Goal: Task Accomplishment & Management: Complete application form

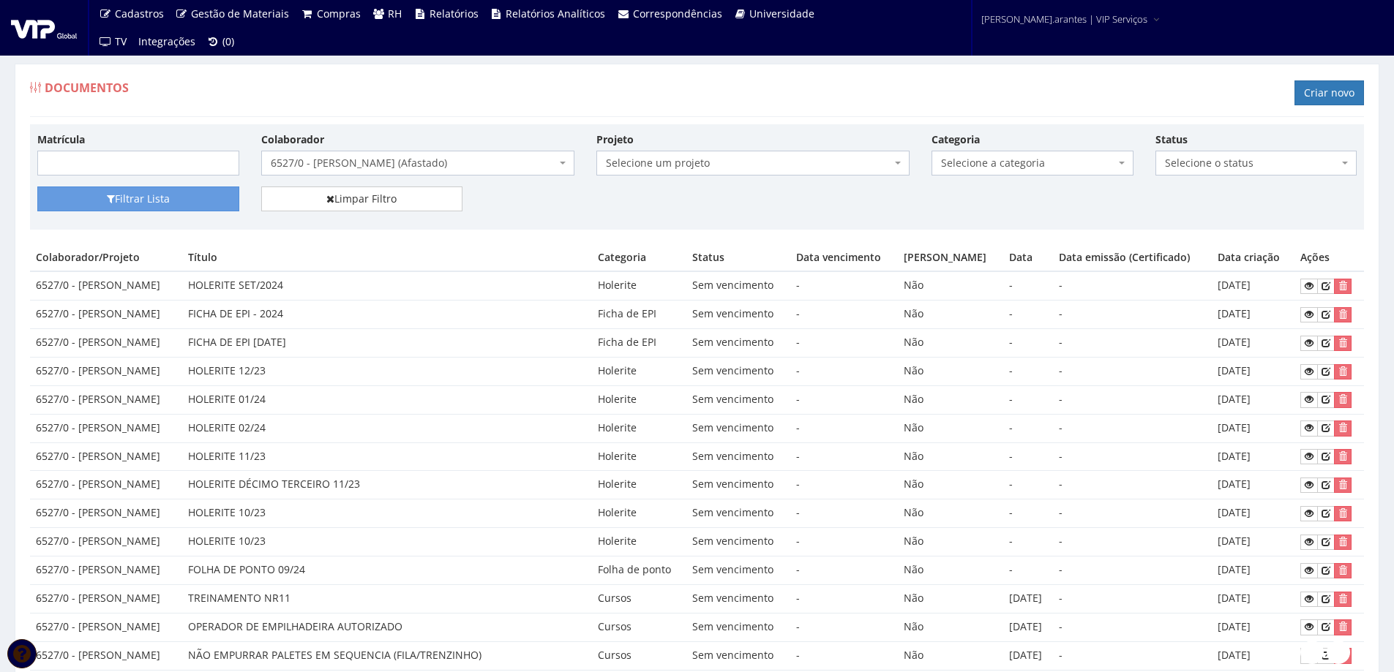
click at [354, 162] on span "6527/0 - [PERSON_NAME] (Afastado)" at bounding box center [413, 163] width 285 height 15
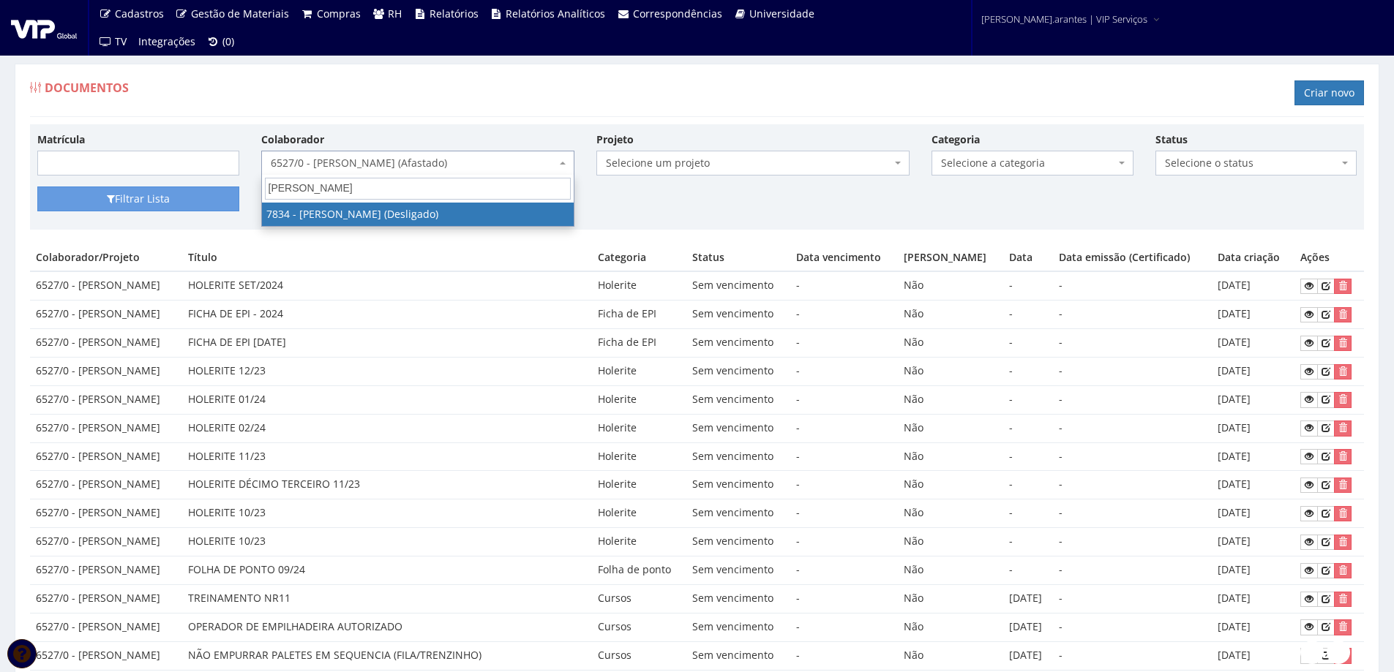
type input "[PERSON_NAME]"
select select "2659"
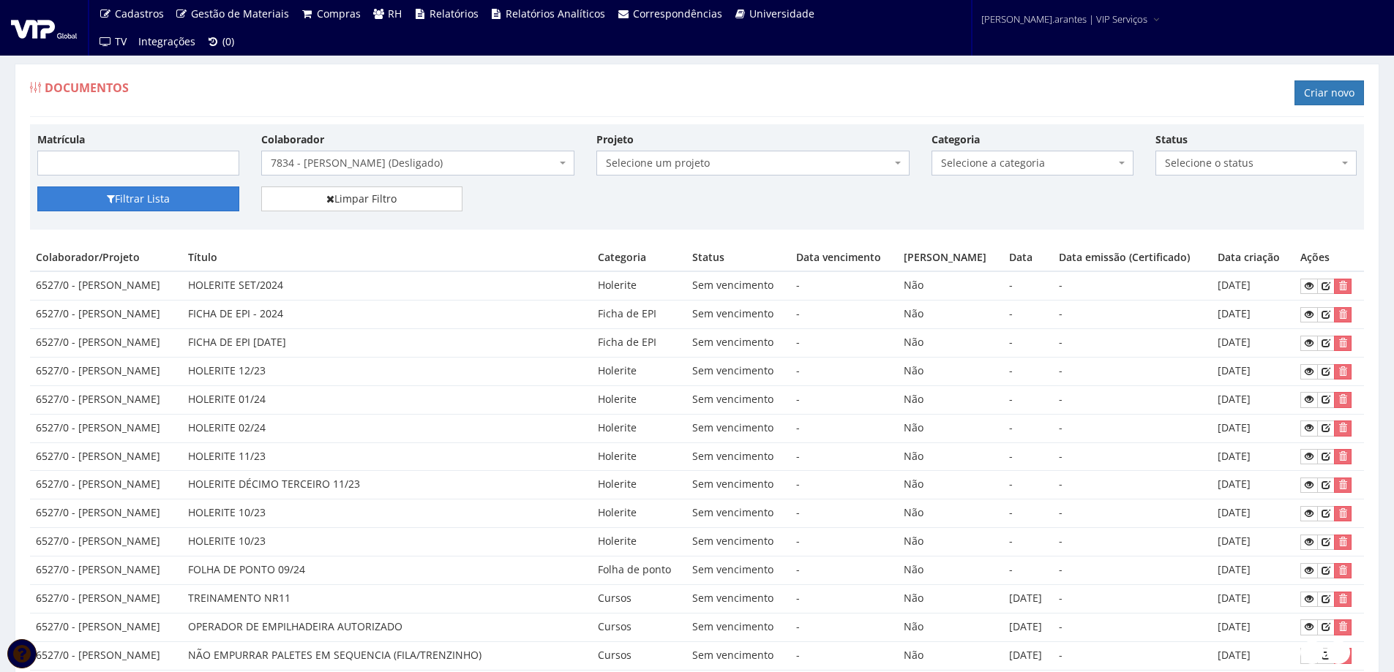
click at [159, 200] on button "Filtrar Lista" at bounding box center [138, 199] width 202 height 25
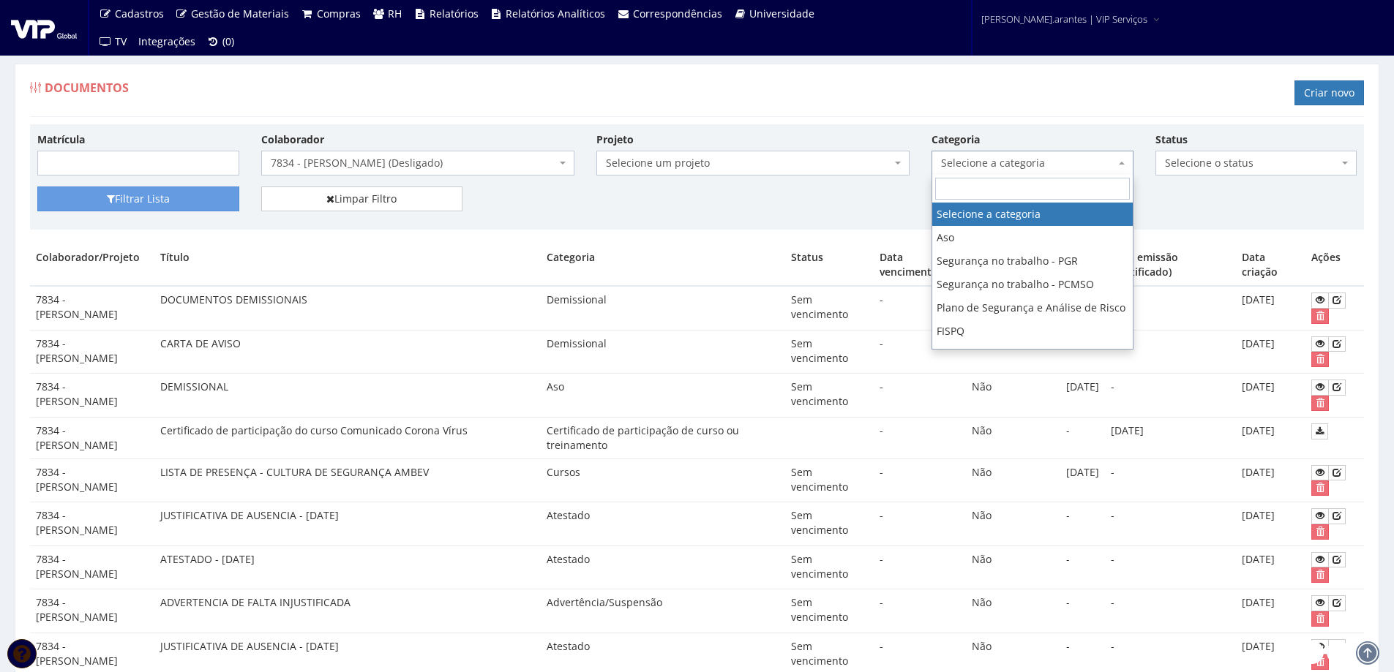
click at [992, 163] on span "Selecione a categoria" at bounding box center [1028, 163] width 174 height 15
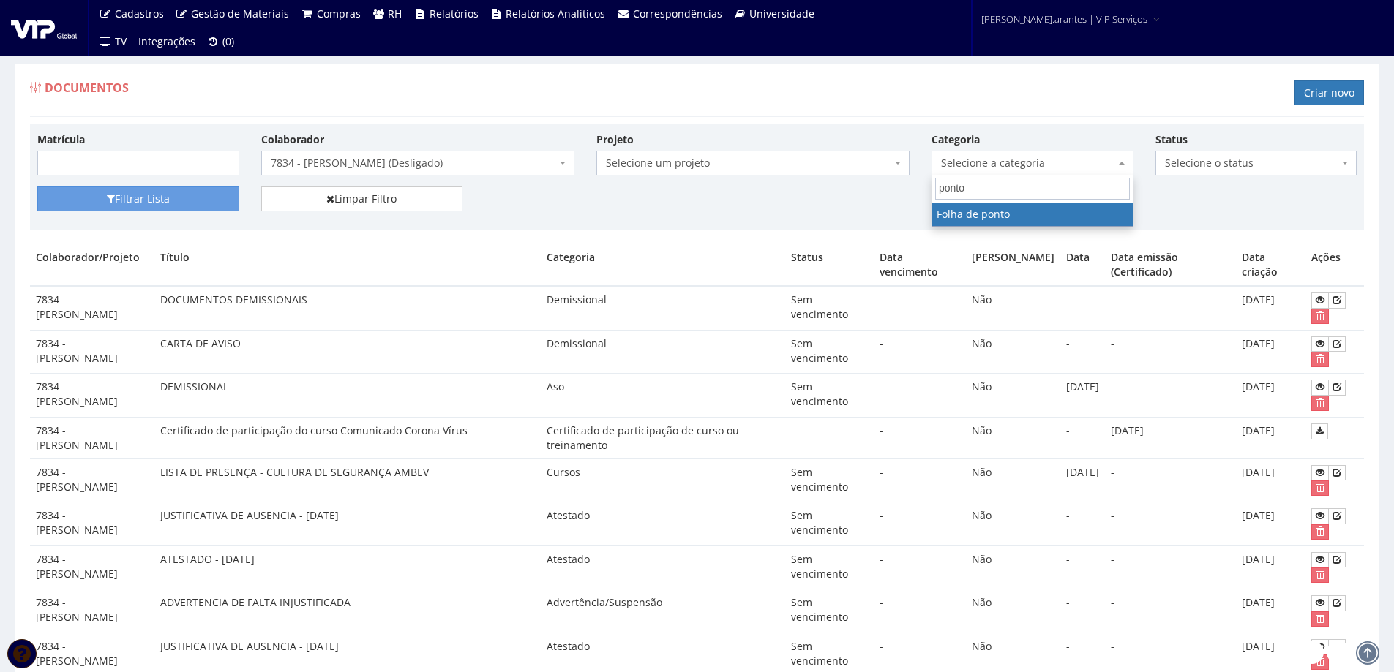
type input "ponto"
select select "folha_ponto"
click at [159, 184] on div "Matrícula Colaborador Selecione um colaborador 7015/0 - ADEILTON LUIZ NETO (Des…" at bounding box center [696, 159] width 1341 height 55
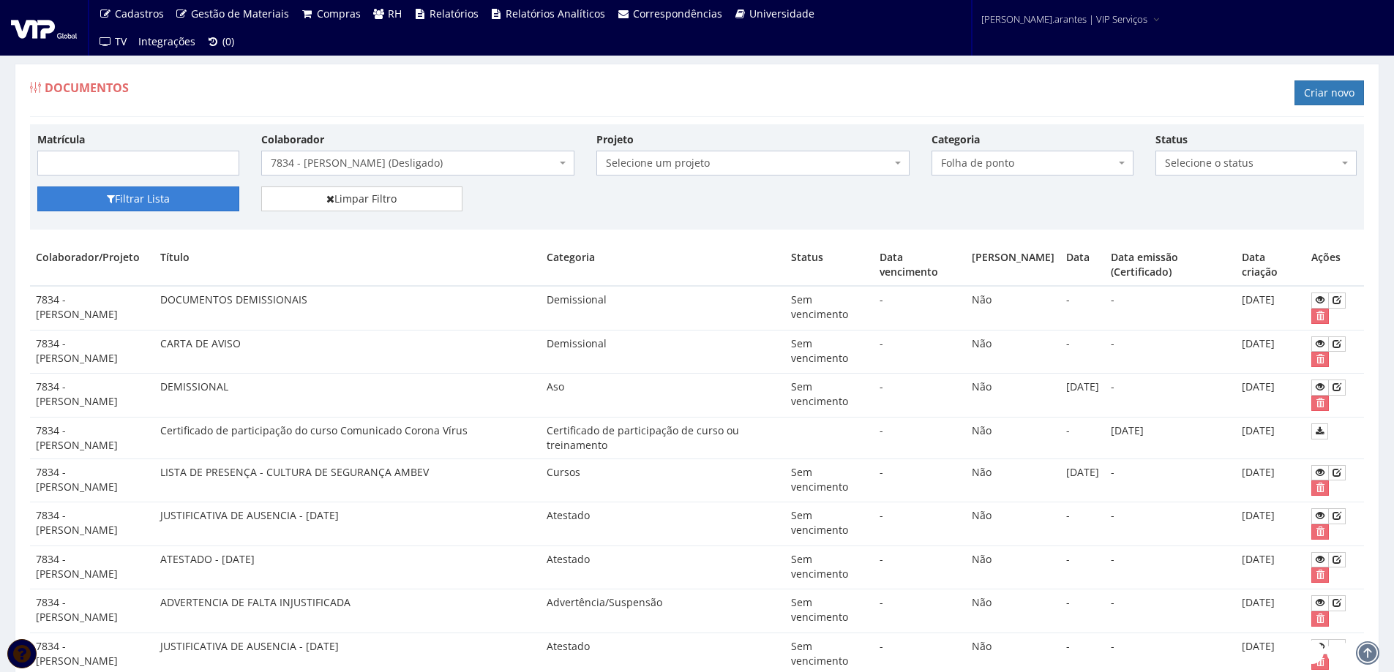
click at [155, 193] on button "Filtrar Lista" at bounding box center [138, 199] width 202 height 25
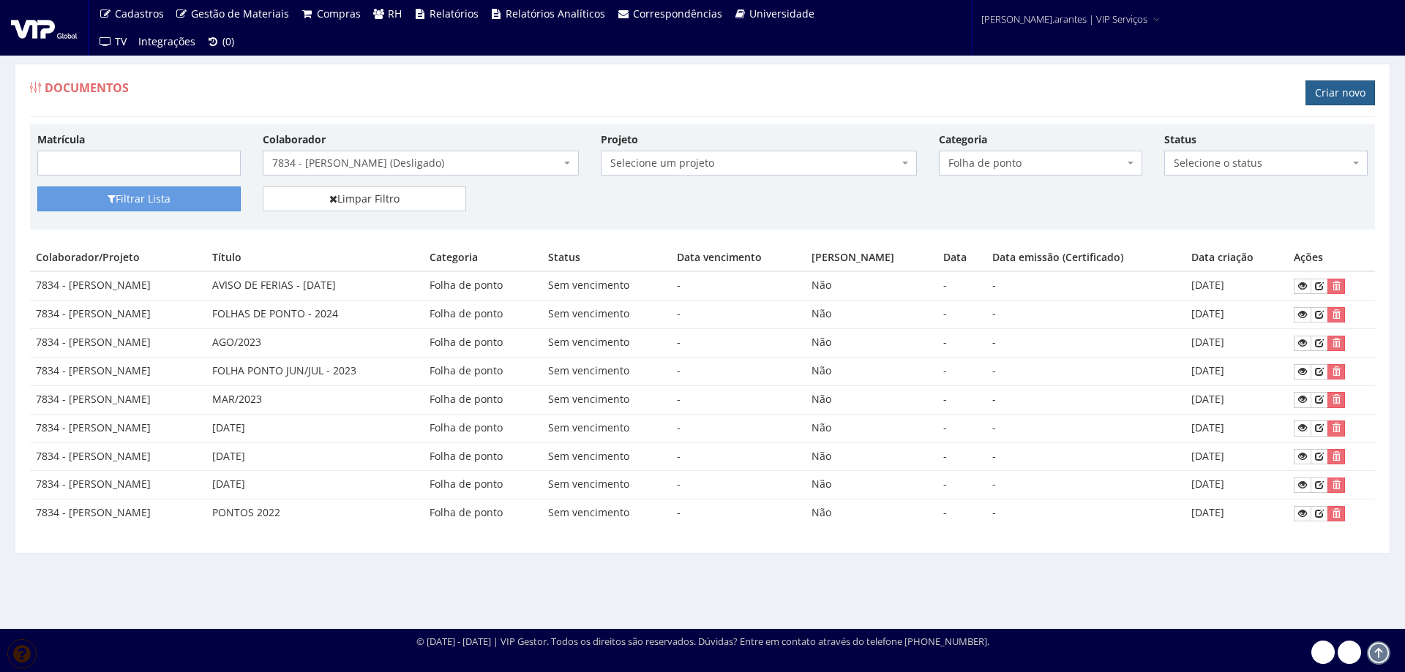
click at [1331, 91] on link "Criar novo" at bounding box center [1339, 92] width 69 height 25
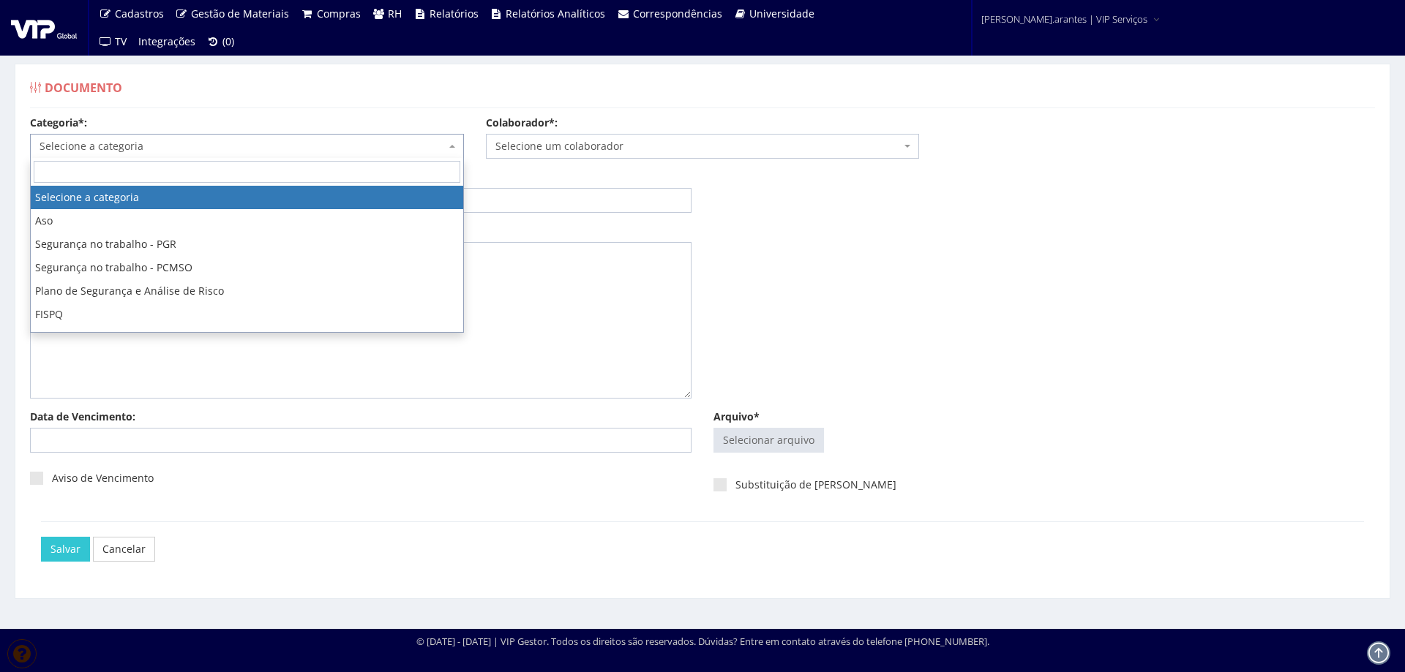
click at [149, 148] on span "Selecione a categoria" at bounding box center [243, 146] width 406 height 15
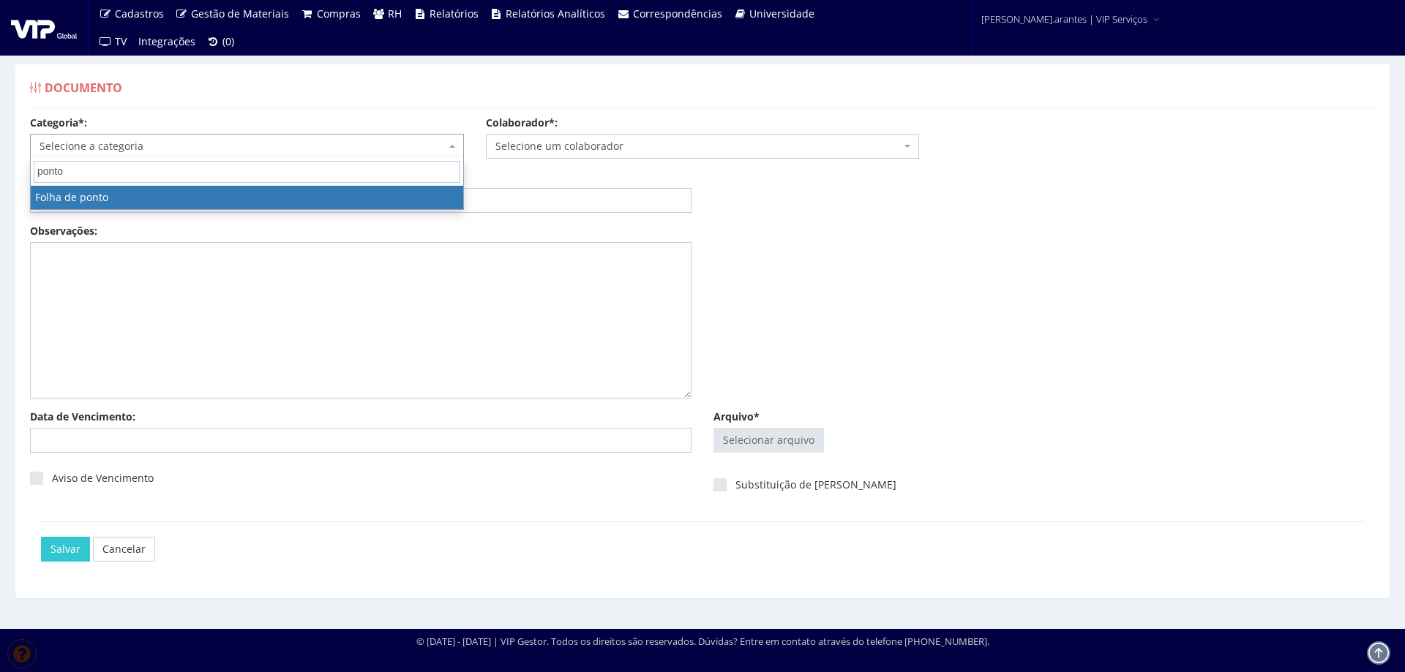
type input "ponto"
select select "folha_ponto"
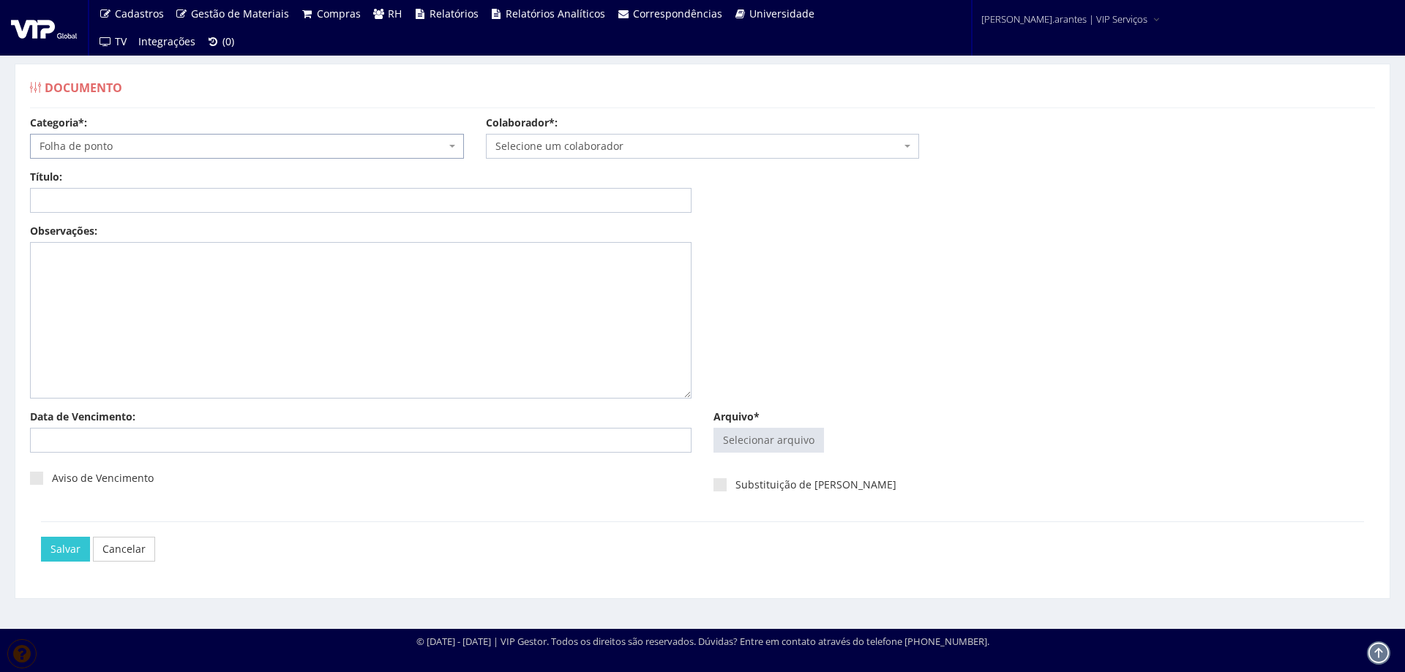
click at [544, 142] on span "Selecione um colaborador" at bounding box center [698, 146] width 406 height 15
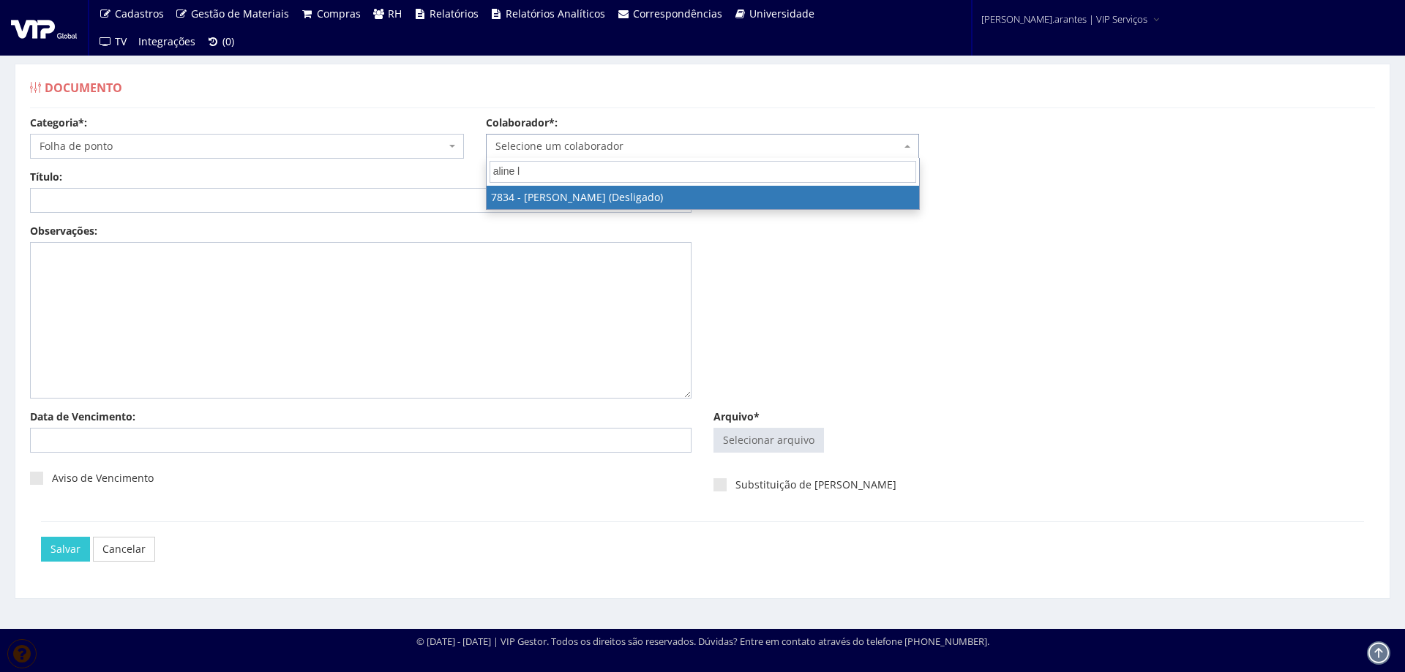
type input "aline lo"
select select "2659"
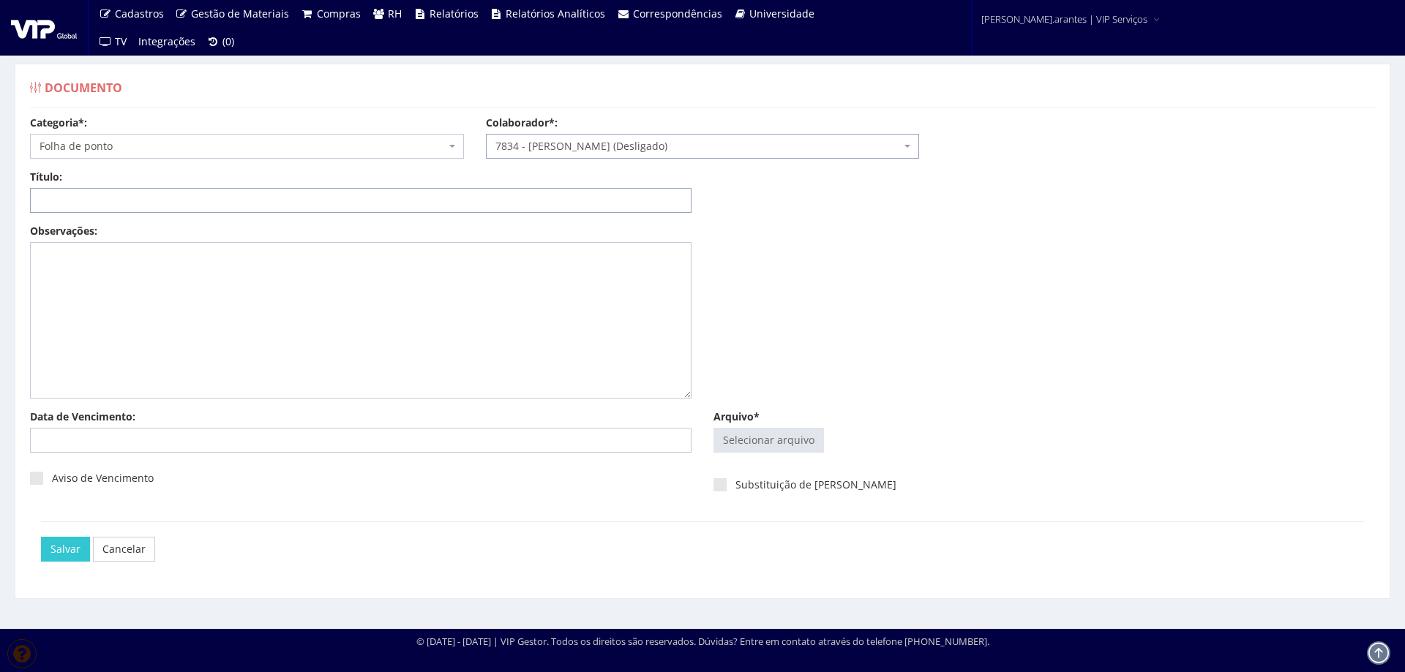
click at [356, 203] on input "Título:" at bounding box center [360, 200] width 661 height 25
type input "p"
type input "PONTO MANUAL COMPLEMENTAR JAN-2025"
type input "C:\fakepath\Aline.jpeg"
click at [904, 434] on div "Selecionar arquivo Trocar Remover" at bounding box center [1043, 440] width 661 height 25
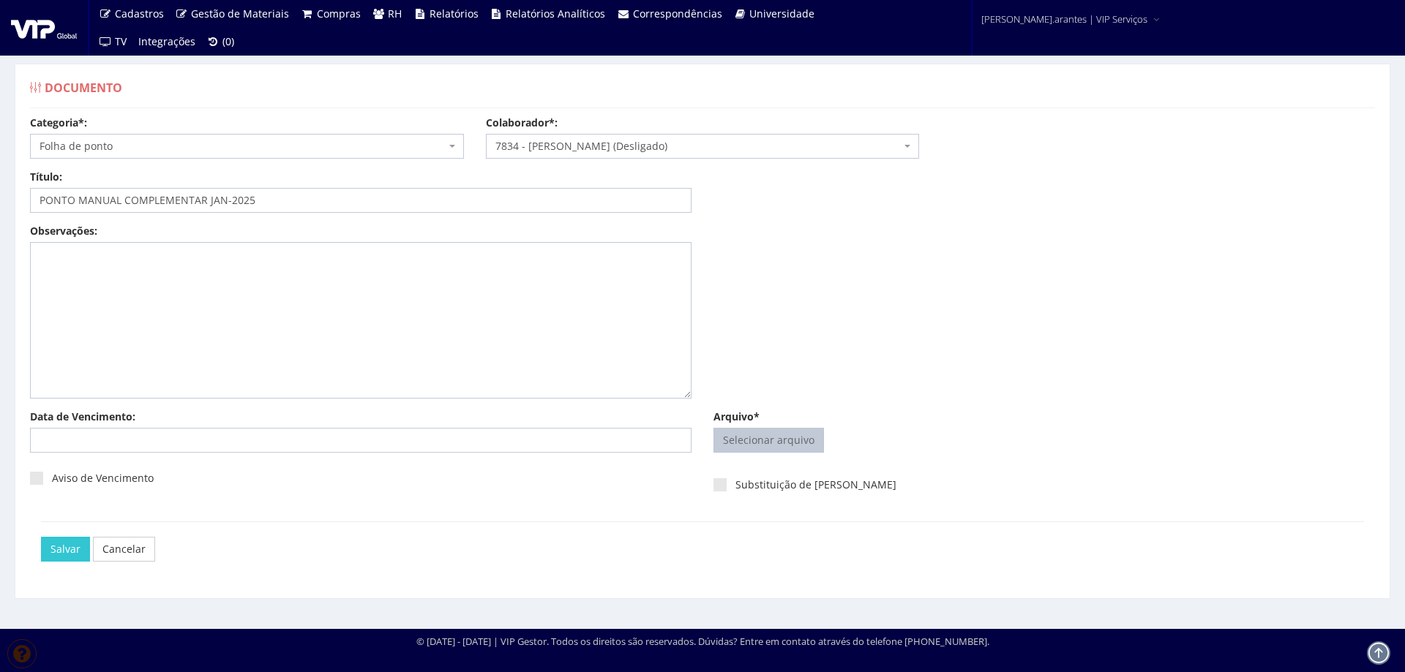
click at [762, 445] on input "Arquivo*" at bounding box center [768, 440] width 109 height 23
type input "C:\fakepath\Aline.jpeg"
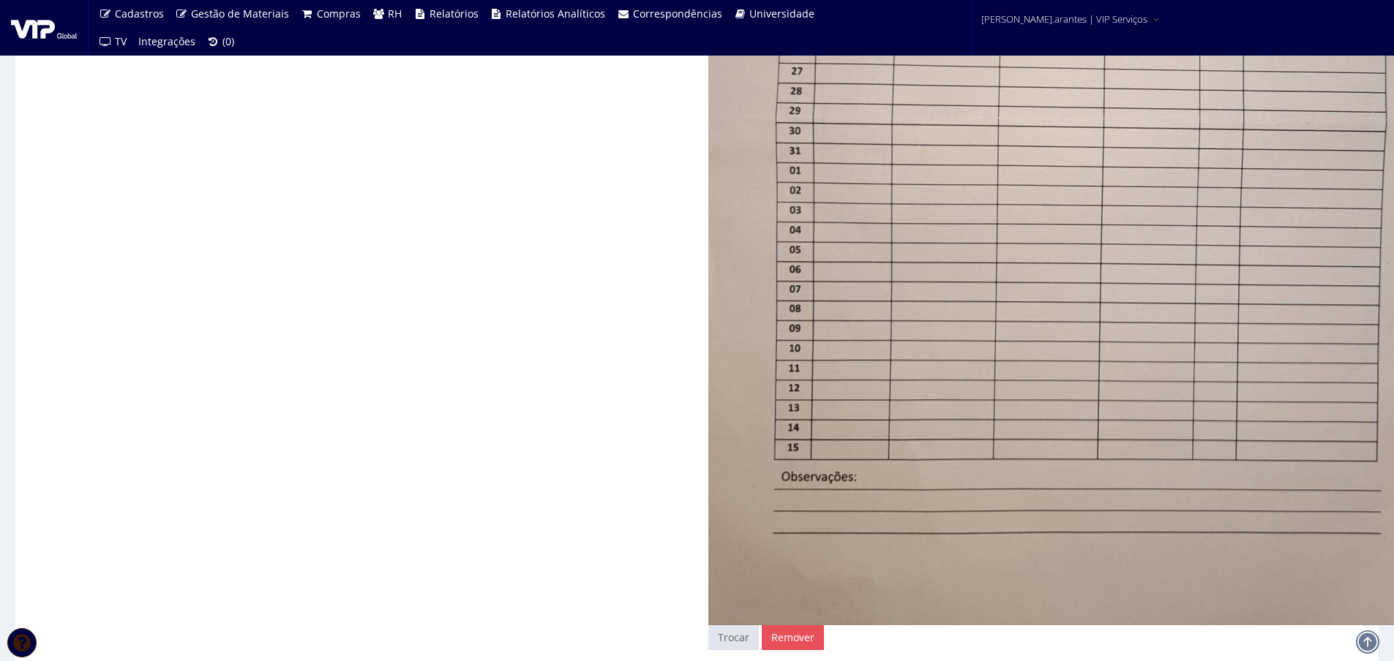
scroll to position [951, 0]
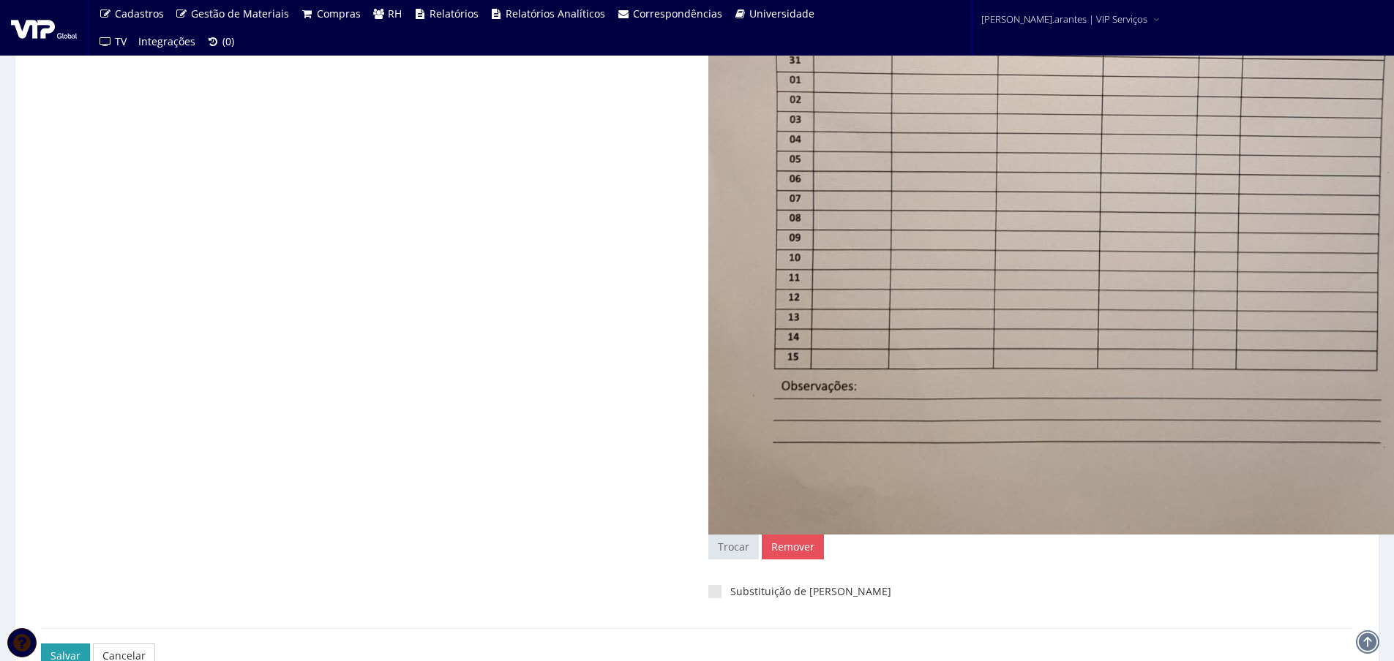
click at [54, 654] on input "Salvar" at bounding box center [65, 656] width 49 height 25
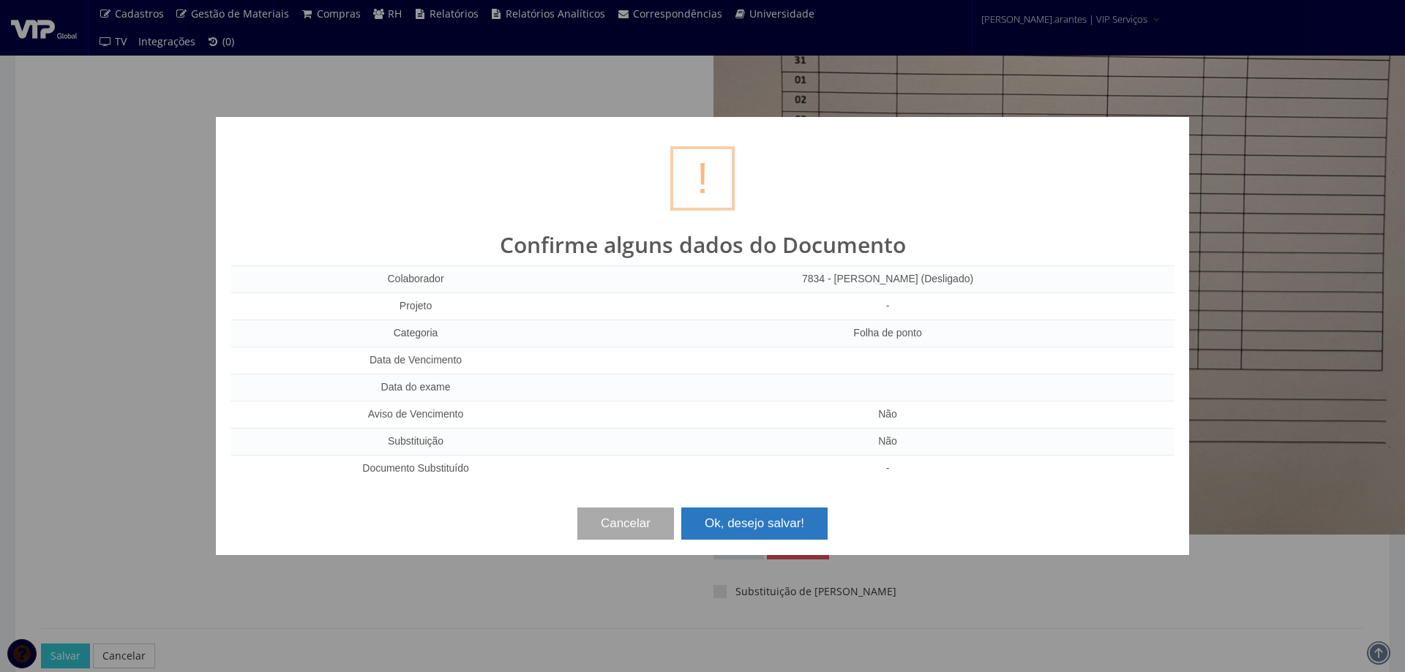
click at [778, 521] on button "Ok, desejo salvar!" at bounding box center [754, 524] width 146 height 32
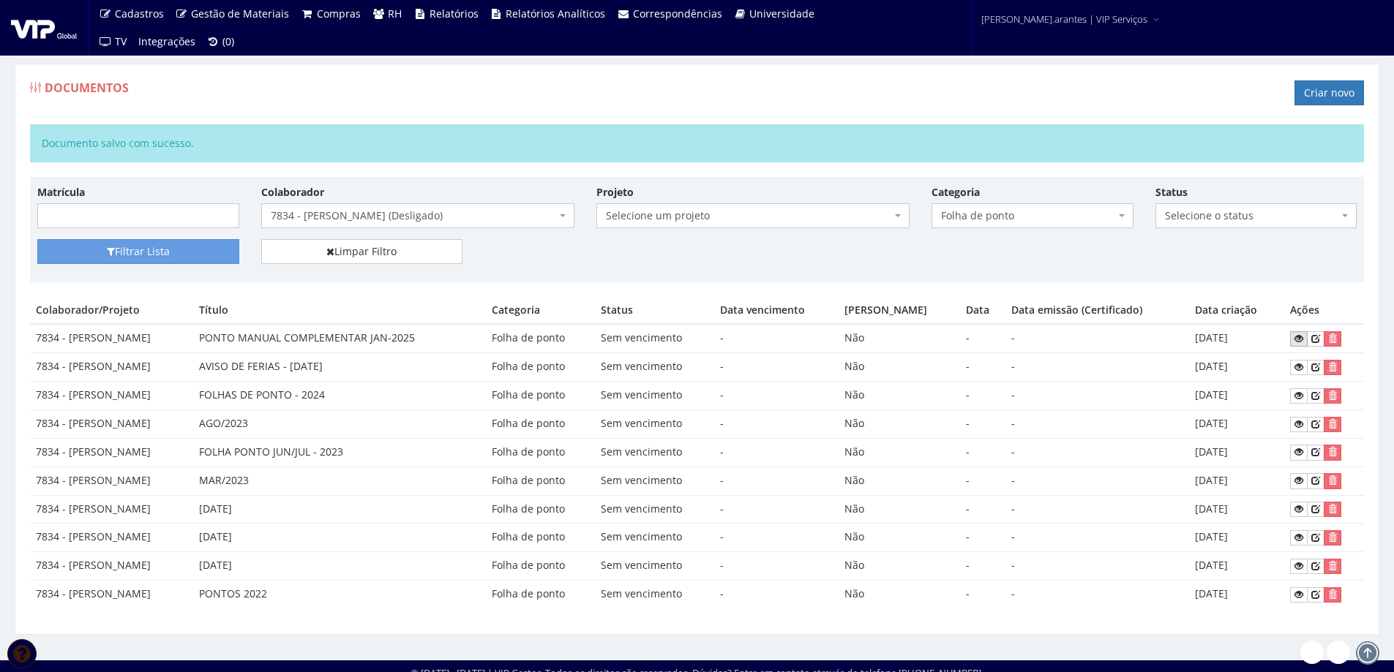
click at [1301, 337] on icon at bounding box center [1298, 339] width 9 height 10
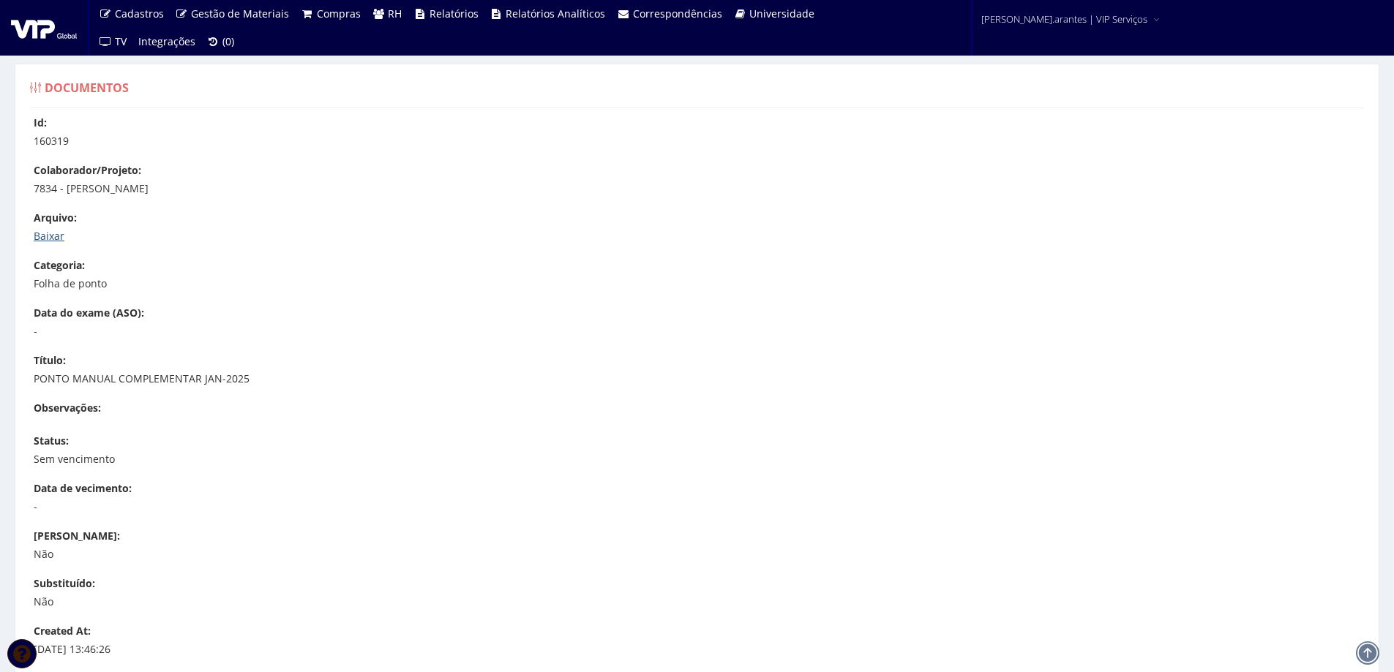
click at [55, 238] on link "Baixar" at bounding box center [49, 236] width 31 height 14
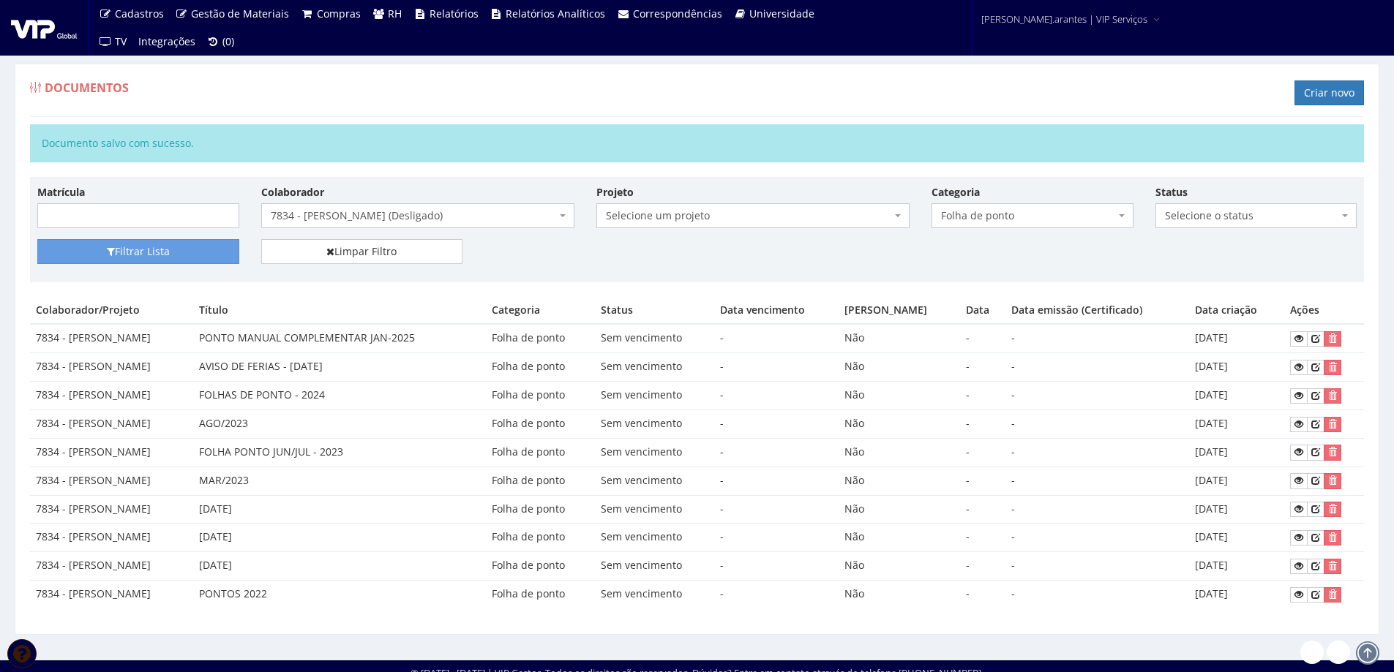
click at [379, 216] on span "7834 - [PERSON_NAME] (Desligado)" at bounding box center [413, 215] width 285 height 15
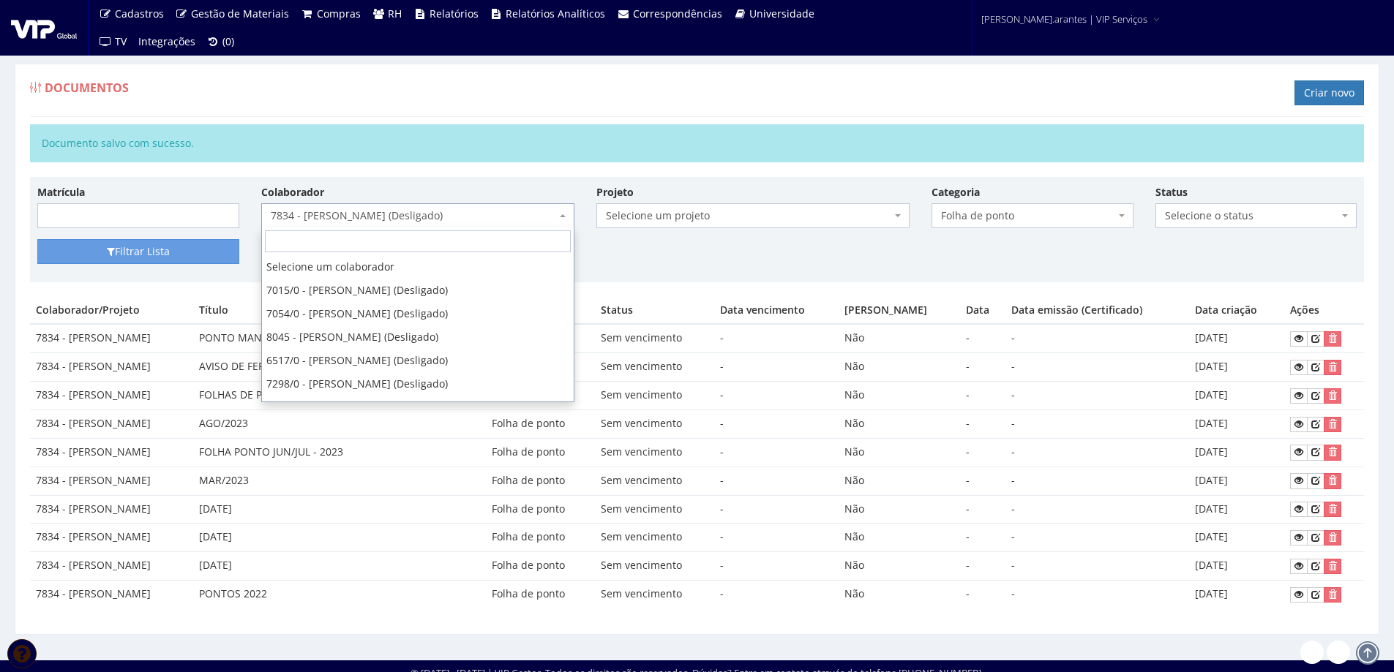
scroll to position [1541, 0]
click at [328, 238] on input "search" at bounding box center [418, 241] width 306 height 22
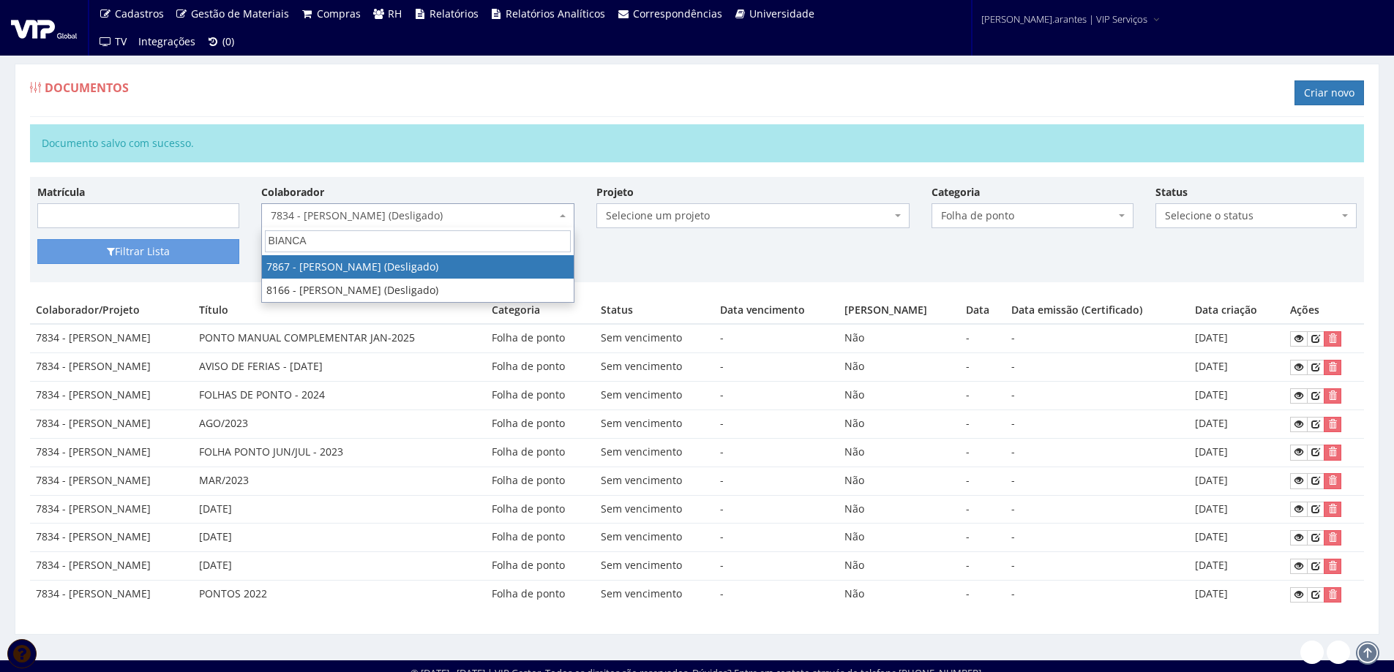
type input "BIANCA"
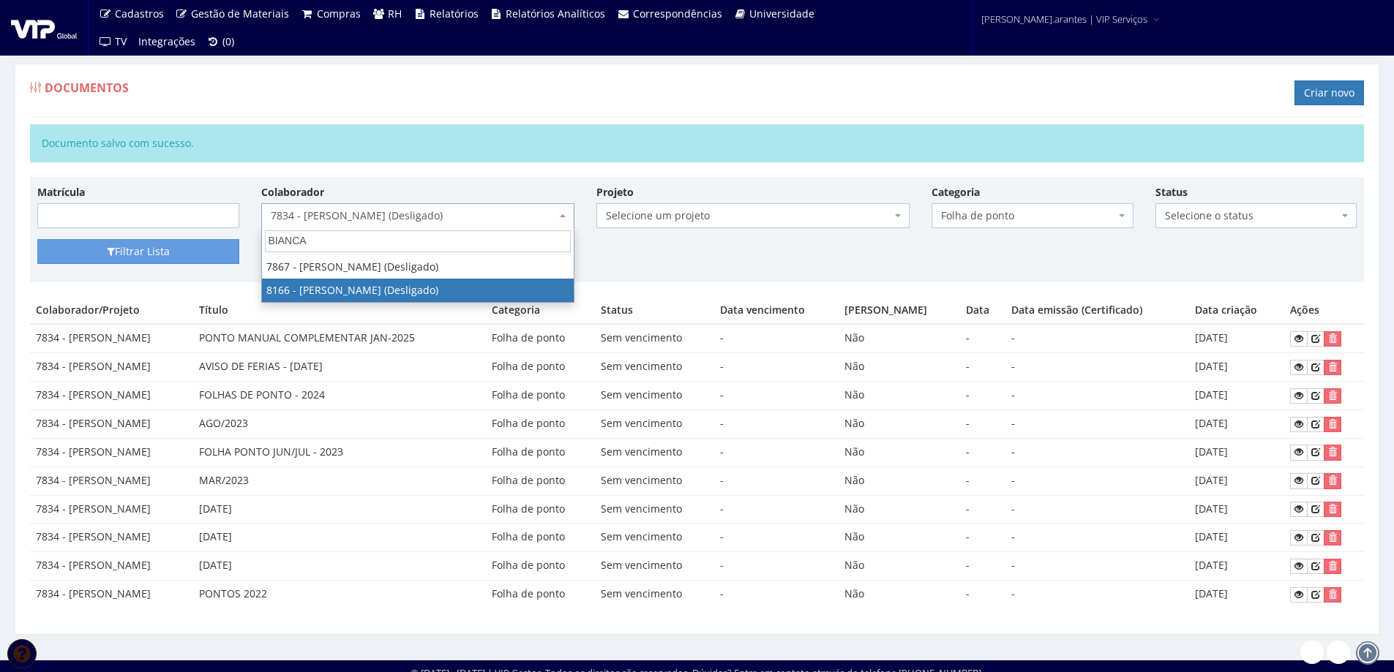
select select "3948"
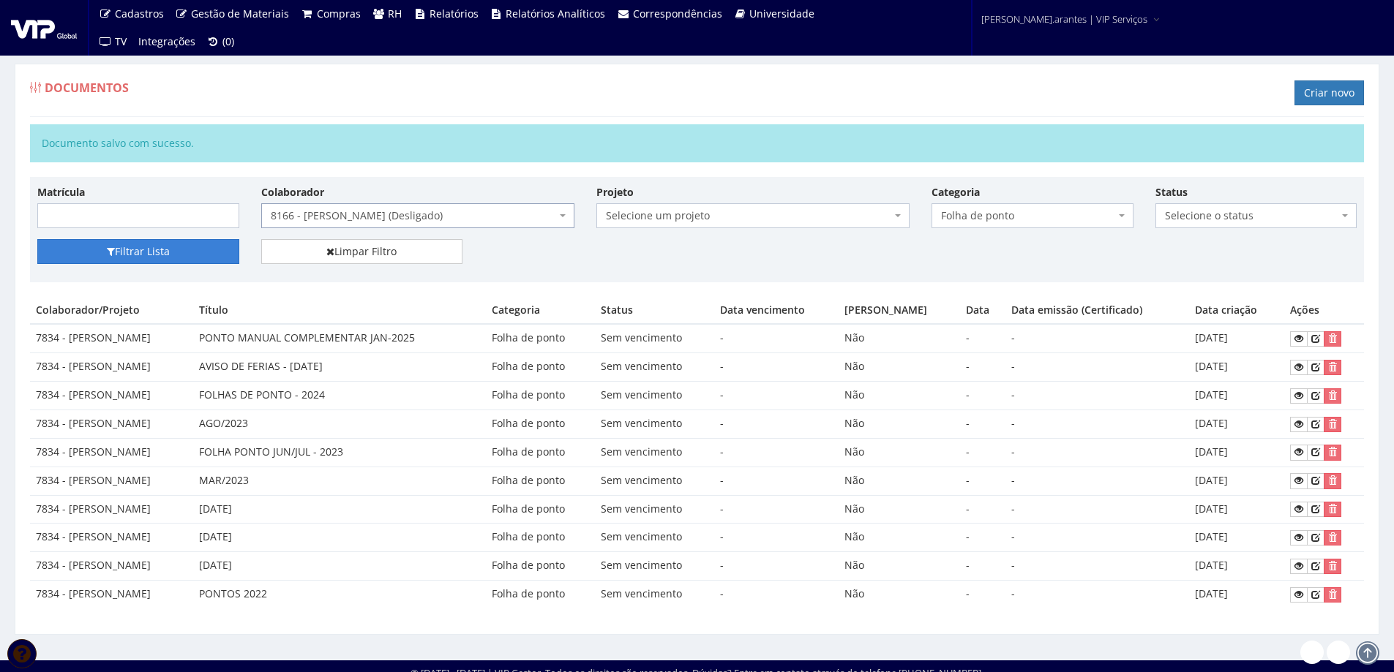
click at [138, 251] on button "Filtrar Lista" at bounding box center [138, 251] width 202 height 25
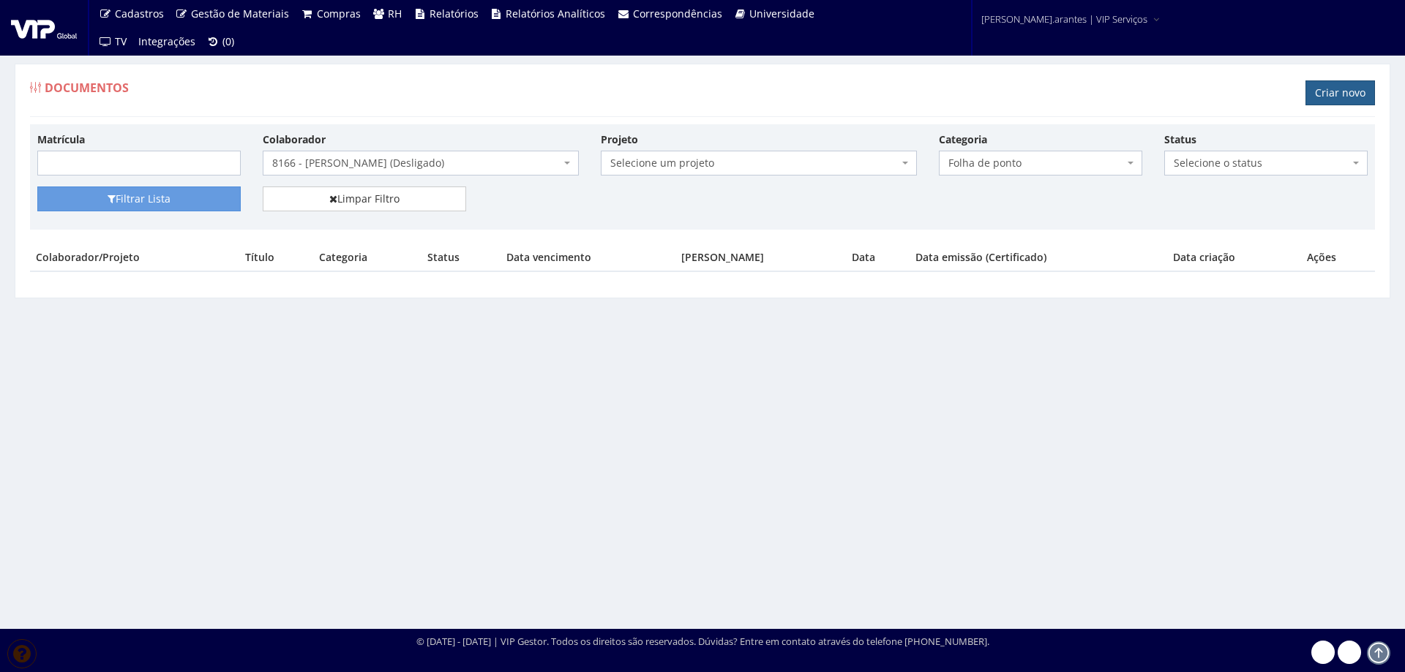
click at [1340, 91] on link "Criar novo" at bounding box center [1339, 92] width 69 height 25
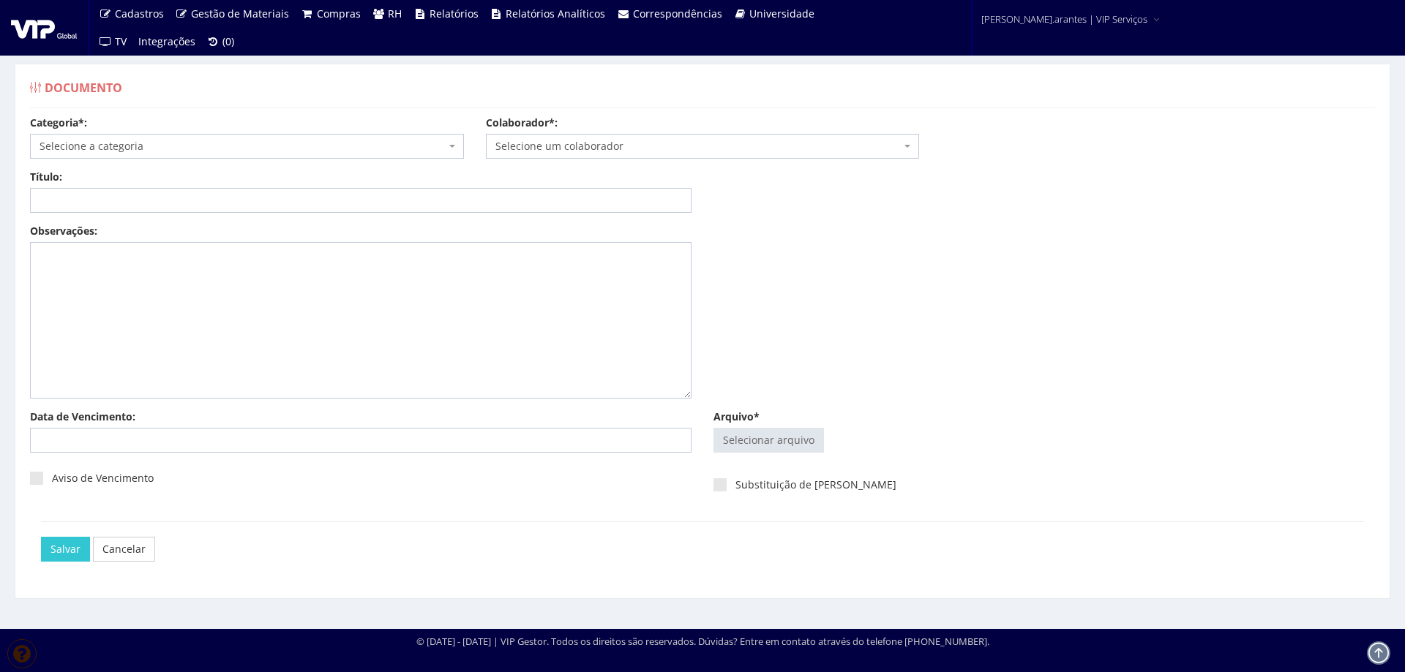
click at [286, 149] on span "Selecione a categoria" at bounding box center [243, 146] width 406 height 15
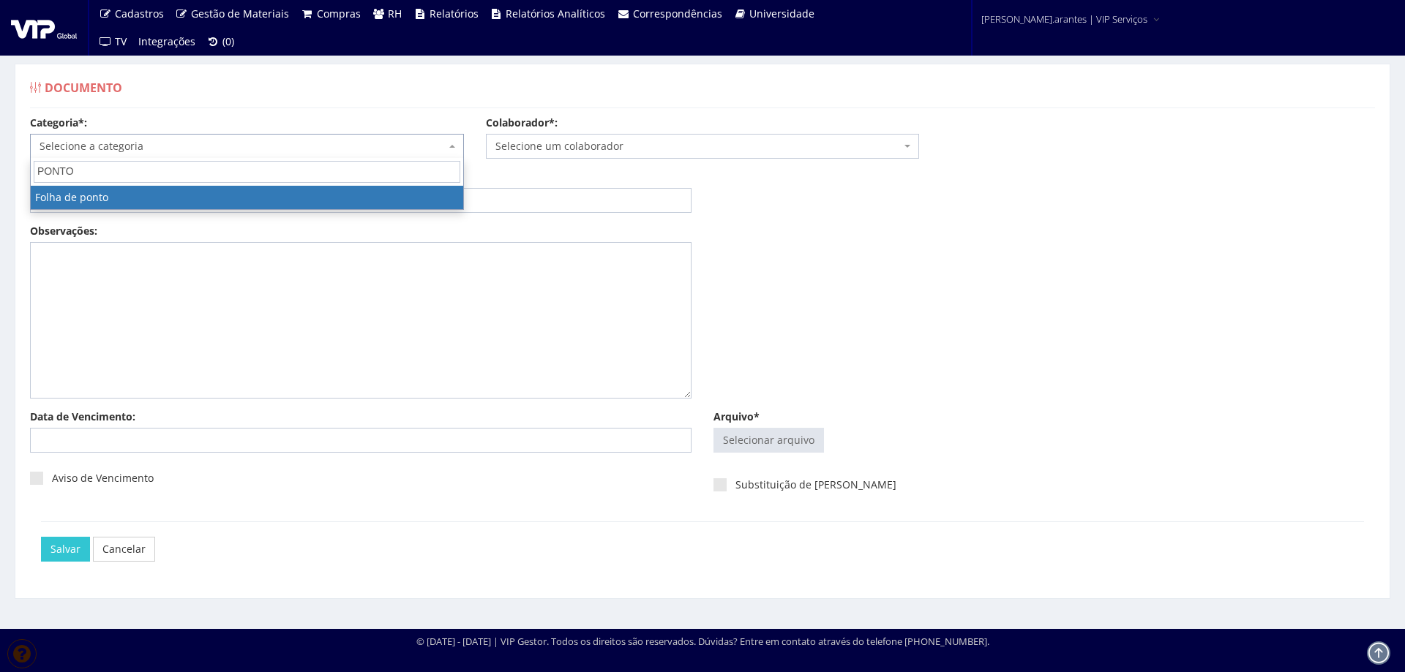
type input "PONTO"
select select "folha_ponto"
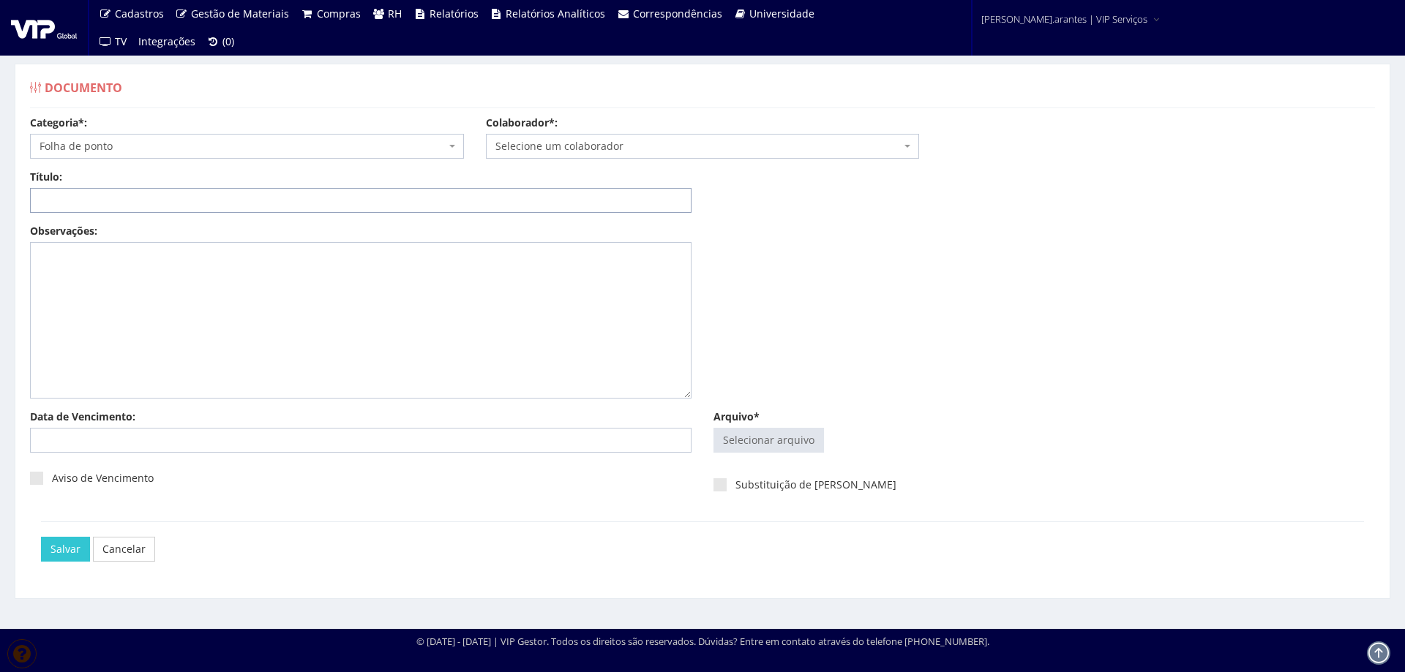
click at [84, 208] on input "Título:" at bounding box center [360, 200] width 661 height 25
type input "PONTO COMPLEMENTAR JAN/2025"
click at [555, 153] on span "Selecione um colaborador" at bounding box center [703, 146] width 434 height 25
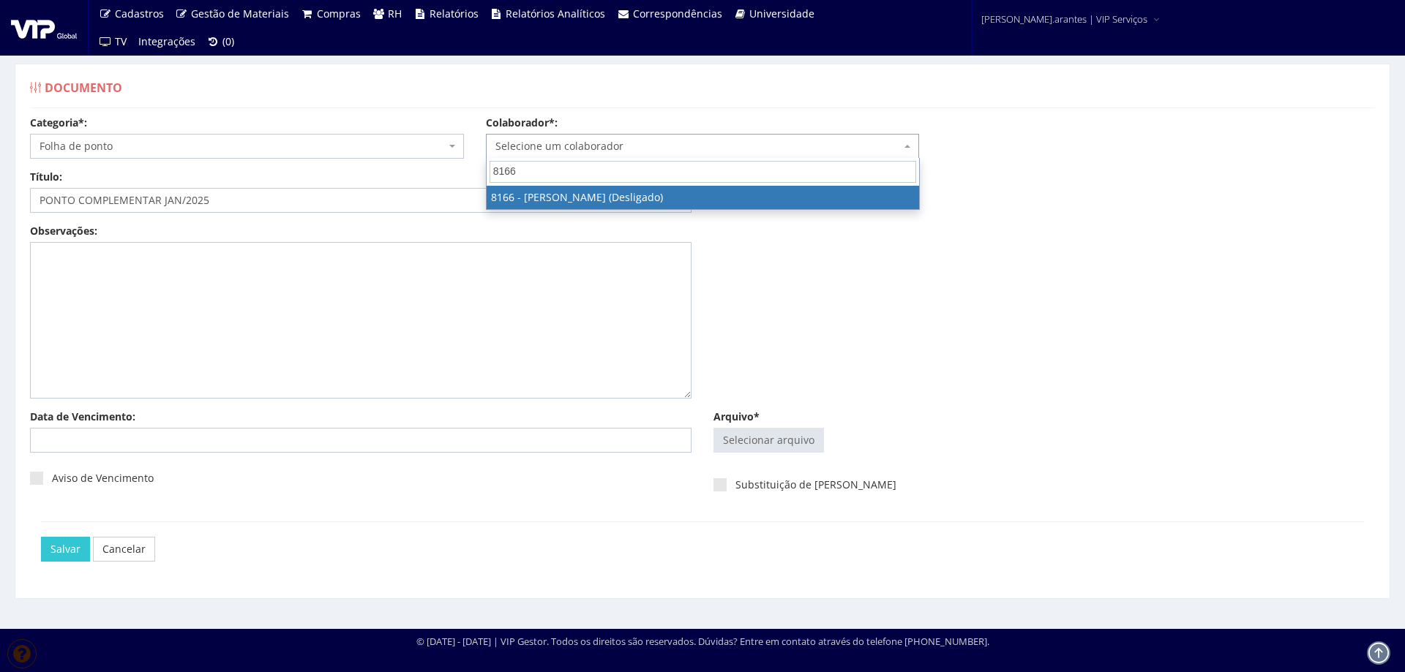
type input "8166"
select select "3948"
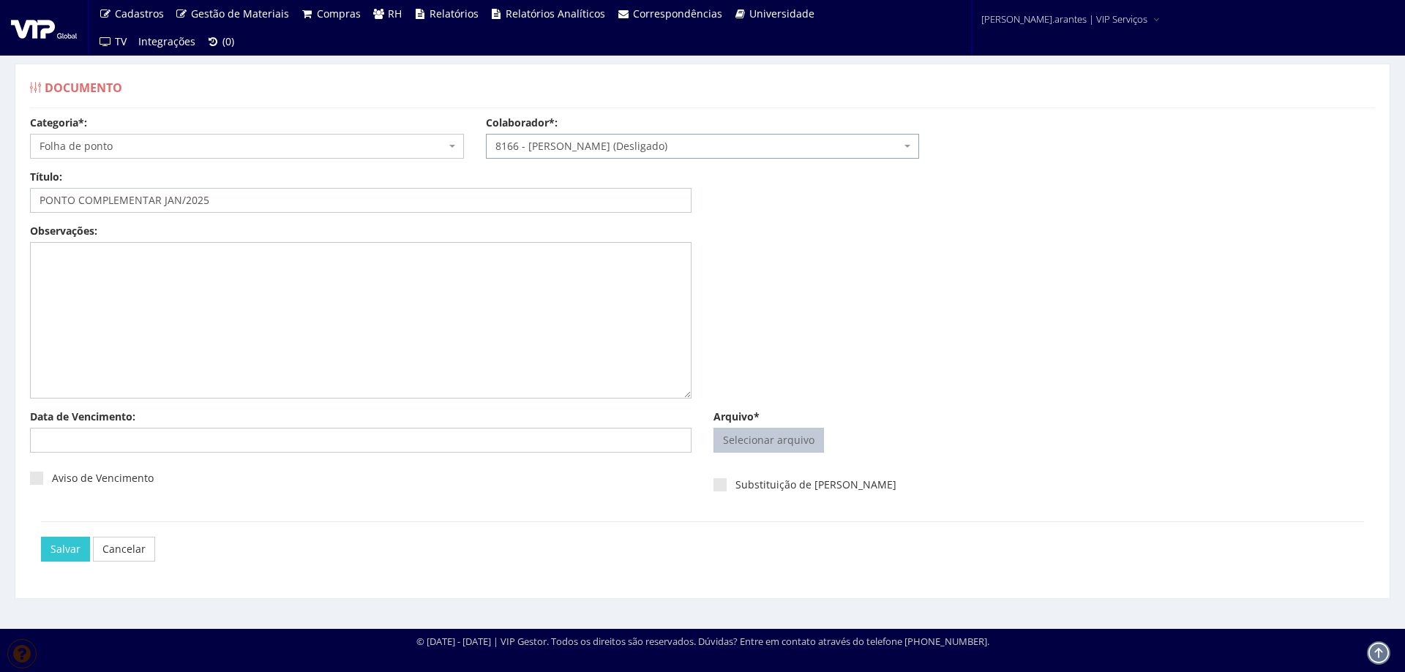
click at [781, 436] on input "Arquivo*" at bounding box center [768, 440] width 109 height 23
type input "C:\fakepath\[PERSON_NAME].jpeg"
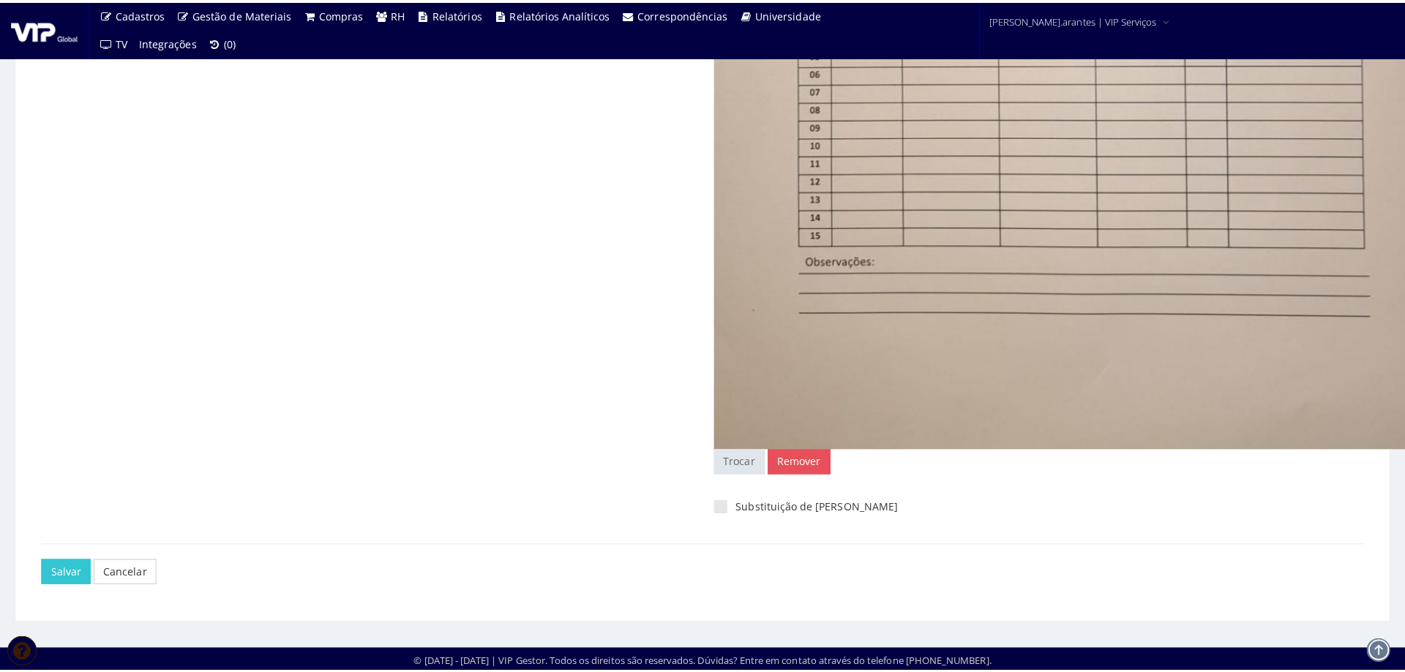
scroll to position [982, 0]
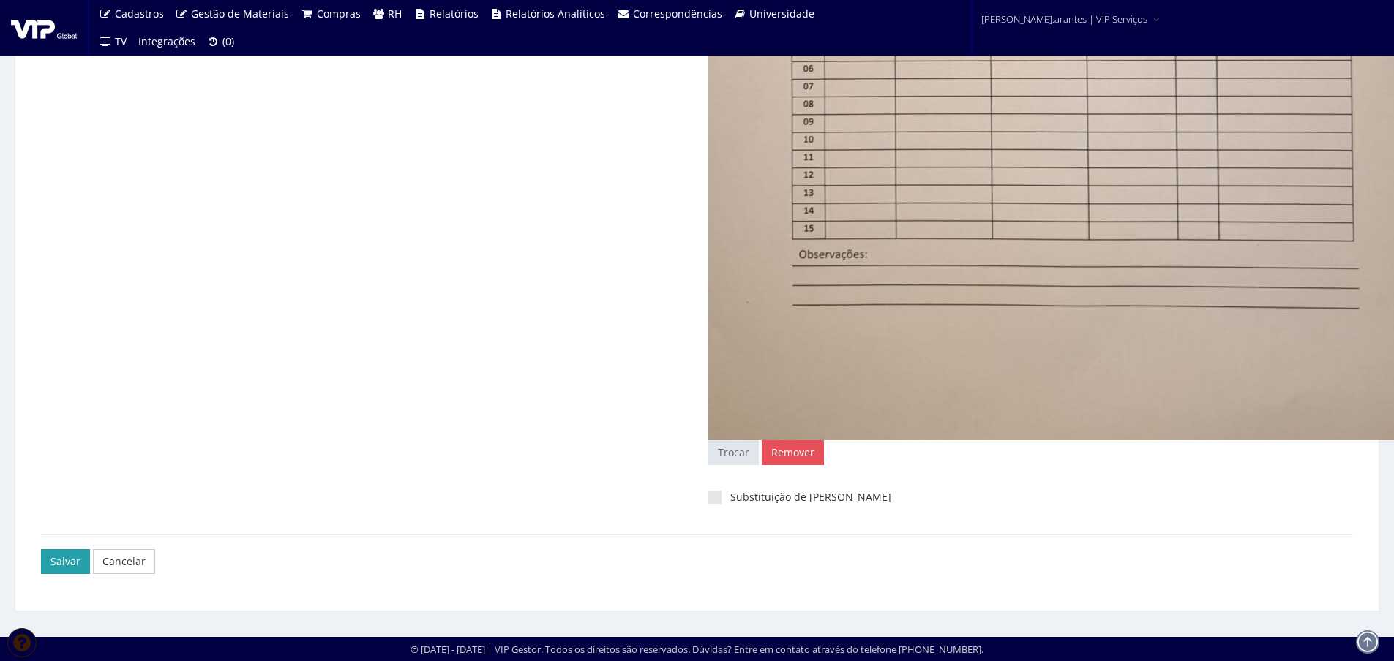
click at [67, 559] on input "Salvar" at bounding box center [65, 561] width 49 height 25
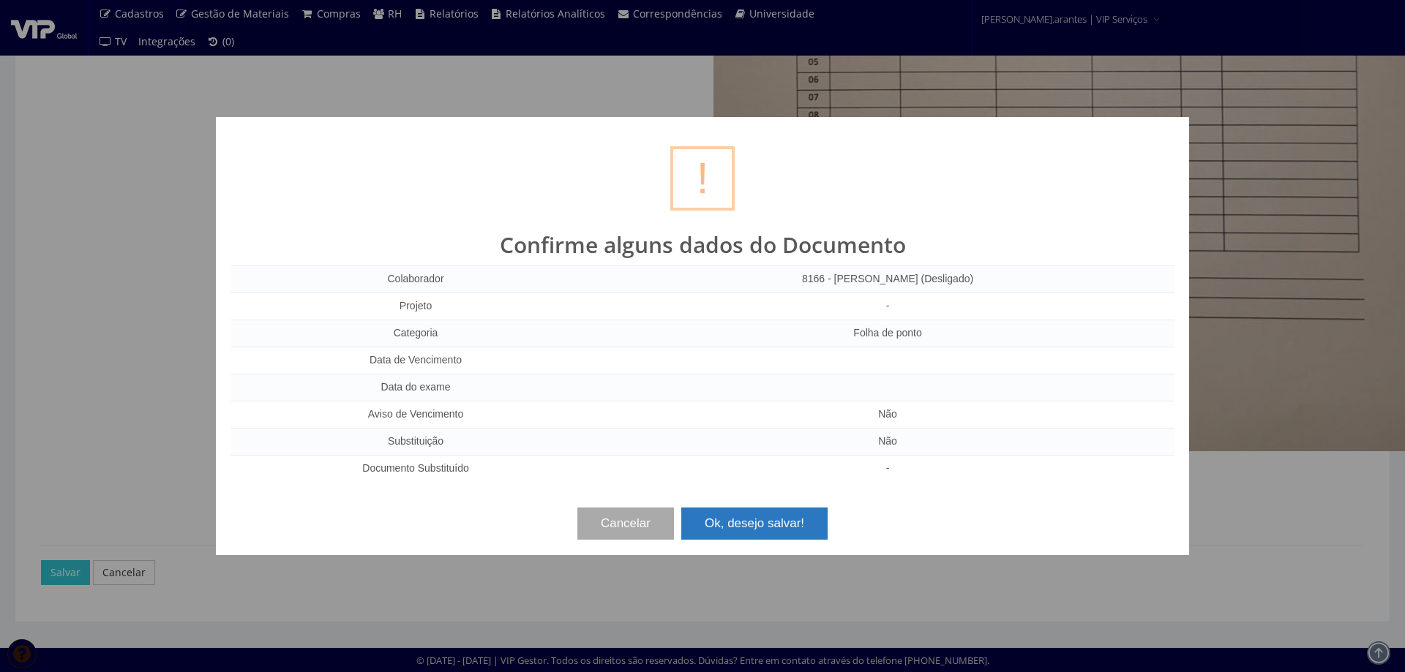
click at [790, 529] on button "Ok, desejo salvar!" at bounding box center [754, 524] width 146 height 32
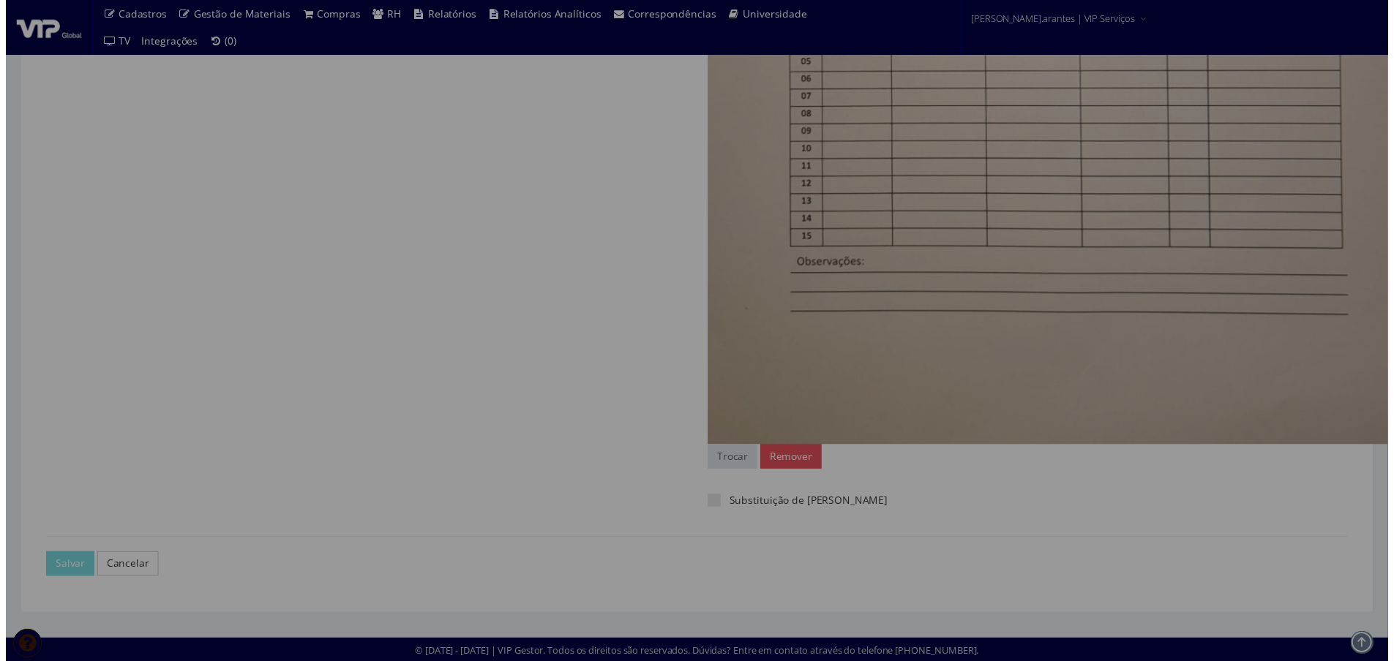
scroll to position [971, 0]
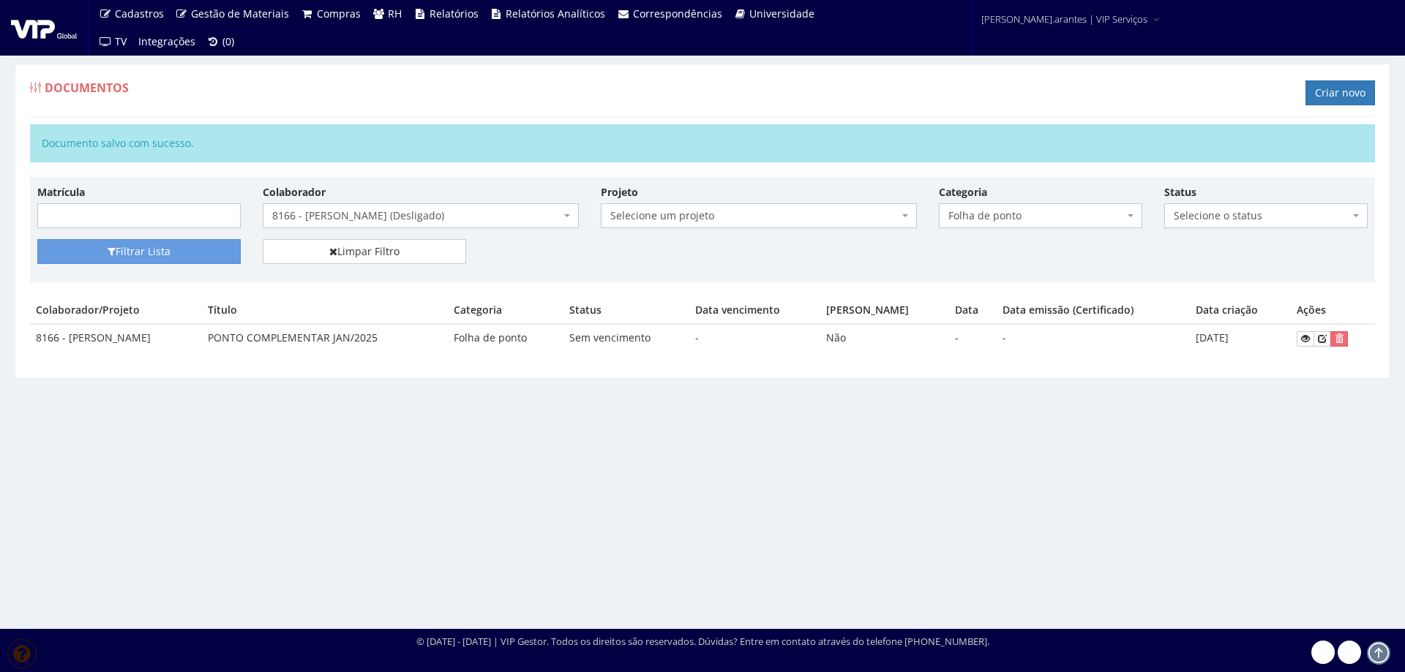
click at [334, 212] on span "8166 - [PERSON_NAME] (Desligado)" at bounding box center [416, 215] width 288 height 15
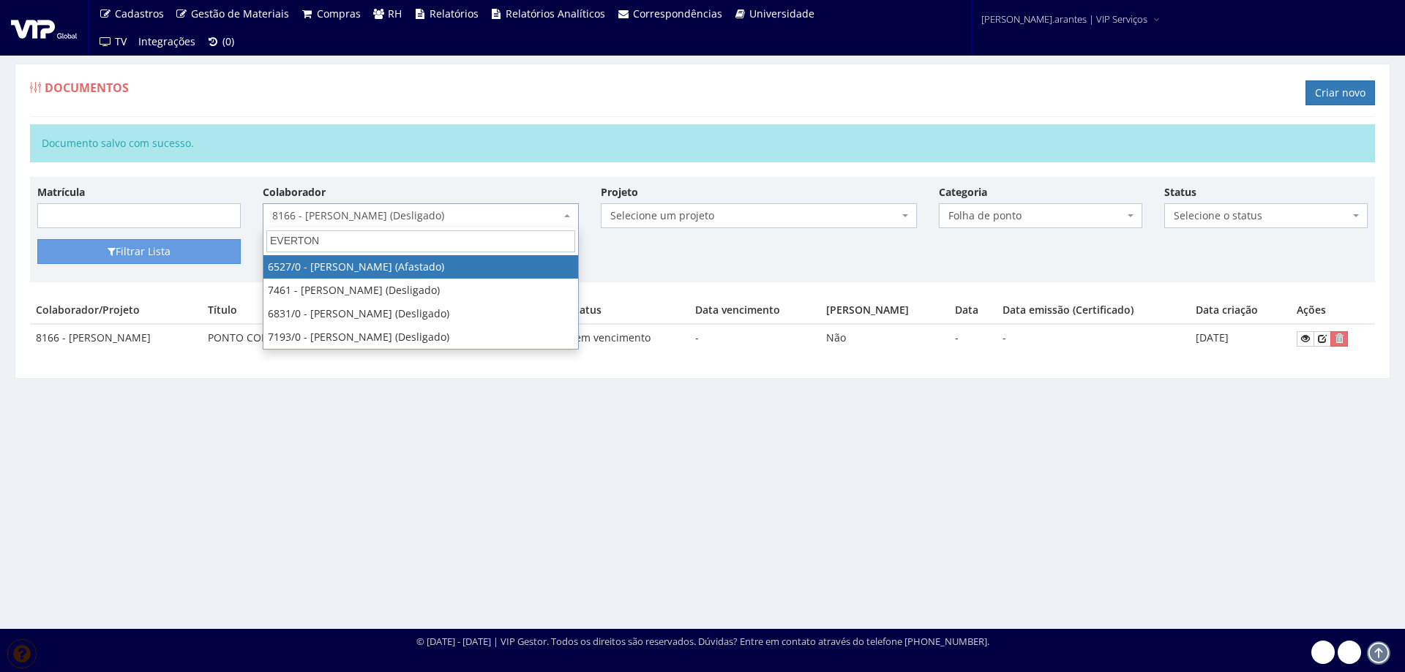
type input "EVERTON"
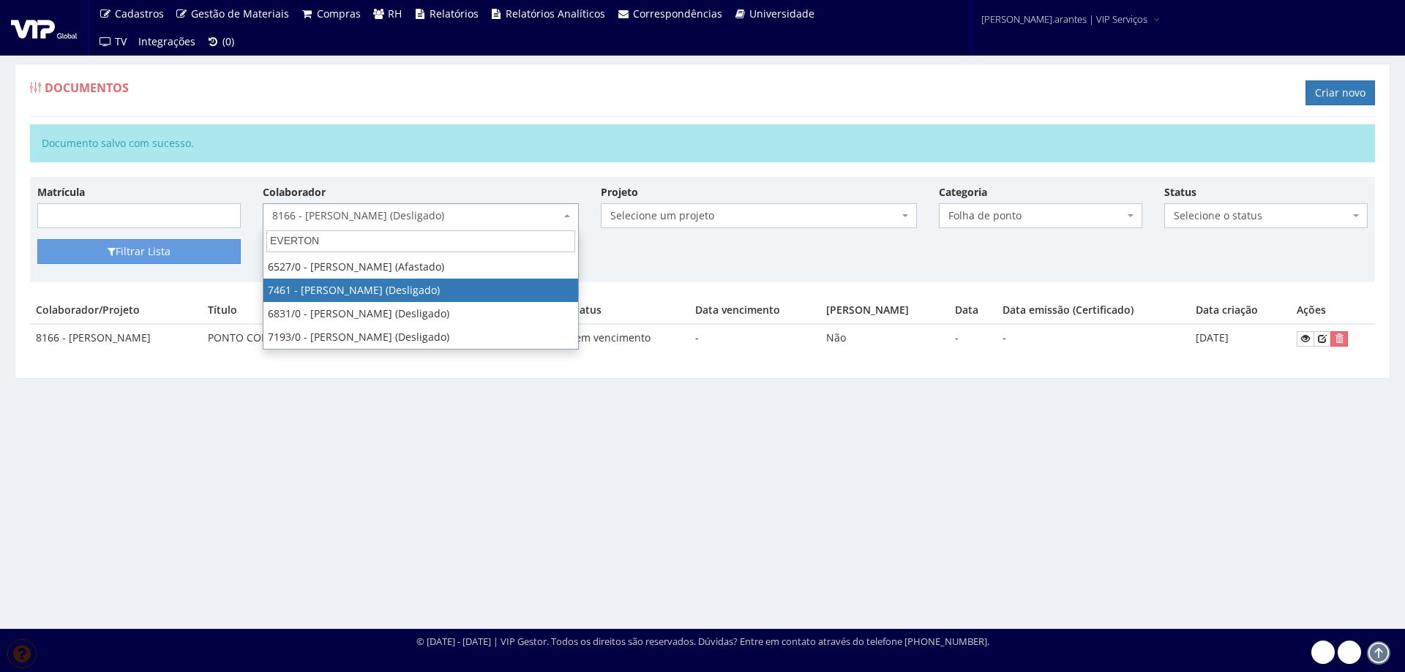
select select "1315"
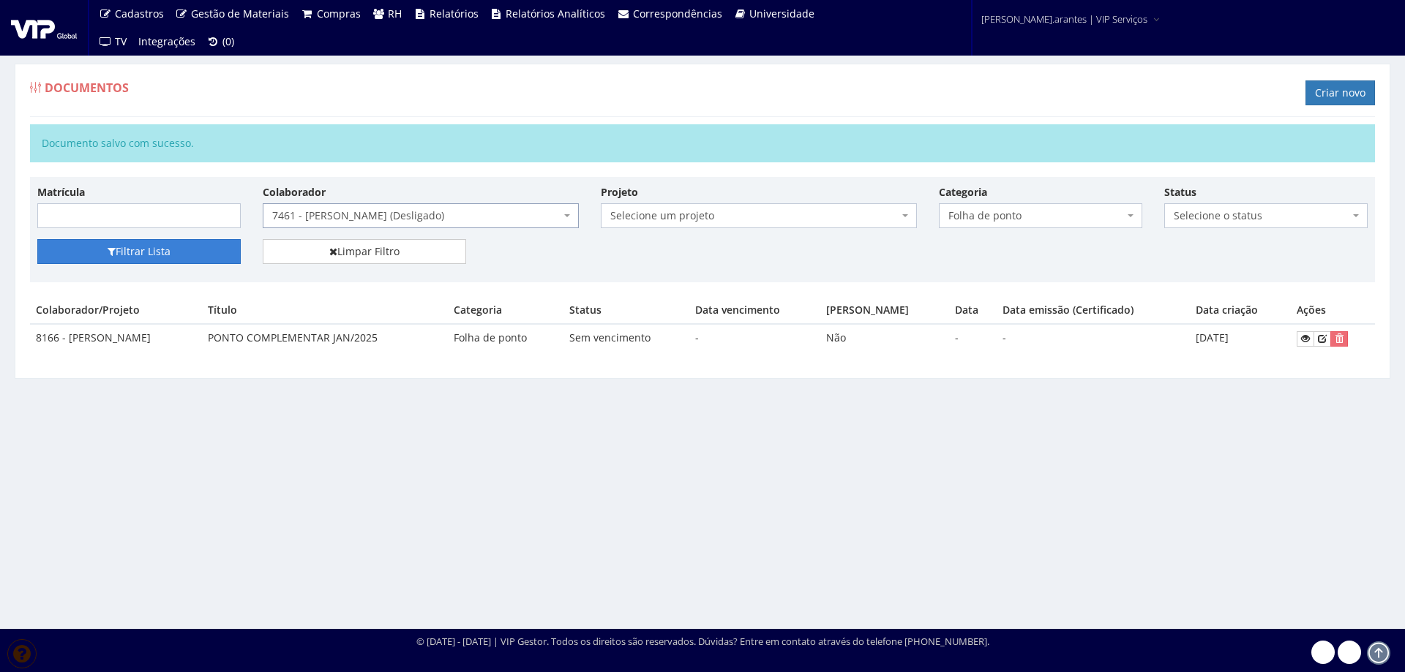
click at [186, 252] on button "Filtrar Lista" at bounding box center [138, 251] width 203 height 25
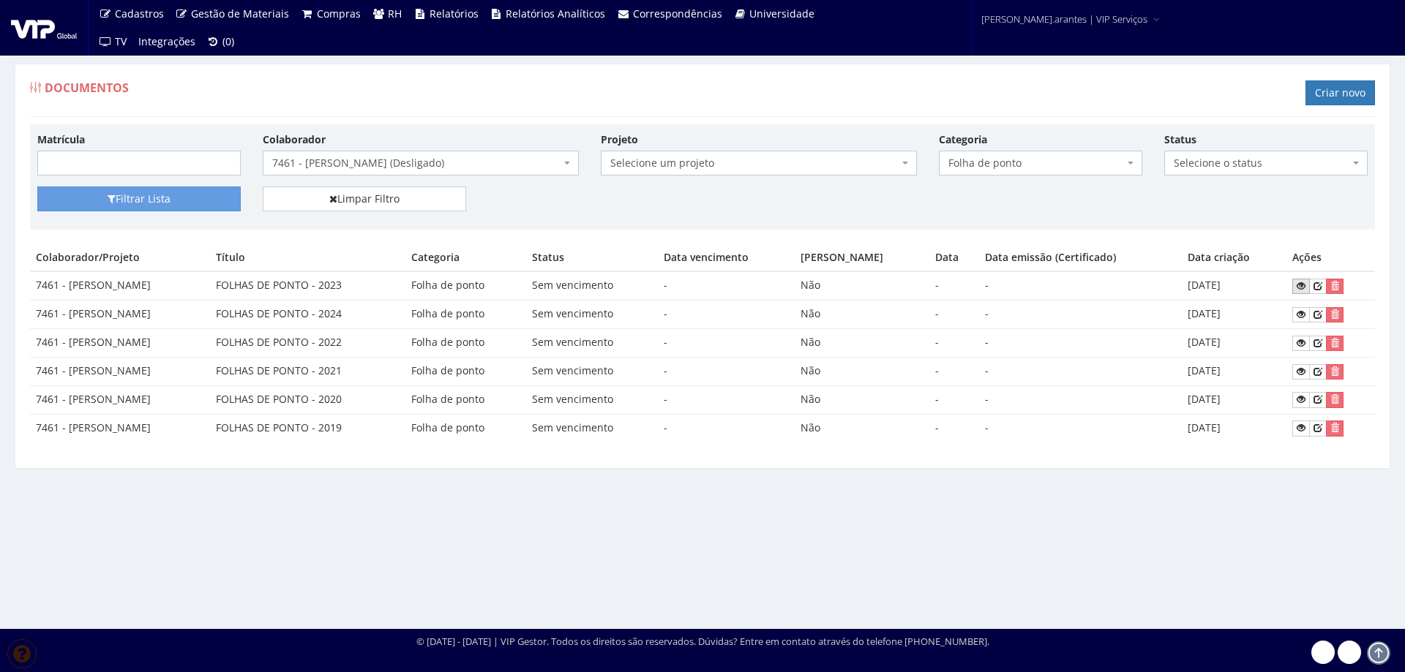
click at [1305, 288] on icon at bounding box center [1300, 286] width 9 height 10
click at [1304, 312] on icon at bounding box center [1300, 314] width 9 height 10
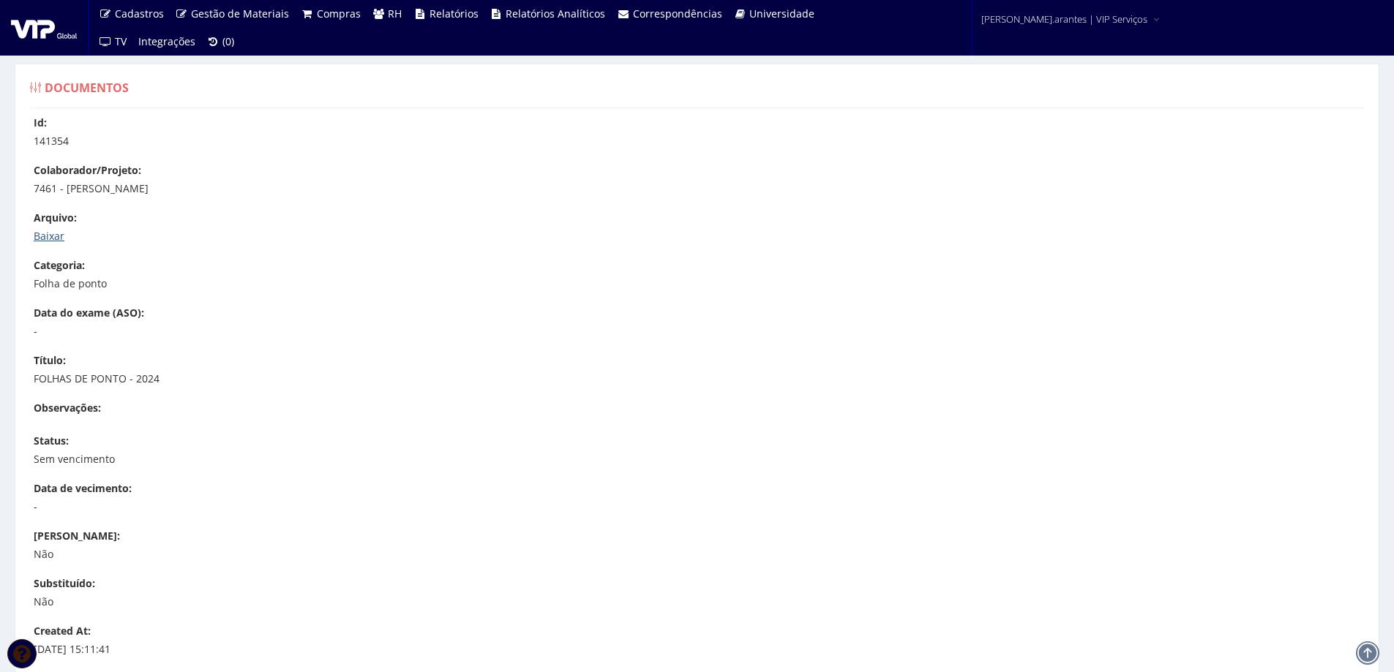
click at [40, 239] on link "Baixar" at bounding box center [49, 236] width 31 height 14
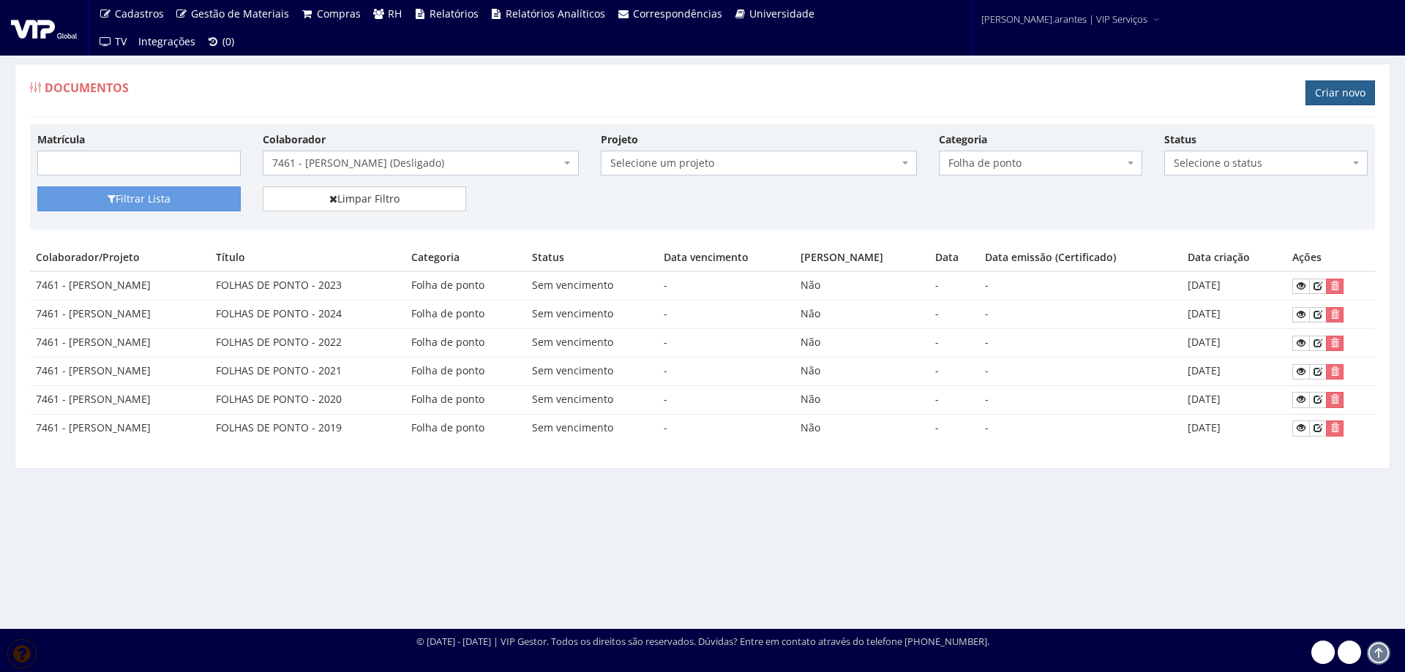
click at [1329, 89] on link "Criar novo" at bounding box center [1339, 92] width 69 height 25
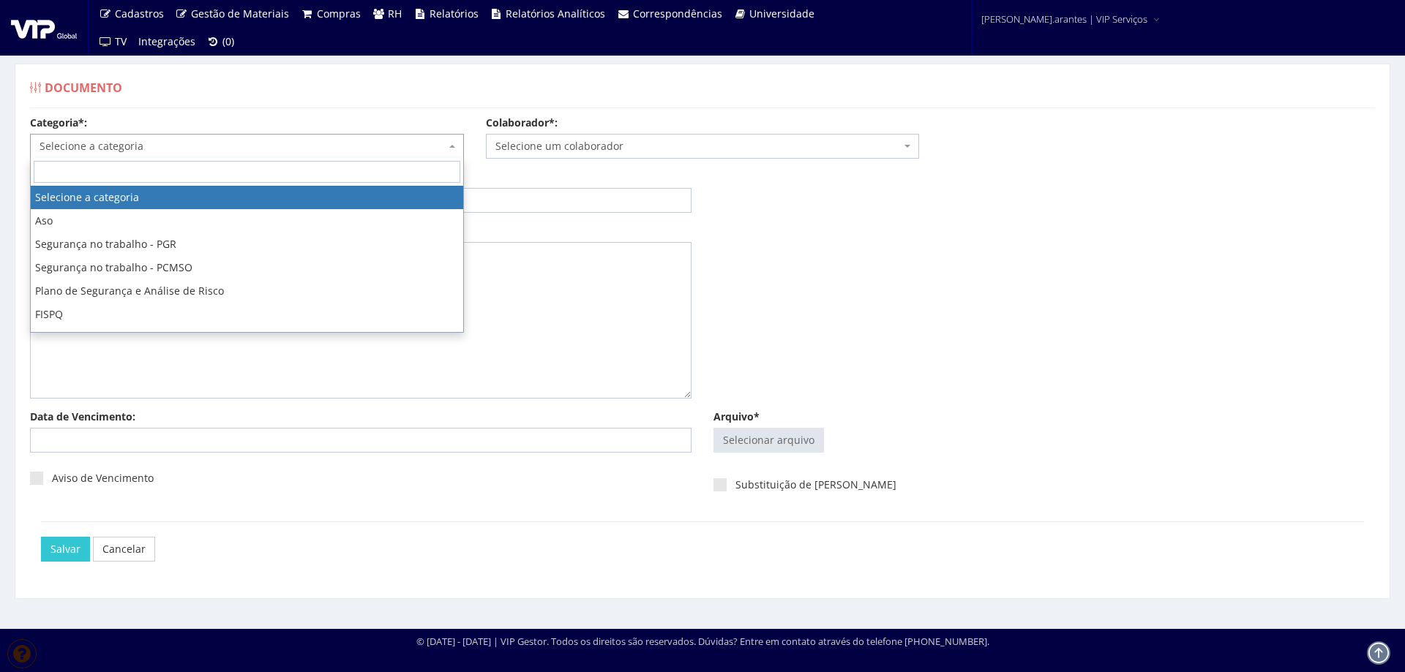
click at [203, 139] on span "Selecione a categoria" at bounding box center [243, 146] width 406 height 15
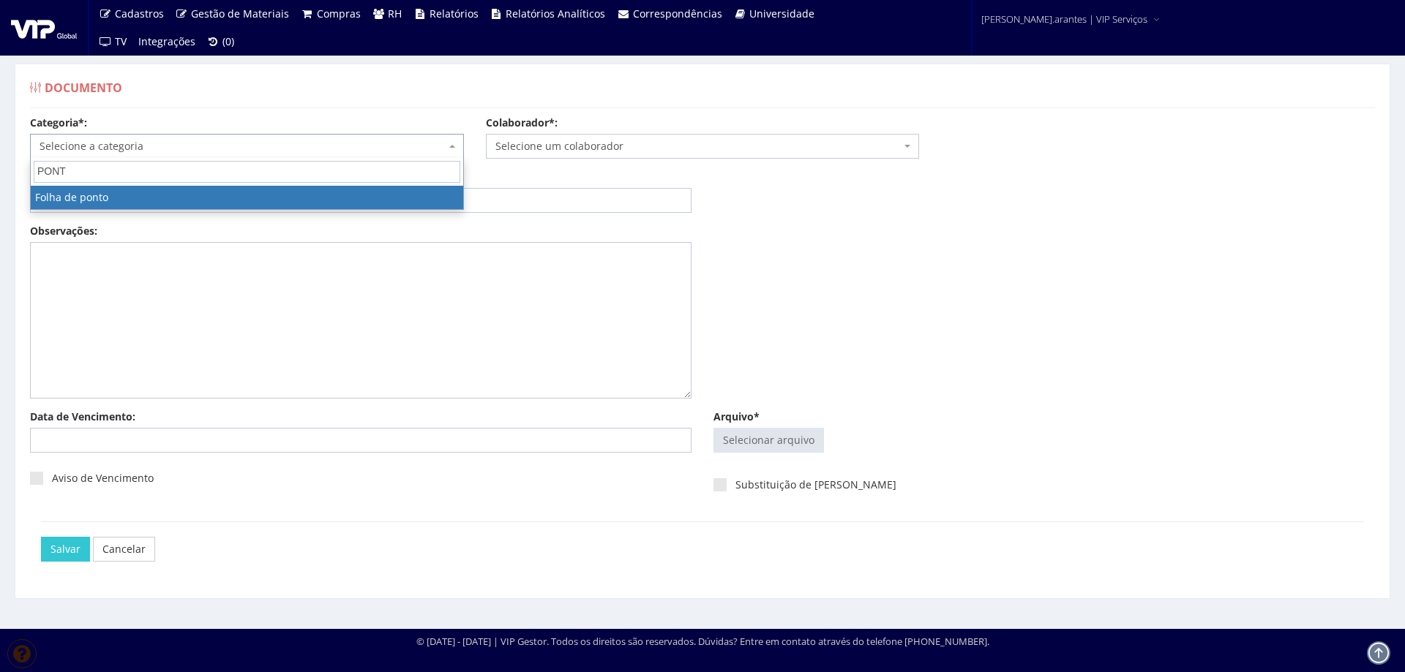
type input "PONTO"
select select "folha_ponto"
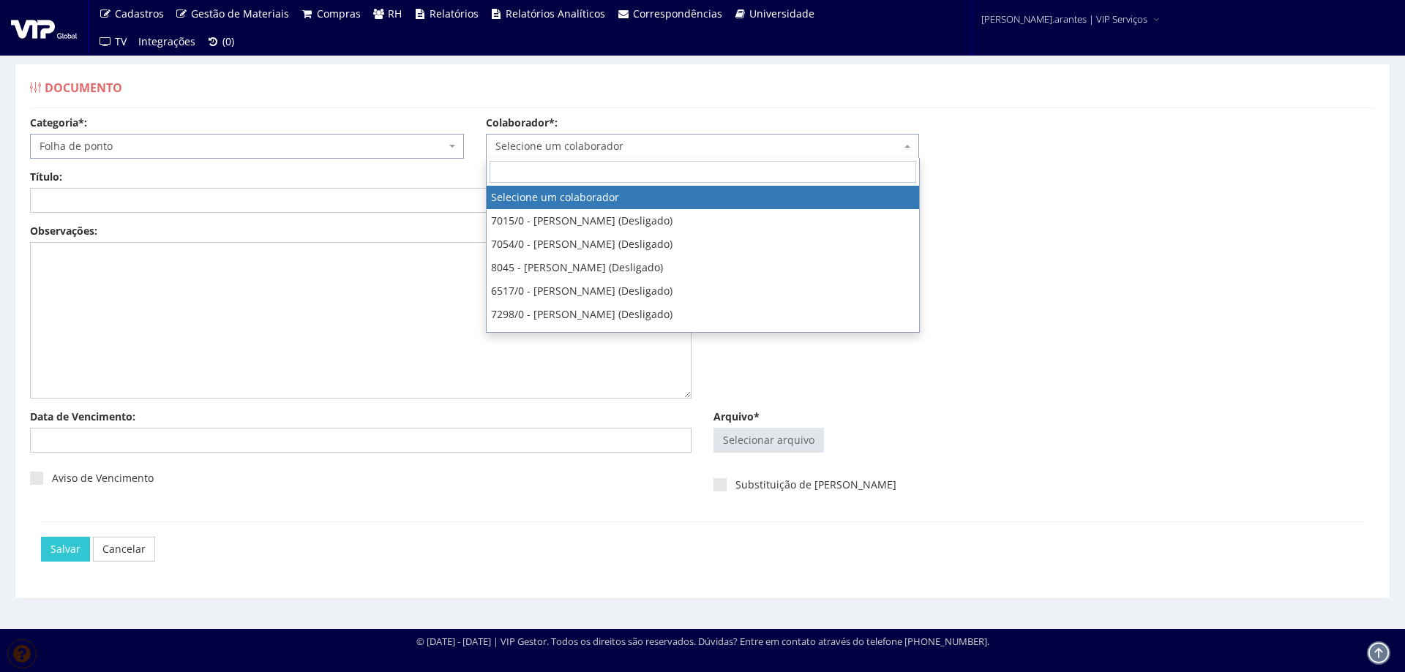
click at [590, 149] on span "Selecione um colaborador" at bounding box center [698, 146] width 406 height 15
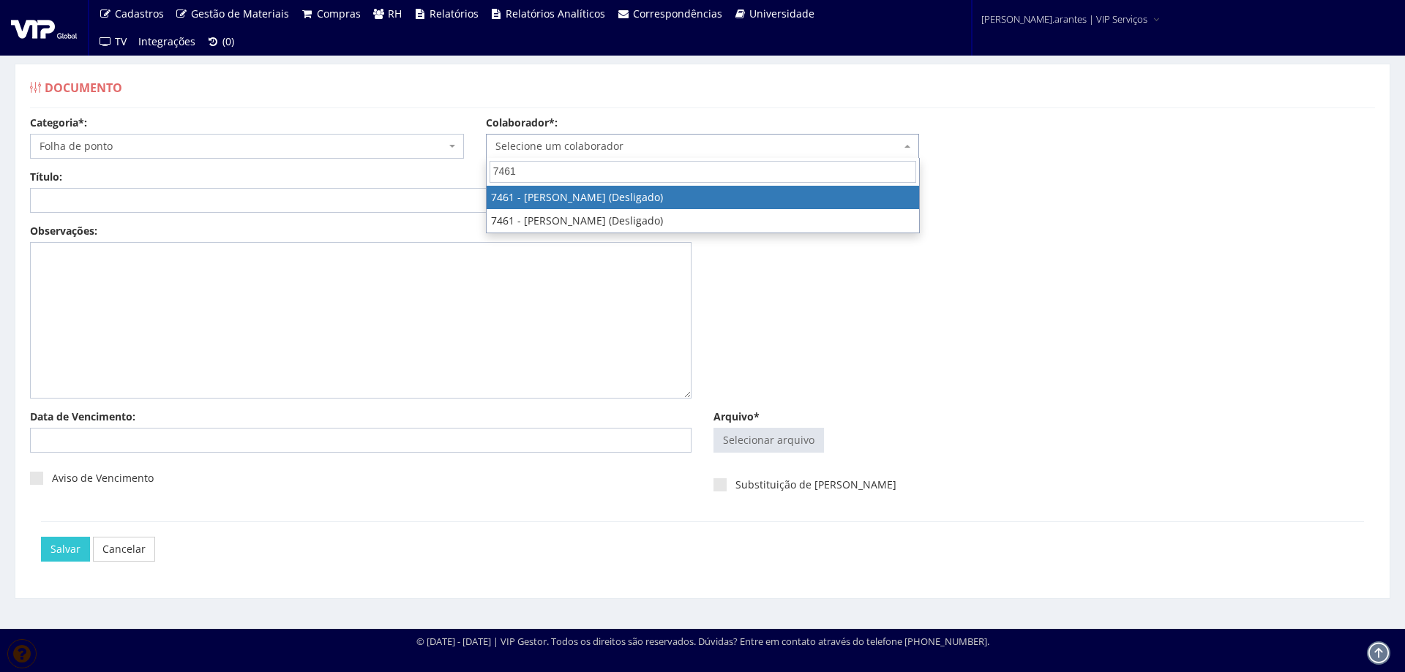
type input "7461"
select select "1315"
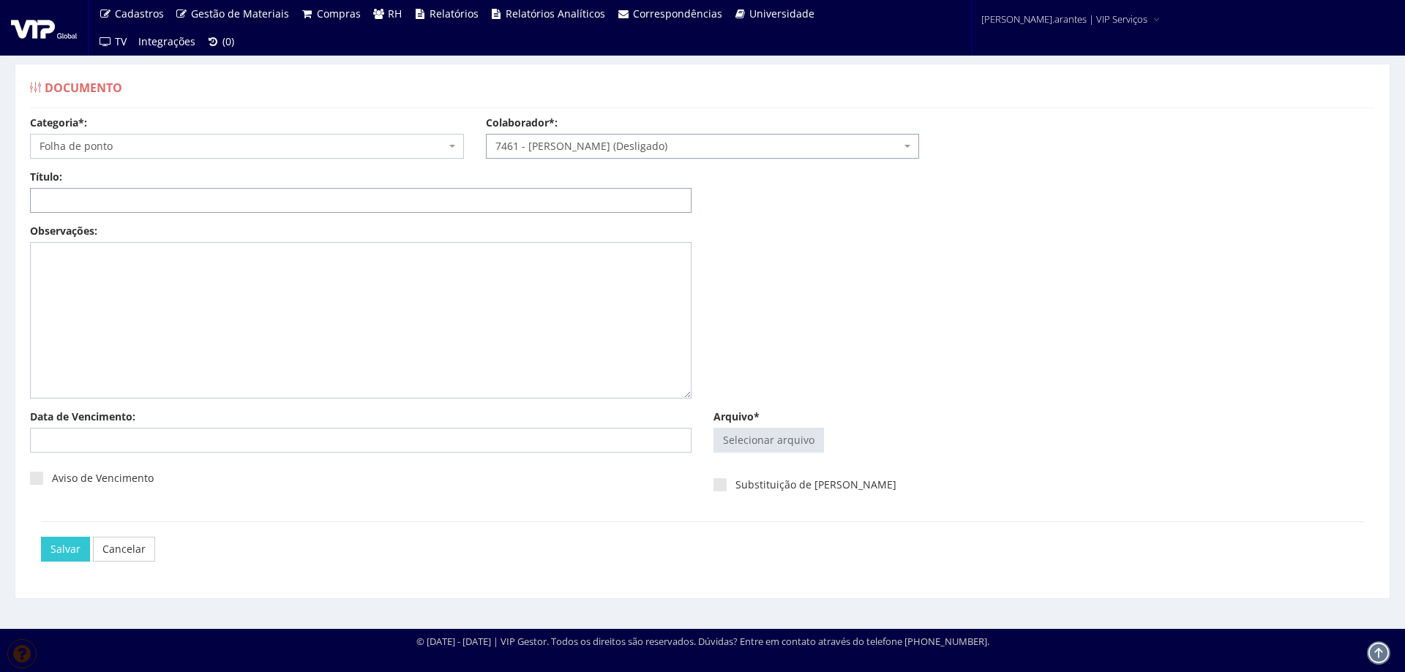
click at [291, 200] on input "Título:" at bounding box center [360, 200] width 661 height 25
type input "PONTO JAN/2025"
type input "C:\fakepath\Everton.jpeg"
click at [775, 443] on input "Arquivo*" at bounding box center [768, 440] width 109 height 23
type input "C:\fakepath\Everton.jpeg"
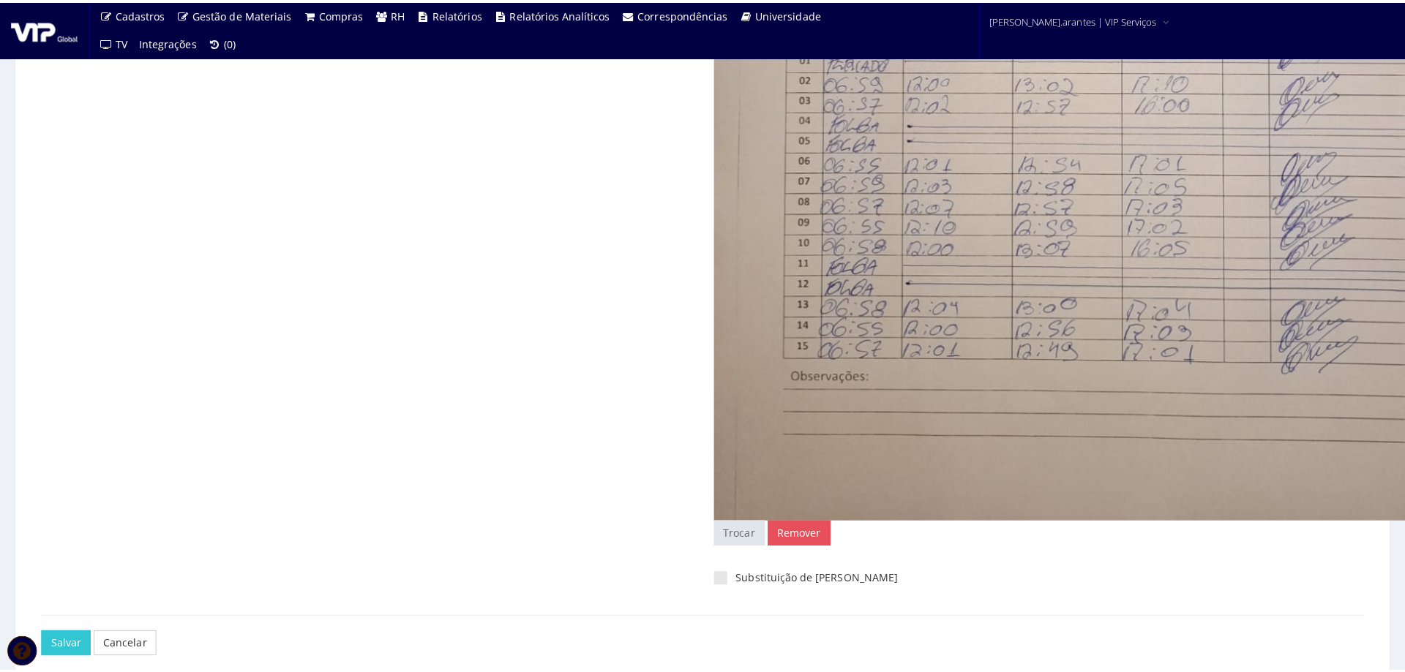
scroll to position [1017, 0]
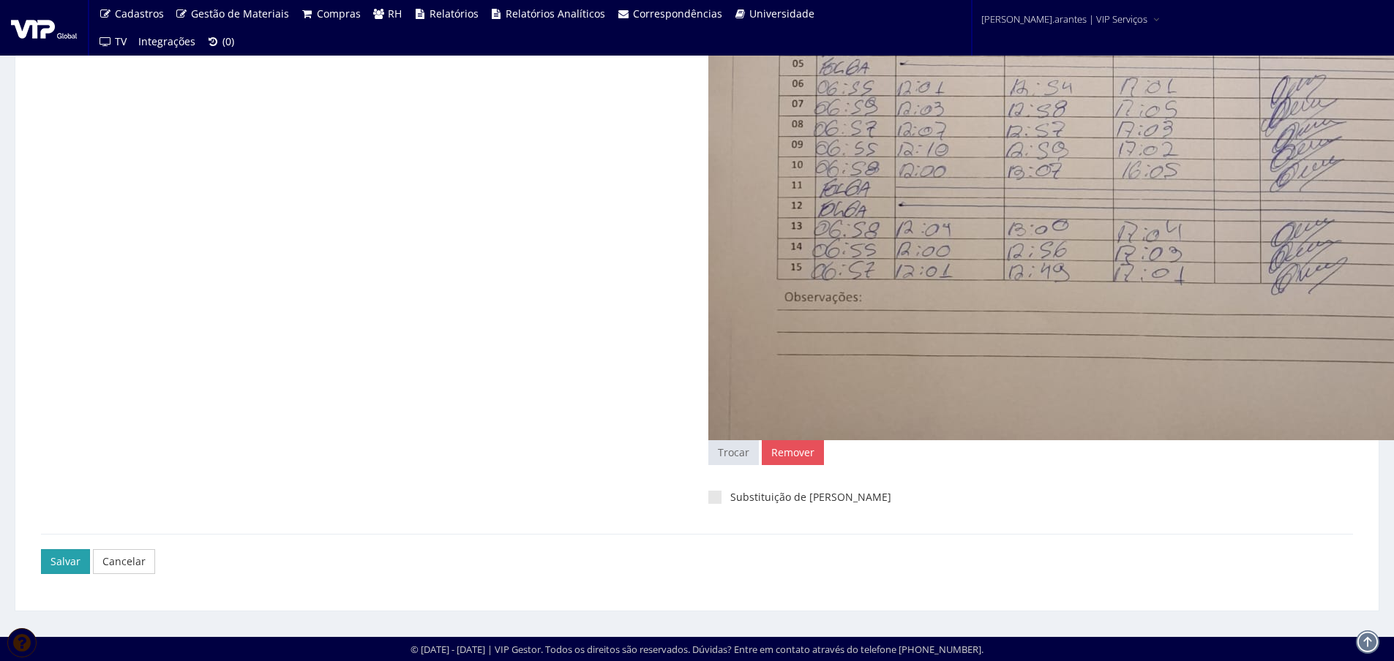
click at [70, 560] on input "Salvar" at bounding box center [65, 561] width 49 height 25
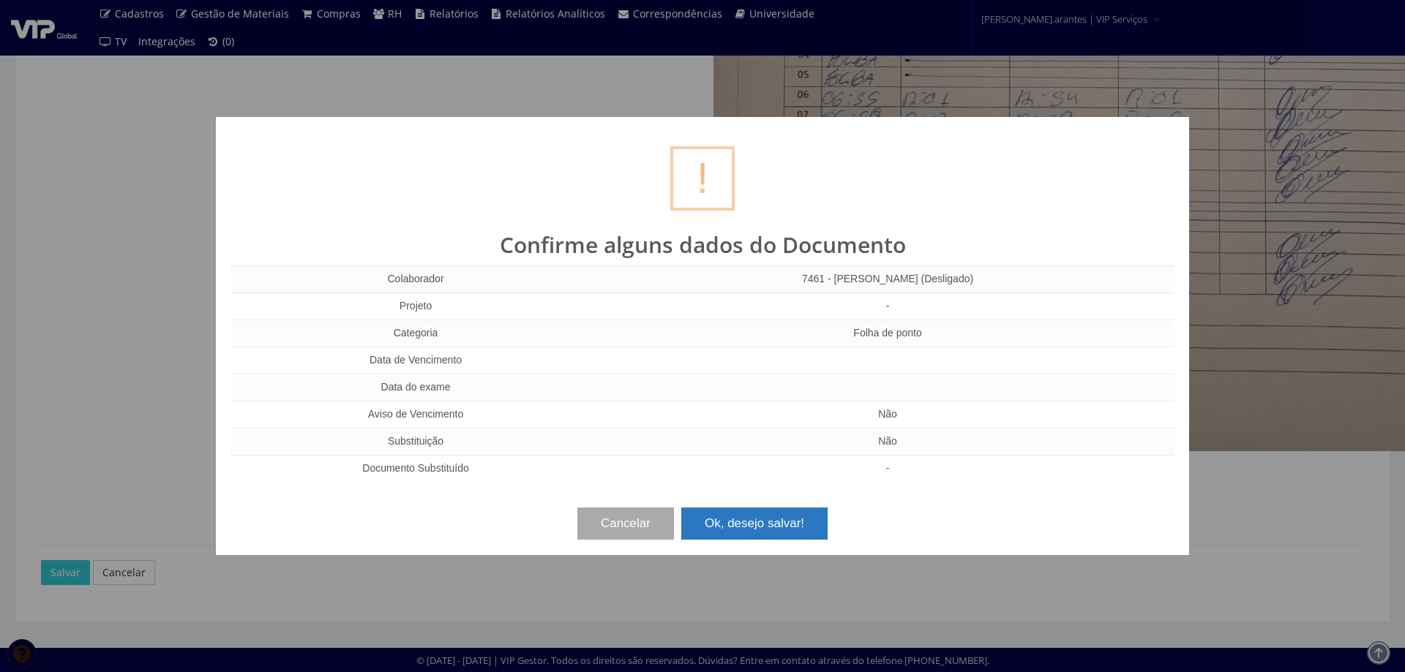
click at [743, 530] on button "Ok, desejo salvar!" at bounding box center [754, 524] width 146 height 32
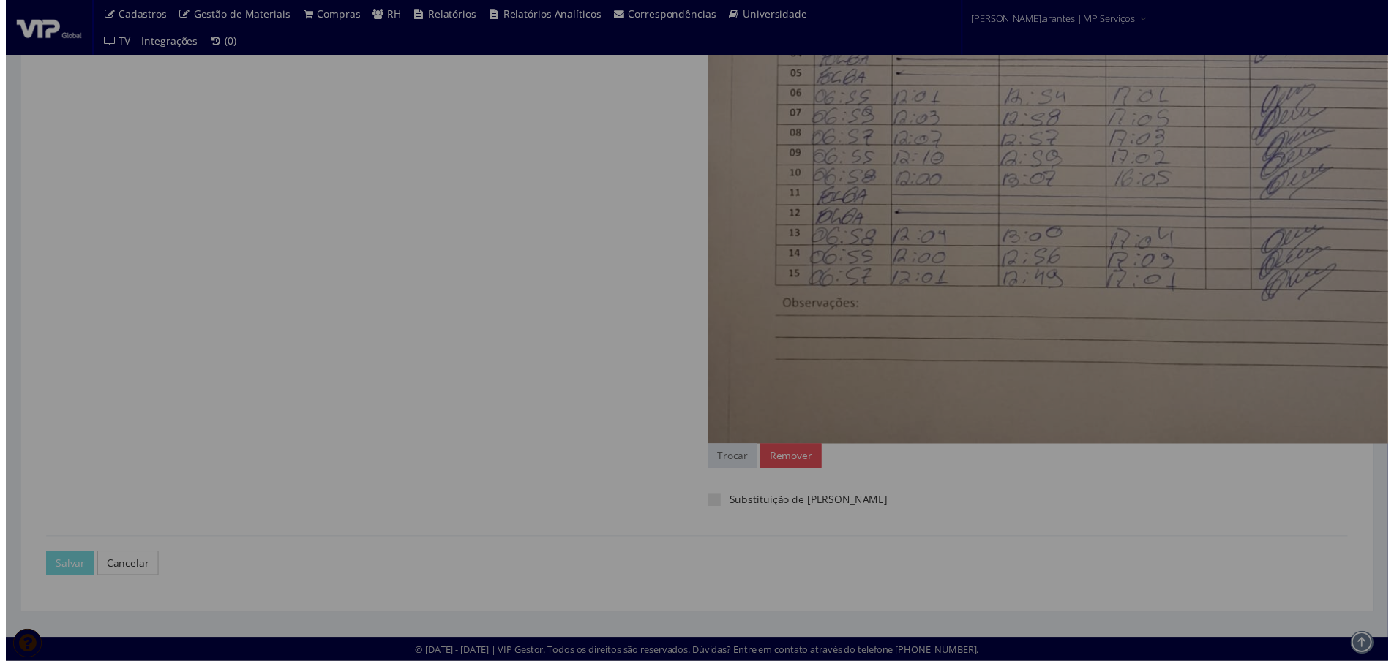
scroll to position [1006, 0]
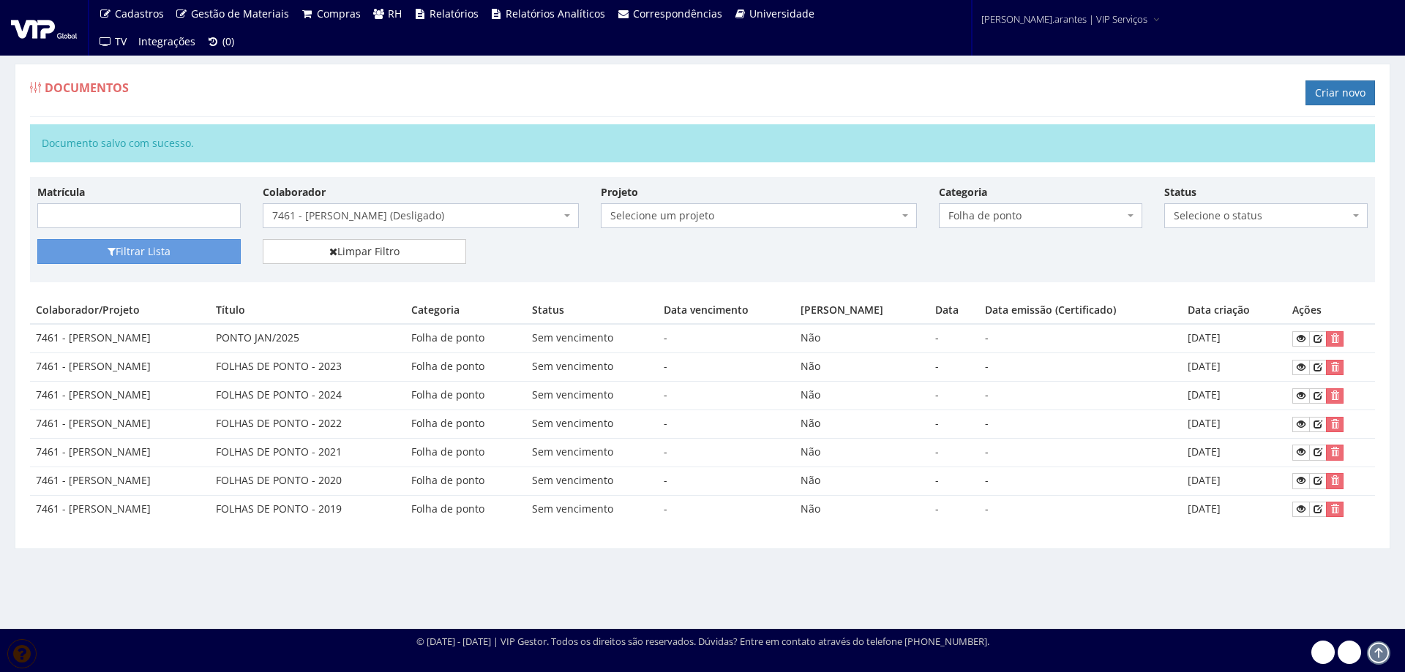
click at [352, 215] on span "7461 - [PERSON_NAME] (Desligado)" at bounding box center [416, 215] width 288 height 15
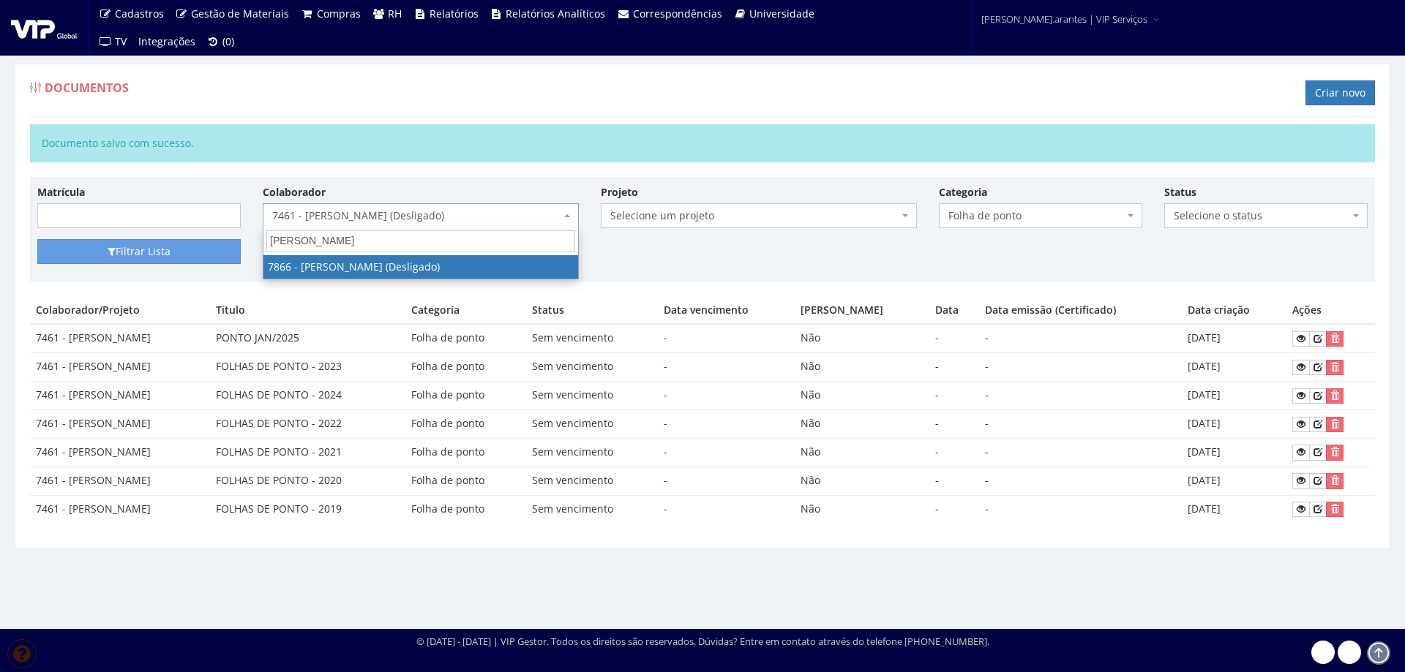
type input "VICTOR HEN"
select select "2735"
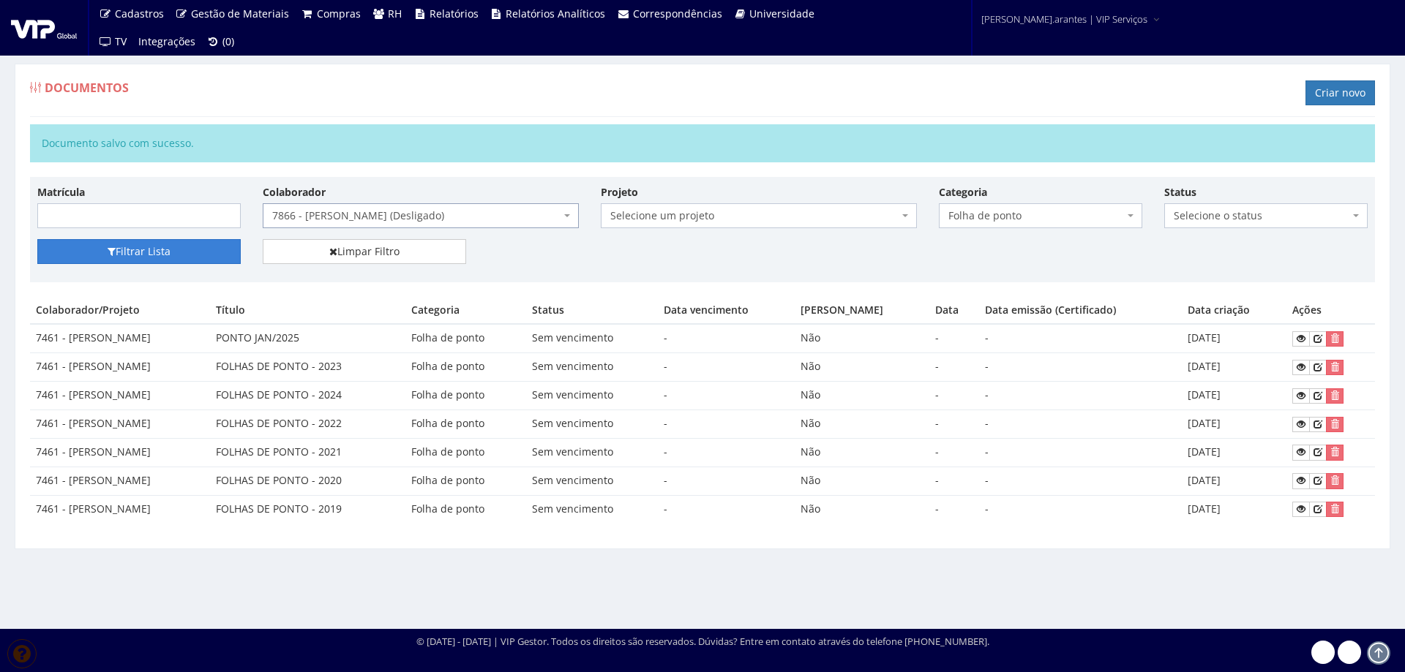
click at [149, 244] on button "Filtrar Lista" at bounding box center [138, 251] width 203 height 25
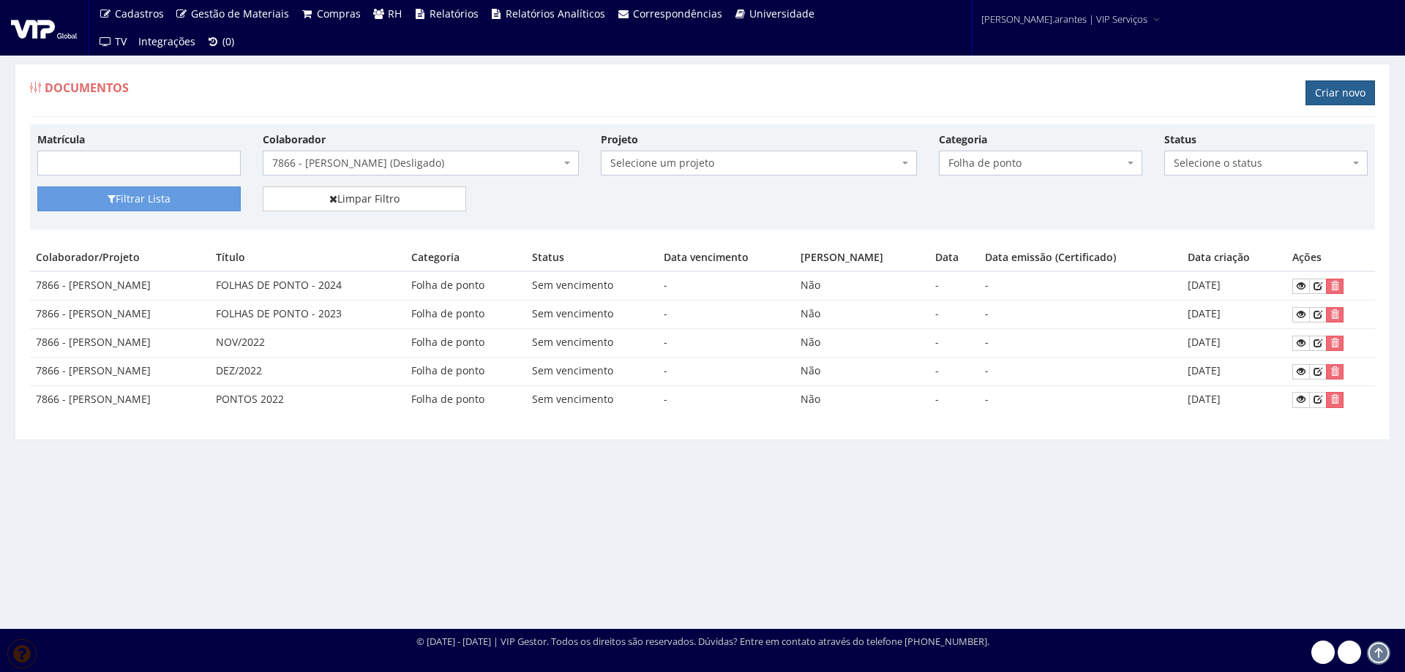
click at [1333, 91] on link "Criar novo" at bounding box center [1339, 92] width 69 height 25
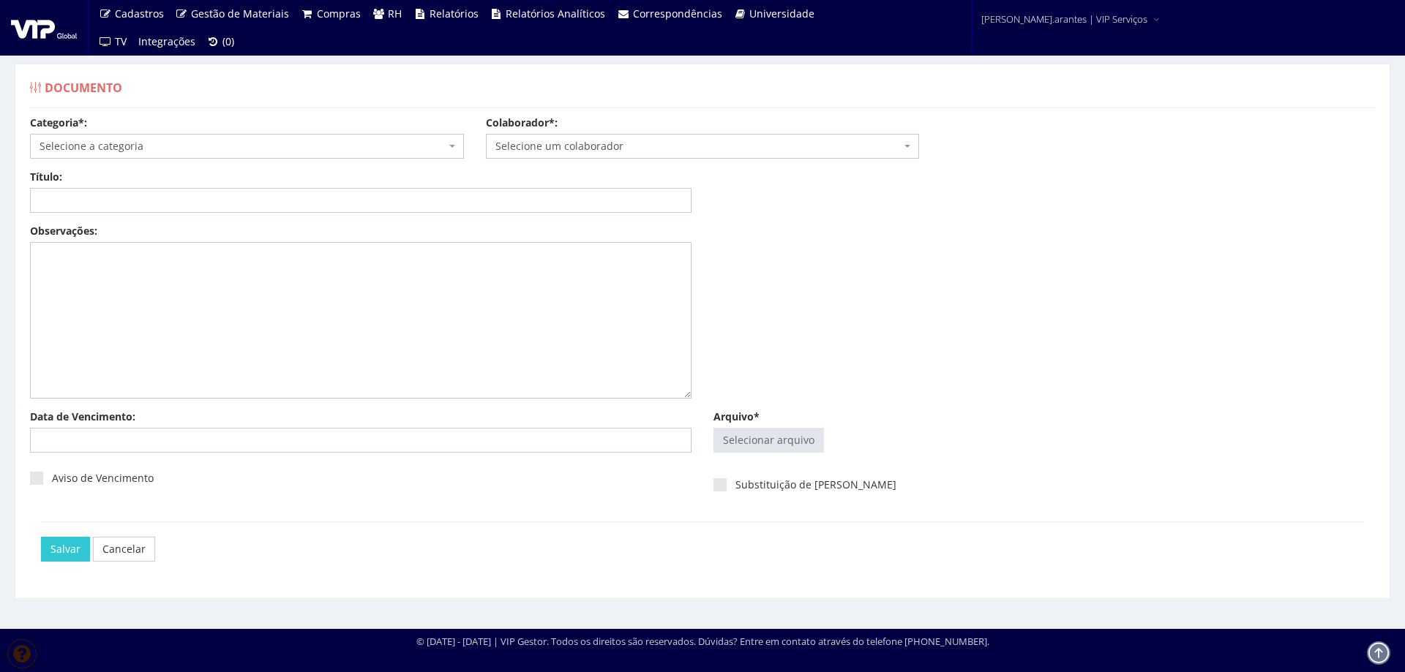
click at [211, 143] on span "Selecione a categoria" at bounding box center [243, 146] width 406 height 15
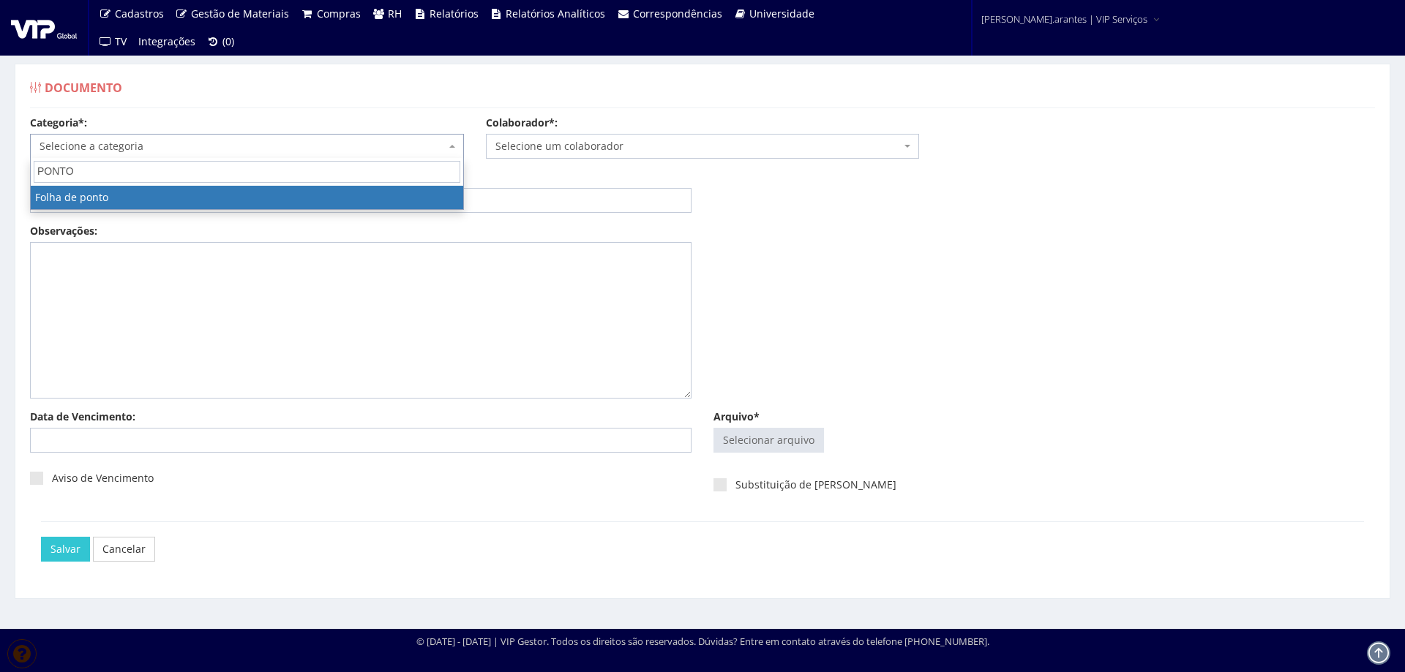
type input "PONTO"
select select "folha_ponto"
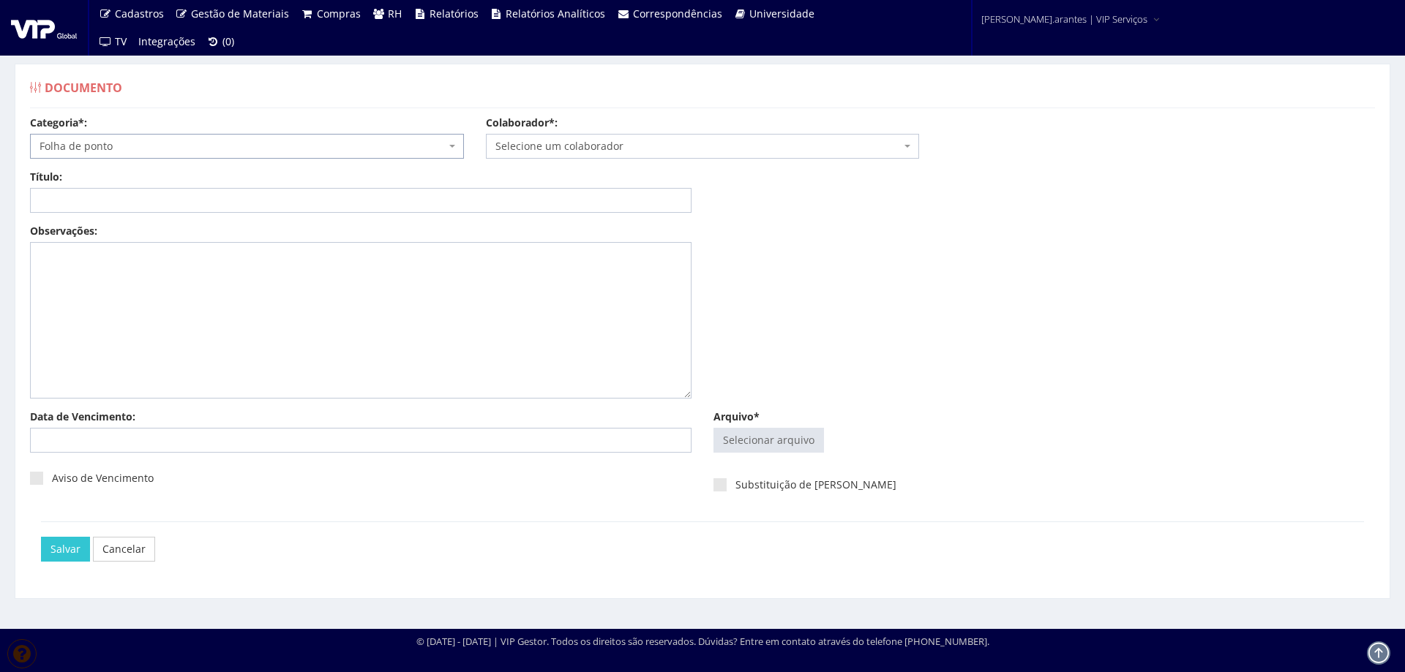
click at [552, 150] on span "Selecione um colaborador" at bounding box center [698, 146] width 406 height 15
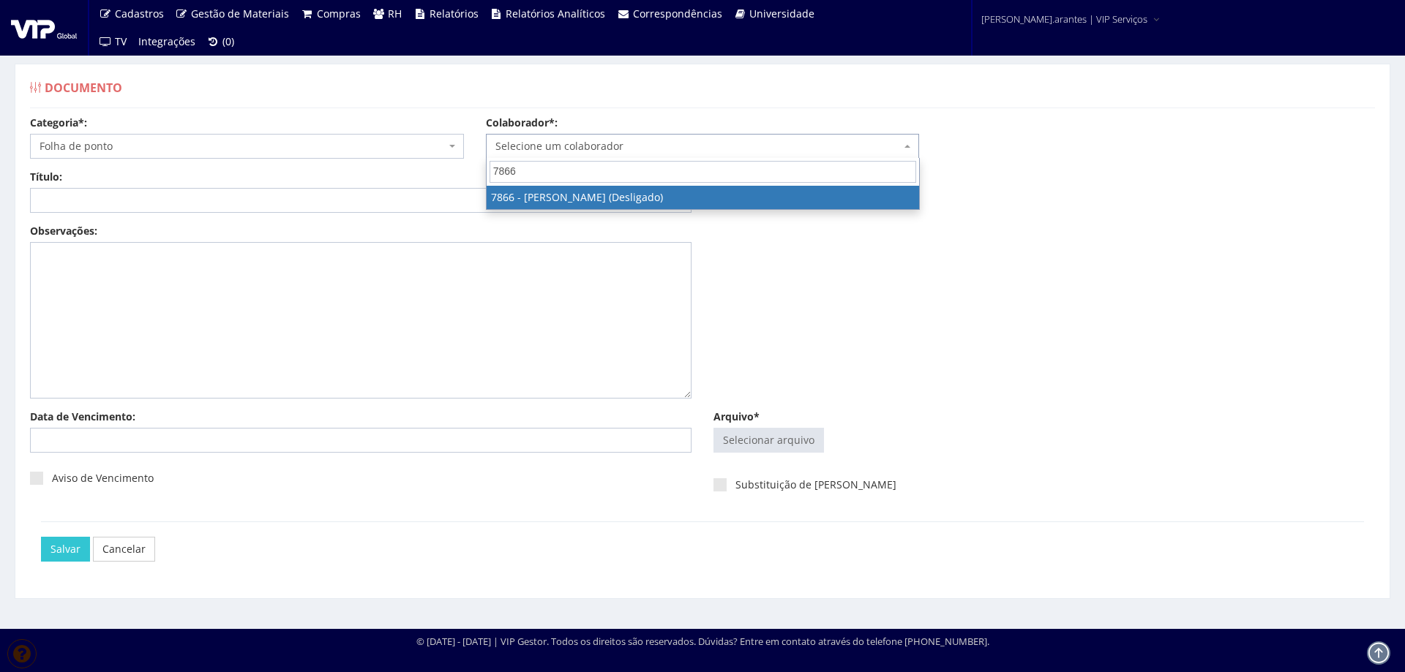
type input "7866"
select select "2735"
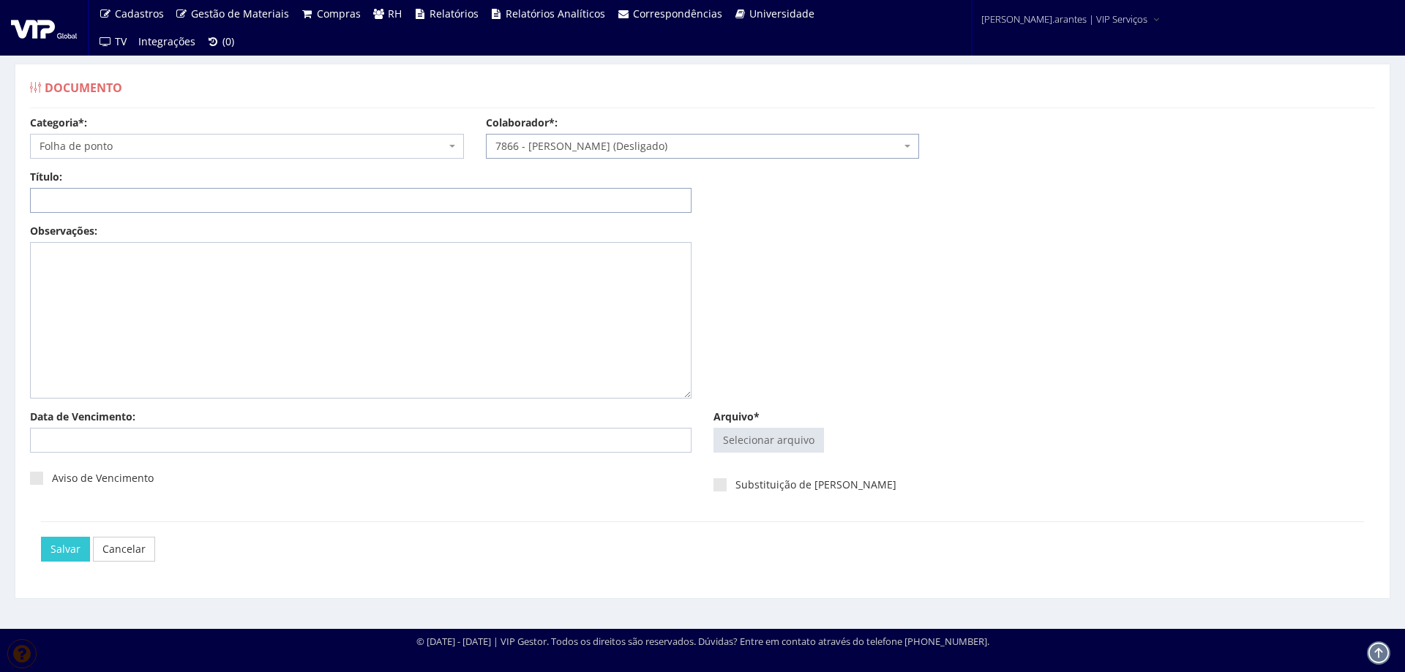
click at [318, 199] on input "Título:" at bounding box center [360, 200] width 661 height 25
type input "PONTO JAN/2025"
click at [792, 434] on input "Arquivo*" at bounding box center [768, 440] width 109 height 23
click at [771, 437] on input "Arquivo*" at bounding box center [768, 440] width 109 height 23
type input "C:\fakepath\Ponto Anapolis dez 24 a jan 25-1.pdf"
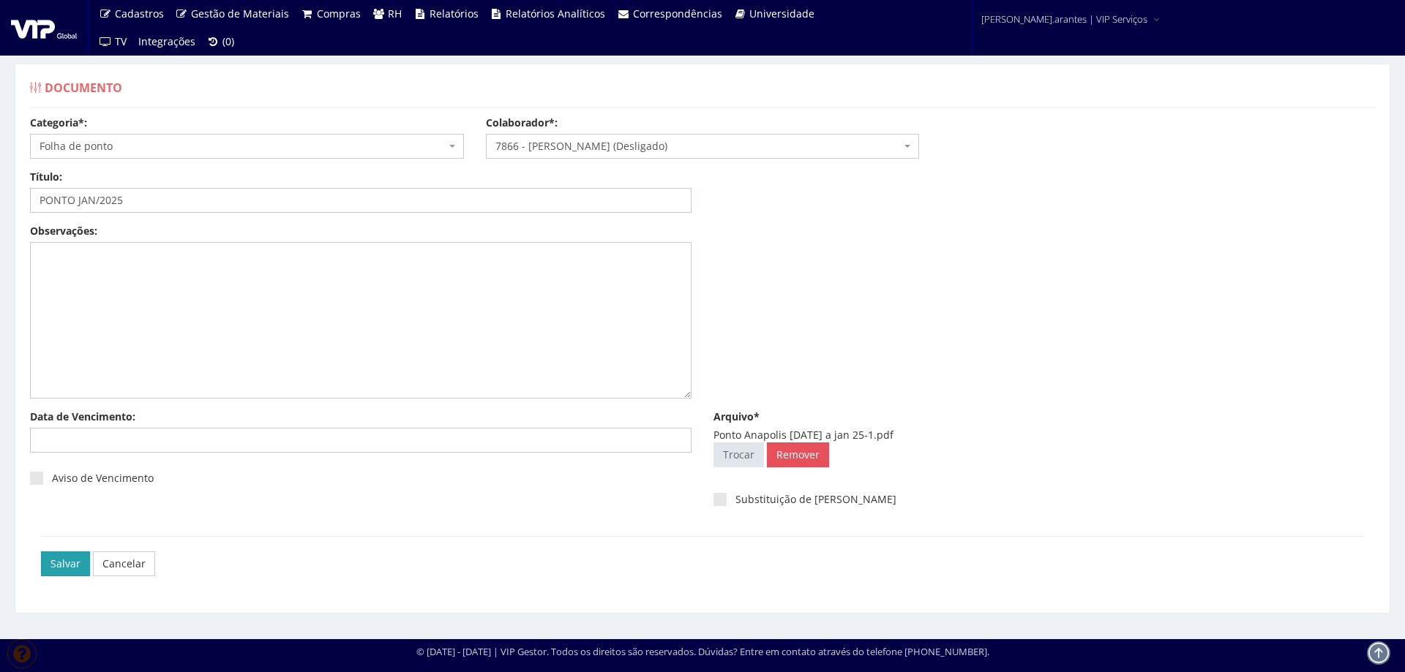
click at [75, 562] on input "Salvar" at bounding box center [65, 564] width 49 height 25
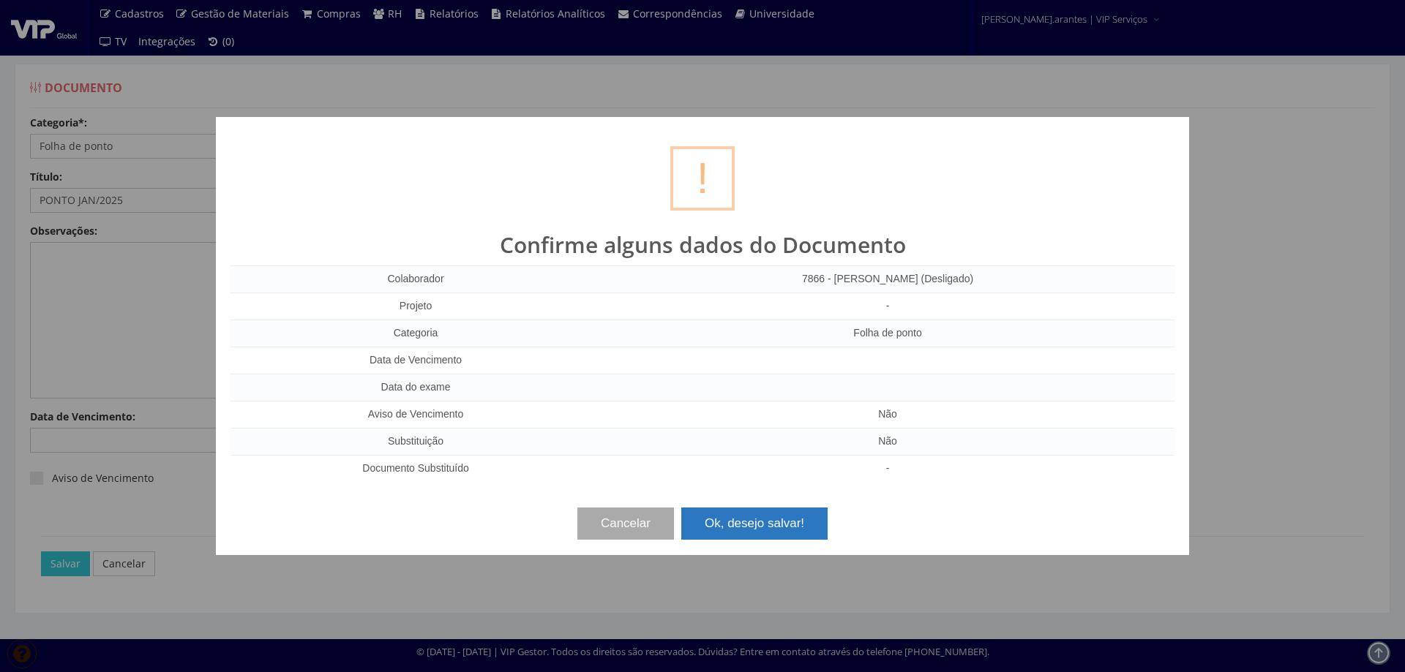
click at [789, 522] on button "Ok, desejo salvar!" at bounding box center [754, 524] width 146 height 32
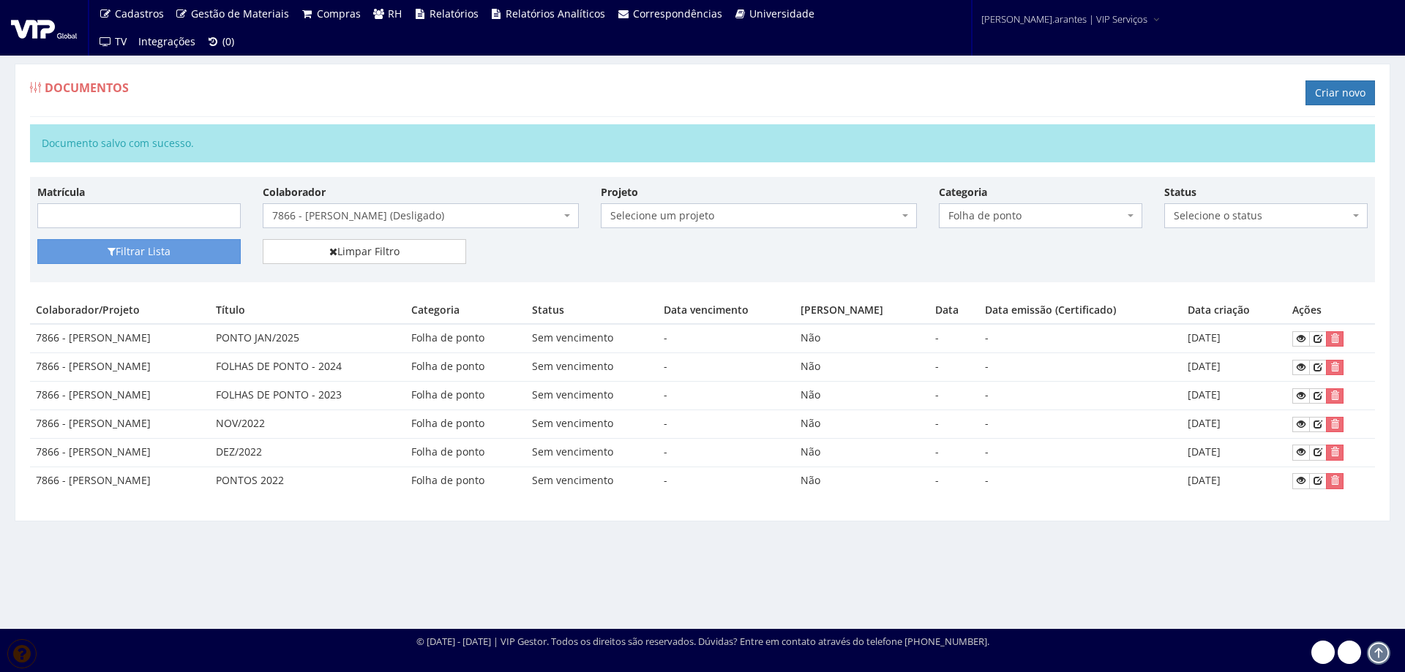
click at [402, 217] on span "7866 - [PERSON_NAME] (Desligado)" at bounding box center [416, 215] width 288 height 15
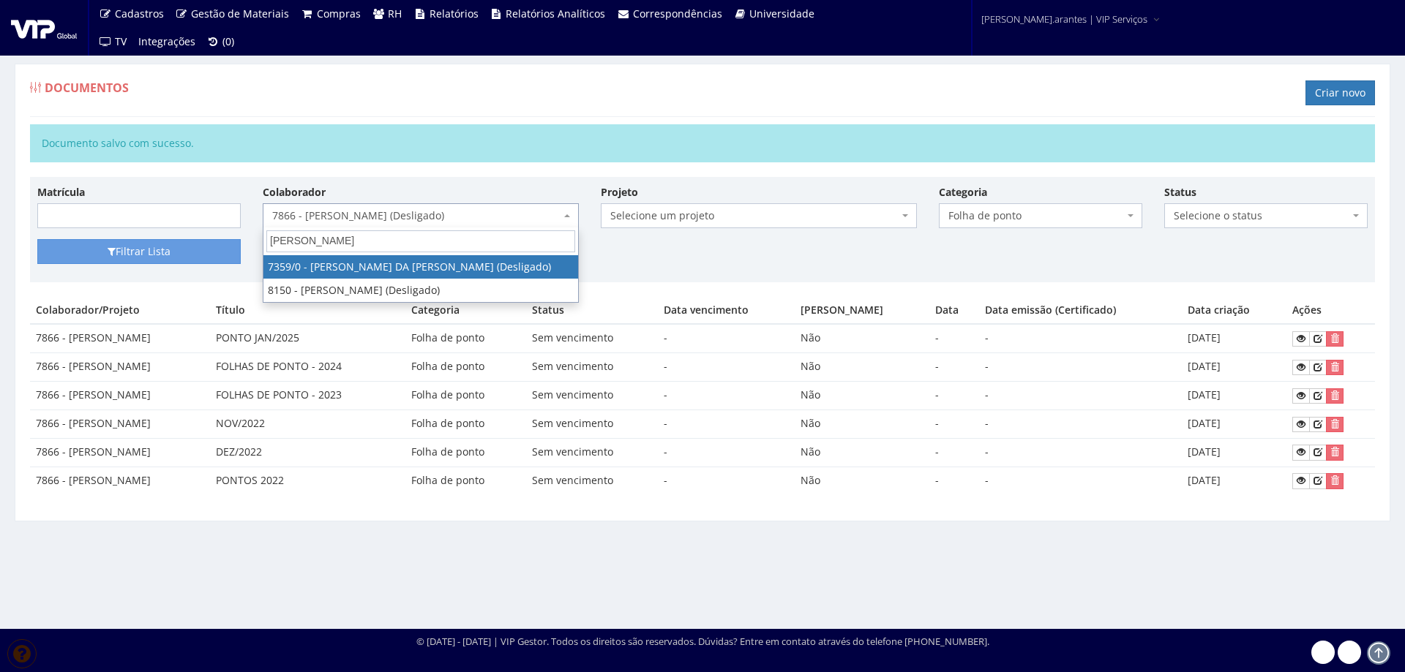
type input "[PERSON_NAME]"
select select "3862"
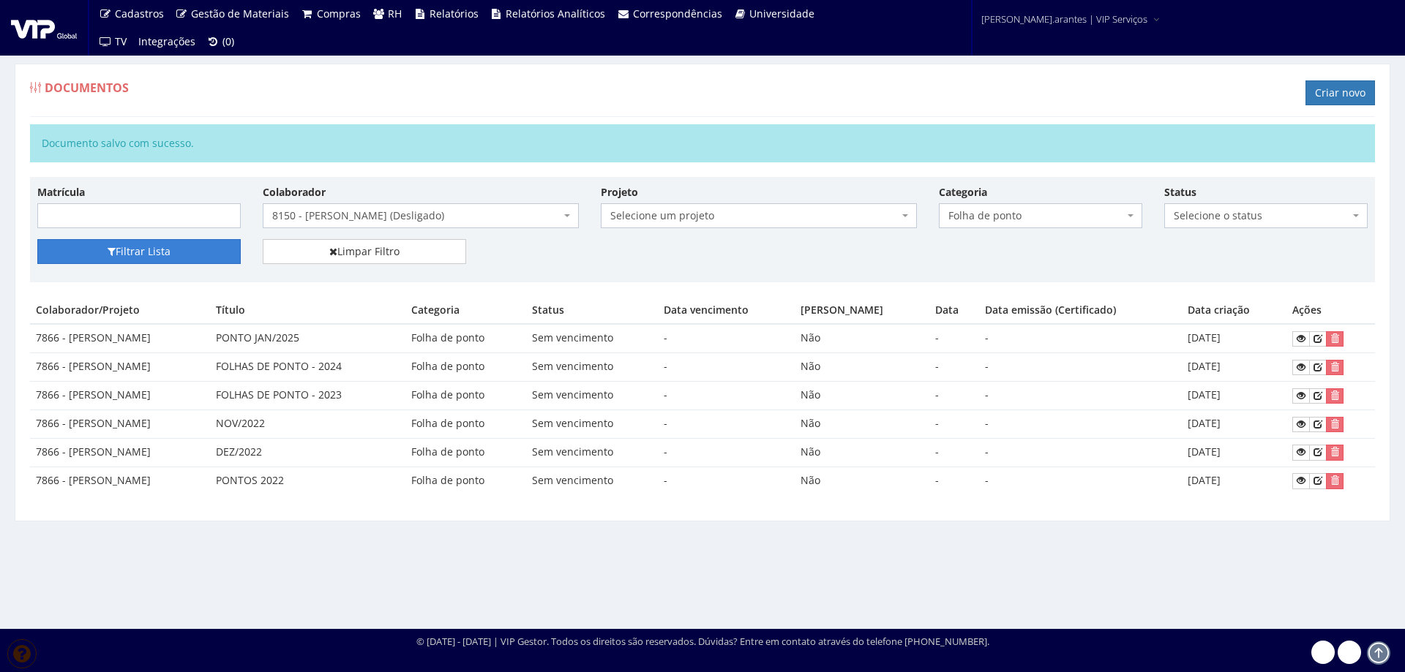
click at [154, 248] on button "Filtrar Lista" at bounding box center [138, 251] width 203 height 25
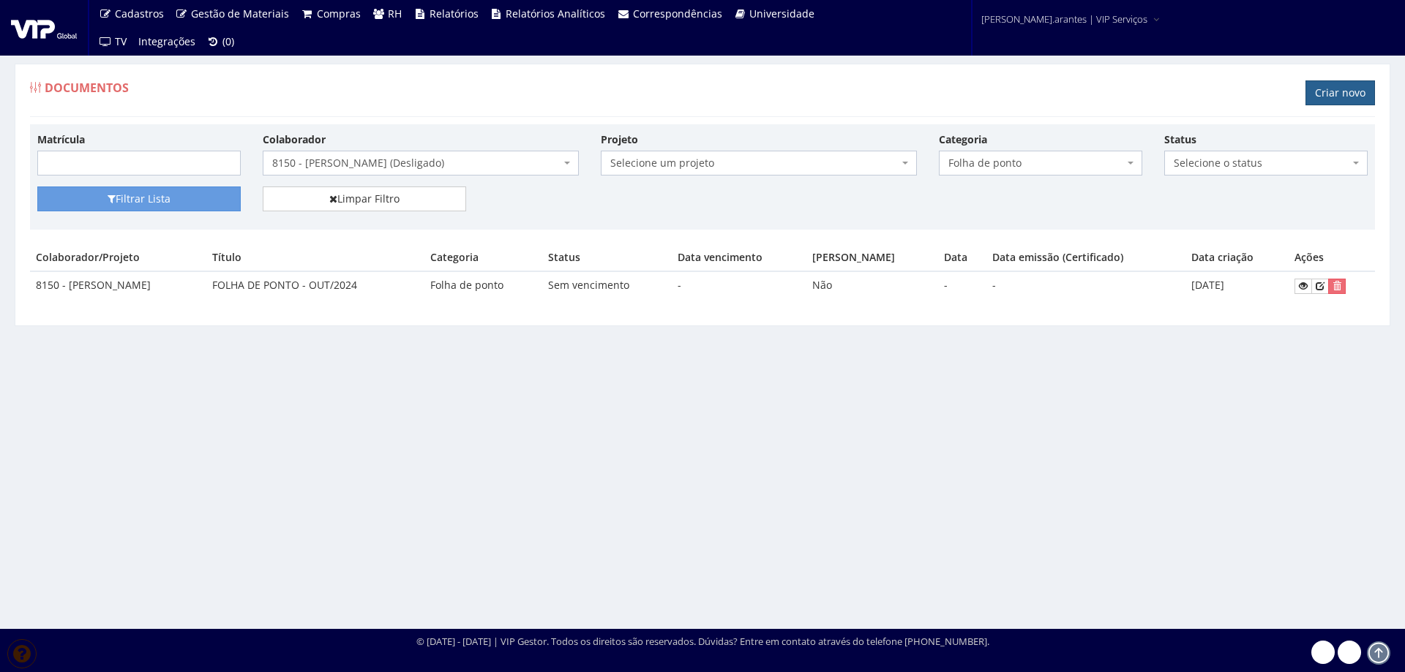
click at [1338, 91] on link "Criar novo" at bounding box center [1339, 92] width 69 height 25
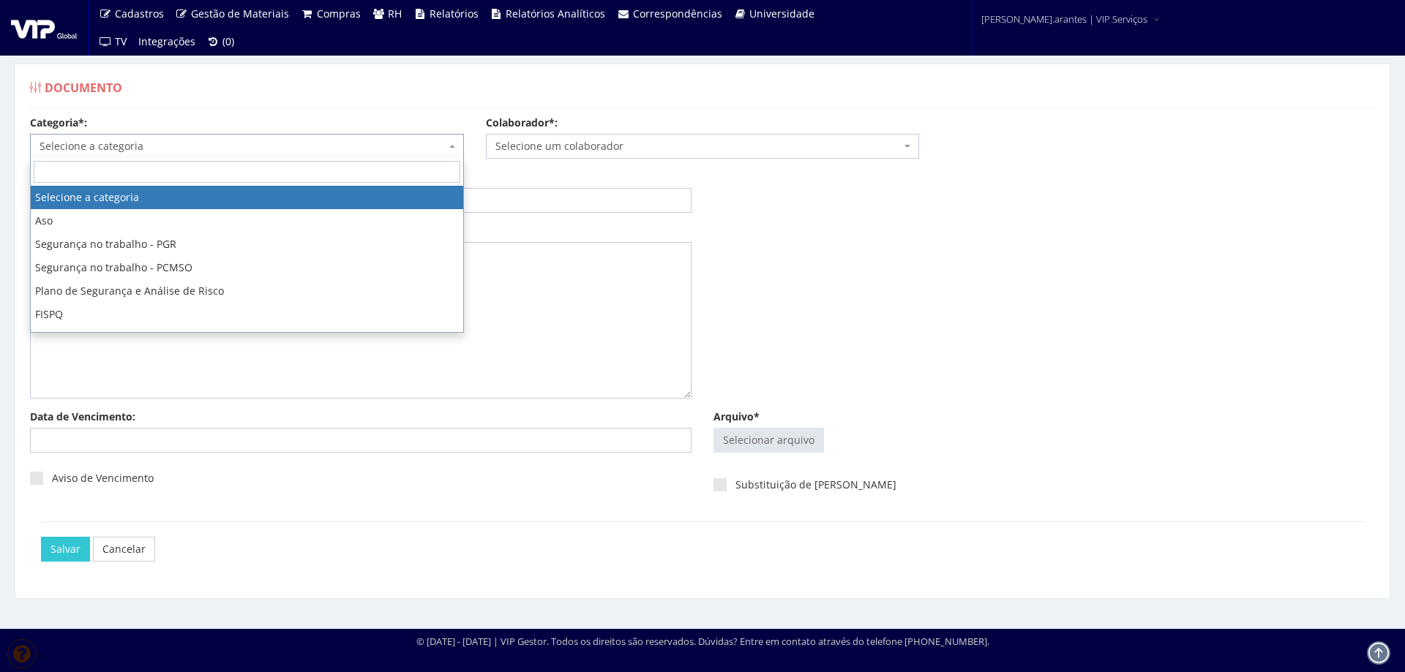
click at [116, 147] on span "Selecione a categoria" at bounding box center [243, 146] width 406 height 15
type input "PO"
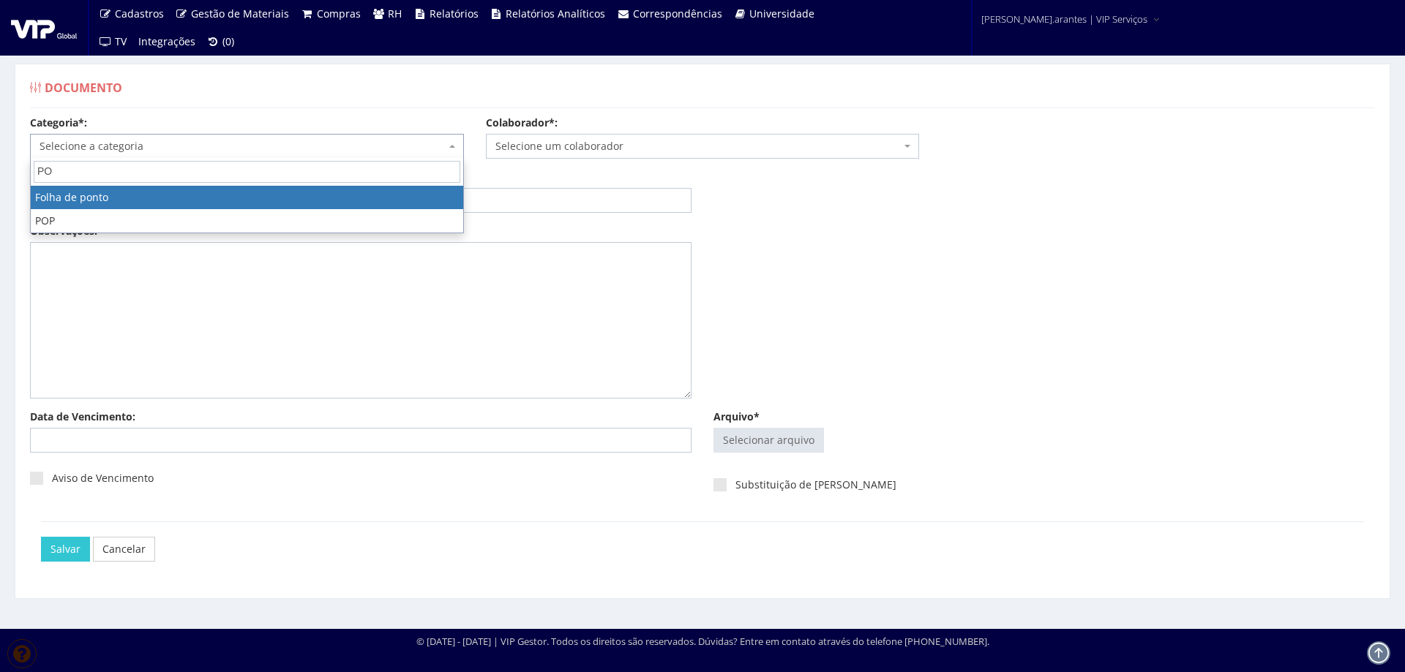
select select "folha_ponto"
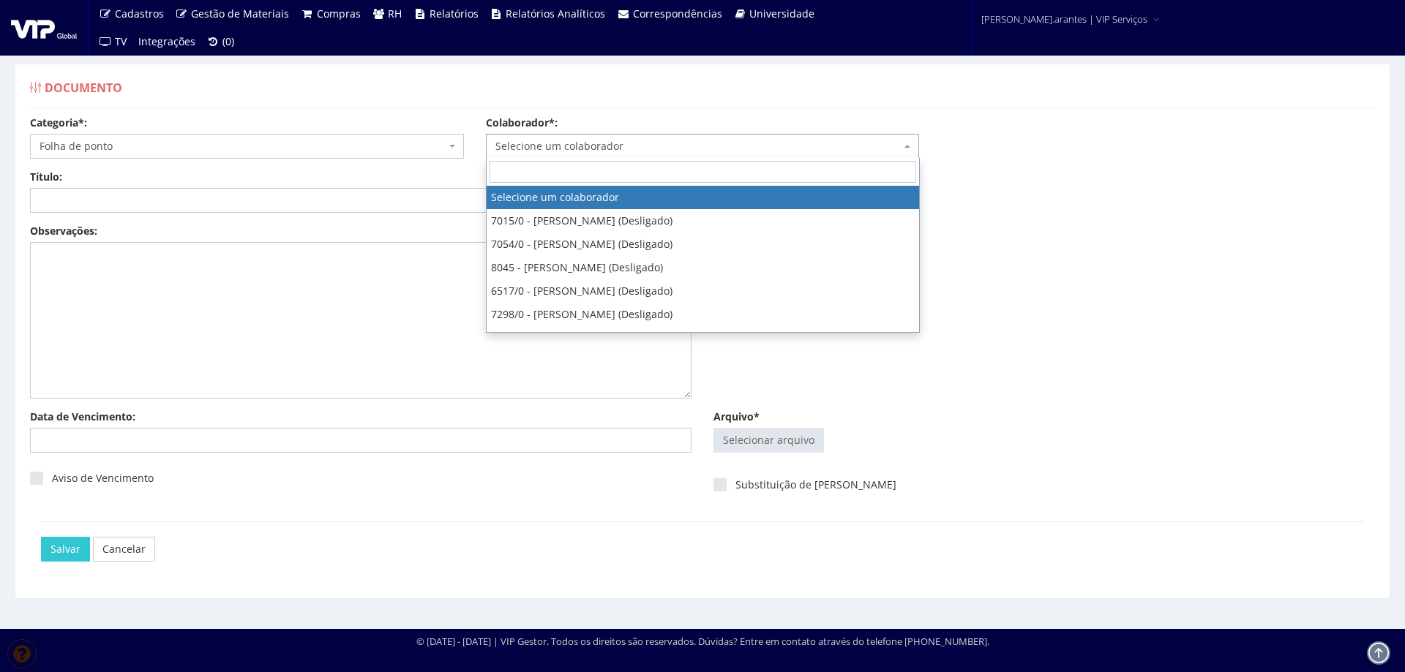
click at [515, 151] on span "Selecione um colaborador" at bounding box center [698, 146] width 406 height 15
type input "8150"
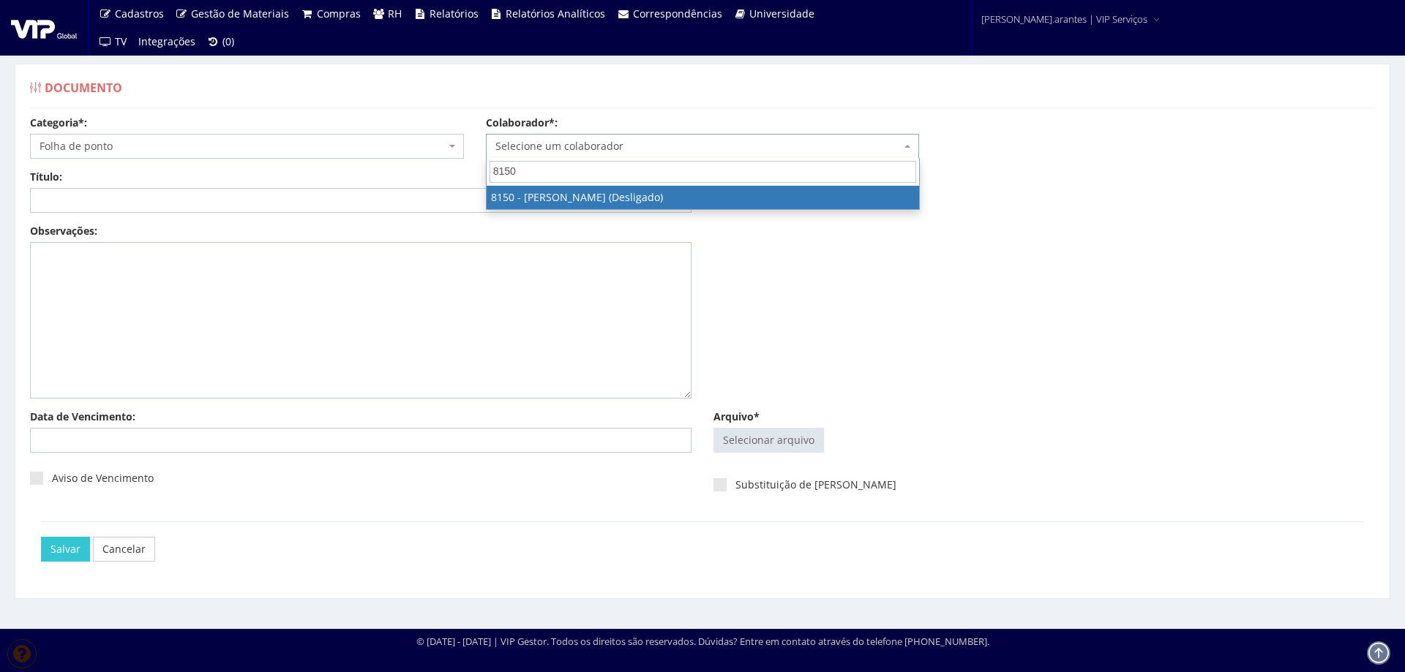
select select "3862"
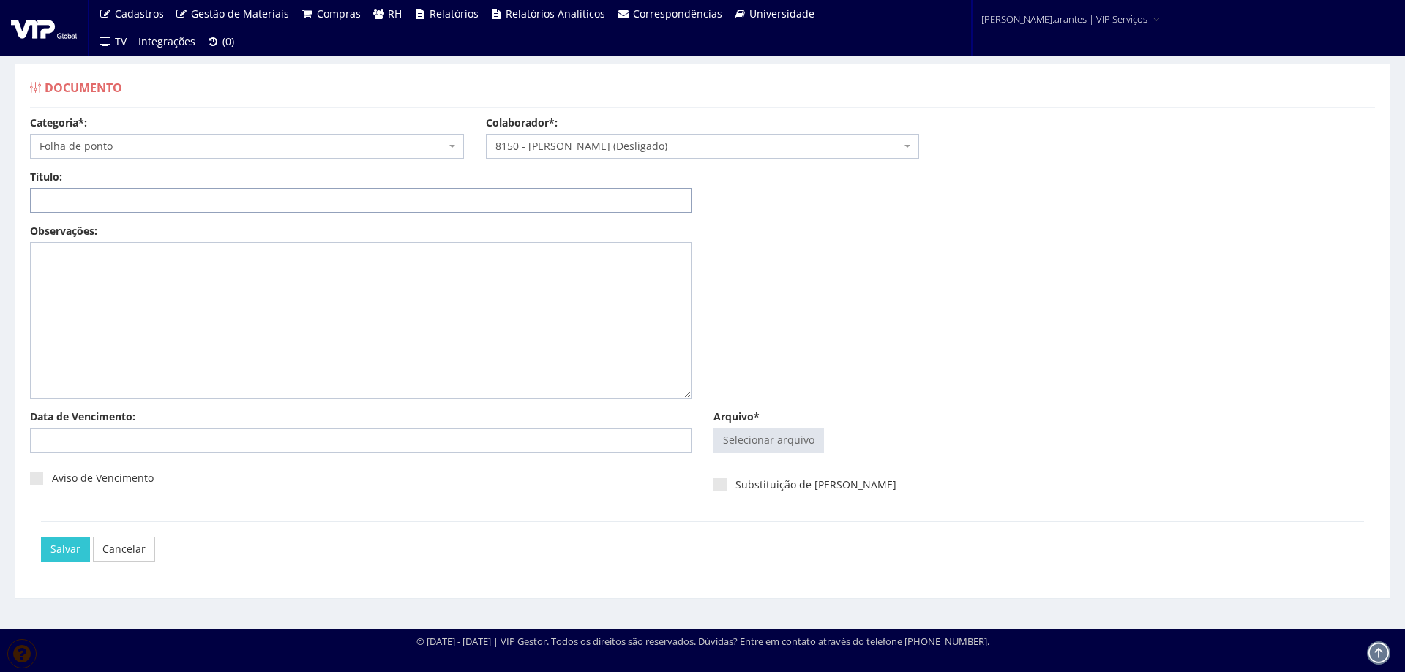
click at [385, 200] on input "Título:" at bounding box center [360, 200] width 661 height 25
type input "PONTO JAN/2025"
click at [768, 437] on input "Arquivo*" at bounding box center [768, 440] width 109 height 23
type input "C:\fakepath\Ponto Anapolis dez 24 a jan 25-2.pdf"
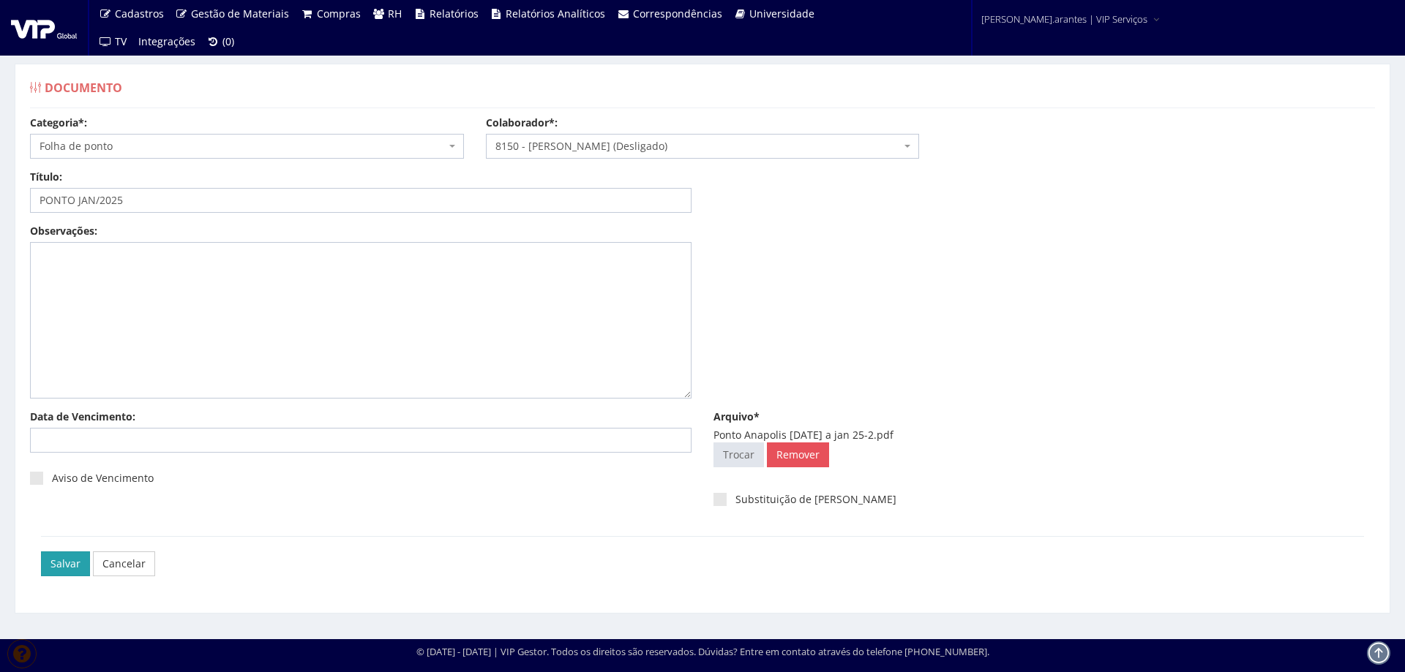
click at [71, 560] on input "Salvar" at bounding box center [65, 564] width 49 height 25
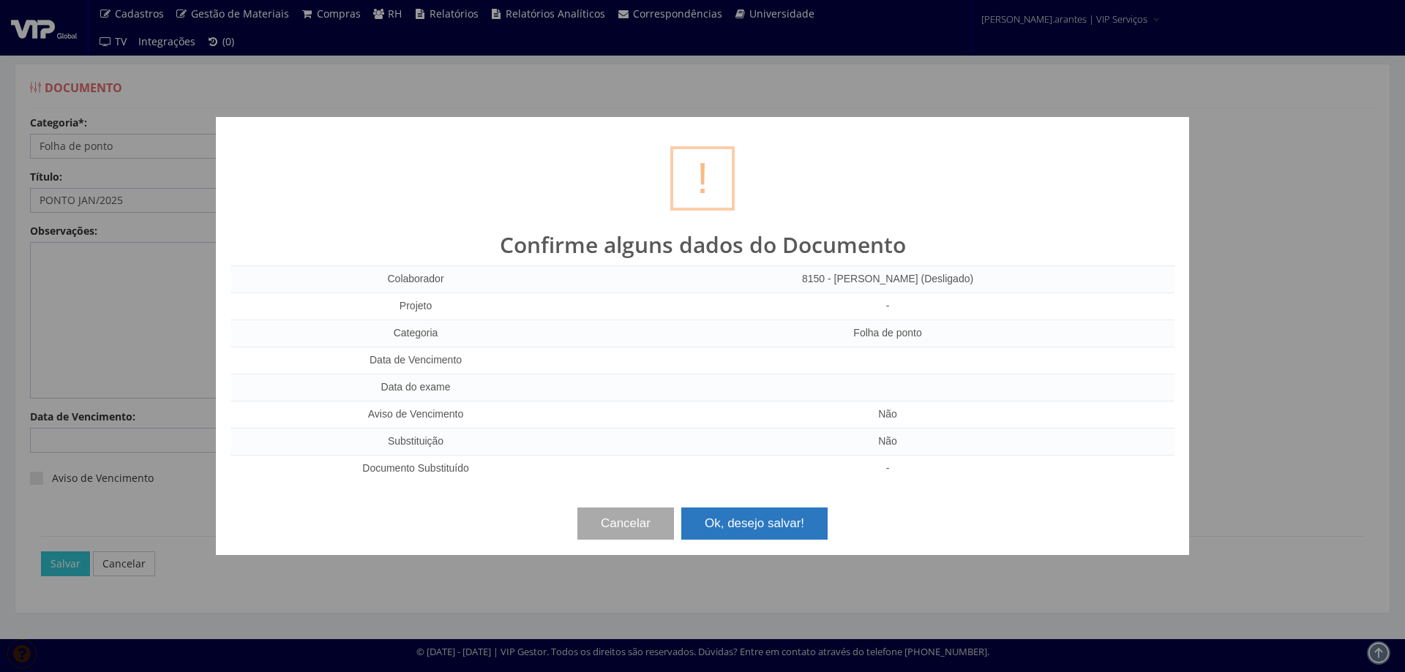
click at [760, 522] on button "Ok, desejo salvar!" at bounding box center [754, 524] width 146 height 32
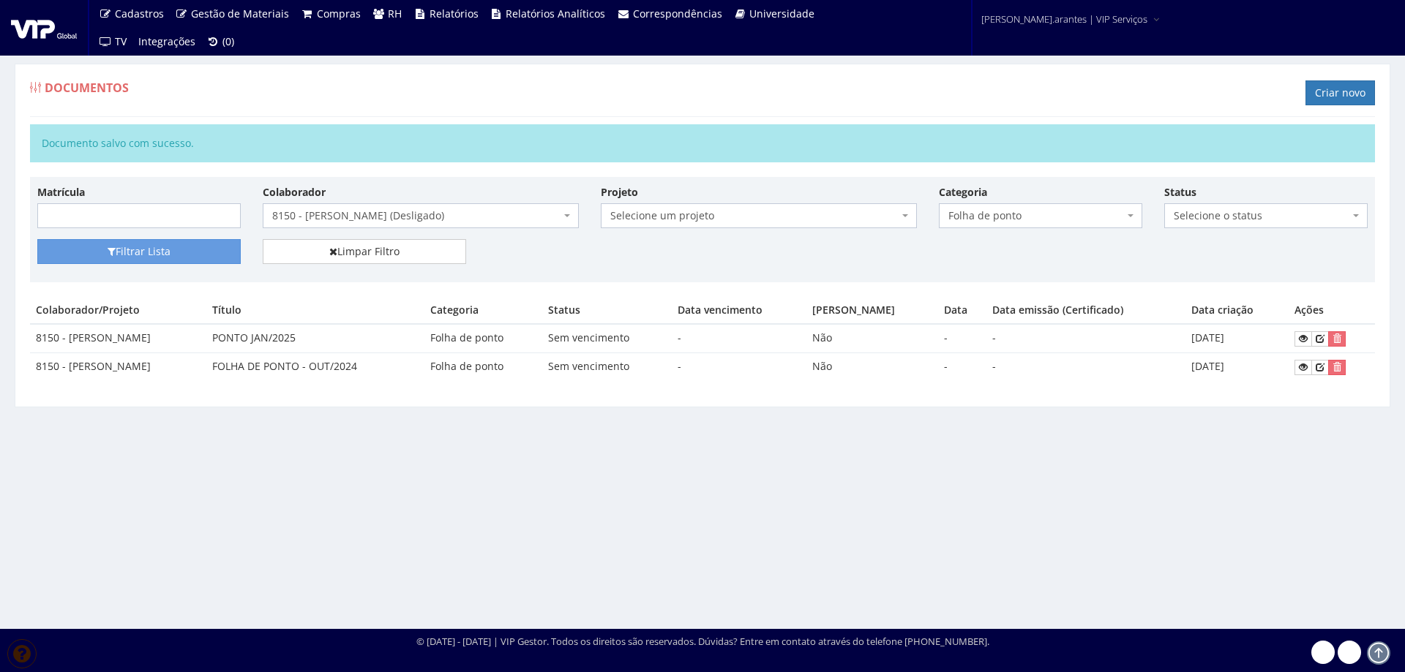
click at [342, 218] on span "8150 - [PERSON_NAME] (Desligado)" at bounding box center [416, 215] width 288 height 15
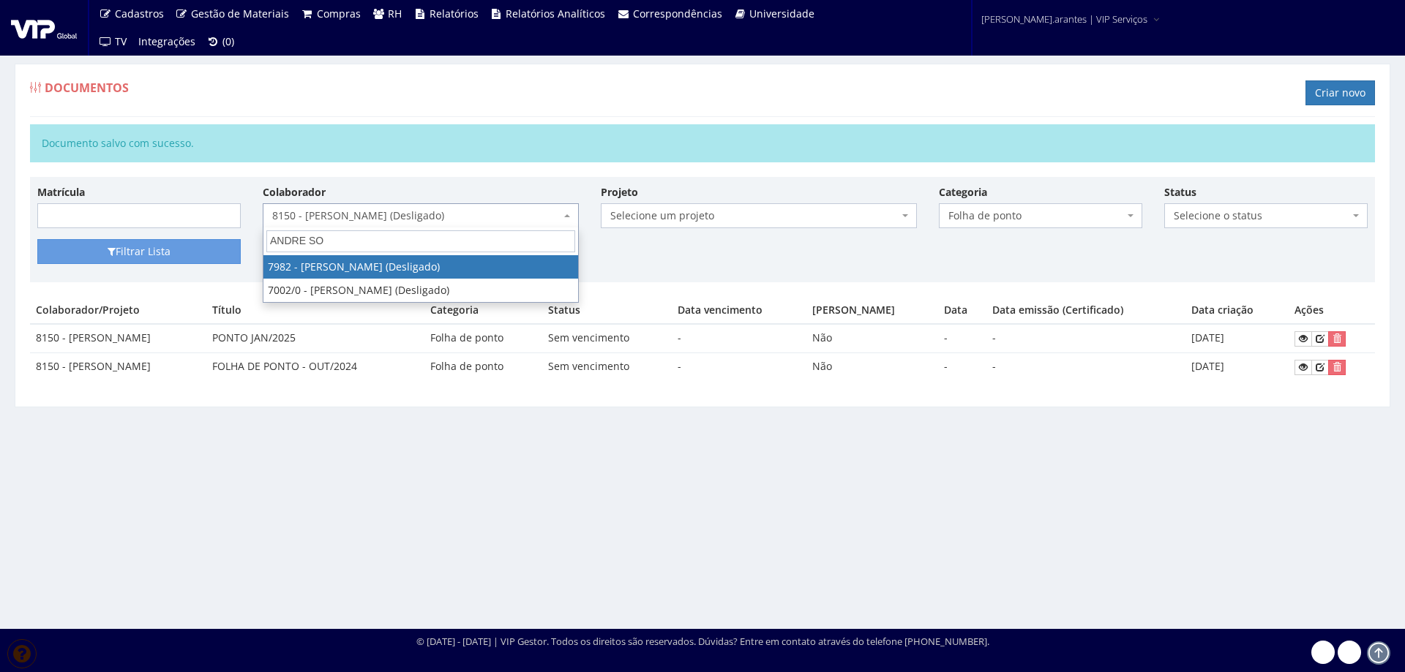
type input "ANDRE SOA"
select select "308"
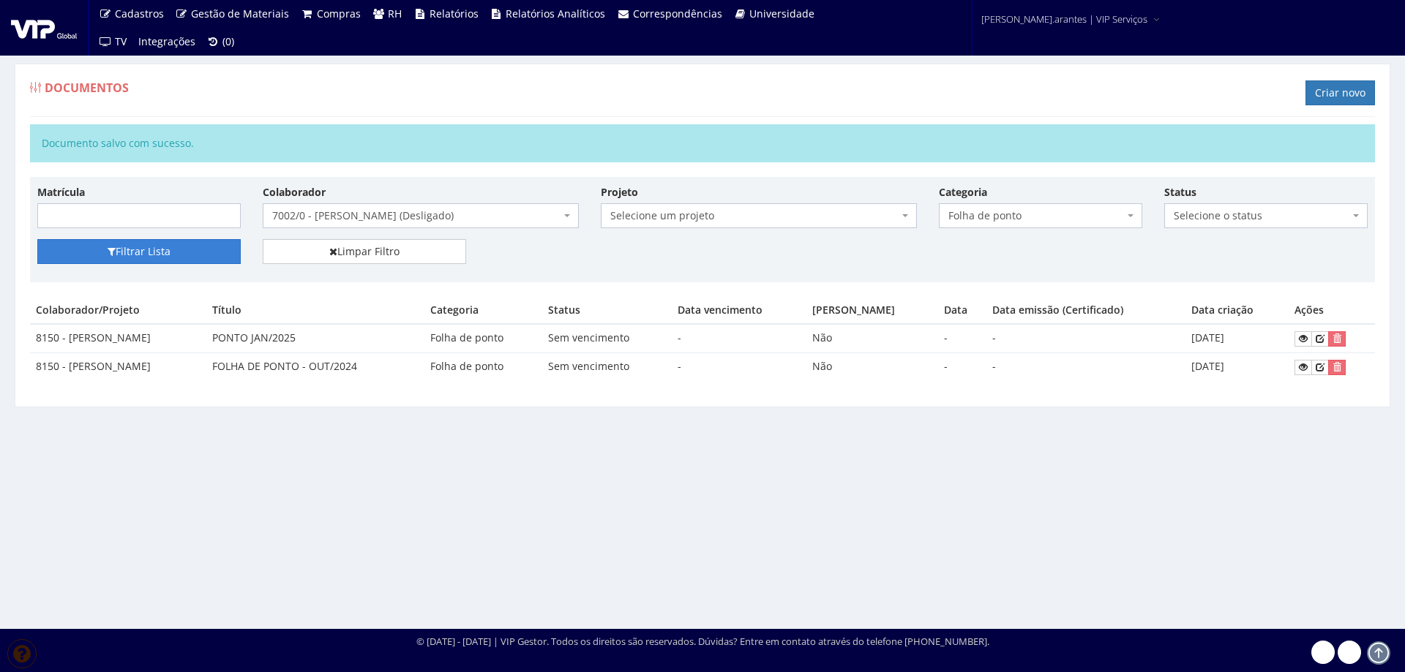
click at [132, 254] on button "Filtrar Lista" at bounding box center [138, 251] width 203 height 25
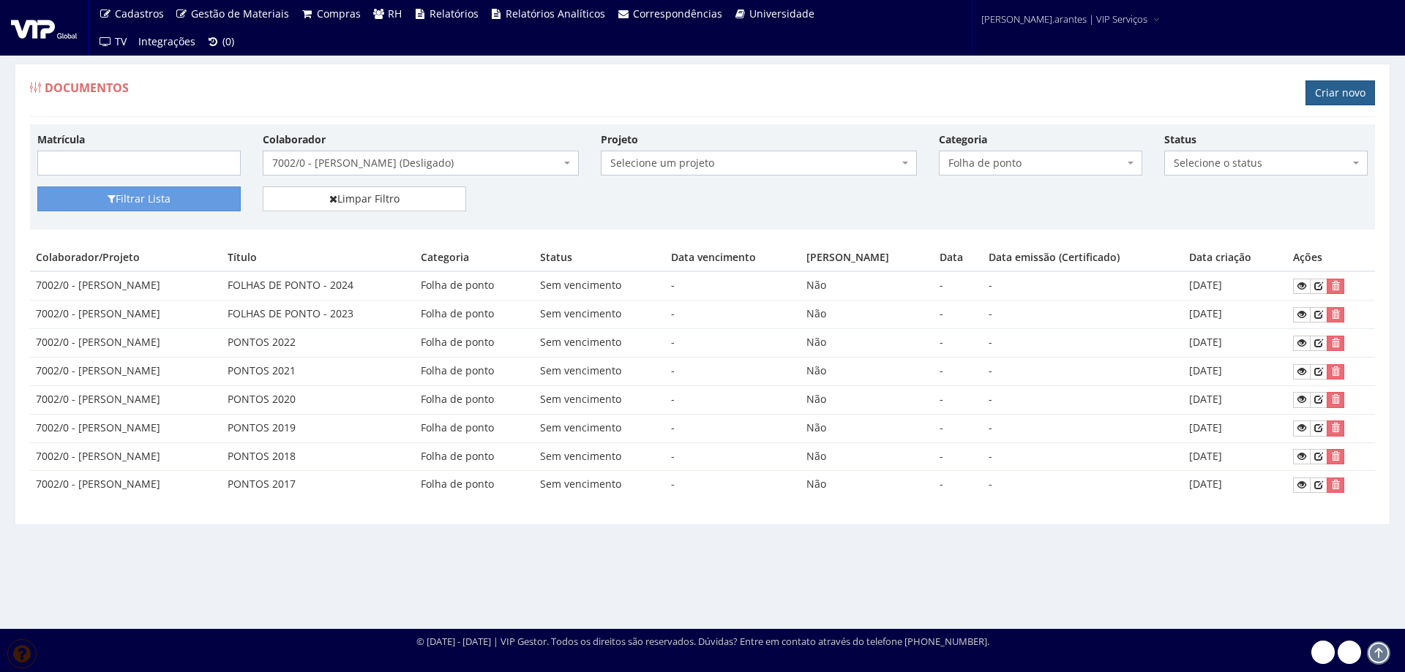
click at [1328, 93] on link "Criar novo" at bounding box center [1339, 92] width 69 height 25
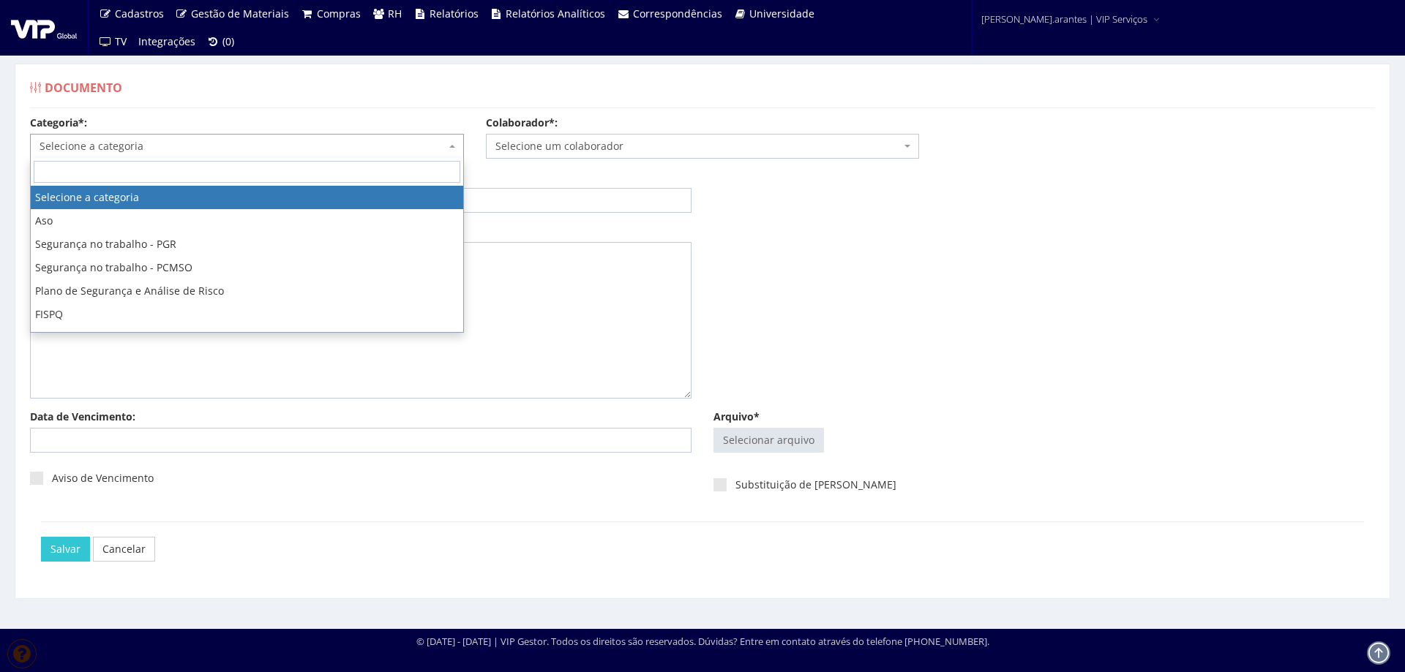
click at [179, 142] on span "Selecione a categoria" at bounding box center [243, 146] width 406 height 15
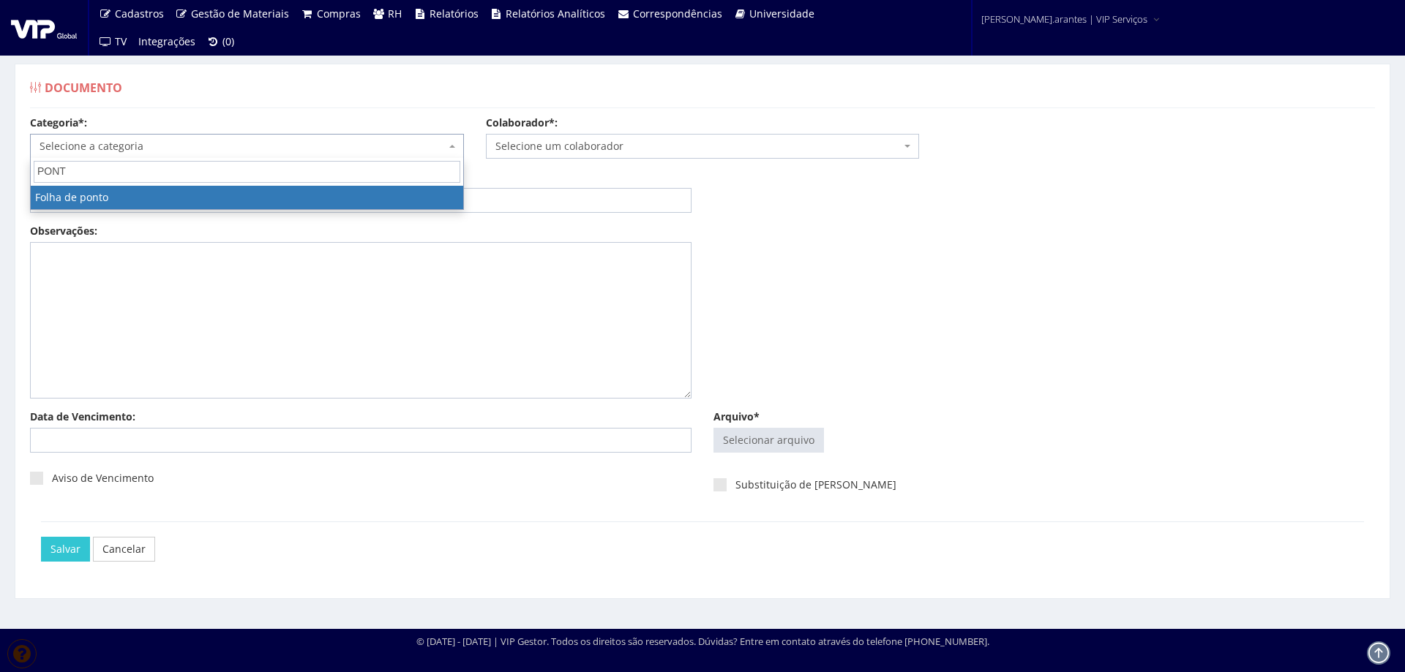
type input "PONT"
select select "folha_ponto"
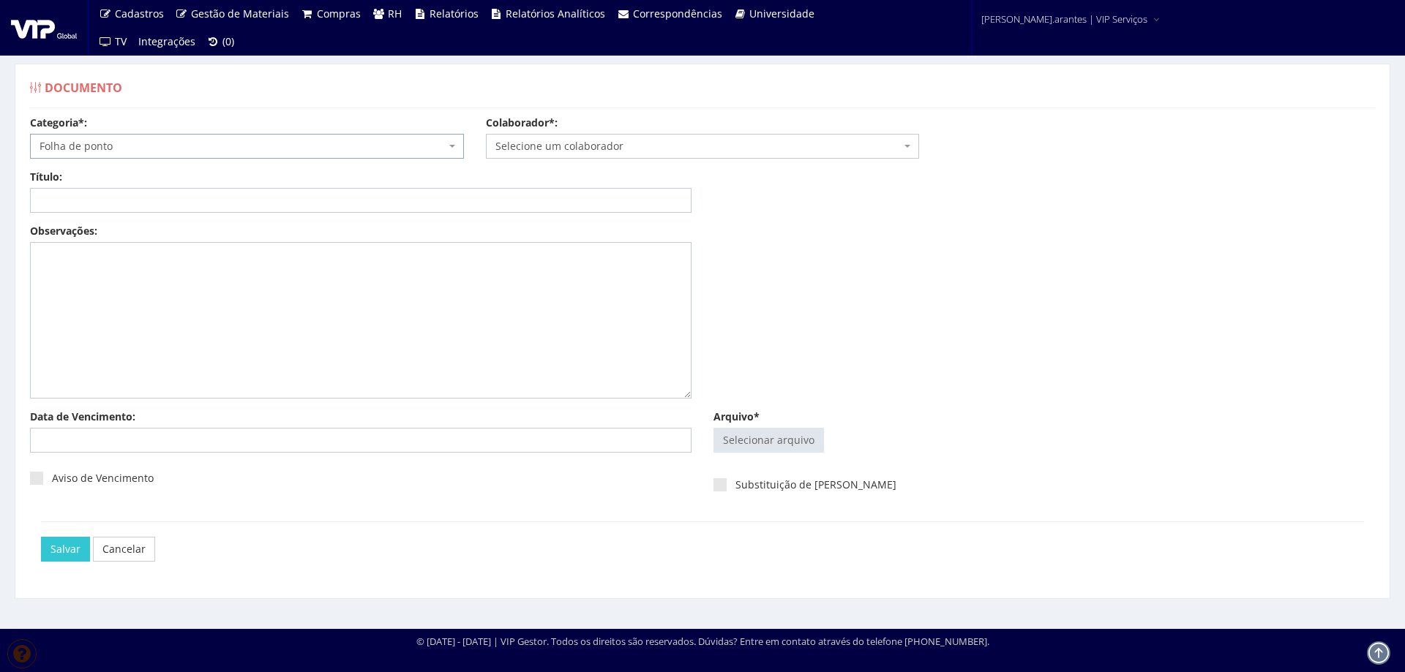
click at [541, 146] on span "Selecione um colaborador" at bounding box center [698, 146] width 406 height 15
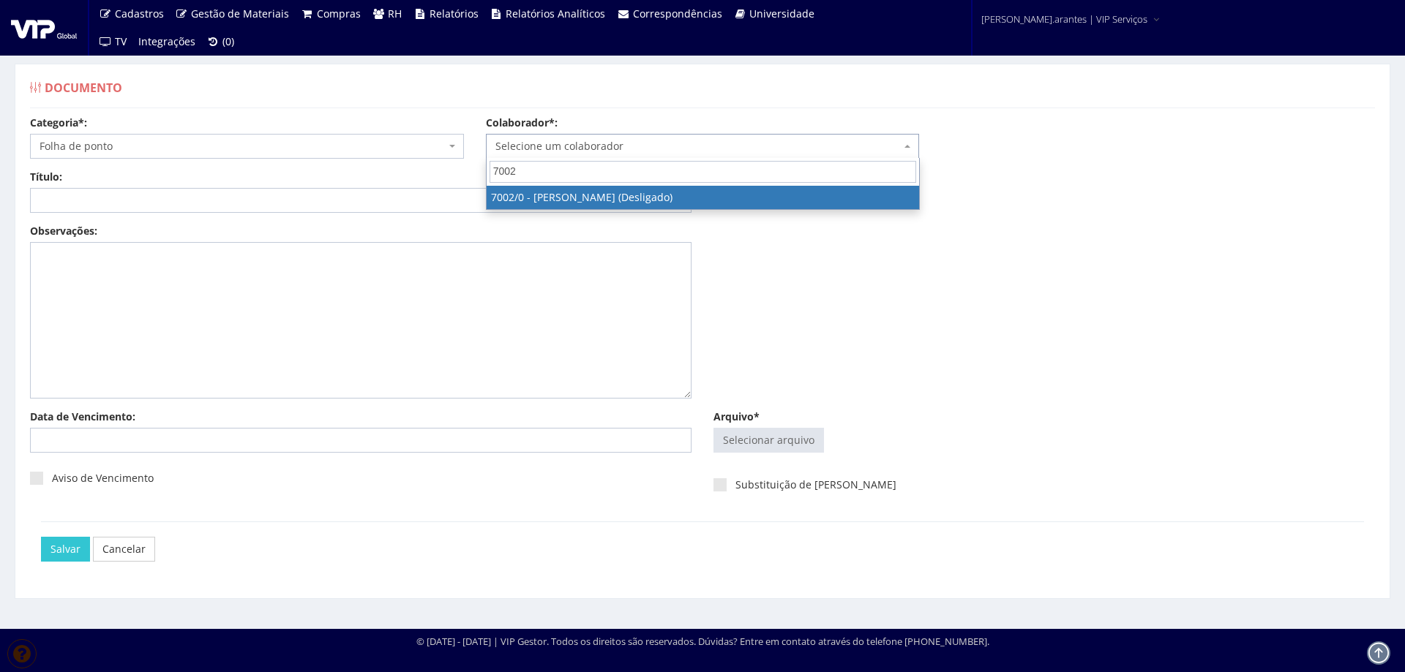
type input "7002"
select select "308"
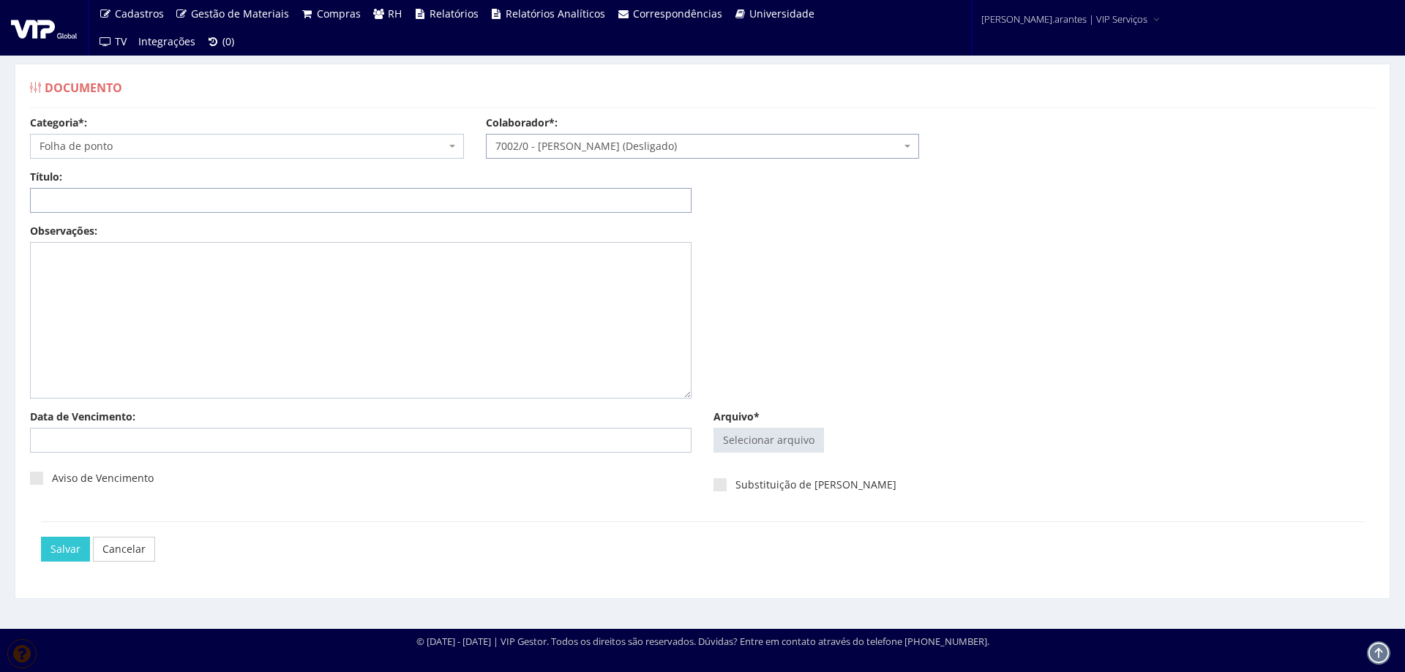
click at [87, 197] on input "Título:" at bounding box center [360, 200] width 661 height 25
type input "PONTO JAN/2025"
click at [762, 435] on input "Arquivo*" at bounding box center [768, 440] width 109 height 23
type input "C:\fakepath\Ponto Anapolis dez 24 a jan 25-3.pdf"
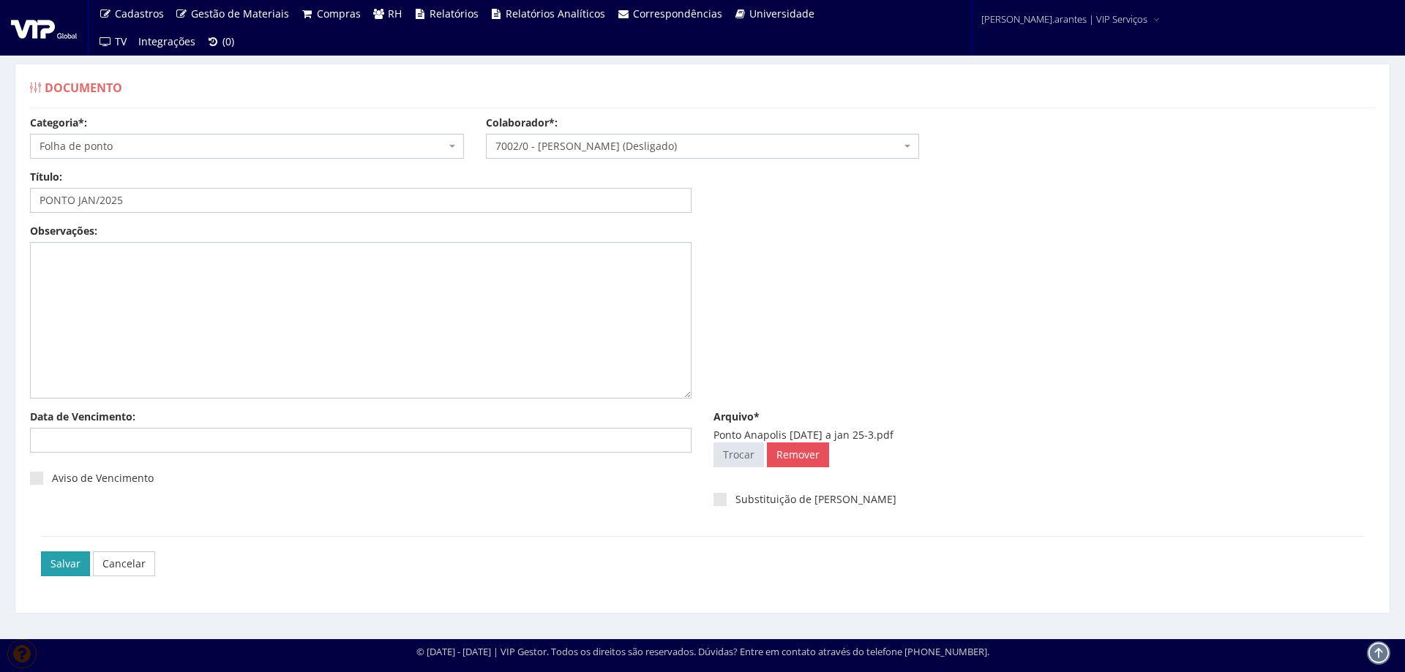
click at [59, 566] on input "Salvar" at bounding box center [65, 564] width 49 height 25
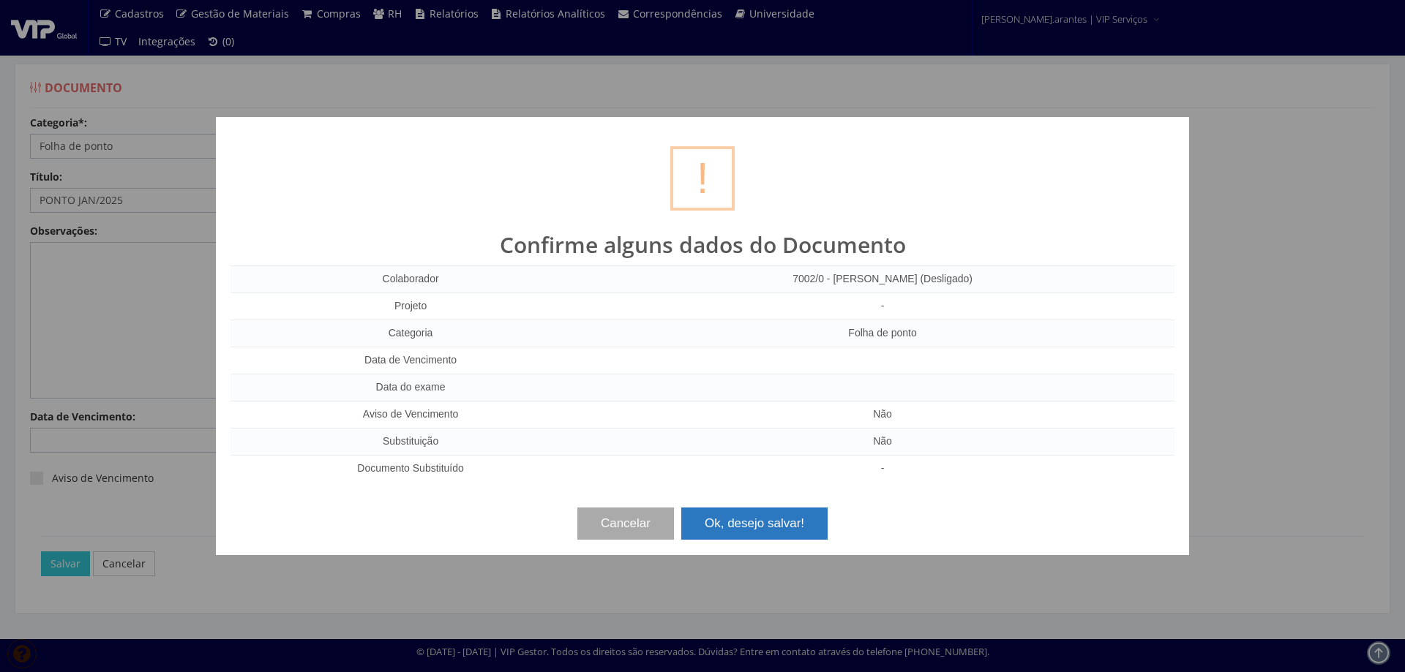
click at [786, 523] on button "Ok, desejo salvar!" at bounding box center [754, 524] width 146 height 32
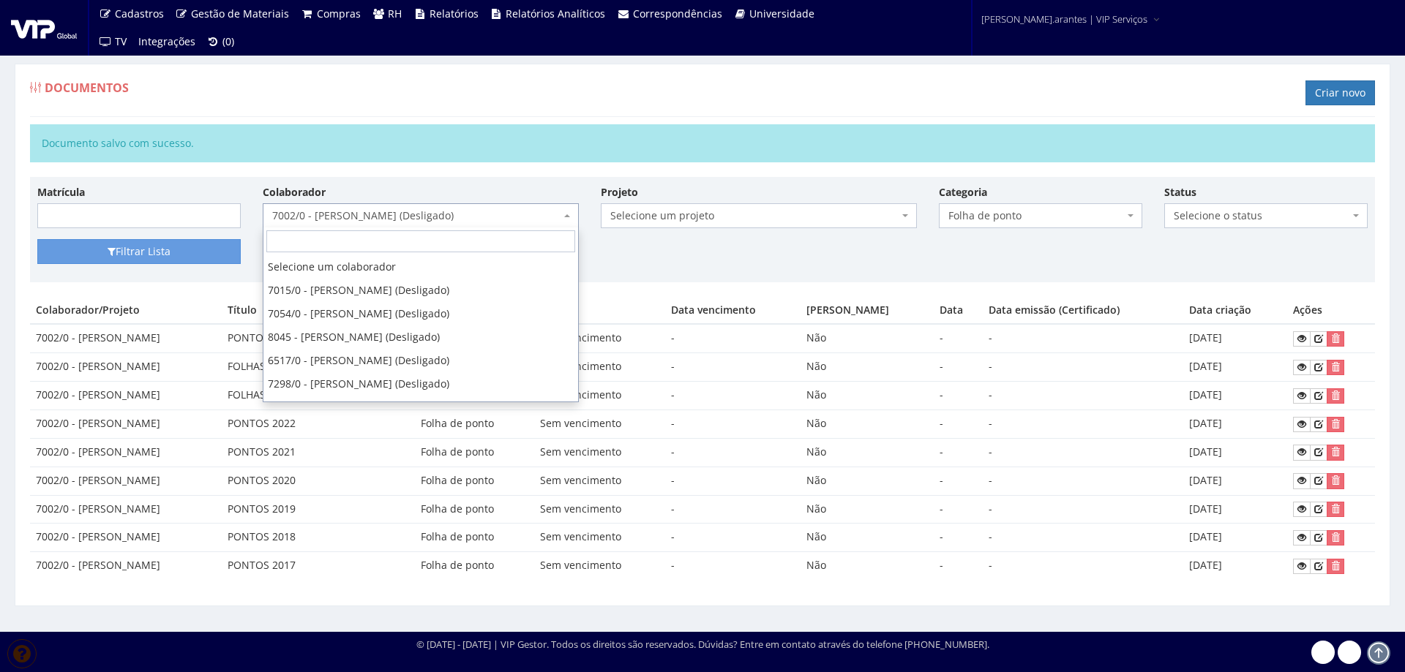
click at [396, 214] on span "7002/0 - [PERSON_NAME] (Desligado)" at bounding box center [416, 215] width 288 height 15
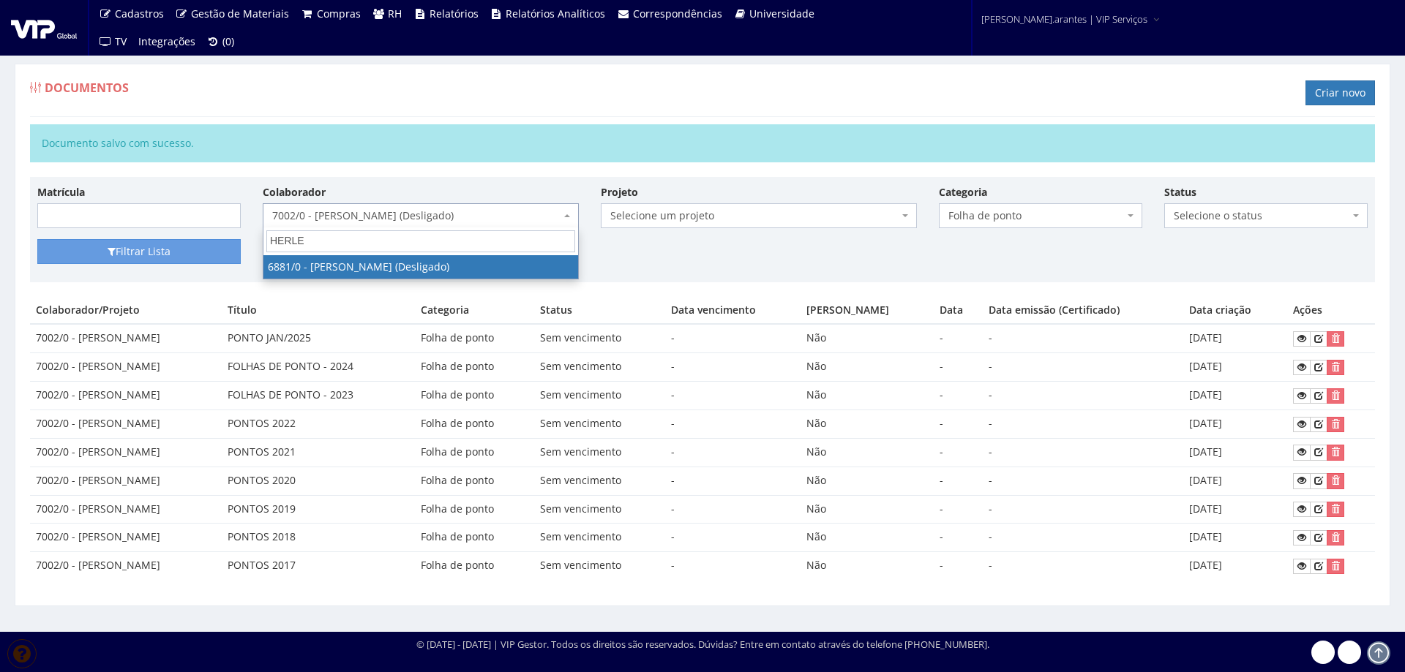
type input "HERLEM"
select select "238"
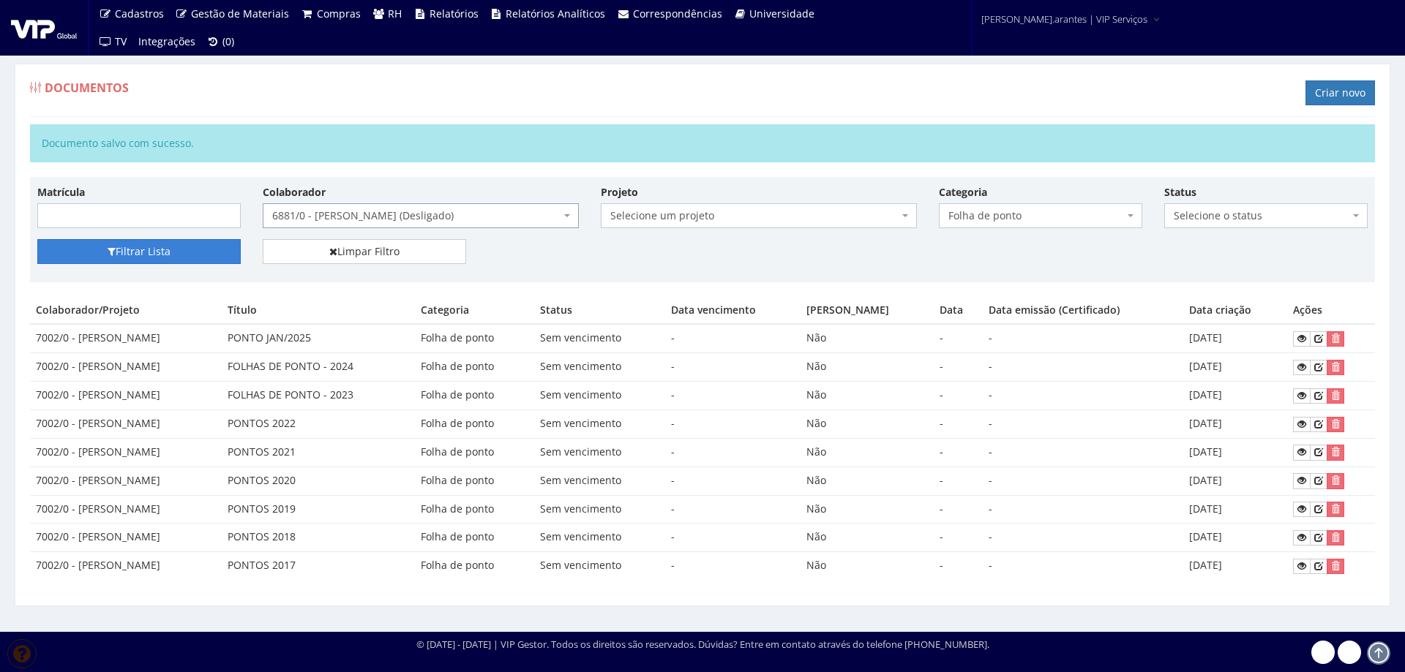
click at [176, 249] on button "Filtrar Lista" at bounding box center [138, 251] width 203 height 25
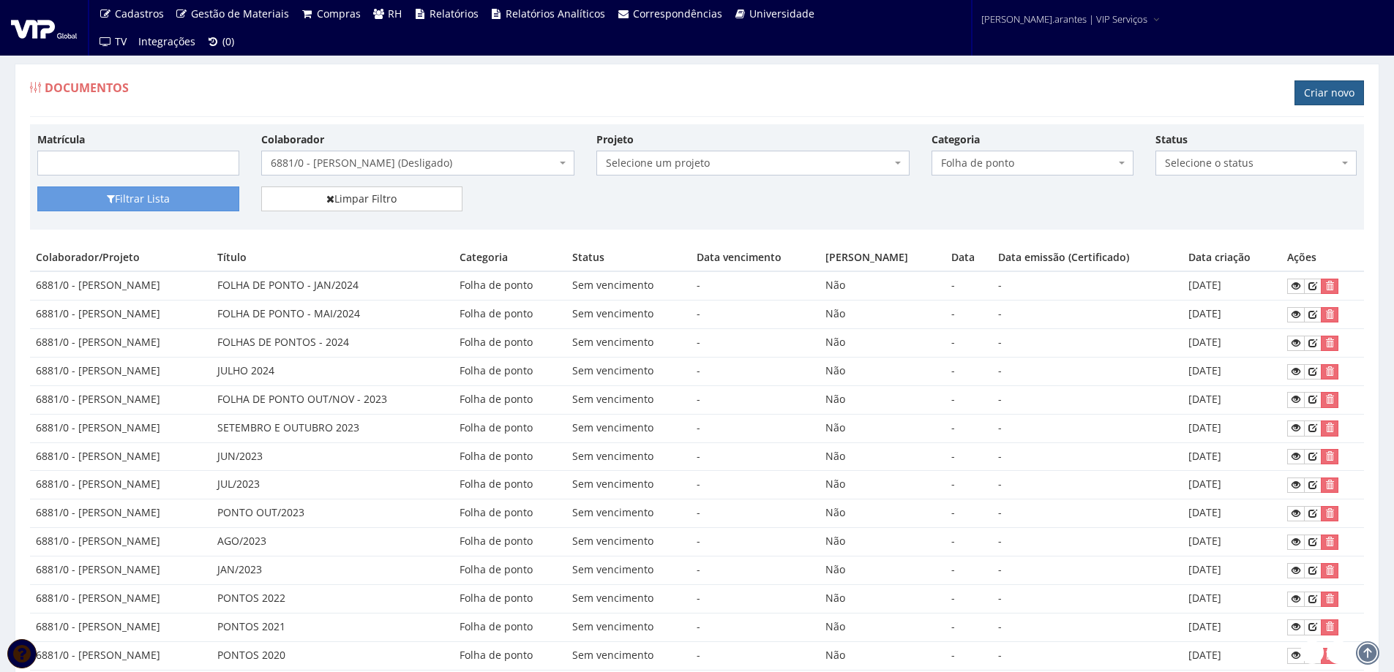
click at [1327, 93] on link "Criar novo" at bounding box center [1328, 92] width 69 height 25
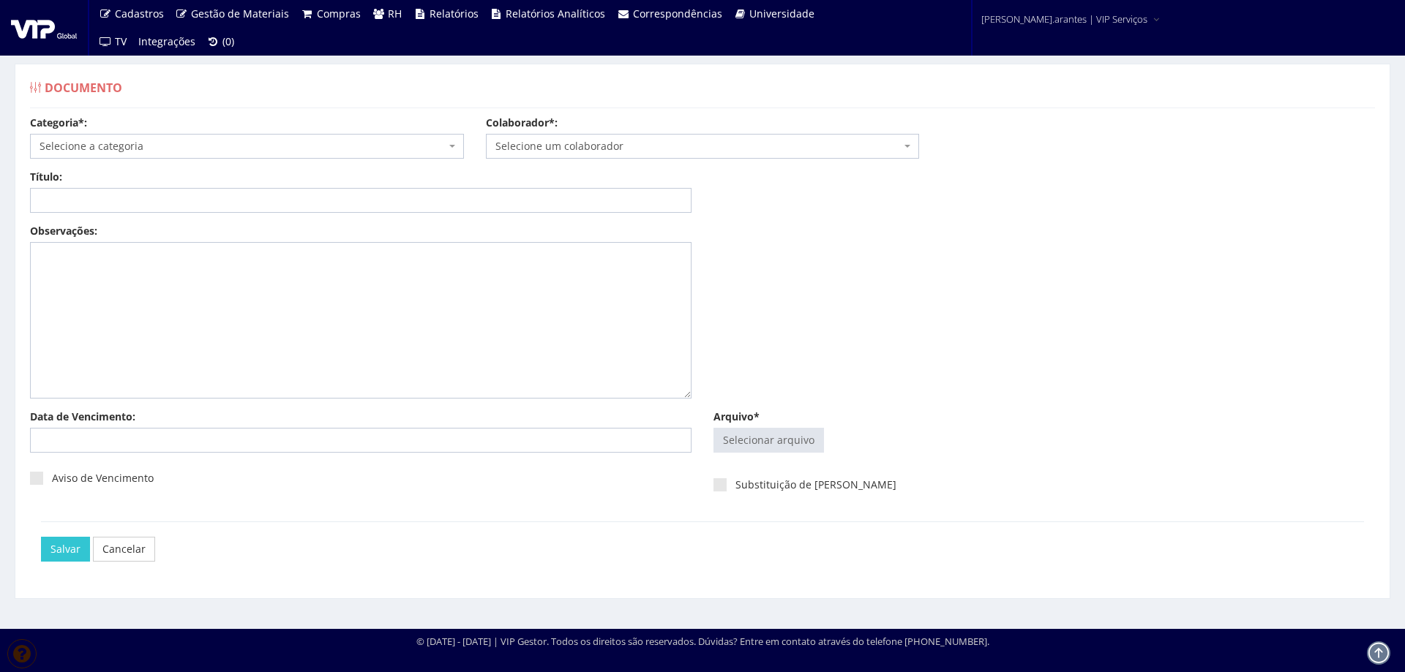
click at [229, 150] on span "Selecione a categoria" at bounding box center [243, 146] width 406 height 15
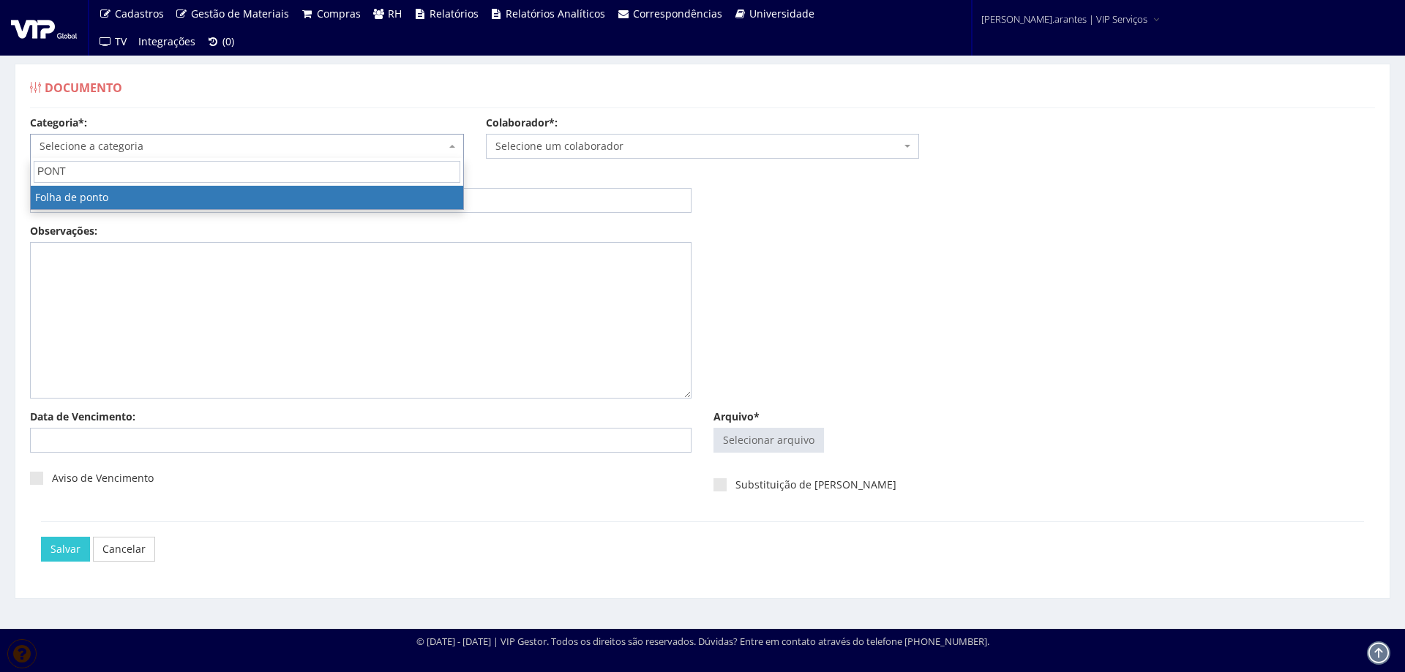
type input "PONTO"
select select "folha_ponto"
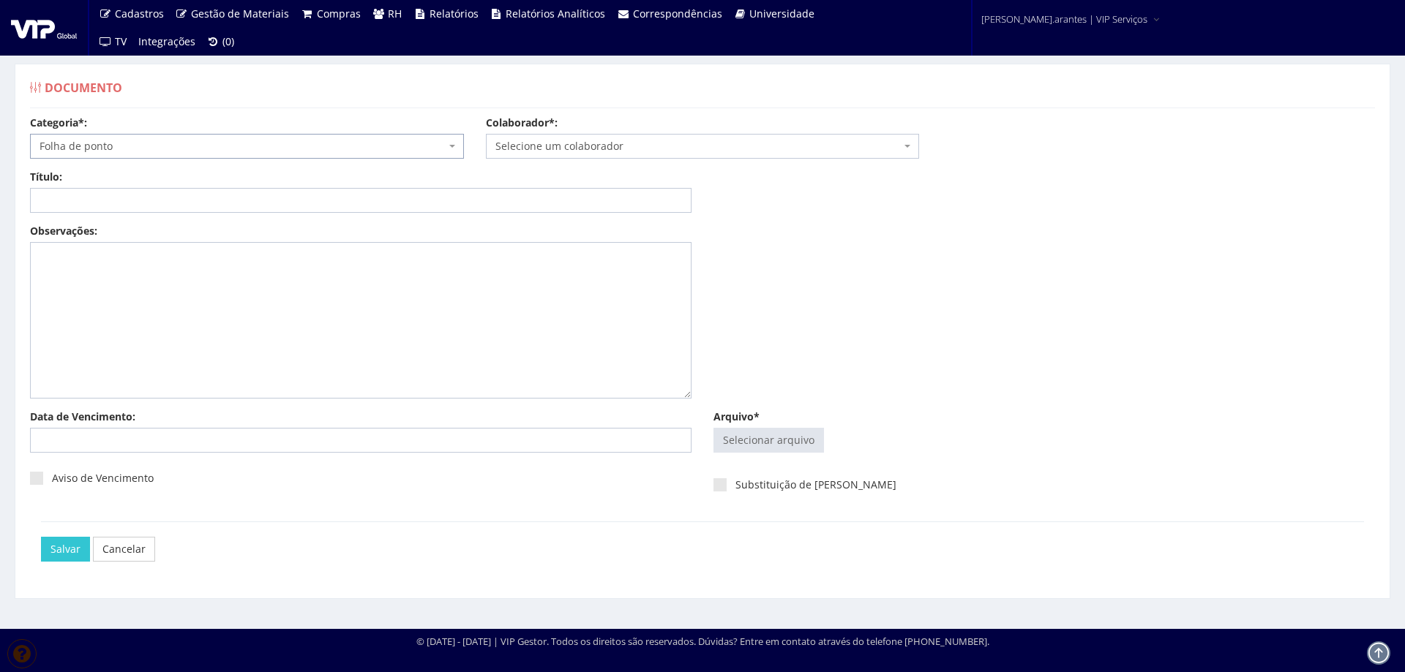
click at [597, 139] on span "Selecione um colaborador" at bounding box center [698, 146] width 406 height 15
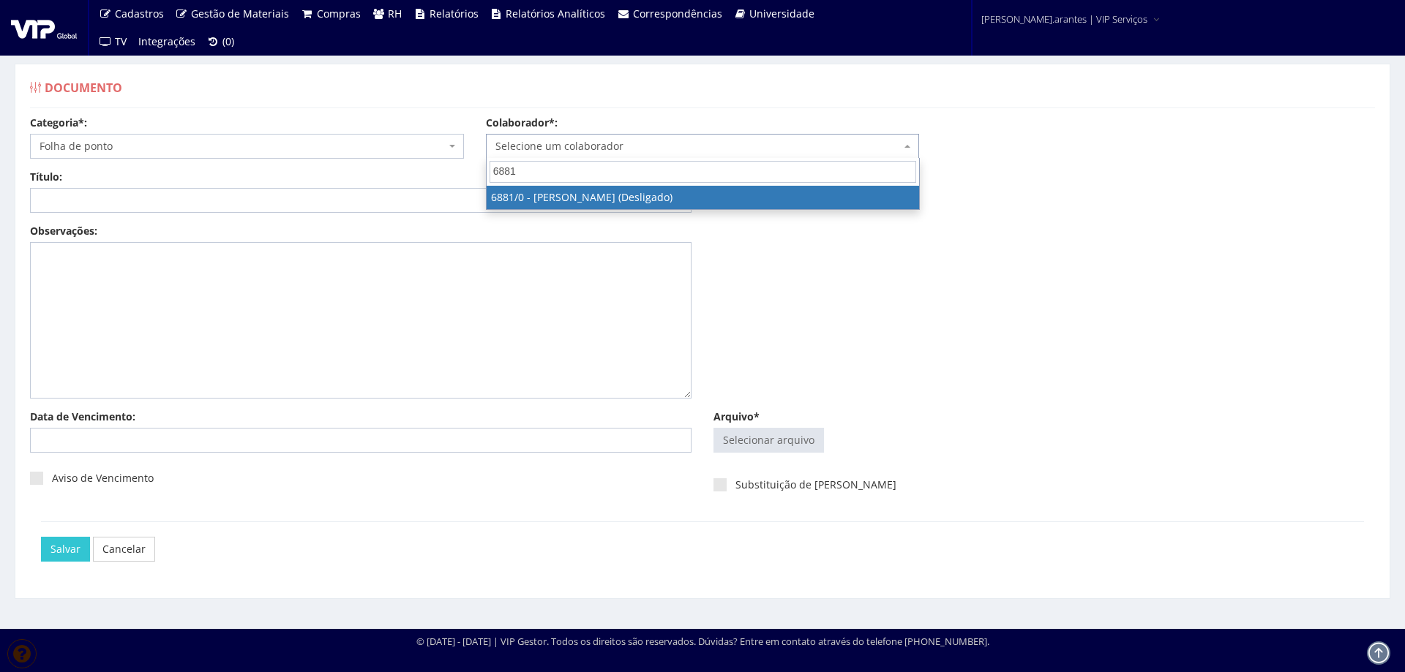
type input "6881"
select select "238"
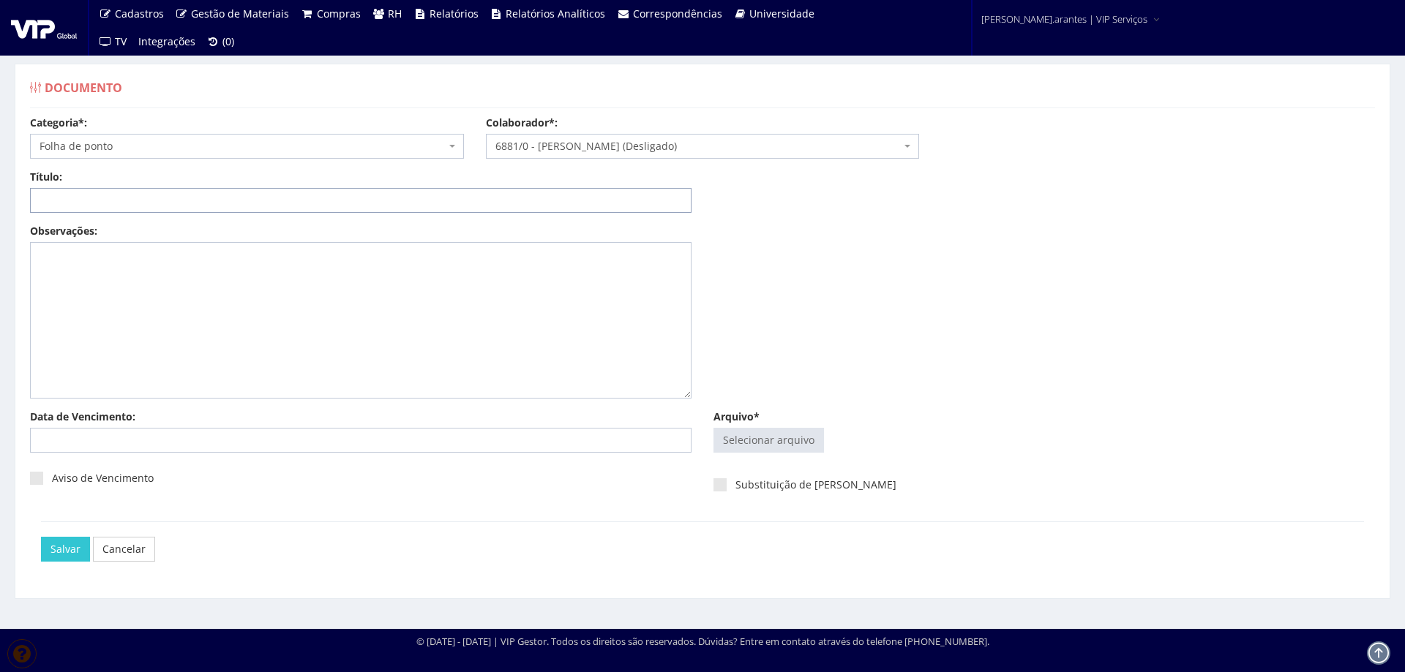
click at [223, 211] on input "Título:" at bounding box center [360, 200] width 661 height 25
type input "PONTO JAN/2025"
click at [789, 435] on input "Arquivo*" at bounding box center [768, 440] width 109 height 23
type input "C:\fakepath\Ponto Anapolis dez 24 a jan 25-4.pdf"
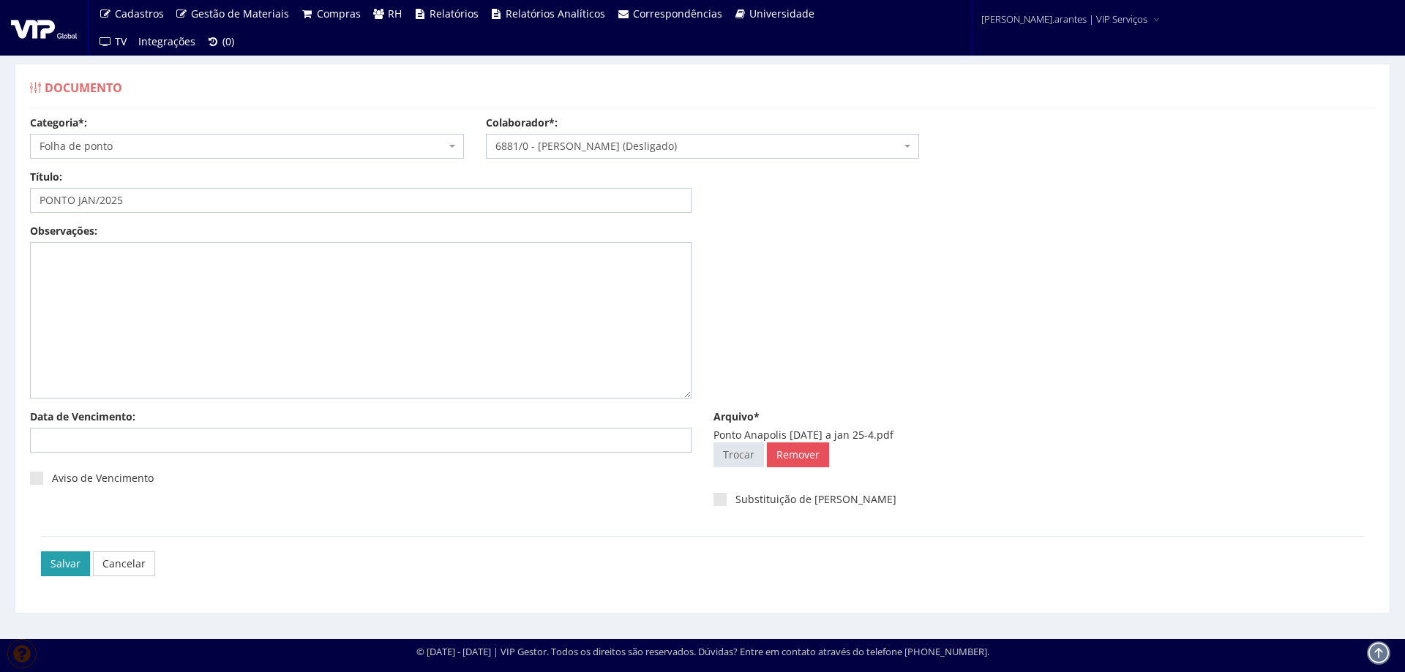
click at [60, 569] on input "Salvar" at bounding box center [65, 564] width 49 height 25
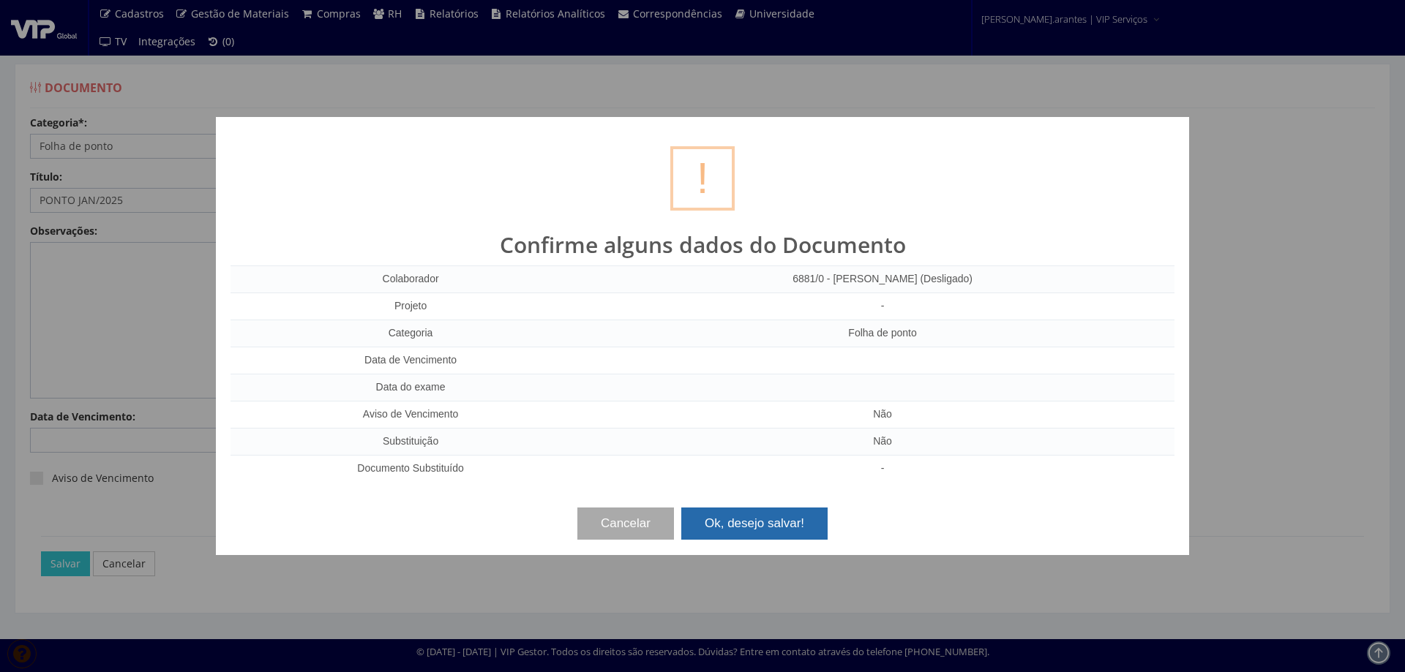
click at [754, 528] on button "Ok, desejo salvar!" at bounding box center [754, 524] width 146 height 32
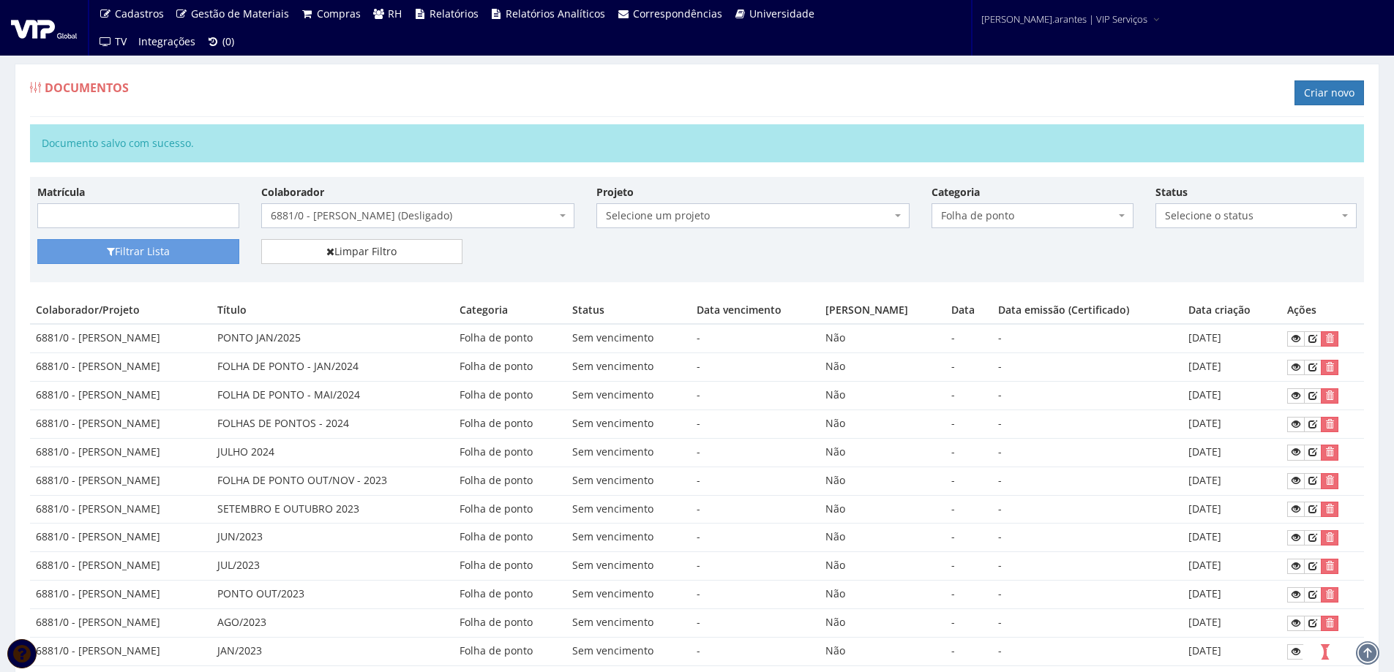
click at [339, 223] on span "6881/0 - [PERSON_NAME] (Desligado)" at bounding box center [413, 215] width 285 height 15
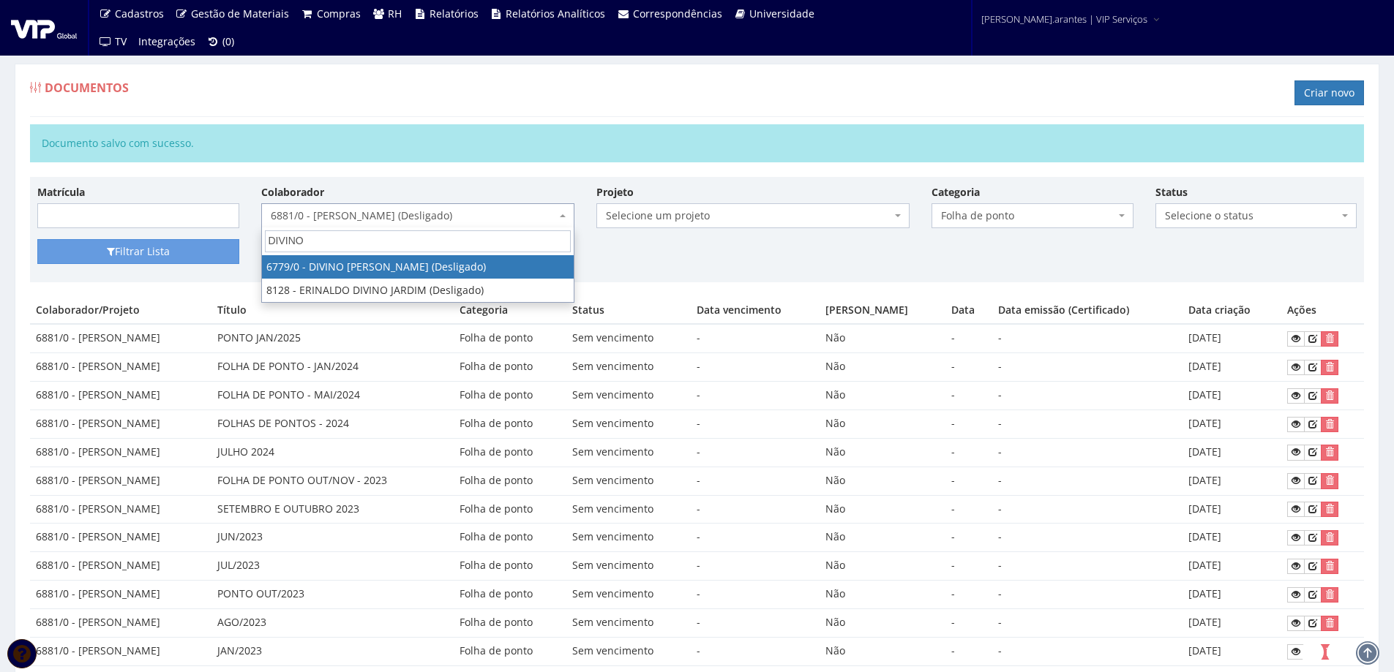
type input "DIVINO"
select select "178"
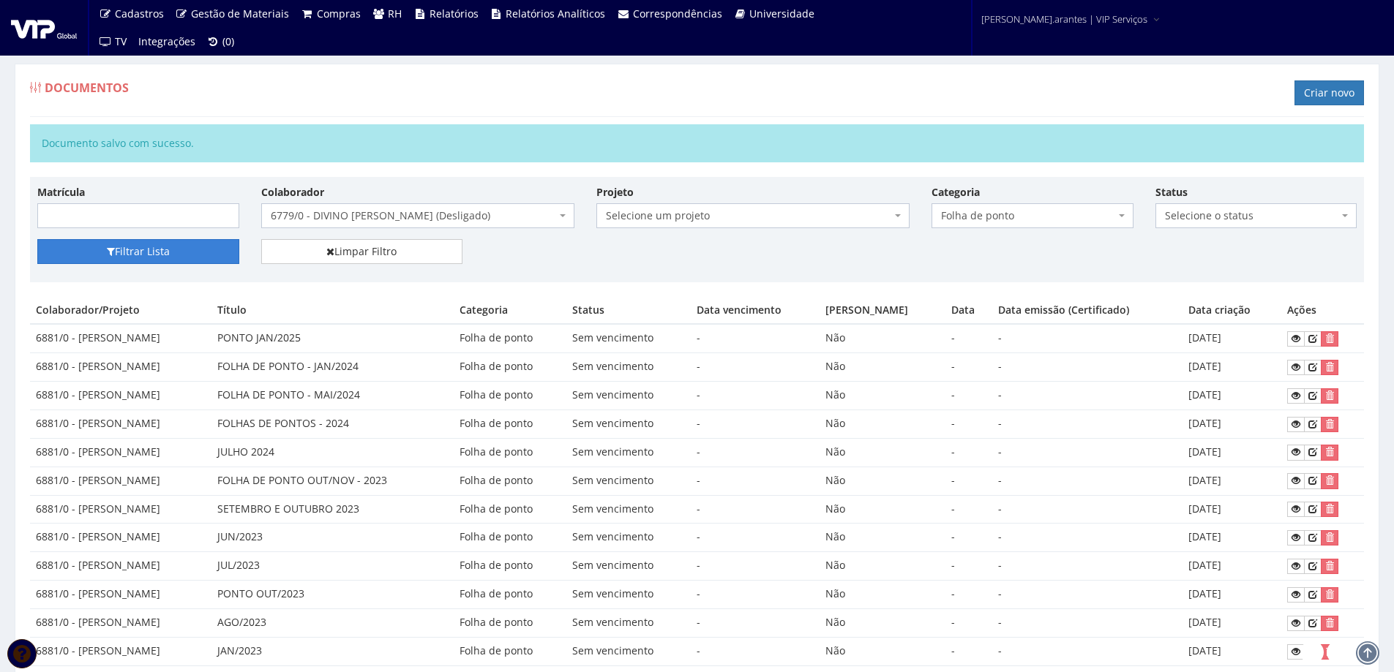
click at [129, 254] on button "Filtrar Lista" at bounding box center [138, 251] width 202 height 25
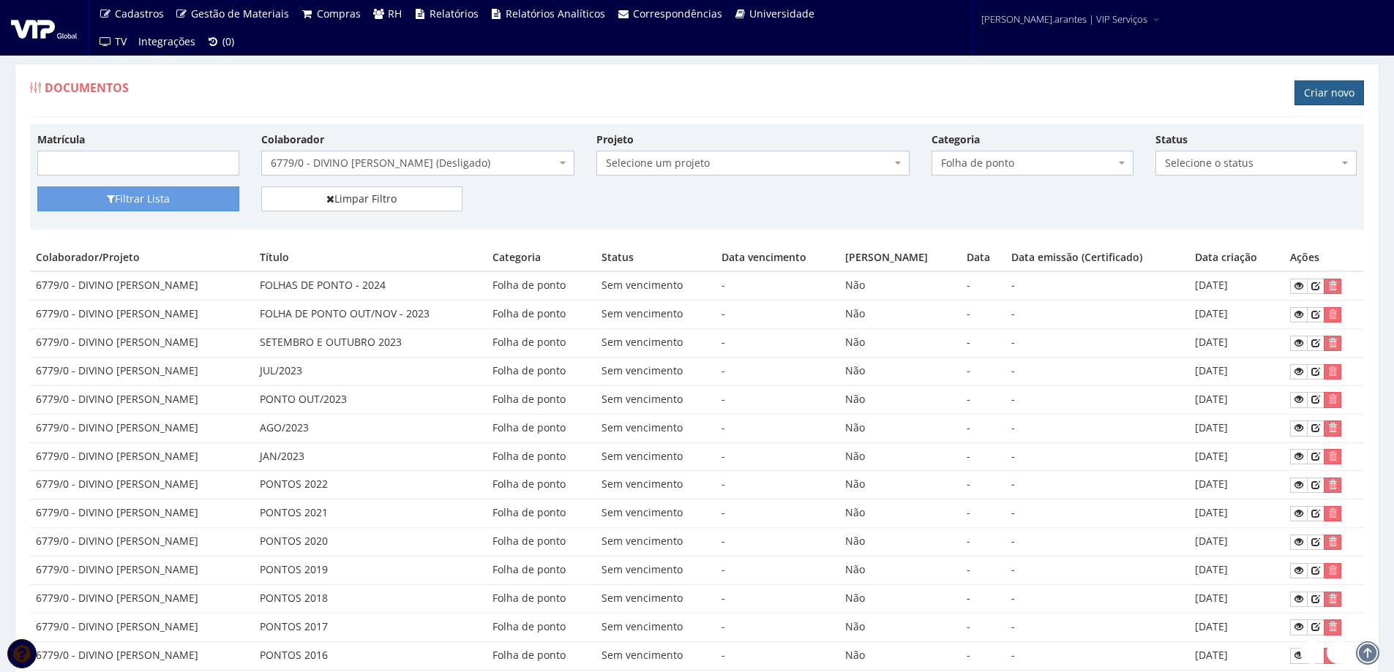
click at [1320, 96] on link "Criar novo" at bounding box center [1328, 92] width 69 height 25
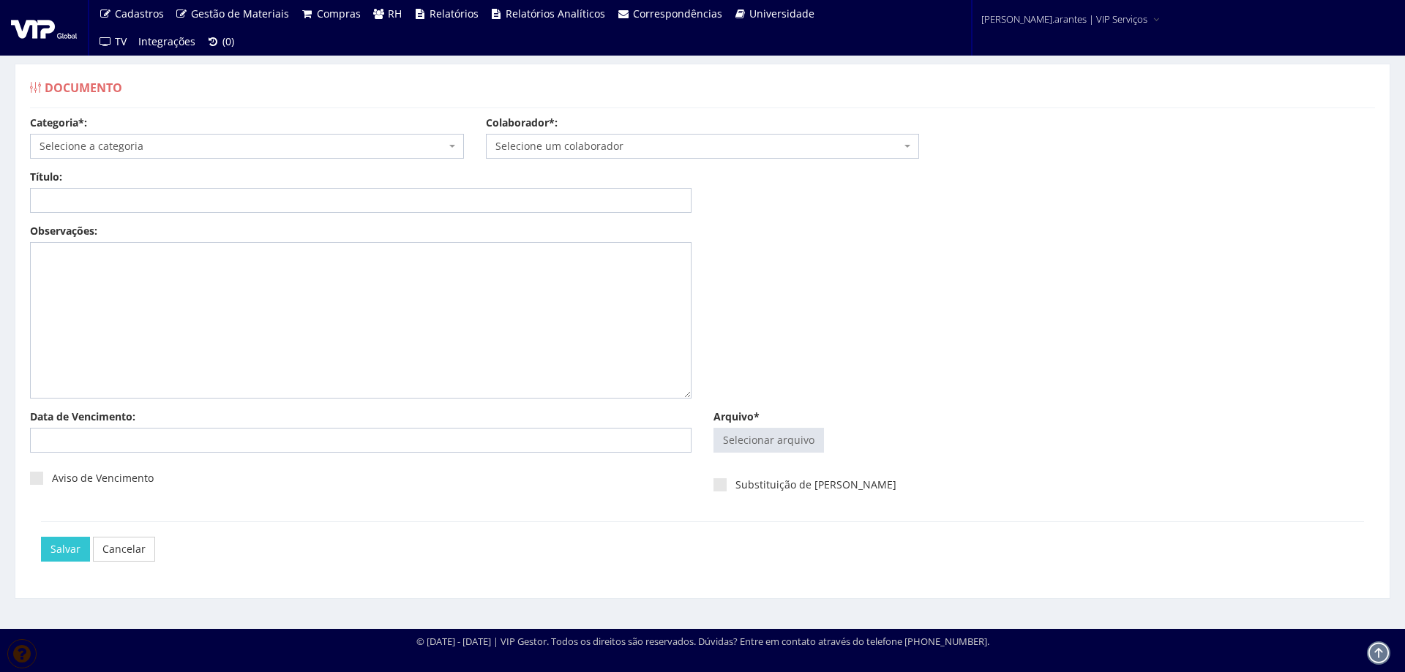
click at [184, 146] on span "Selecione a categoria" at bounding box center [243, 146] width 406 height 15
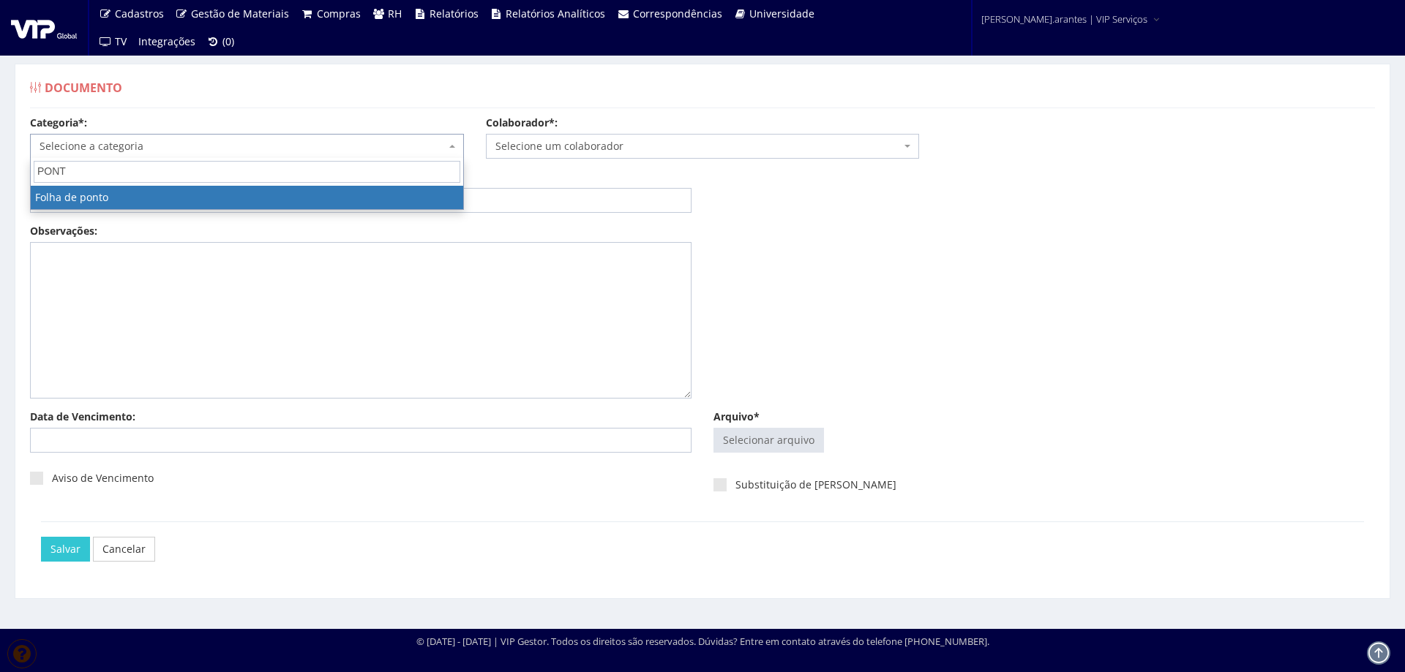
type input "PONTO"
select select "folha_ponto"
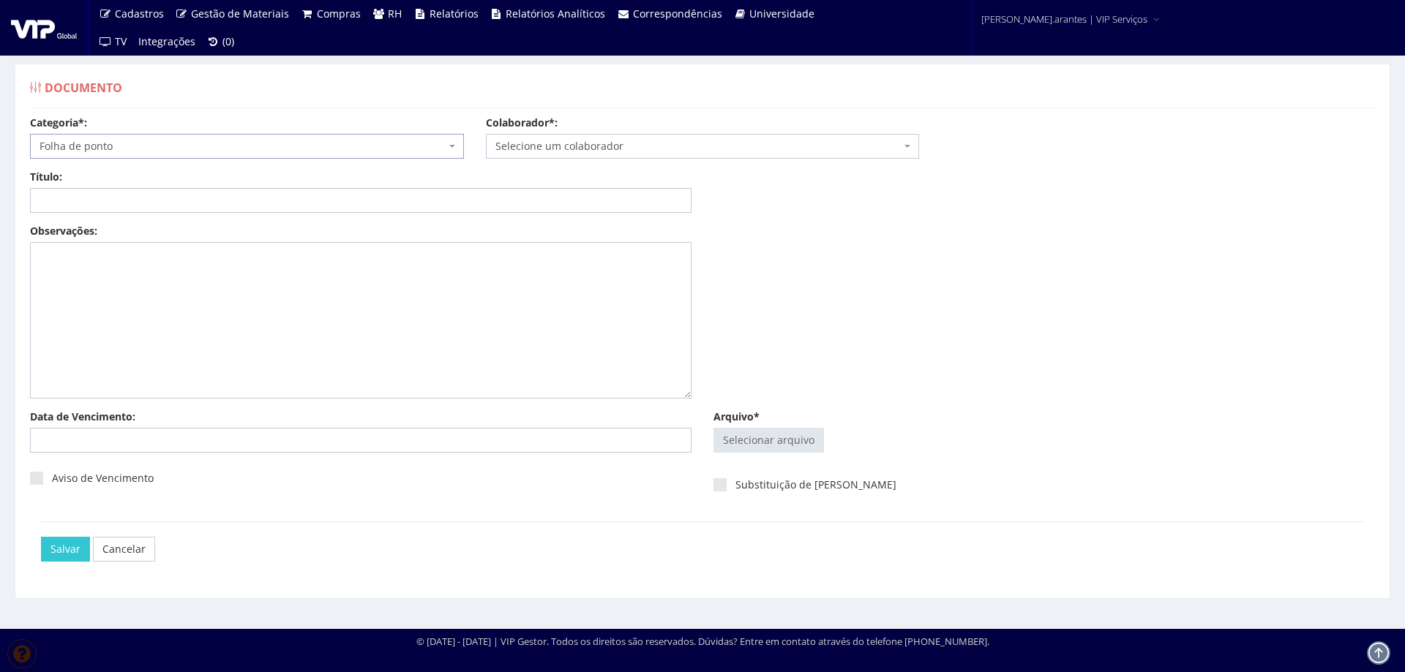
click at [556, 145] on span "Selecione um colaborador" at bounding box center [698, 146] width 406 height 15
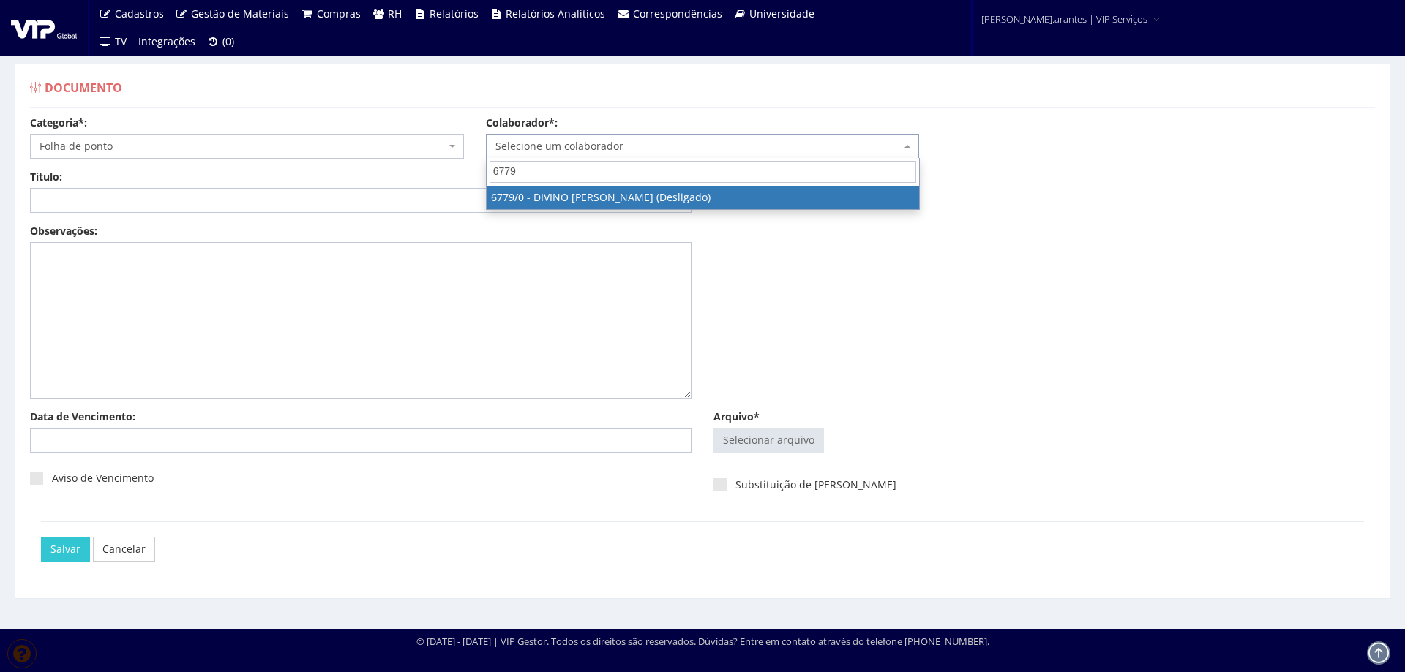
type input "6779"
select select "178"
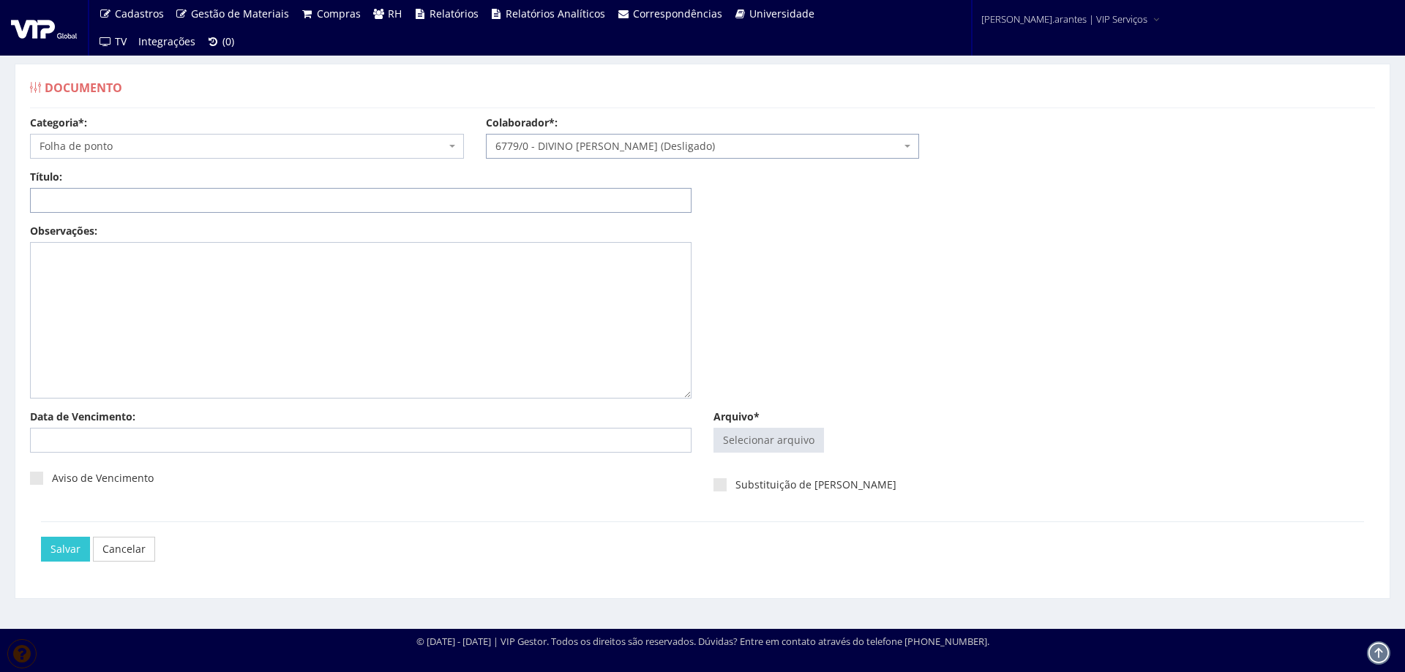
click at [187, 200] on input "Título:" at bounding box center [360, 200] width 661 height 25
type input "PONTO JAN/2025"
click at [807, 440] on input "Arquivo*" at bounding box center [768, 440] width 109 height 23
type input "C:\fakepath\Ponto Anapolis dez 24 a jan 25-5.pdf"
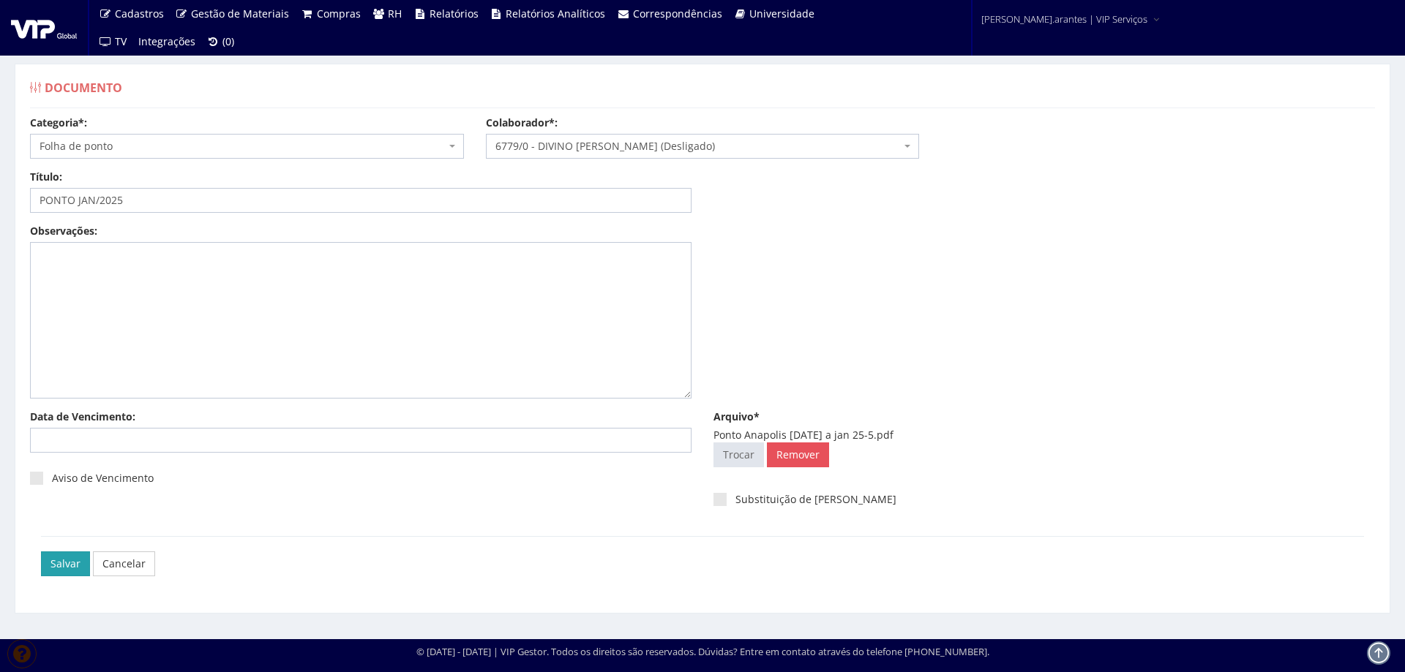
click at [69, 558] on input "Salvar" at bounding box center [65, 564] width 49 height 25
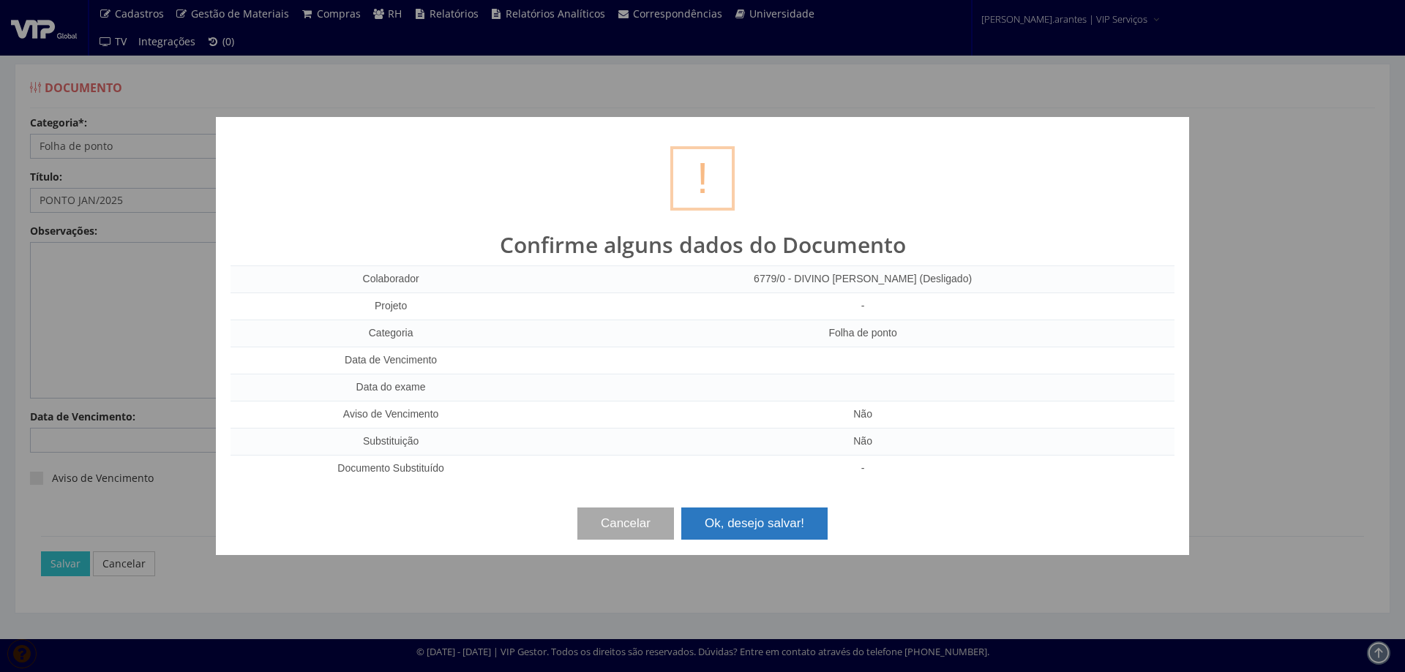
click at [782, 526] on button "Ok, desejo salvar!" at bounding box center [754, 524] width 146 height 32
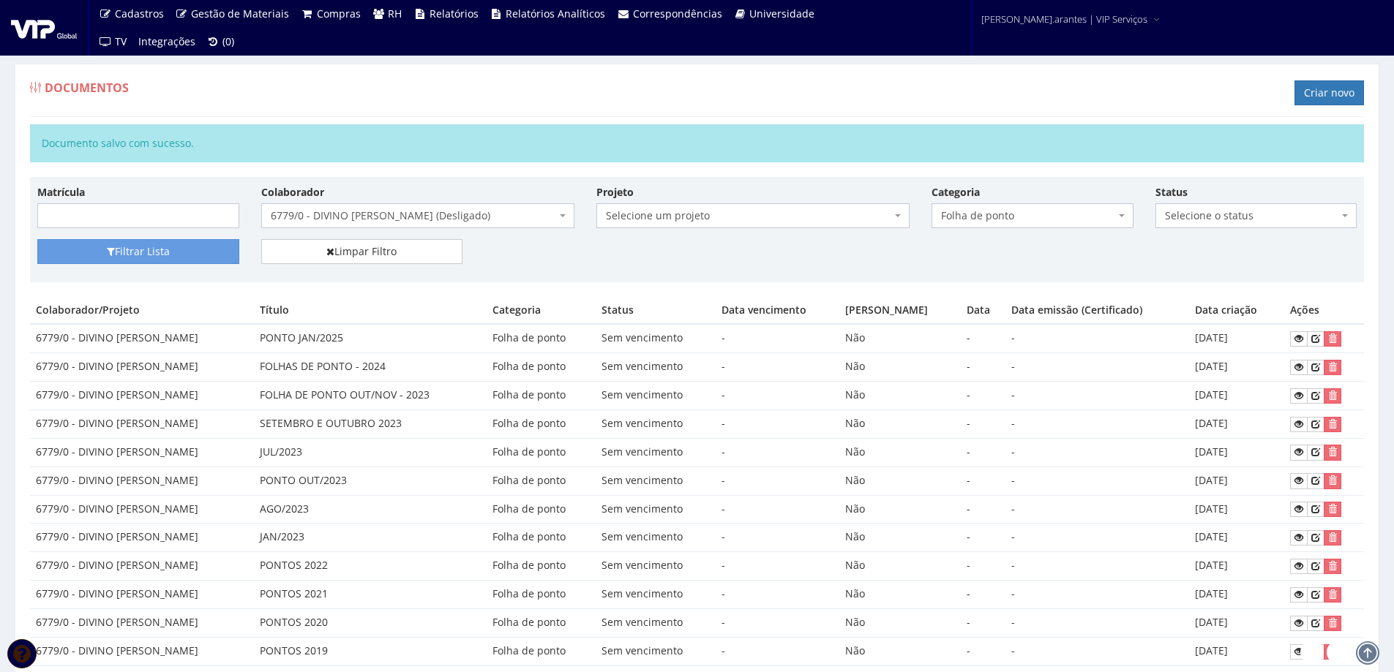
click at [353, 215] on span "6779/0 - DIVINO [PERSON_NAME] (Desligado)" at bounding box center [413, 215] width 285 height 15
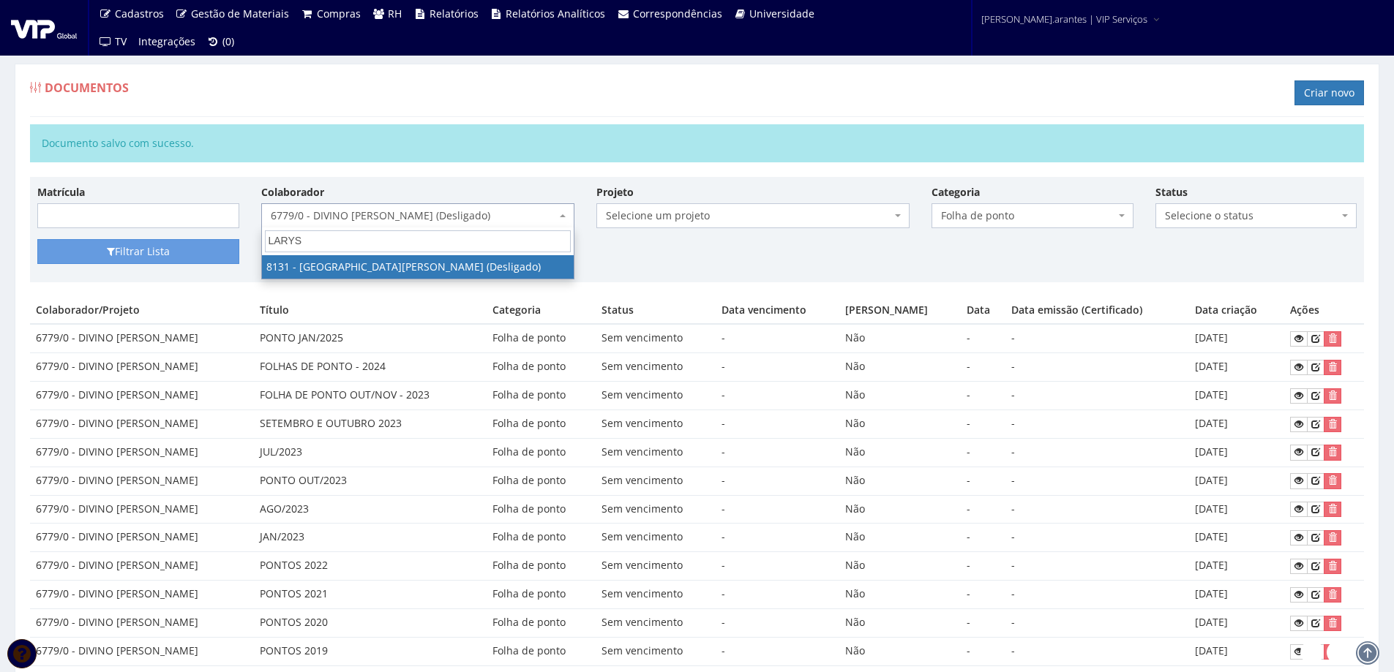
type input "LARYSS"
select select "3733"
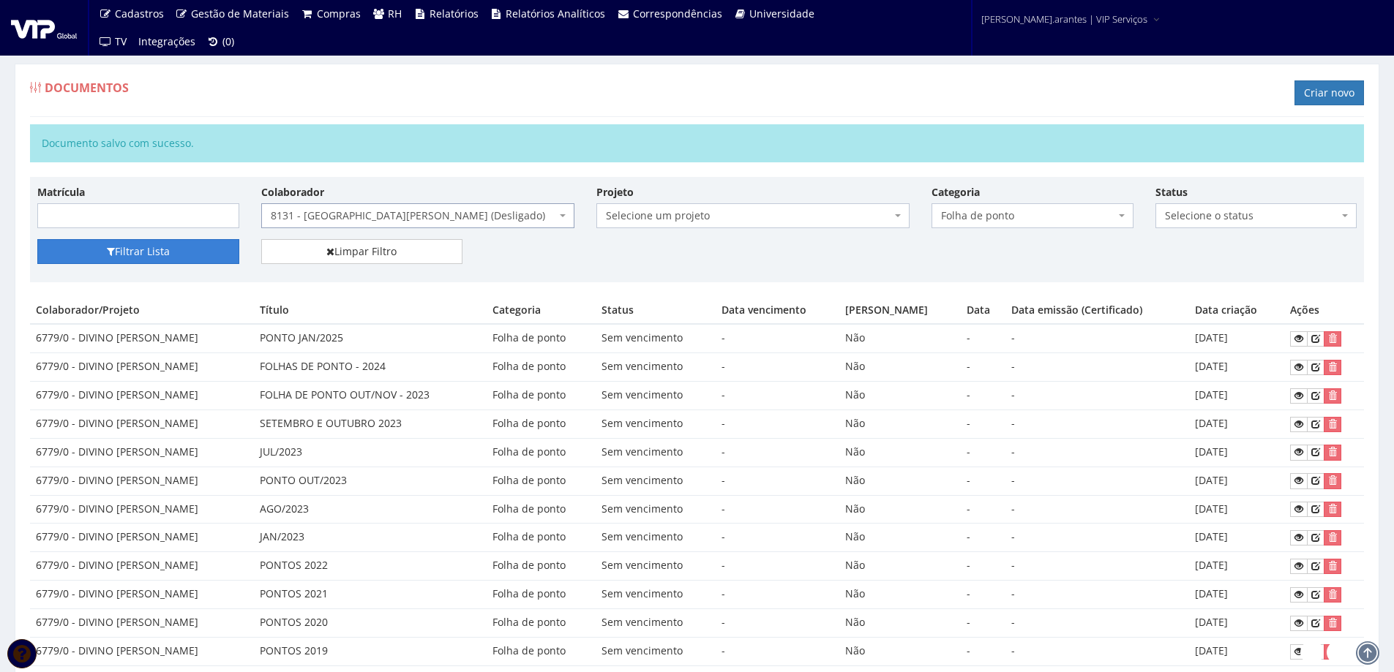
click at [171, 249] on button "Filtrar Lista" at bounding box center [138, 251] width 202 height 25
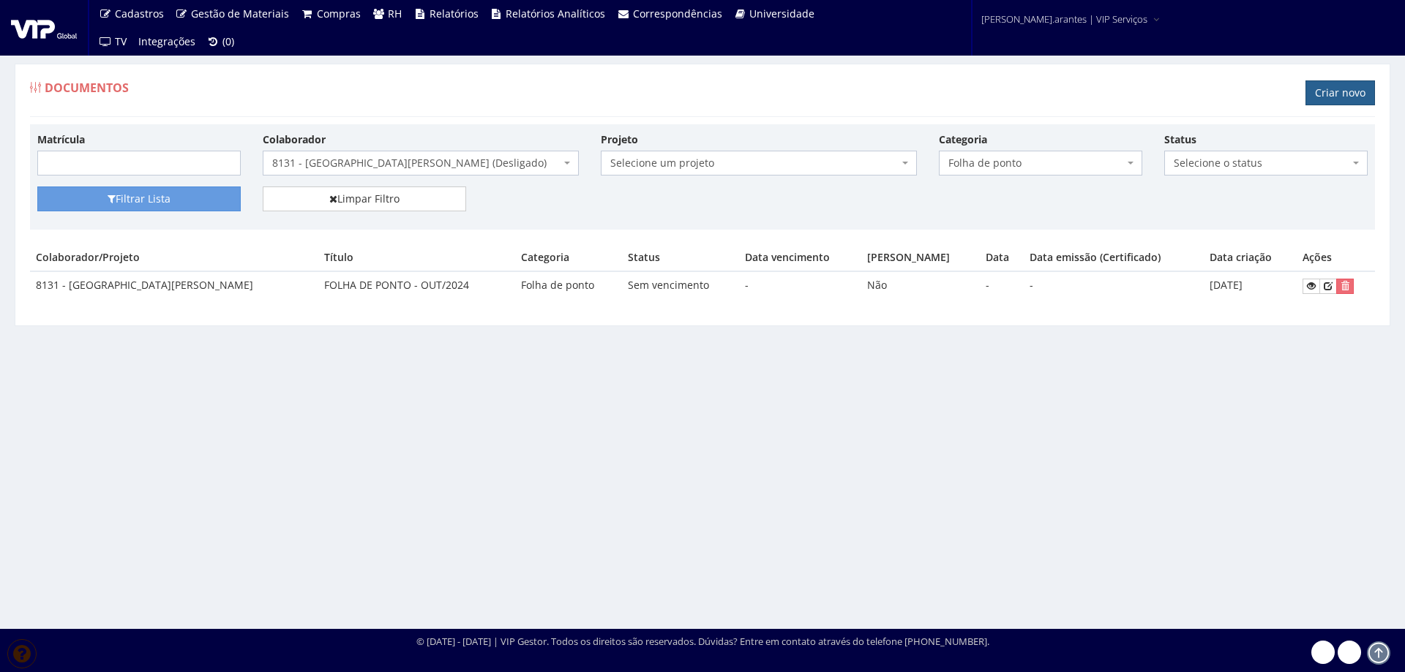
click at [1336, 94] on link "Criar novo" at bounding box center [1339, 92] width 69 height 25
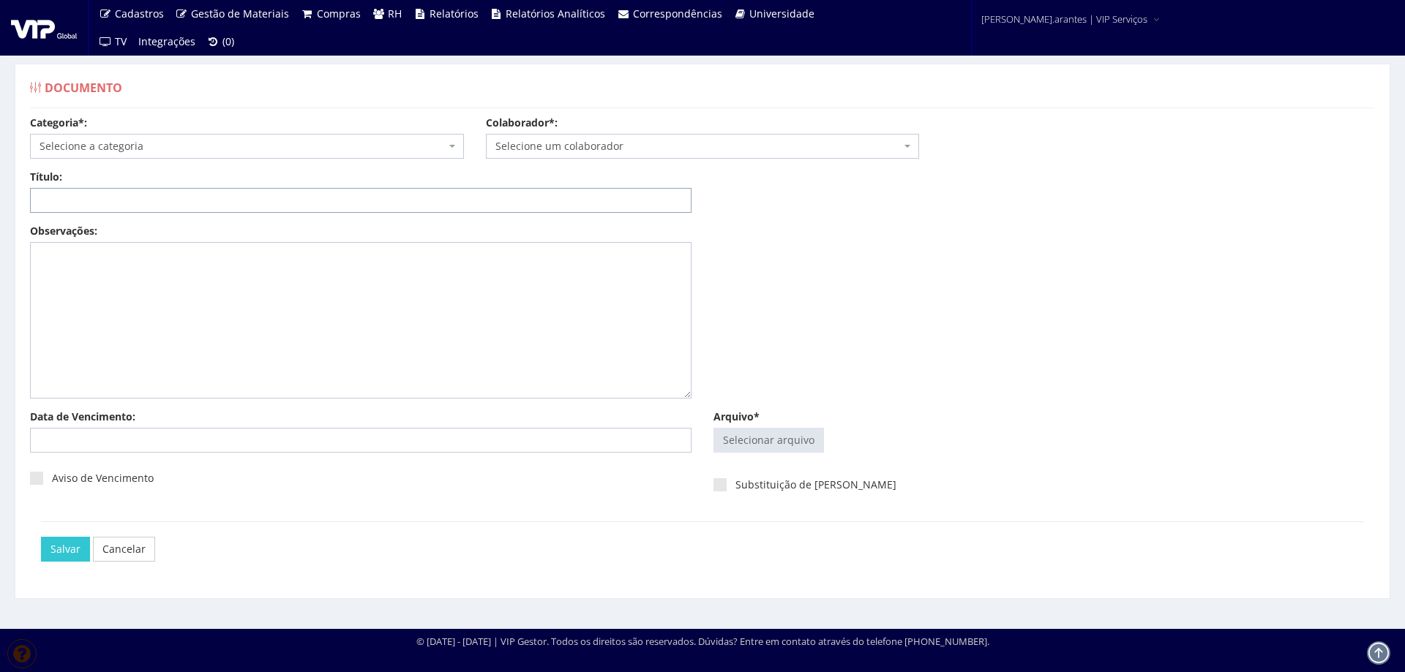
click at [99, 202] on input "Título:" at bounding box center [360, 200] width 661 height 25
type input "PONTO JAN/2025"
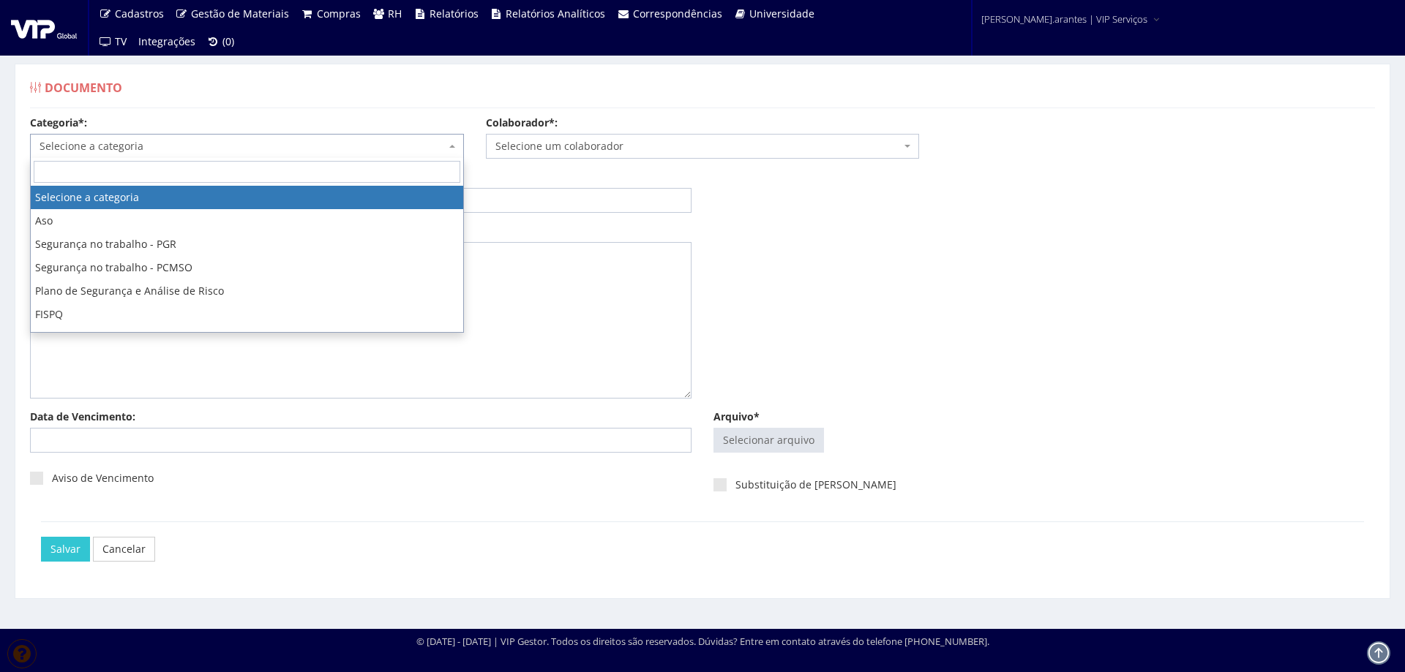
click at [192, 141] on span "Selecione a categoria" at bounding box center [243, 146] width 406 height 15
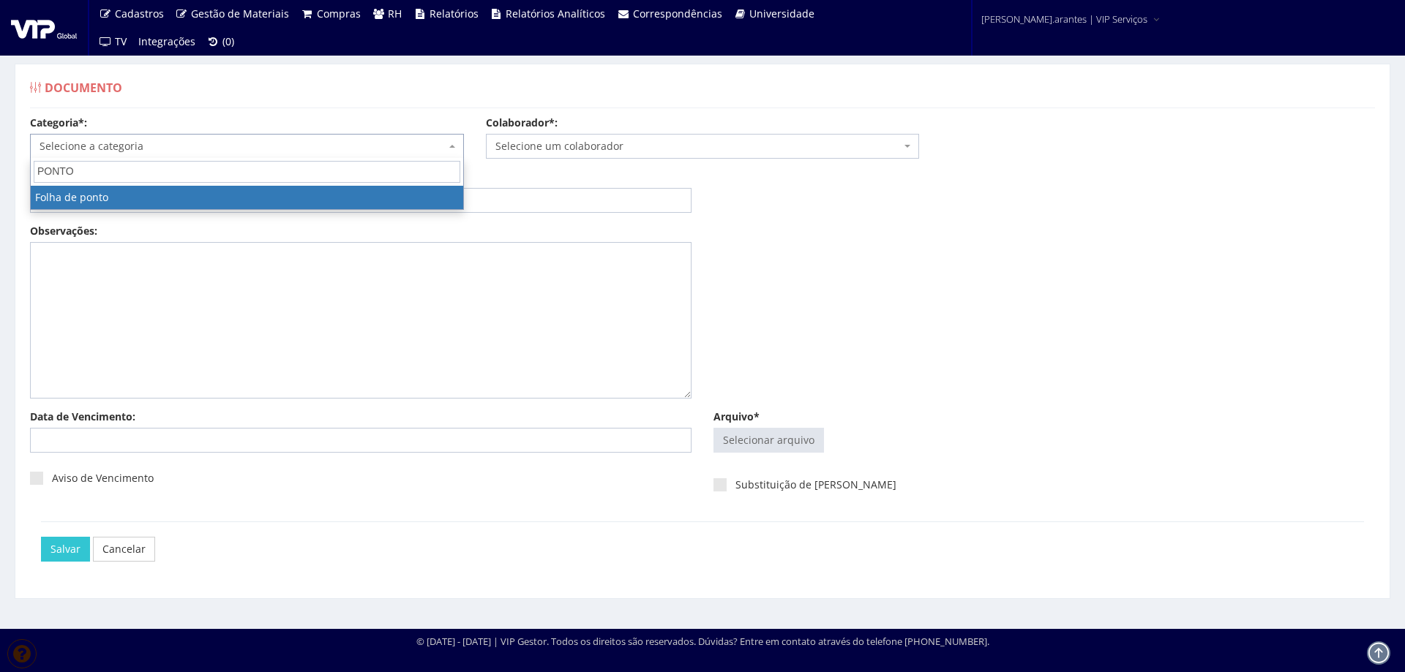
type input "PONTO"
drag, startPoint x: 230, startPoint y: 194, endPoint x: 527, endPoint y: 168, distance: 298.1
select select "folha_ponto"
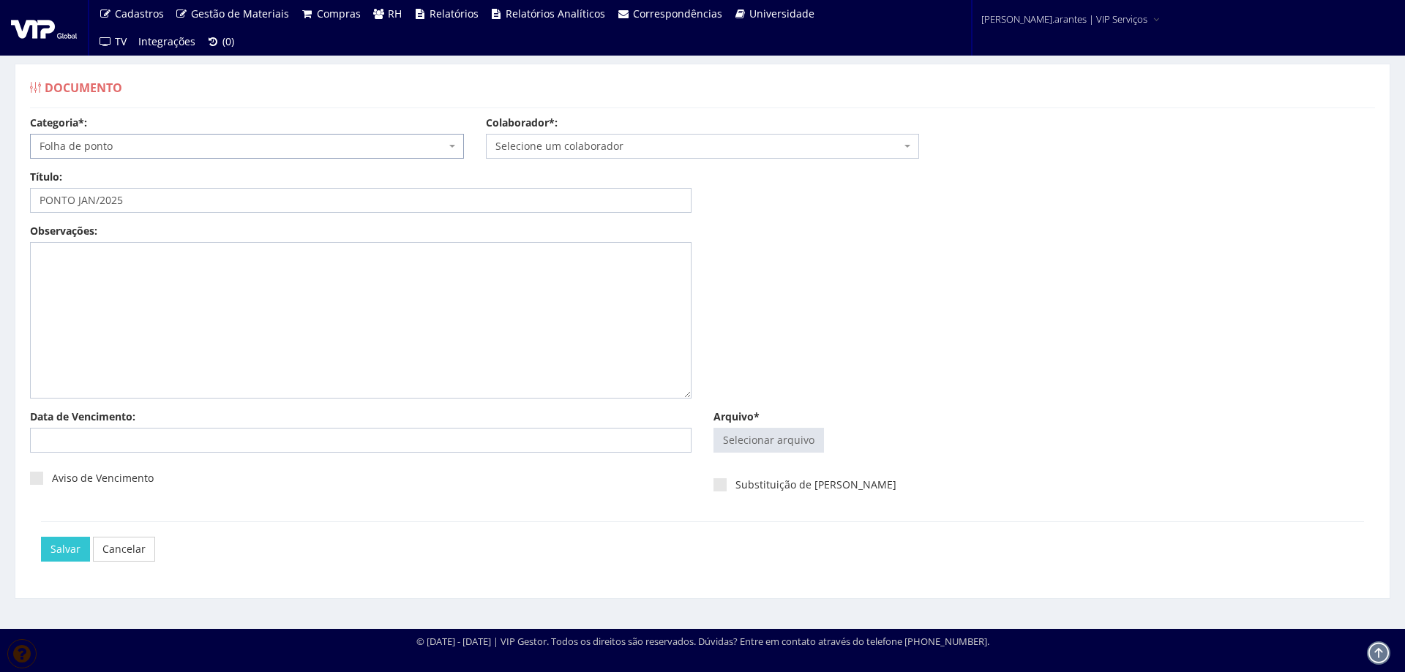
click at [705, 141] on span "Selecione um colaborador" at bounding box center [698, 146] width 406 height 15
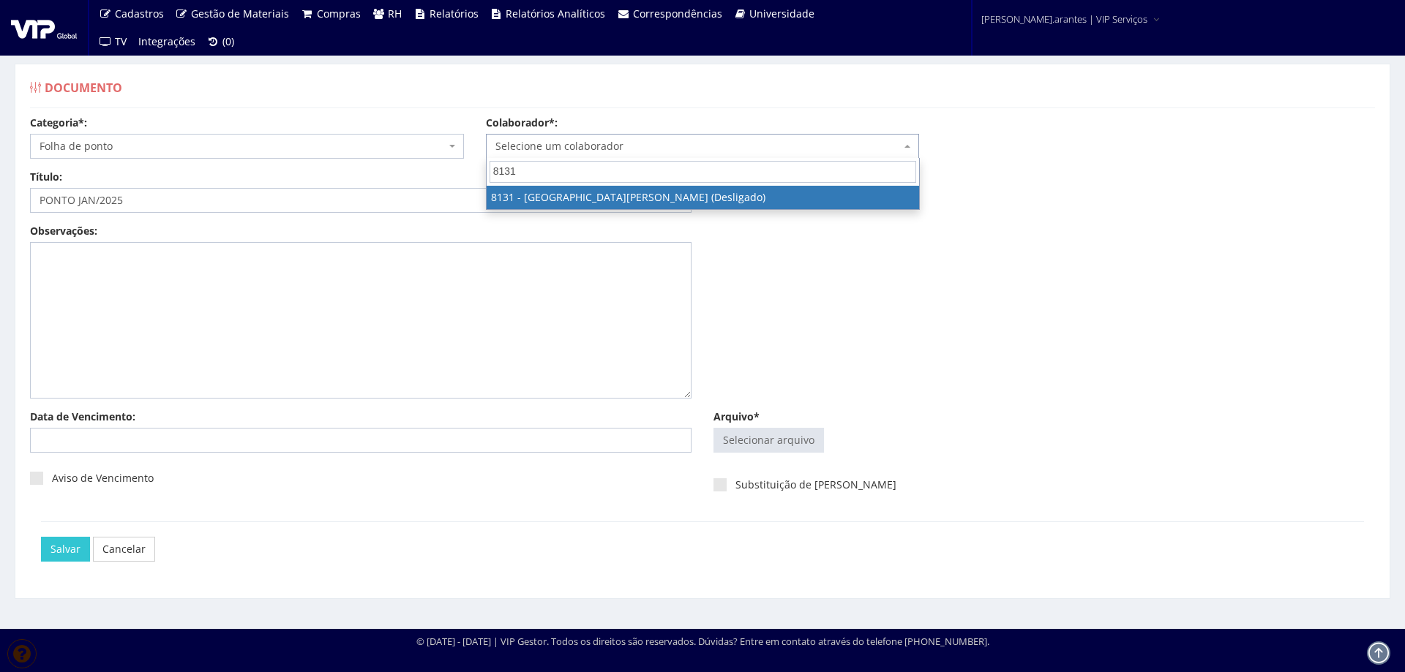
type input "8131"
select select "3733"
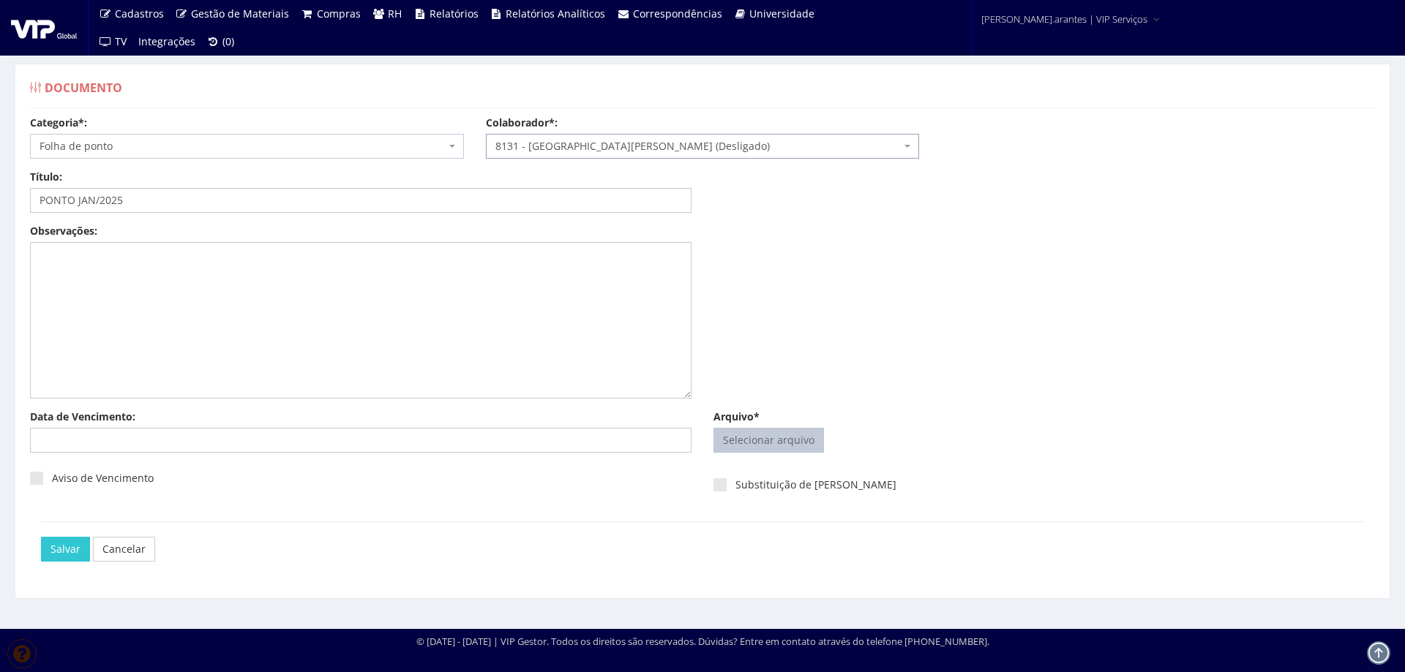
click at [767, 442] on input "Arquivo*" at bounding box center [768, 440] width 109 height 23
type input "C:\fakepath\Ponto Anapolis [DATE] a jan 25-6.pdf"
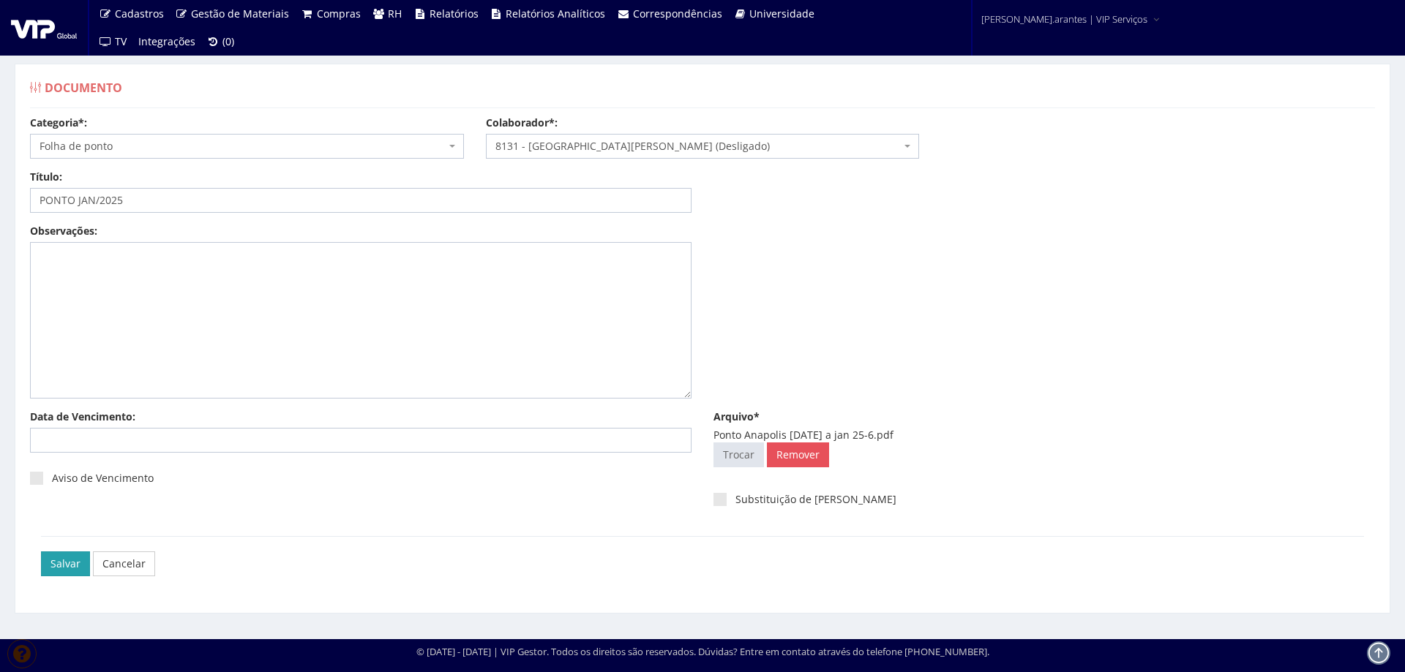
click at [62, 564] on input "Salvar" at bounding box center [65, 564] width 49 height 25
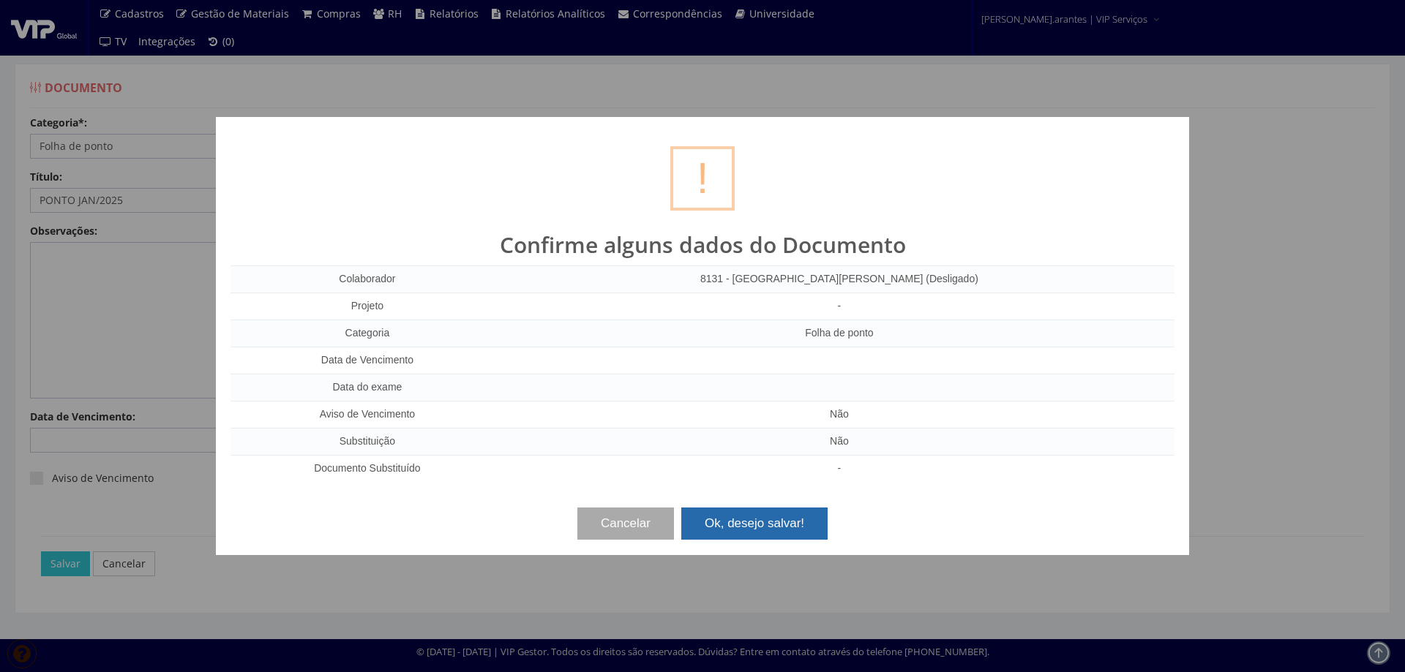
click at [734, 524] on button "Ok, desejo salvar!" at bounding box center [754, 524] width 146 height 32
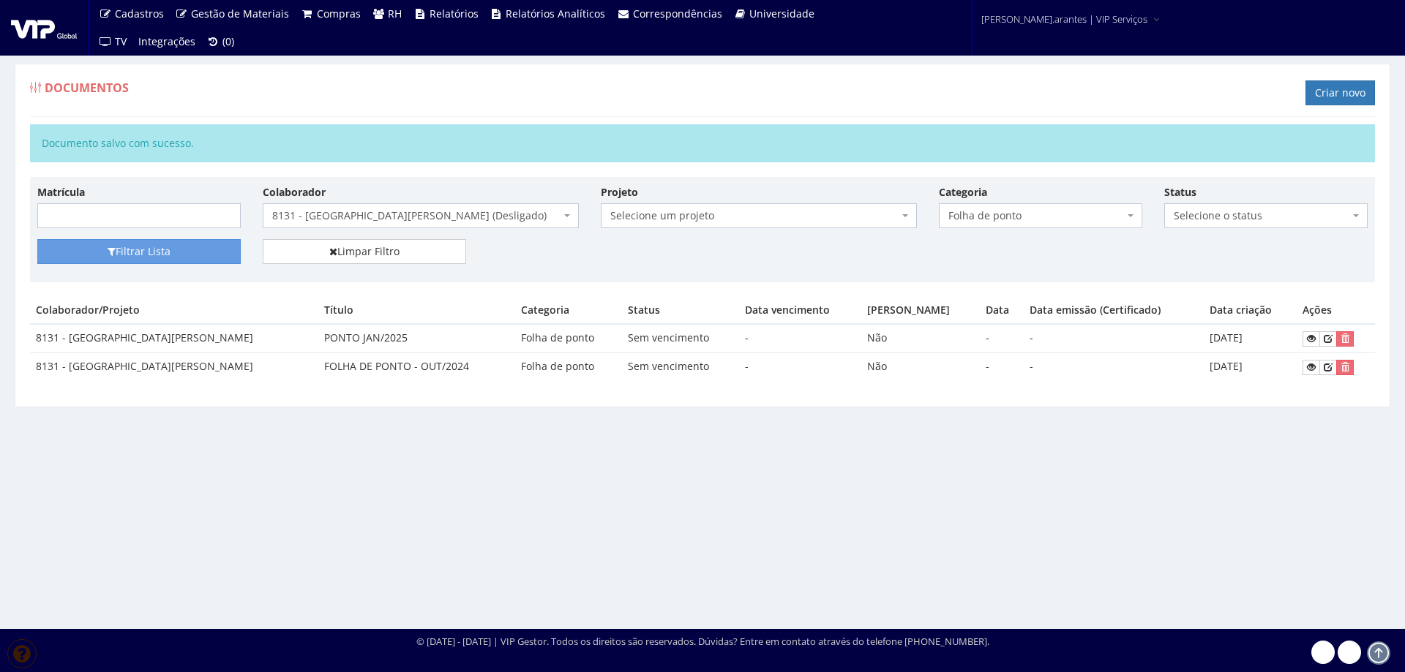
click at [341, 224] on span "8131 - [GEOGRAPHIC_DATA][PERSON_NAME] (Desligado)" at bounding box center [421, 215] width 316 height 25
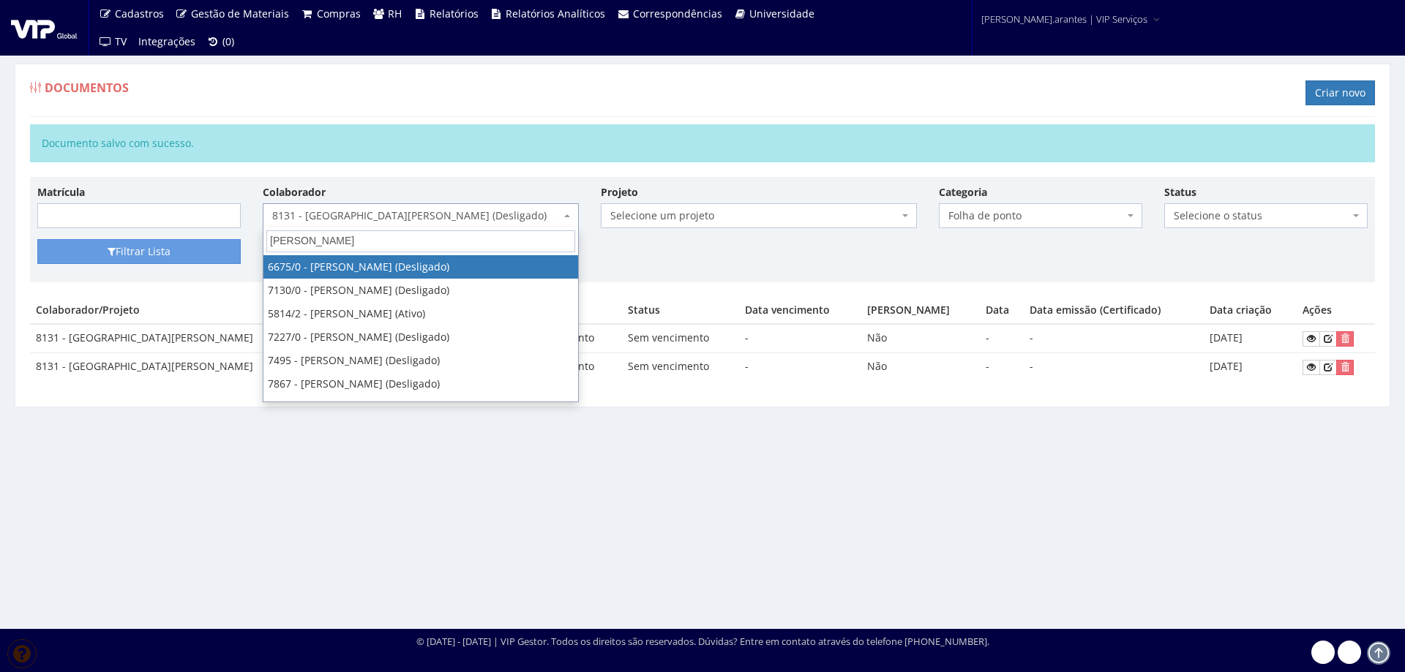
type input "EDER"
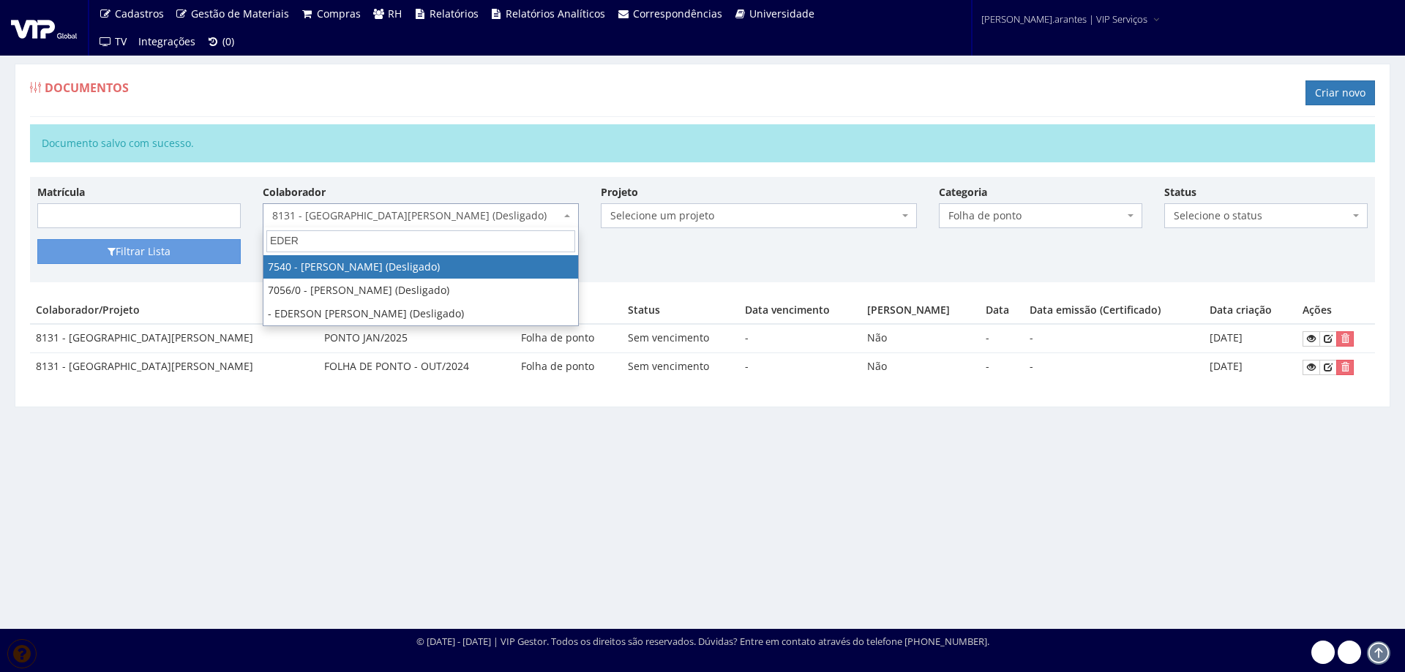
select select "1563"
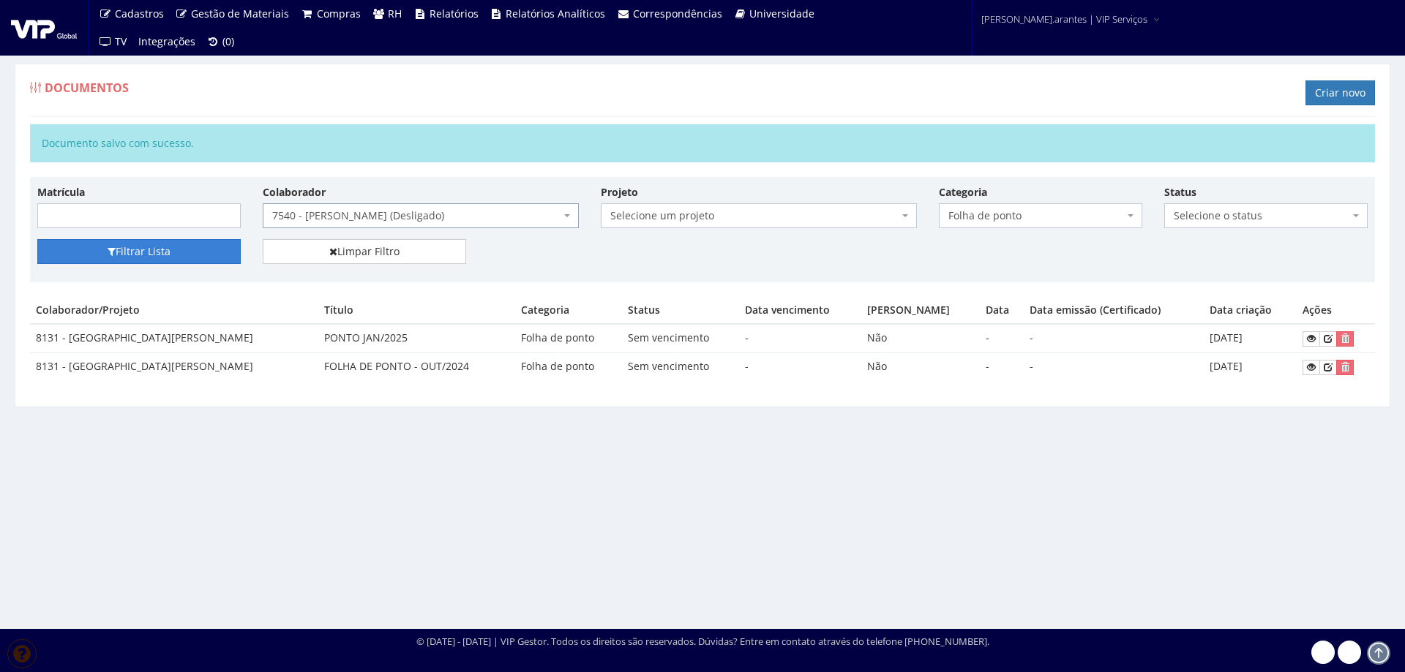
click at [138, 249] on button "Filtrar Lista" at bounding box center [138, 251] width 203 height 25
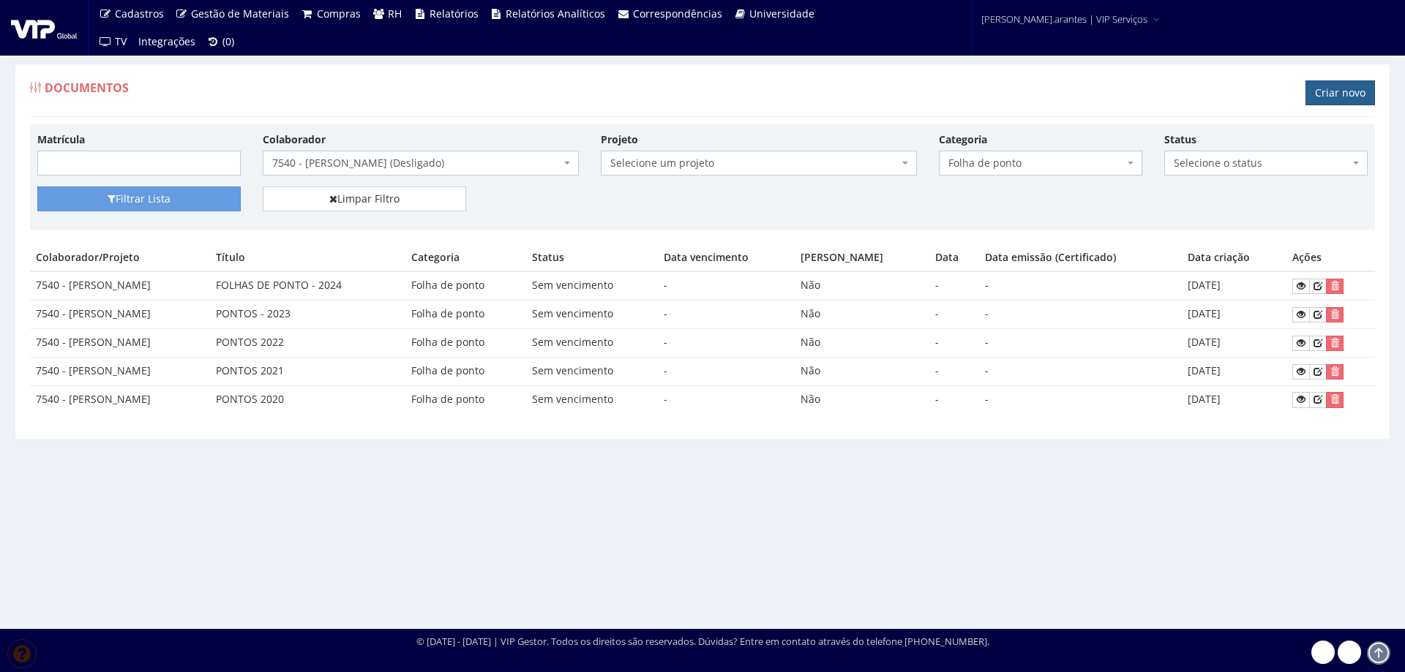
click at [1345, 91] on link "Criar novo" at bounding box center [1339, 92] width 69 height 25
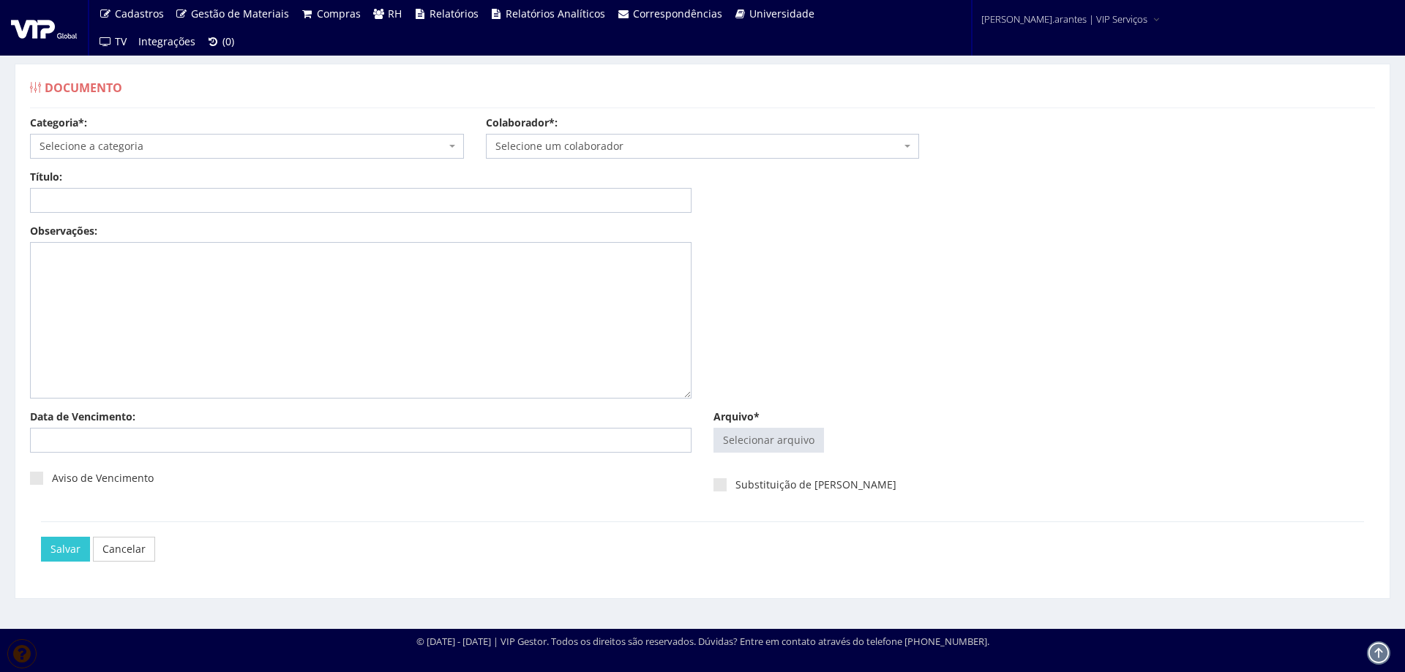
click at [121, 146] on span "Selecione a categoria" at bounding box center [243, 146] width 406 height 15
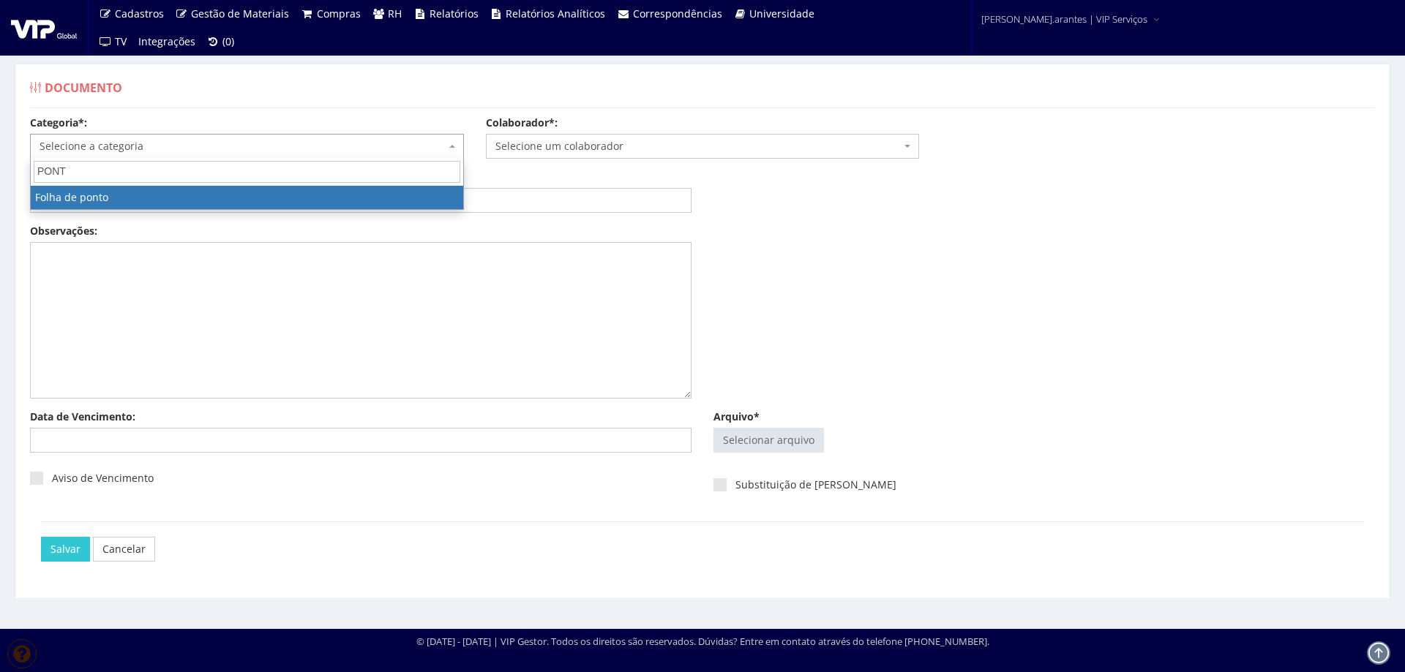
type input "PONTO"
select select "folha_ponto"
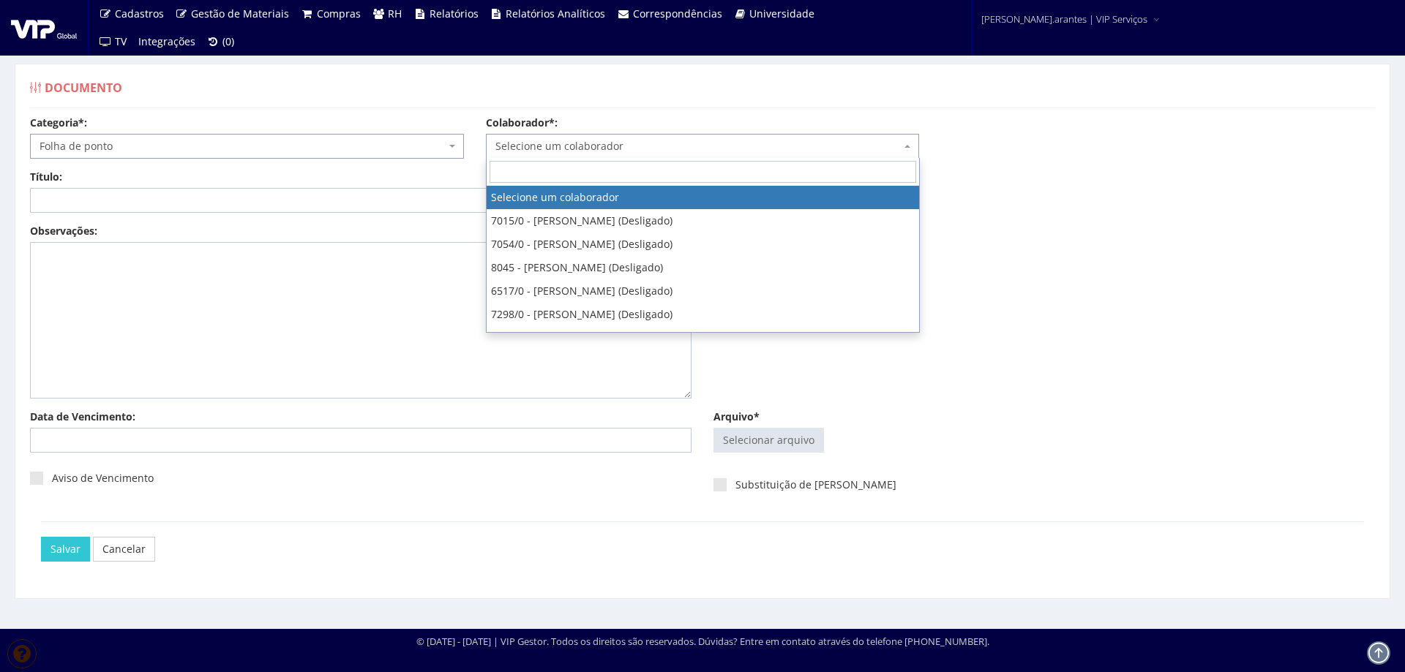
click at [557, 154] on span "Selecione um colaborador" at bounding box center [703, 146] width 434 height 25
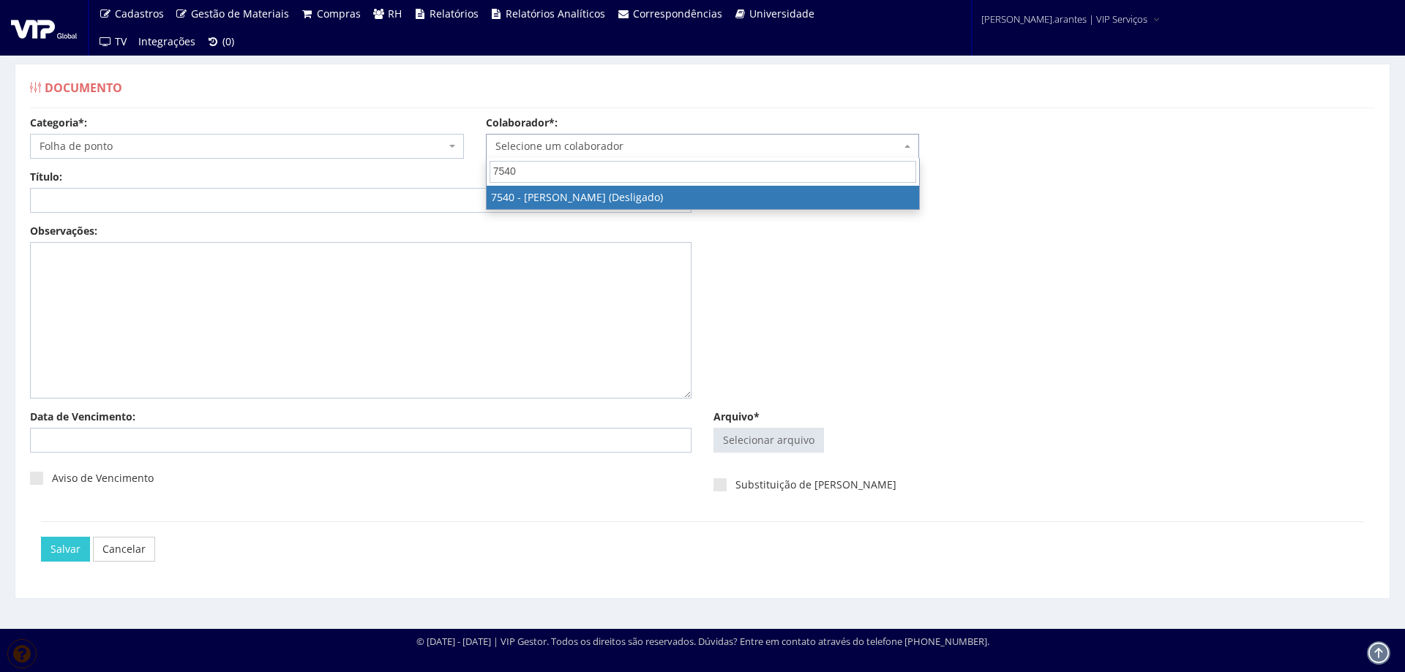
type input "7540"
drag, startPoint x: 609, startPoint y: 204, endPoint x: 364, endPoint y: 207, distance: 245.1
select select "1563"
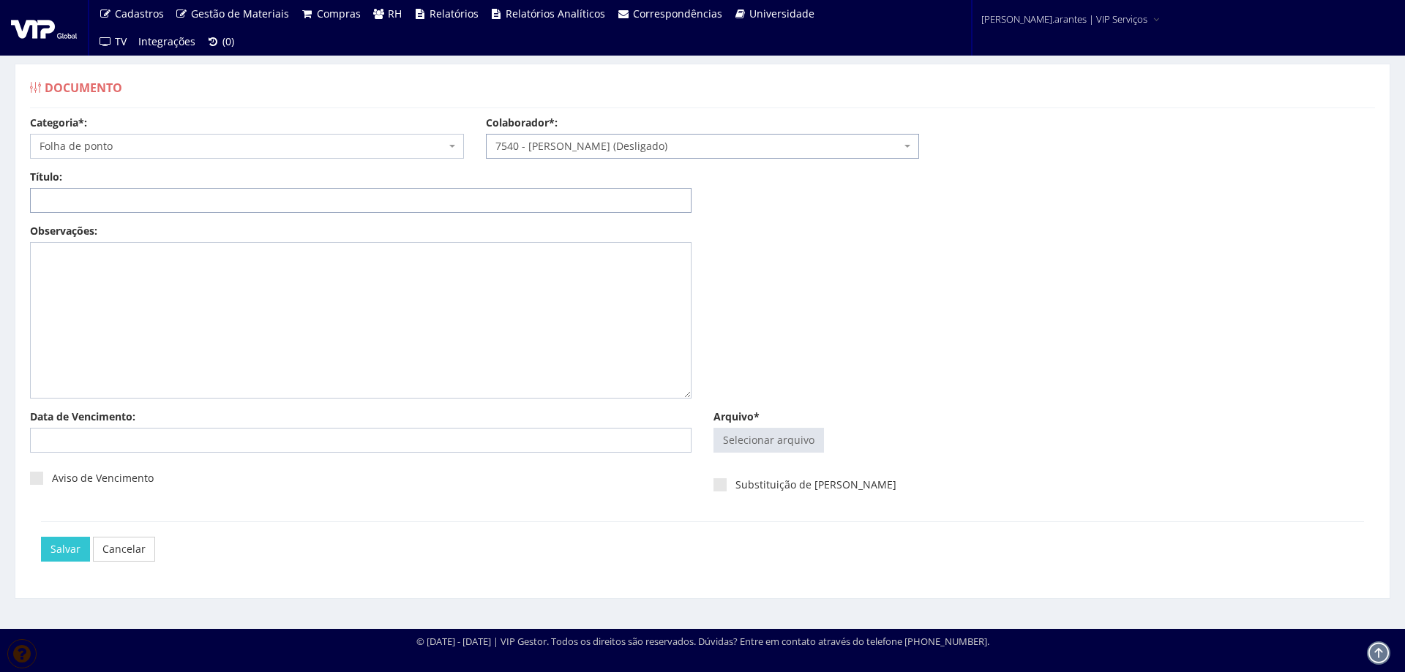
click at [186, 204] on input "Título:" at bounding box center [360, 200] width 661 height 25
type input "PONTO JAN/2025"
click at [778, 443] on input "Arquivo*" at bounding box center [768, 440] width 109 height 23
type input "C:\fakepath\Ponto Anapolis dez 24 a jan 25-7.pdf"
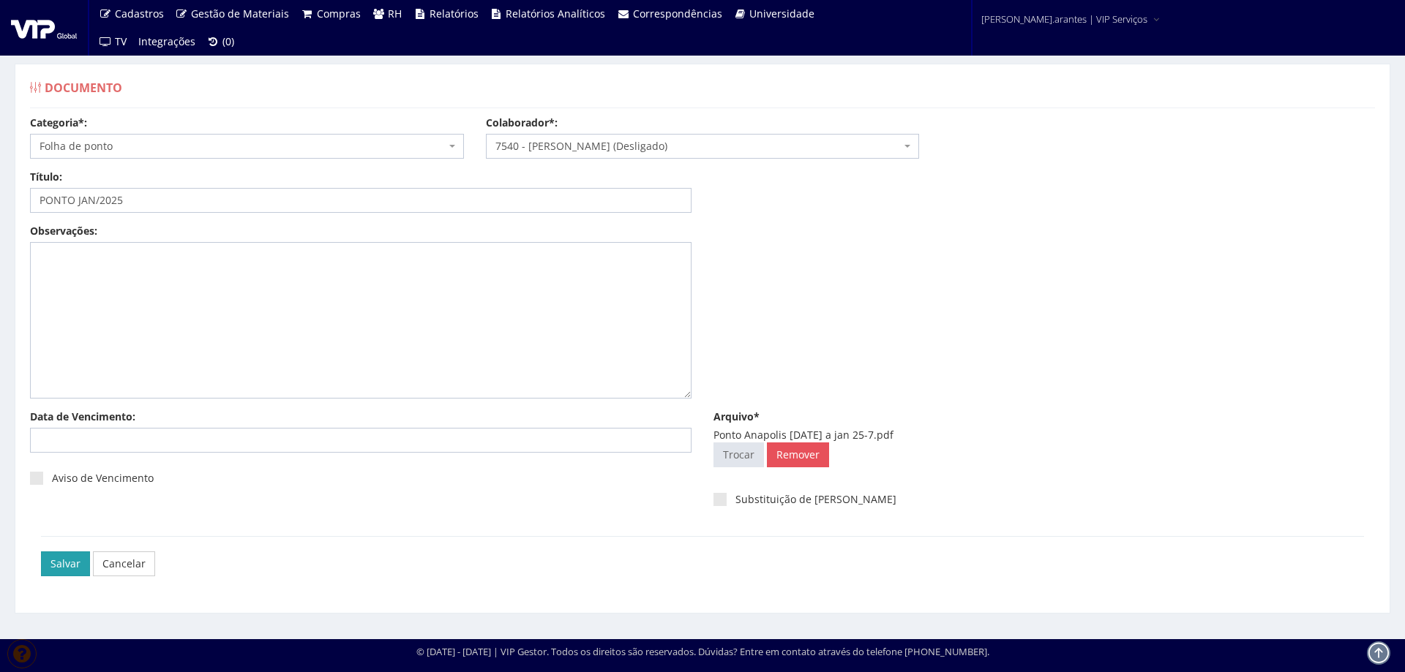
click at [57, 563] on input "Salvar" at bounding box center [65, 564] width 49 height 25
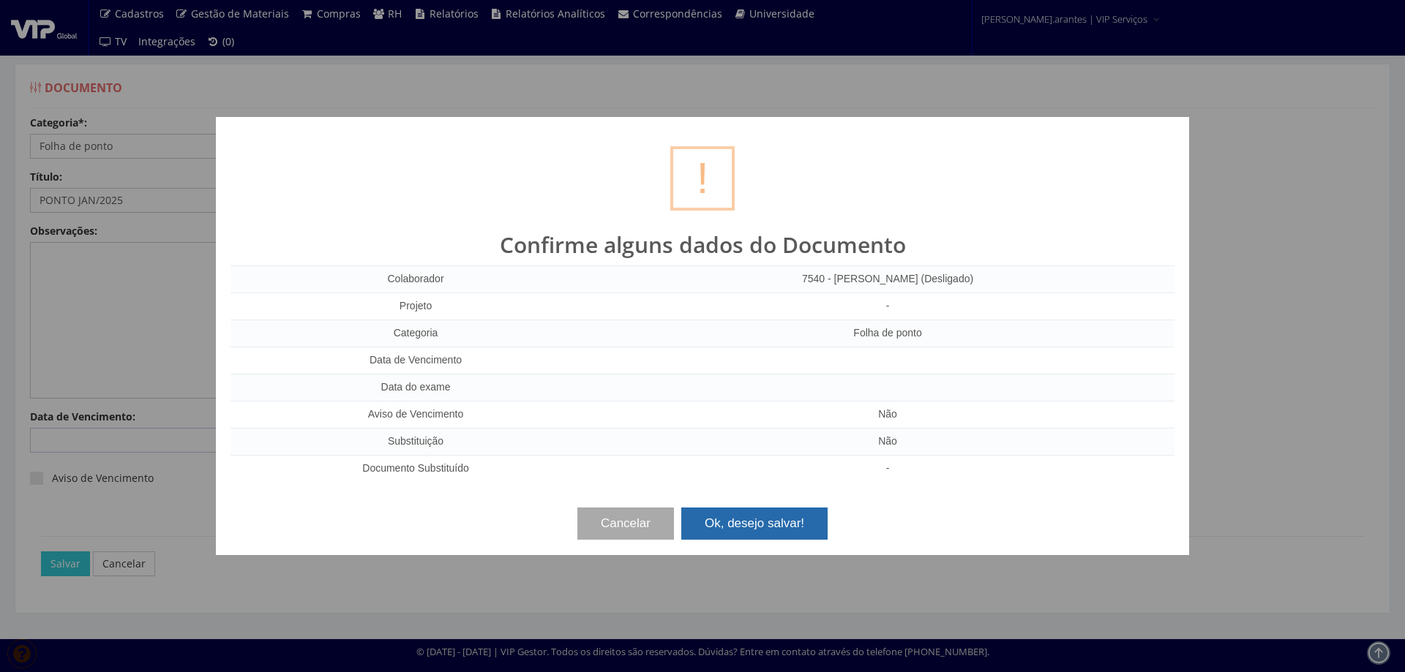
click at [751, 514] on button "Ok, desejo salvar!" at bounding box center [754, 524] width 146 height 32
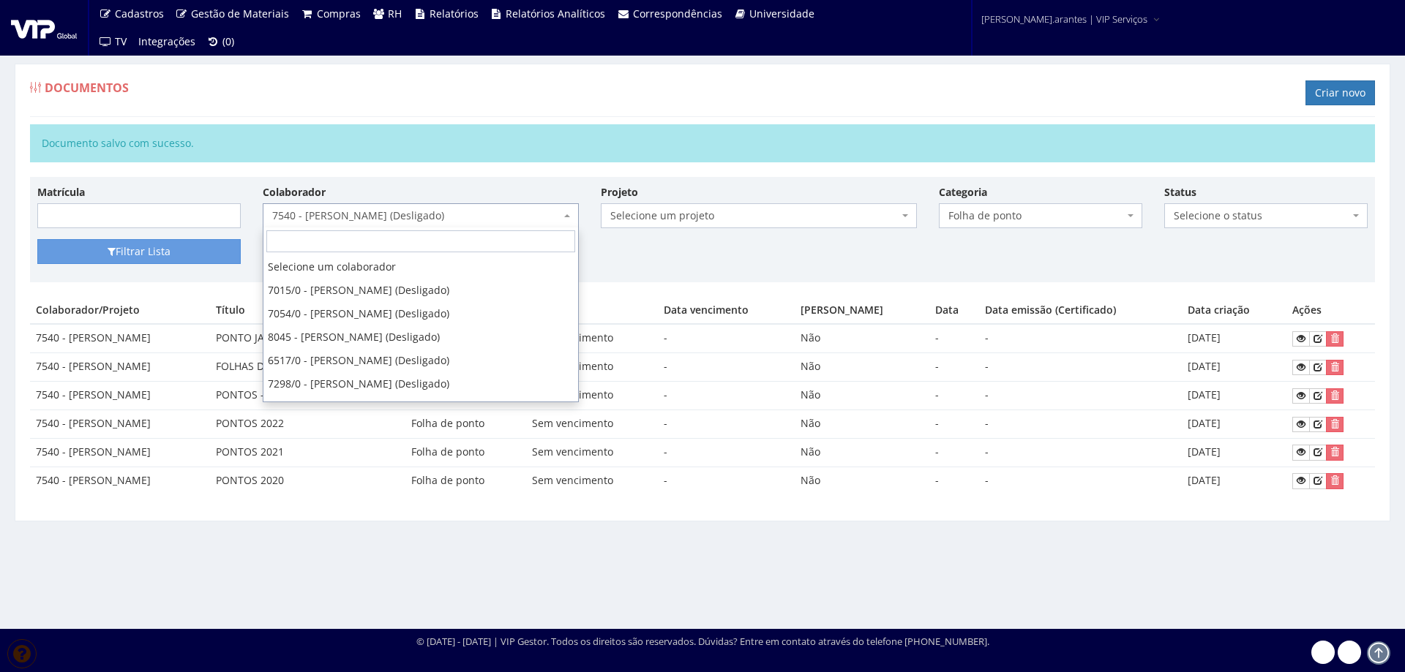
click at [360, 214] on span "7540 - [PERSON_NAME] (Desligado)" at bounding box center [416, 215] width 288 height 15
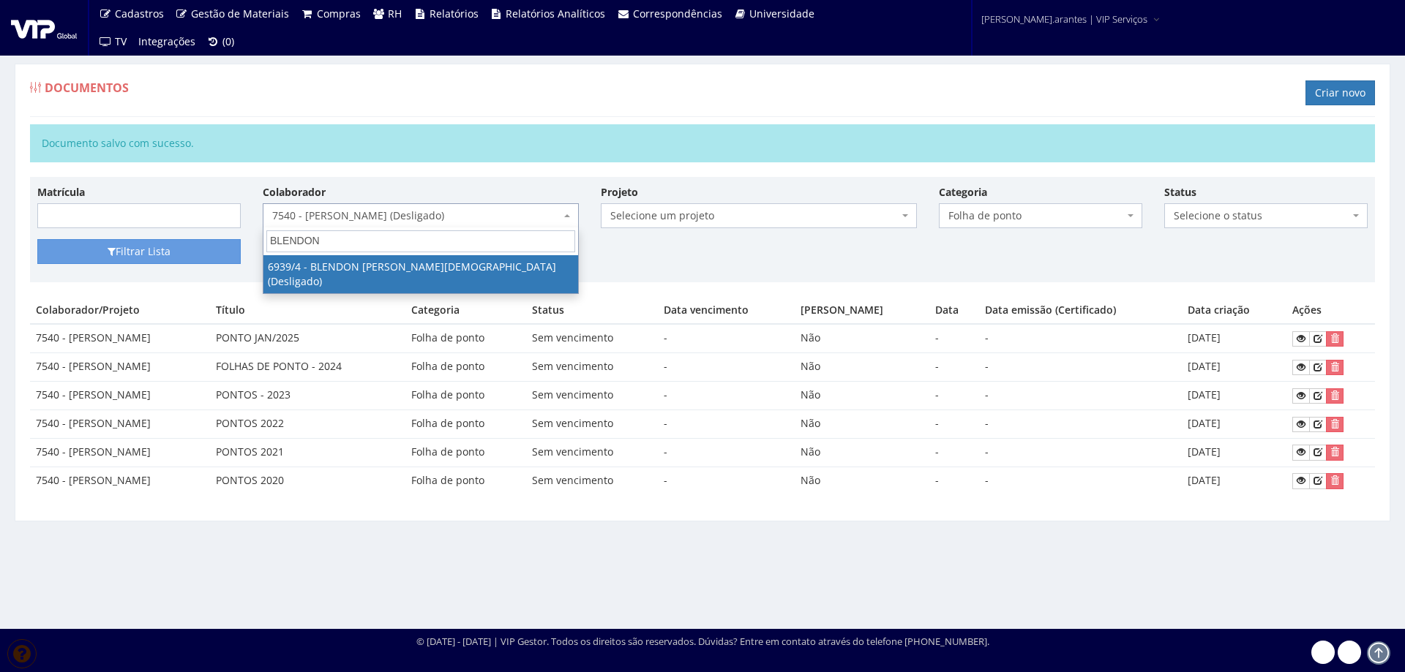
type input "BLENDON"
drag, startPoint x: 360, startPoint y: 269, endPoint x: 349, endPoint y: 268, distance: 11.1
select select "263"
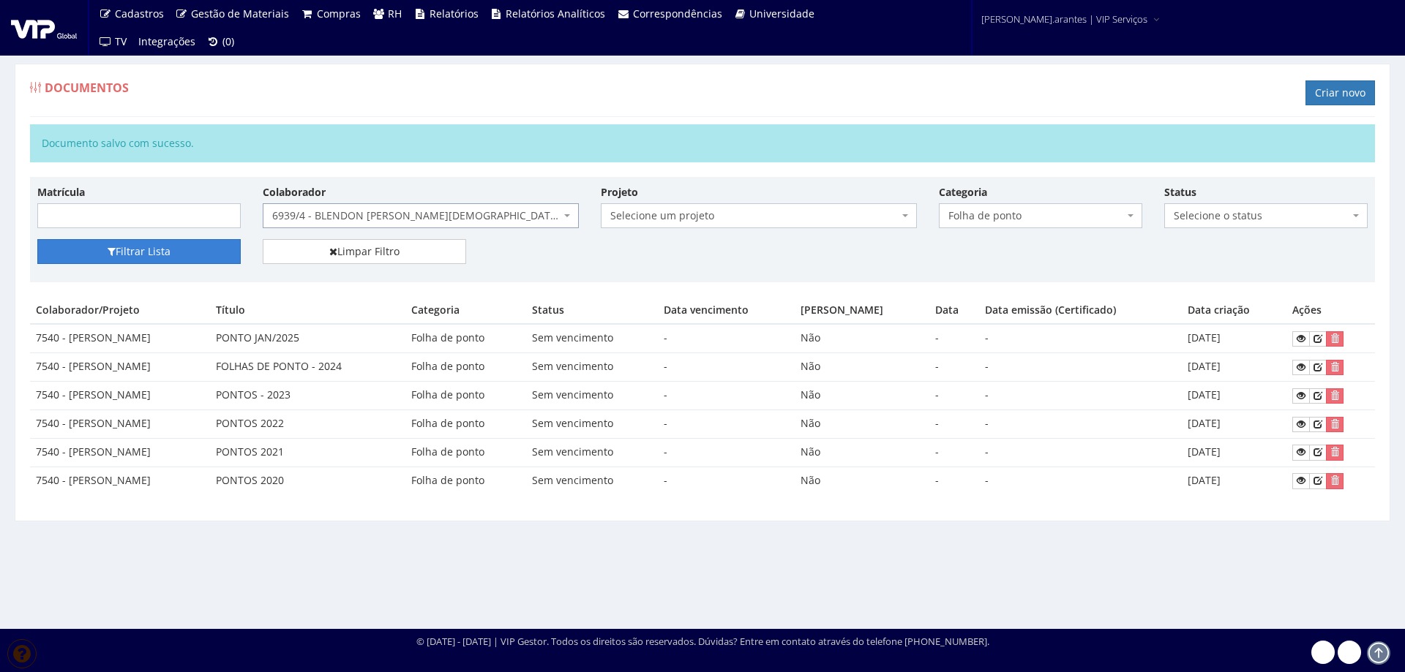
click at [173, 246] on button "Filtrar Lista" at bounding box center [138, 251] width 203 height 25
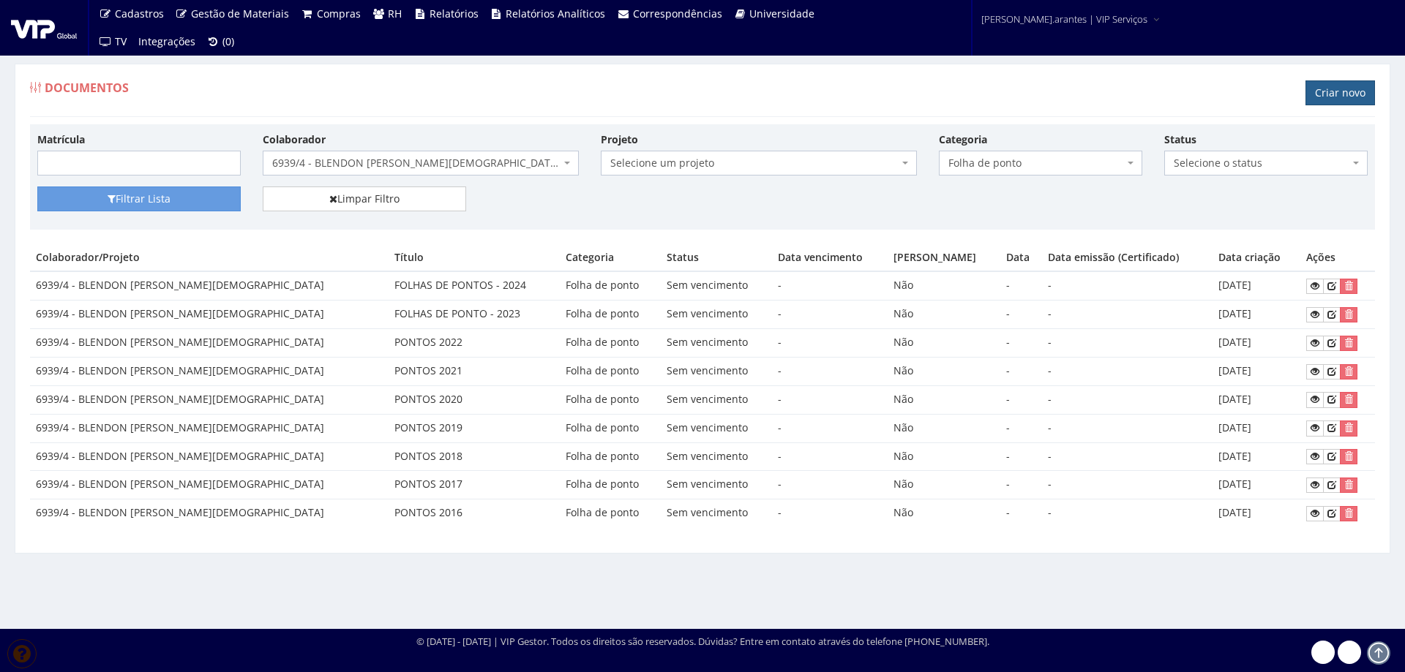
click at [1352, 92] on link "Criar novo" at bounding box center [1339, 92] width 69 height 25
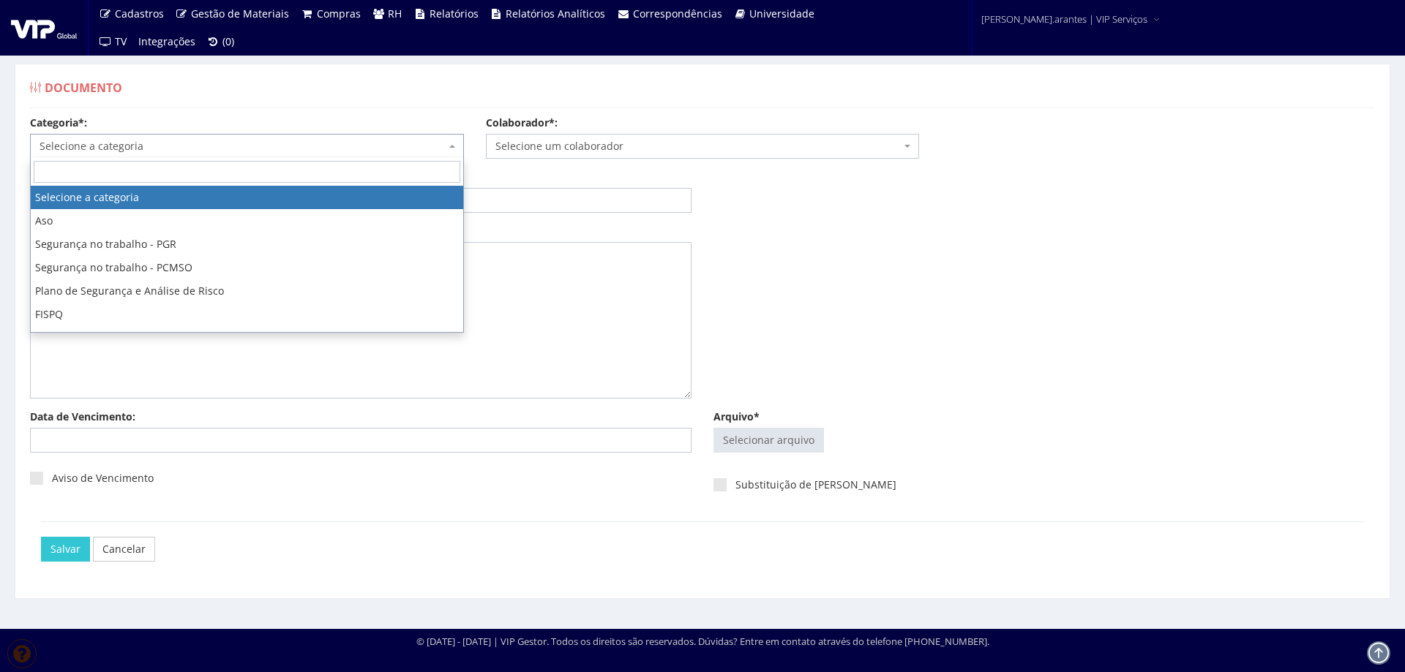
click at [124, 146] on span "Selecione a categoria" at bounding box center [243, 146] width 406 height 15
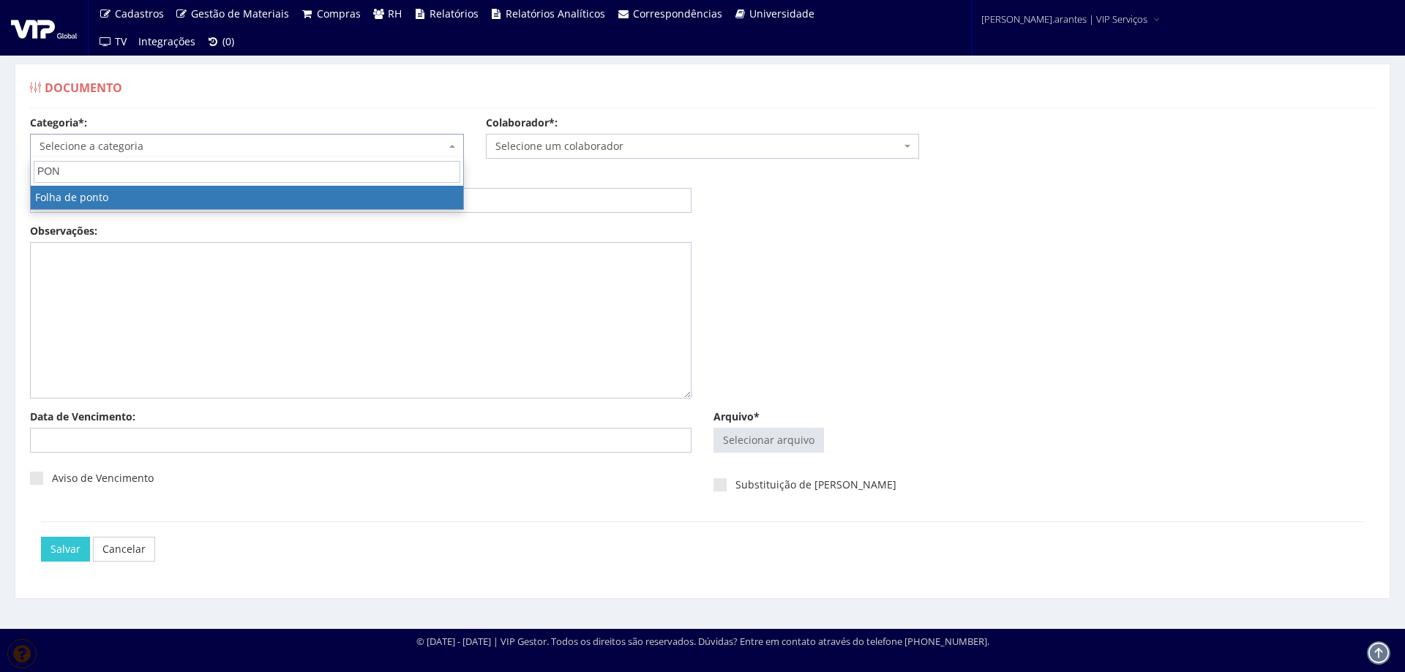
type input "PONT"
select select "folha_ponto"
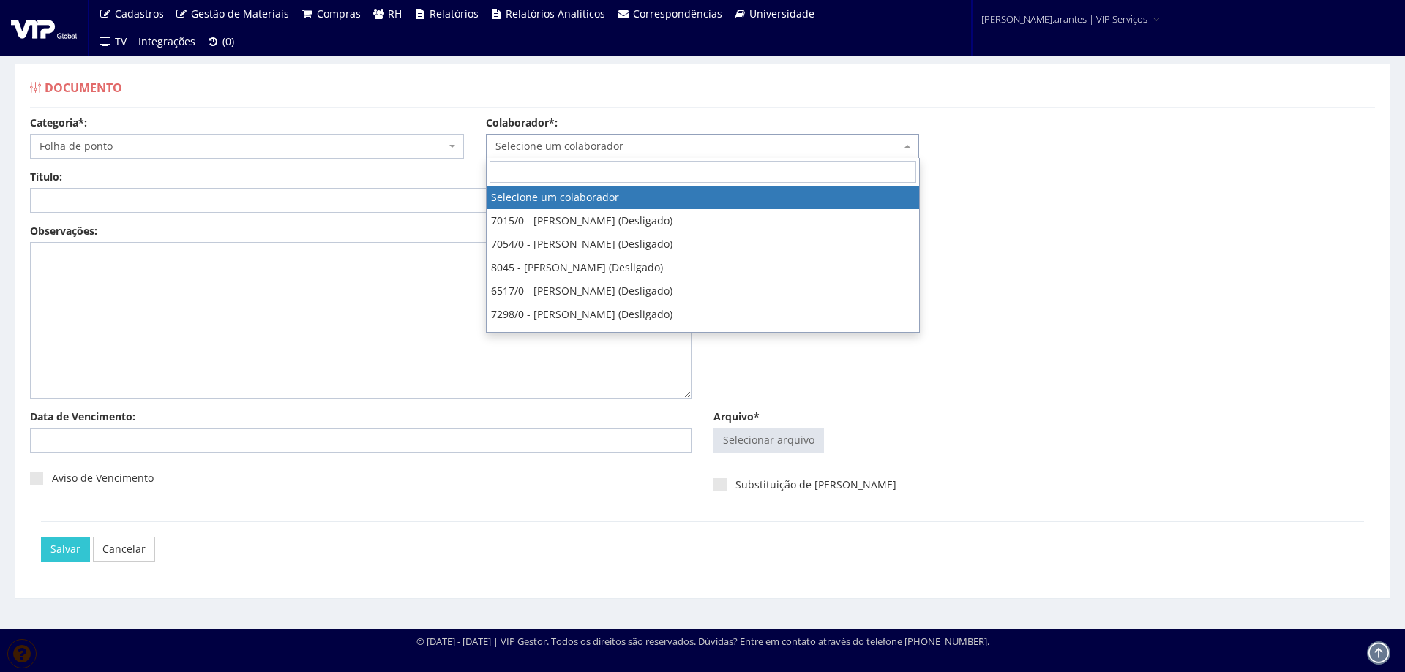
click at [495, 146] on span "Selecione um colaborador" at bounding box center [698, 146] width 406 height 15
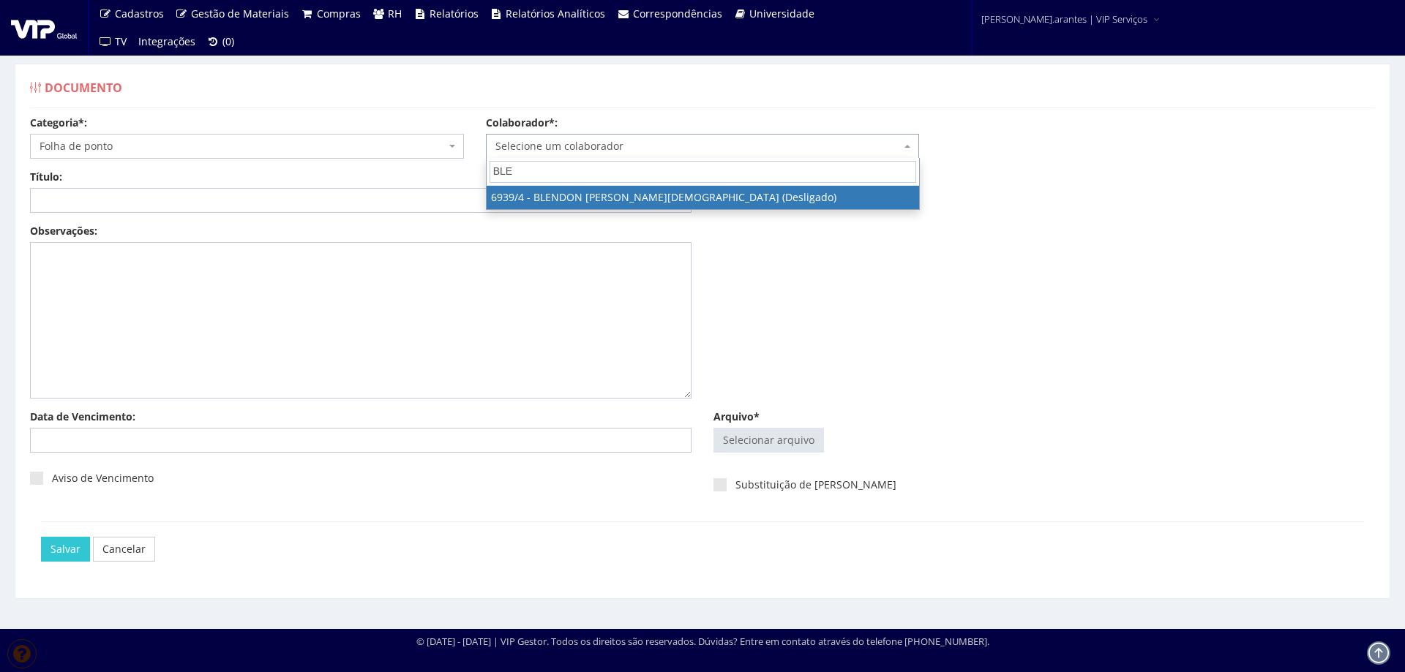
type input "BLEN"
select select "263"
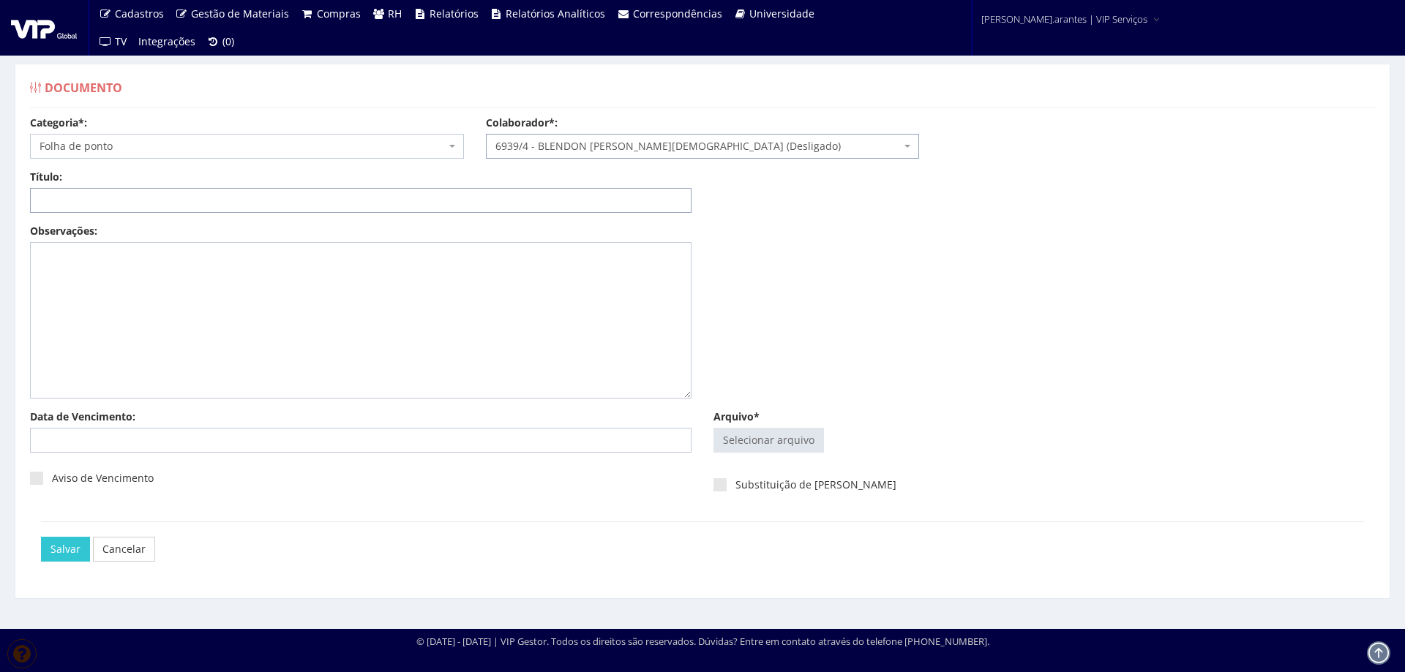
click at [314, 201] on input "Título:" at bounding box center [360, 200] width 661 height 25
type input "PONTO JAN/2025"
click at [791, 434] on input "Arquivo*" at bounding box center [768, 440] width 109 height 23
type input "C:\fakepath\Ponto Anapolis dez 24 a jan 25-8.pdf"
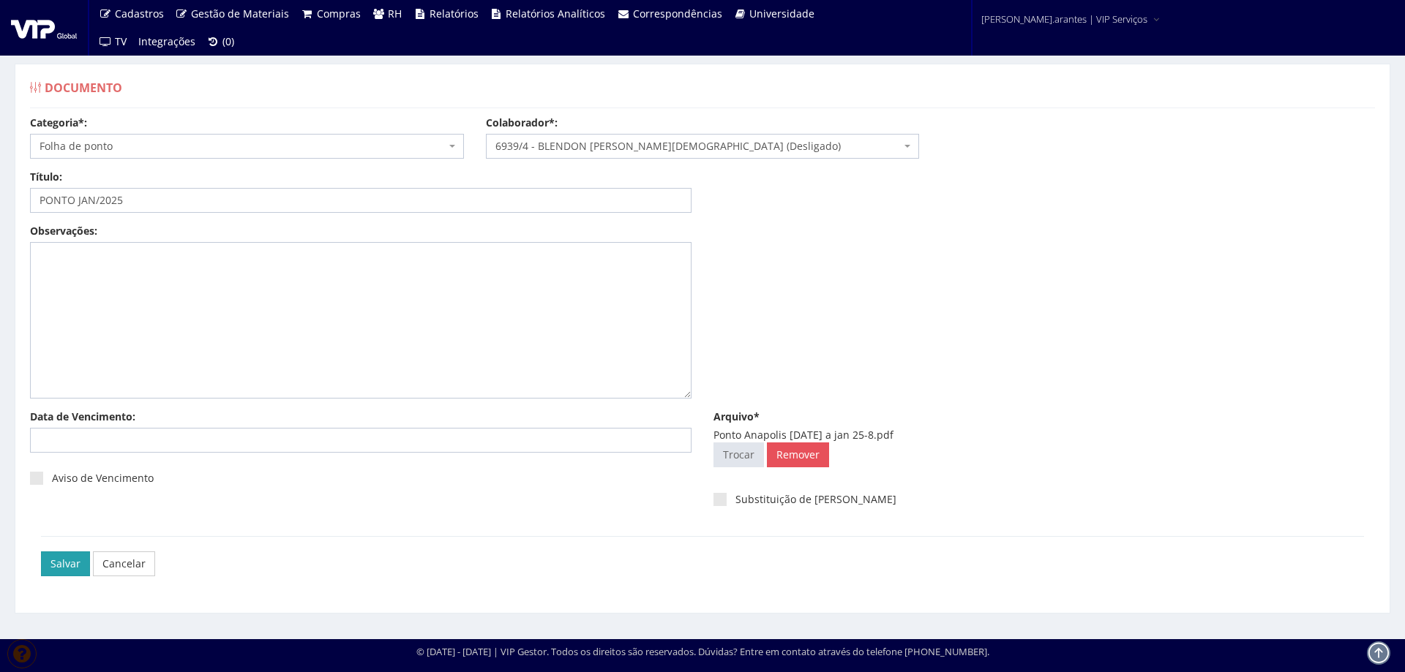
click at [68, 560] on input "Salvar" at bounding box center [65, 564] width 49 height 25
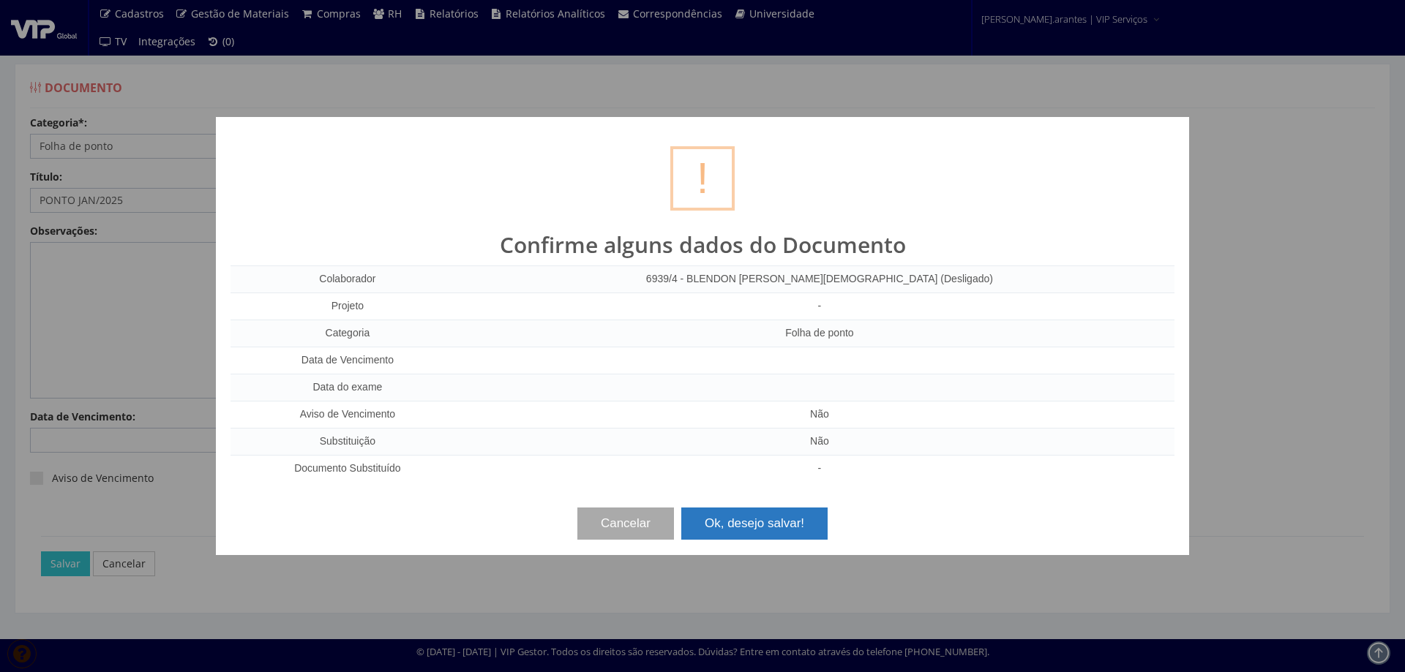
click at [789, 538] on button "Ok, desejo salvar!" at bounding box center [754, 524] width 146 height 32
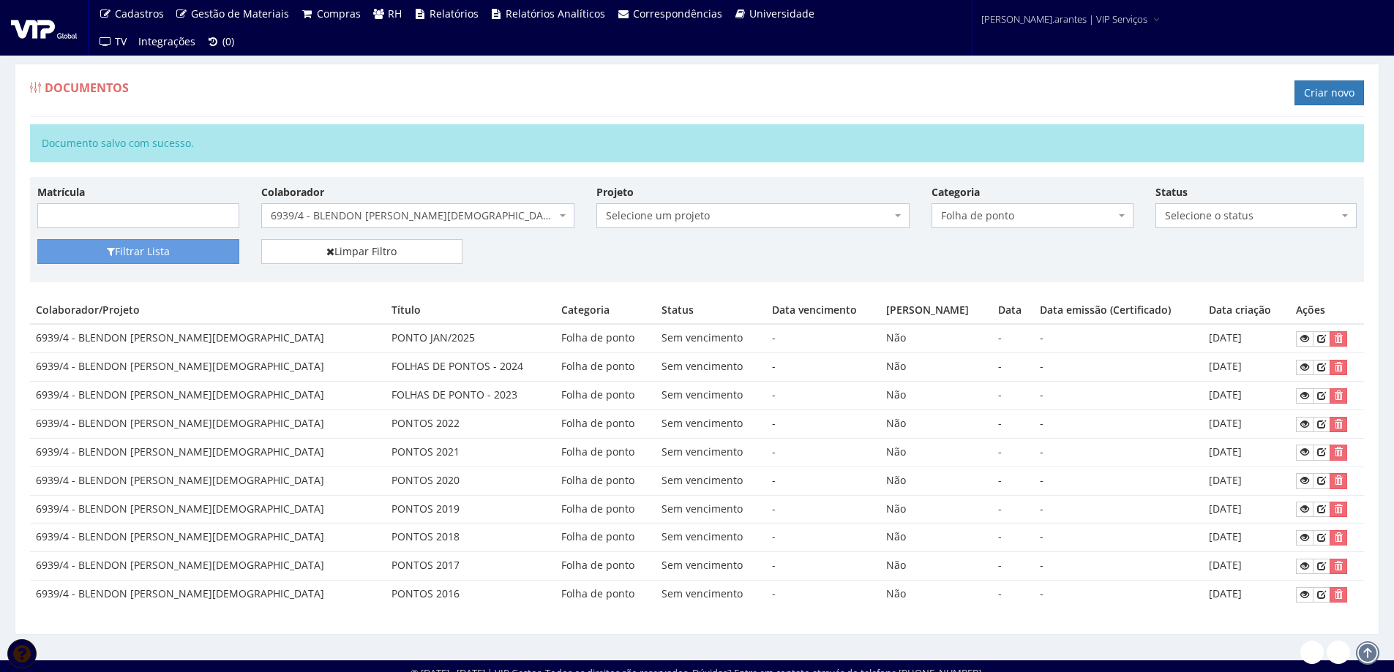
click at [356, 216] on span "6939/4 - BLENDON [PERSON_NAME][DEMOGRAPHIC_DATA] (Desligado)" at bounding box center [413, 215] width 285 height 15
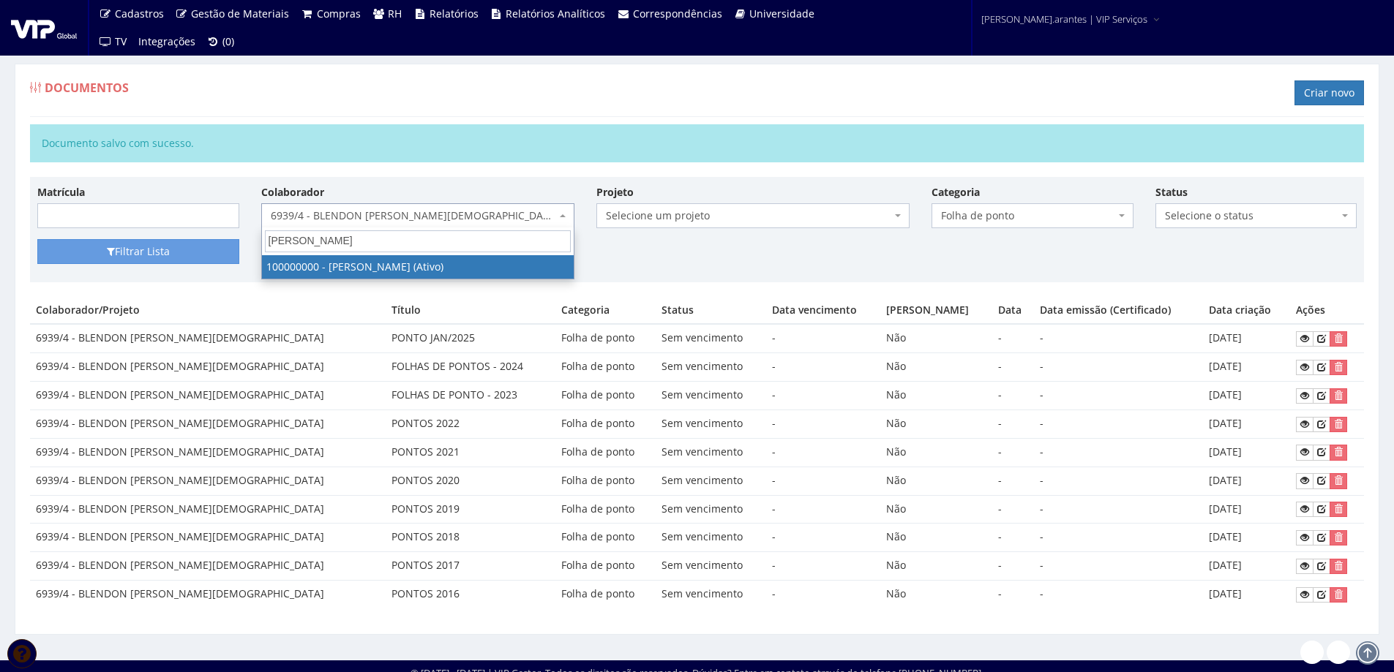
type input "[PERSON_NAME]"
select select "3420"
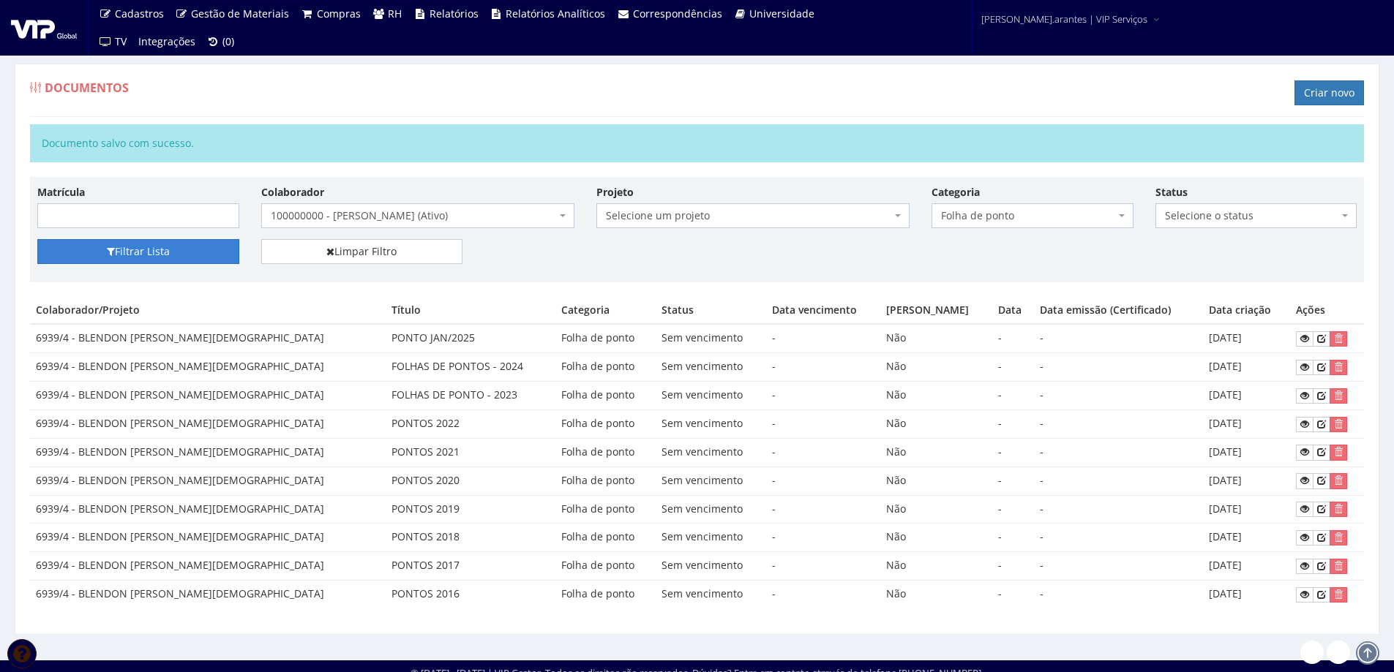
click at [178, 253] on button "Filtrar Lista" at bounding box center [138, 251] width 202 height 25
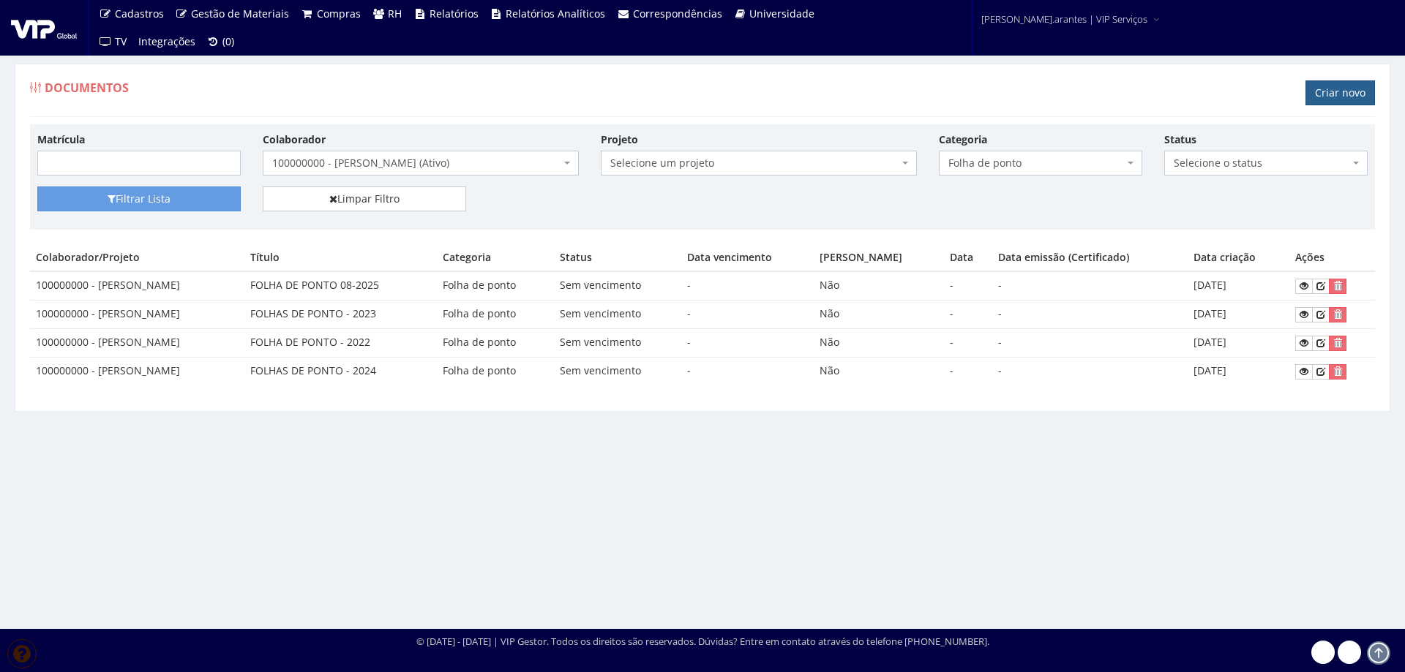
click at [1335, 94] on link "Criar novo" at bounding box center [1339, 92] width 69 height 25
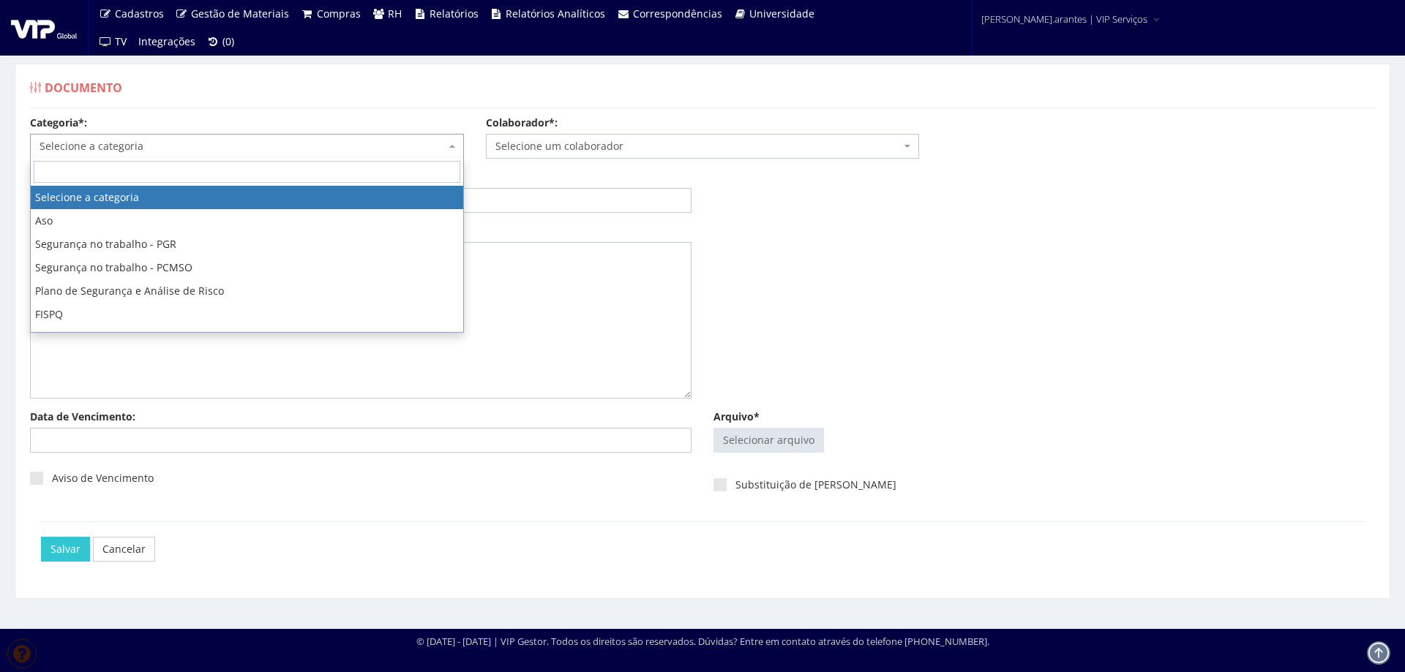
click at [201, 143] on span "Selecione a categoria" at bounding box center [243, 146] width 406 height 15
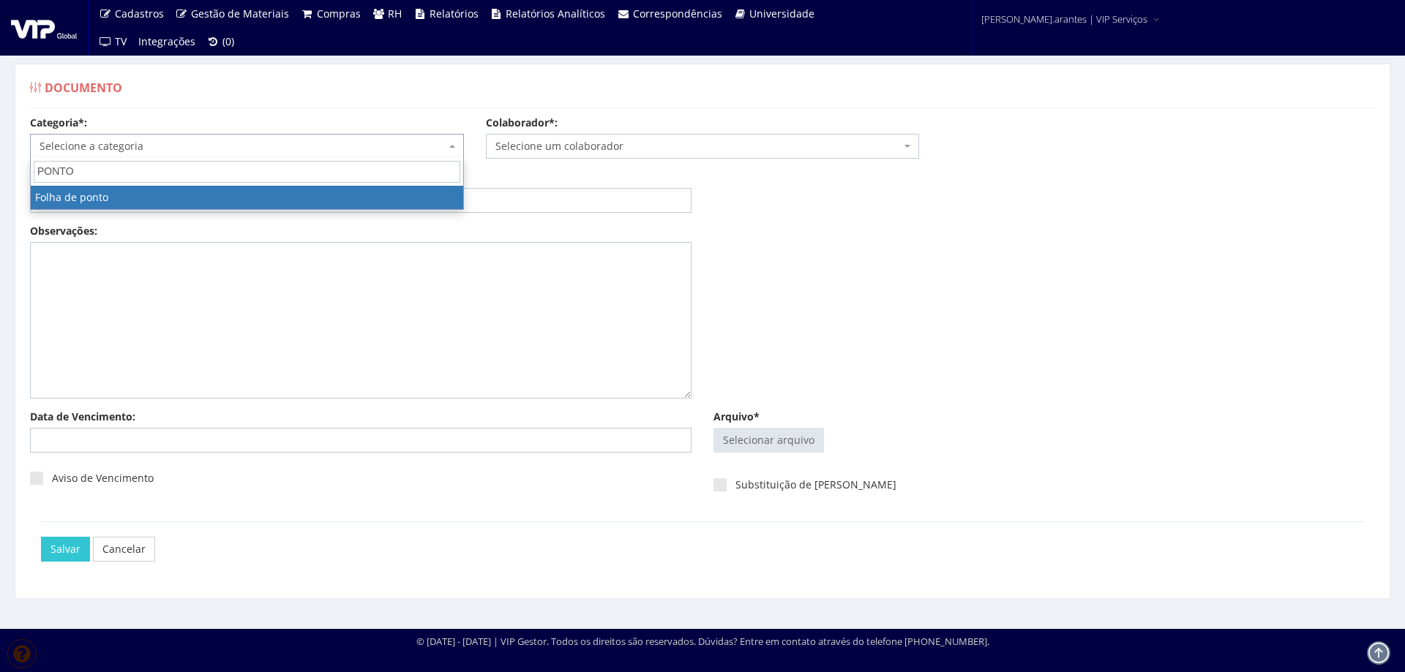
type input "PONTO"
drag, startPoint x: 198, startPoint y: 195, endPoint x: 211, endPoint y: 195, distance: 13.2
select select "folha_ponto"
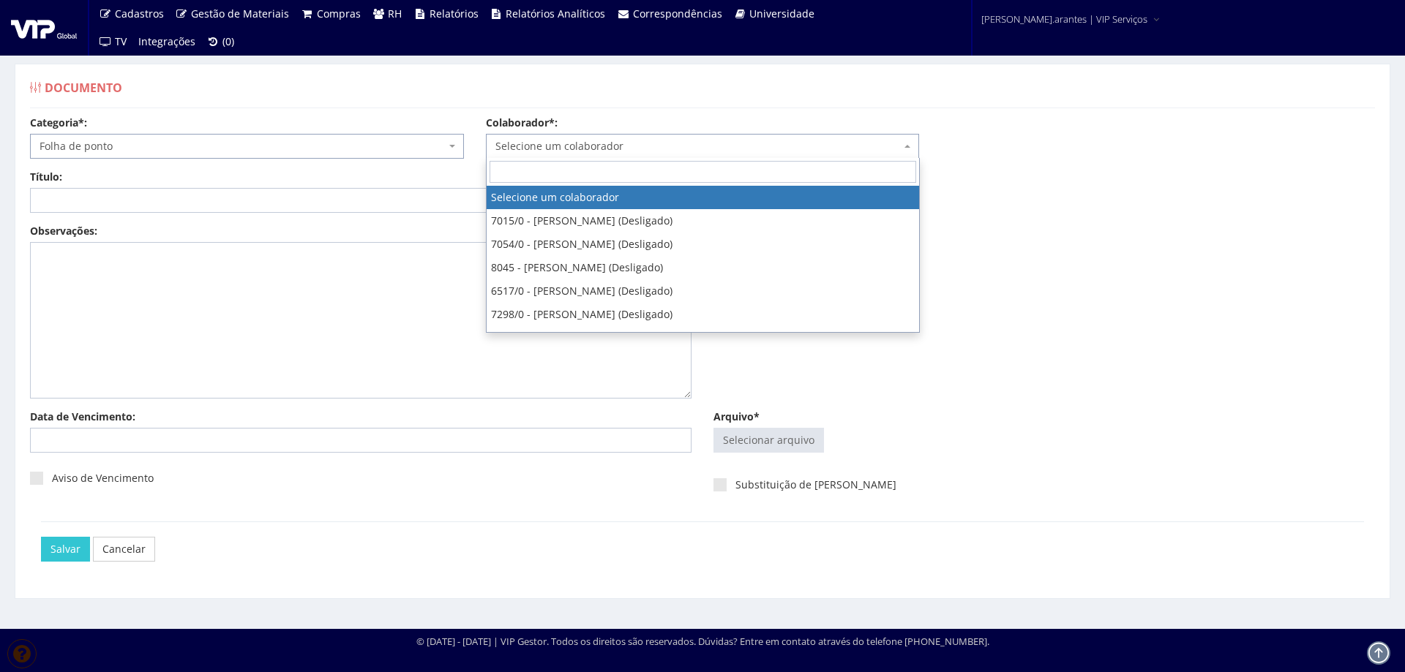
click at [526, 155] on span "Selecione um colaborador" at bounding box center [703, 146] width 434 height 25
type input "BRUNO A"
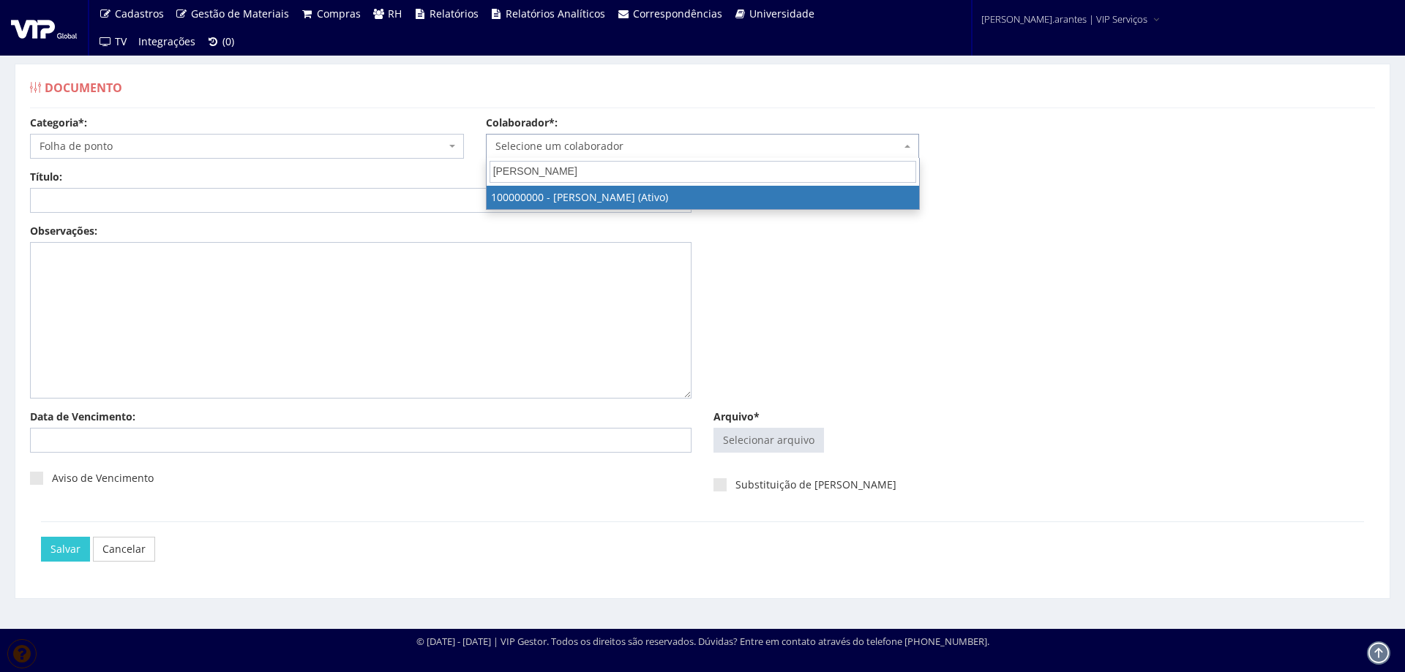
select select "3420"
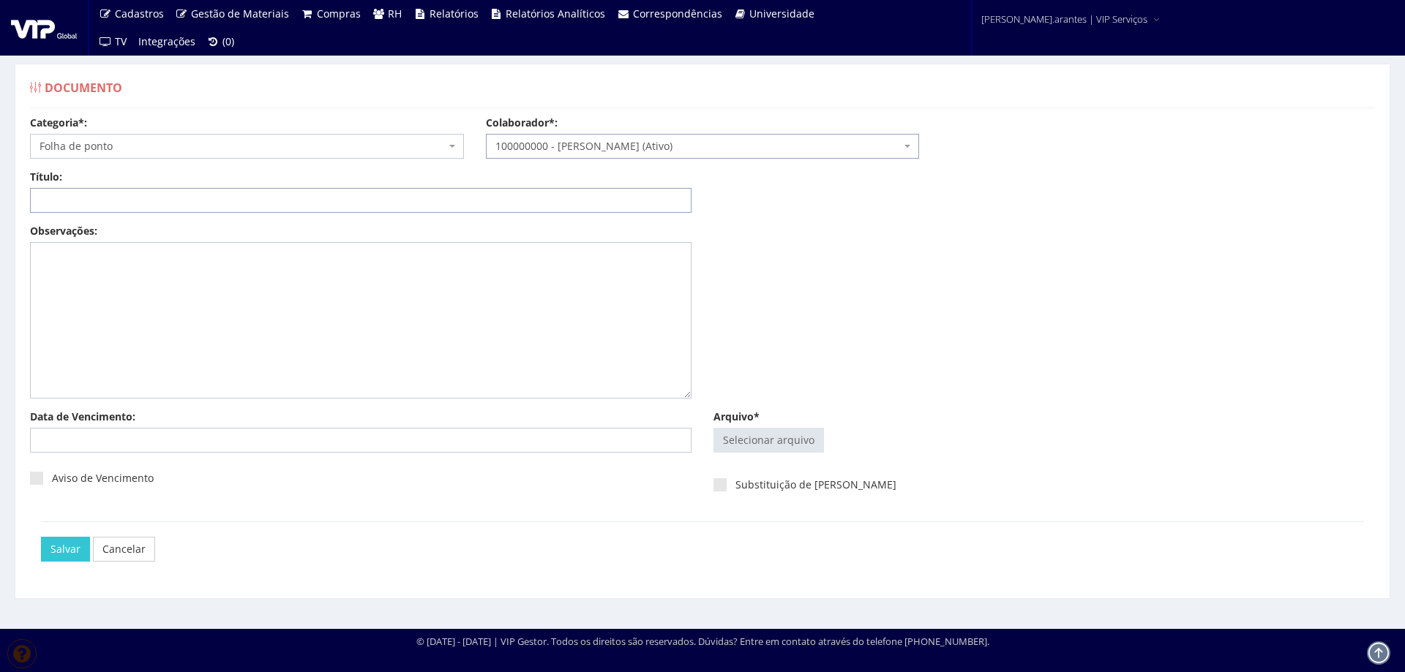
click at [369, 206] on input "Título:" at bounding box center [360, 200] width 661 height 25
type input "PONTO JAN/2025"
click at [794, 437] on input "Arquivo*" at bounding box center [768, 440] width 109 height 23
type input "C:\fakepath\Bruno Afonso.pdf"
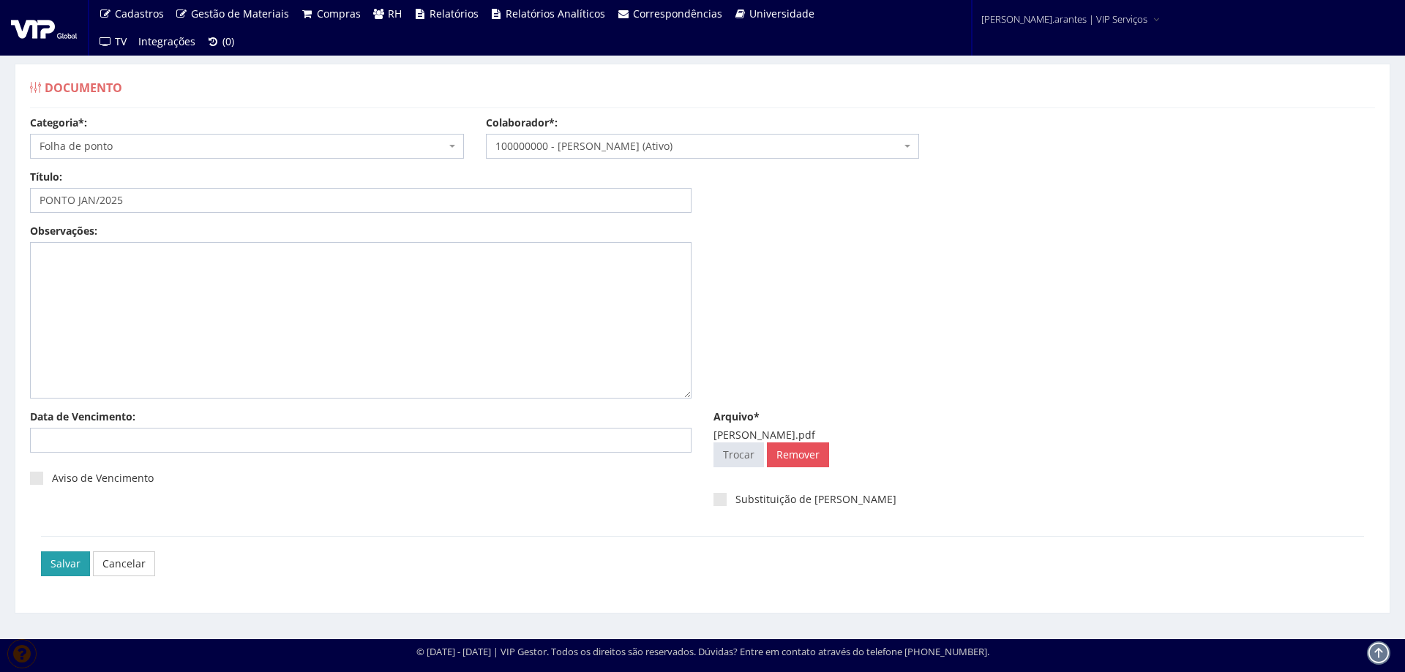
click at [67, 563] on input "Salvar" at bounding box center [65, 564] width 49 height 25
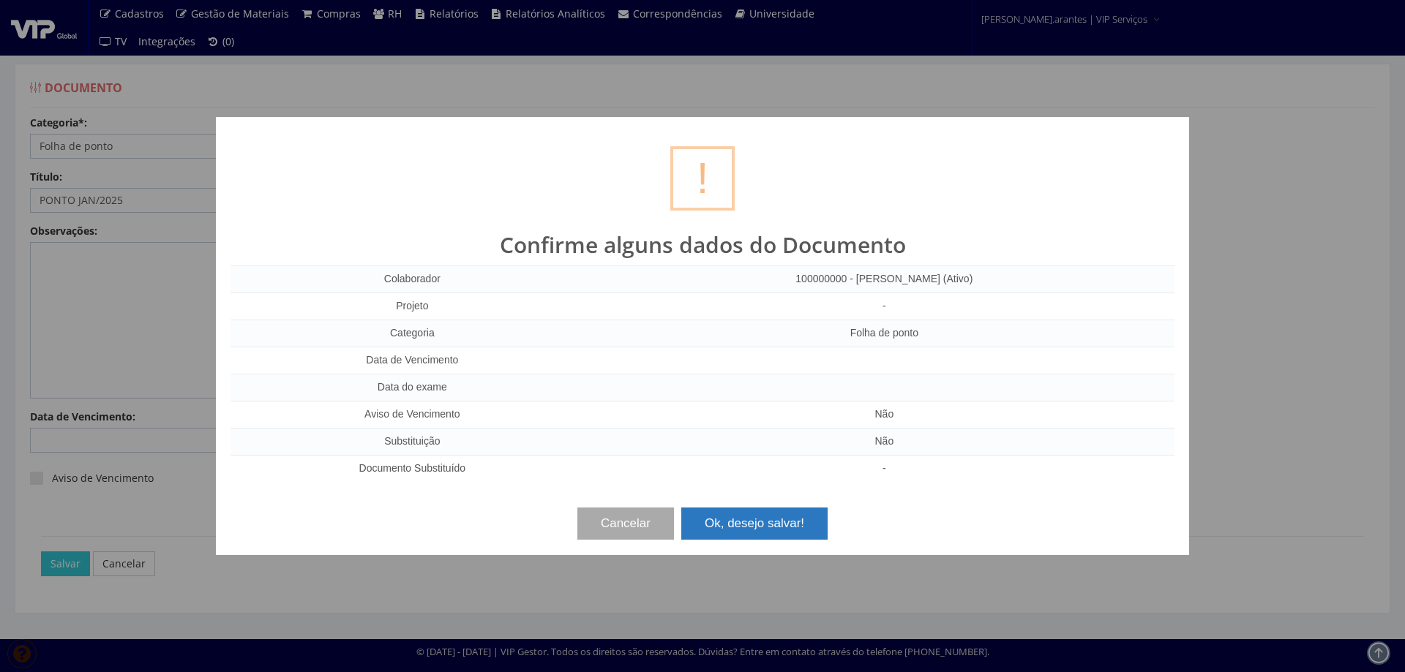
click at [726, 520] on button "Ok, desejo salvar!" at bounding box center [754, 524] width 146 height 32
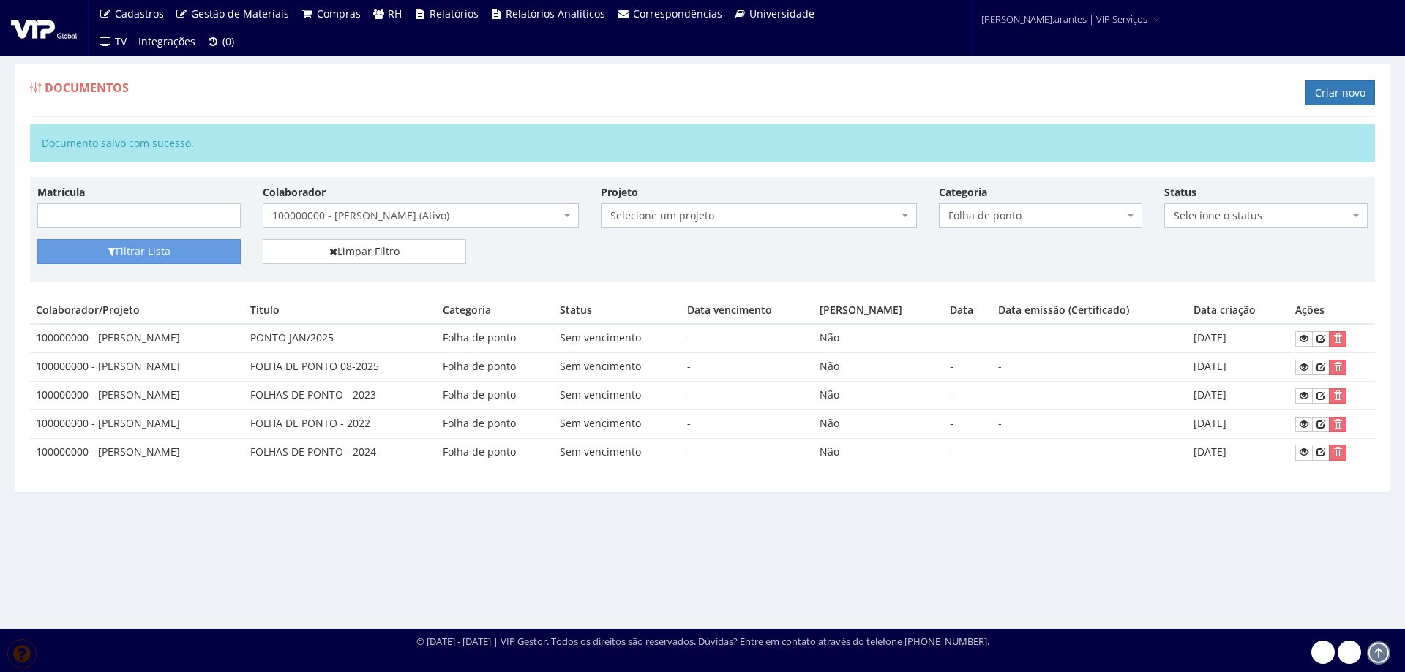
click at [382, 214] on span "100000000 - [PERSON_NAME] (Ativo)" at bounding box center [416, 215] width 288 height 15
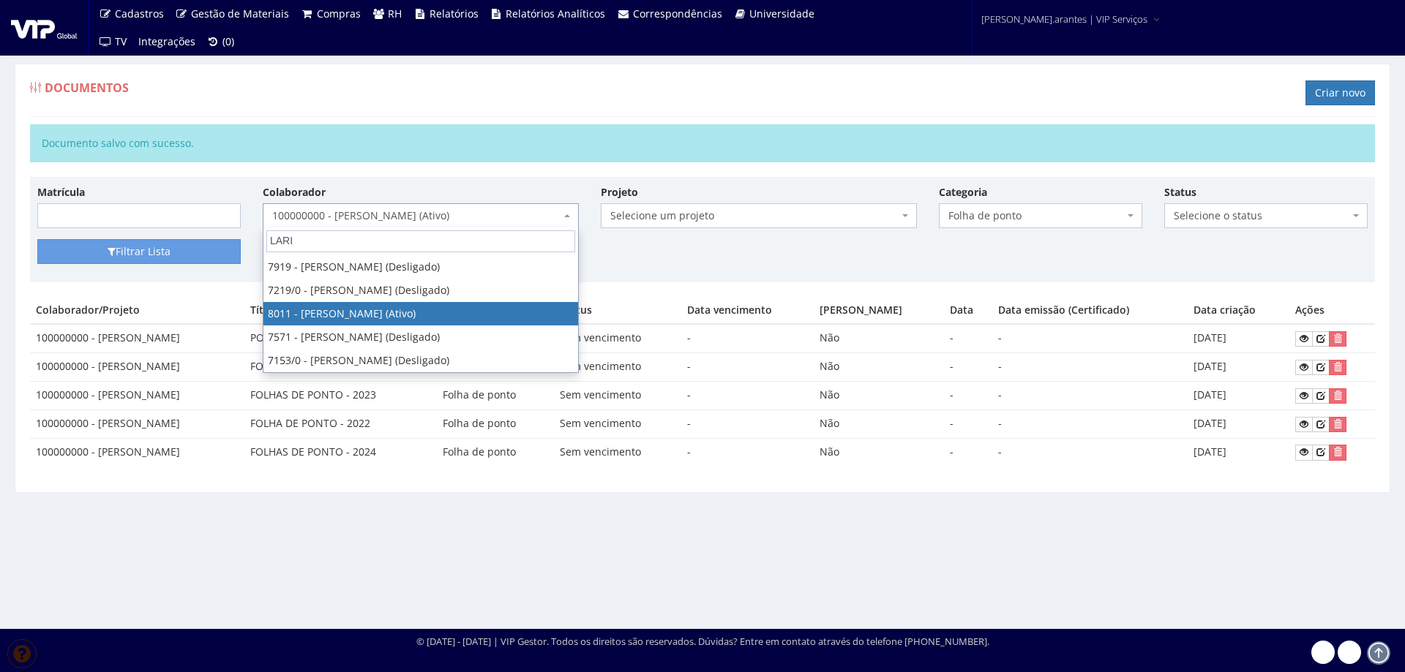
type input "LARI"
select select "3280"
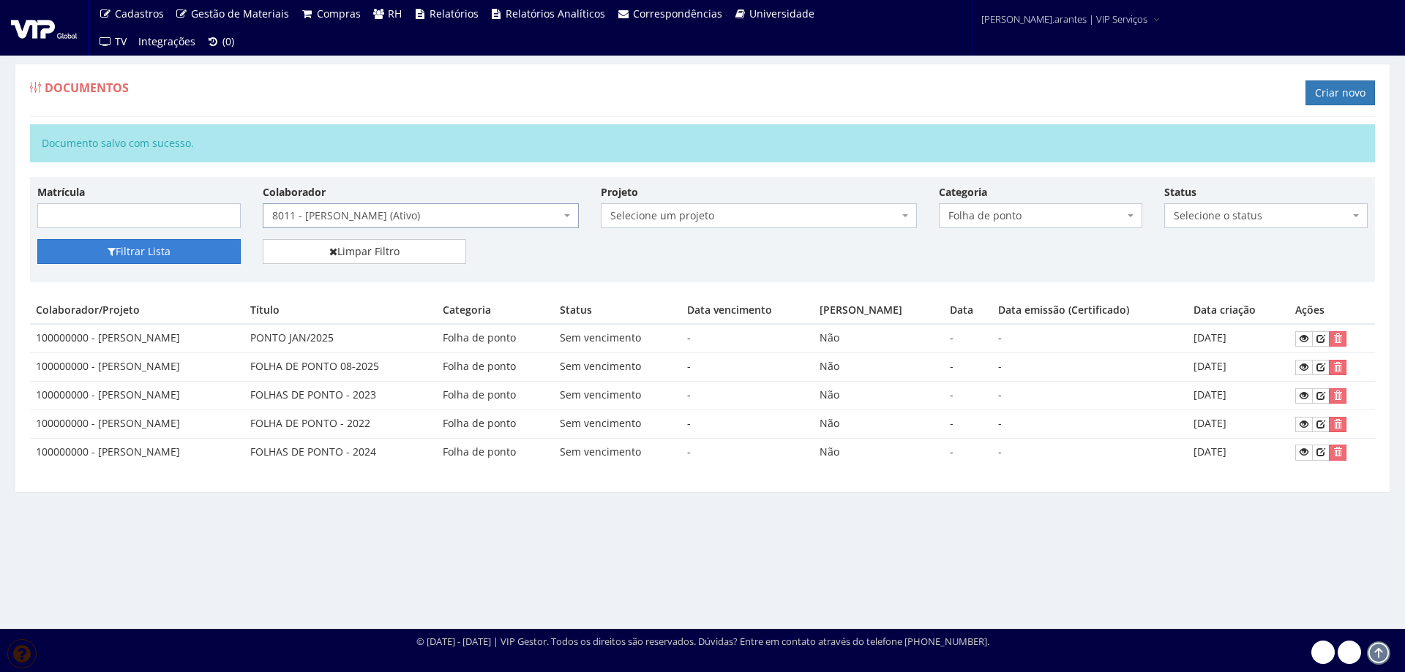
click at [149, 255] on button "Filtrar Lista" at bounding box center [138, 251] width 203 height 25
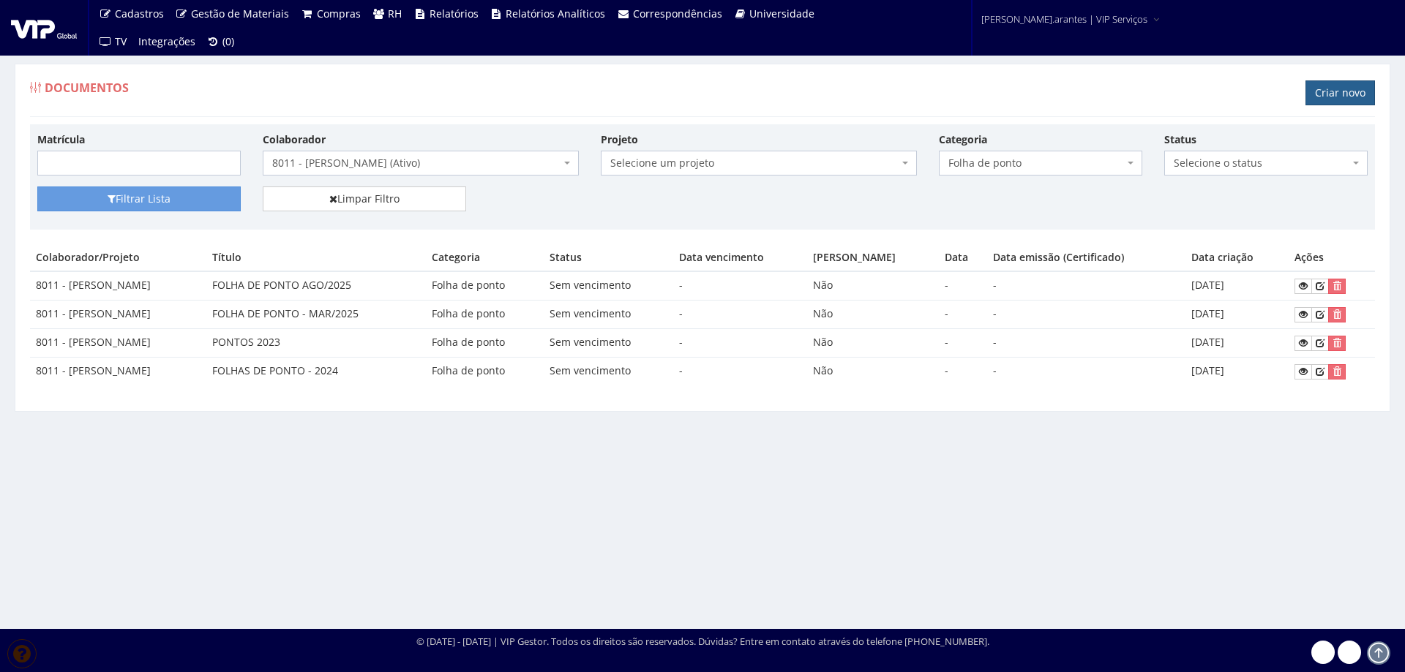
click at [1330, 91] on link "Criar novo" at bounding box center [1339, 92] width 69 height 25
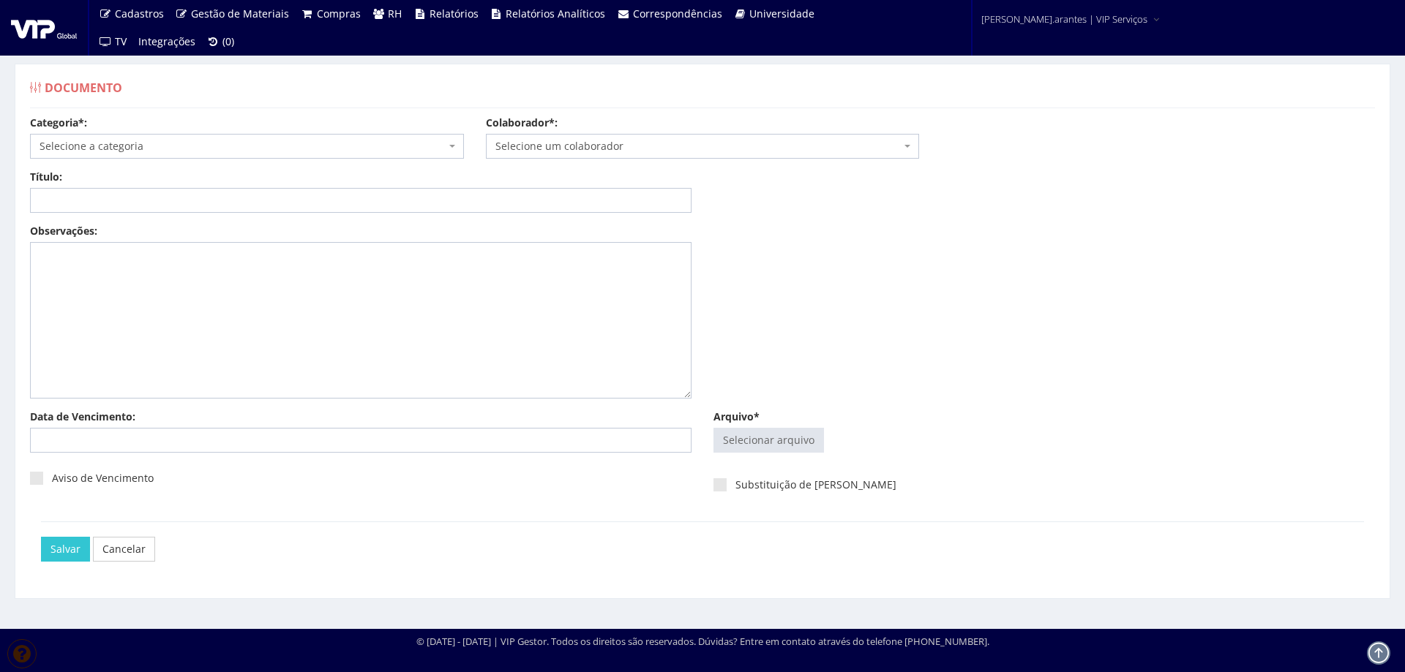
click at [157, 151] on span "Selecione a categoria" at bounding box center [243, 146] width 406 height 15
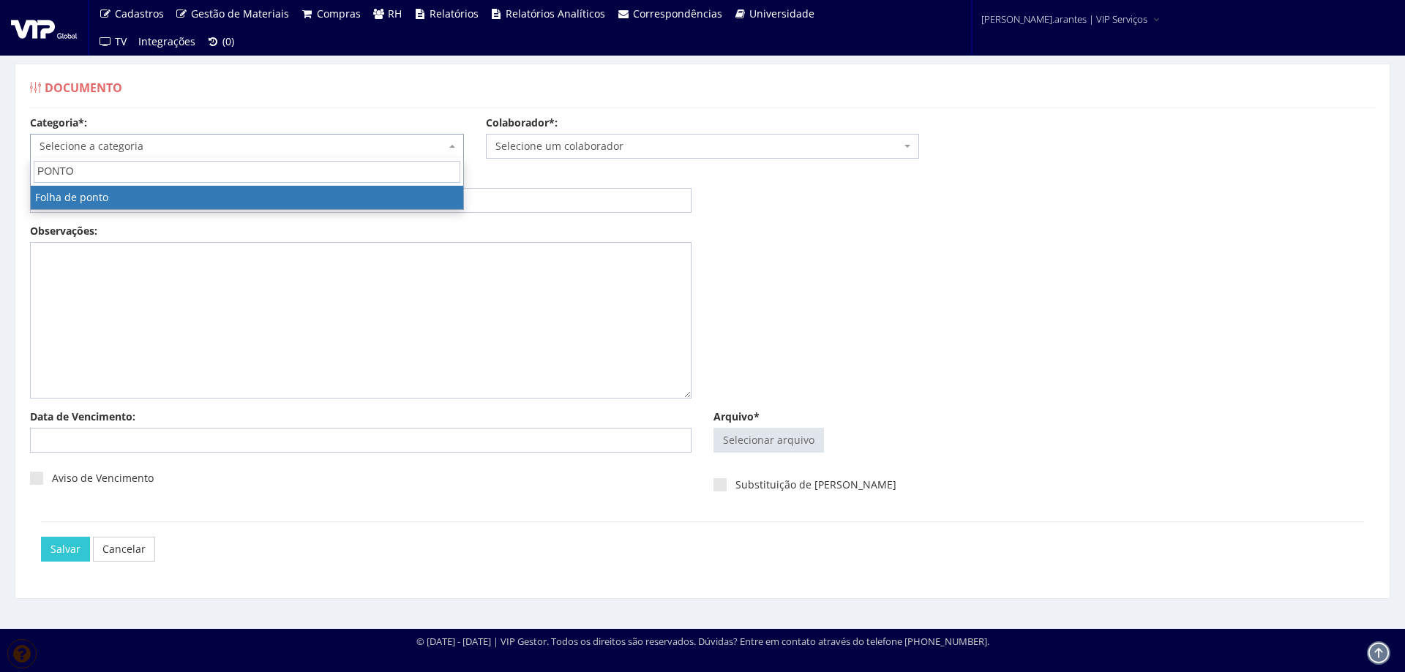
type input "PONTO"
select select "folha_ponto"
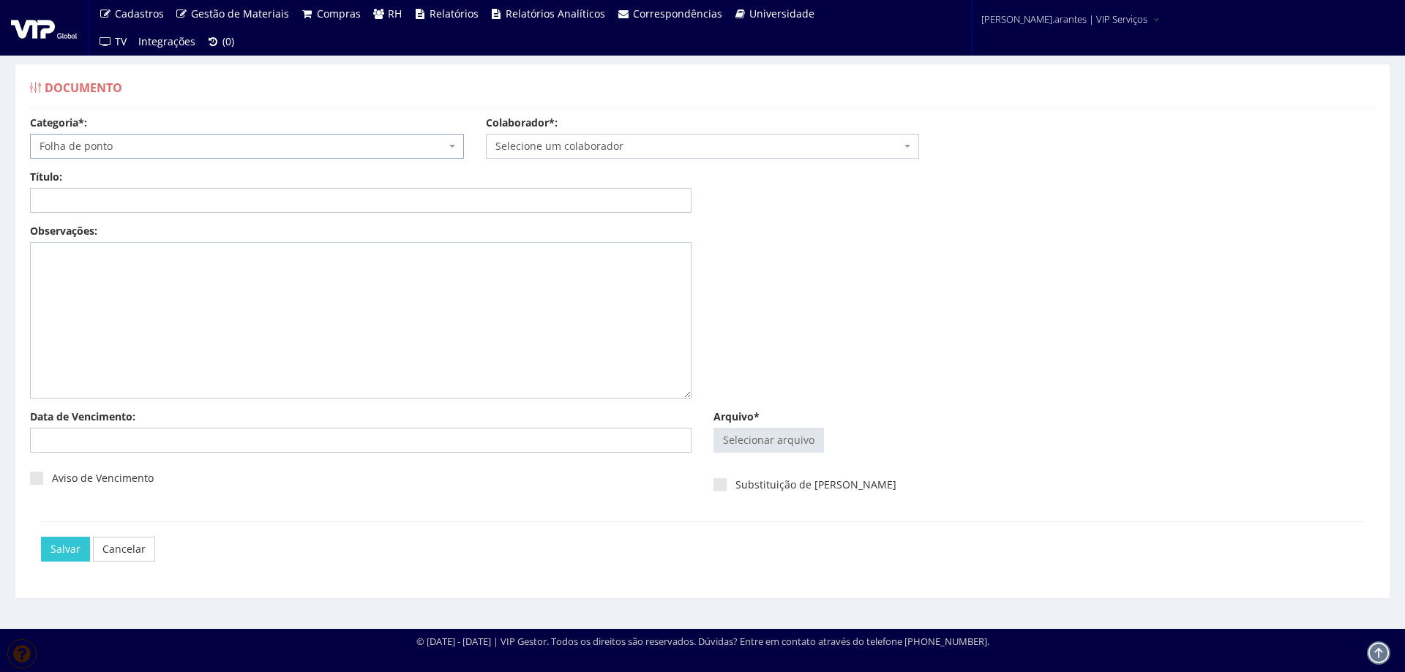
click at [537, 144] on span "Selecione um colaborador" at bounding box center [698, 146] width 406 height 15
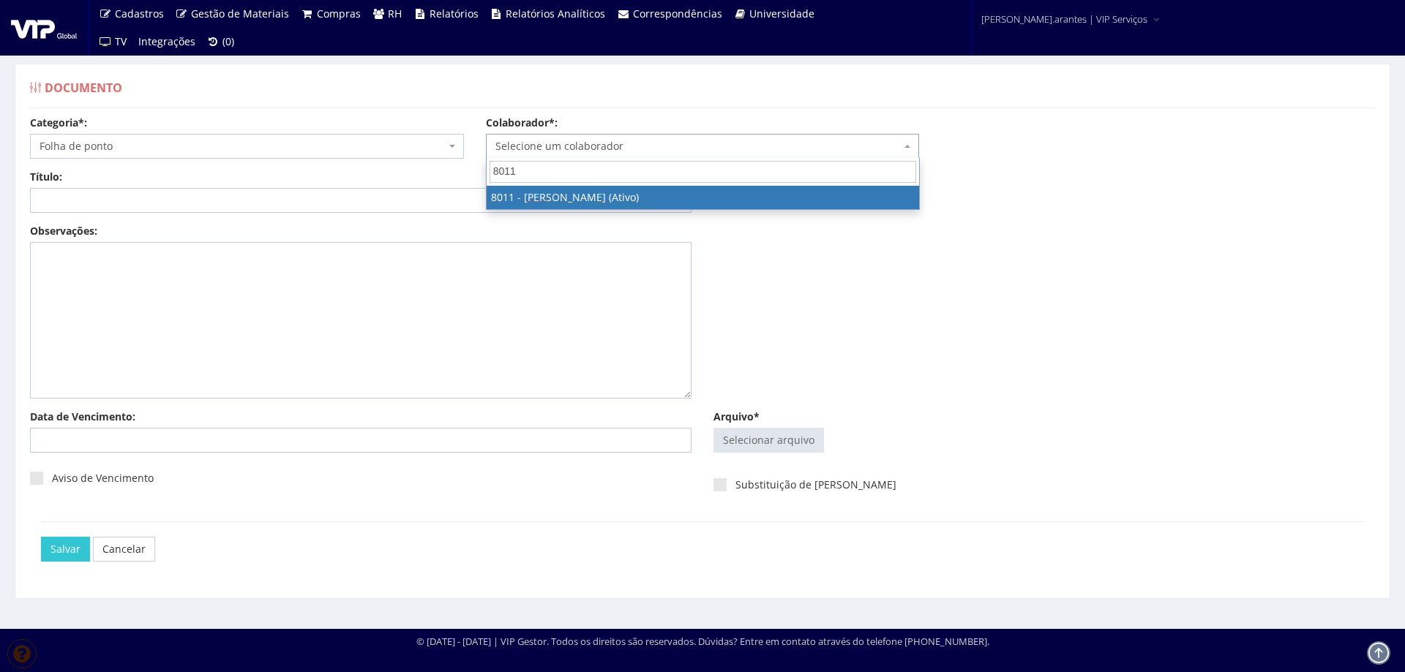
type input "8011"
select select "3280"
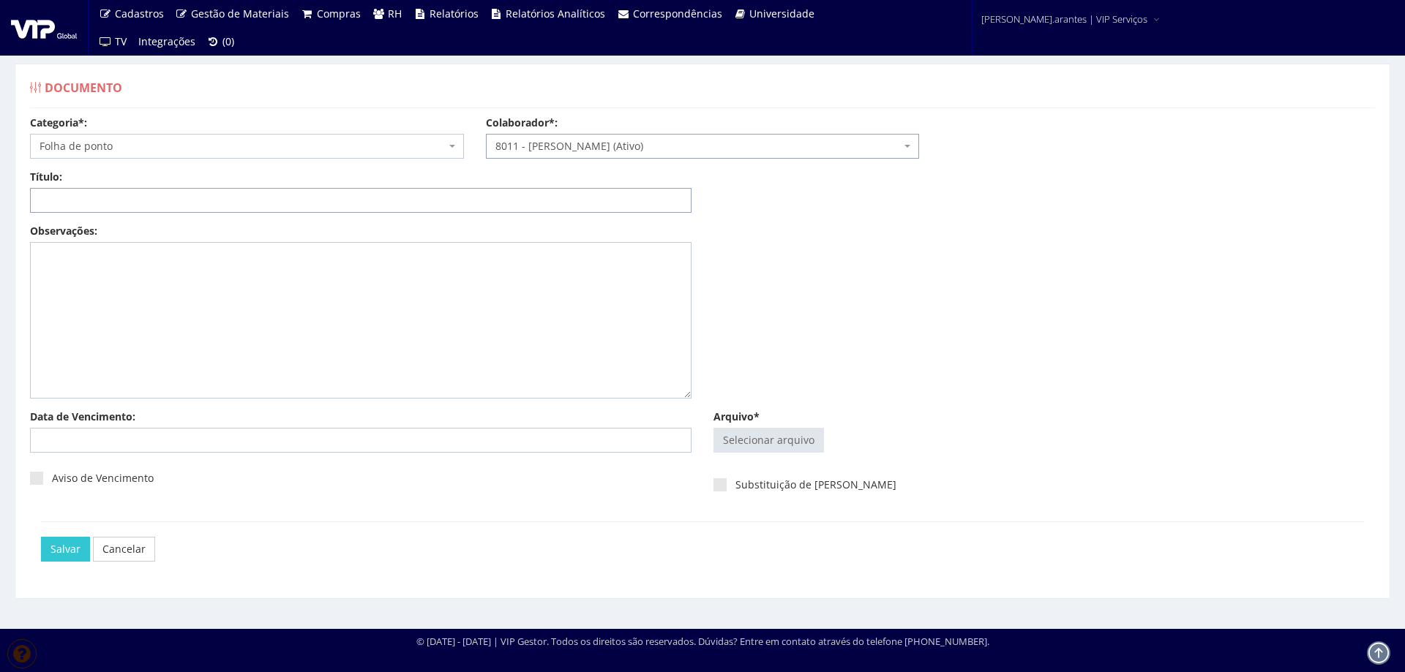
click at [124, 201] on input "Título:" at bounding box center [360, 200] width 661 height 25
type input "PONTO JAN/2025"
click at [776, 442] on input "Arquivo*" at bounding box center [768, 440] width 109 height 23
type input "C:\fakepath\LARISSA.pdf"
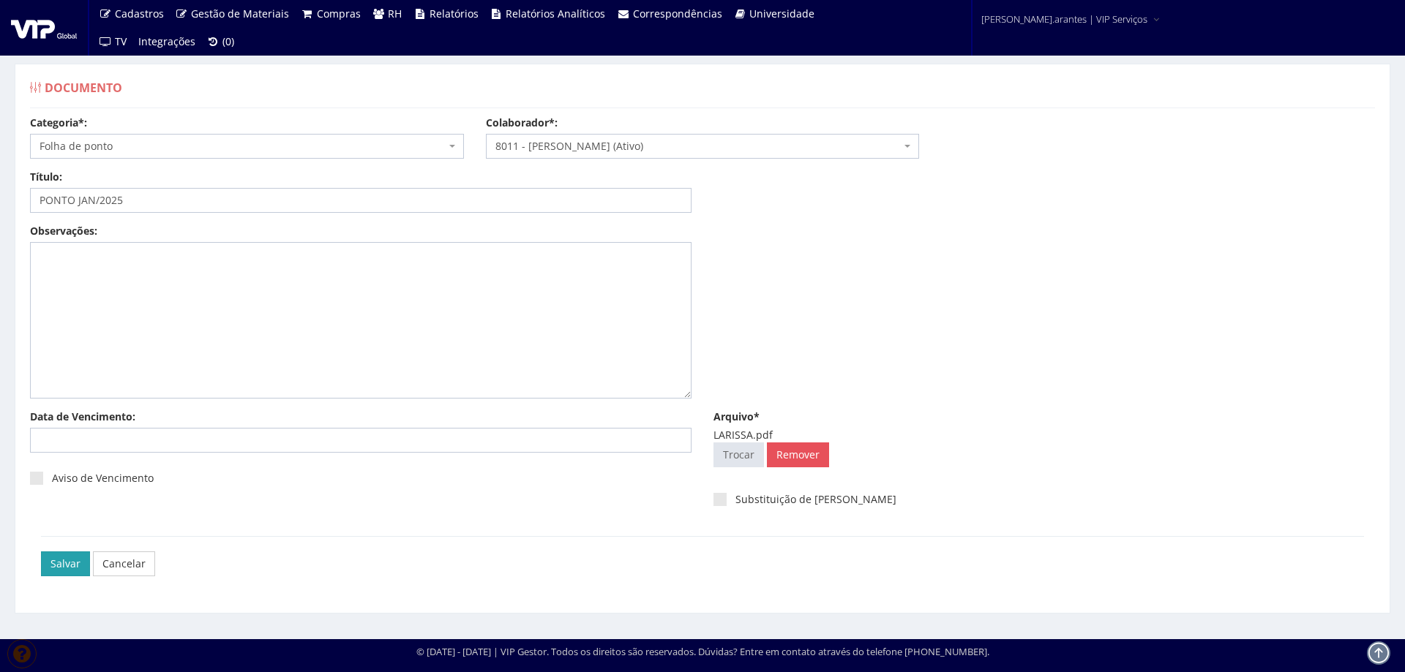
click at [64, 566] on input "Salvar" at bounding box center [65, 564] width 49 height 25
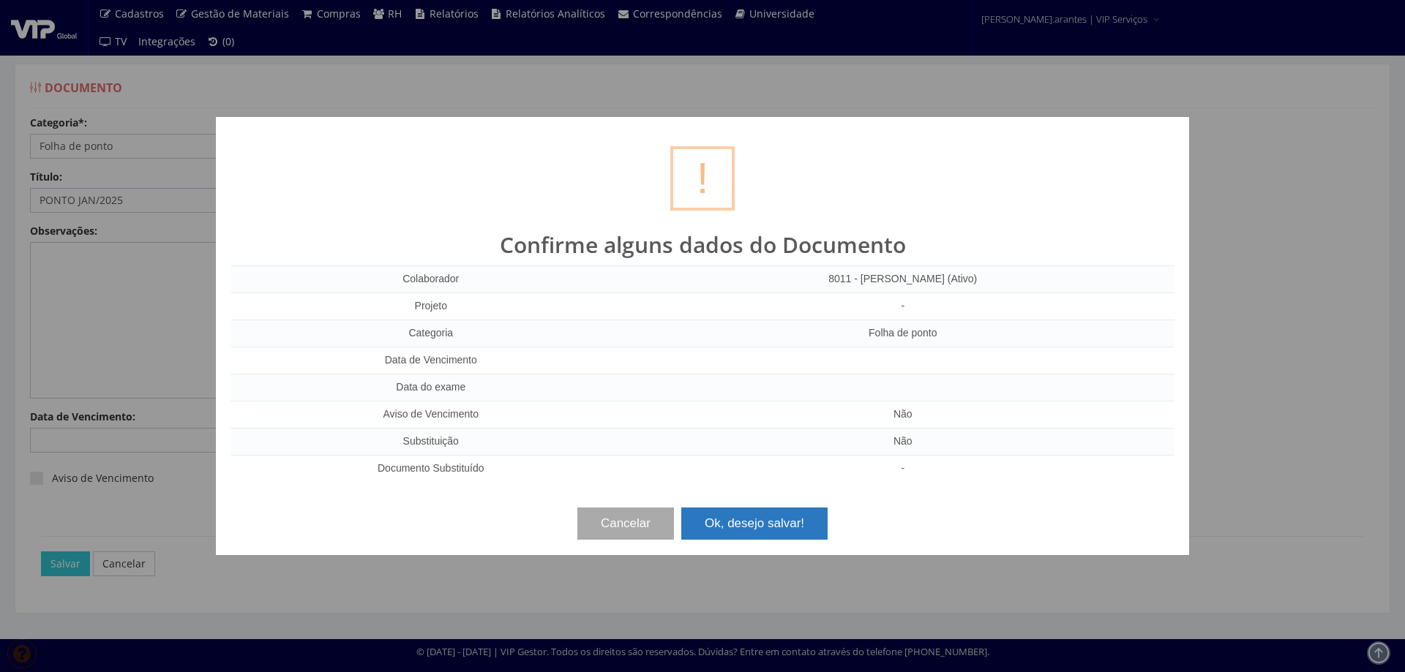
click at [779, 525] on button "Ok, desejo salvar!" at bounding box center [754, 524] width 146 height 32
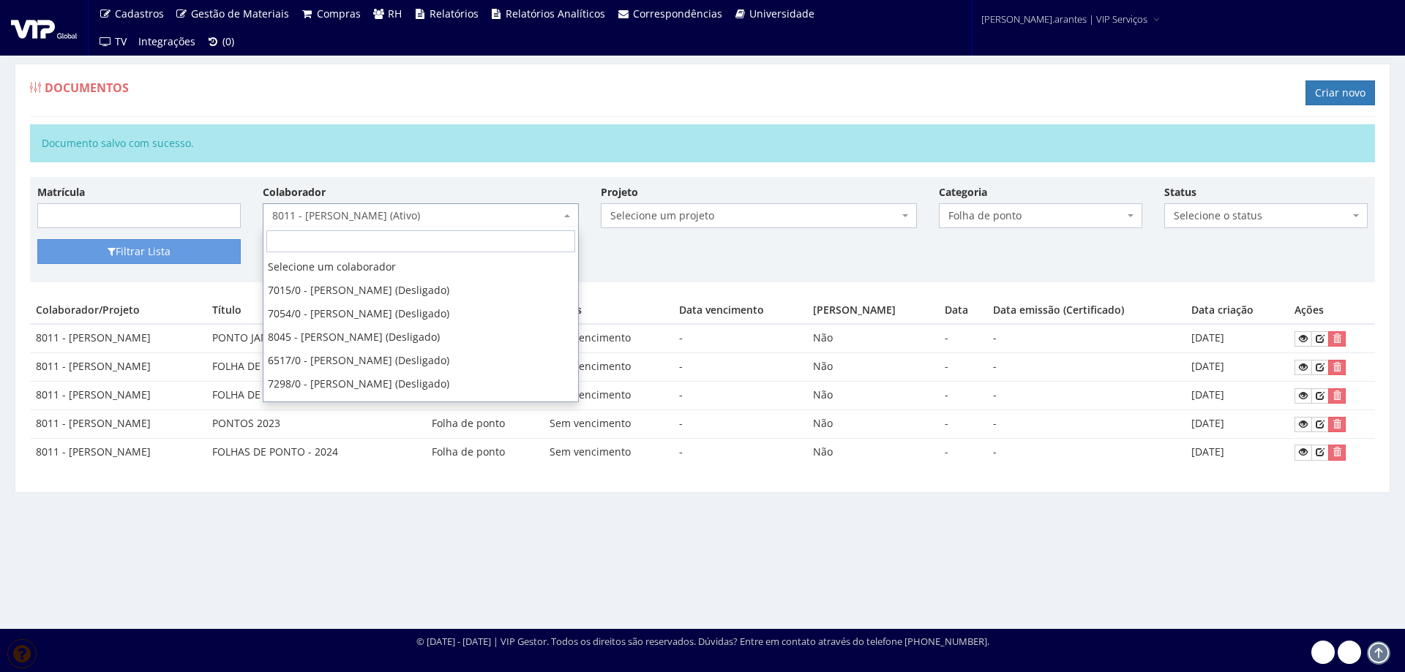
click at [361, 214] on span "8011 - [PERSON_NAME] (Ativo)" at bounding box center [416, 215] width 288 height 15
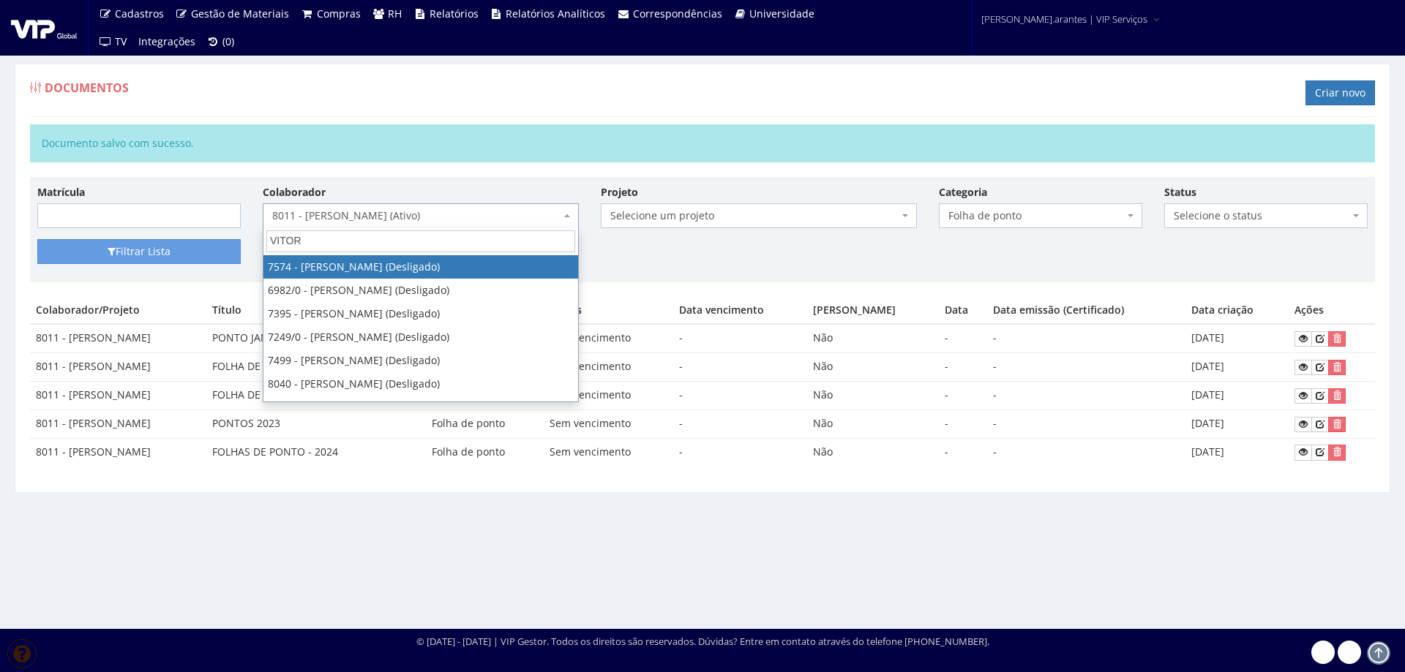
type input "VITOR A"
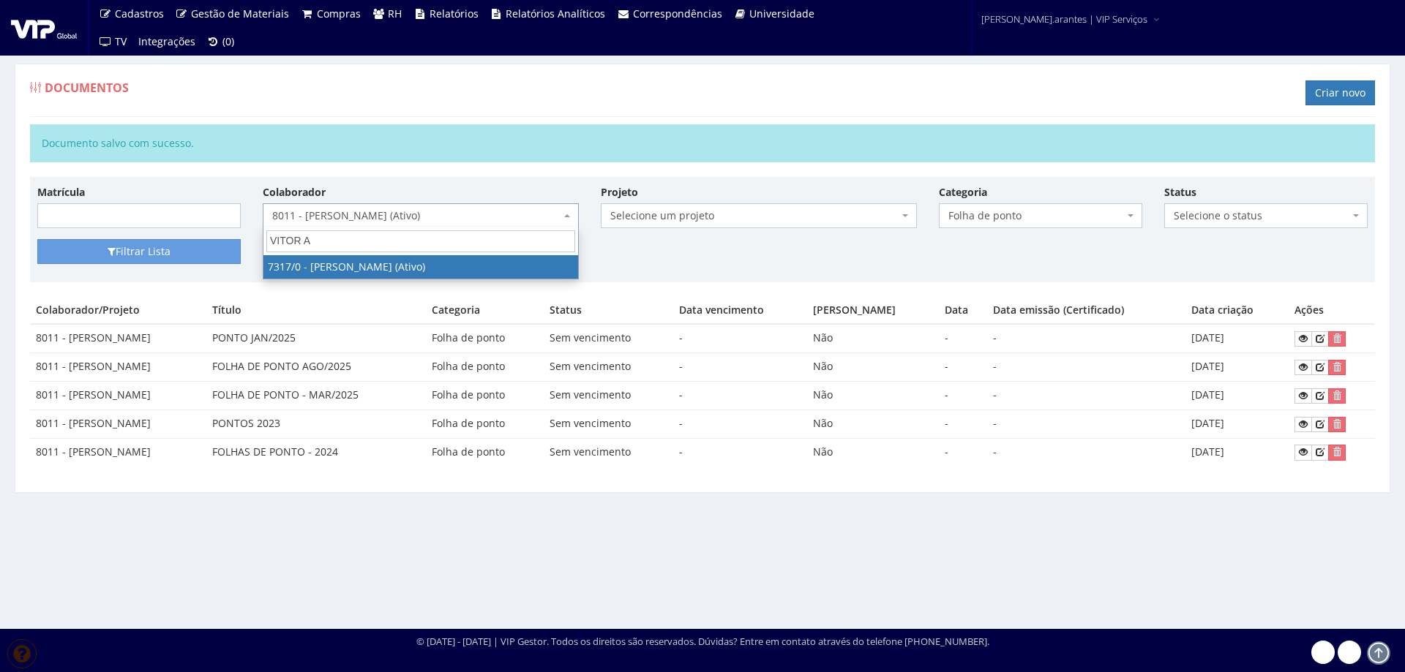
select select "874"
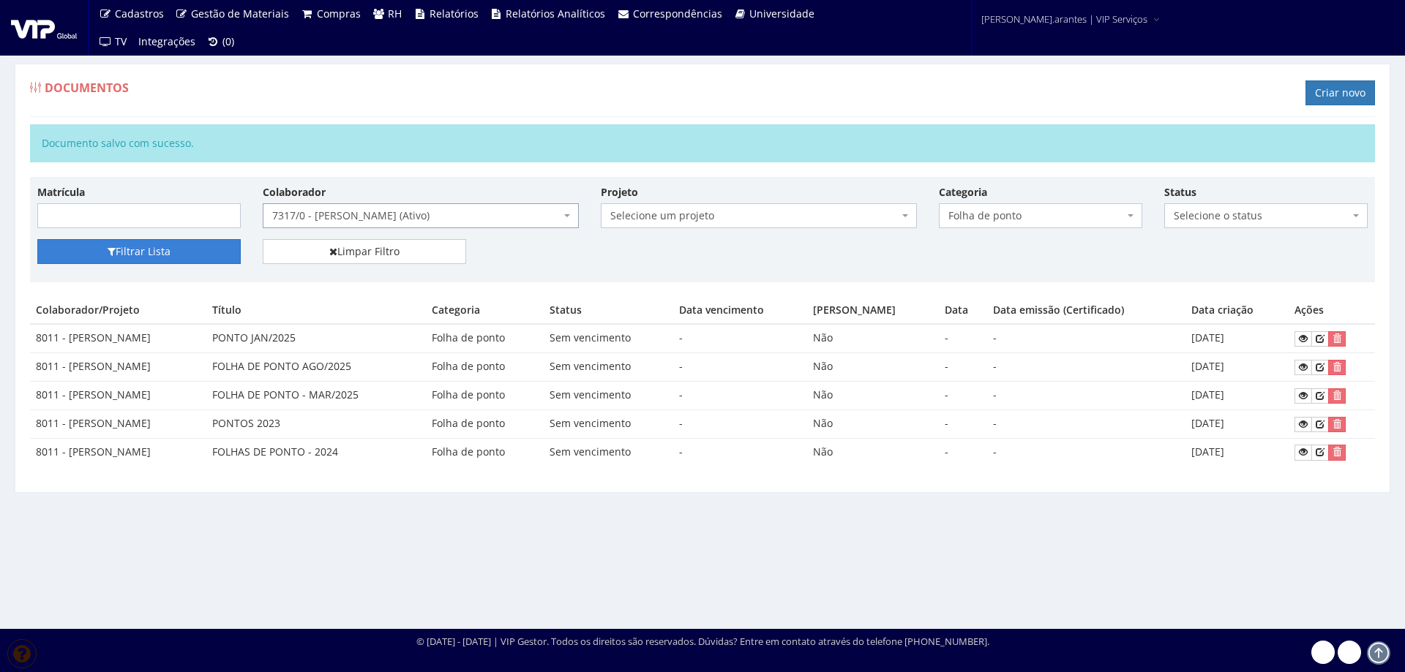
click at [174, 255] on button "Filtrar Lista" at bounding box center [138, 251] width 203 height 25
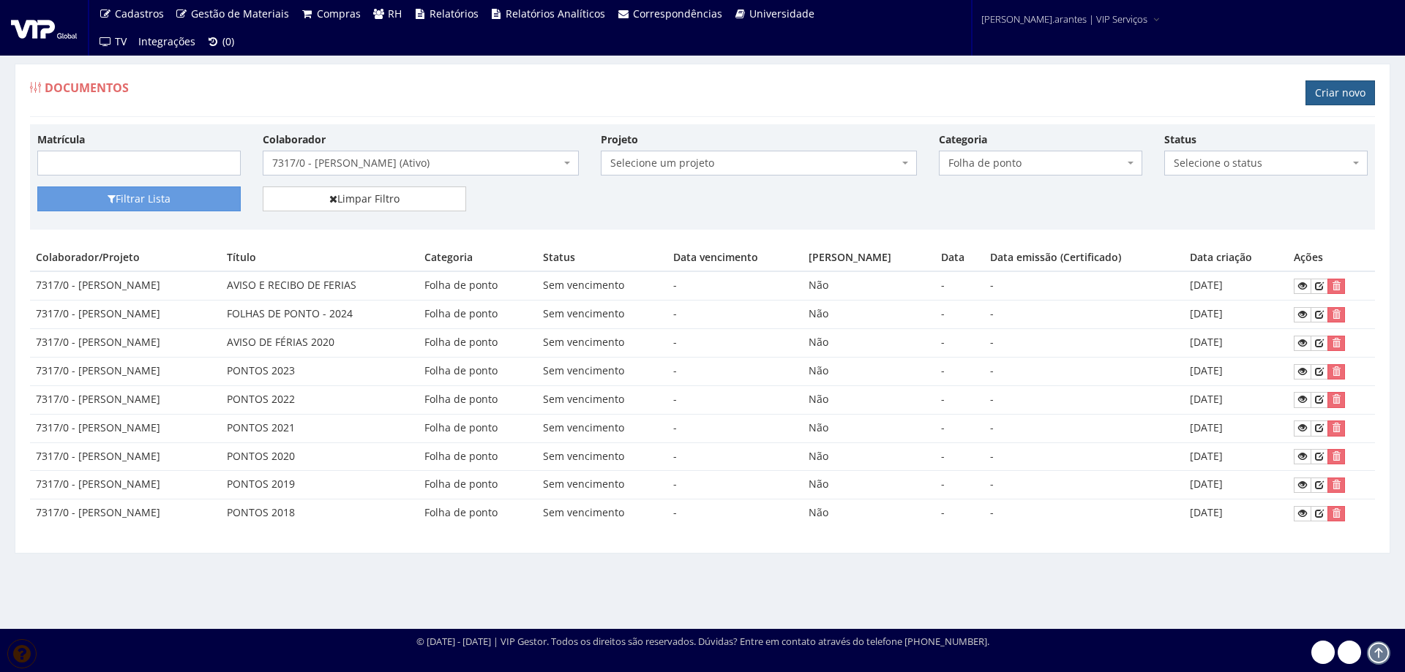
click at [1336, 94] on link "Criar novo" at bounding box center [1339, 92] width 69 height 25
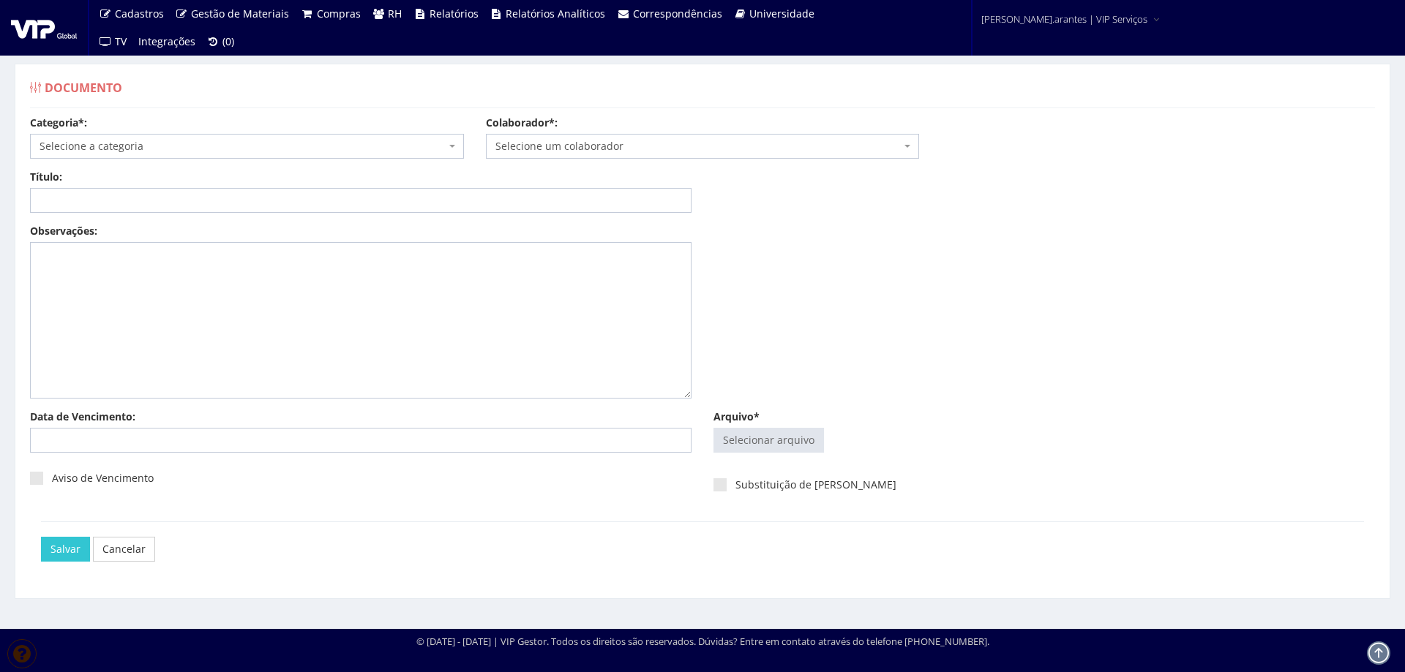
click at [293, 143] on span "Selecione a categoria" at bounding box center [243, 146] width 406 height 15
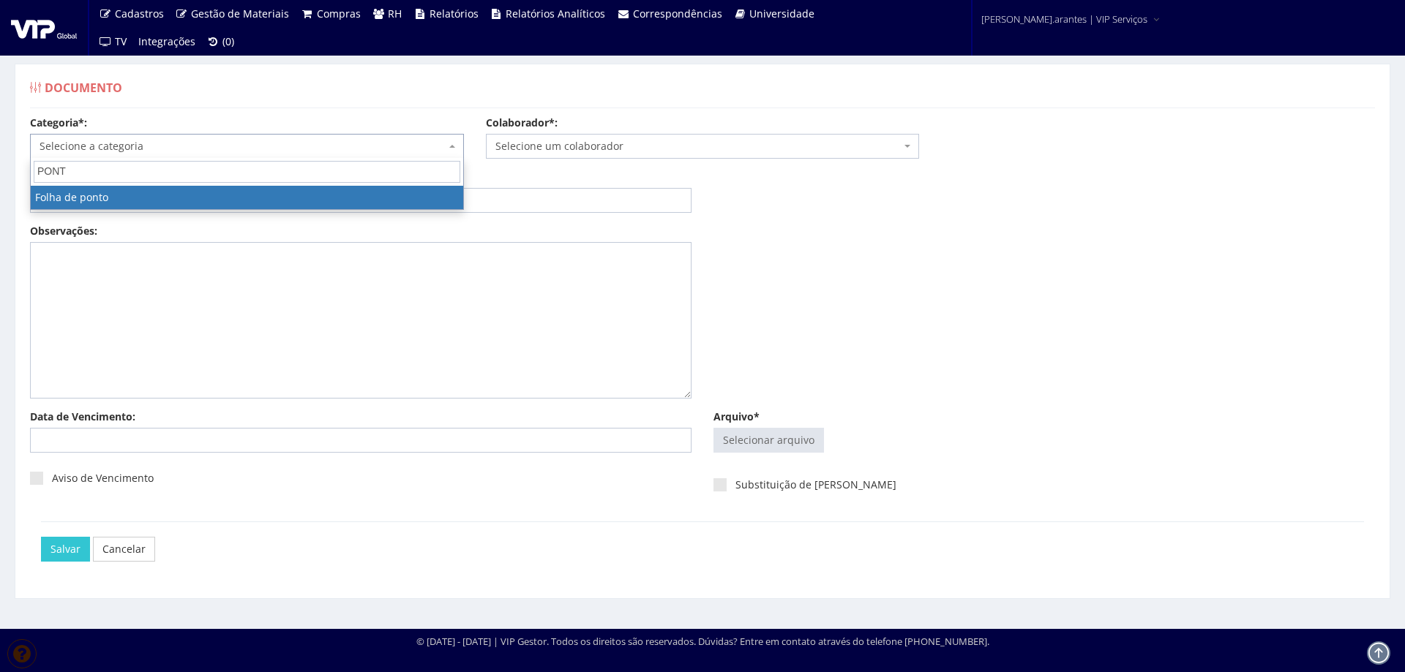
type input "PONTO"
select select "folha_ponto"
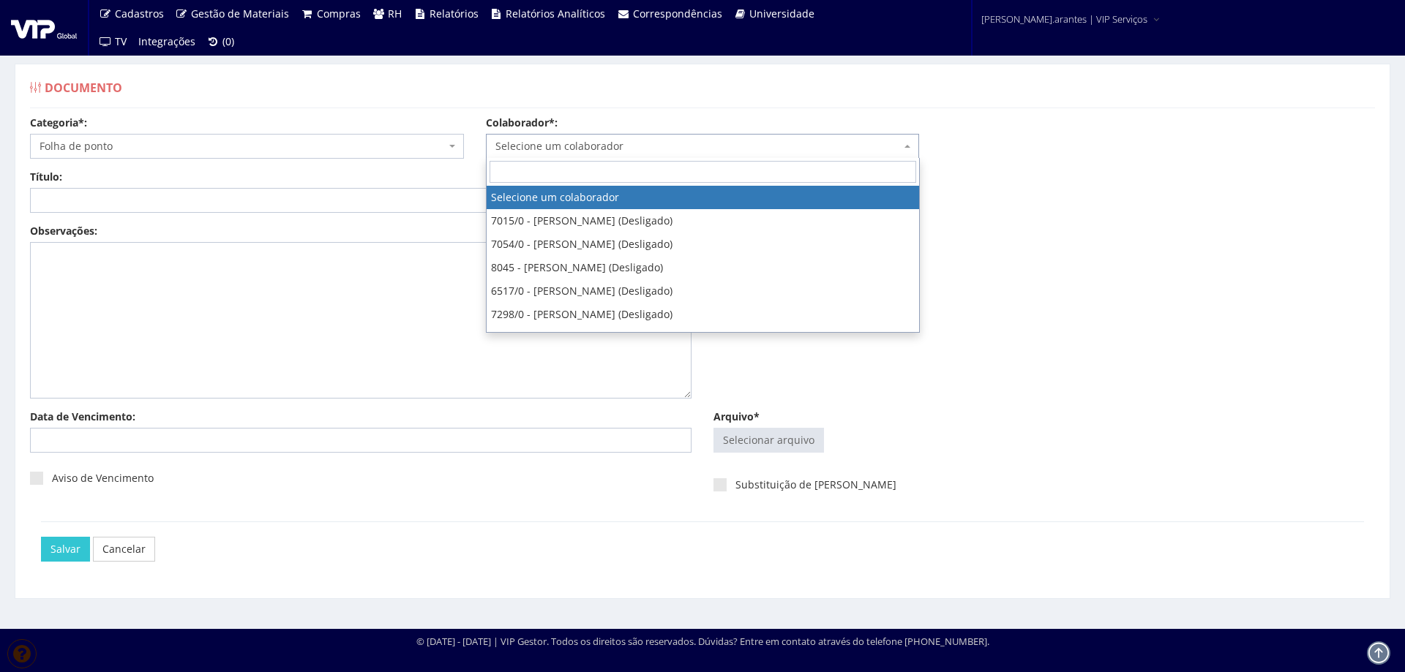
click at [519, 142] on span "Selecione um colaborador" at bounding box center [698, 146] width 406 height 15
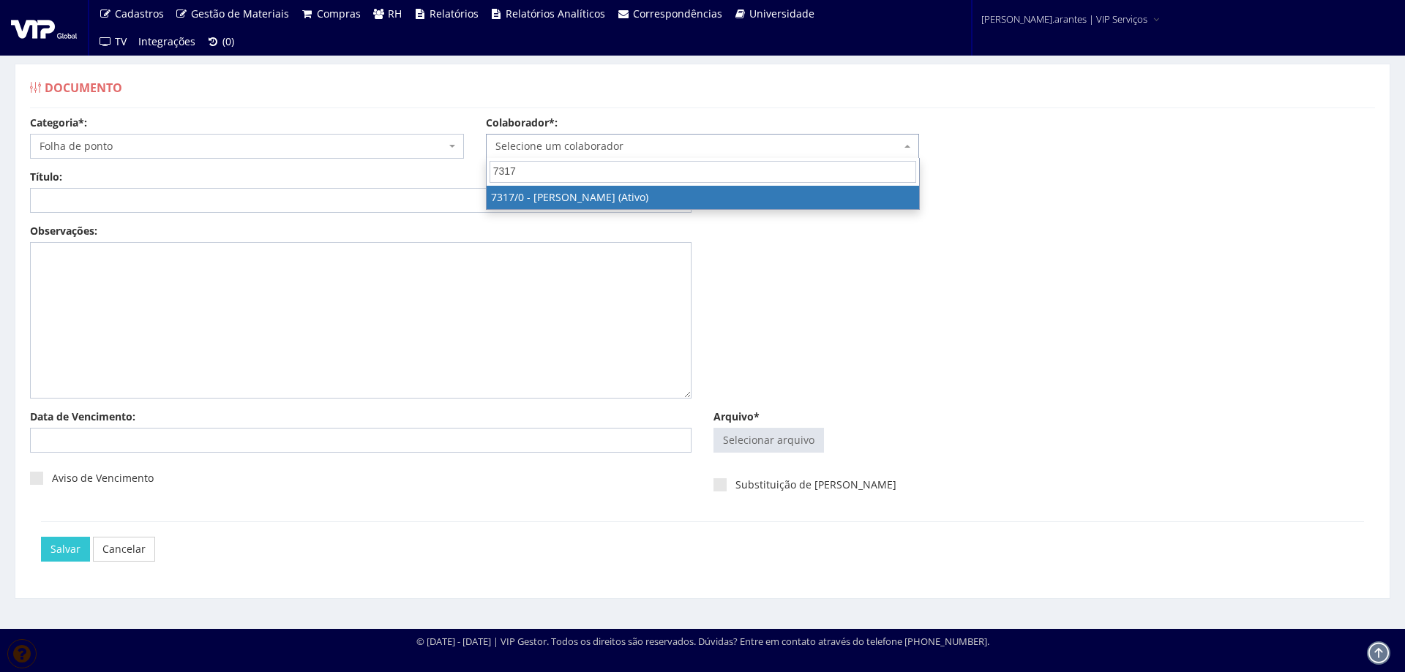
type input "7317"
select select "874"
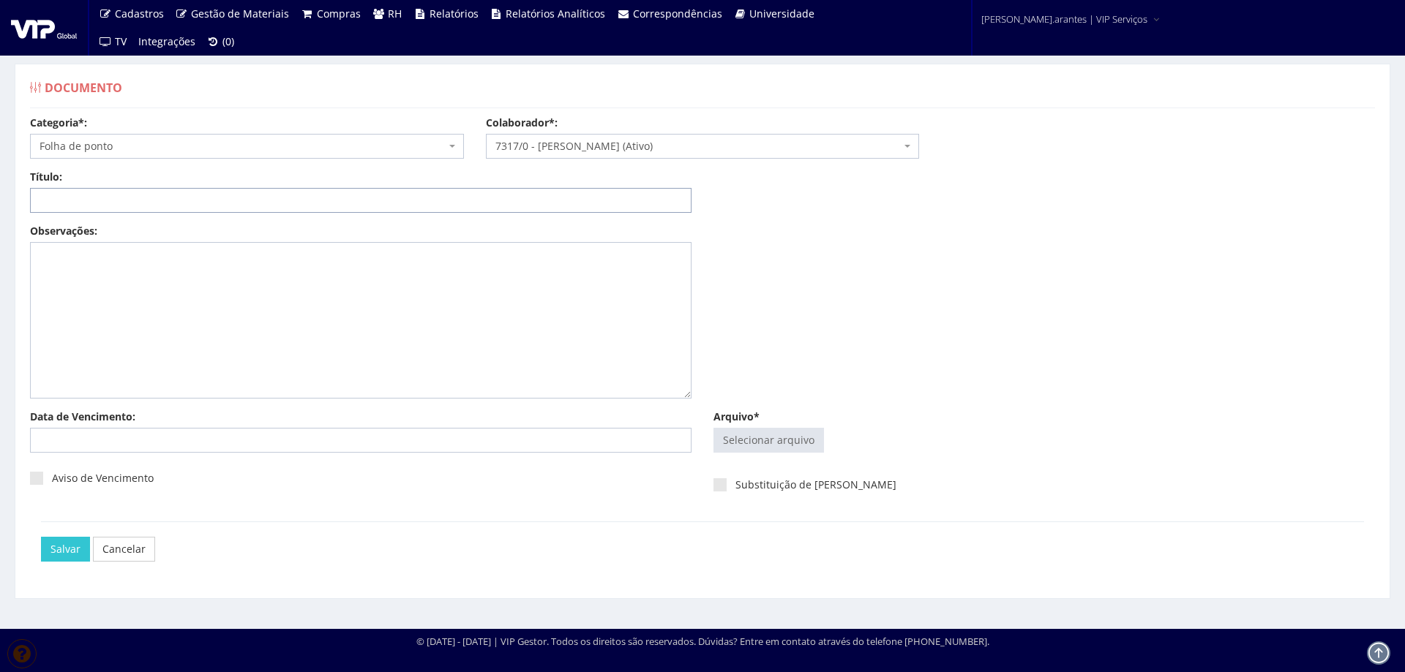
click at [425, 202] on input "Título:" at bounding box center [360, 200] width 661 height 25
type input "PONTO JAN/2025"
click at [754, 439] on input "Arquivo*" at bounding box center [768, 440] width 109 height 23
type input "C:\fakepath\Vitor Aparecido.pdf"
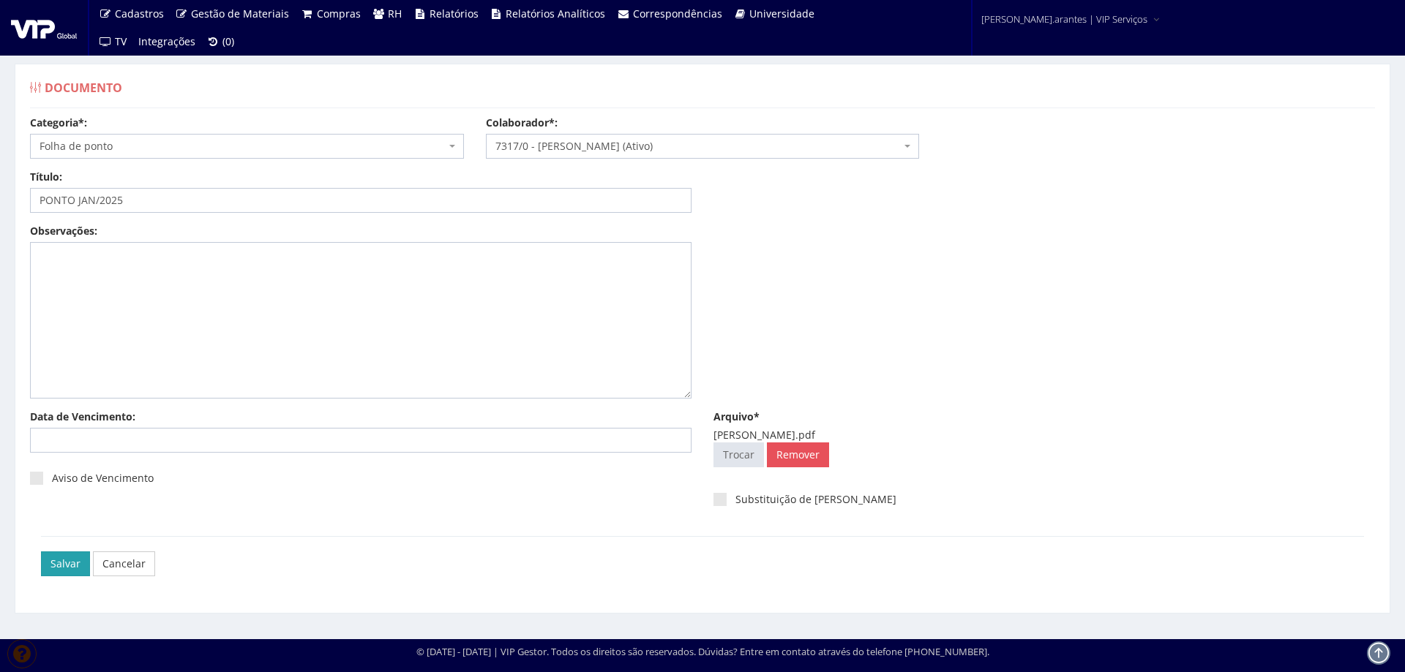
click at [56, 567] on input "Salvar" at bounding box center [65, 564] width 49 height 25
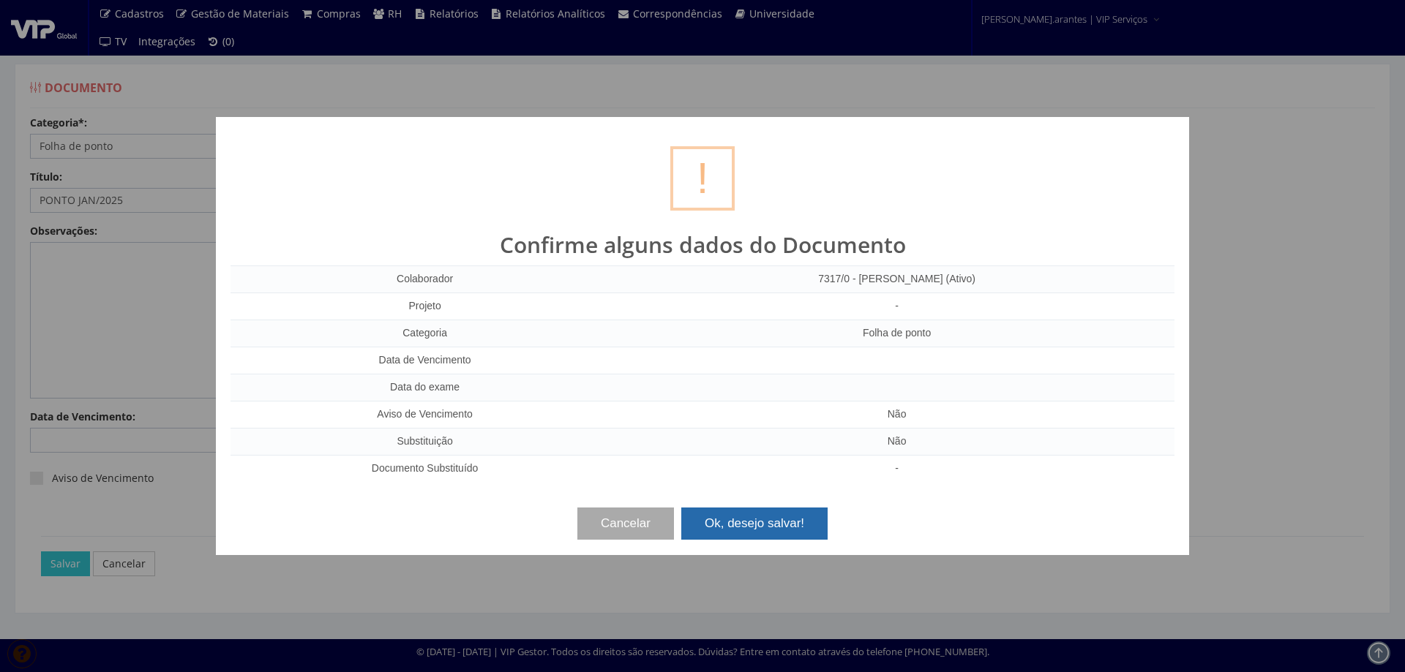
click at [757, 515] on button "Ok, desejo salvar!" at bounding box center [754, 524] width 146 height 32
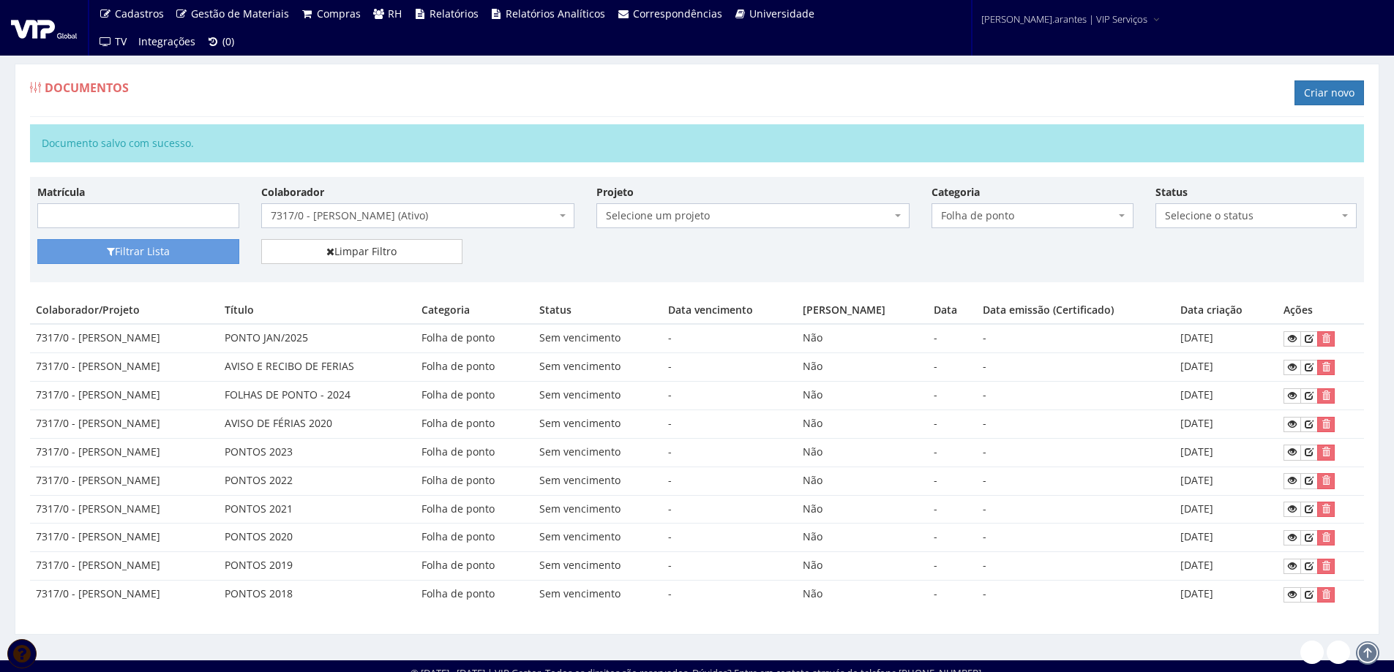
click at [356, 214] on span "7317/0 - [PERSON_NAME] (Ativo)" at bounding box center [413, 215] width 285 height 15
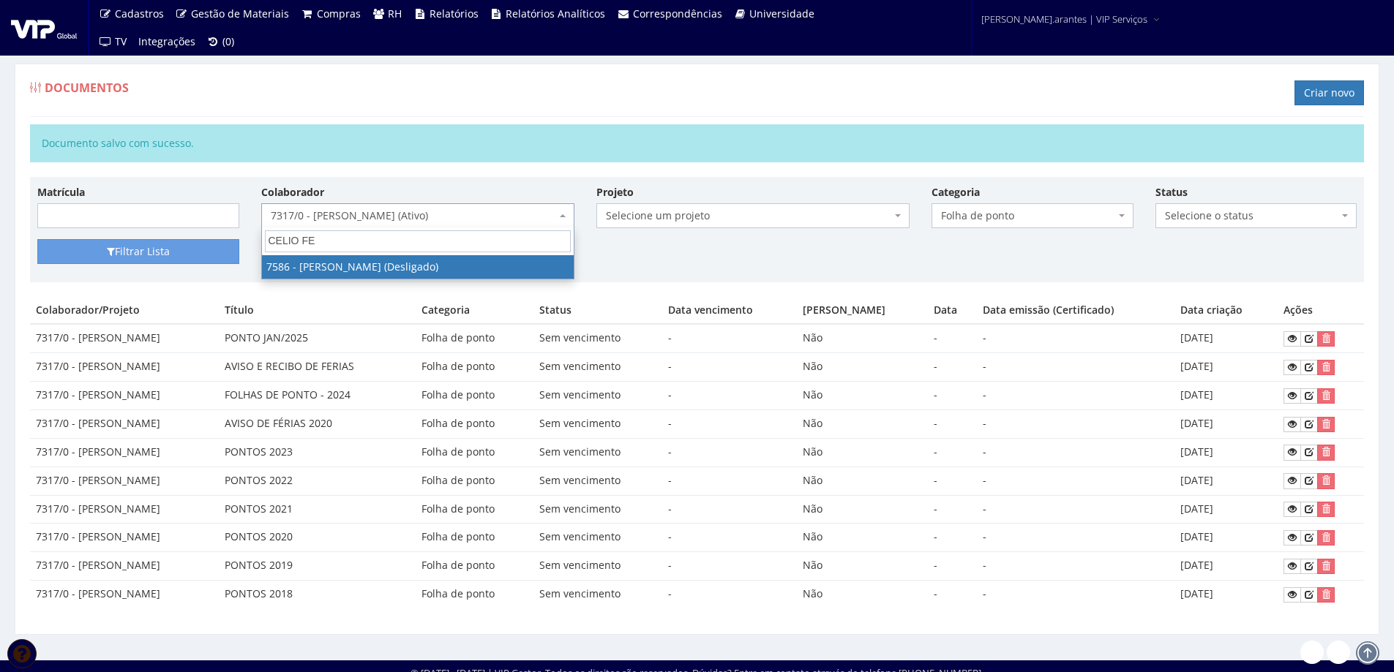
type input "CELIO FER"
select select "1751"
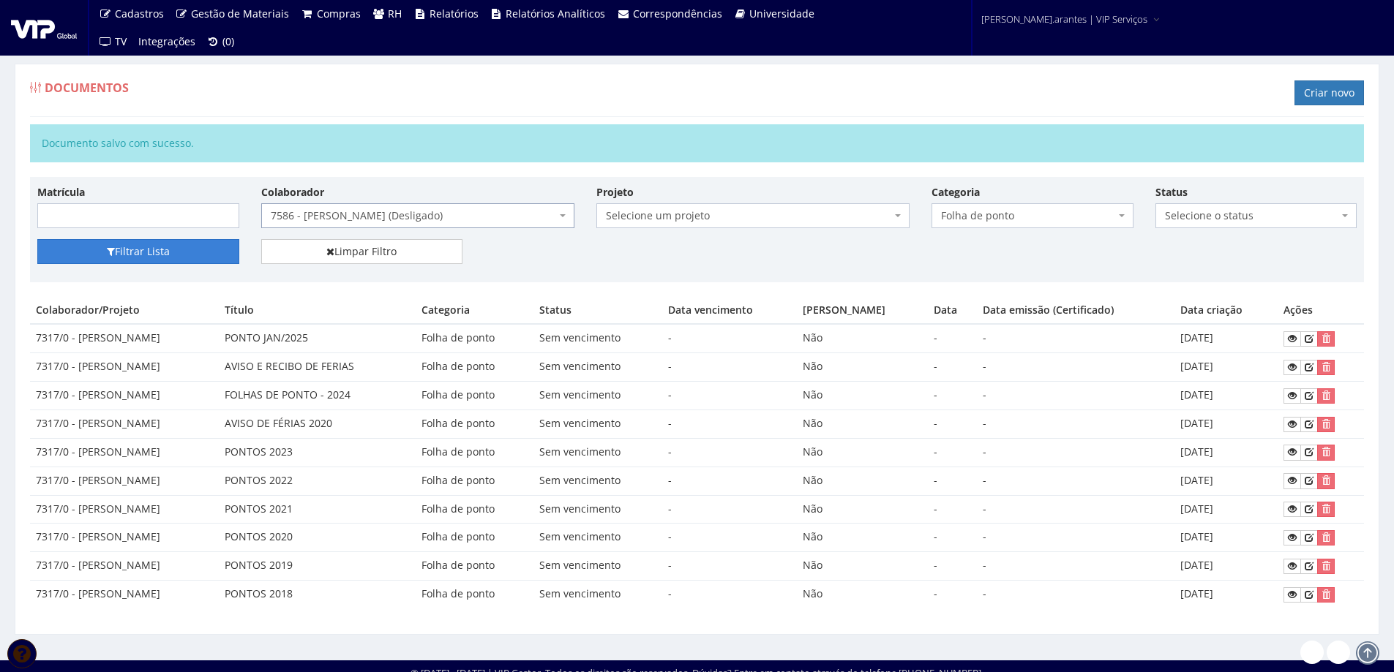
drag, startPoint x: 159, startPoint y: 247, endPoint x: 215, endPoint y: 249, distance: 56.4
click at [160, 247] on button "Filtrar Lista" at bounding box center [138, 251] width 202 height 25
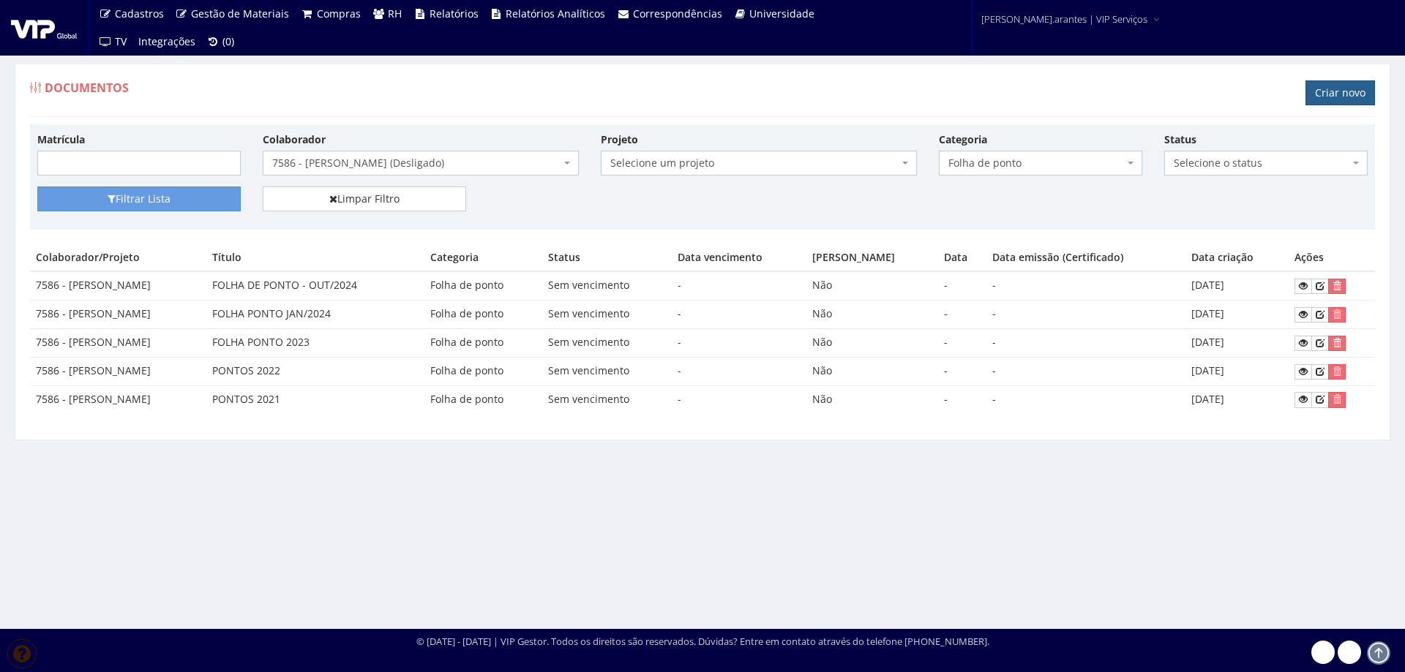
click at [1337, 86] on link "Criar novo" at bounding box center [1339, 92] width 69 height 25
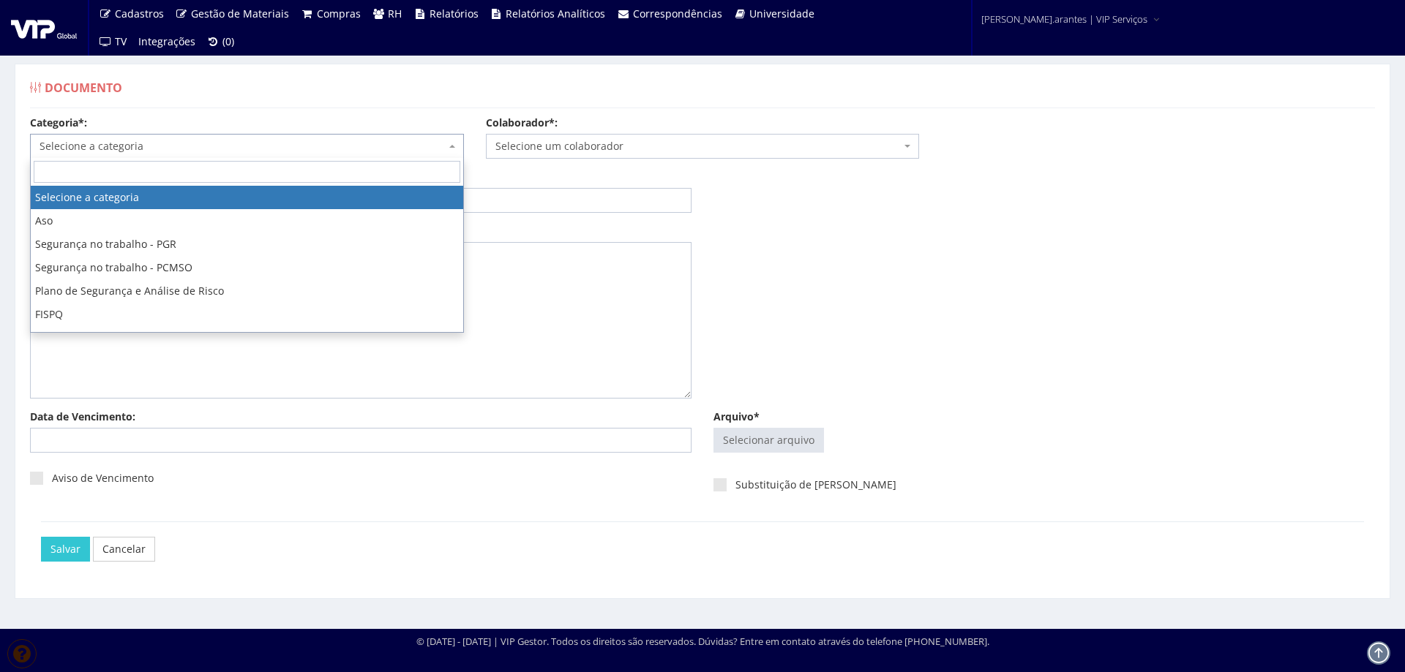
click at [229, 152] on span "Selecione a categoria" at bounding box center [243, 146] width 406 height 15
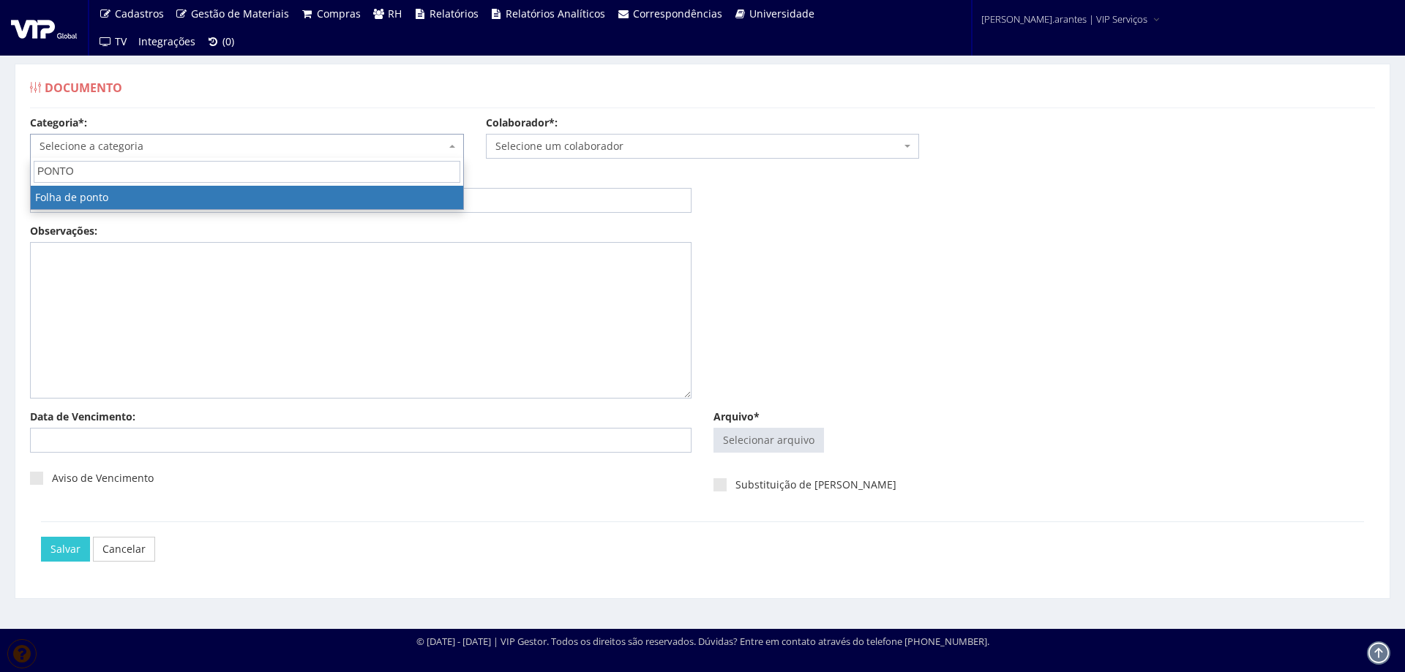
type input "PONTO"
drag, startPoint x: 238, startPoint y: 197, endPoint x: 478, endPoint y: 161, distance: 243.3
select select "folha_ponto"
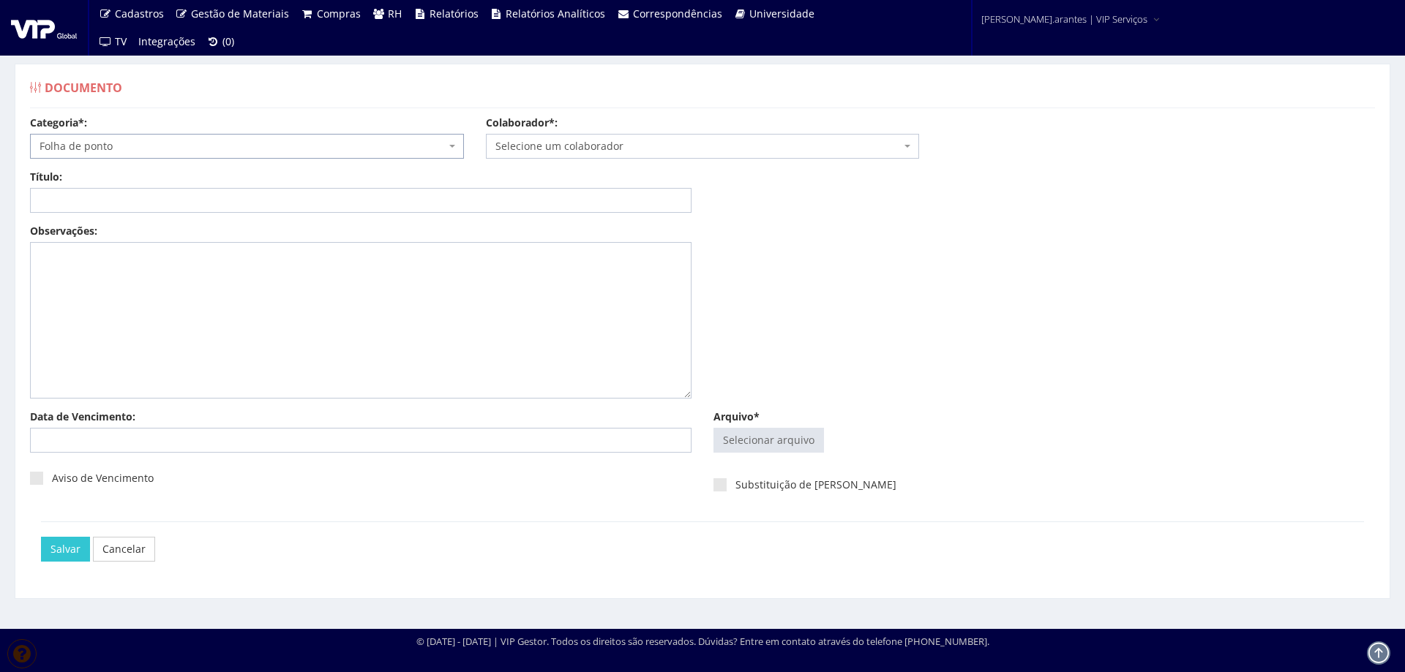
click at [618, 138] on span "Selecione um colaborador" at bounding box center [703, 146] width 434 height 25
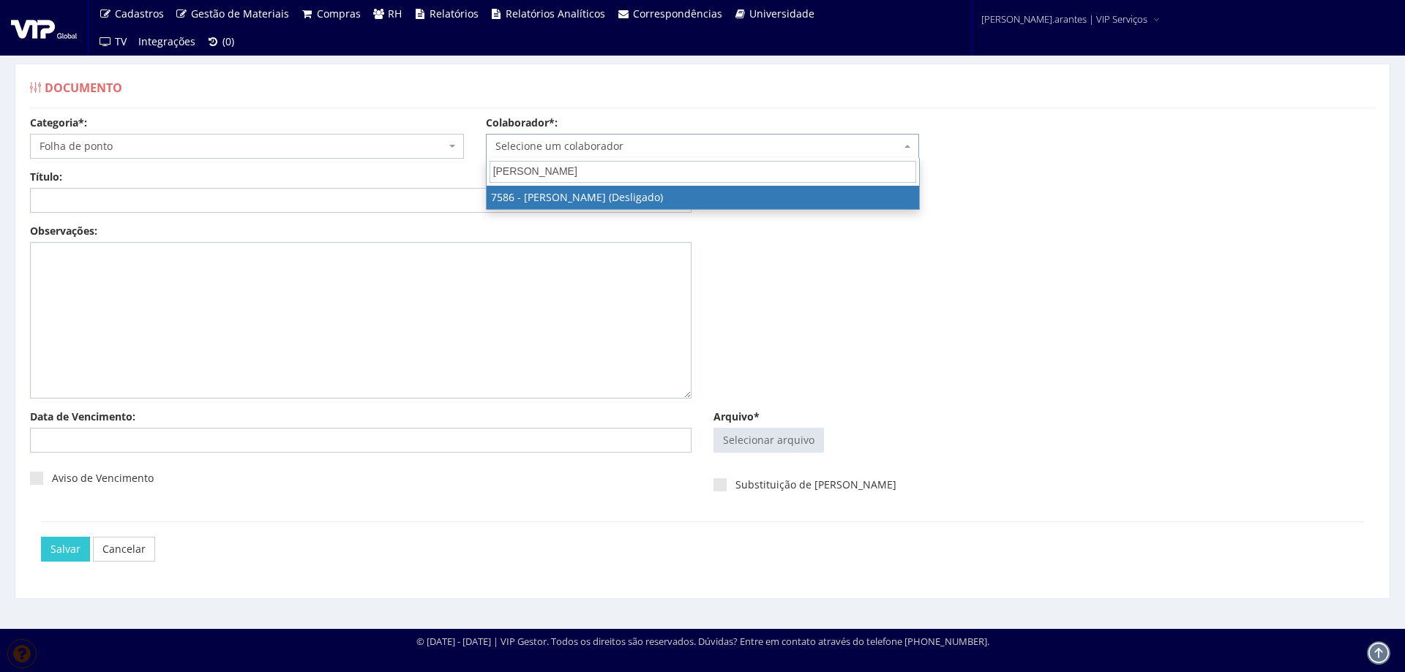
type input "[PERSON_NAME]"
select select "1751"
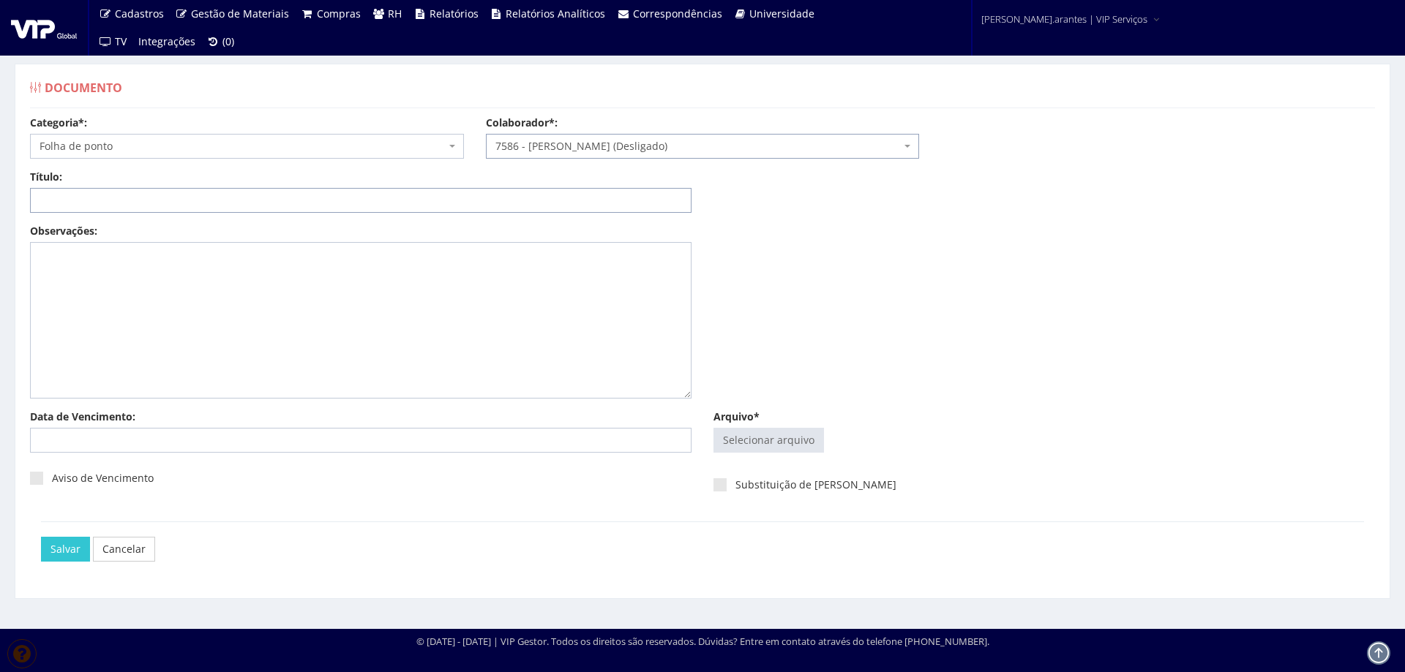
click at [371, 195] on input "Título:" at bounding box center [360, 200] width 661 height 25
type input "PONTO JAN/2025"
click at [783, 443] on input "Arquivo*" at bounding box center [768, 440] width 109 height 23
click at [762, 442] on input "Arquivo*" at bounding box center [768, 440] width 109 height 23
type input "C:\fakepath\FP_Cerpa Belém_16.12.2024 a 15.01.2025-1.pdf"
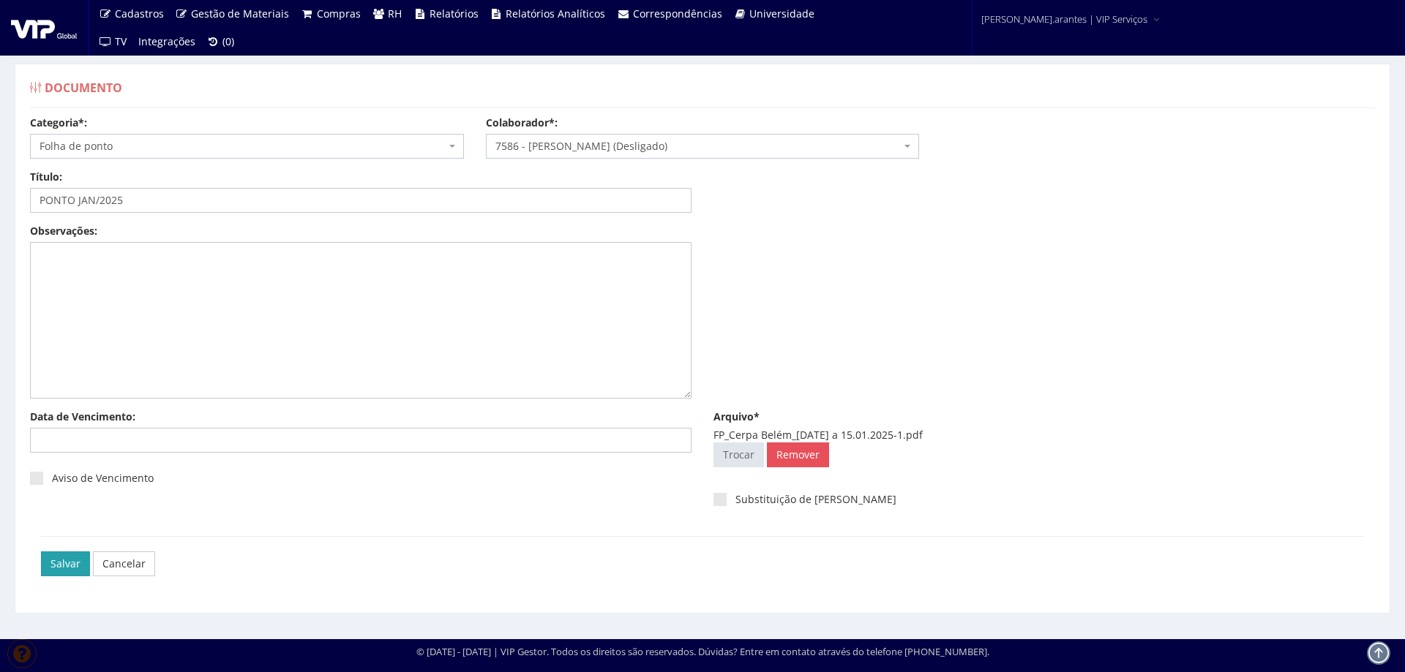
click at [53, 563] on input "Salvar" at bounding box center [65, 564] width 49 height 25
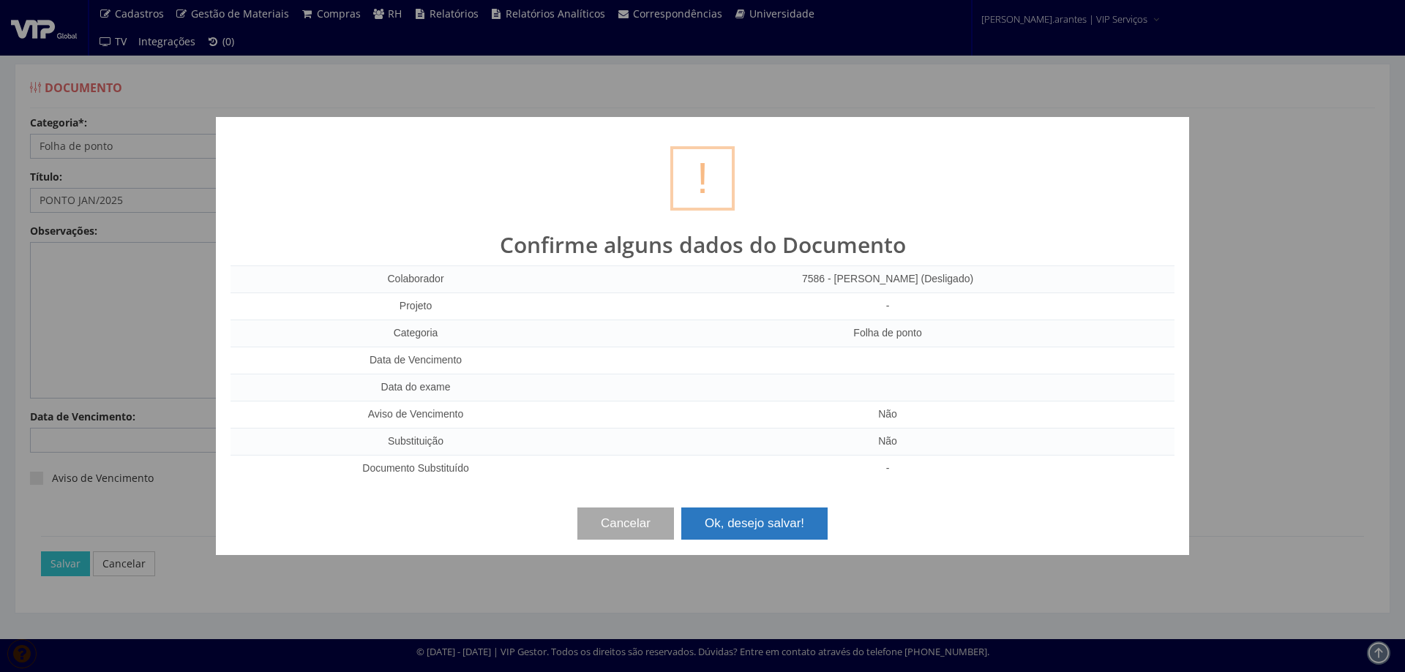
click at [788, 523] on button "Ok, desejo salvar!" at bounding box center [754, 524] width 146 height 32
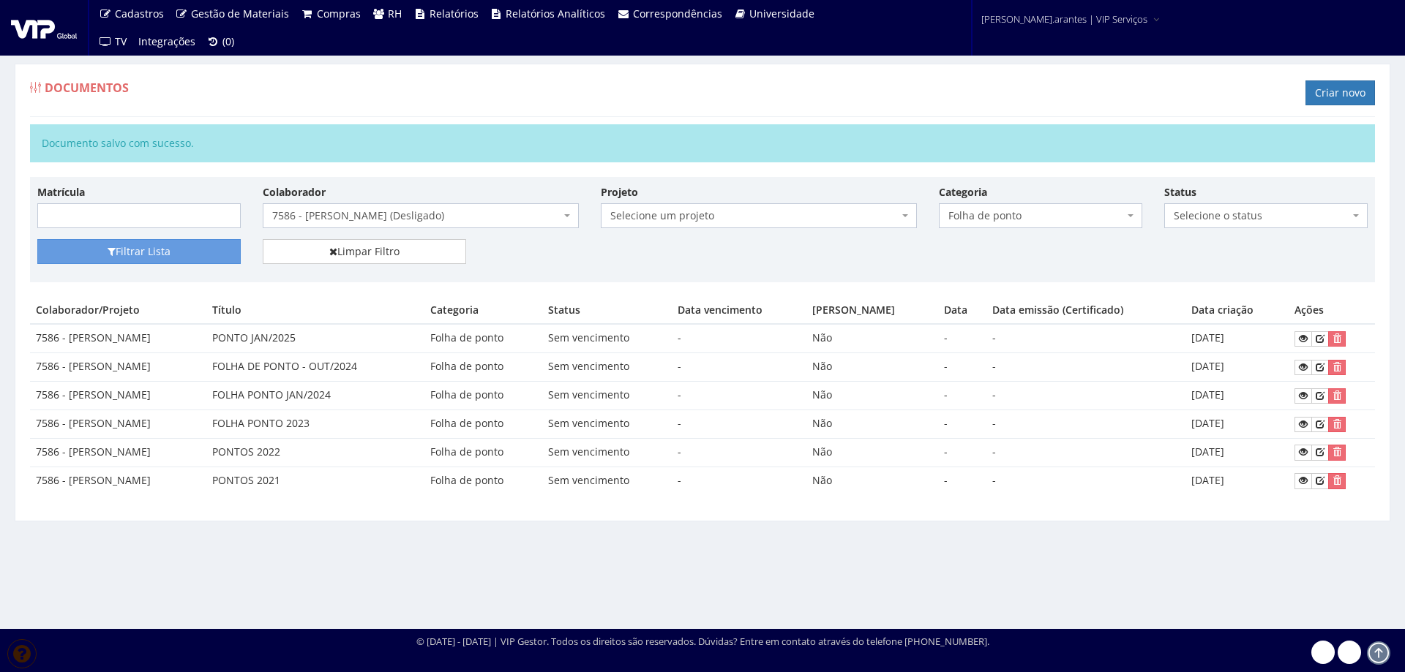
click at [346, 215] on span "7586 - [PERSON_NAME] (Desligado)" at bounding box center [416, 215] width 288 height 15
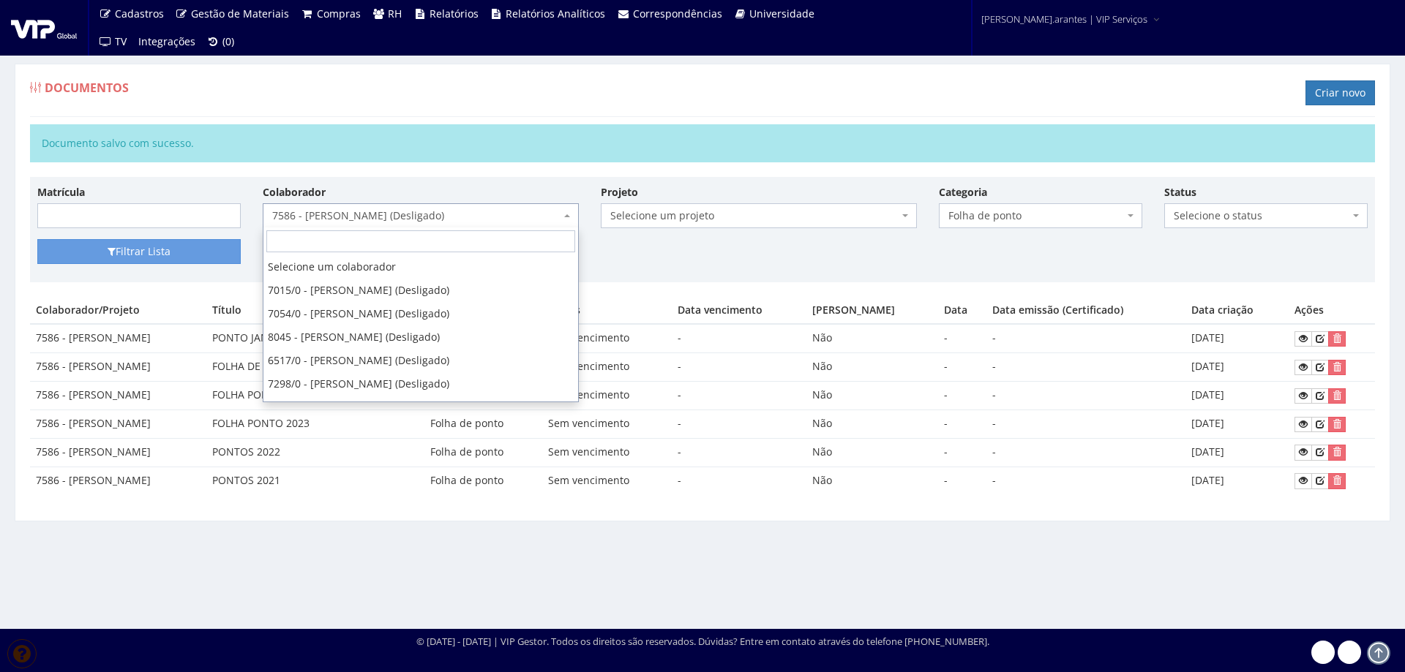
scroll to position [5659, 0]
click at [343, 238] on input "search" at bounding box center [420, 241] width 309 height 22
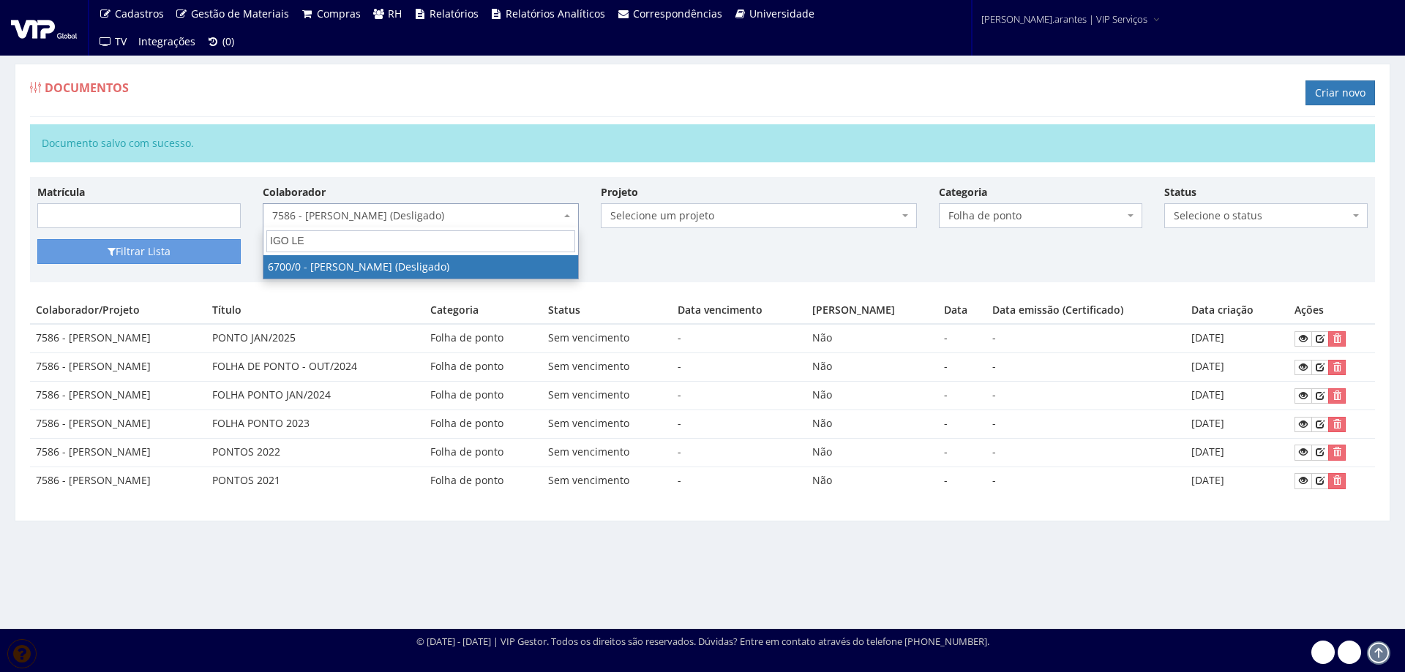
type input "IGO LEO"
select select "152"
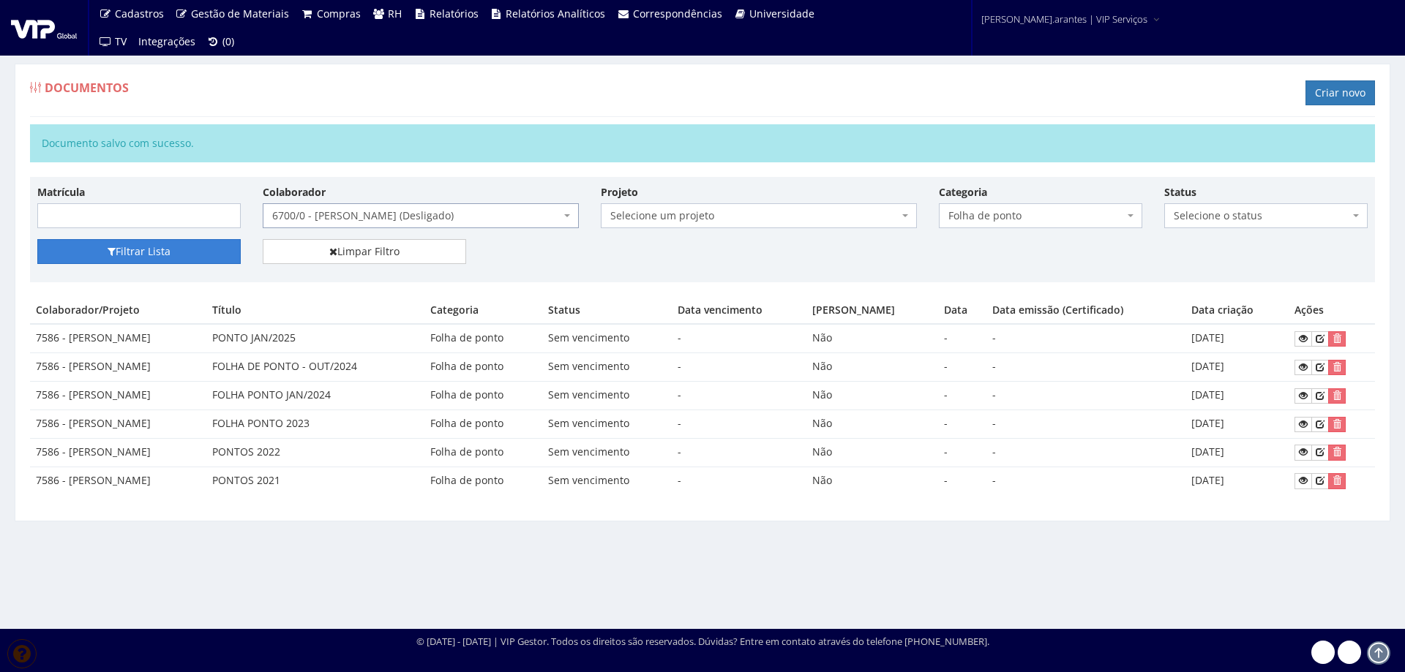
click at [140, 258] on button "Filtrar Lista" at bounding box center [138, 251] width 203 height 25
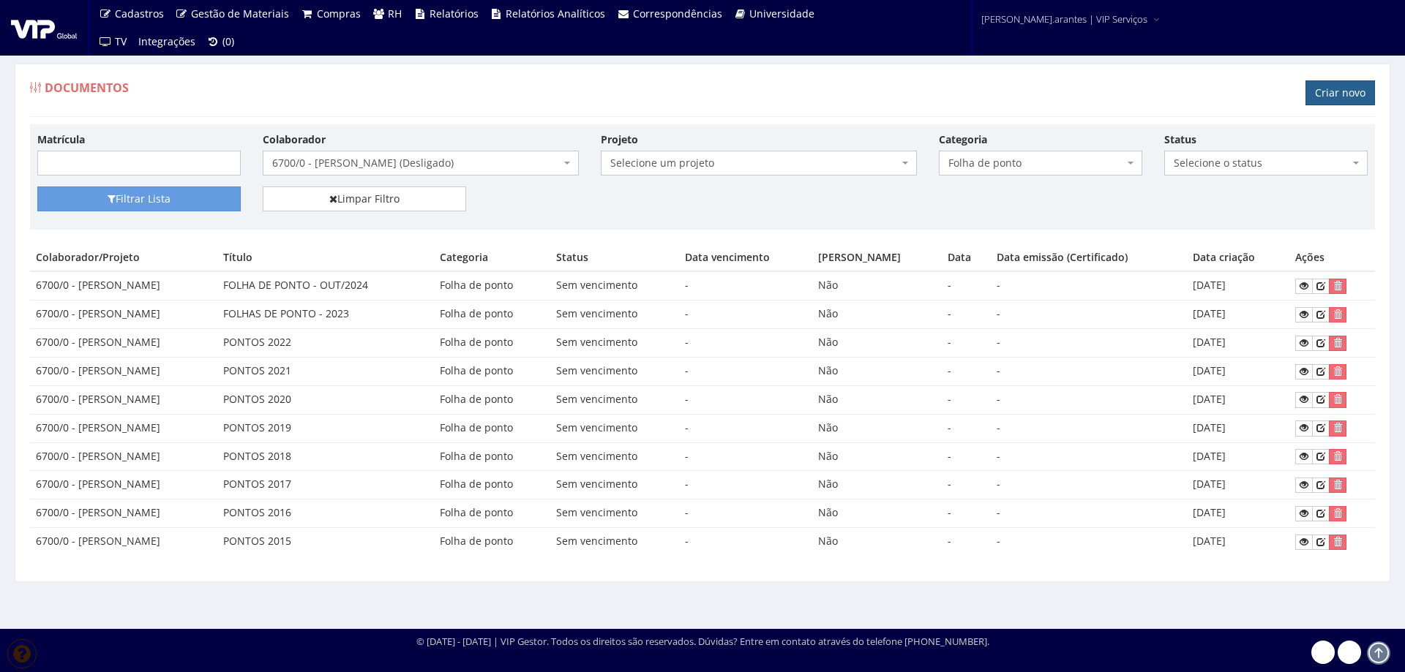
click at [1334, 90] on link "Criar novo" at bounding box center [1339, 92] width 69 height 25
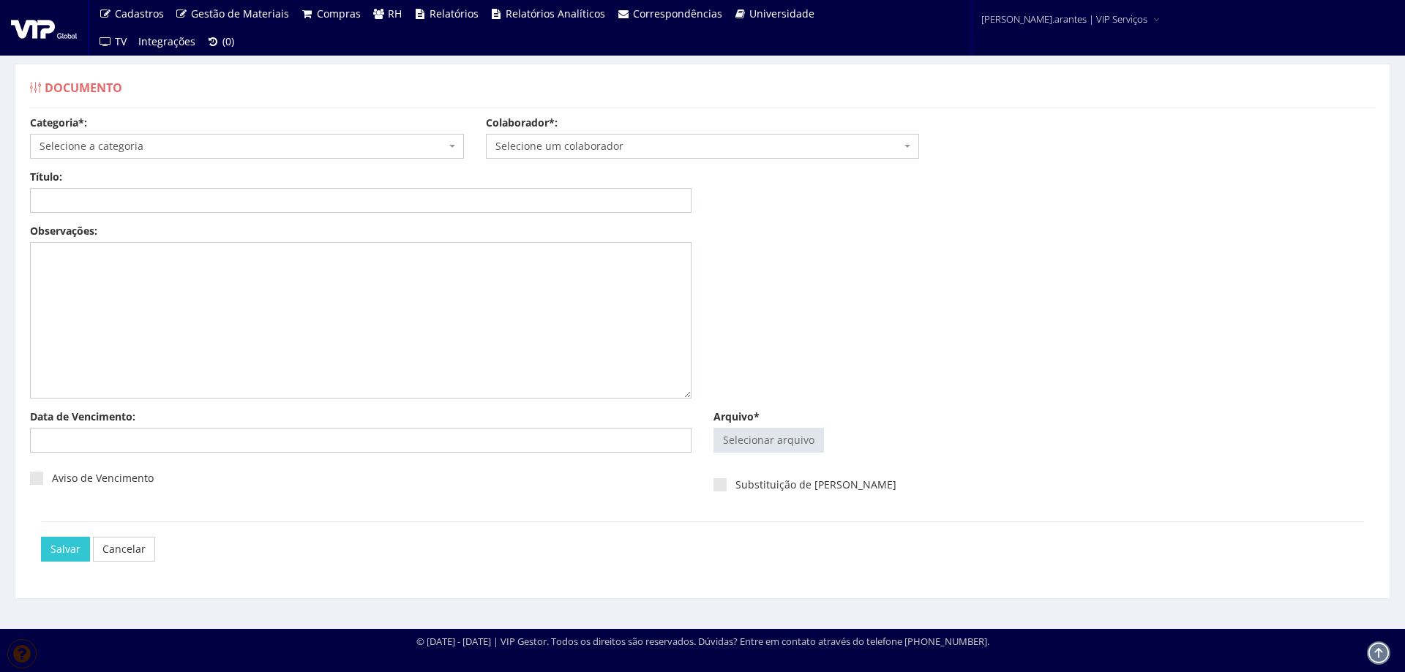
click at [275, 150] on span "Selecione a categoria" at bounding box center [243, 146] width 406 height 15
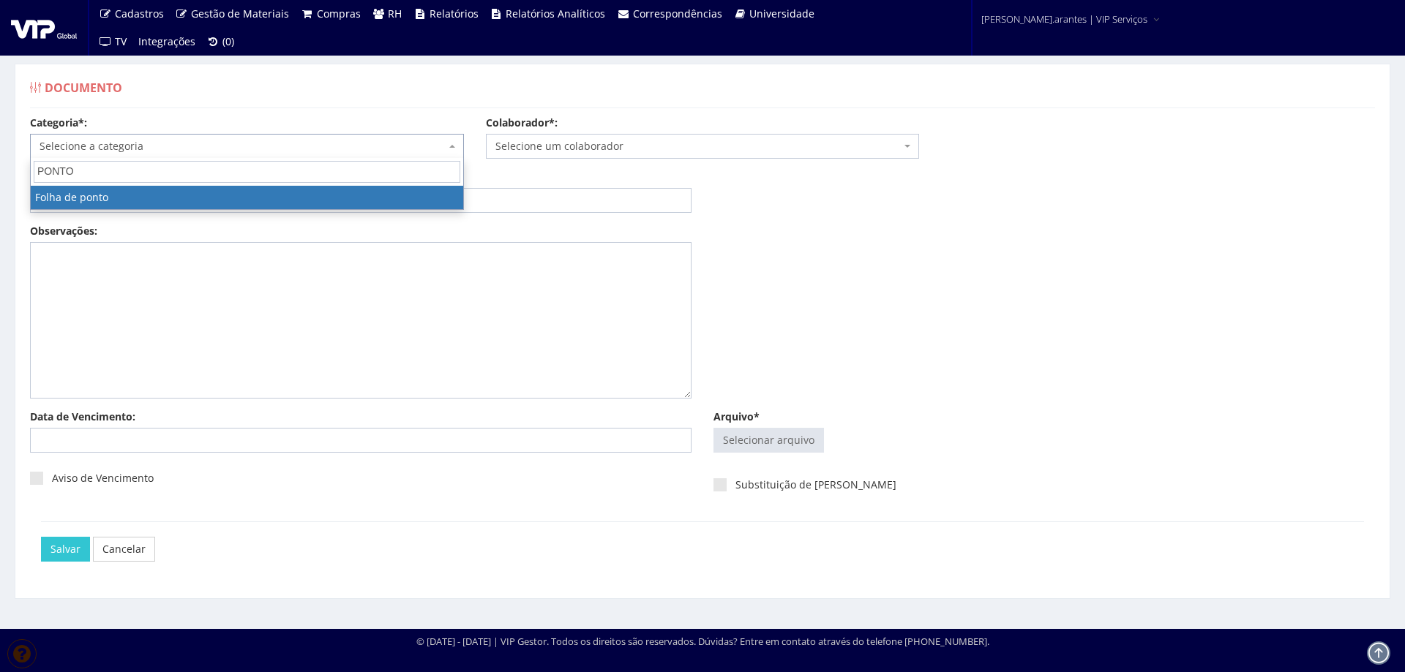
type input "PONTO"
select select "folha_ponto"
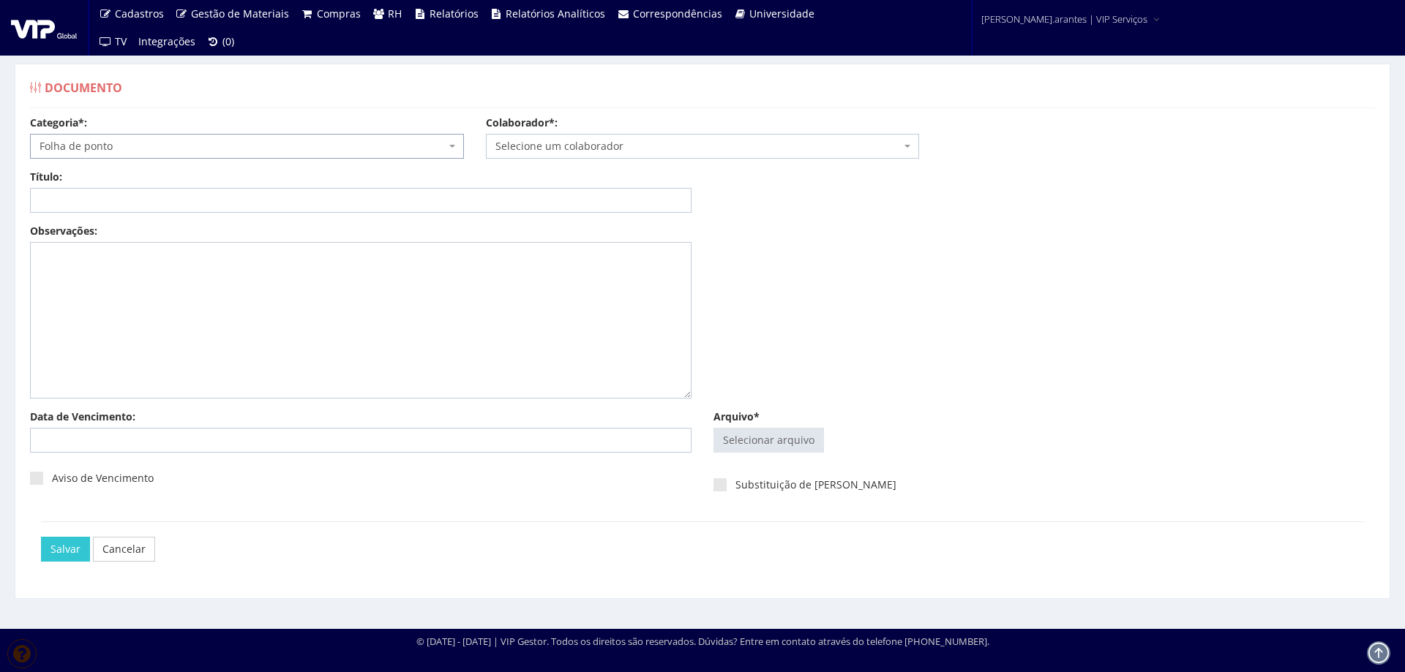
click at [616, 147] on span "Selecione um colaborador" at bounding box center [698, 146] width 406 height 15
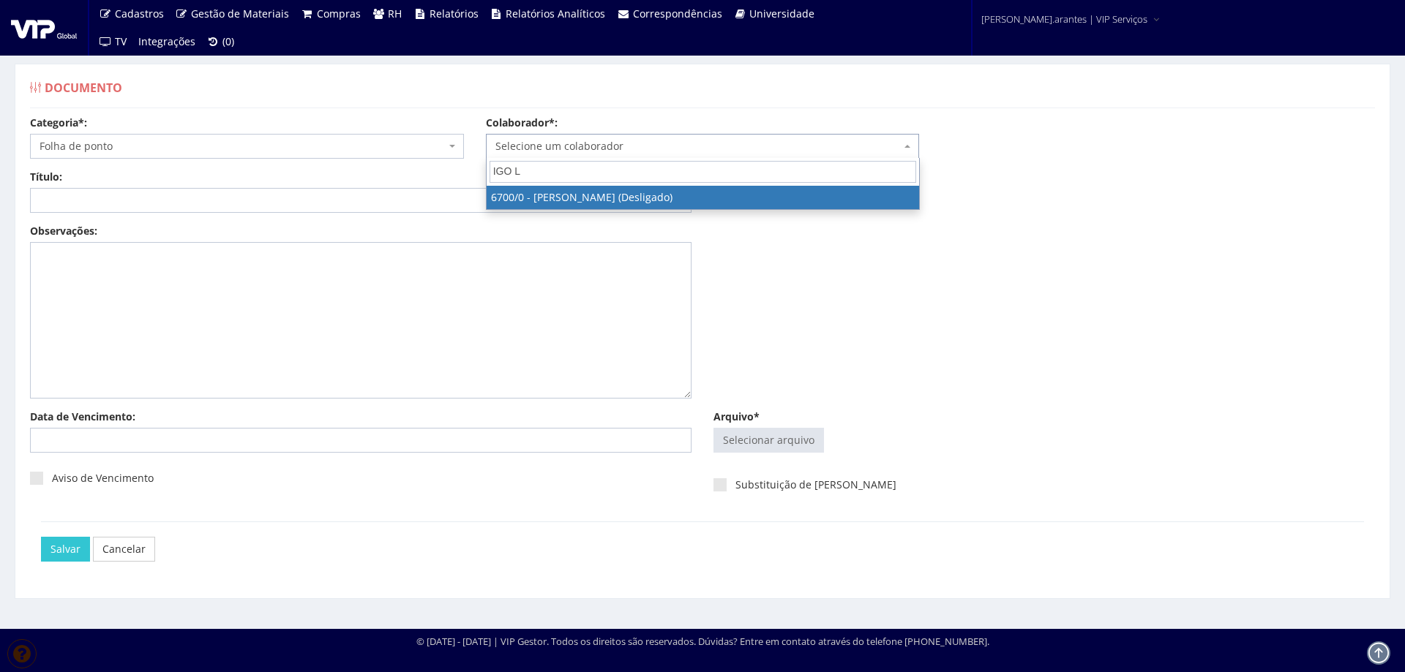
type input "IGO LE"
select select "152"
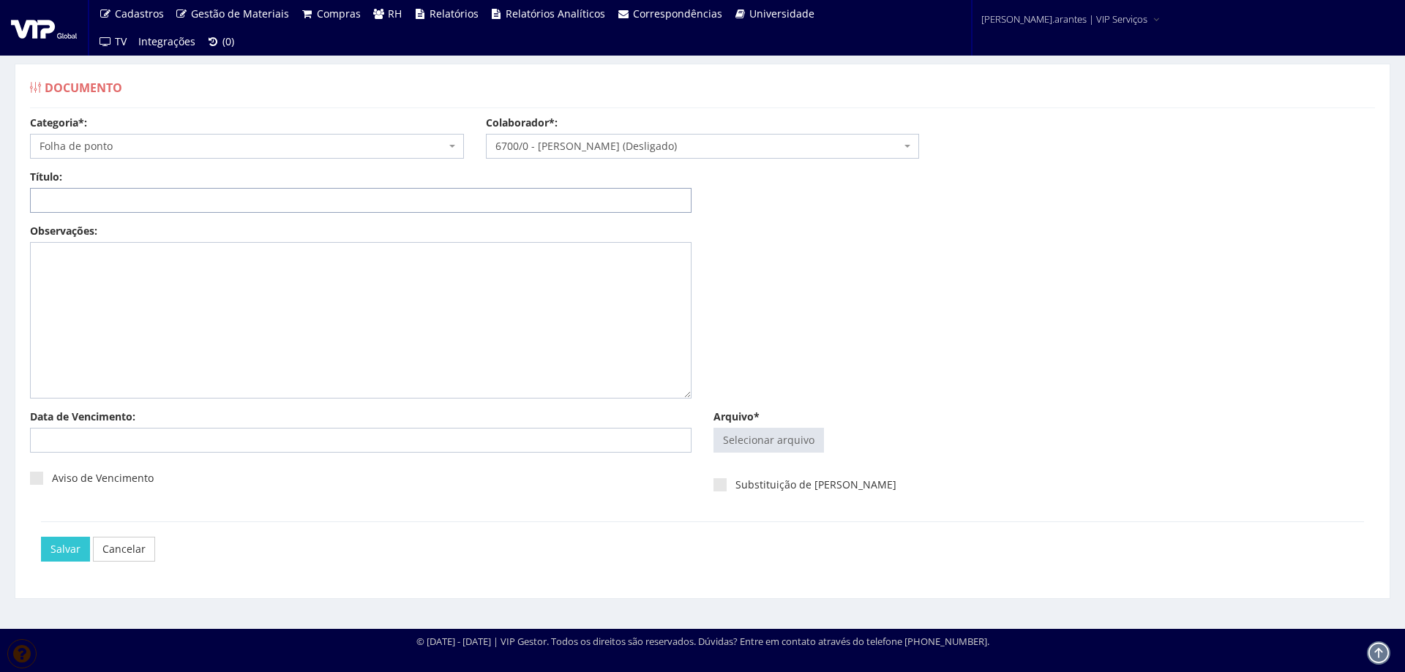
click at [350, 202] on input "Título:" at bounding box center [360, 200] width 661 height 25
type input "PONTO JAN/2025"
click at [775, 441] on input "Arquivo*" at bounding box center [768, 440] width 109 height 23
type input "C:\fakepath\FP_Cerpa Belém_[DATE] a 15.01.2025-2.pdf"
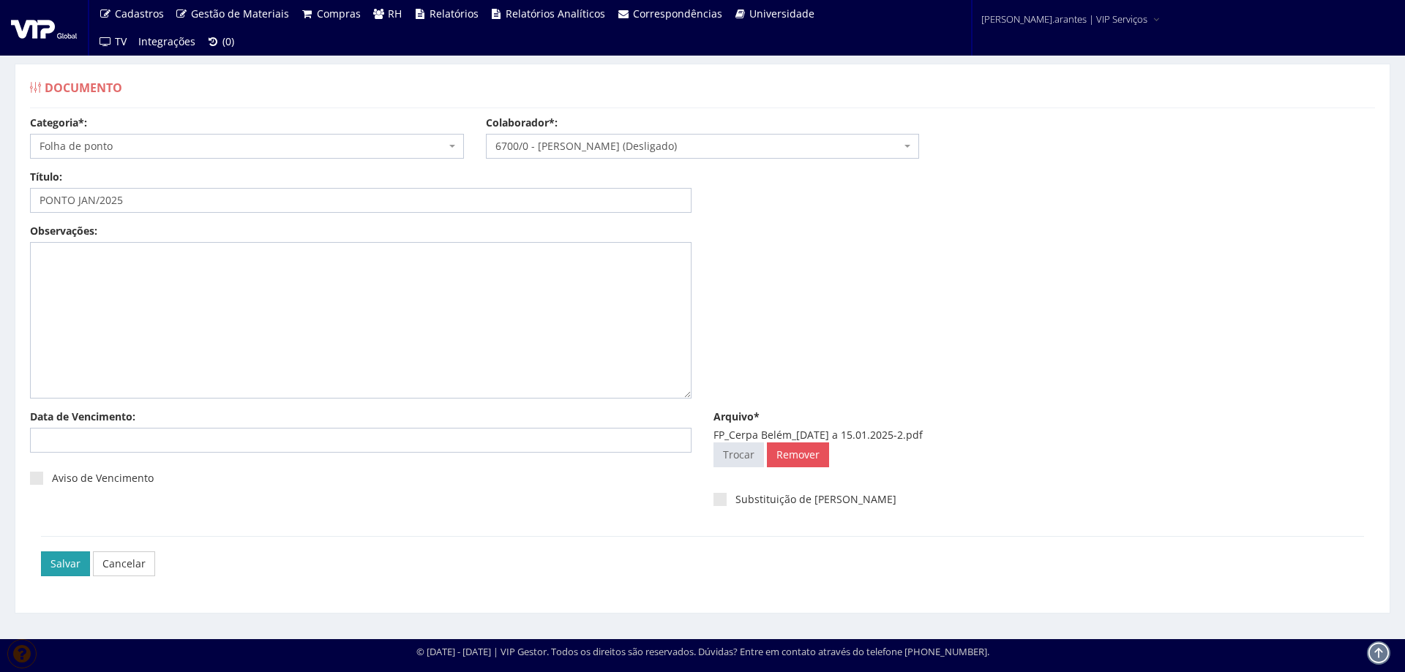
click at [47, 563] on input "Salvar" at bounding box center [65, 564] width 49 height 25
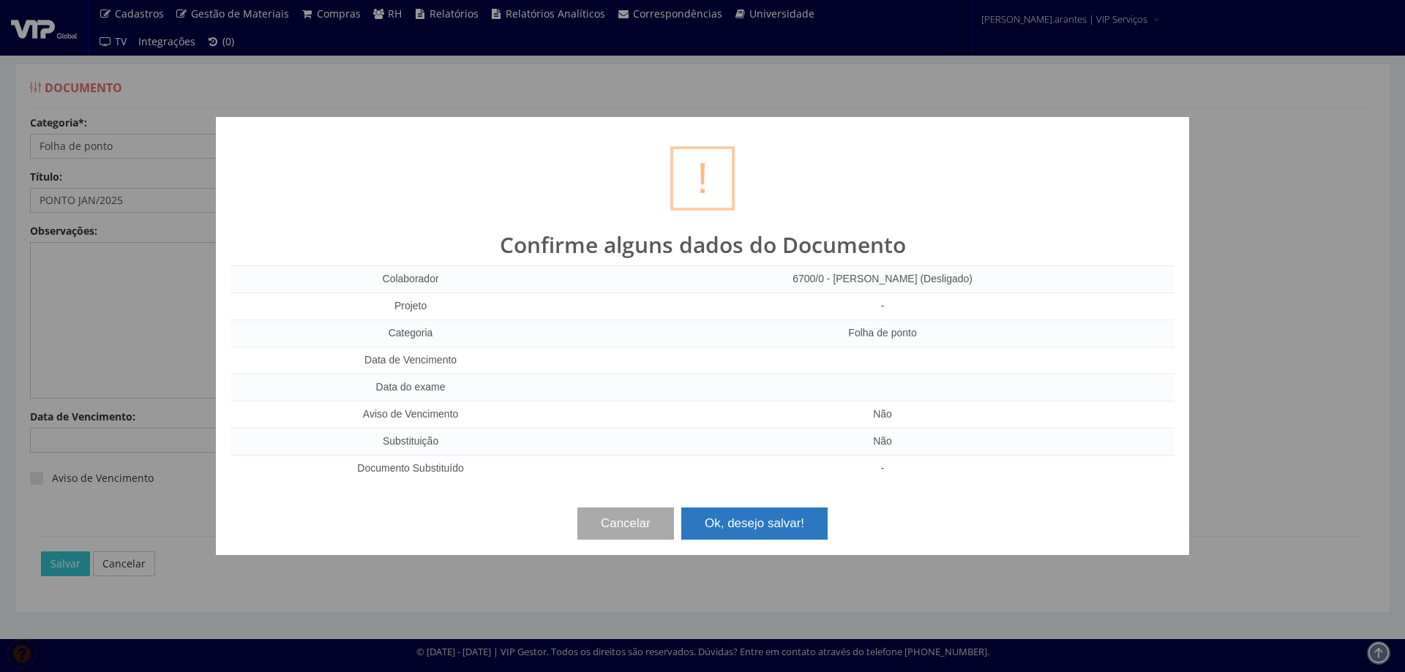
click at [743, 536] on button "Ok, desejo salvar!" at bounding box center [754, 524] width 146 height 32
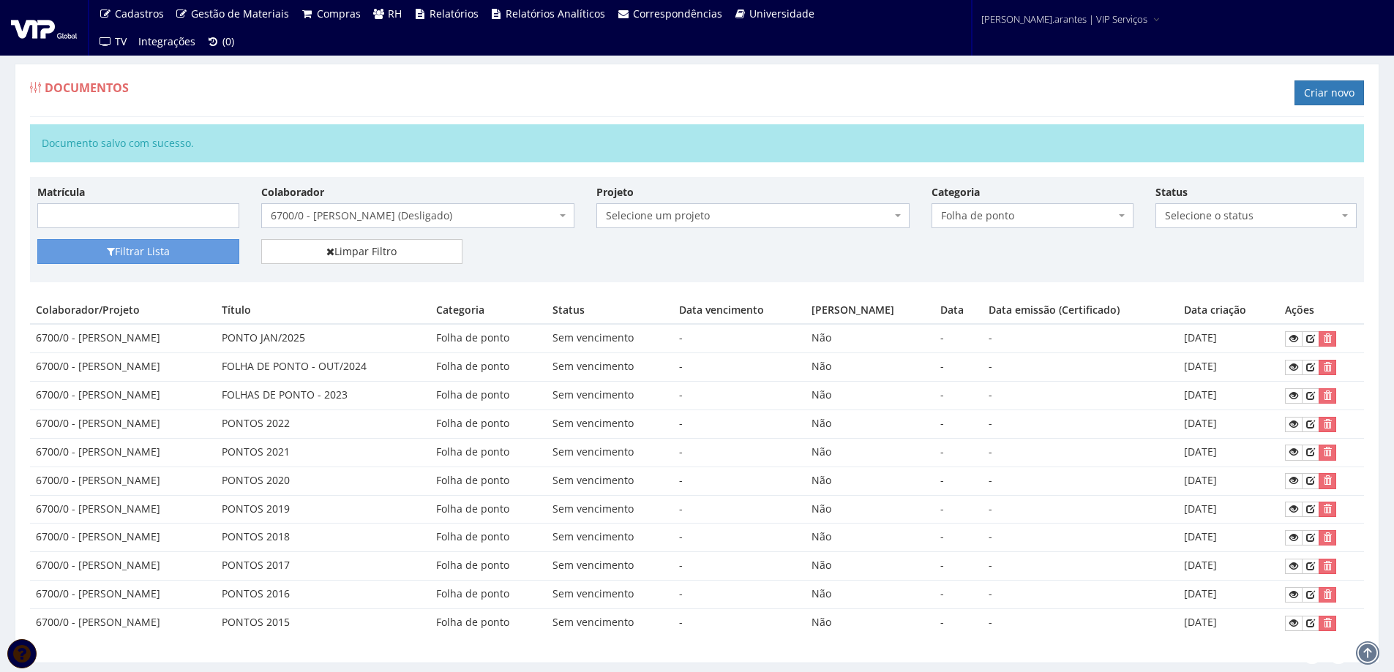
click at [407, 208] on span "6700/0 - [PERSON_NAME] (Desligado)" at bounding box center [413, 215] width 285 height 15
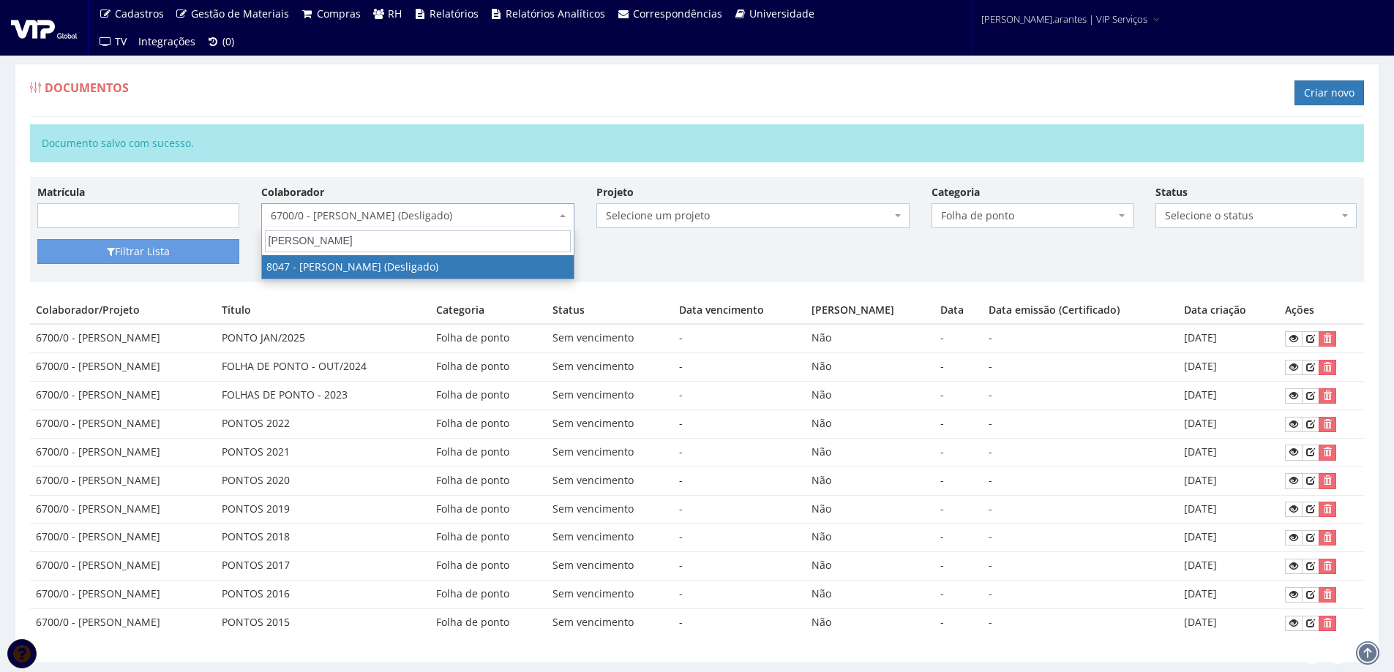
type input "ALESSANDRO CA"
select select "3462"
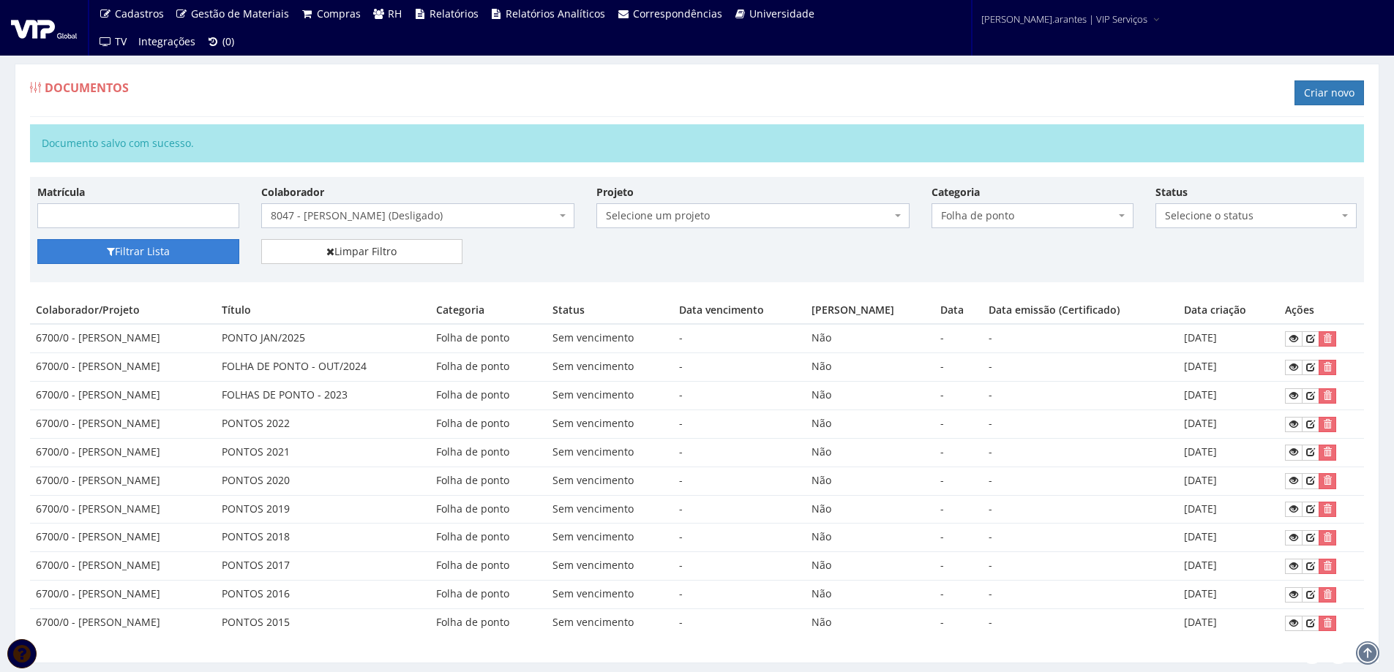
click at [206, 252] on button "Filtrar Lista" at bounding box center [138, 251] width 202 height 25
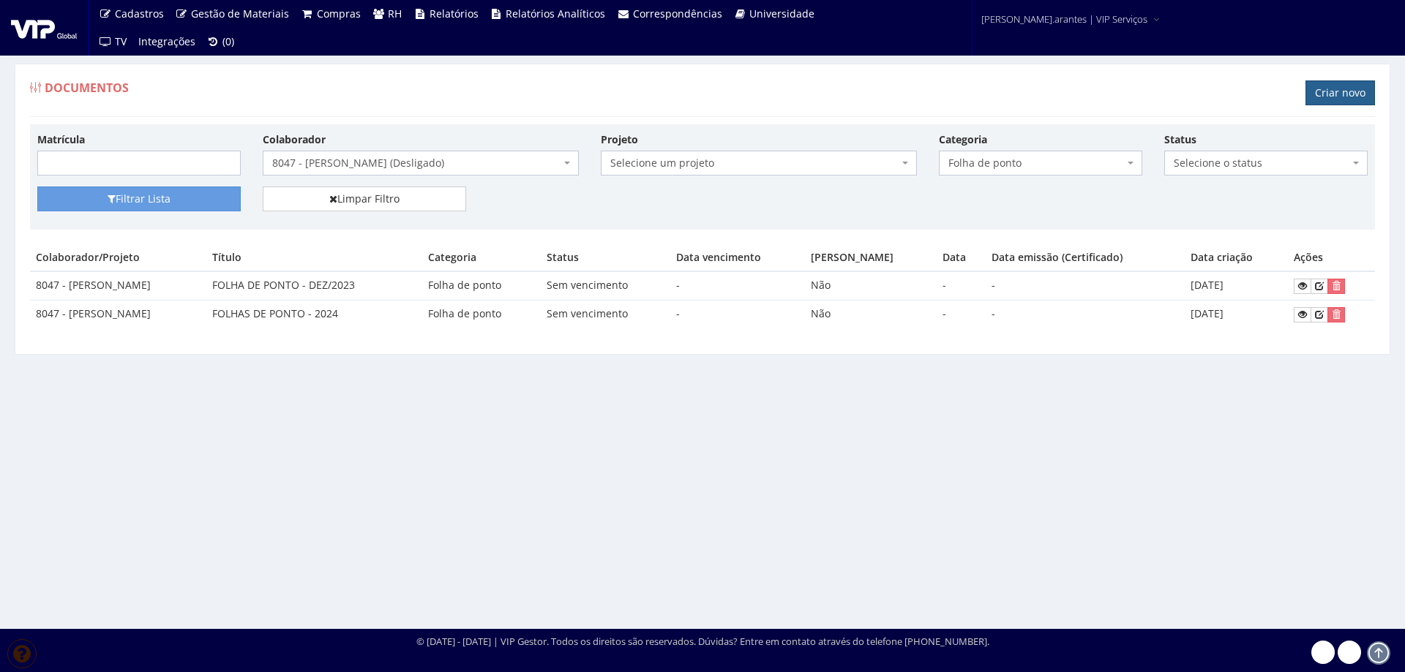
click at [1328, 93] on link "Criar novo" at bounding box center [1339, 92] width 69 height 25
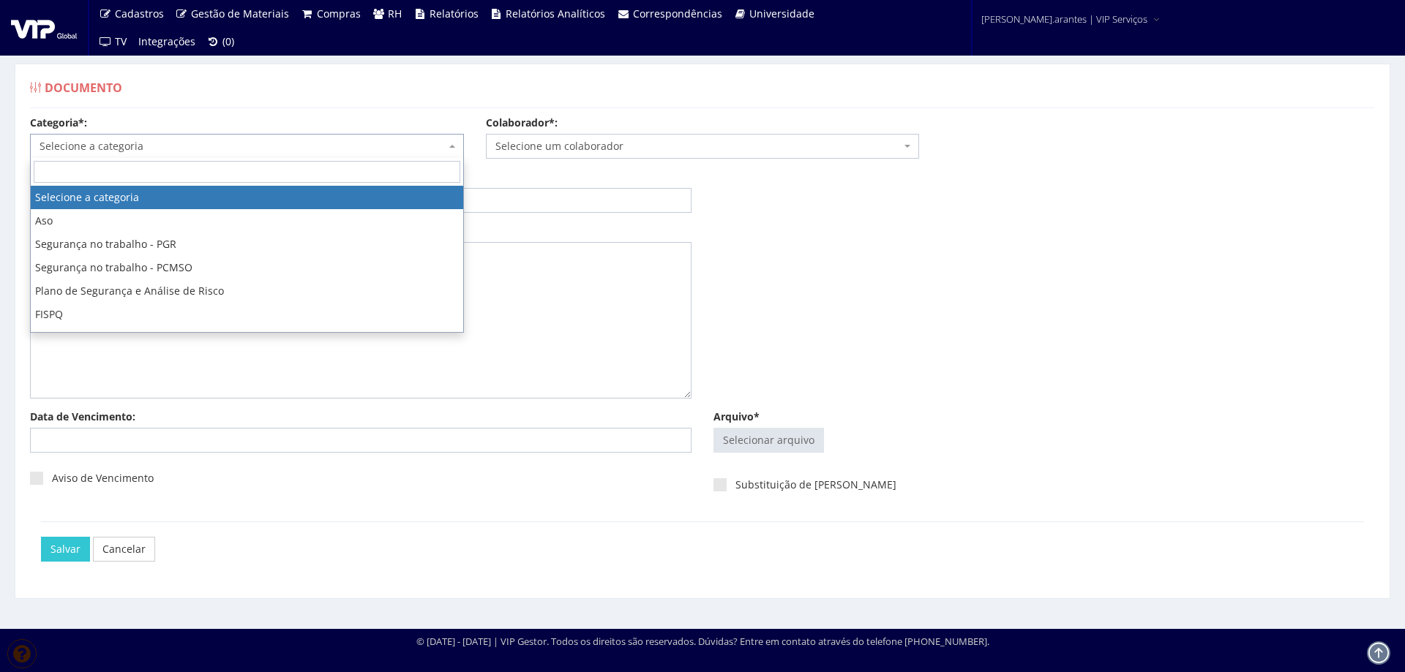
click at [87, 143] on span "Selecione a categoria" at bounding box center [243, 146] width 406 height 15
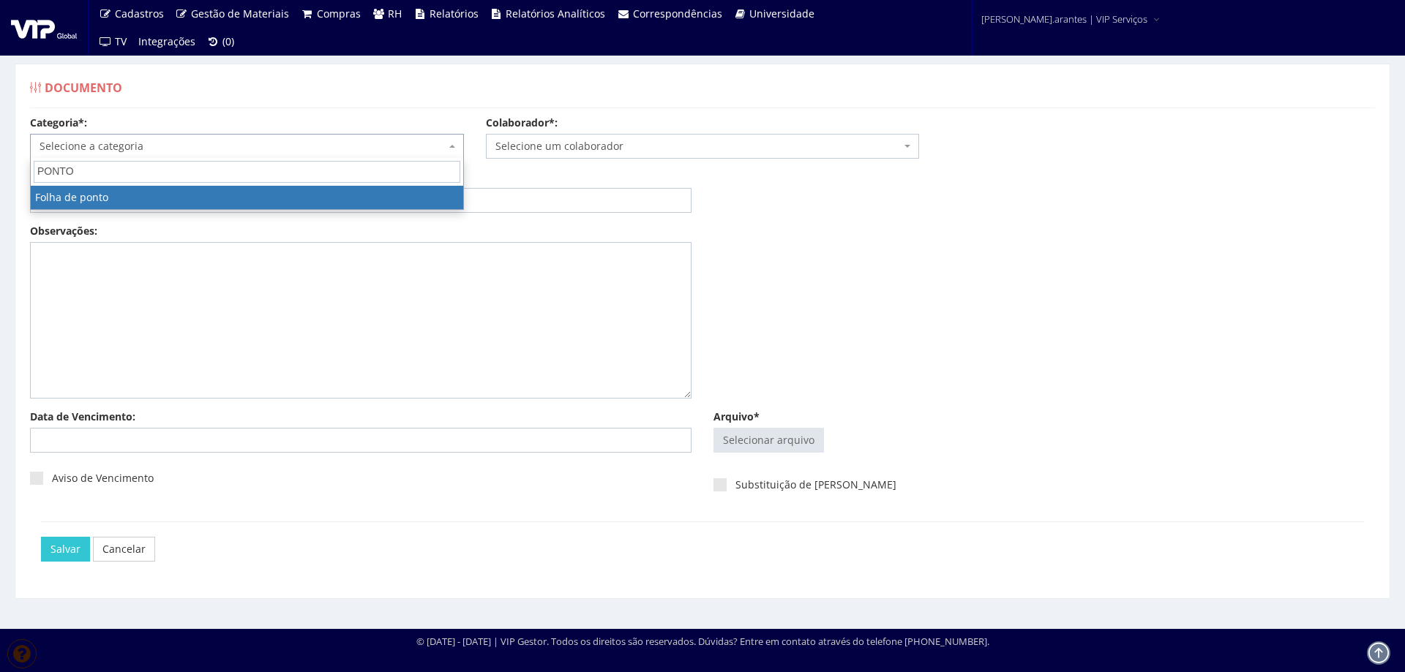
type input "PONTO"
select select "folha_ponto"
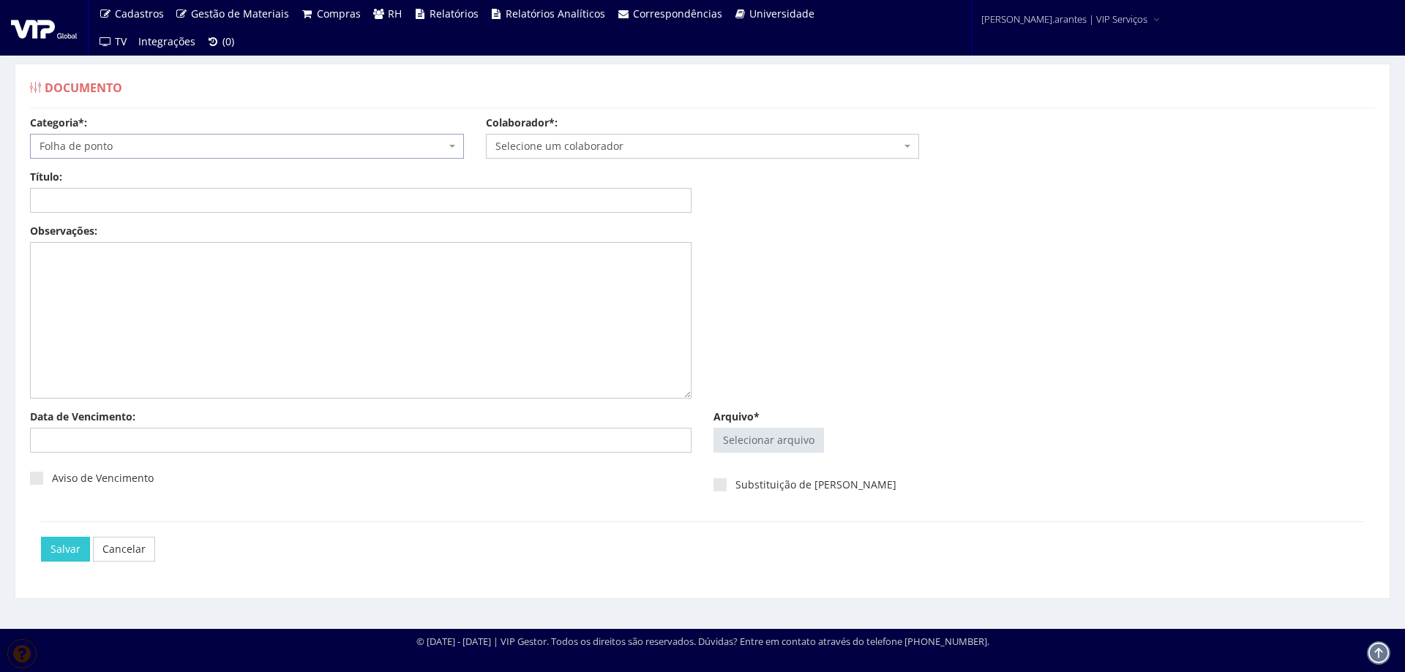
click at [601, 146] on span "Selecione um colaborador" at bounding box center [698, 146] width 406 height 15
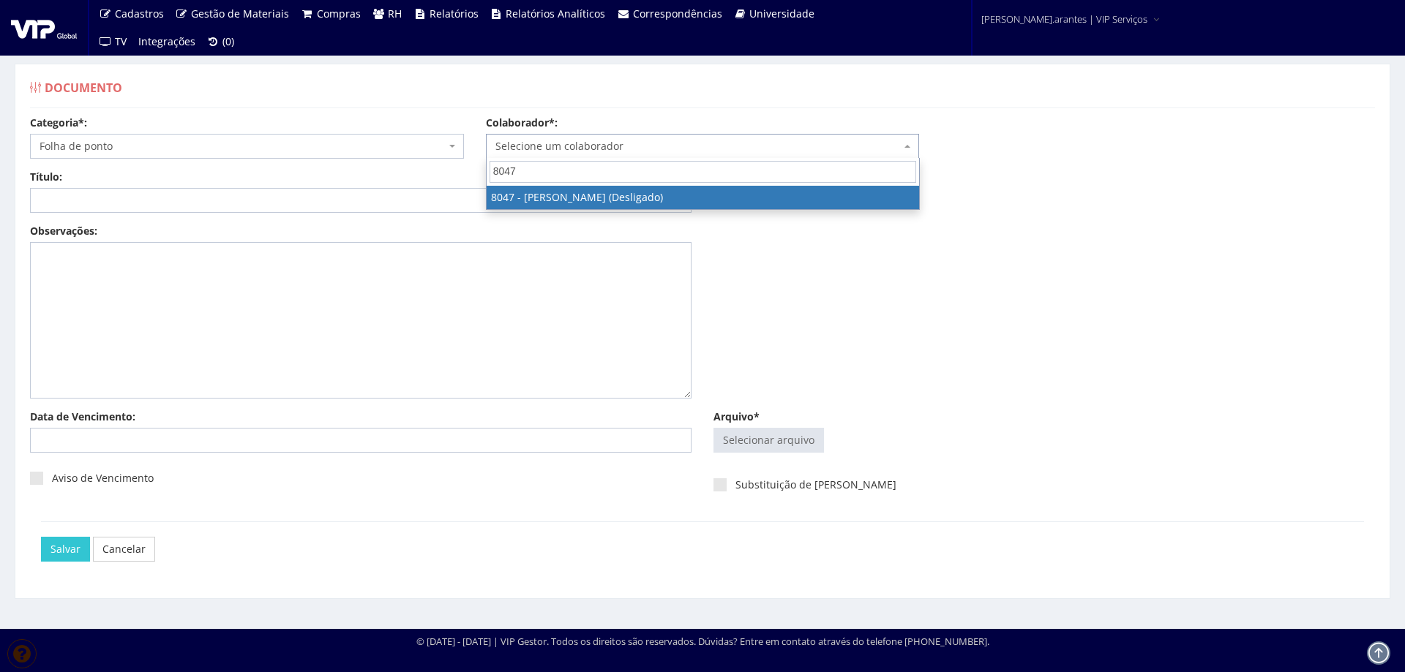
type input "8047"
select select "3462"
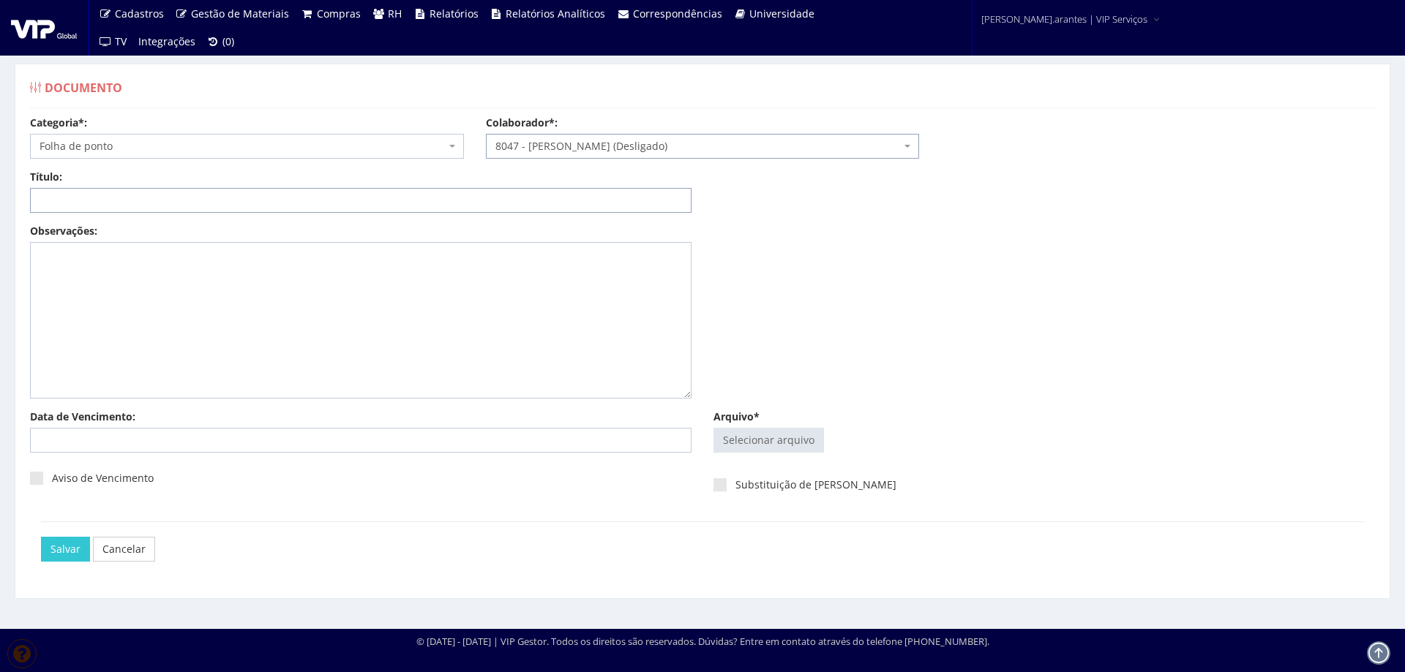
click at [183, 206] on input "Título:" at bounding box center [360, 200] width 661 height 25
type input "PONTO JAN/2025"
click at [752, 440] on input "Arquivo*" at bounding box center [768, 440] width 109 height 23
type input "C:\fakepath\FP_Ambev Cuiabá_[DATE] a 15.01.2025-1.pdf"
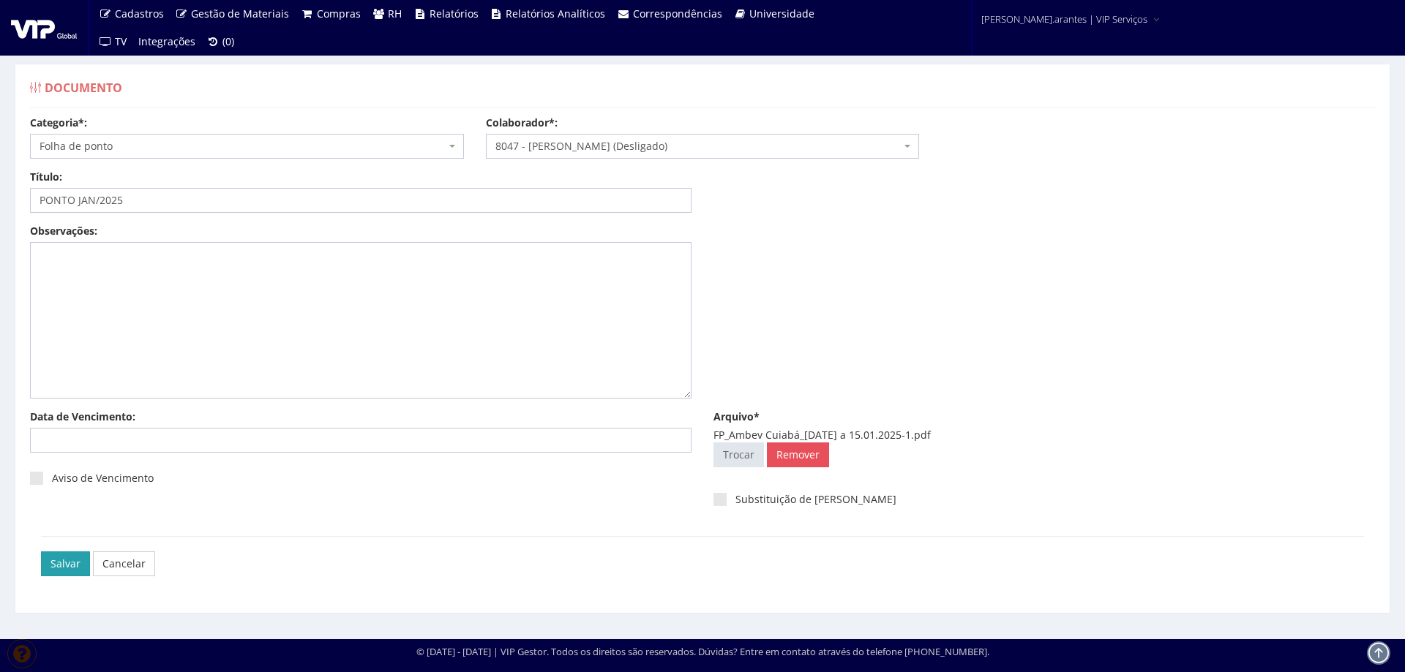
click at [50, 564] on input "Salvar" at bounding box center [65, 564] width 49 height 25
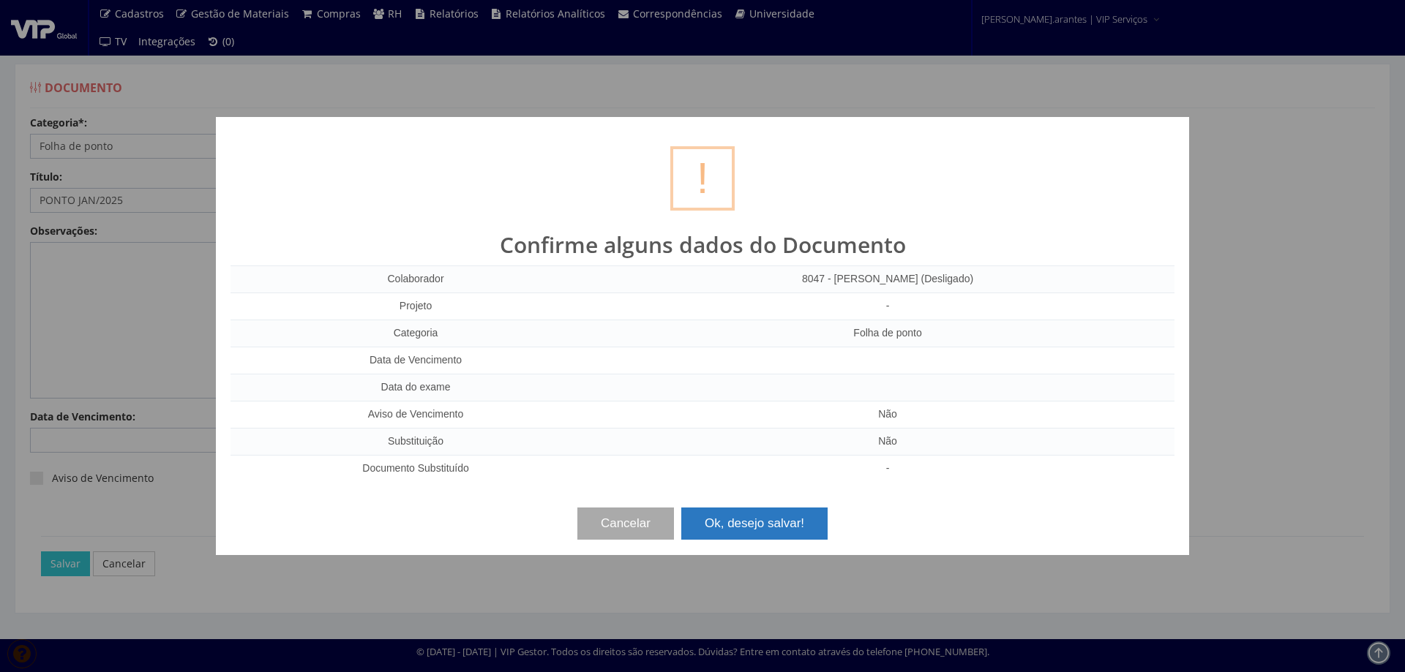
click at [766, 527] on button "Ok, desejo salvar!" at bounding box center [754, 524] width 146 height 32
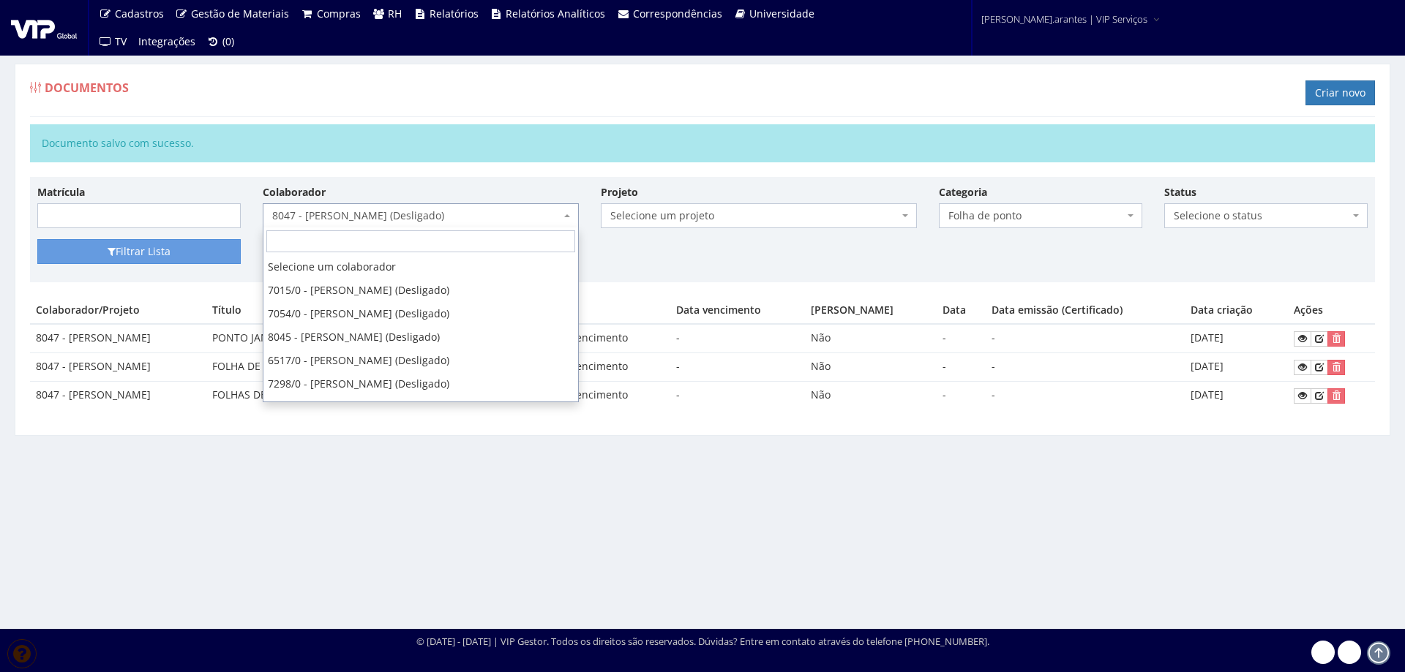
click at [370, 218] on span "8047 - [PERSON_NAME] (Desligado)" at bounding box center [416, 215] width 288 height 15
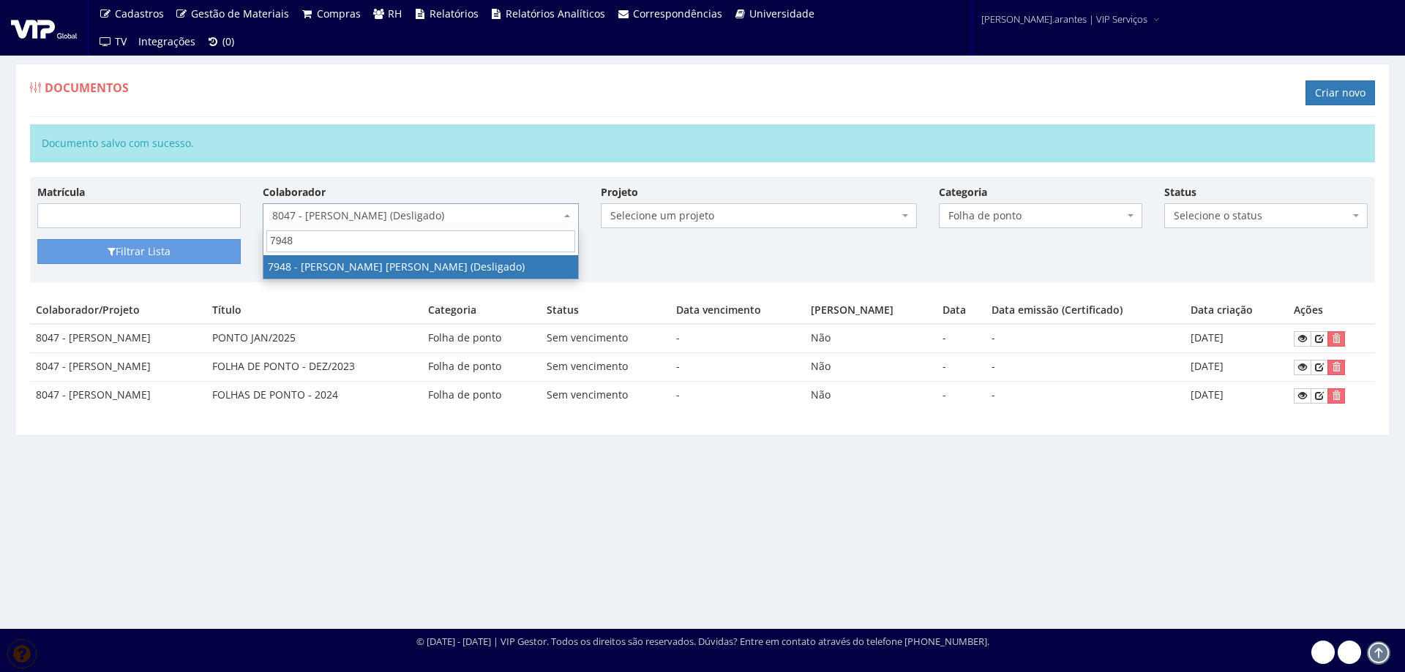
type input "7948"
select select "3074"
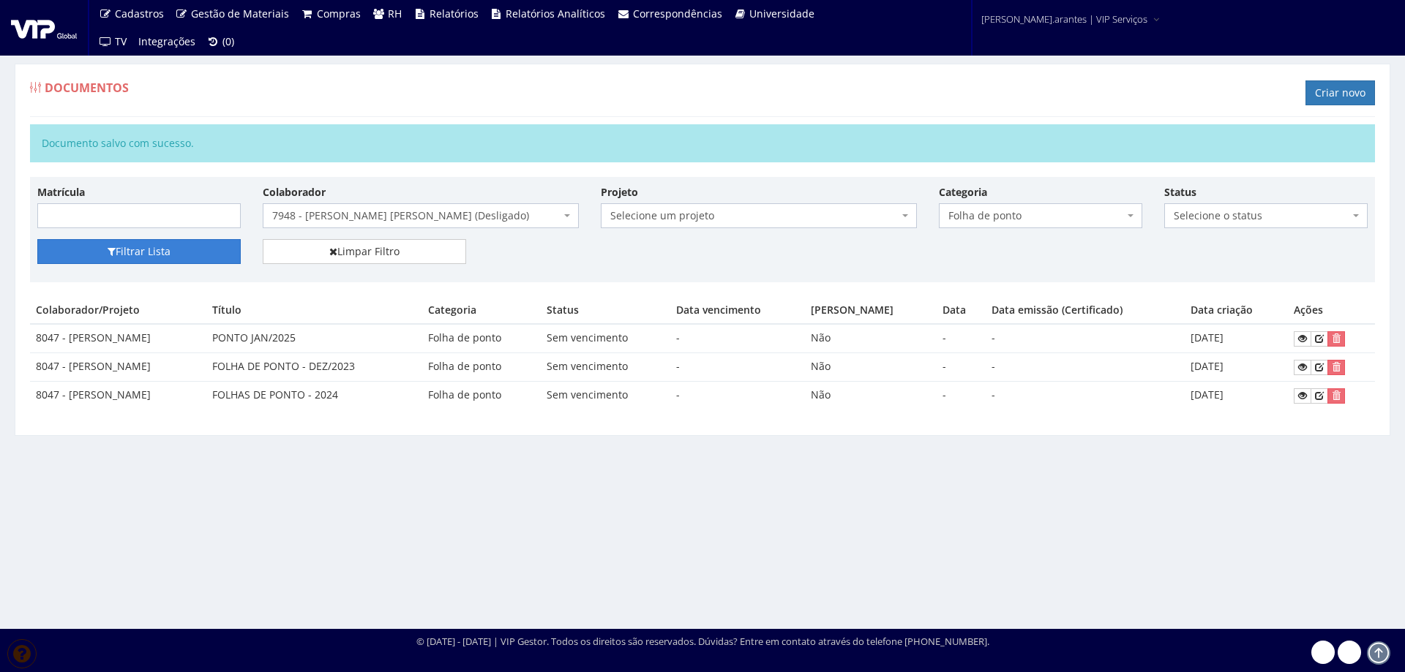
click at [137, 252] on button "Filtrar Lista" at bounding box center [138, 251] width 203 height 25
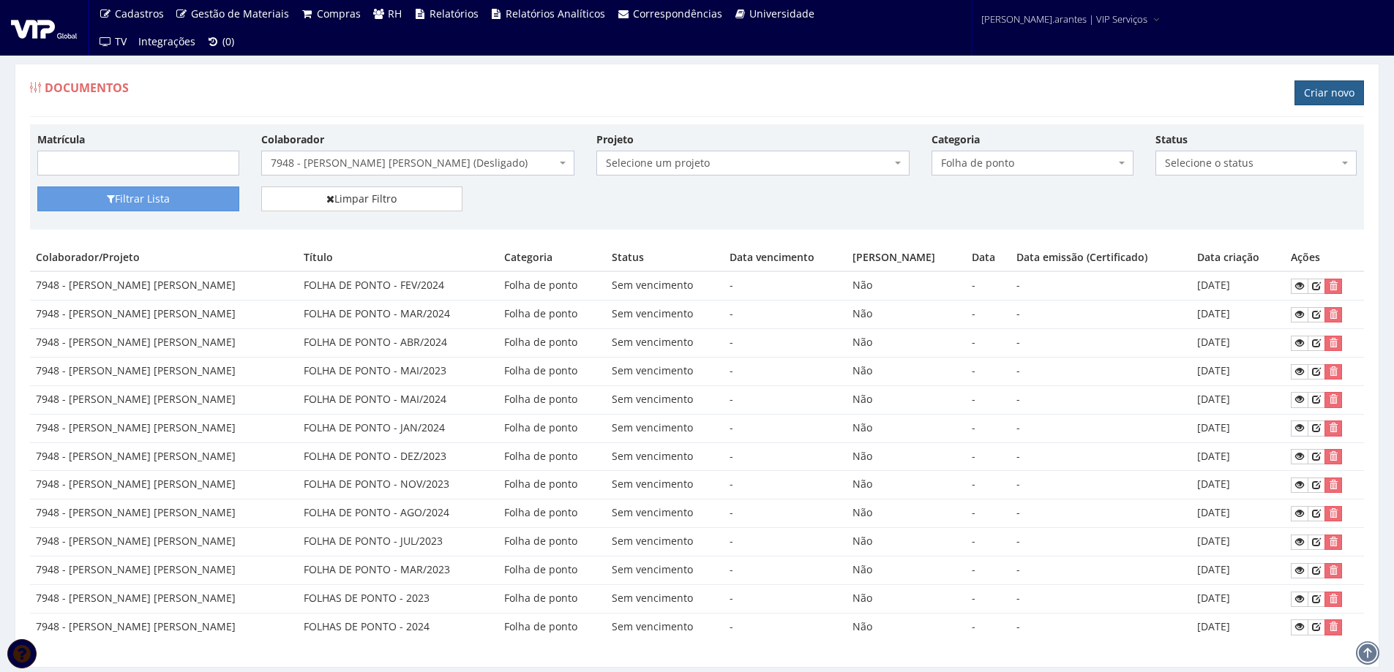
click at [1311, 90] on link "Criar novo" at bounding box center [1328, 92] width 69 height 25
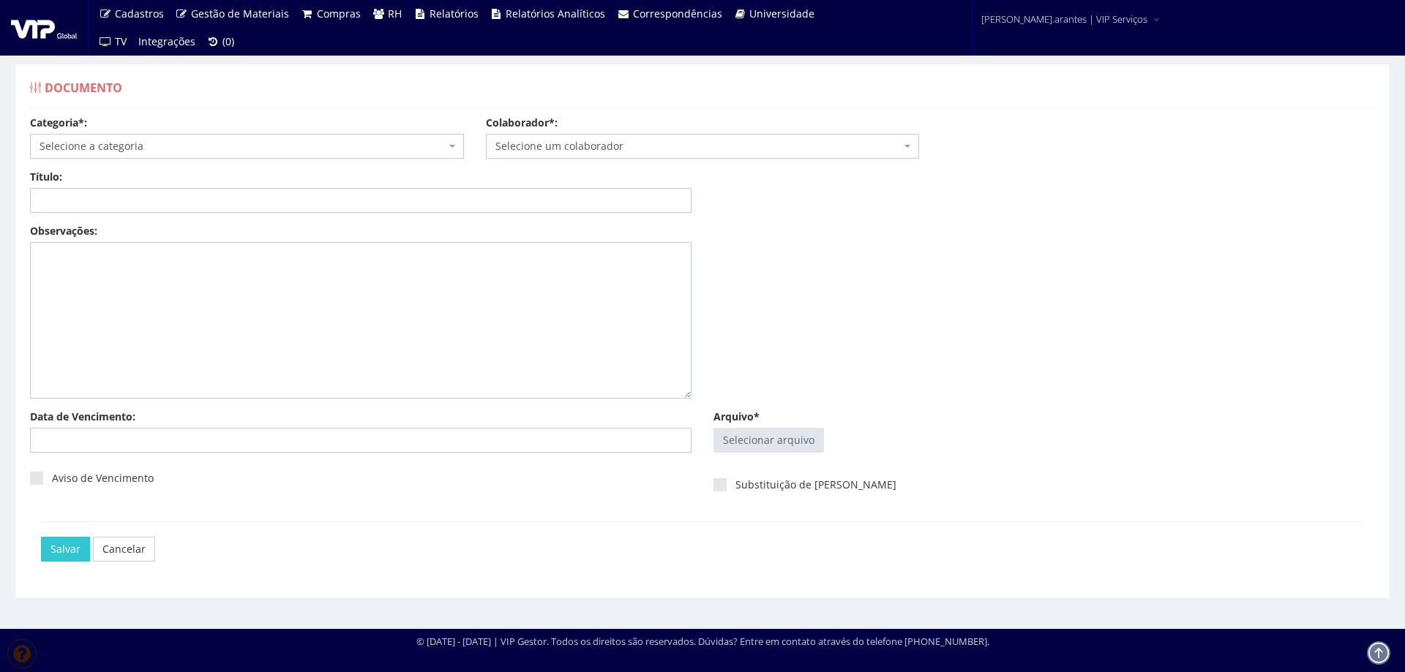
click at [146, 146] on span "Selecione a categoria" at bounding box center [243, 146] width 406 height 15
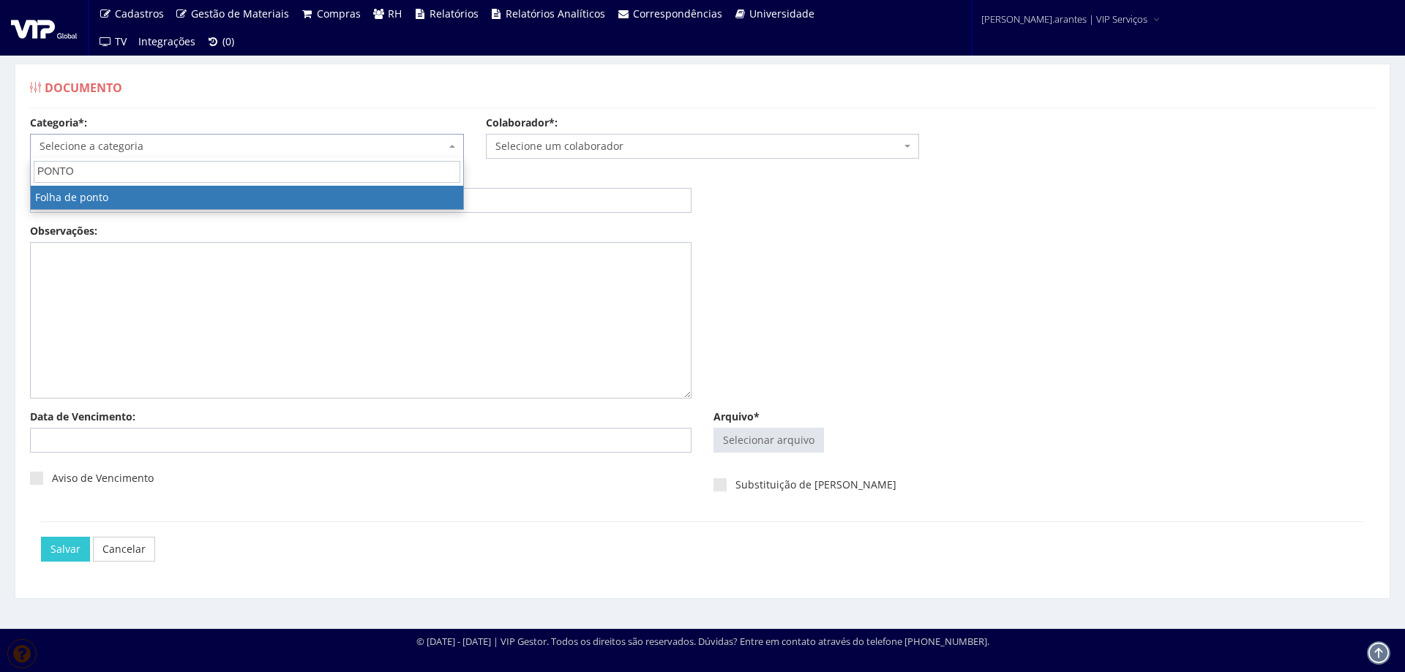
type input "PONTO"
select select "folha_ponto"
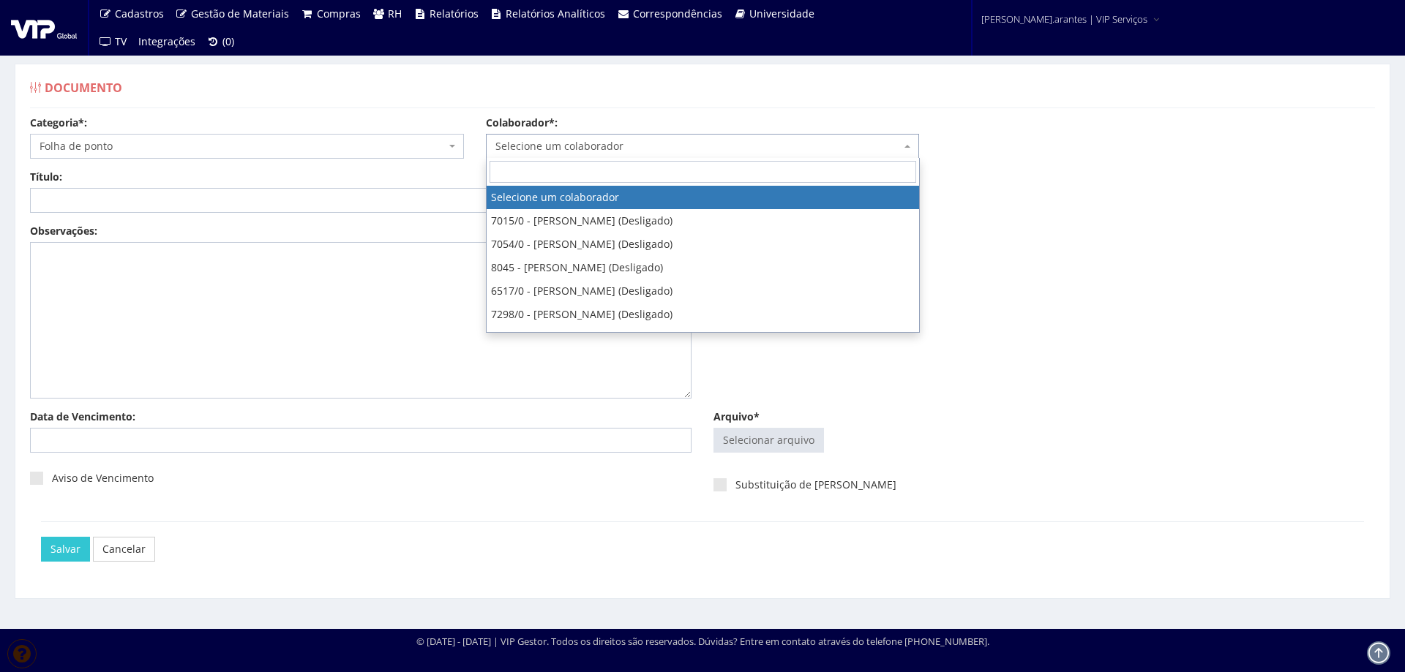
click at [584, 138] on span "Selecione um colaborador" at bounding box center [703, 146] width 434 height 25
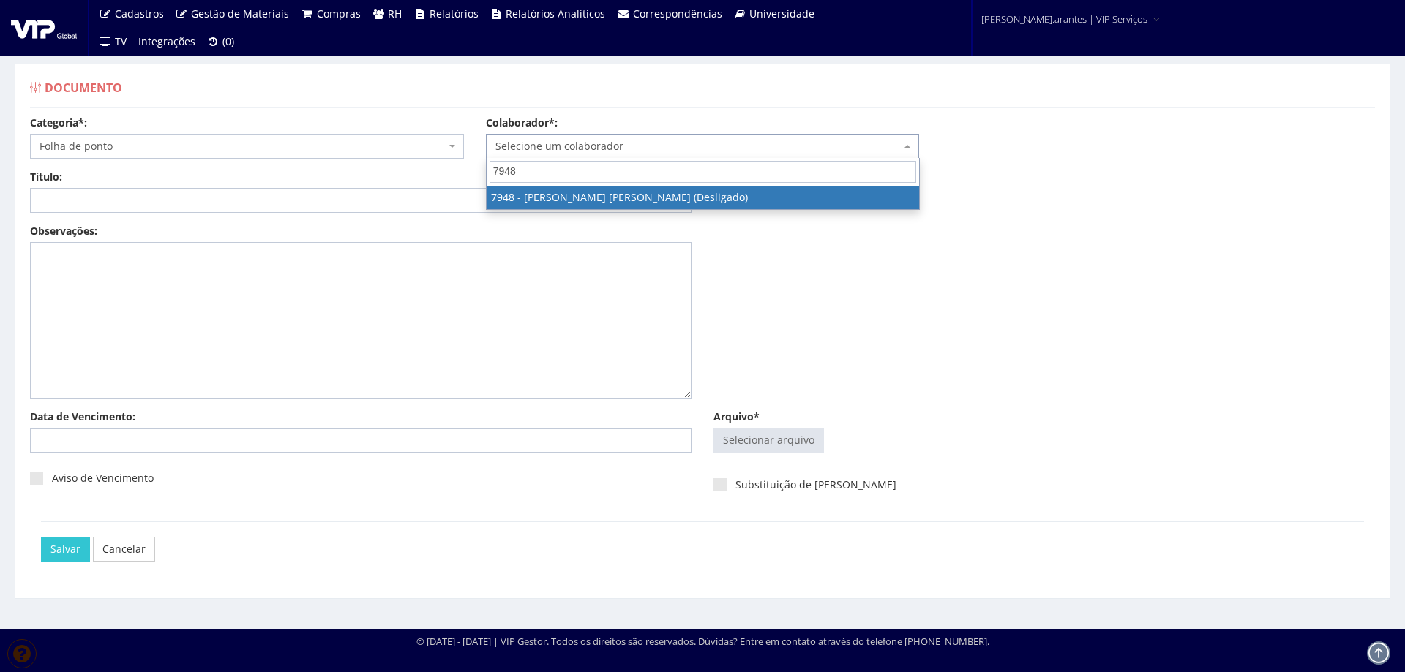
type input "7948"
select select "3074"
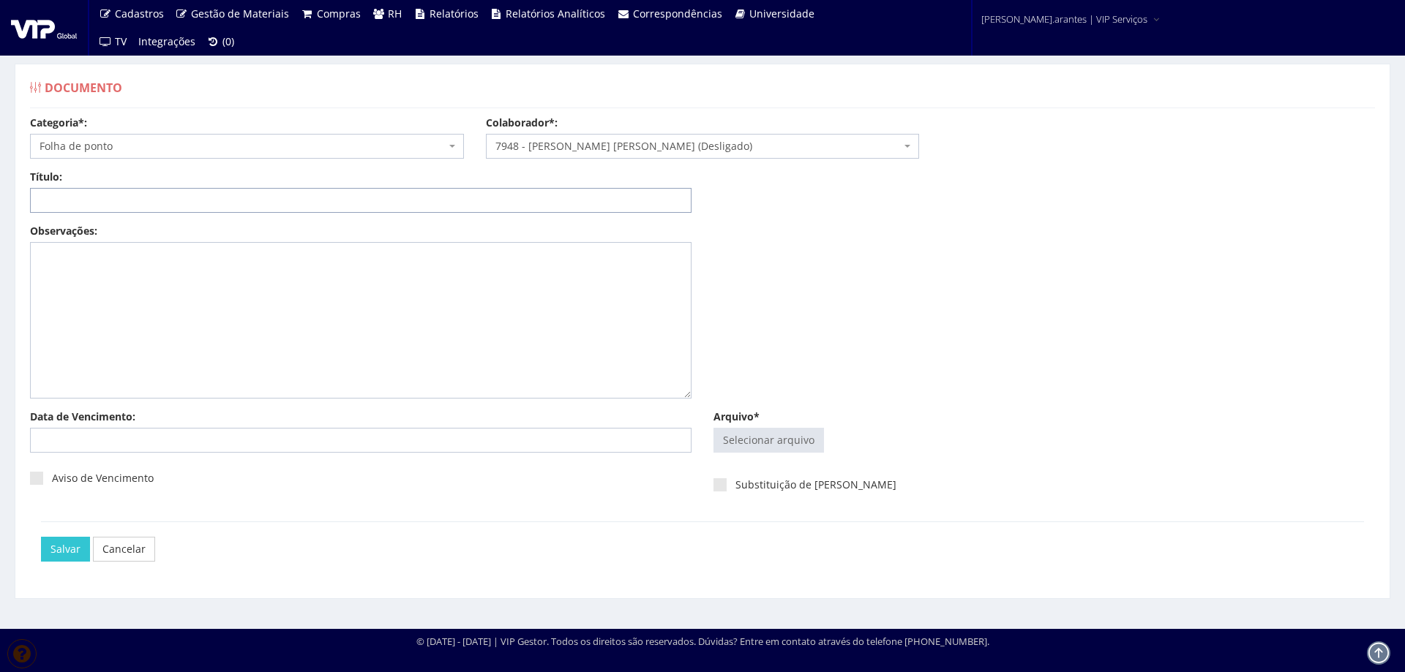
click at [399, 202] on input "Título:" at bounding box center [360, 200] width 661 height 25
type input "PONTO JAN/2025"
click at [749, 445] on input "Arquivo*" at bounding box center [768, 440] width 109 height 23
type input "C:\fakepath\FP_Ambev Cuiabá_16.12.2024 a 15.01.2025-2.pdf"
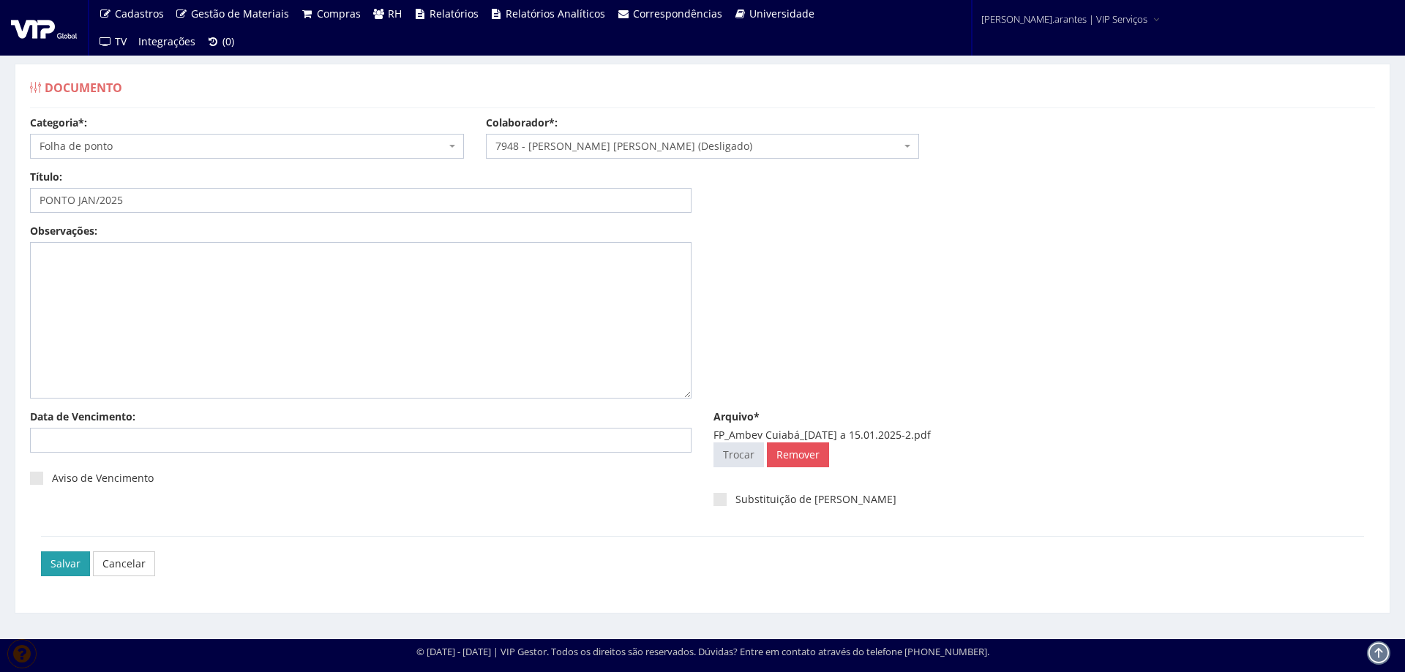
click at [70, 563] on input "Salvar" at bounding box center [65, 564] width 49 height 25
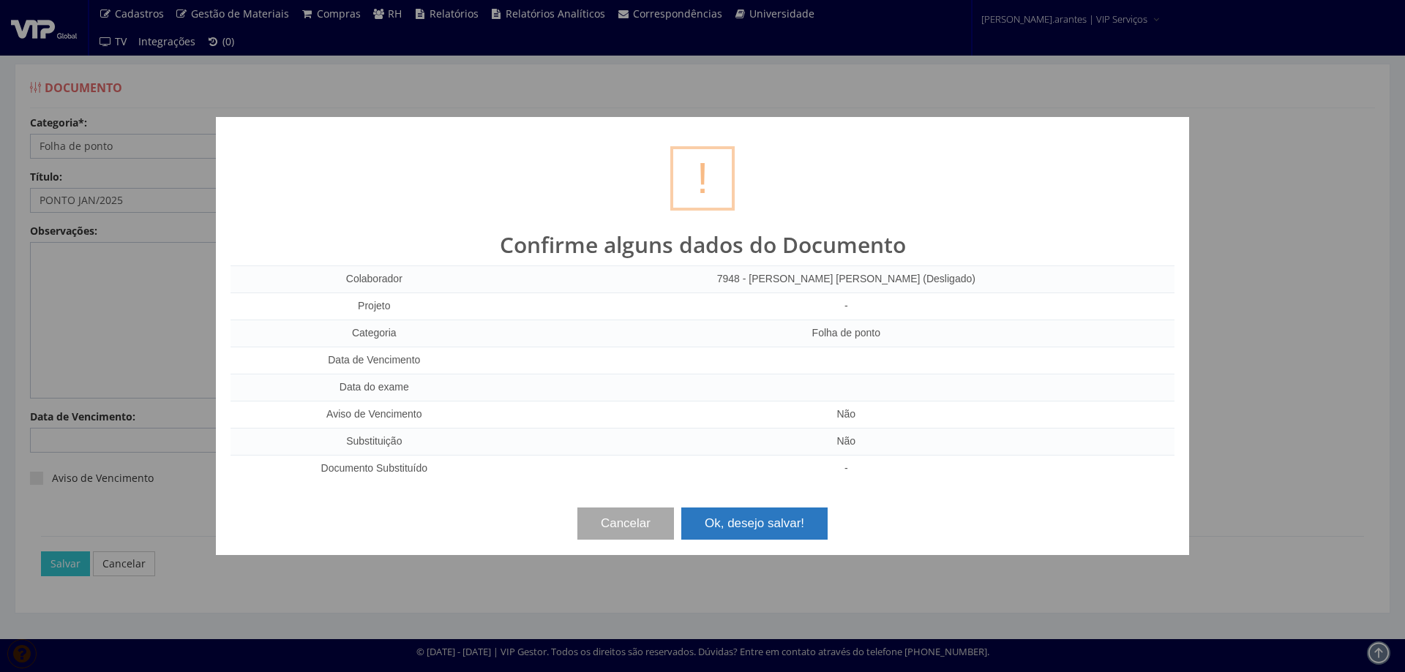
click at [764, 522] on button "Ok, desejo salvar!" at bounding box center [754, 524] width 146 height 32
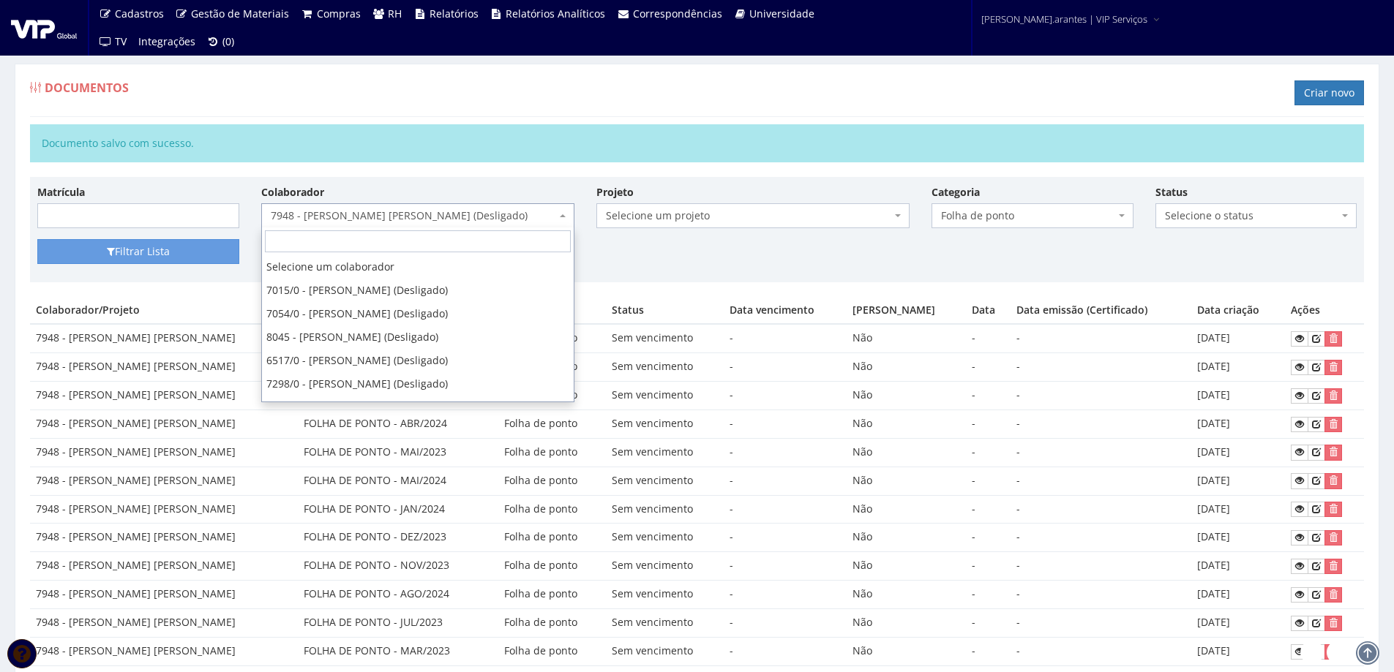
click at [366, 209] on span "7948 - [PERSON_NAME] [PERSON_NAME] (Desligado)" at bounding box center [413, 215] width 285 height 15
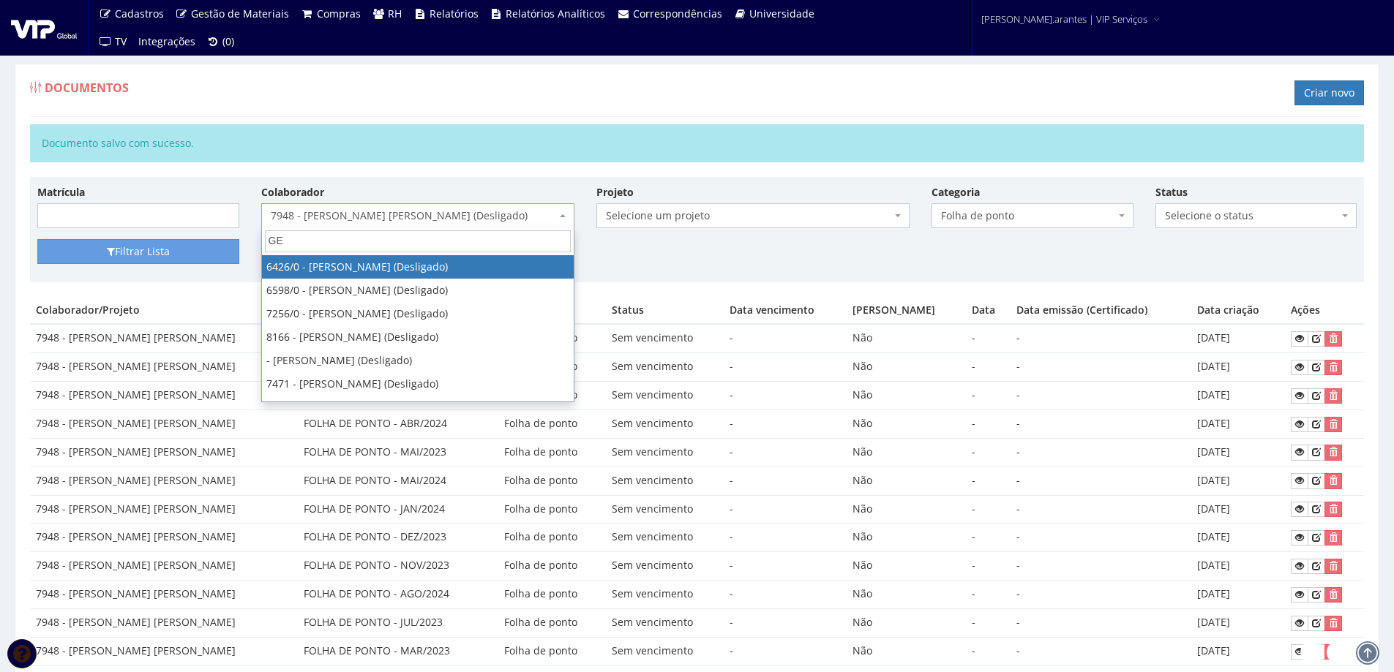
type input "GEO"
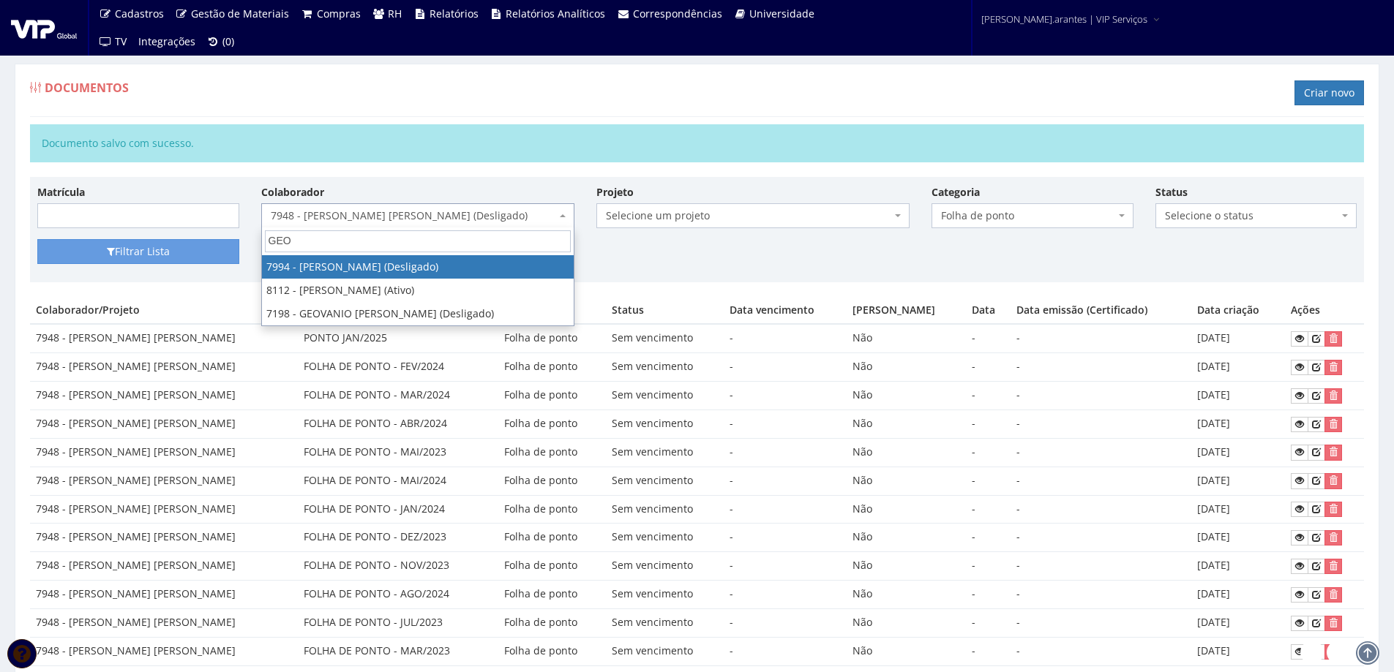
select select "3216"
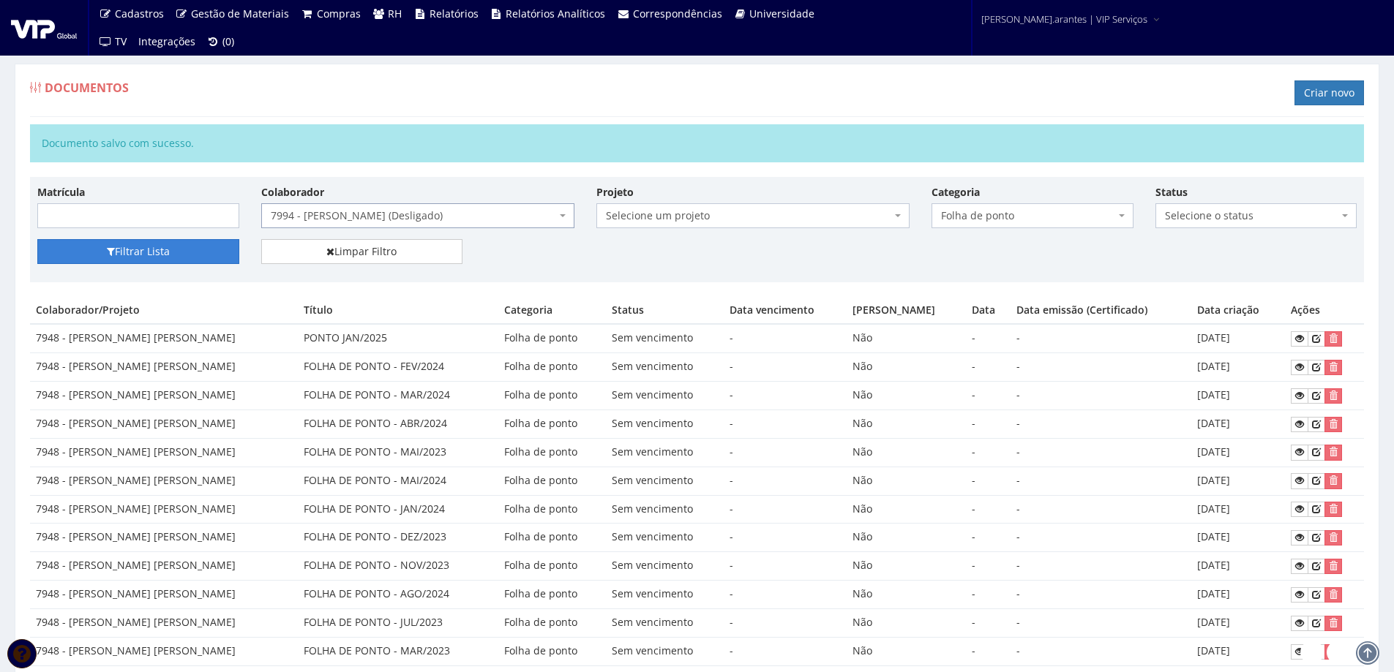
click at [116, 258] on button "Filtrar Lista" at bounding box center [138, 251] width 202 height 25
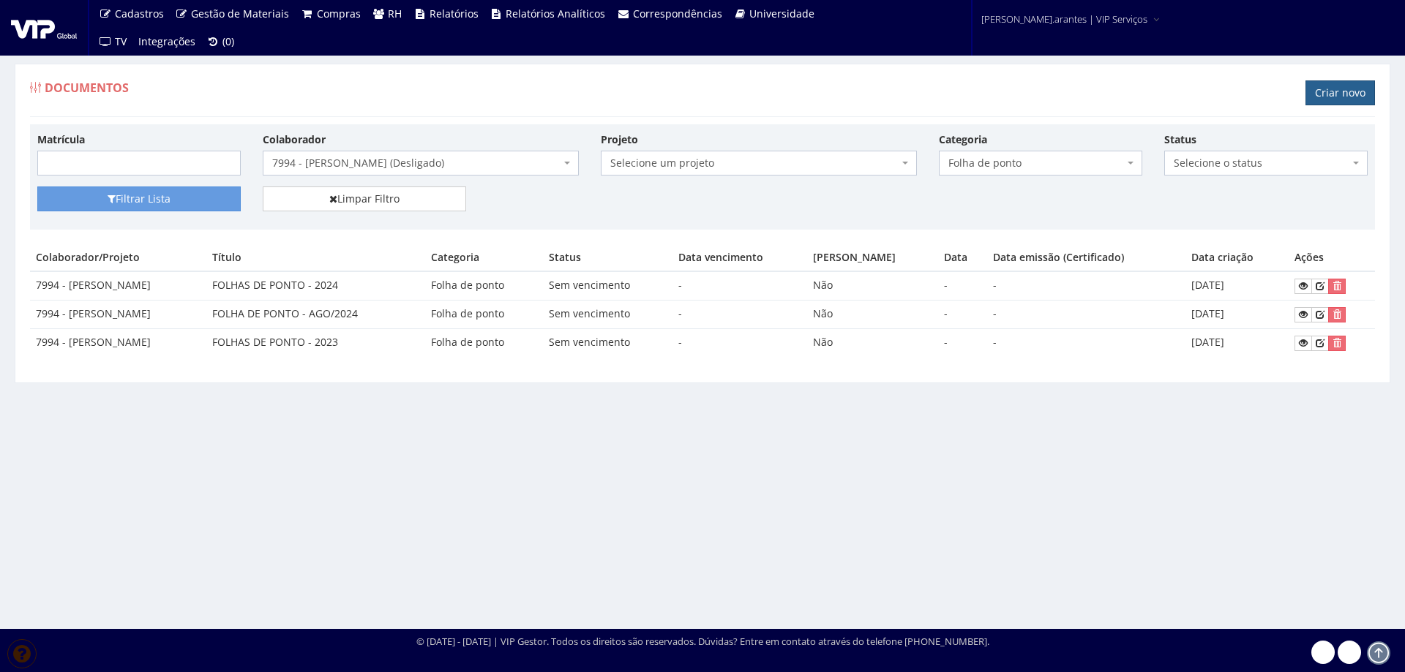
click at [1342, 95] on link "Criar novo" at bounding box center [1339, 92] width 69 height 25
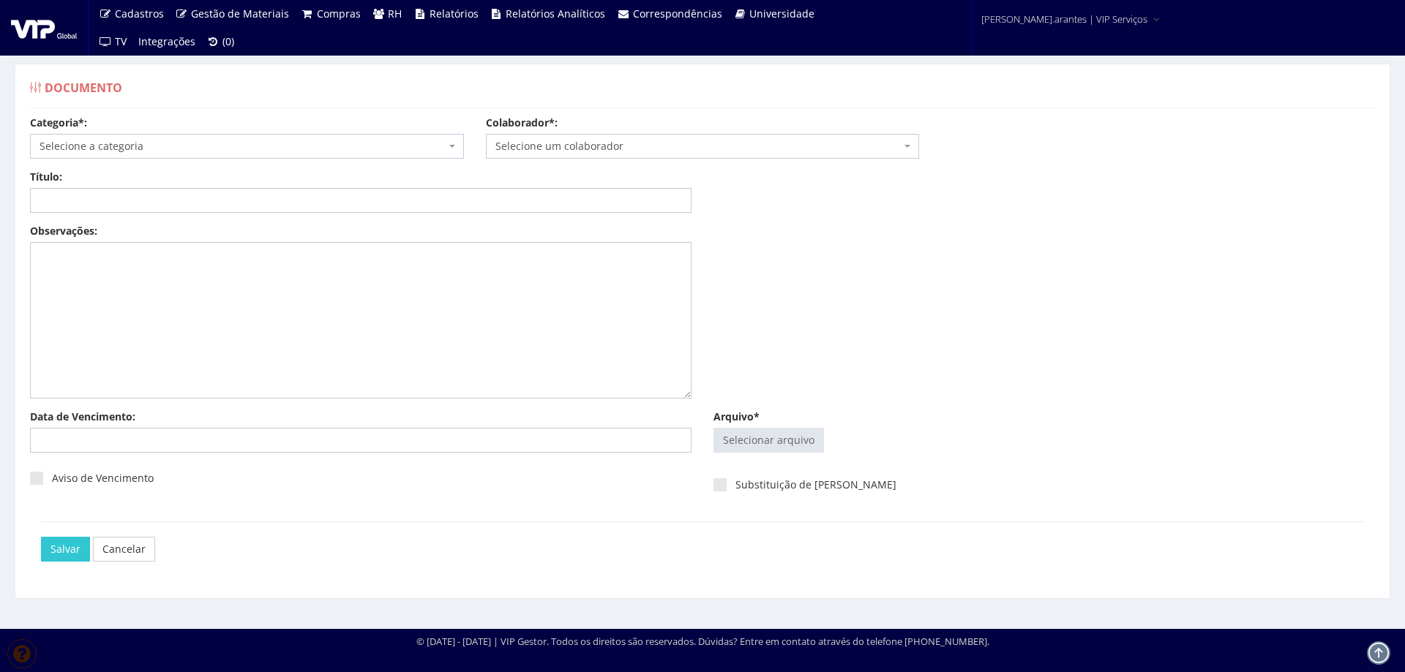
click at [268, 146] on span "Selecione a categoria" at bounding box center [243, 146] width 406 height 15
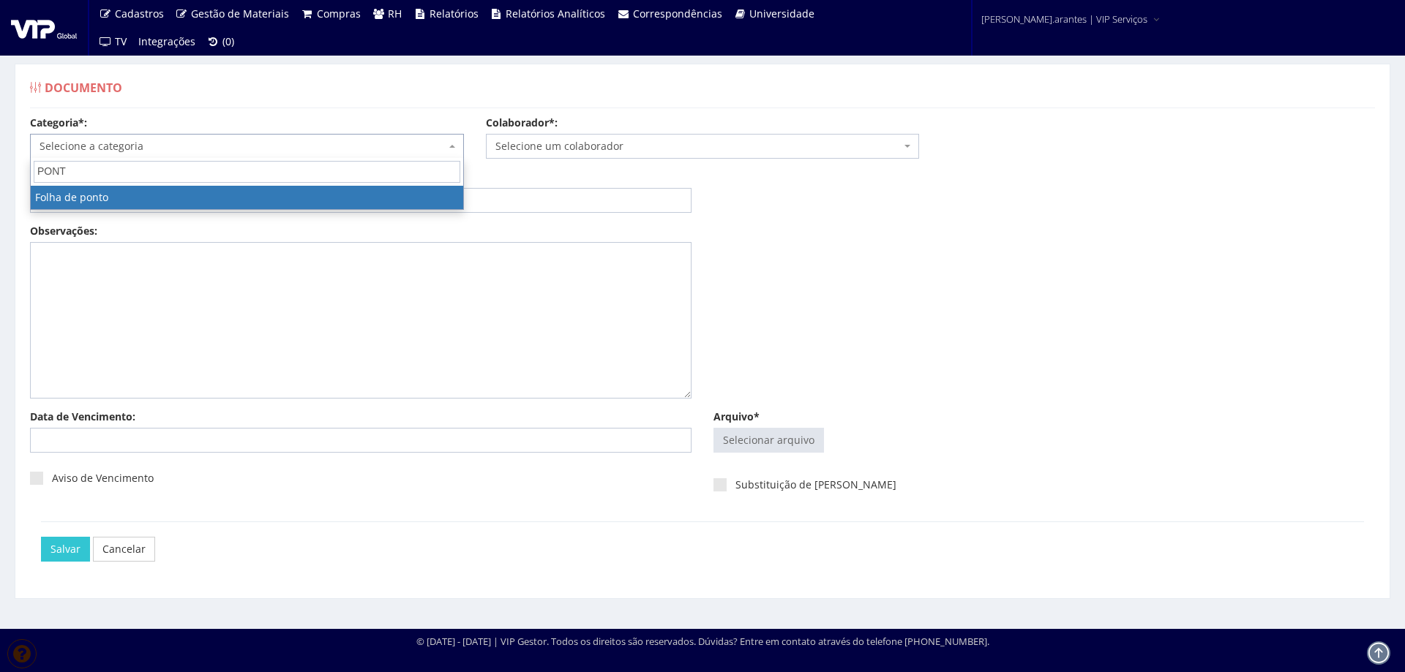
type input "PONTO"
select select "folha_ponto"
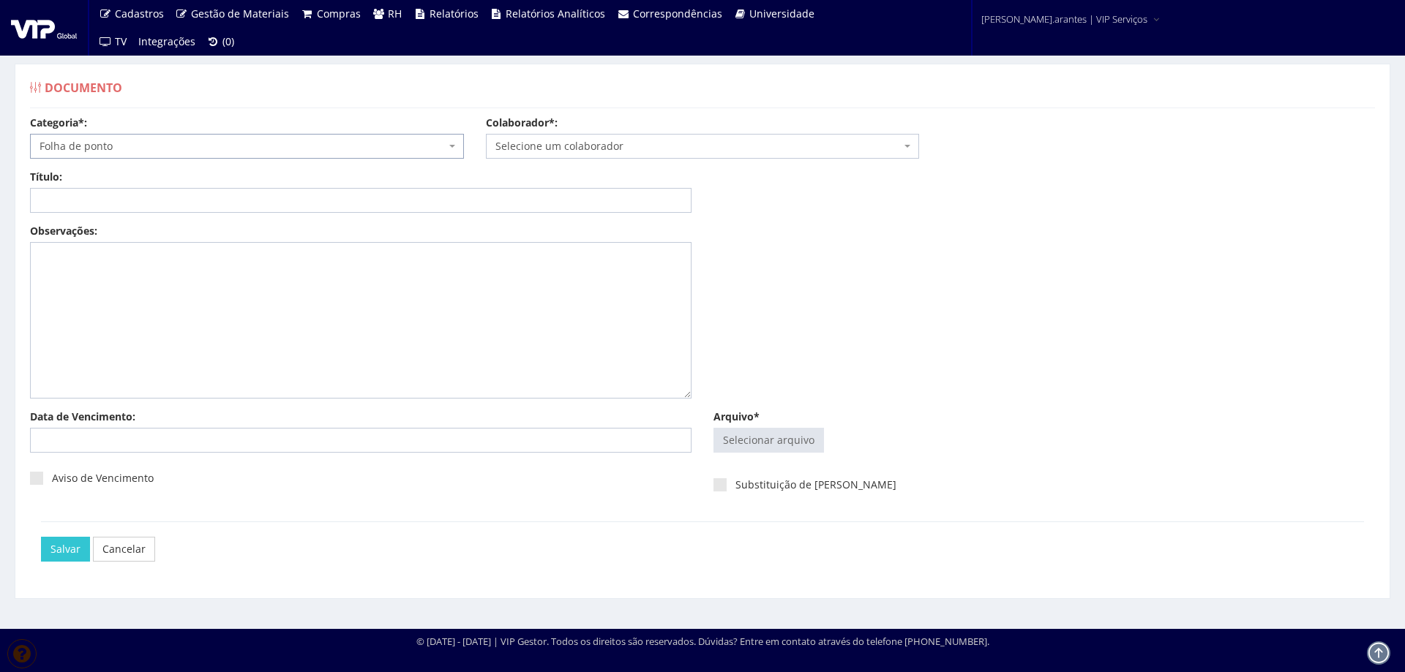
click at [597, 143] on span "Selecione um colaborador" at bounding box center [698, 146] width 406 height 15
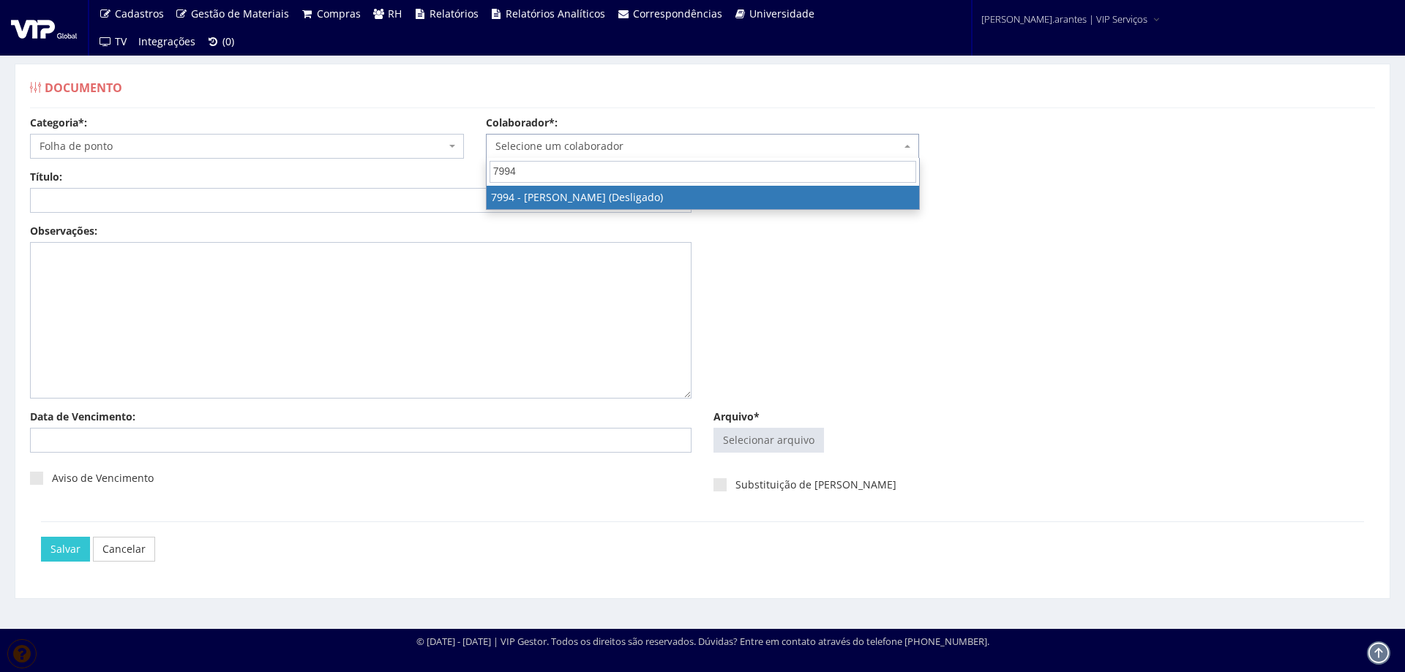
type input "7994"
select select "3216"
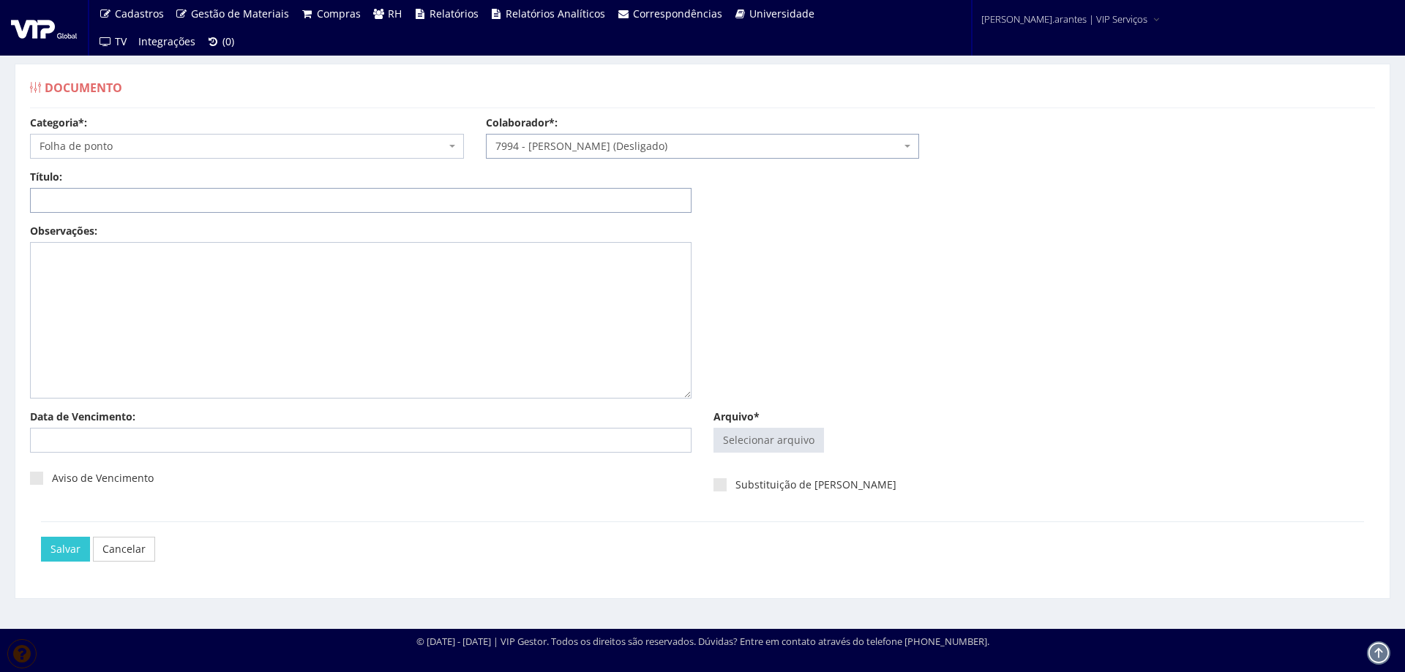
click at [188, 195] on input "Título:" at bounding box center [360, 200] width 661 height 25
type input "PONTO JAN/2025"
click at [778, 444] on input "Arquivo*" at bounding box center [768, 440] width 109 height 23
type input "C:\fakepath\FP_Ambev Cuiabá_16.12.2024 a 15.01.2025-3.pdf"
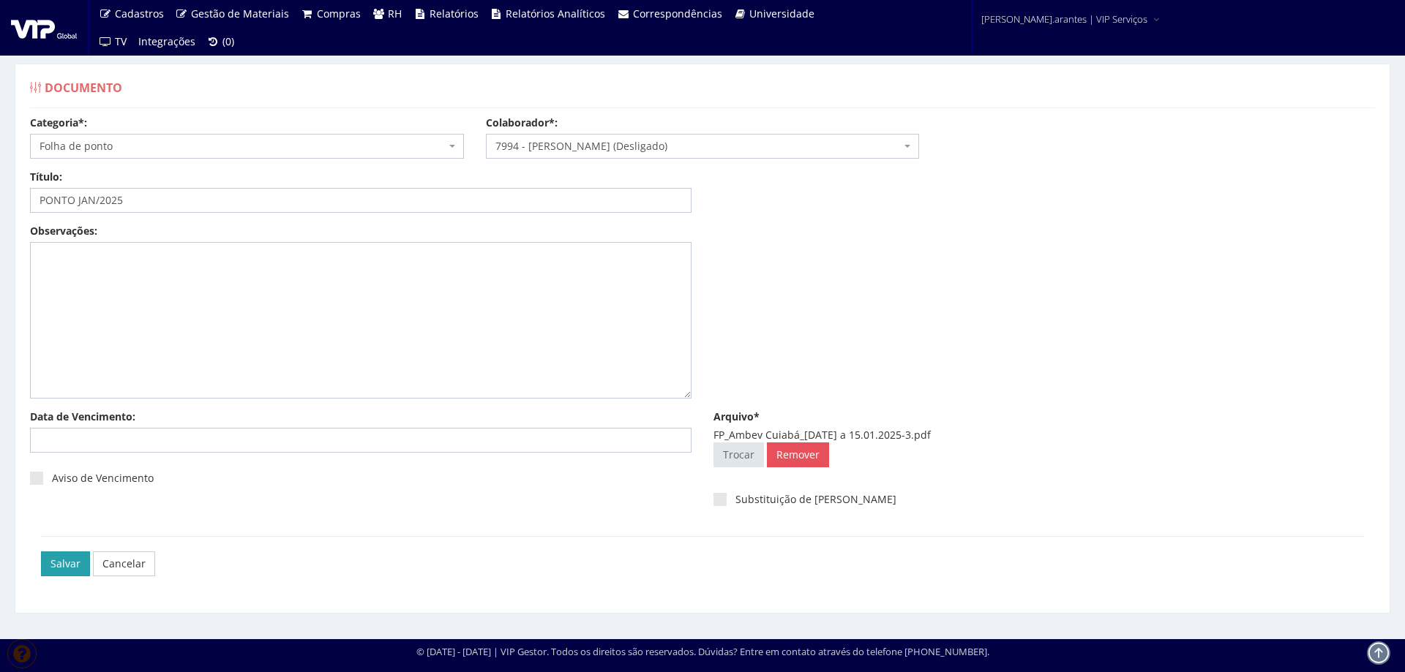
click at [72, 564] on input "Salvar" at bounding box center [65, 564] width 49 height 25
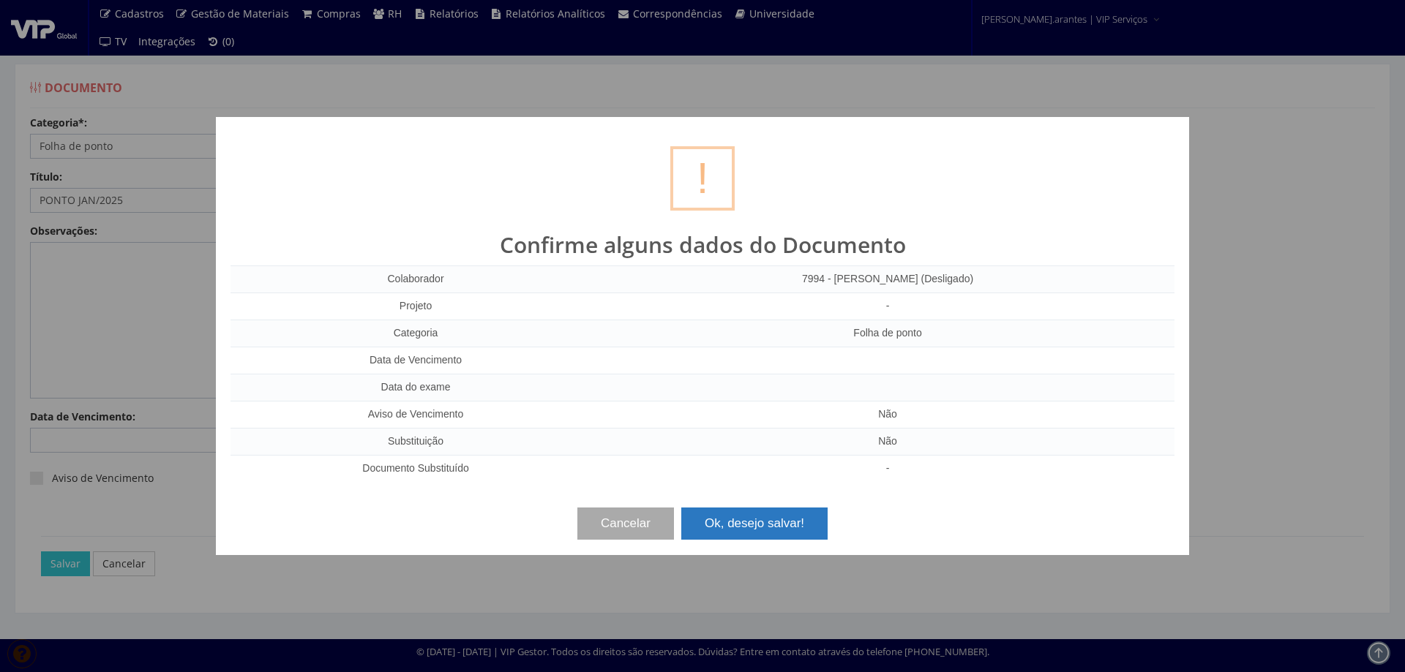
click at [794, 522] on button "Ok, desejo salvar!" at bounding box center [754, 524] width 146 height 32
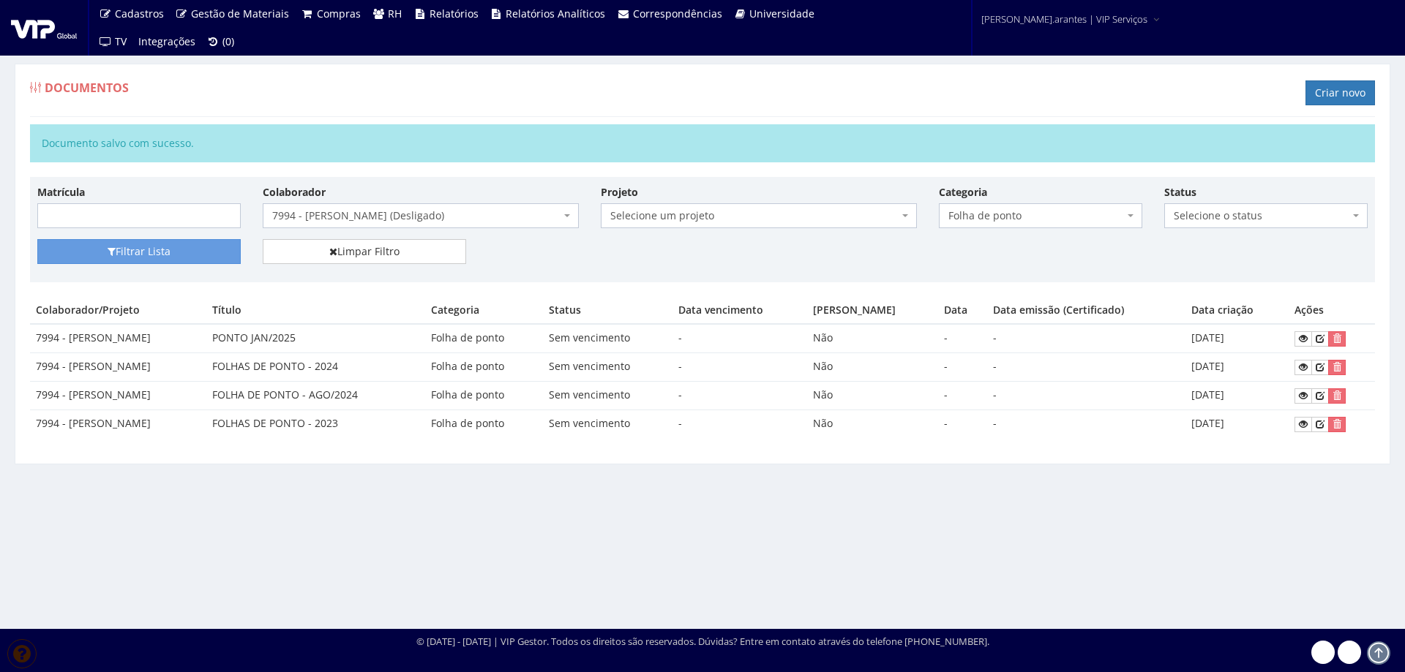
click at [358, 208] on span "7994 - [PERSON_NAME] (Desligado)" at bounding box center [416, 215] width 288 height 15
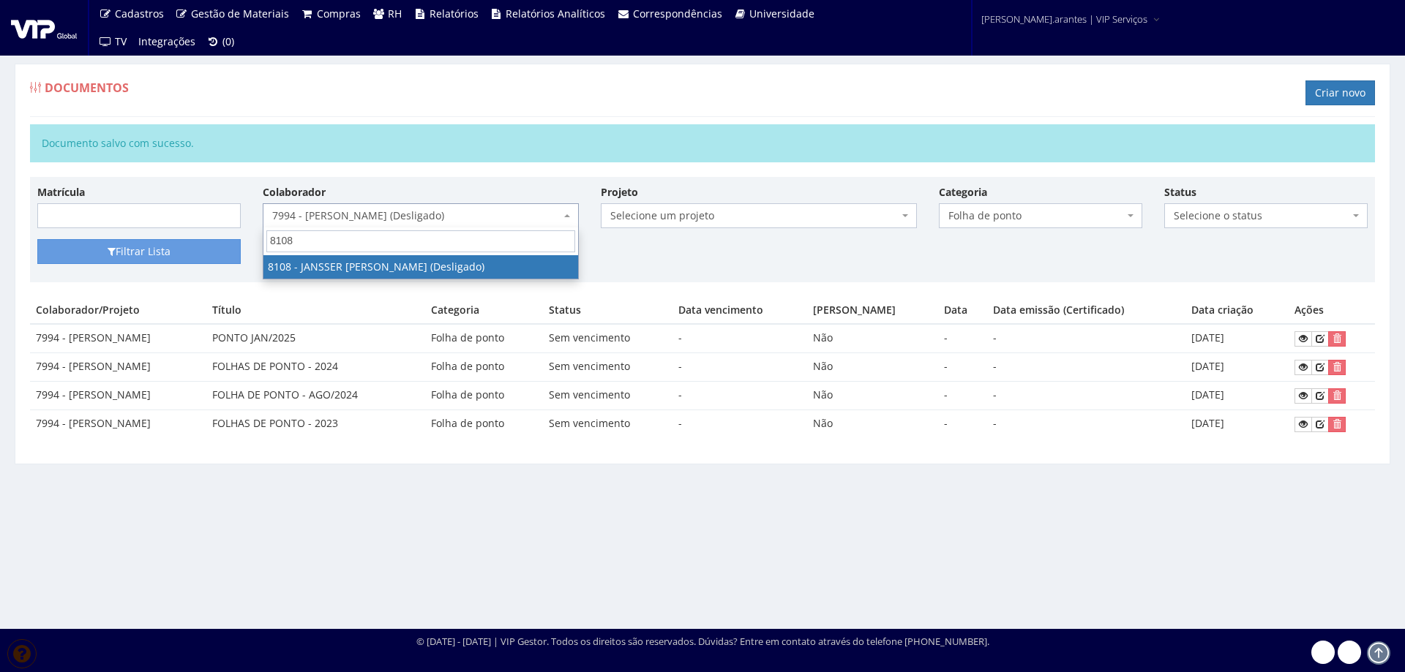
type input "8108"
select select "3662"
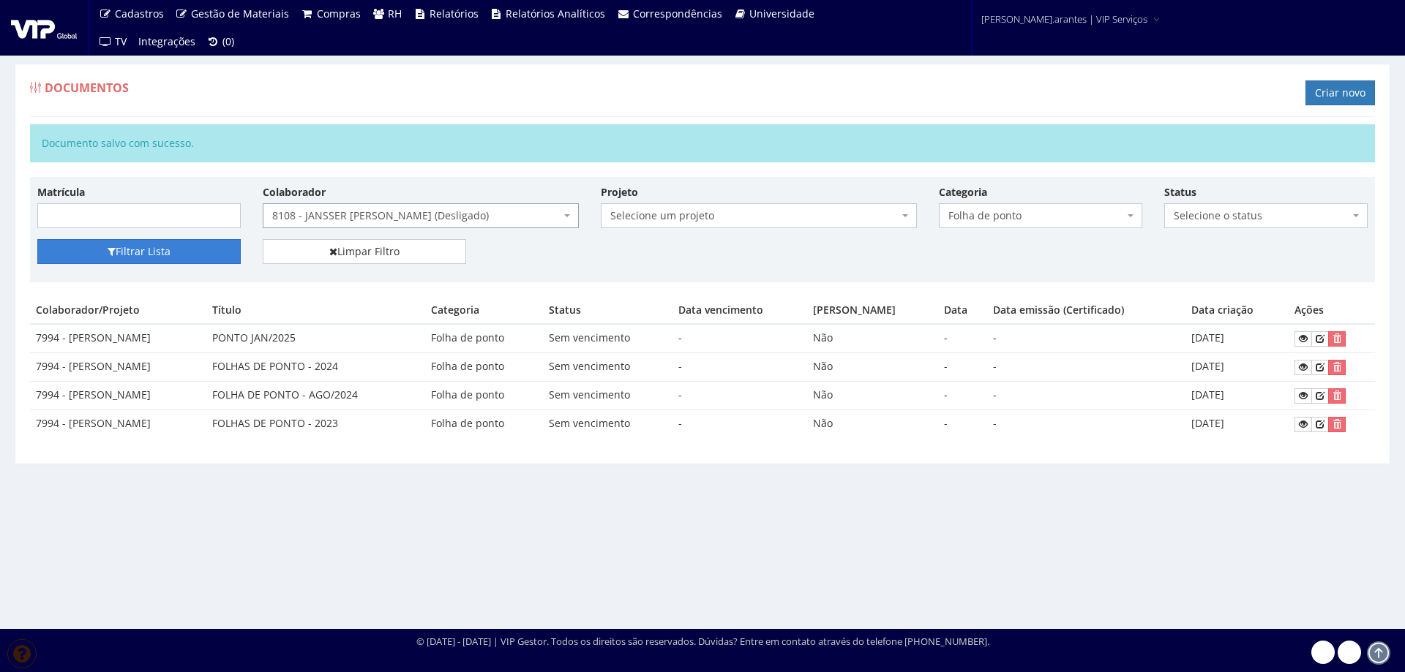
click at [192, 253] on button "Filtrar Lista" at bounding box center [138, 251] width 203 height 25
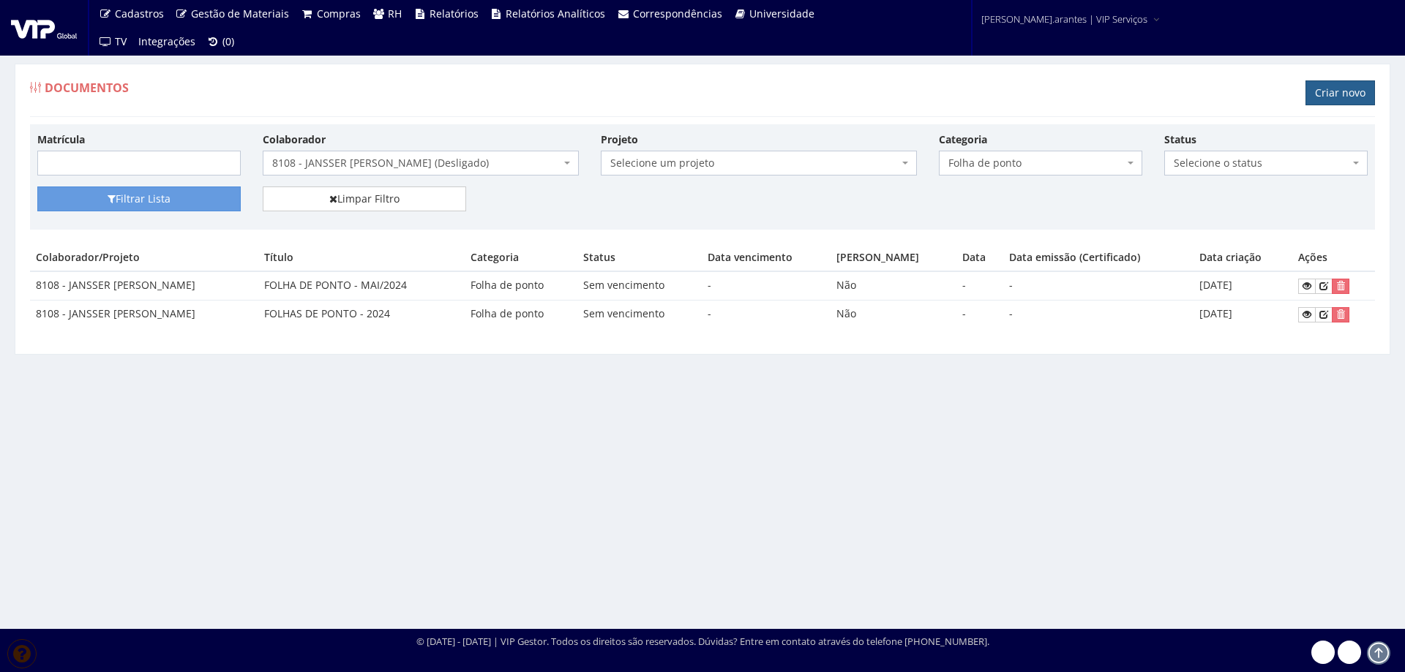
click at [1350, 88] on link "Criar novo" at bounding box center [1339, 92] width 69 height 25
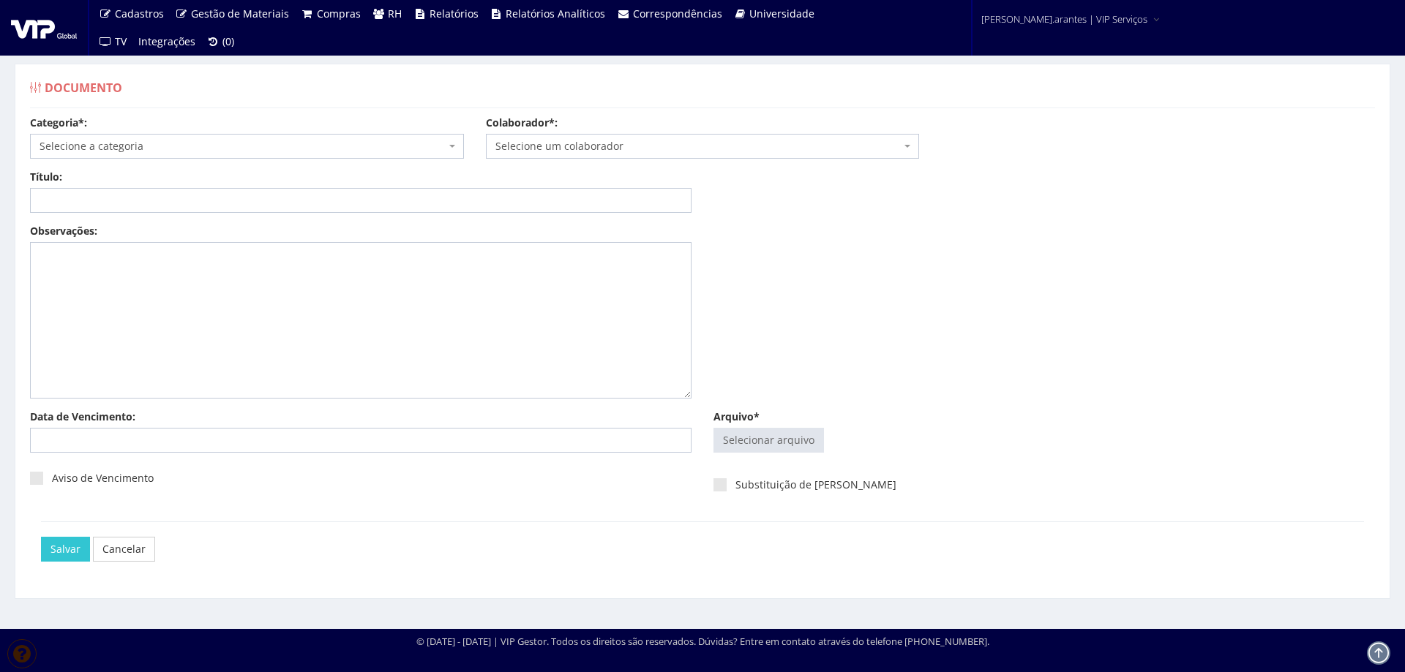
click at [81, 143] on span "Selecione a categoria" at bounding box center [243, 146] width 406 height 15
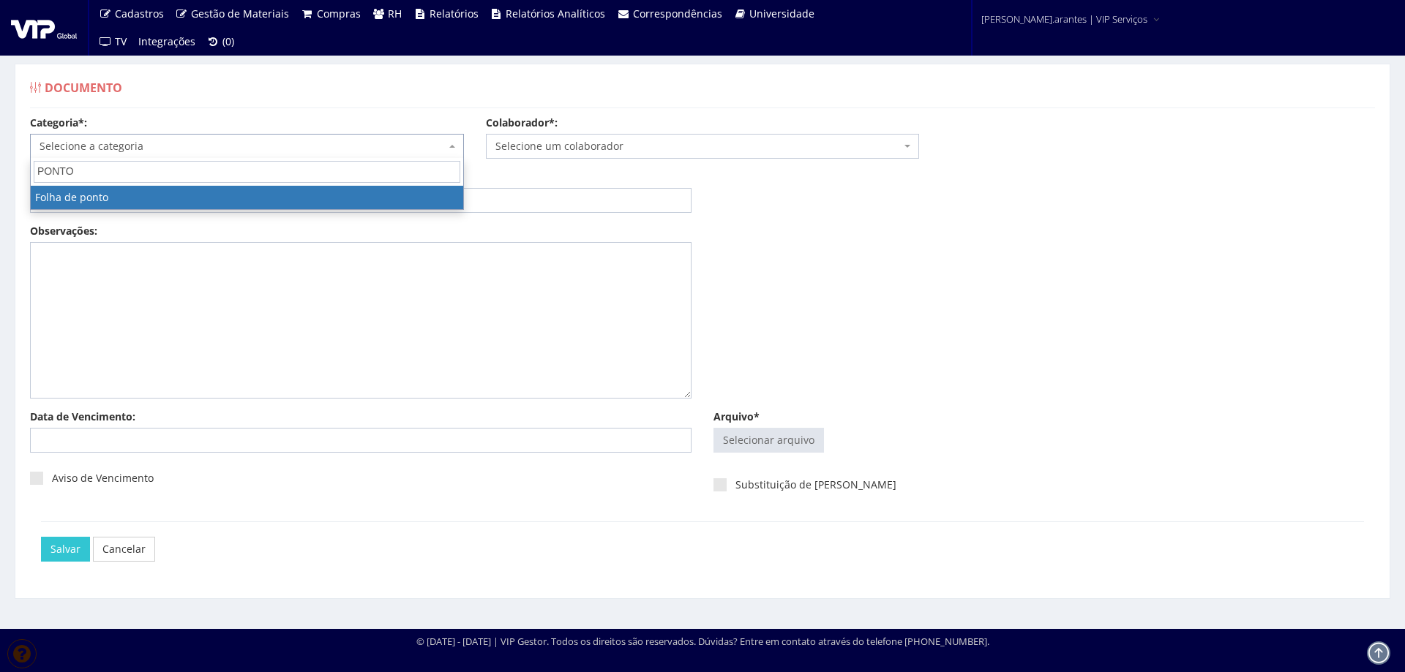
type input "PONTO"
select select "folha_ponto"
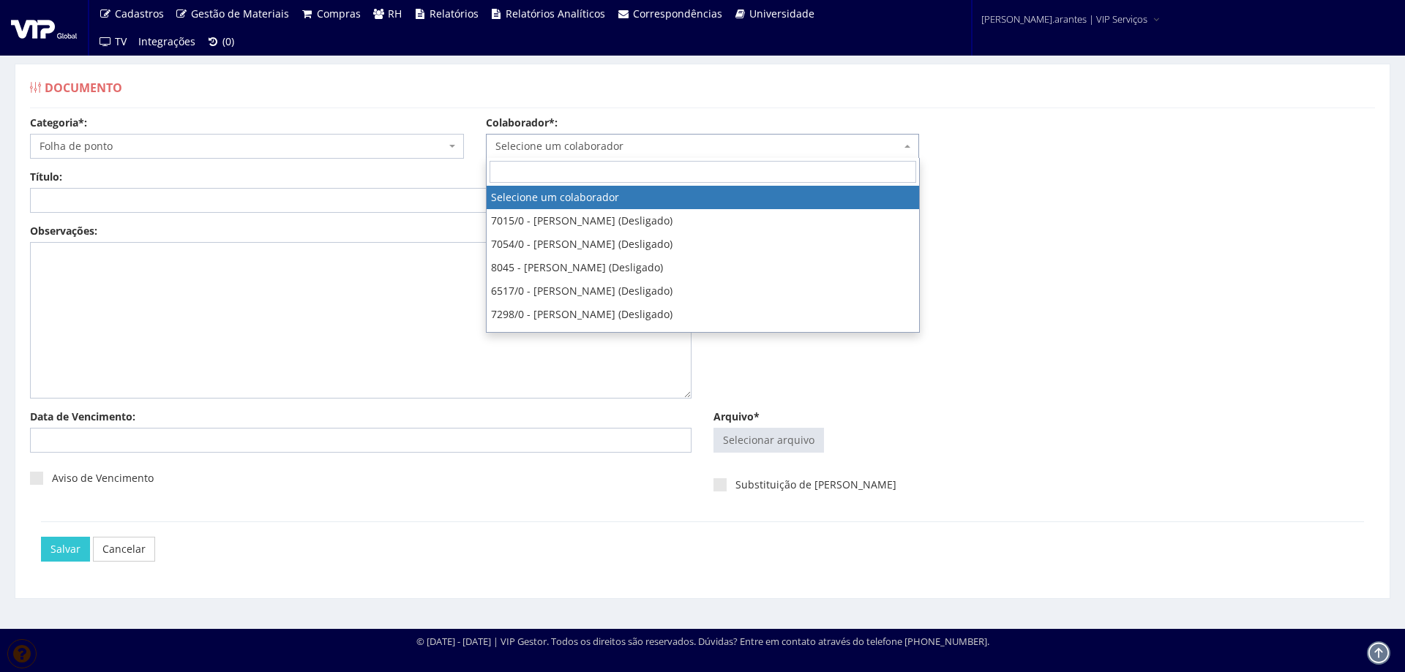
click at [543, 149] on span "Selecione um colaborador" at bounding box center [698, 146] width 406 height 15
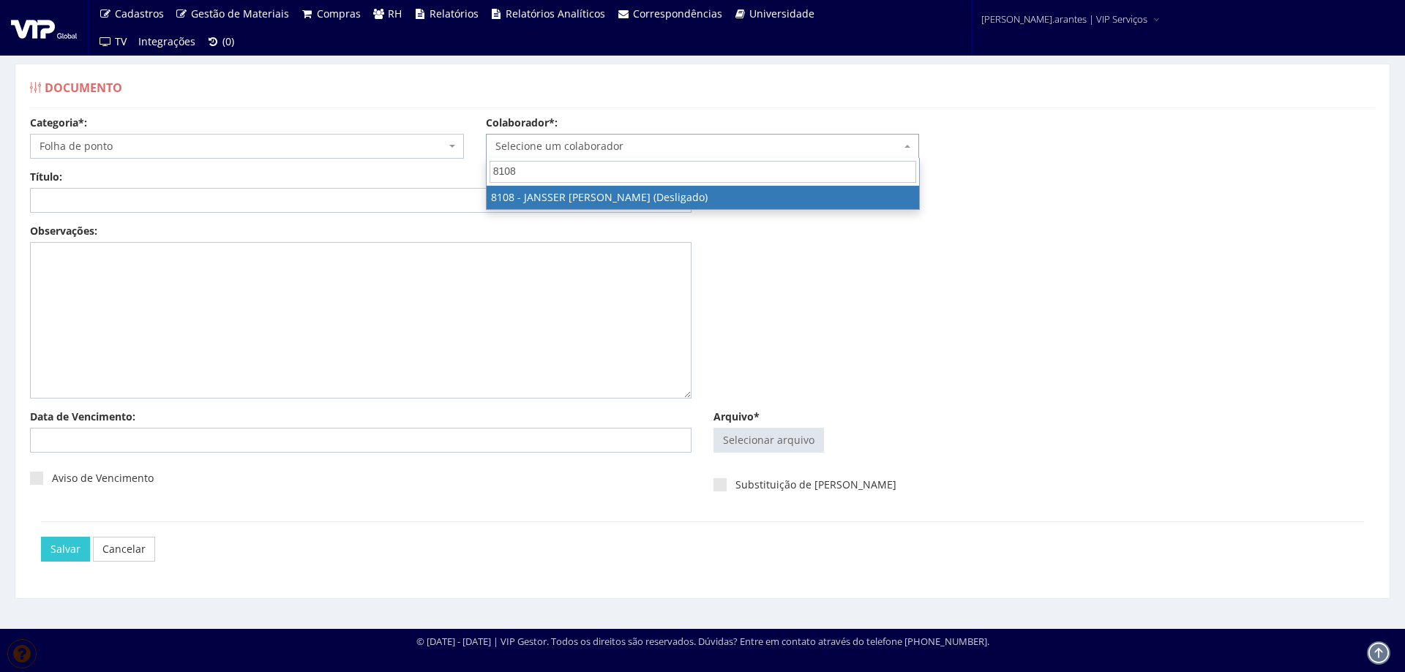
type input "8108"
select select "3662"
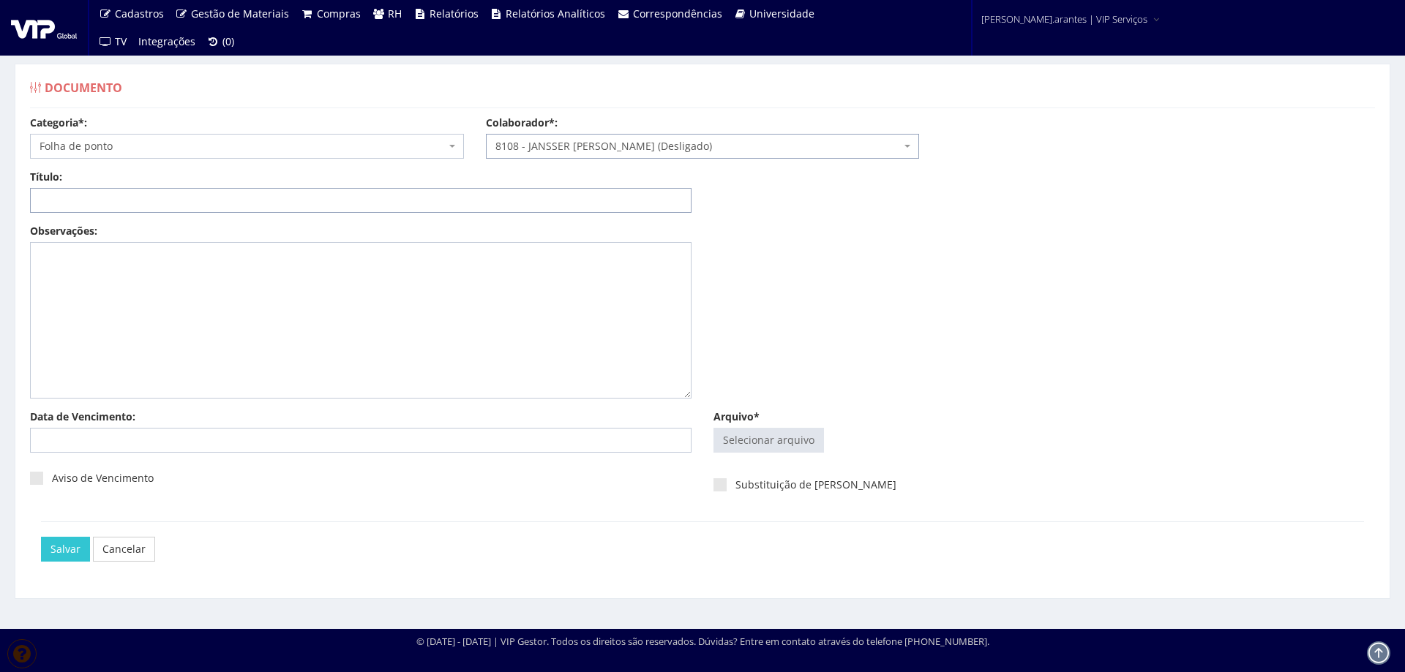
click at [98, 196] on input "Título:" at bounding box center [360, 200] width 661 height 25
type input "PONTO JAN/2025"
click at [773, 446] on input "Arquivo*" at bounding box center [768, 440] width 109 height 23
type input "C:\fakepath\FP_Ambev Cuiabá_16.12.2024 a 15.01.2025-4.pdf"
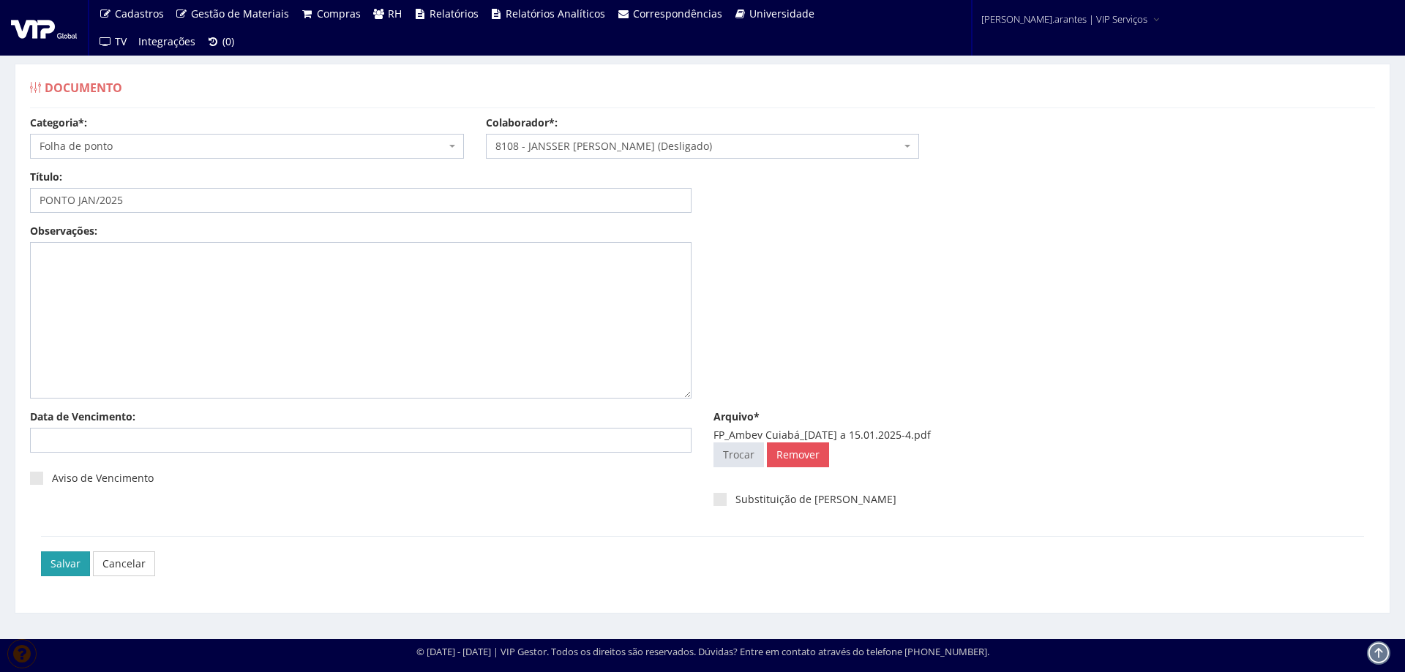
click at [62, 557] on input "Salvar" at bounding box center [65, 564] width 49 height 25
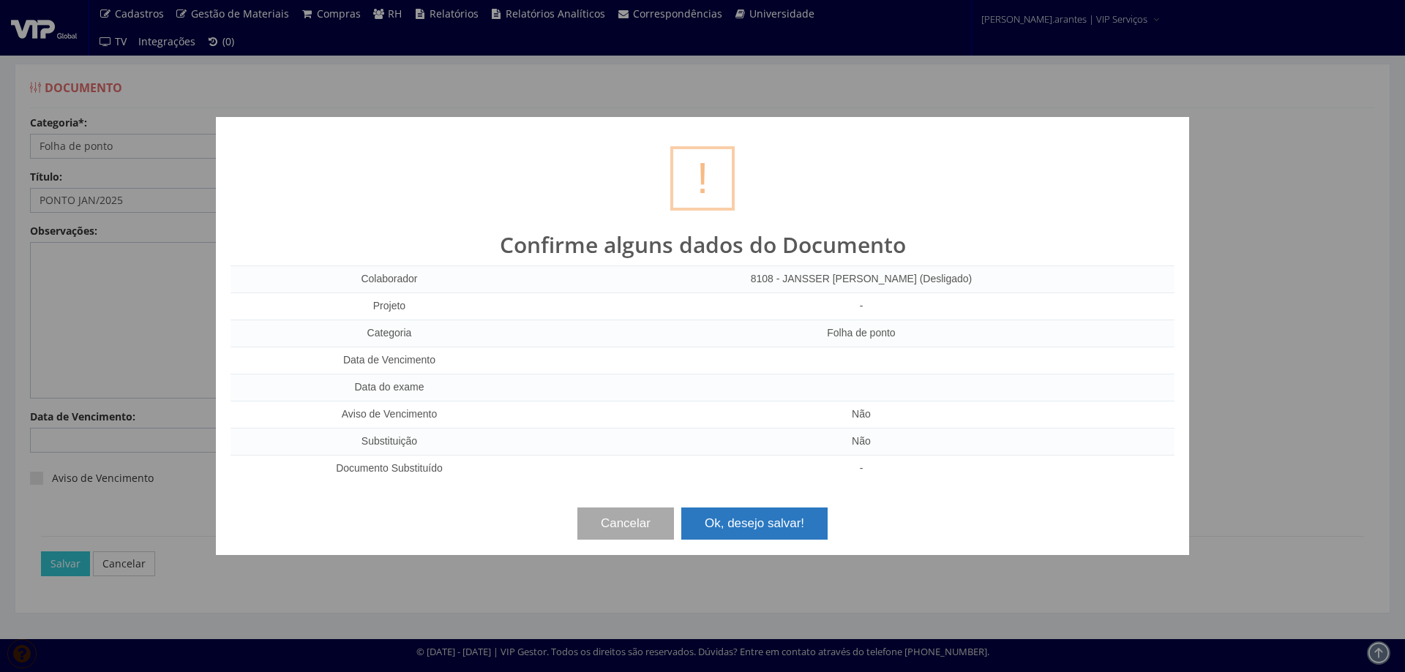
click at [764, 522] on button "Ok, desejo salvar!" at bounding box center [754, 524] width 146 height 32
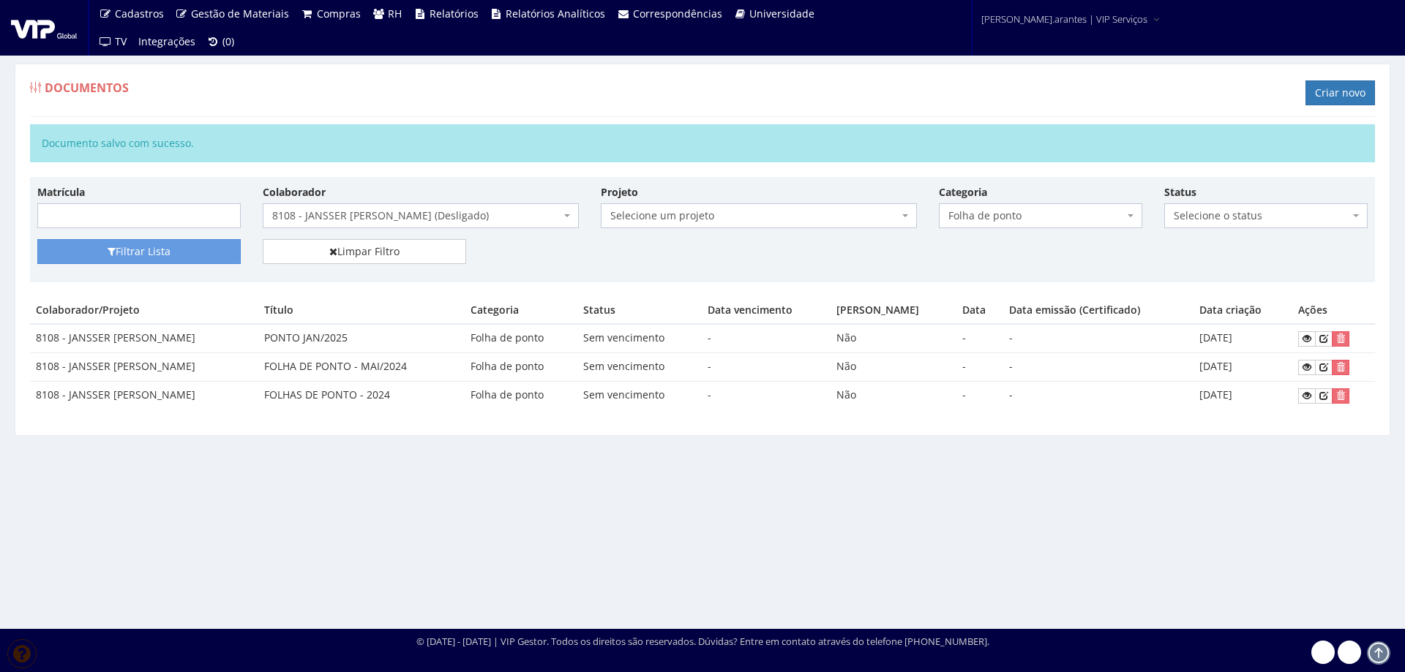
click at [319, 222] on span "8108 - JANSSER [PERSON_NAME] (Desligado)" at bounding box center [416, 215] width 288 height 15
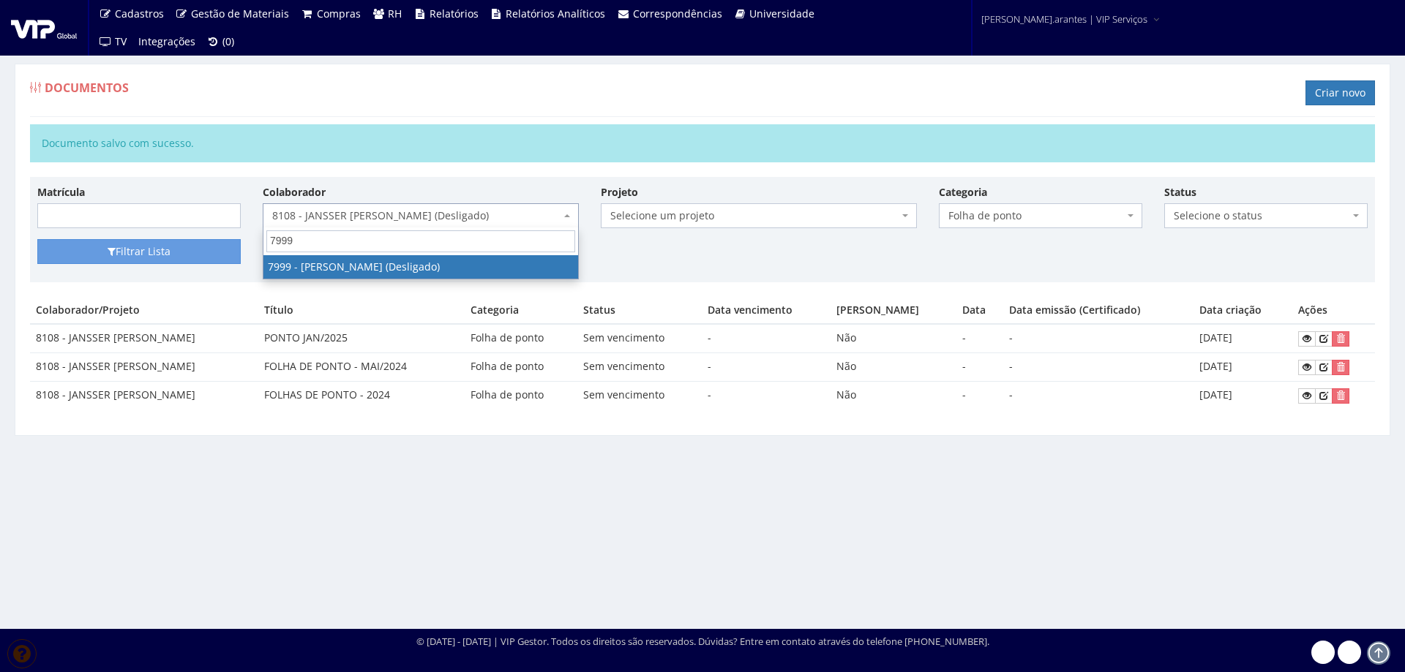
type input "7999"
select select "3236"
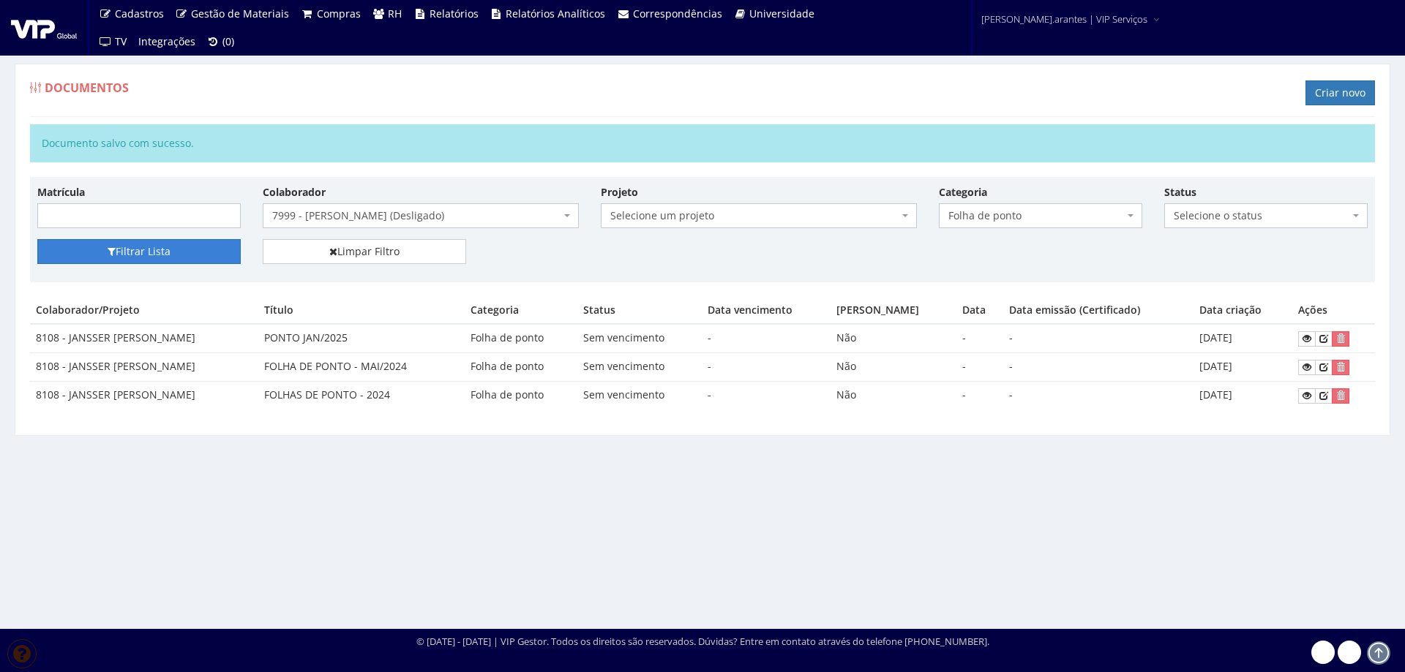
click at [156, 252] on button "Filtrar Lista" at bounding box center [138, 251] width 203 height 25
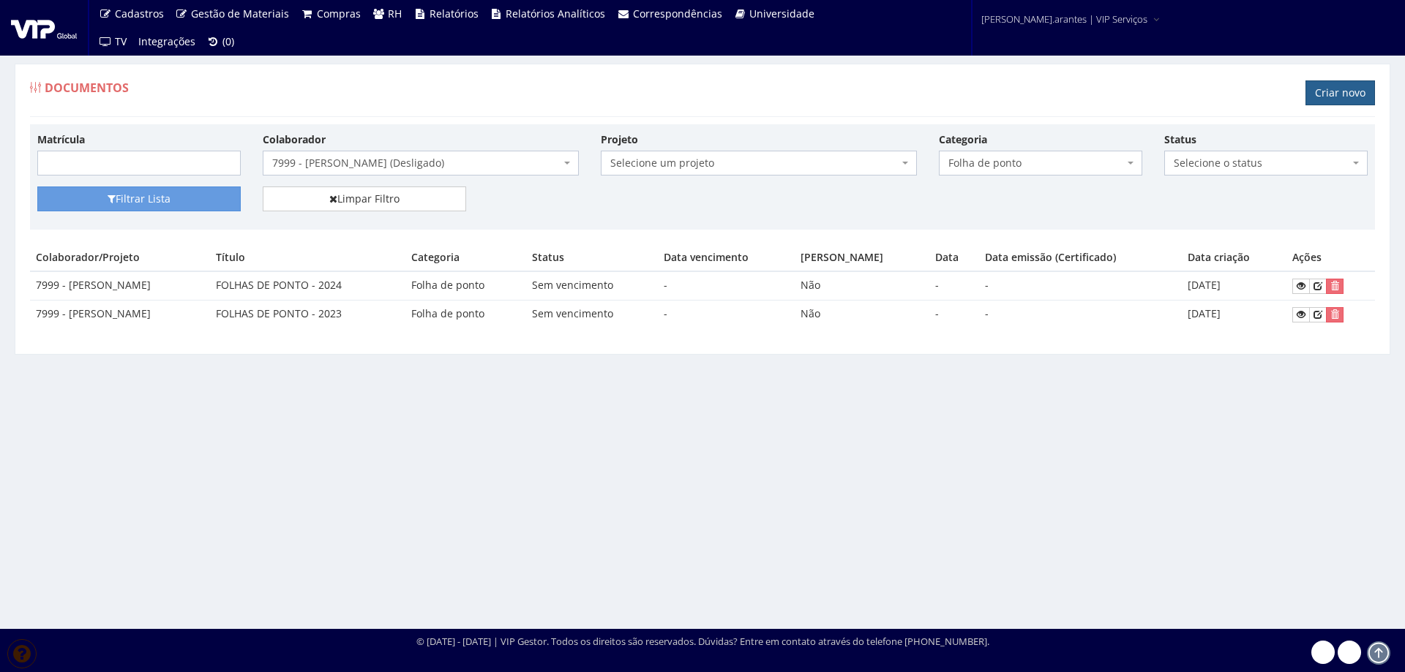
click at [1315, 96] on link "Criar novo" at bounding box center [1339, 92] width 69 height 25
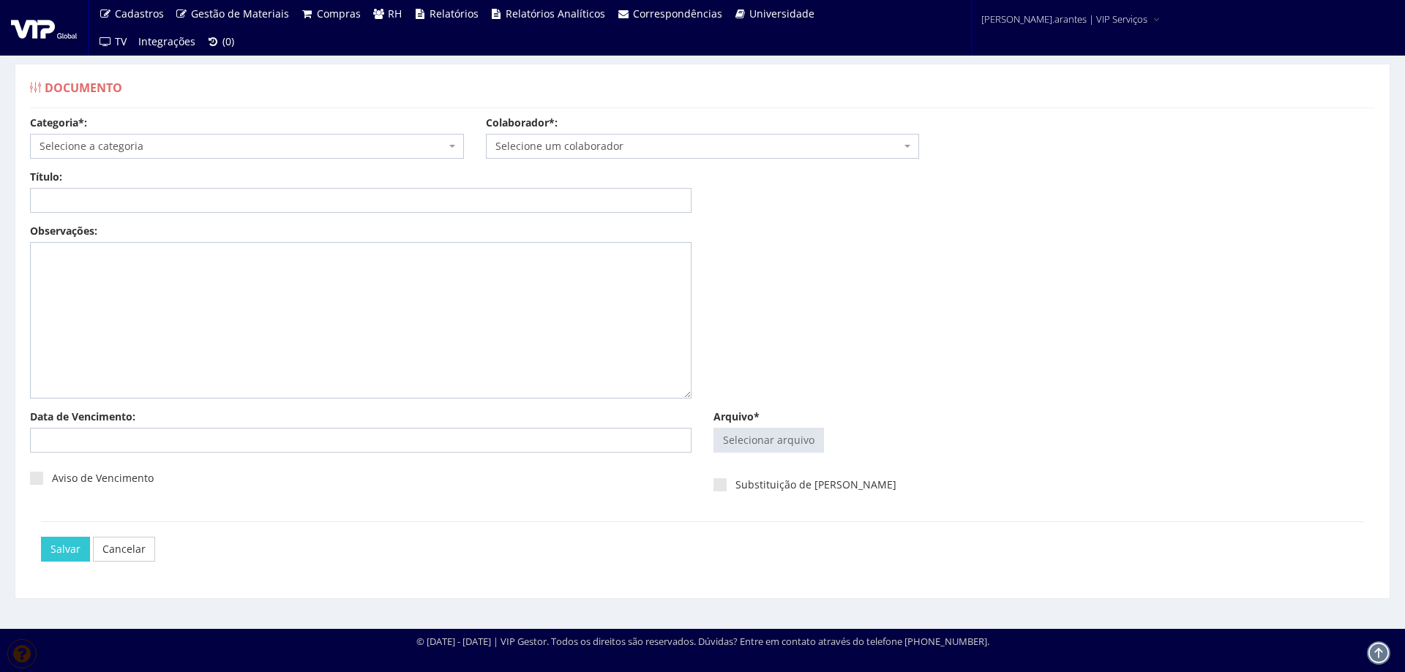
click at [117, 143] on span "Selecione a categoria" at bounding box center [243, 146] width 406 height 15
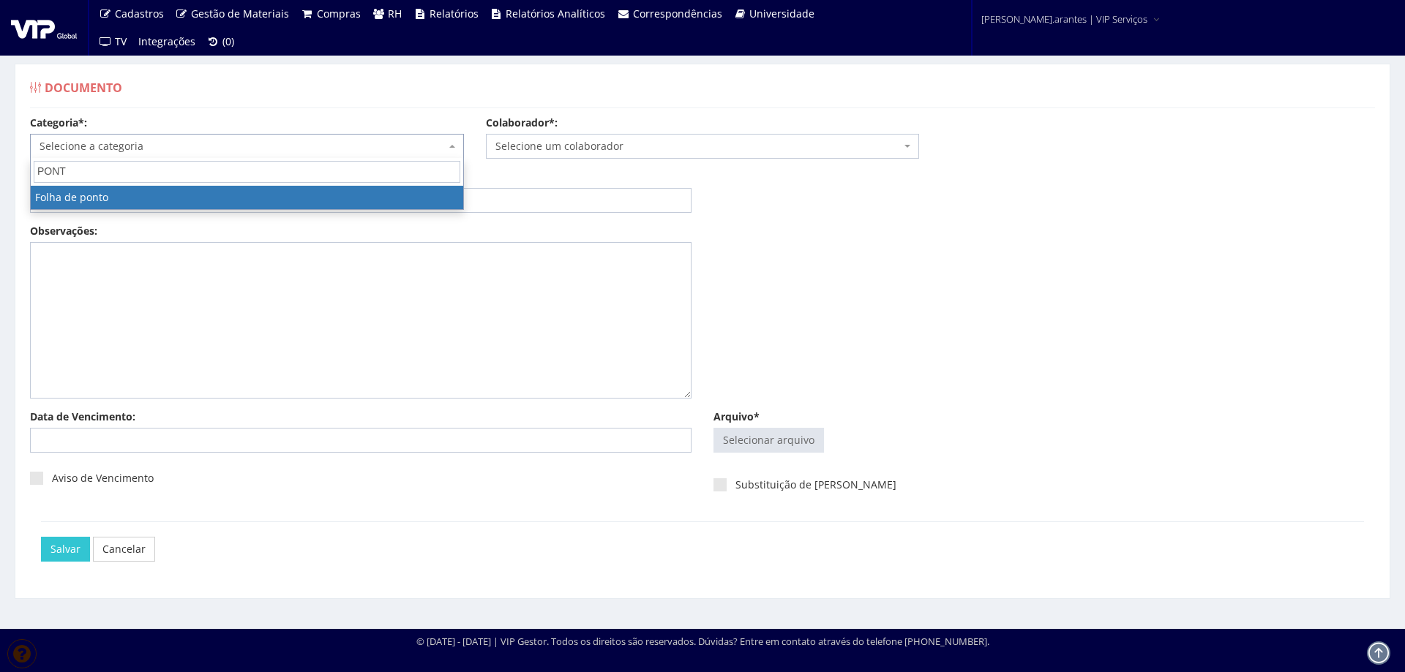
type input "PONTO"
select select "folha_ponto"
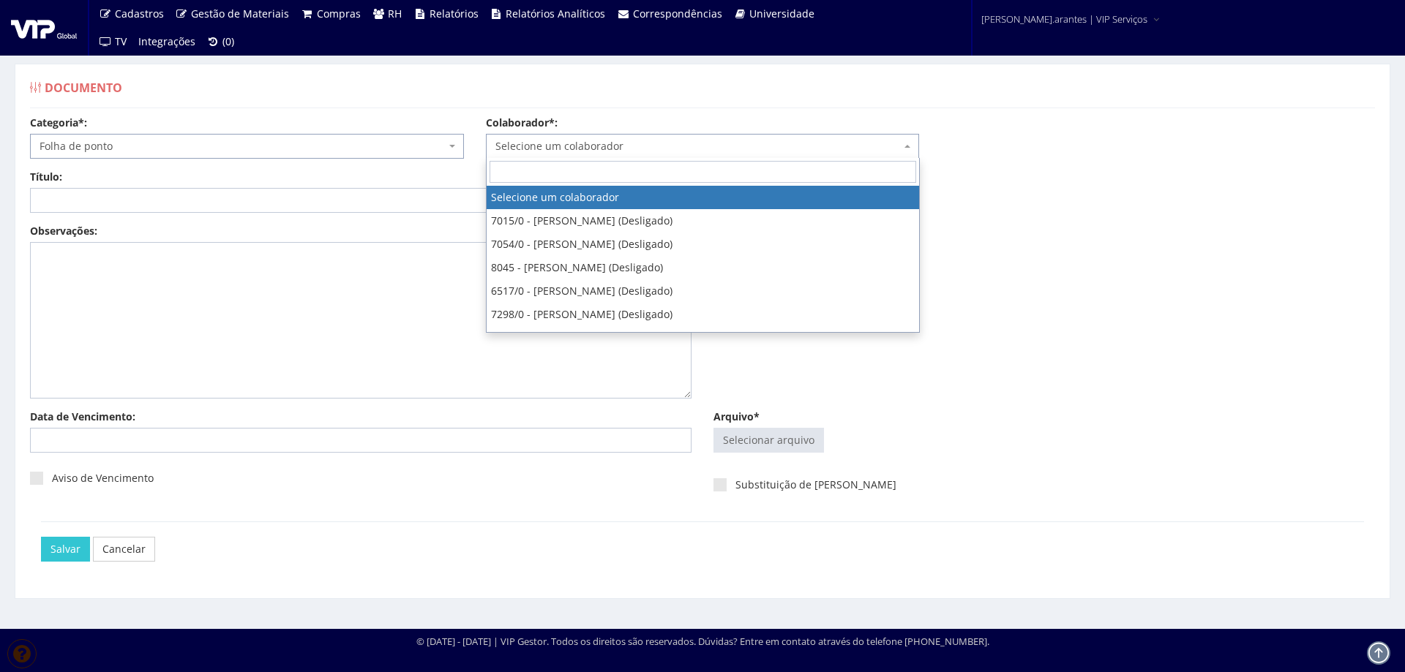
click at [530, 151] on span "Selecione um colaborador" at bounding box center [698, 146] width 406 height 15
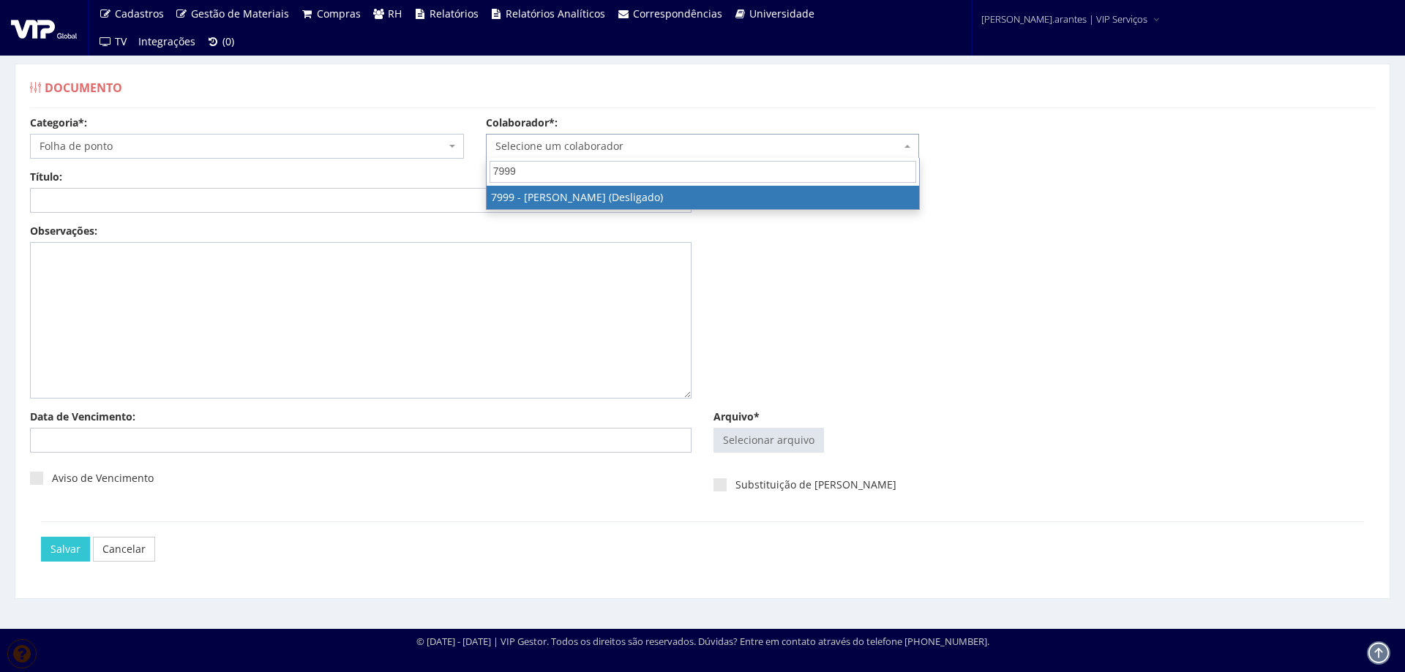
type input "7999"
select select "3236"
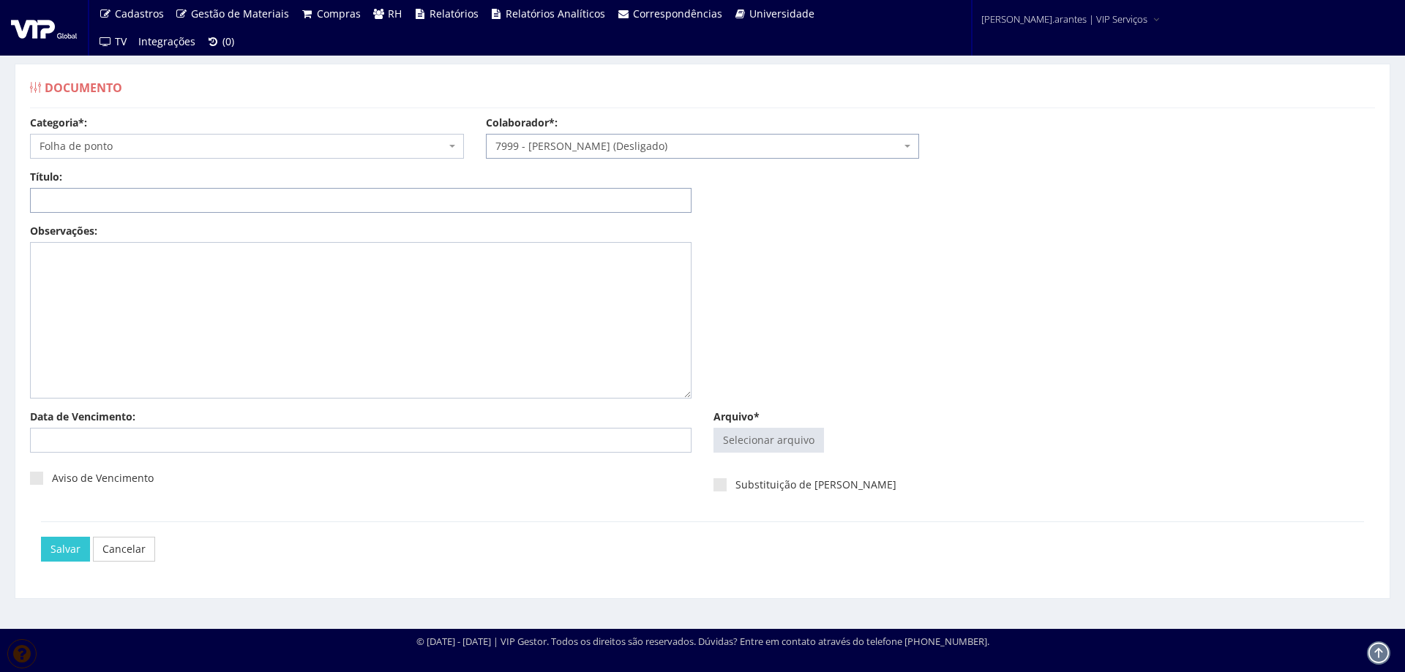
click at [435, 206] on input "Título:" at bounding box center [360, 200] width 661 height 25
type input "PONTO JAN/2025"
click at [766, 440] on input "Arquivo*" at bounding box center [768, 440] width 109 height 23
type input "C:\fakepath\FP_Ambev Cuiabá_16.12.2024 a 15.01.2025-5.pdf"
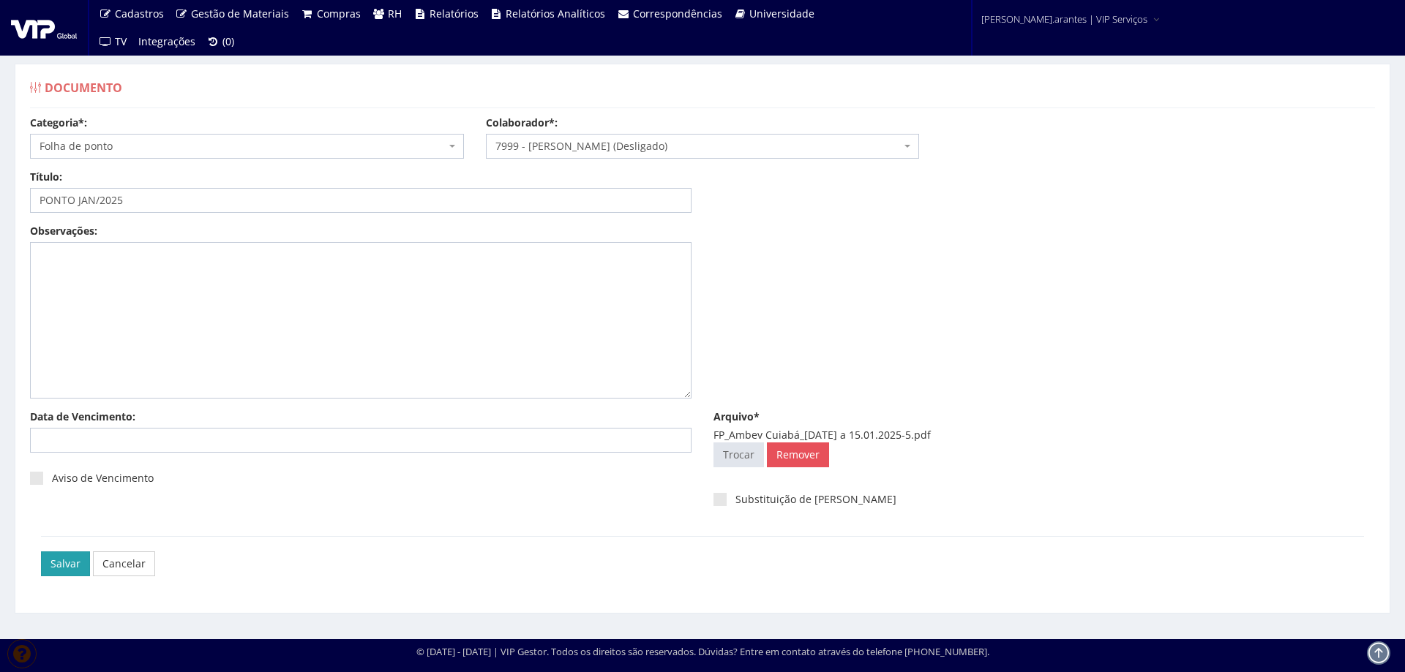
click at [63, 559] on input "Salvar" at bounding box center [65, 564] width 49 height 25
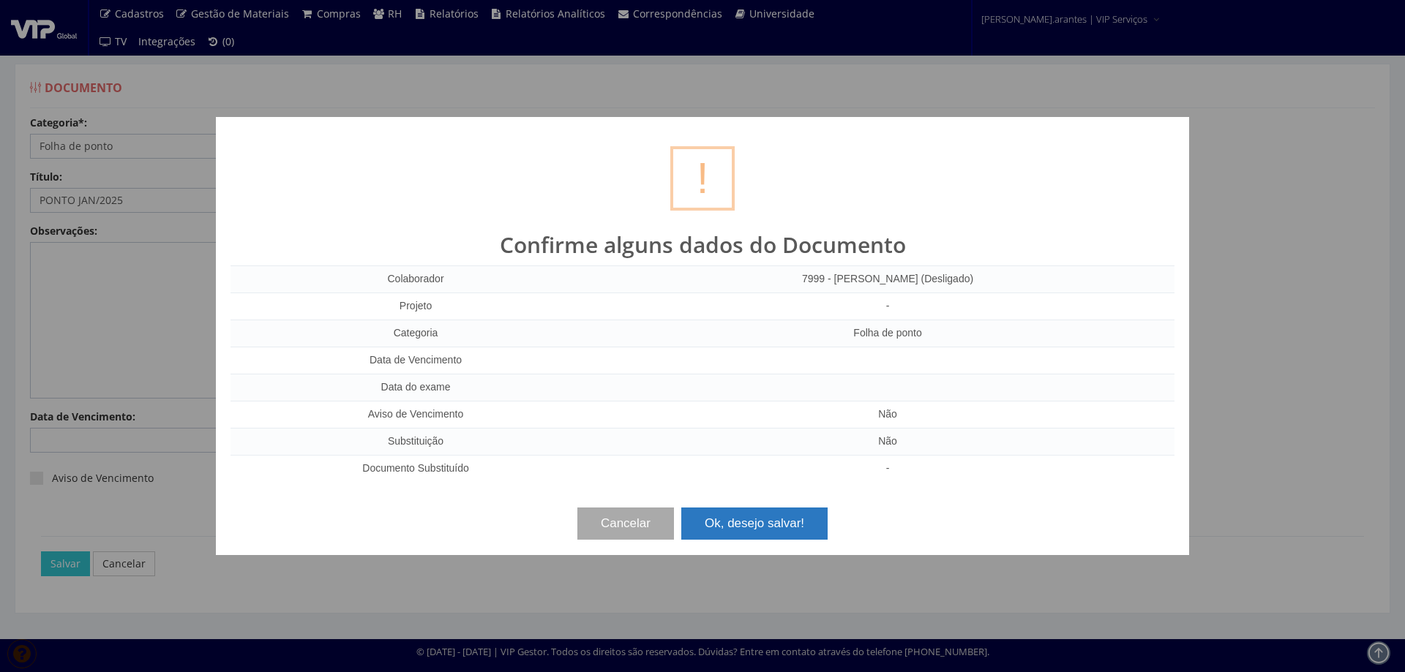
drag, startPoint x: 786, startPoint y: 521, endPoint x: 940, endPoint y: 500, distance: 155.1
click at [789, 518] on button "Ok, desejo salvar!" at bounding box center [754, 524] width 146 height 32
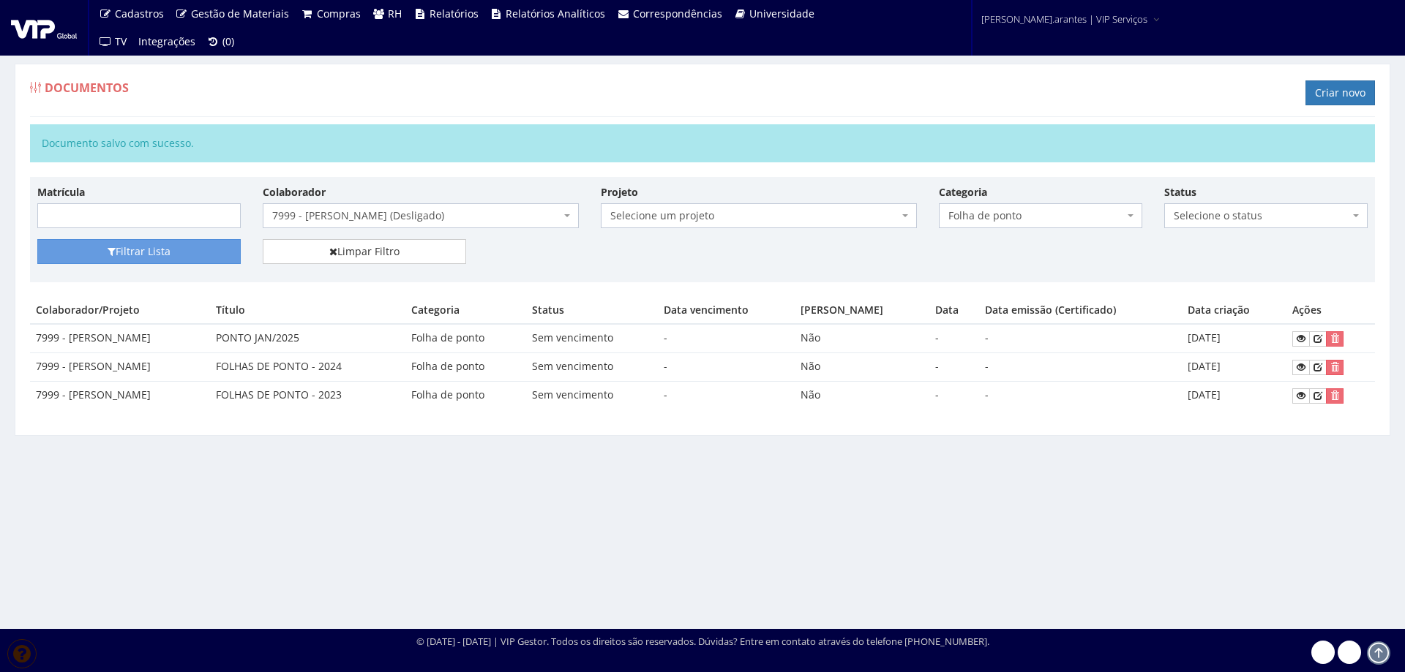
click at [360, 220] on span "7999 - [PERSON_NAME] (Desligado)" at bounding box center [416, 215] width 288 height 15
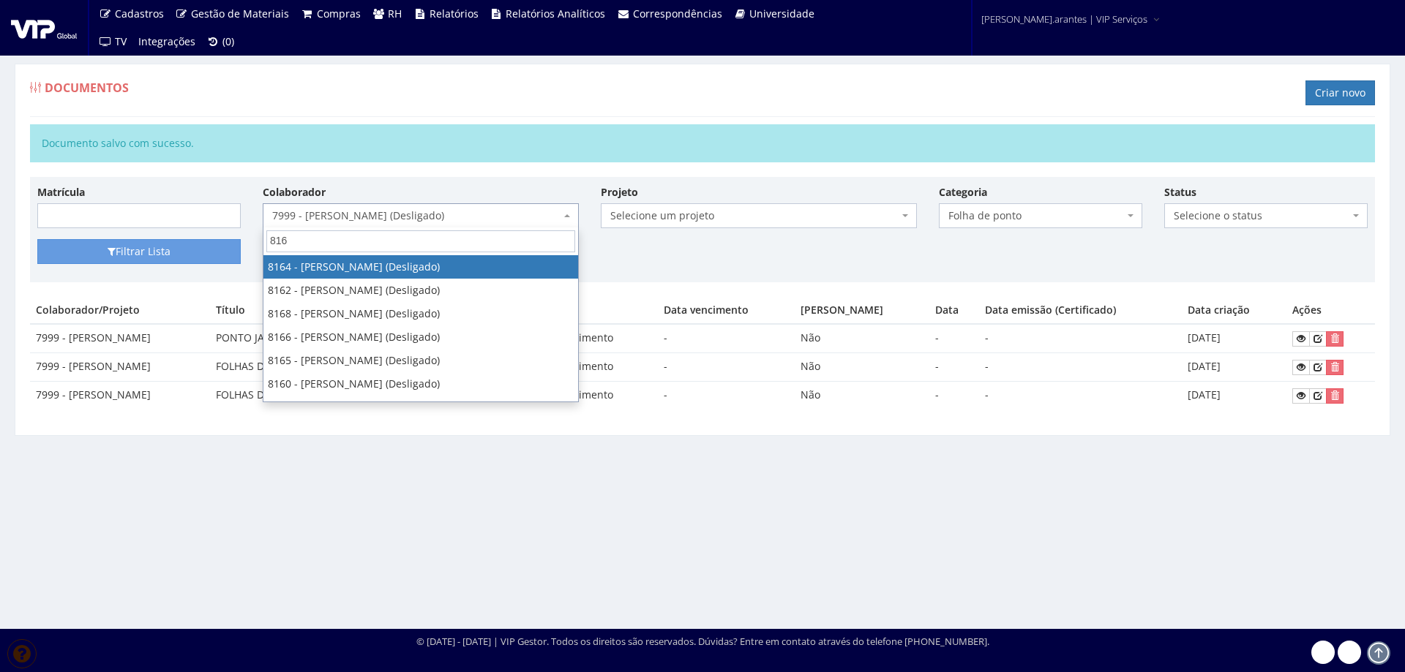
type input "8161"
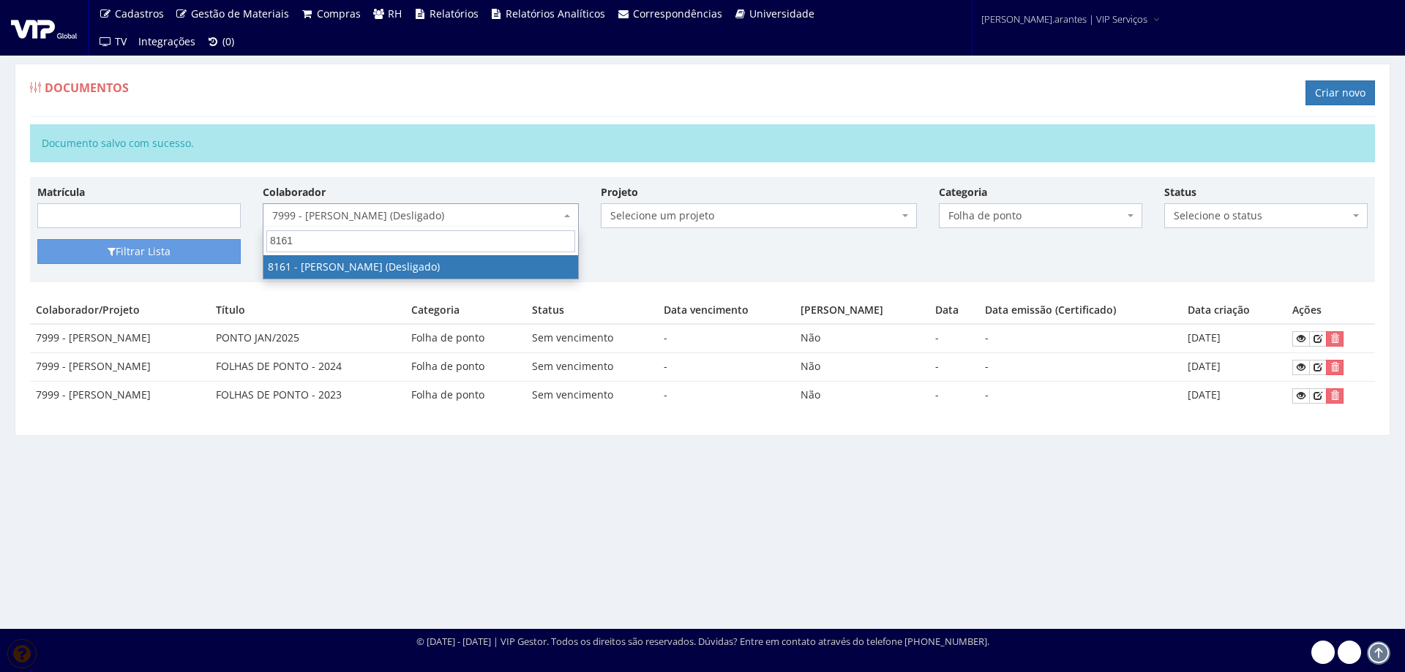
select select "3905"
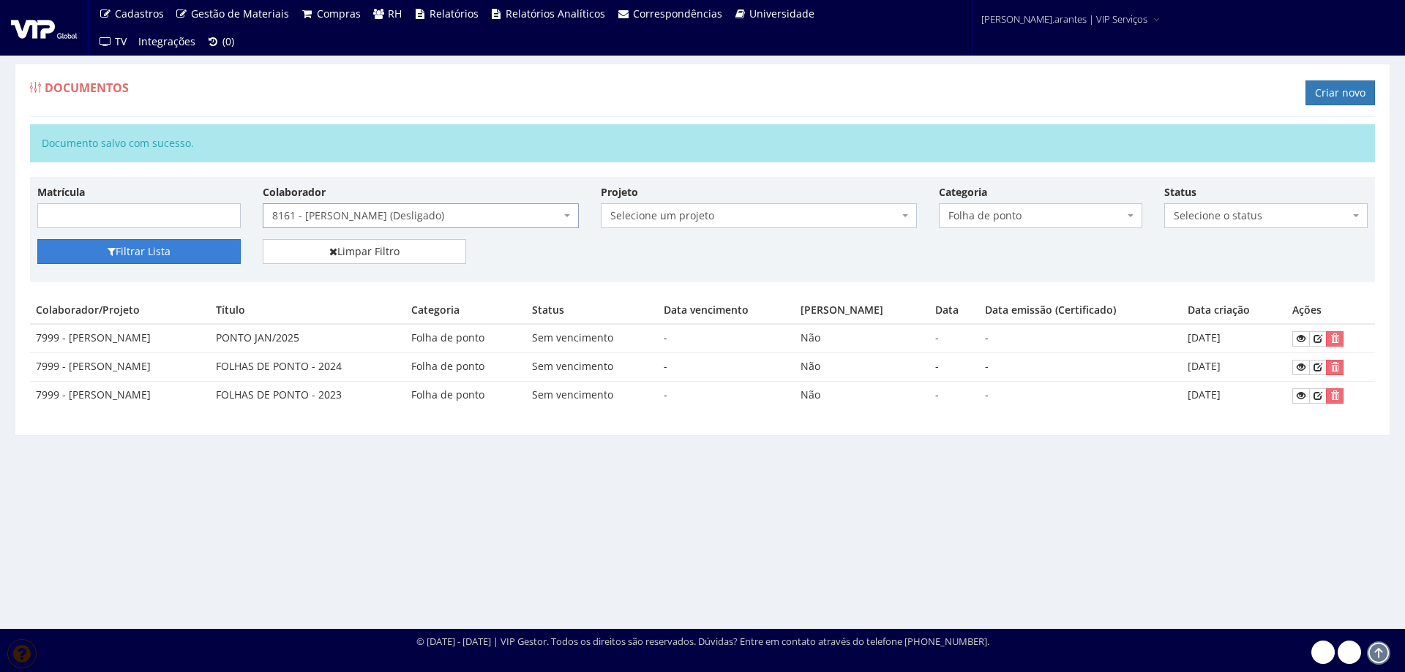
click at [135, 253] on button "Filtrar Lista" at bounding box center [138, 251] width 203 height 25
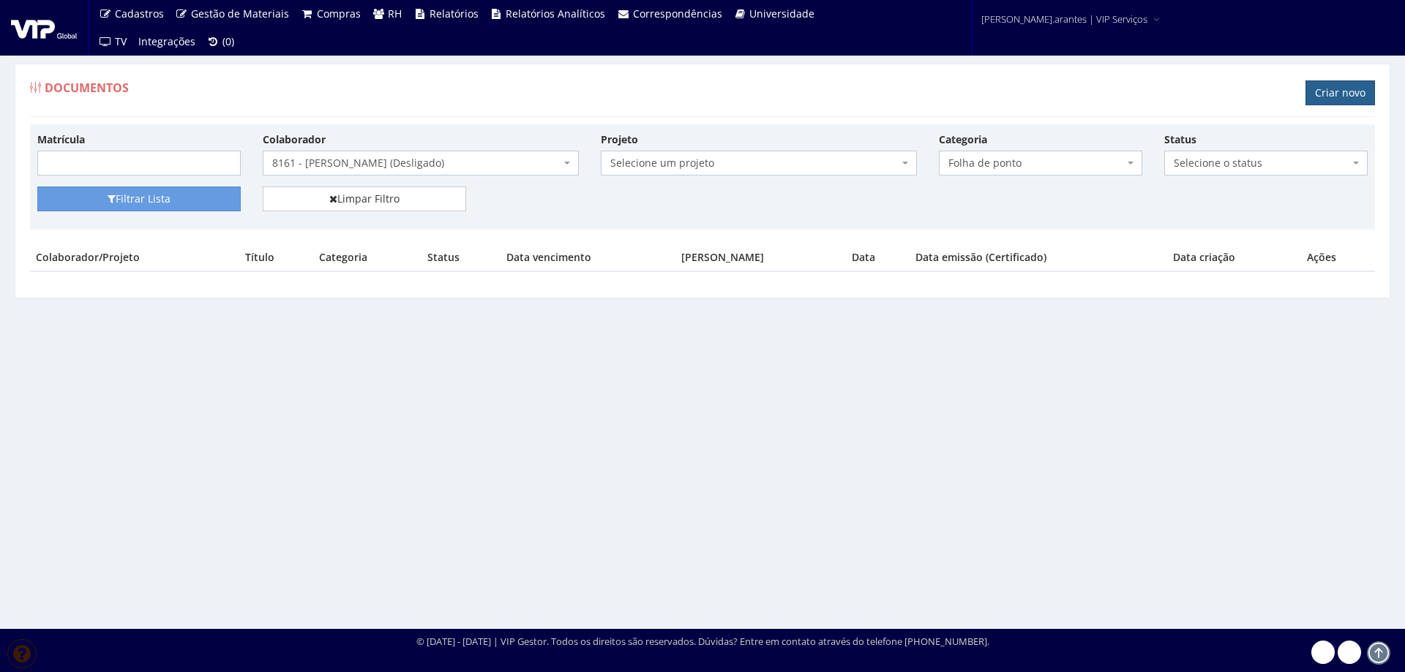
click at [1333, 91] on link "Criar novo" at bounding box center [1339, 92] width 69 height 25
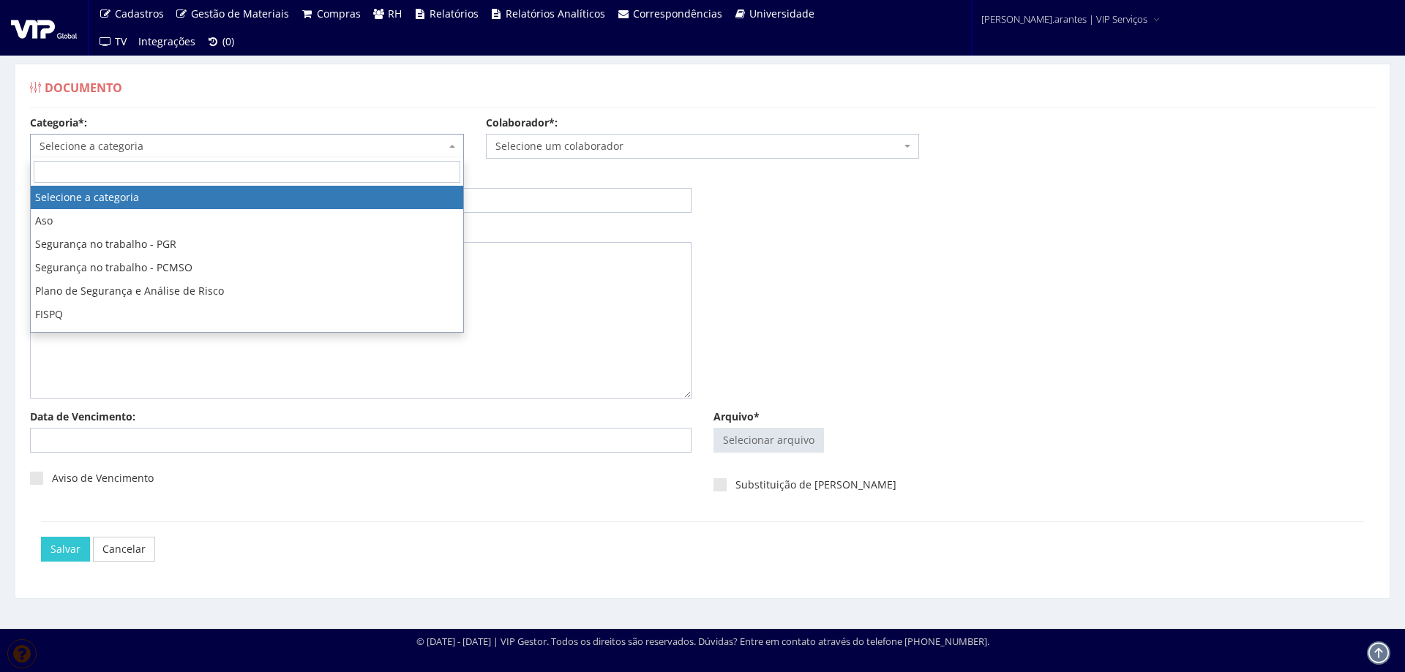
click at [252, 142] on span "Selecione a categoria" at bounding box center [243, 146] width 406 height 15
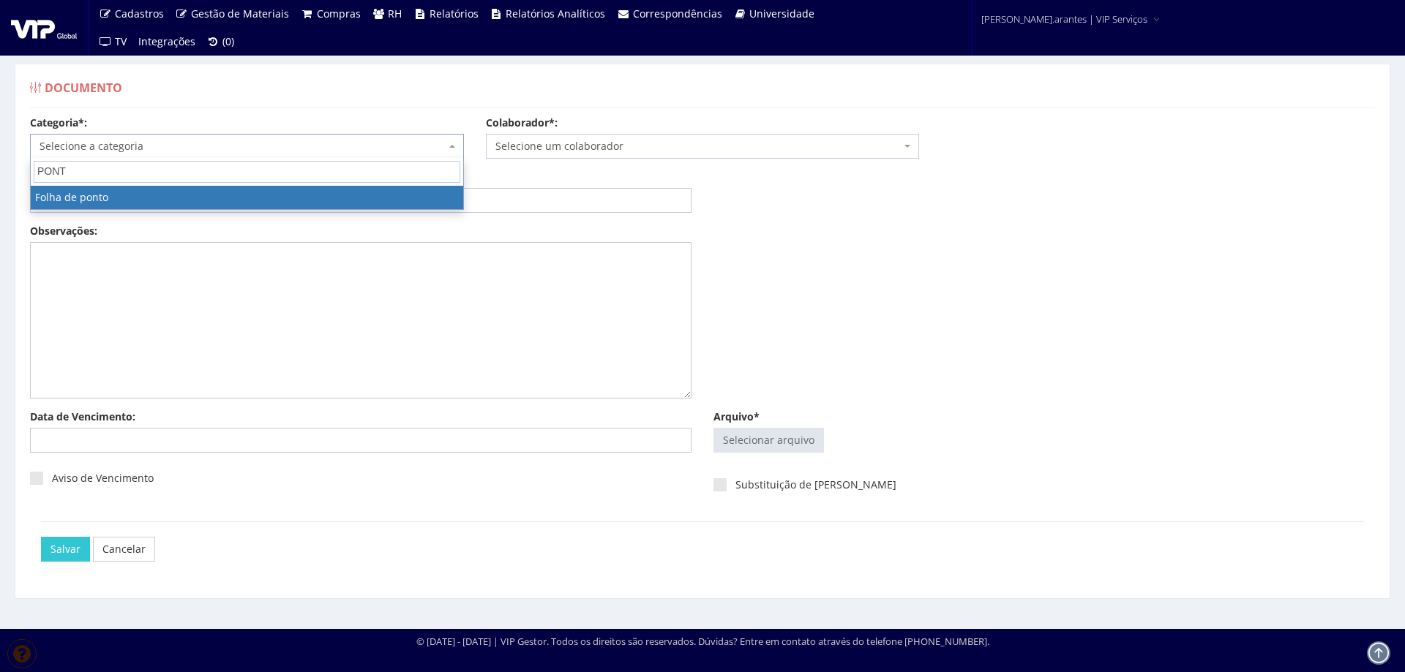
type input "PONTO"
select select "folha_ponto"
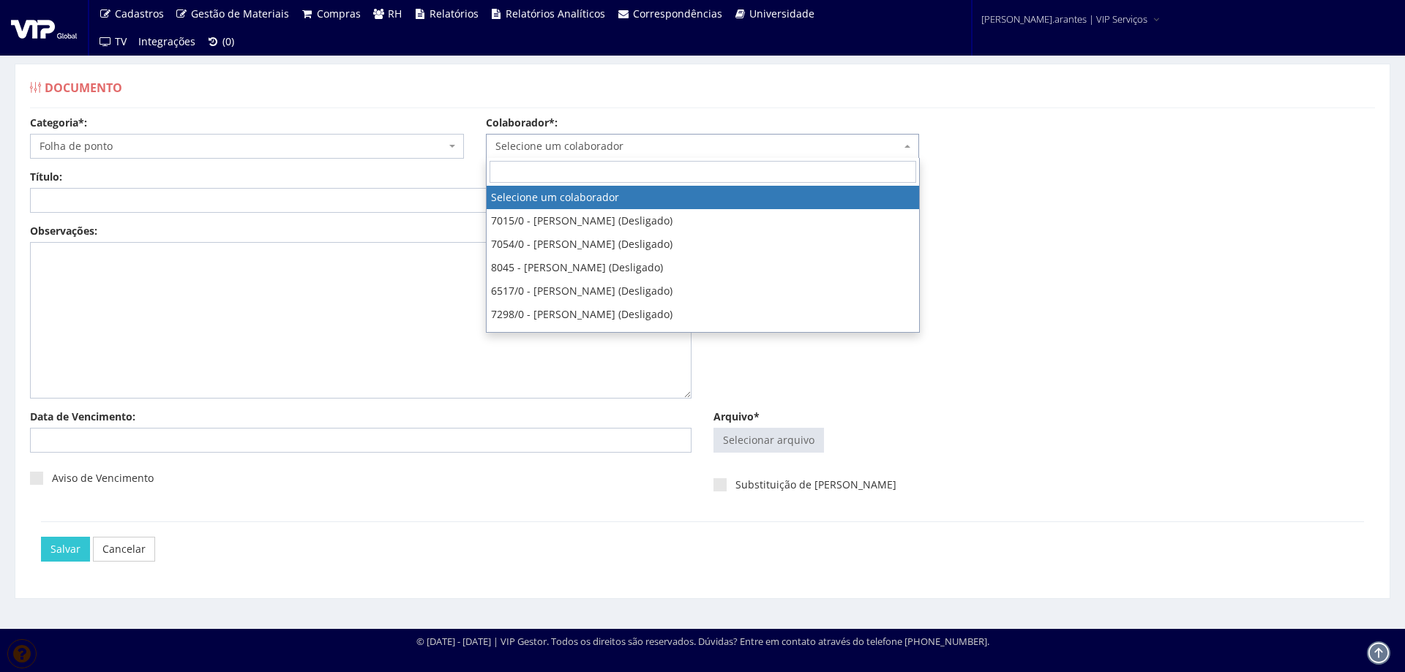
click at [650, 147] on span "Selecione um colaborador" at bounding box center [698, 146] width 406 height 15
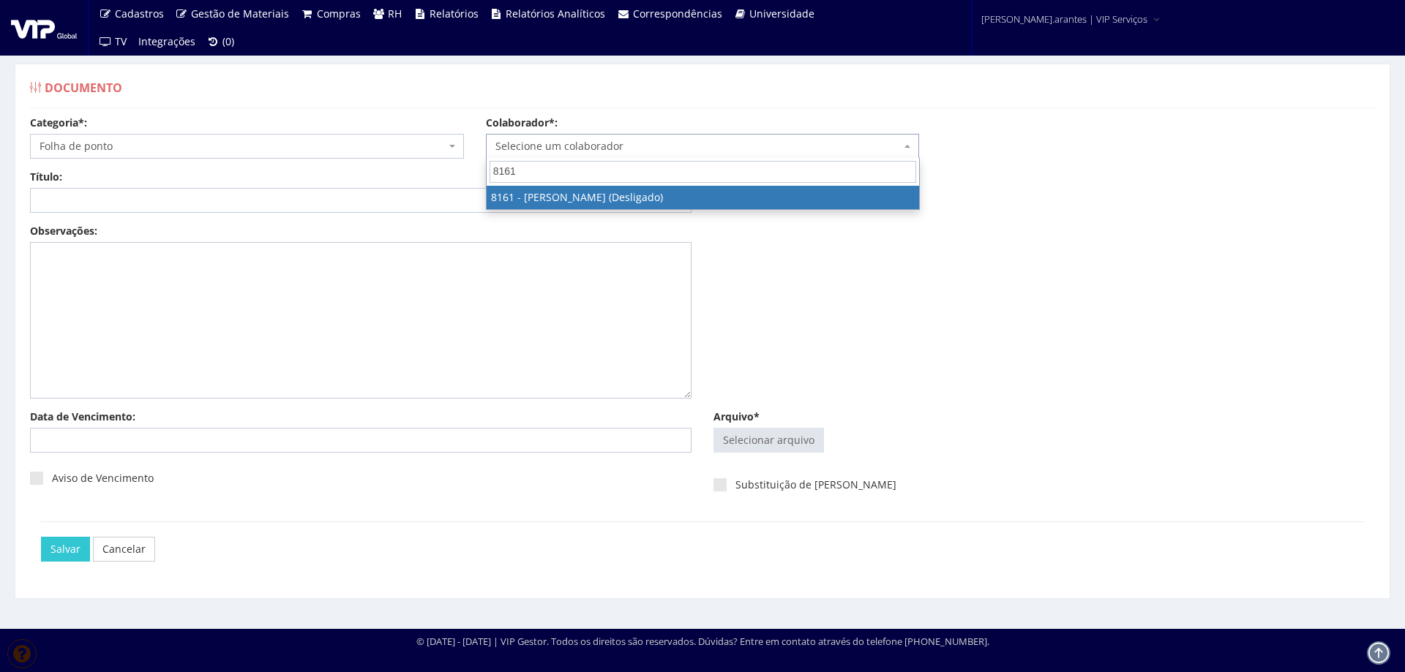
type input "8161"
drag, startPoint x: 631, startPoint y: 204, endPoint x: 489, endPoint y: 222, distance: 143.0
select select "3905"
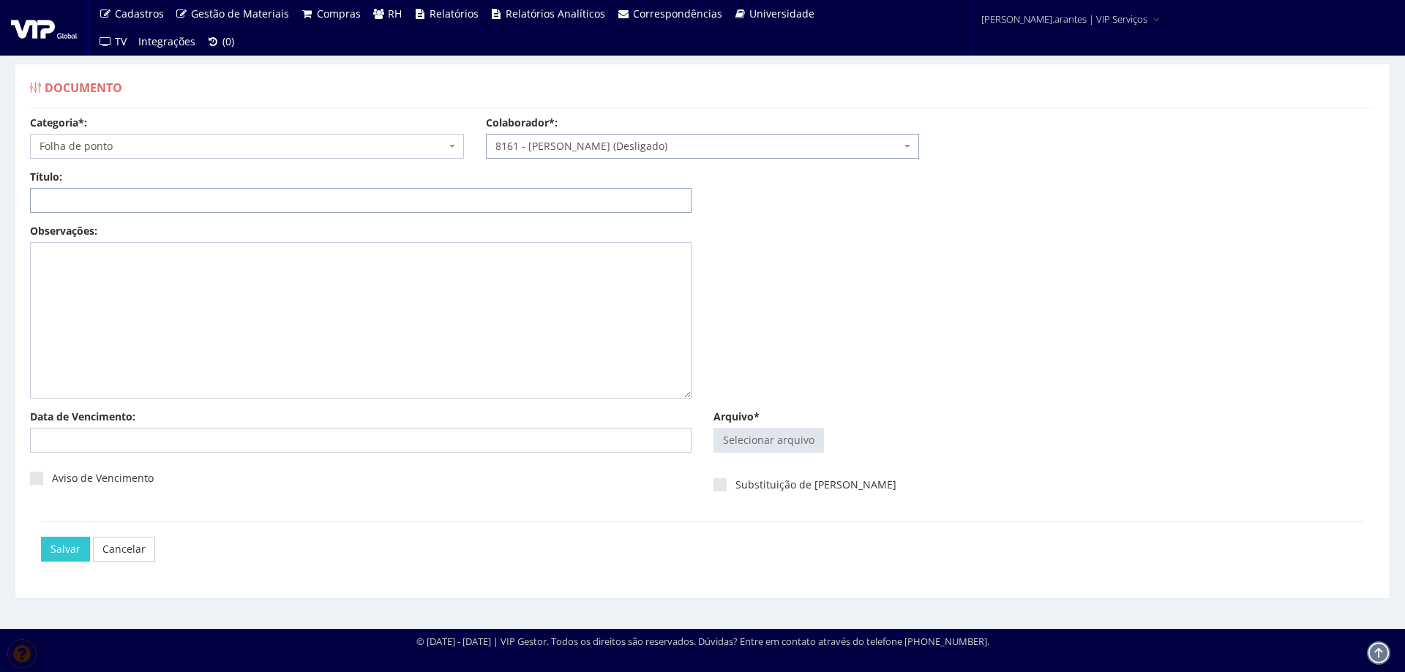
click at [171, 198] on input "Título:" at bounding box center [360, 200] width 661 height 25
type input "PONTO JAN/2025"
click at [778, 441] on input "Arquivo*" at bounding box center [768, 440] width 109 height 23
type input "C:\fakepath\FP_Ambev Cuiabá_16.12.2024 a 15.01.2025-7.pdf"
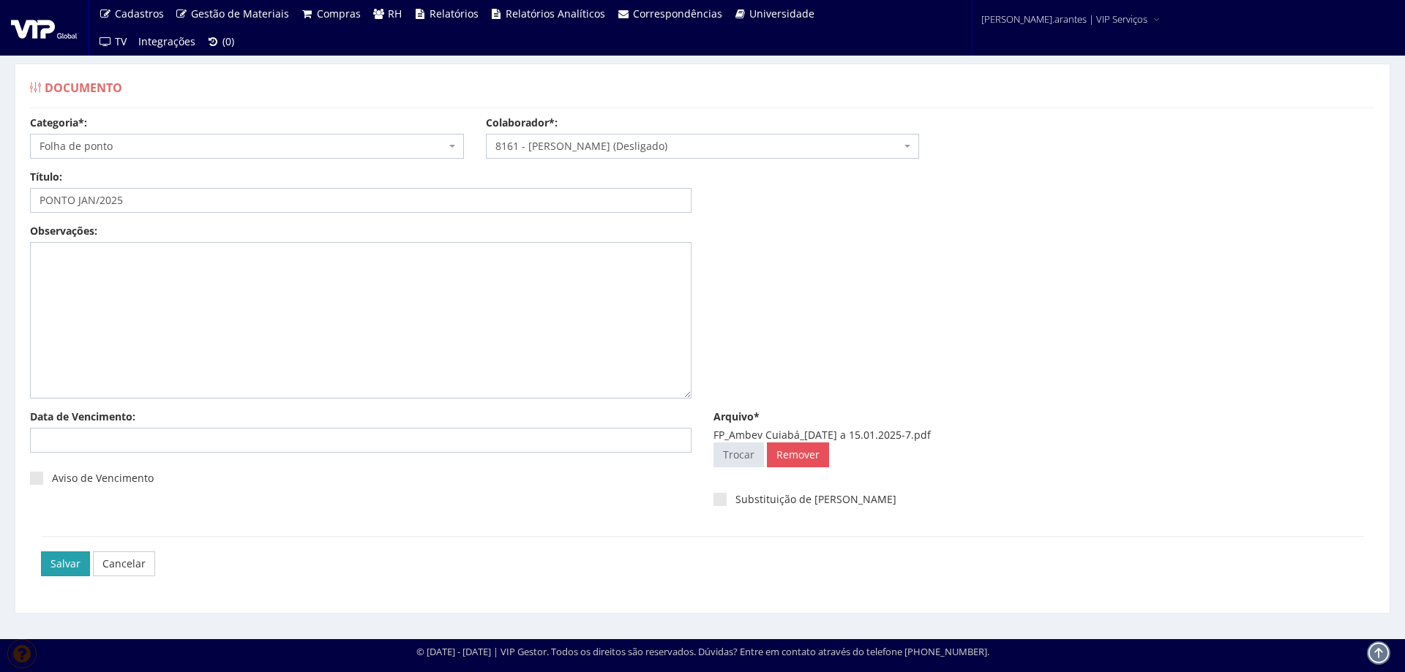
click at [56, 563] on input "Salvar" at bounding box center [65, 564] width 49 height 25
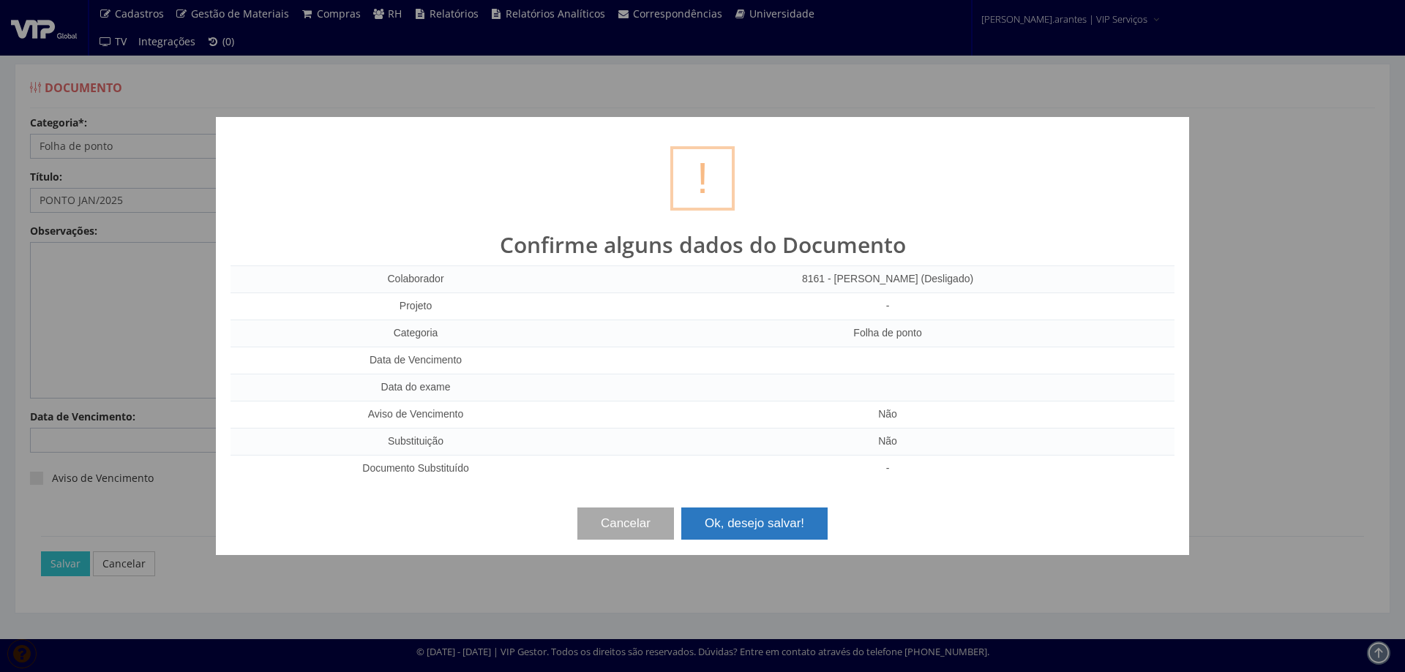
click at [762, 527] on button "Ok, desejo salvar!" at bounding box center [754, 524] width 146 height 32
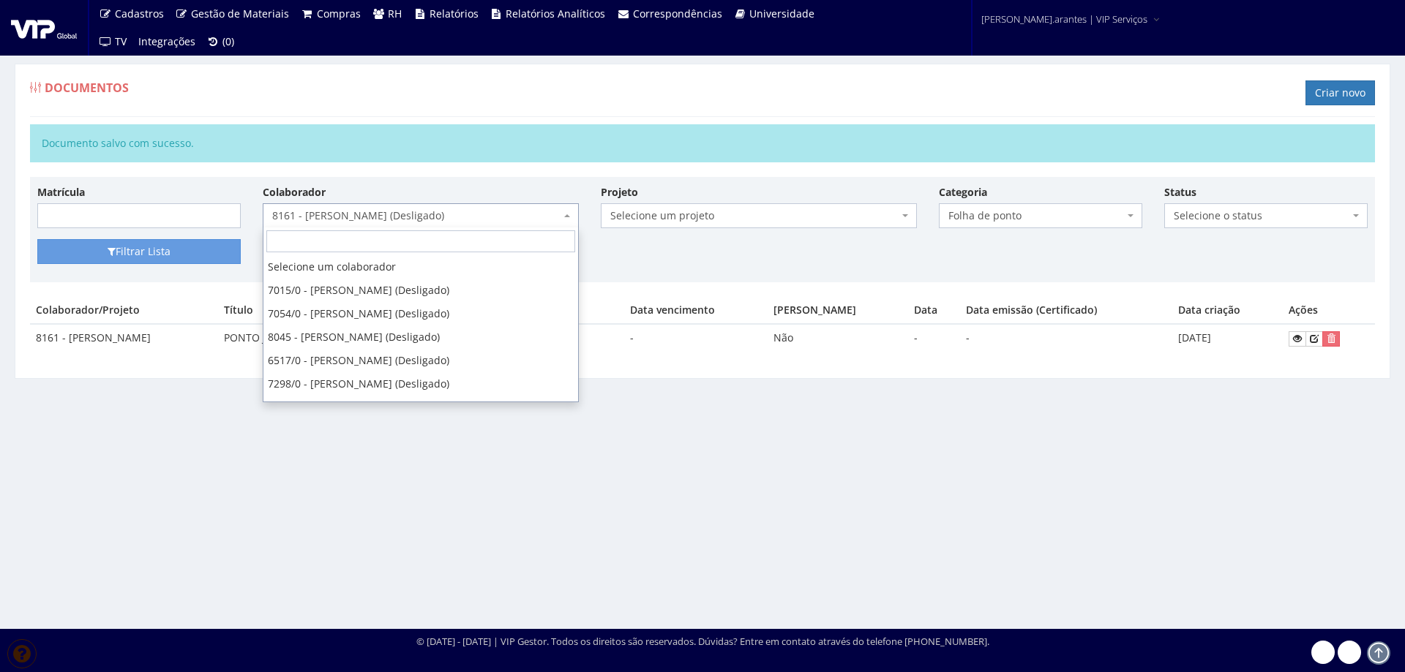
click at [345, 212] on span "8161 - [PERSON_NAME] (Desligado)" at bounding box center [416, 215] width 288 height 15
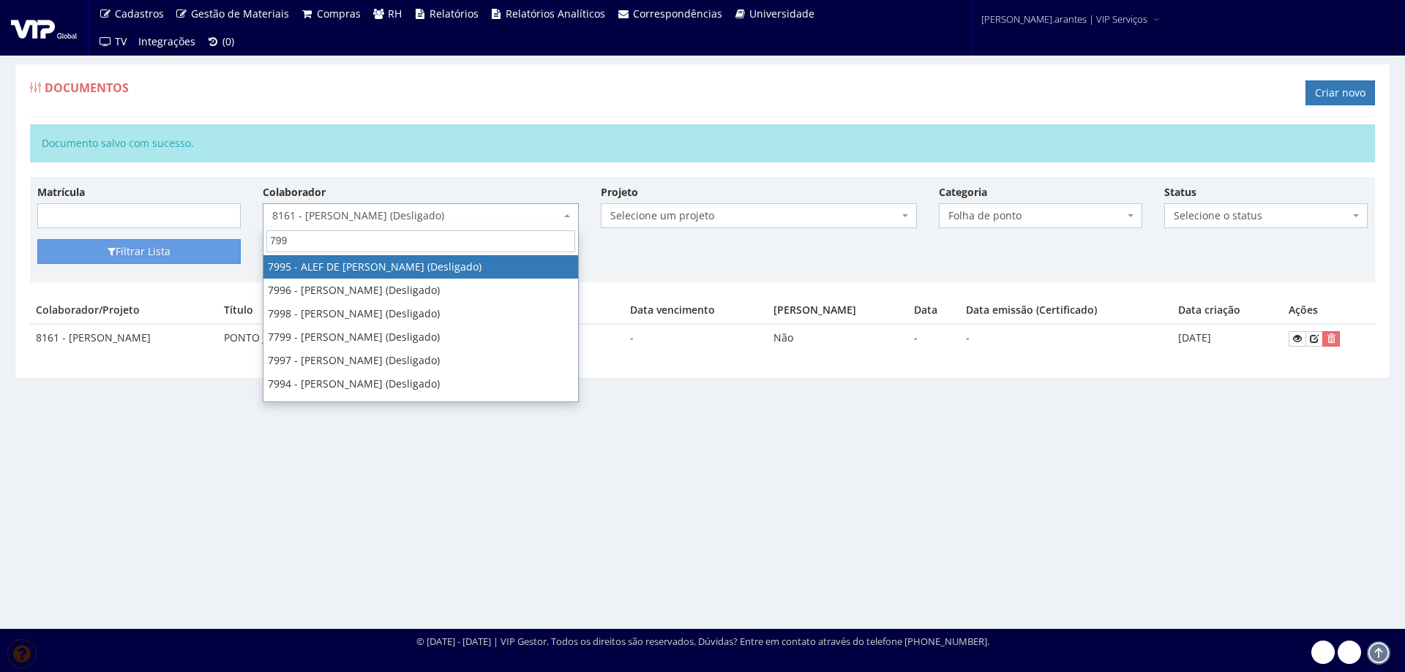
type input "7992"
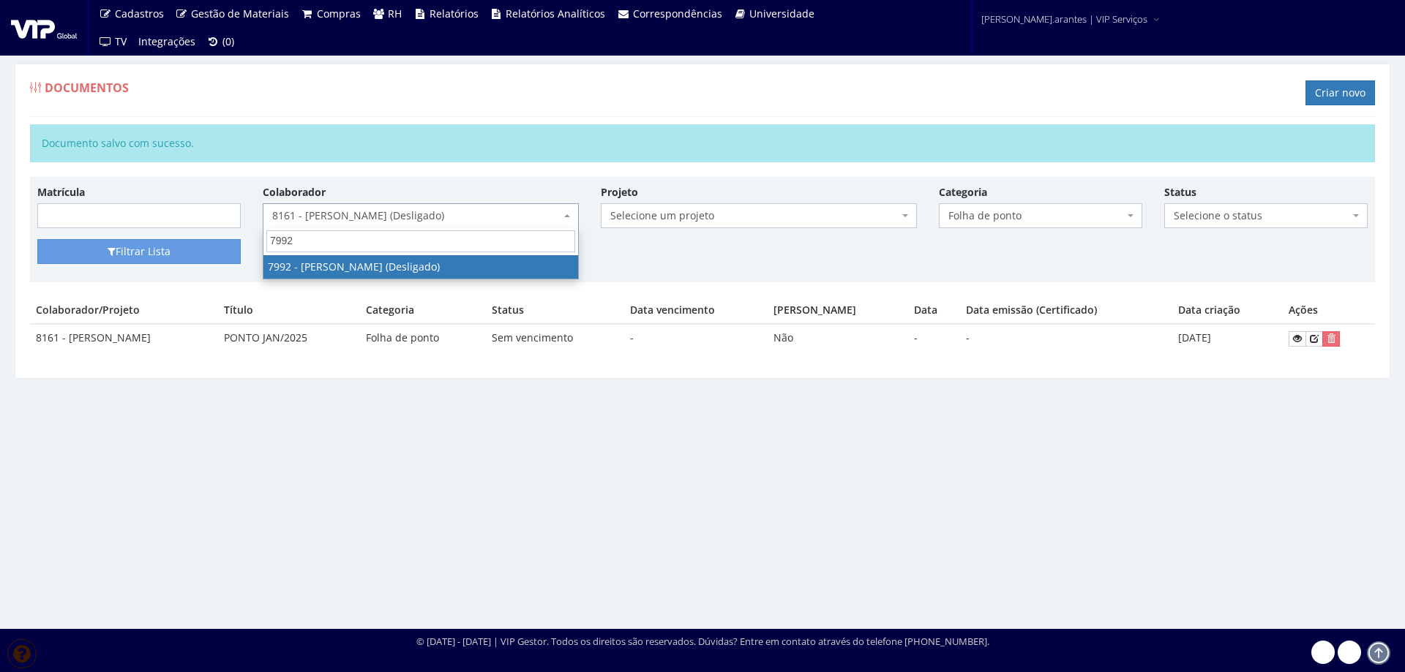
select select "3215"
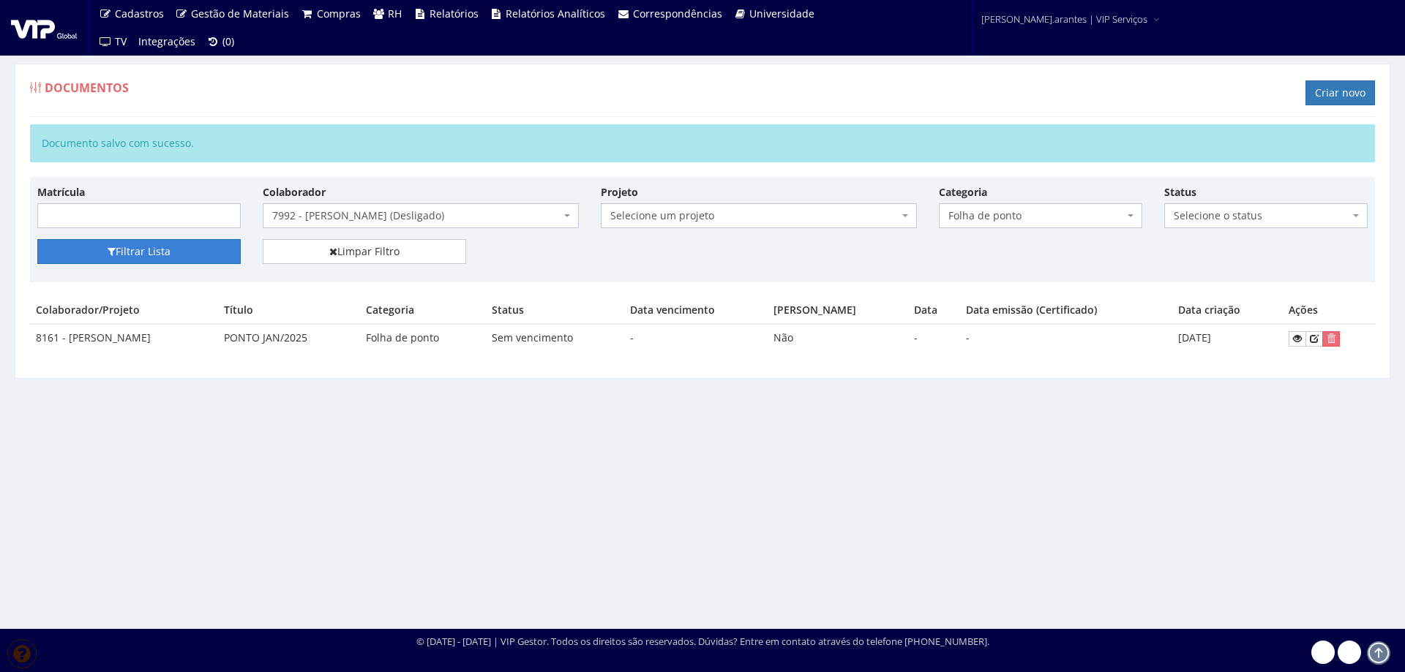
click at [130, 252] on button "Filtrar Lista" at bounding box center [138, 251] width 203 height 25
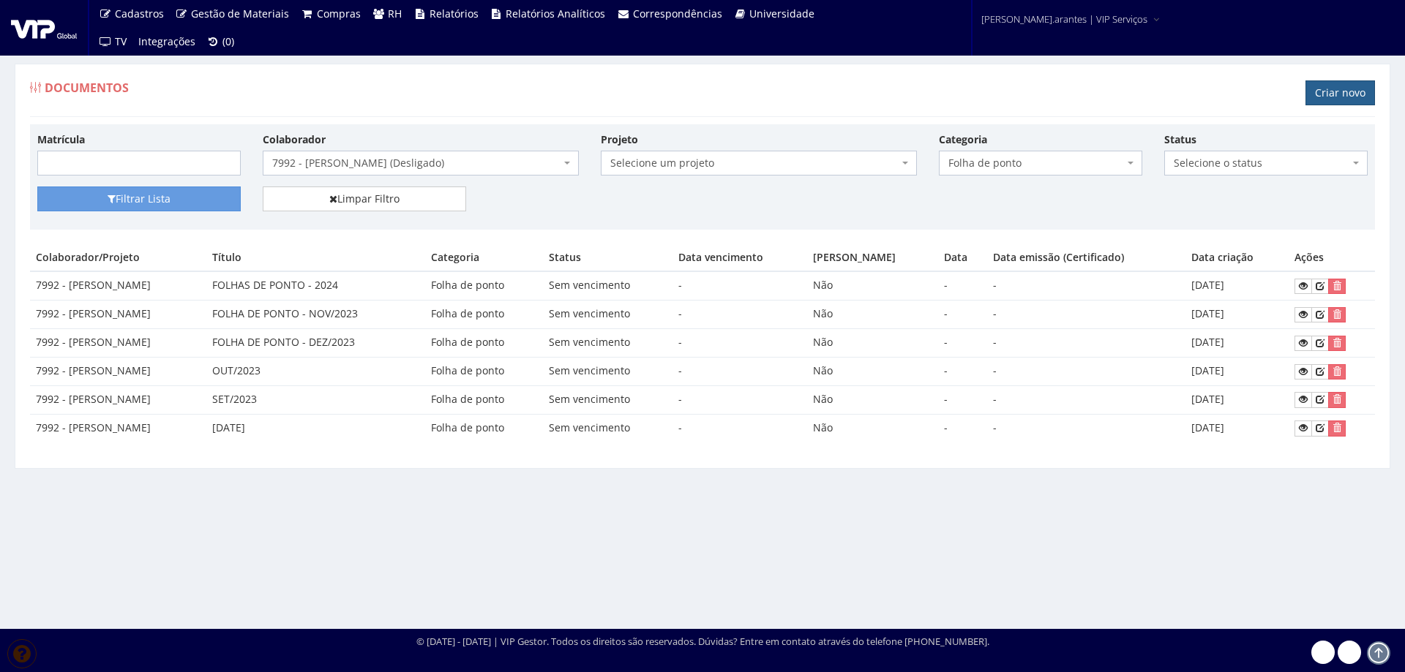
click at [1318, 91] on link "Criar novo" at bounding box center [1339, 92] width 69 height 25
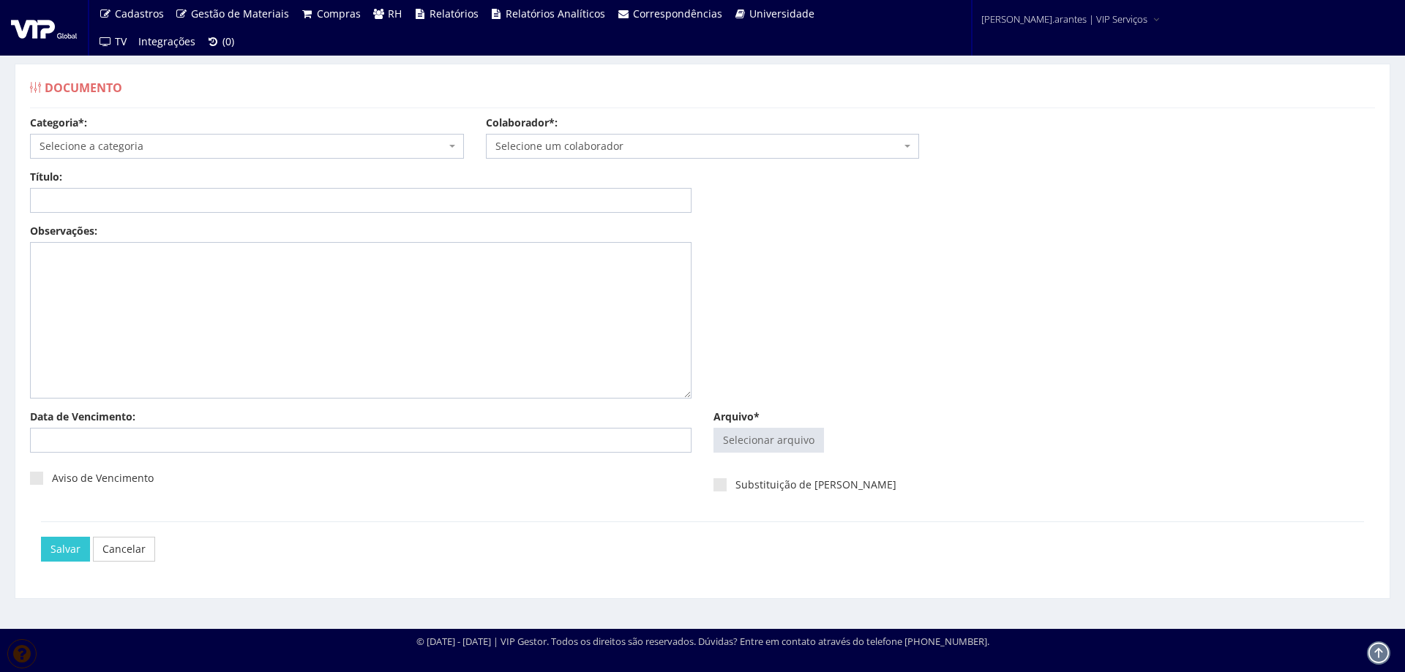
click at [360, 149] on span "Selecione a categoria" at bounding box center [243, 146] width 406 height 15
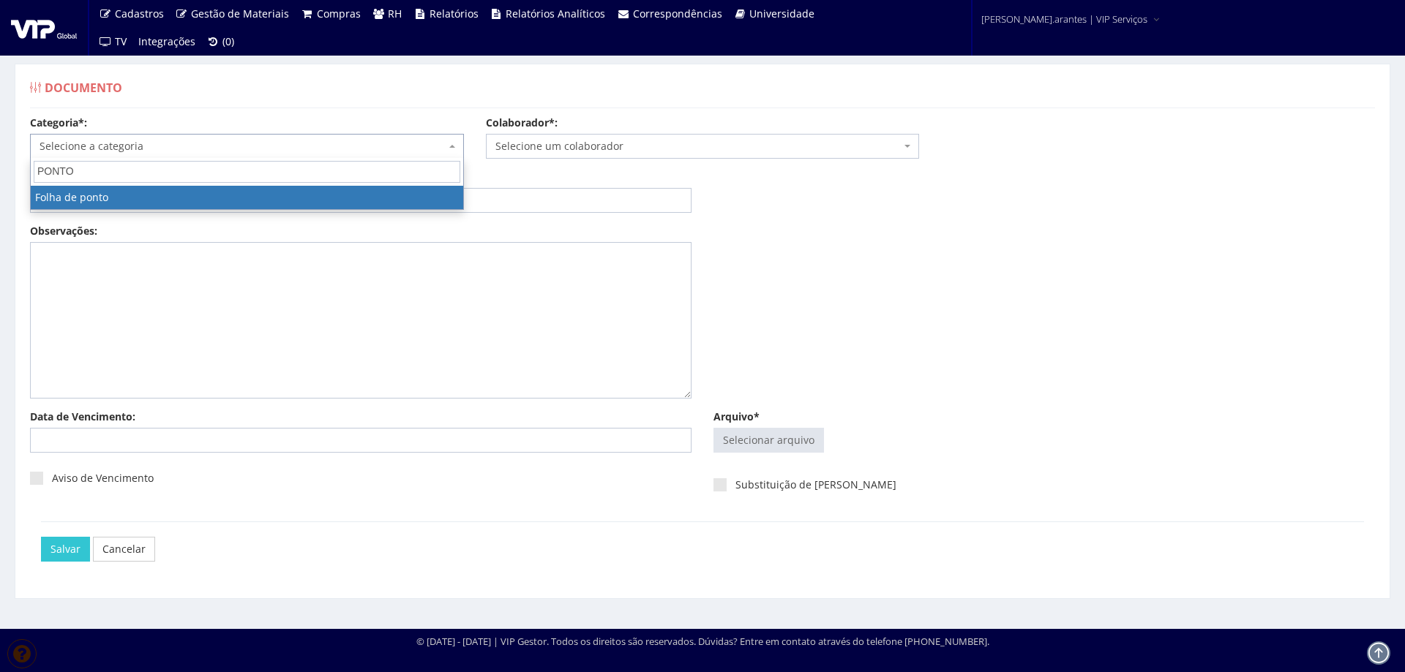
type input "PONTO"
select select "folha_ponto"
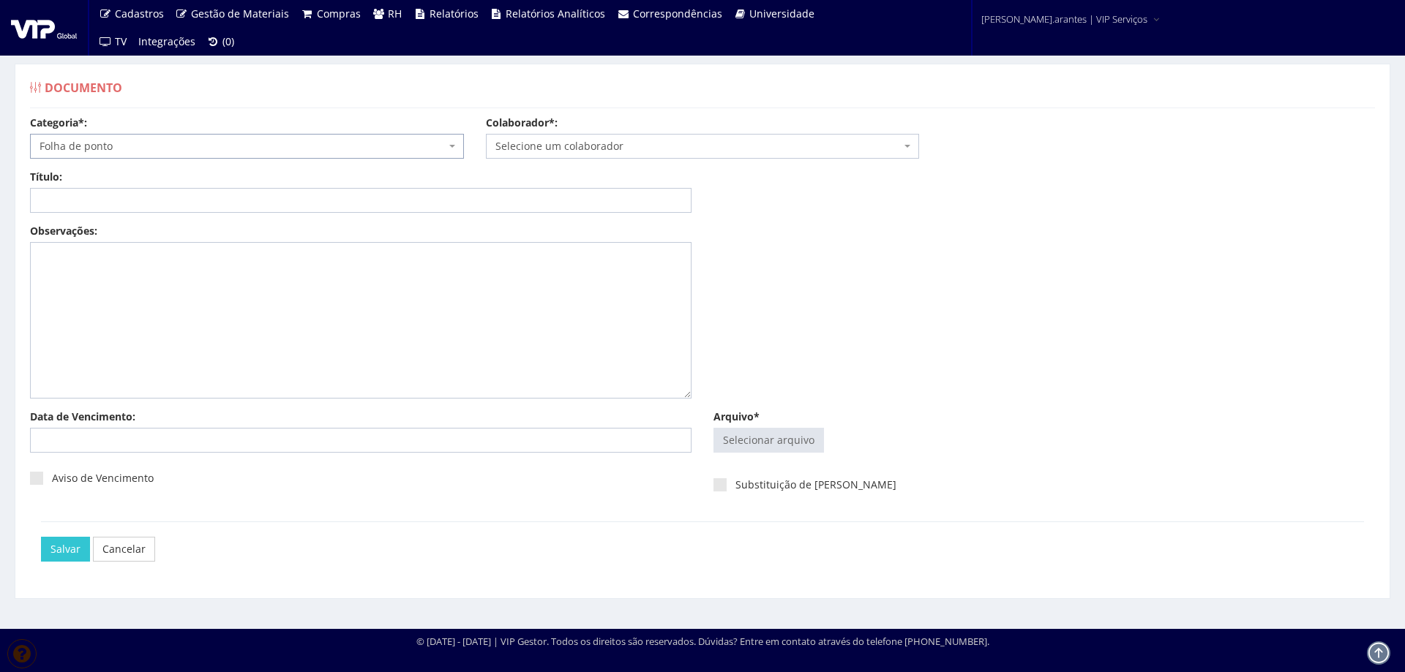
click at [546, 143] on span "Selecione um colaborador" at bounding box center [698, 146] width 406 height 15
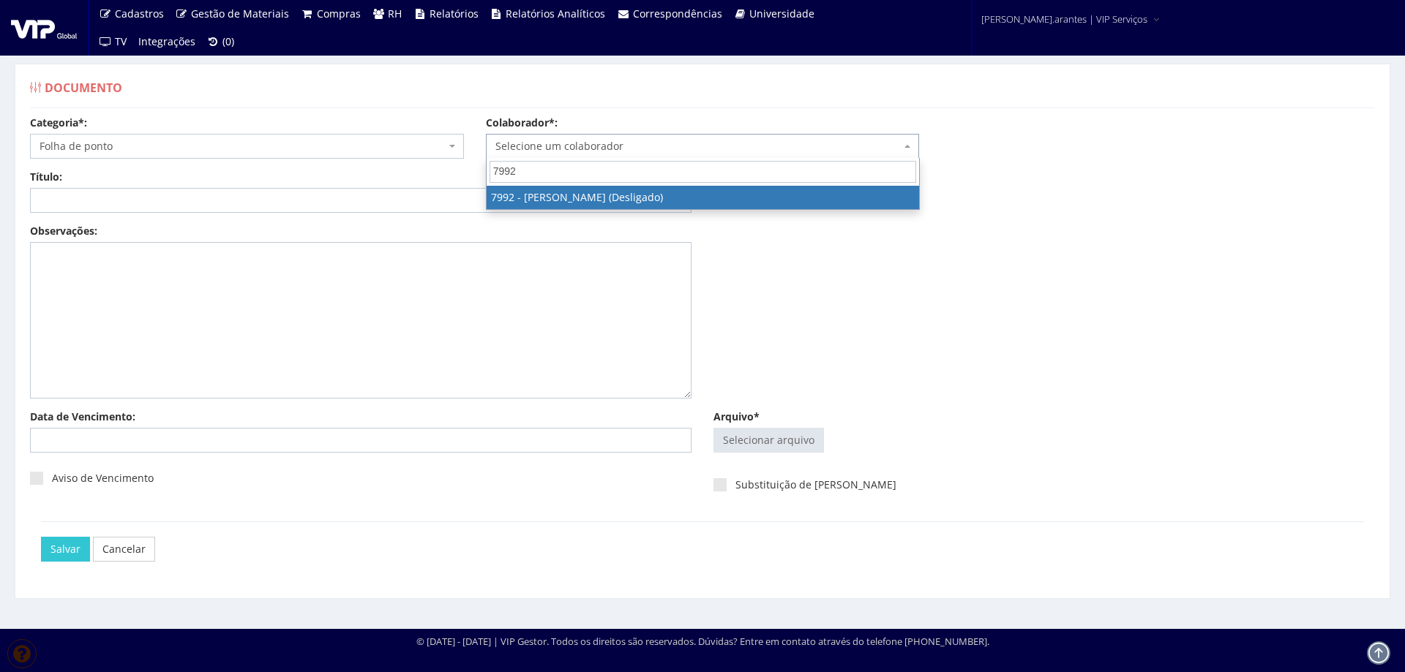
type input "7992"
select select "3215"
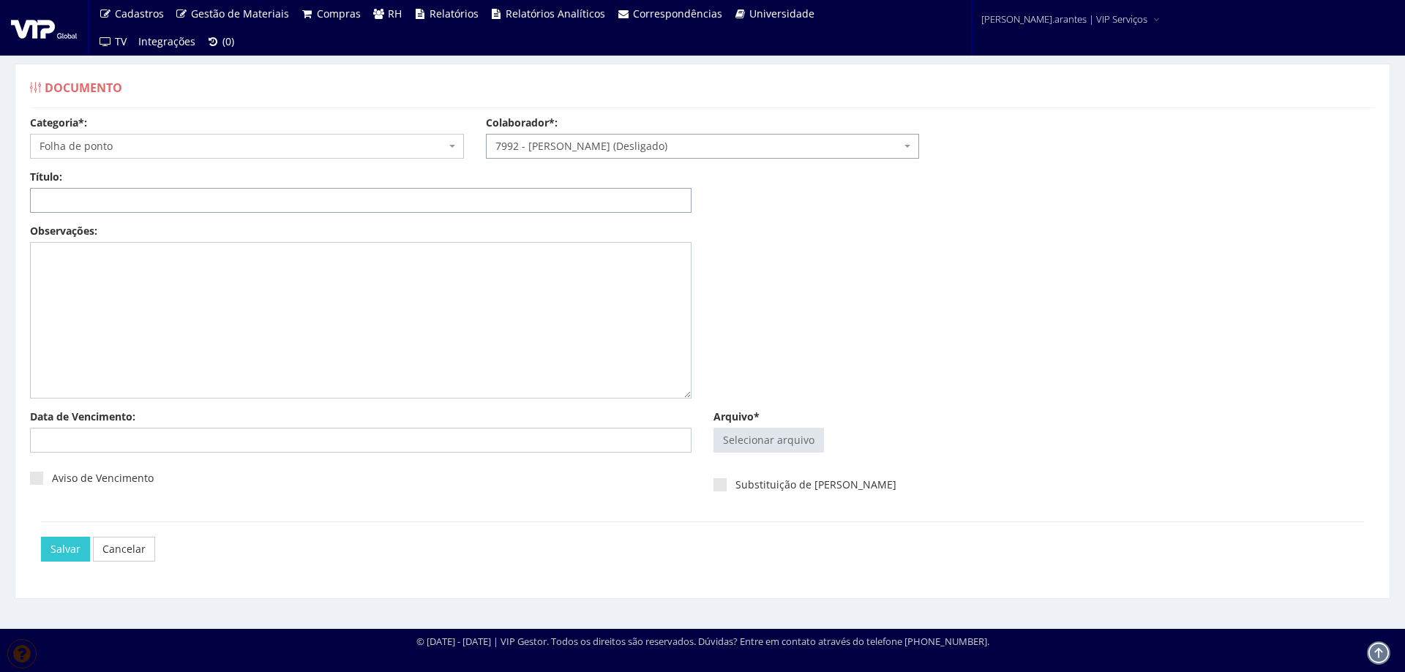
click at [317, 189] on input "Título:" at bounding box center [360, 200] width 661 height 25
type input "PONTO JAN/2025"
click at [751, 442] on input "Arquivo*" at bounding box center [768, 440] width 109 height 23
type input "C:\fakepath\FP_Ambev Cuiabá_16.12.2024 a 15.01.2025-8.pdf"
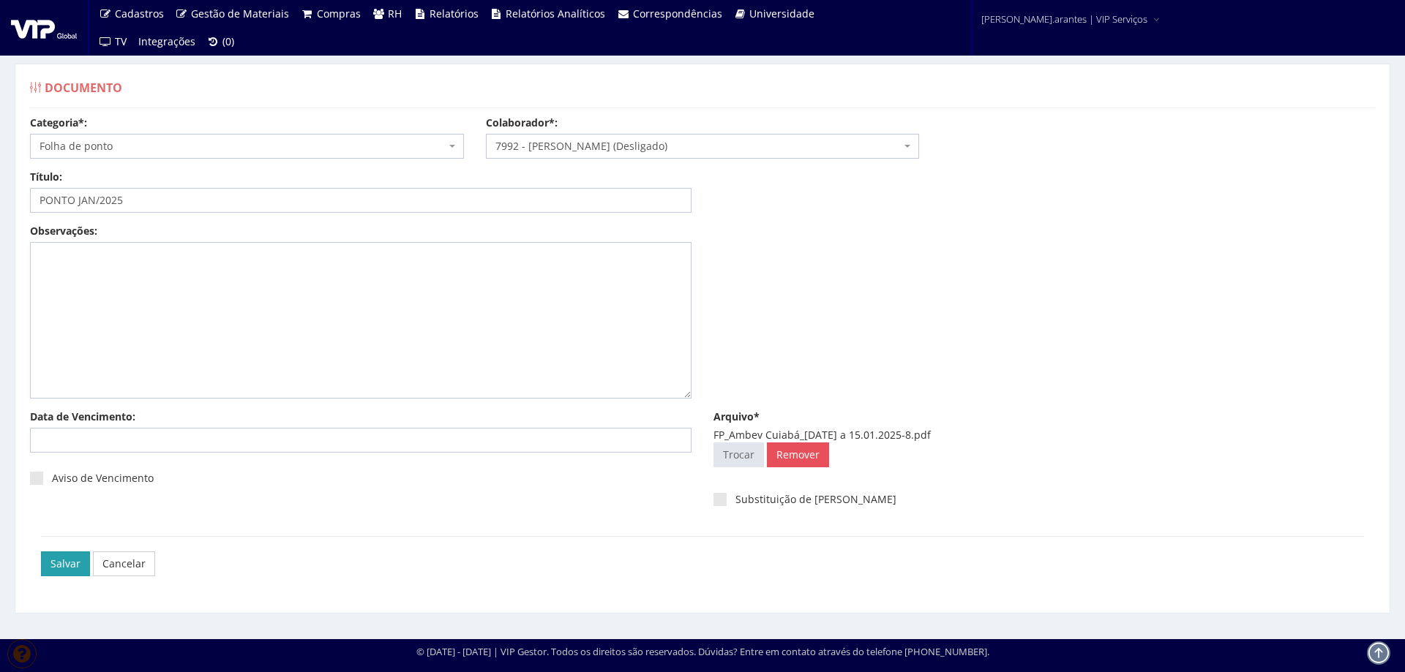
click at [64, 564] on input "Salvar" at bounding box center [65, 564] width 49 height 25
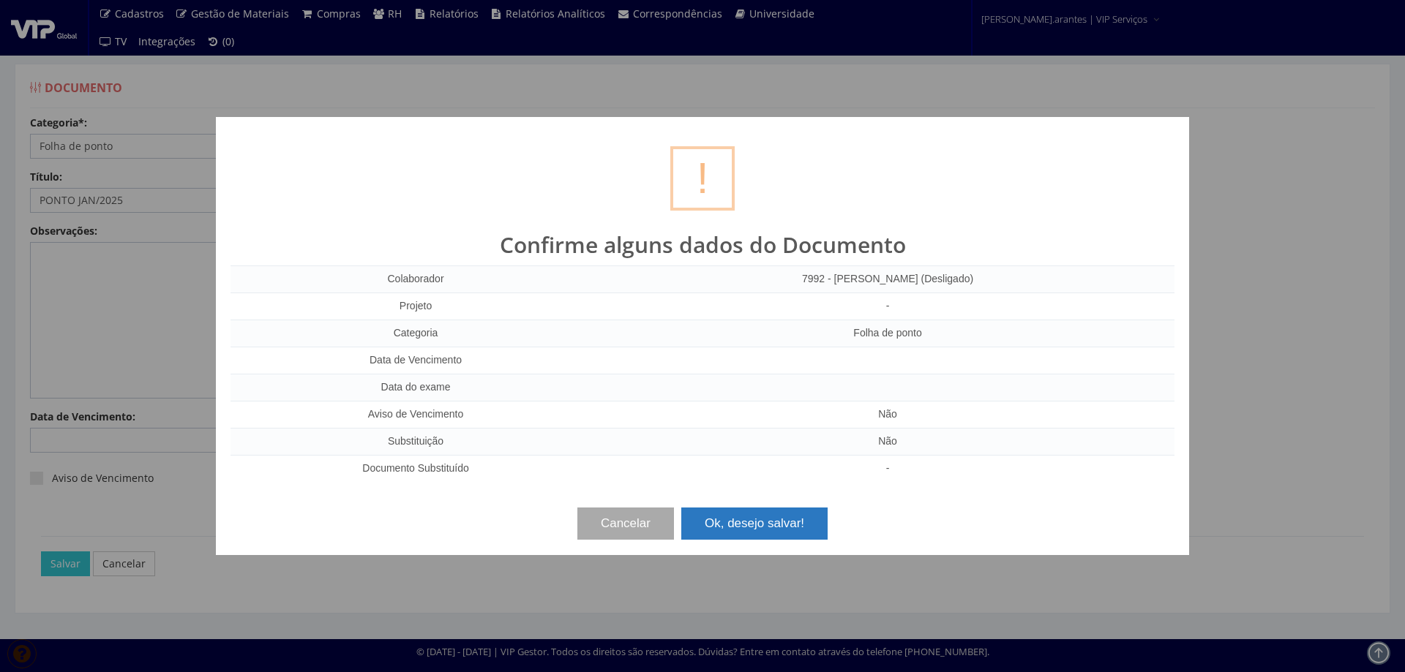
click at [766, 527] on button "Ok, desejo salvar!" at bounding box center [754, 524] width 146 height 32
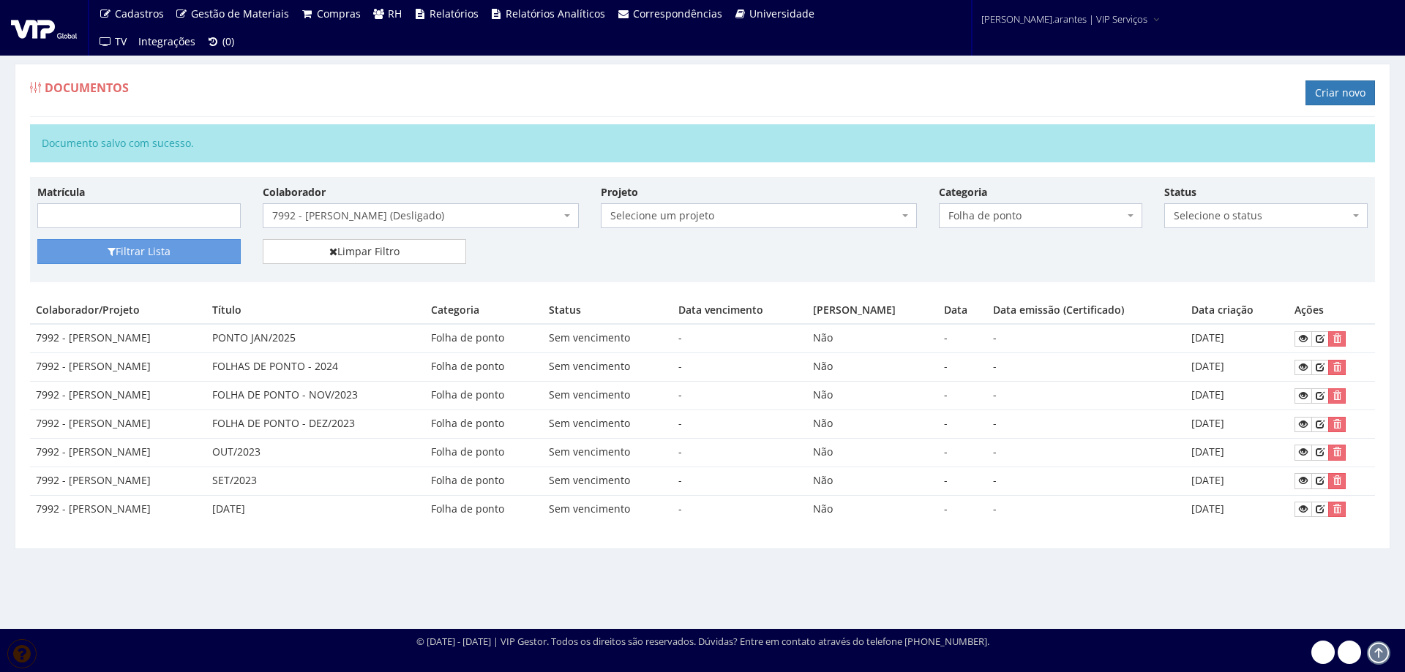
click at [394, 210] on span "7992 - [PERSON_NAME] (Desligado)" at bounding box center [416, 215] width 288 height 15
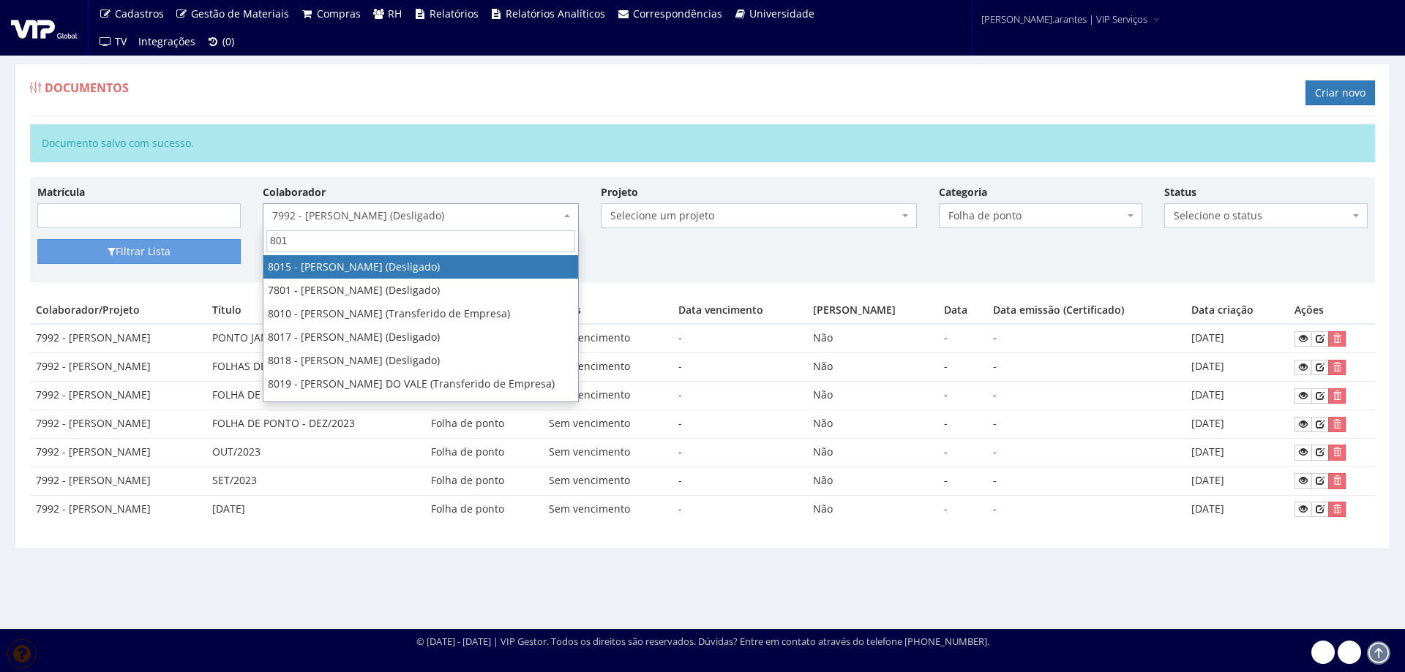
type input "8014"
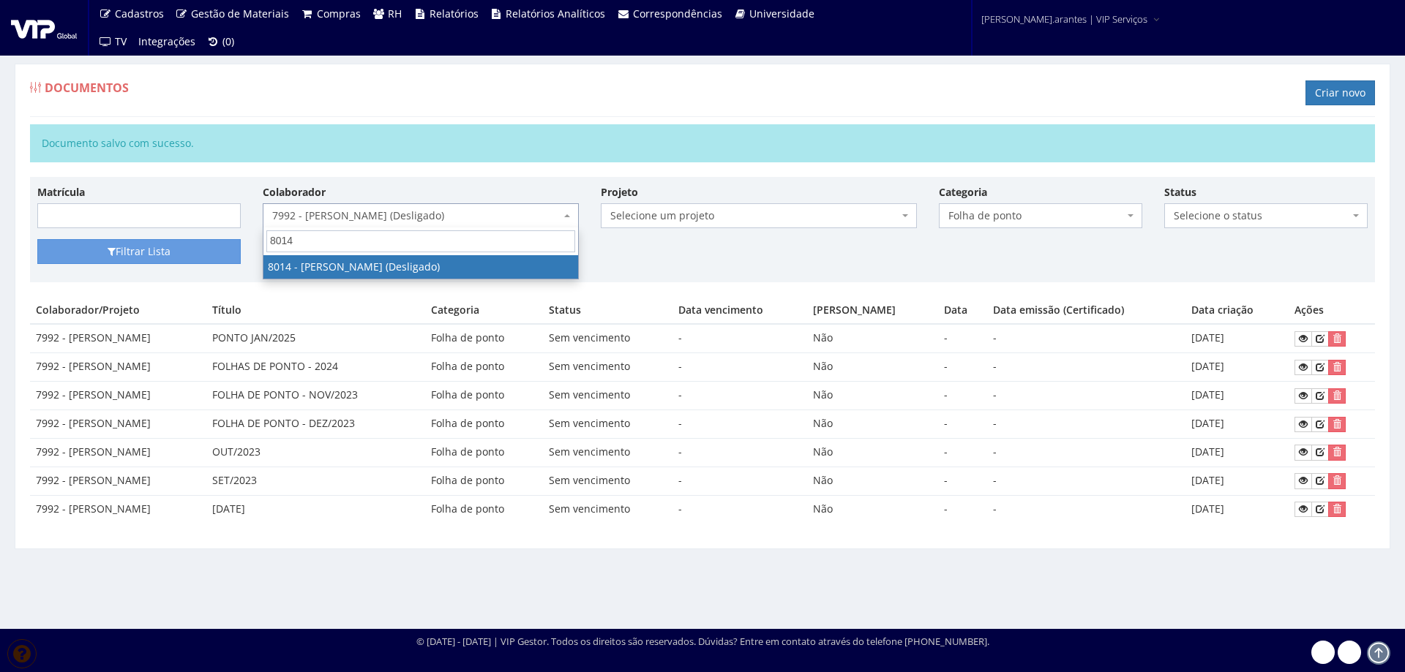
select select "3285"
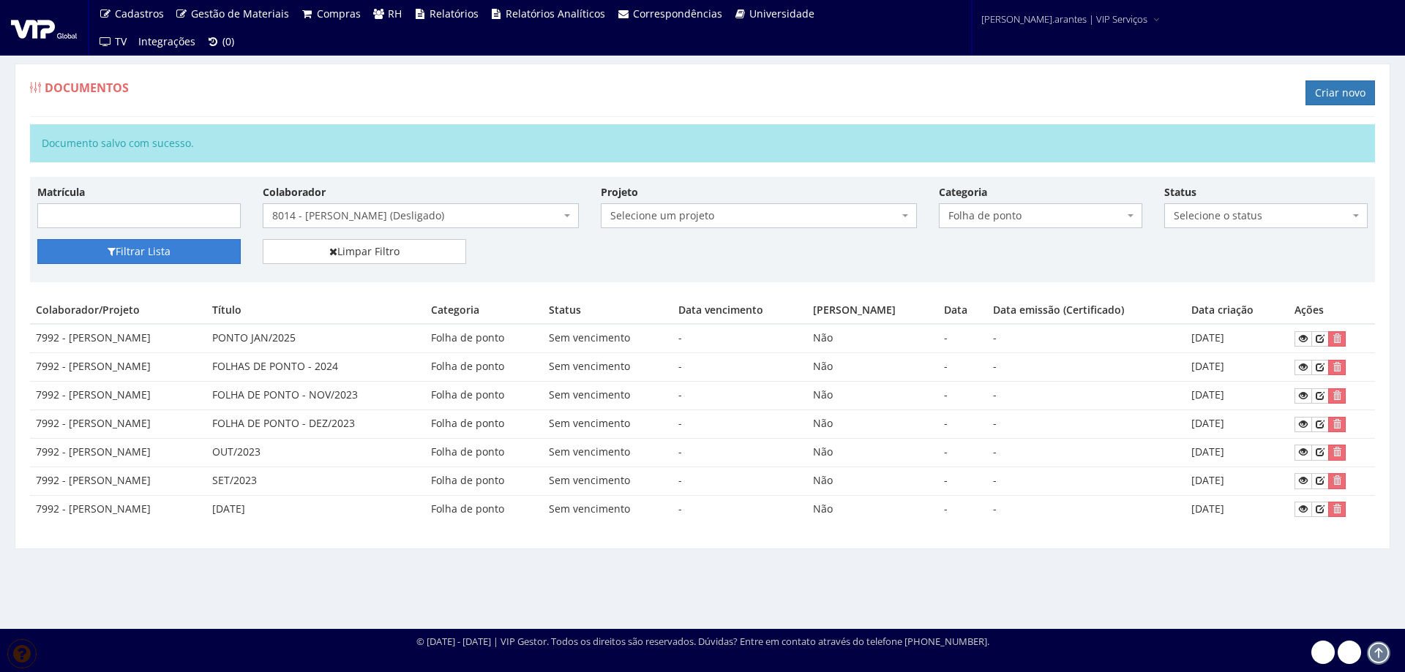
click at [139, 256] on button "Filtrar Lista" at bounding box center [138, 251] width 203 height 25
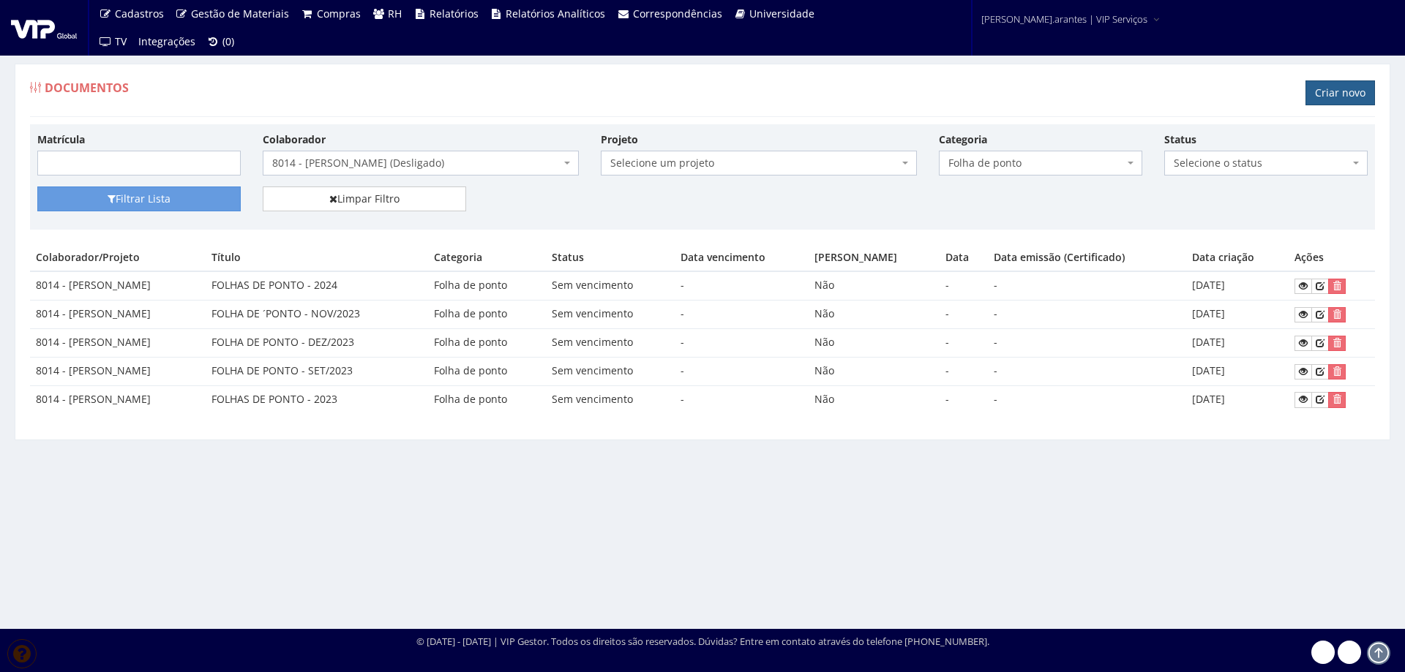
click at [1338, 93] on link "Criar novo" at bounding box center [1339, 92] width 69 height 25
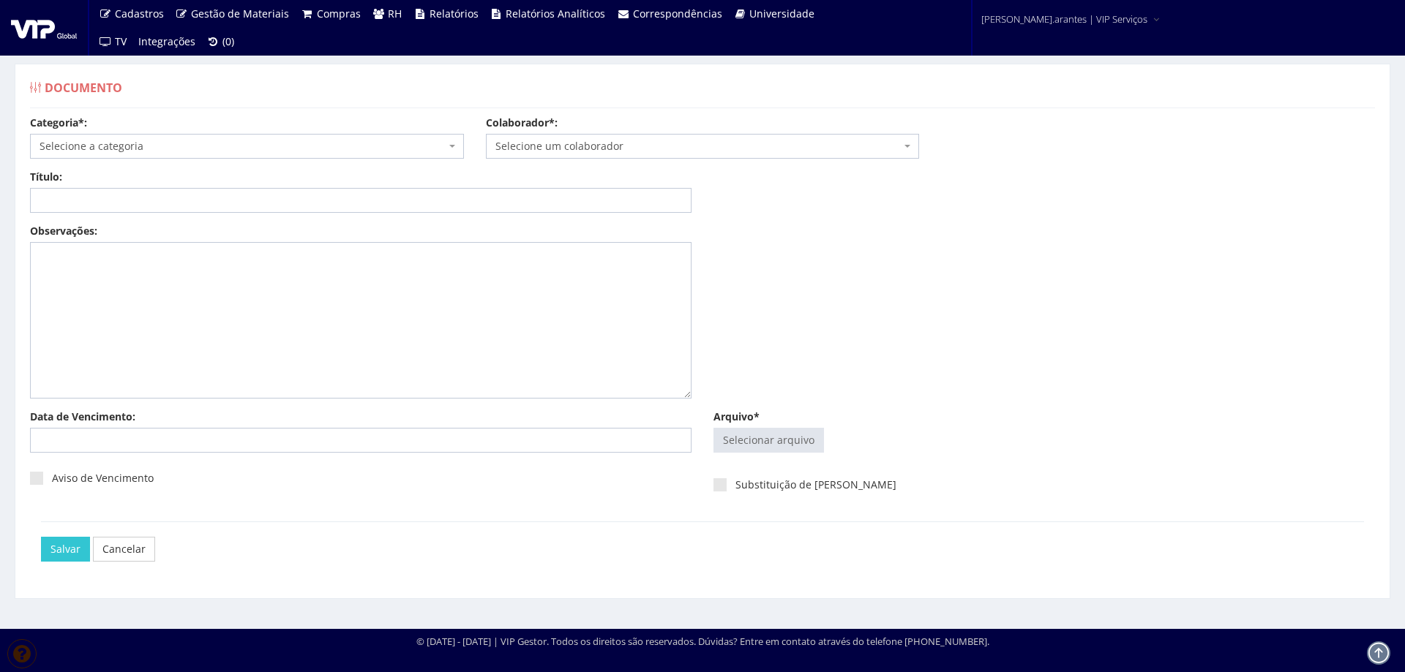
click at [176, 140] on span "Selecione a categoria" at bounding box center [243, 146] width 406 height 15
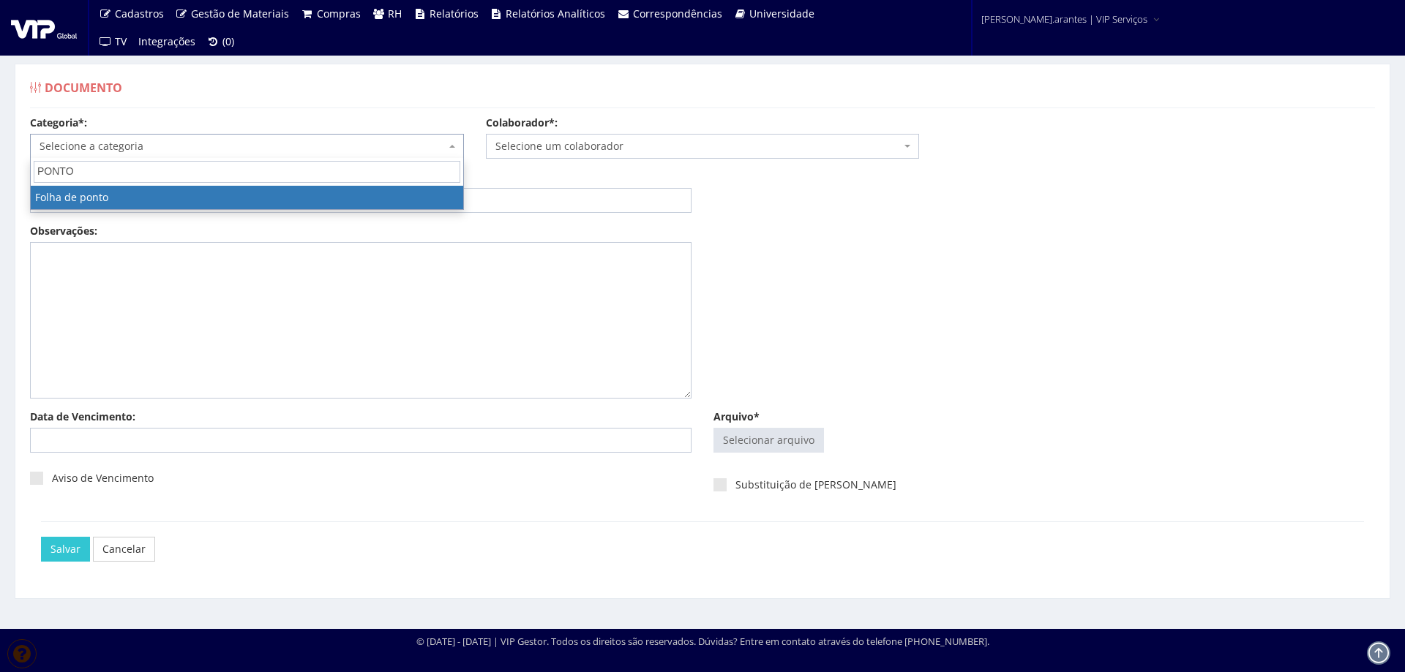
type input "PONTO"
select select "folha_ponto"
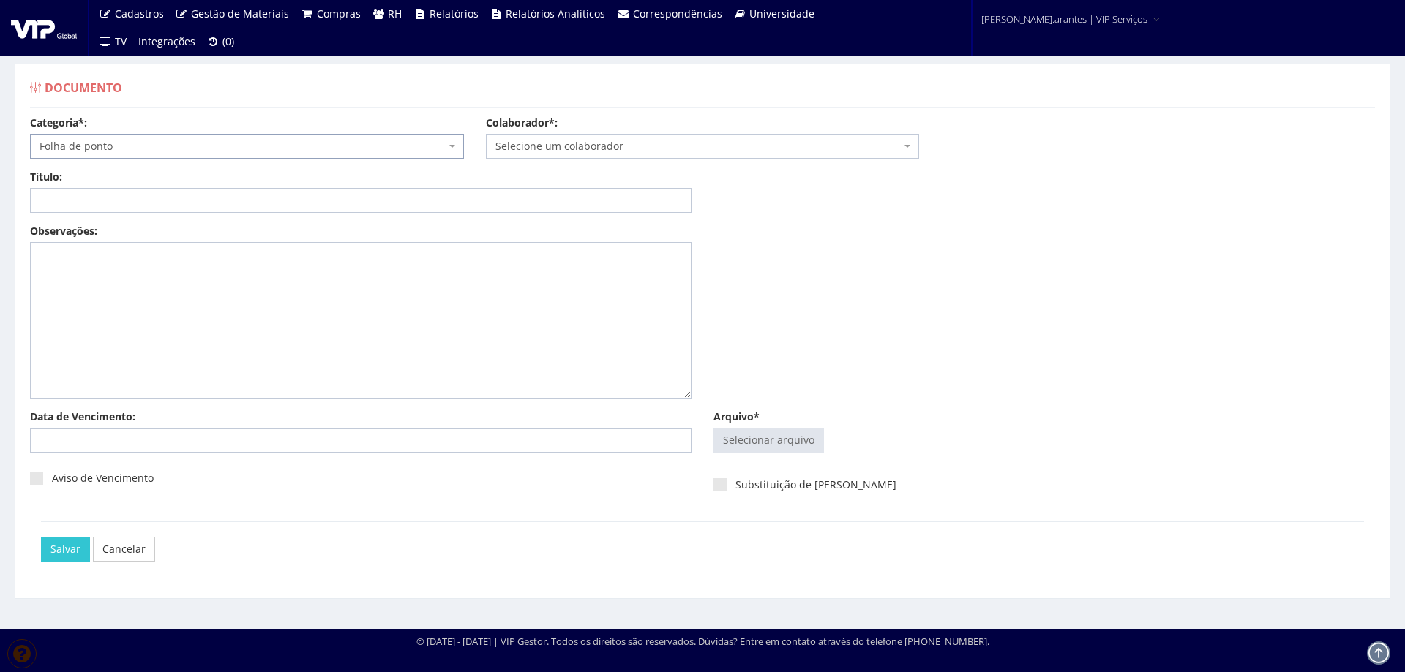
click at [521, 149] on span "Selecione um colaborador" at bounding box center [698, 146] width 406 height 15
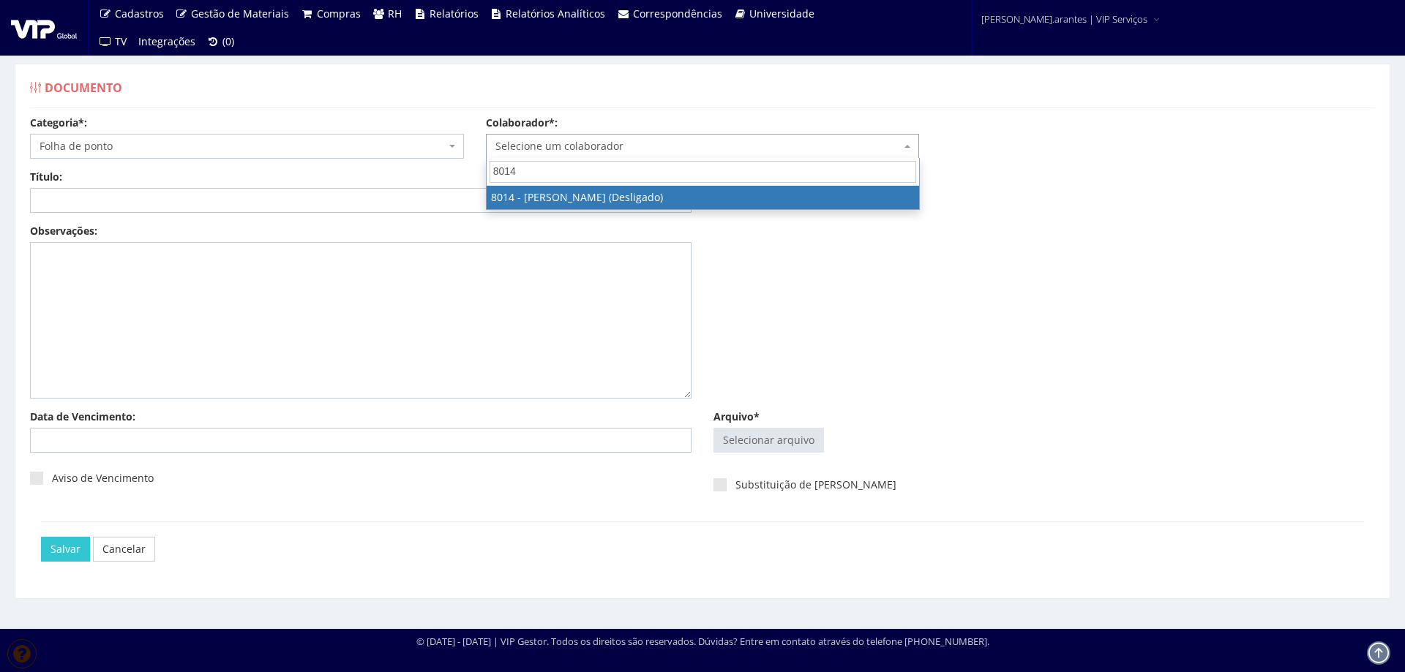
type input "8014"
select select "3285"
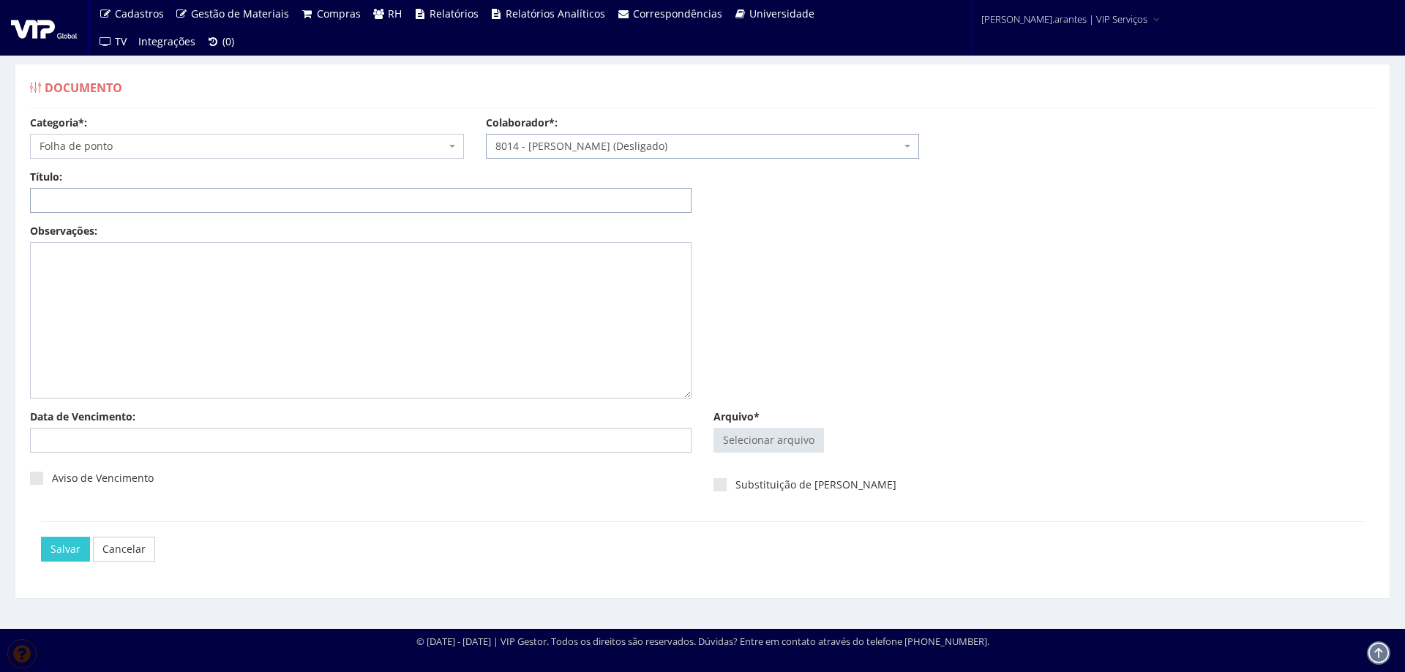
click at [296, 200] on input "Título:" at bounding box center [360, 200] width 661 height 25
type input "PONTO JAN/2025"
click at [778, 440] on input "Arquivo*" at bounding box center [768, 440] width 109 height 23
type input "C:\fakepath\FP_Ambev Cuiabá_16.12.2024 a 15.01.2025-10.pdf"
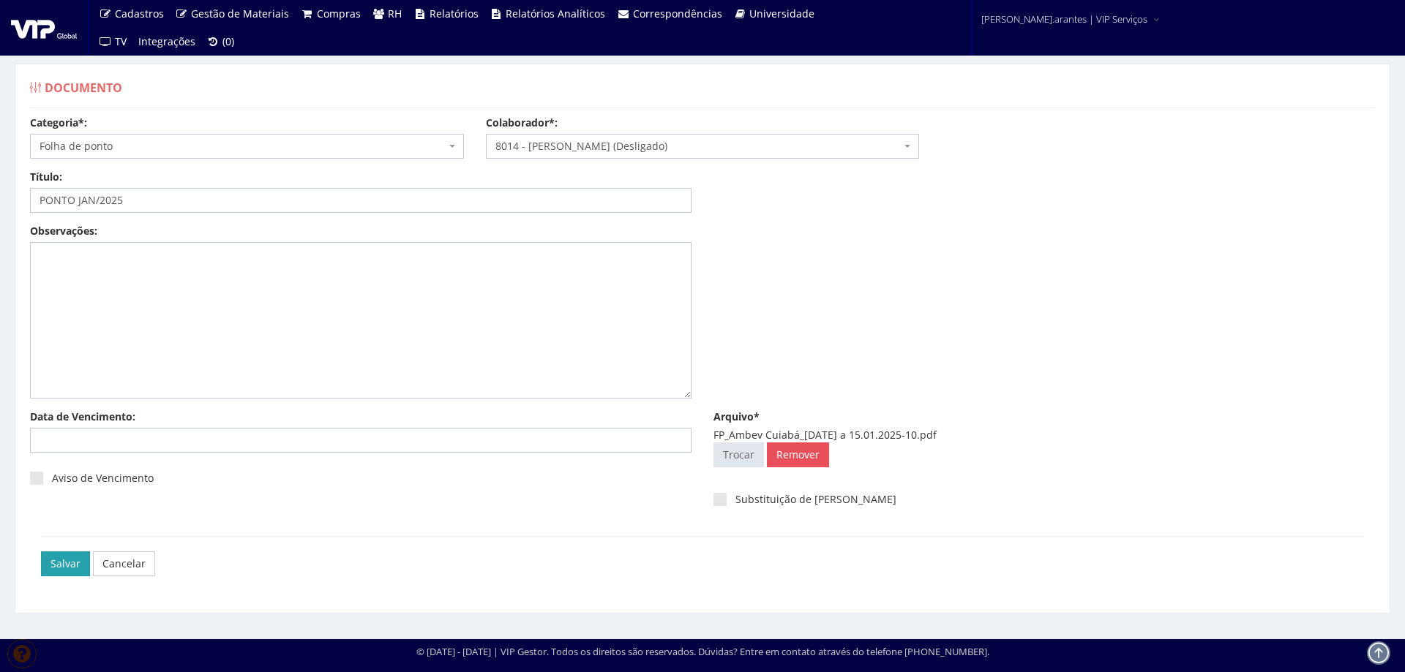
click at [55, 567] on input "Salvar" at bounding box center [65, 564] width 49 height 25
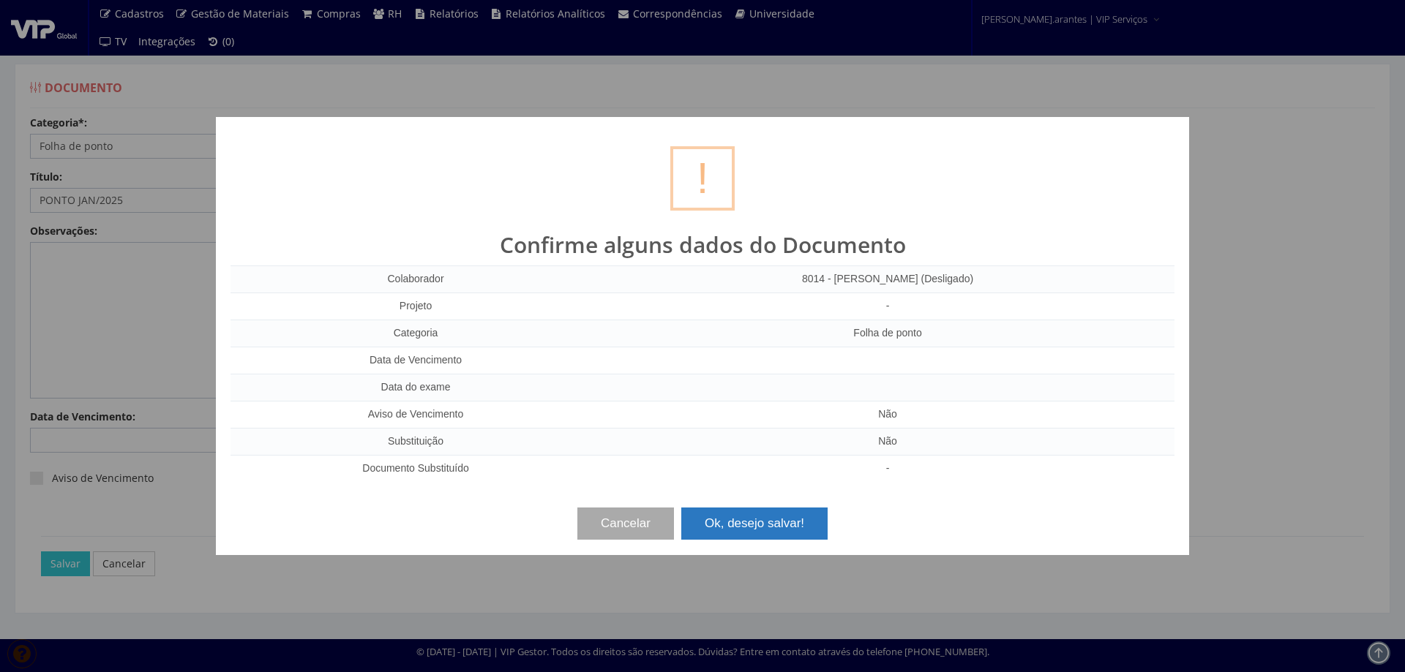
click at [779, 522] on button "Ok, desejo salvar!" at bounding box center [754, 524] width 146 height 32
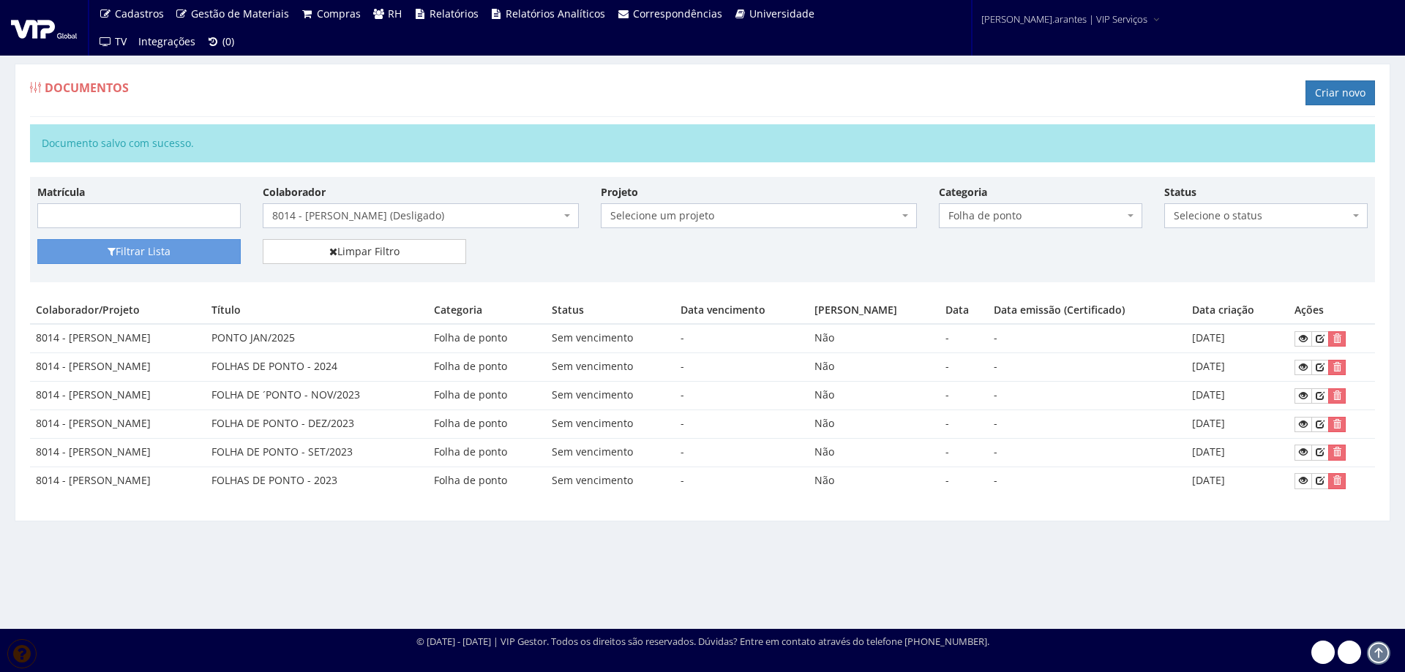
click at [353, 209] on span "8014 - [PERSON_NAME] (Desligado)" at bounding box center [416, 215] width 288 height 15
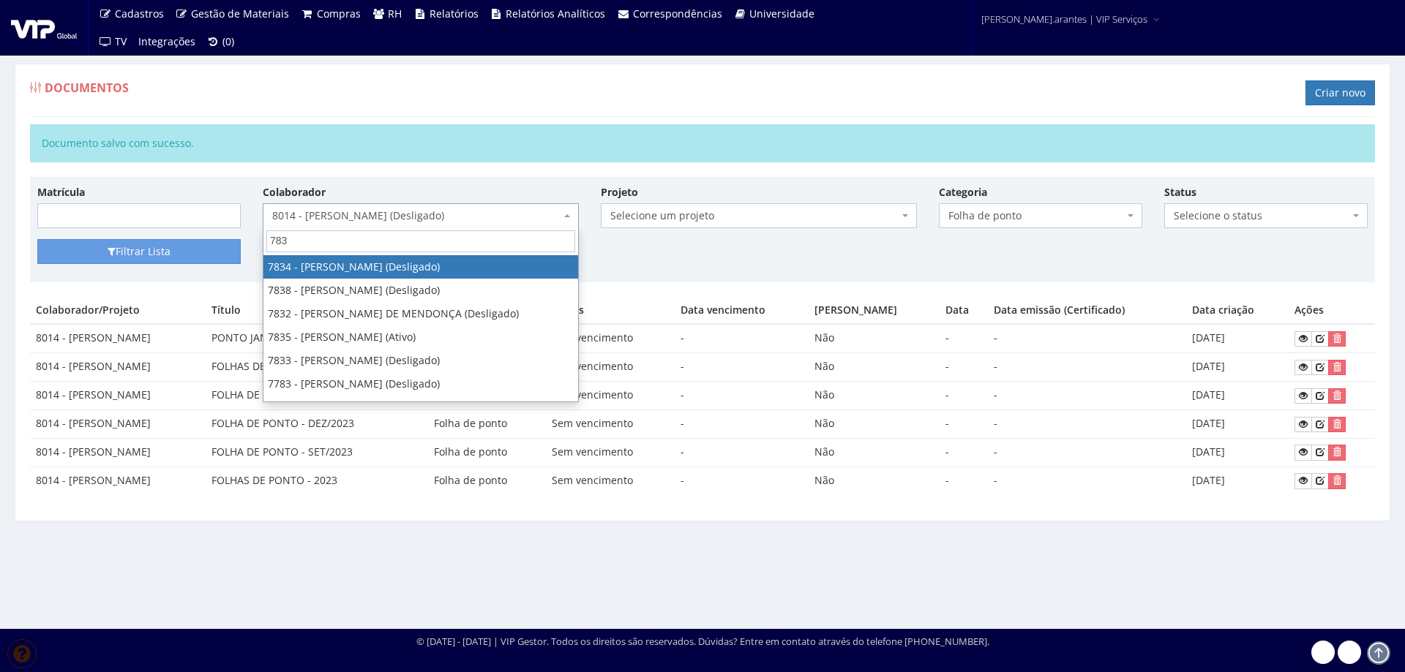
type input "7839"
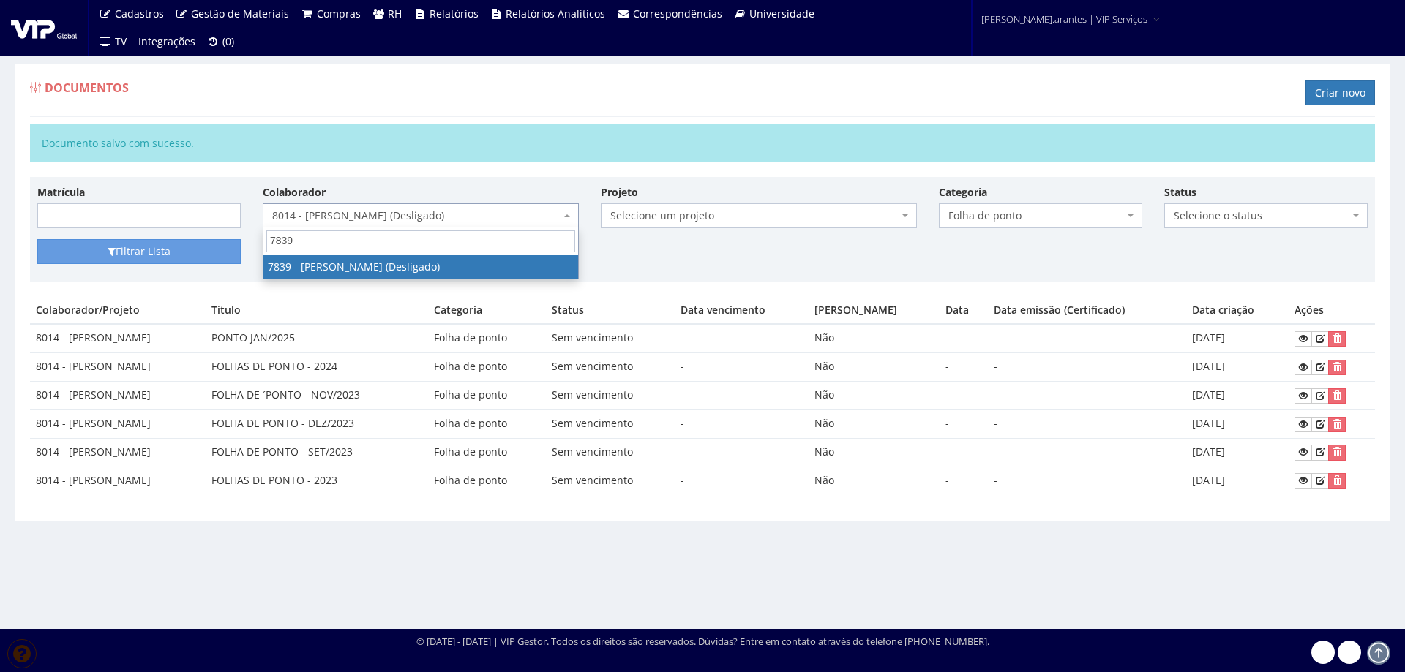
select select "2671"
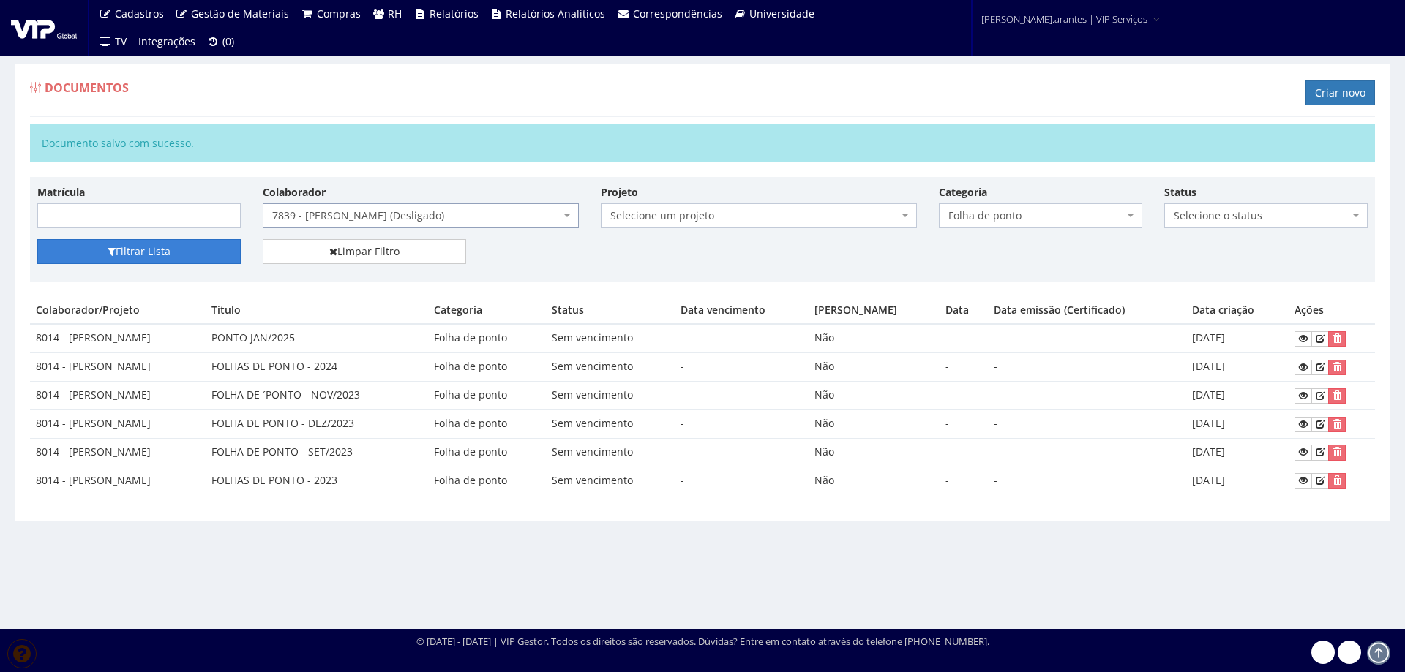
click at [177, 247] on button "Filtrar Lista" at bounding box center [138, 251] width 203 height 25
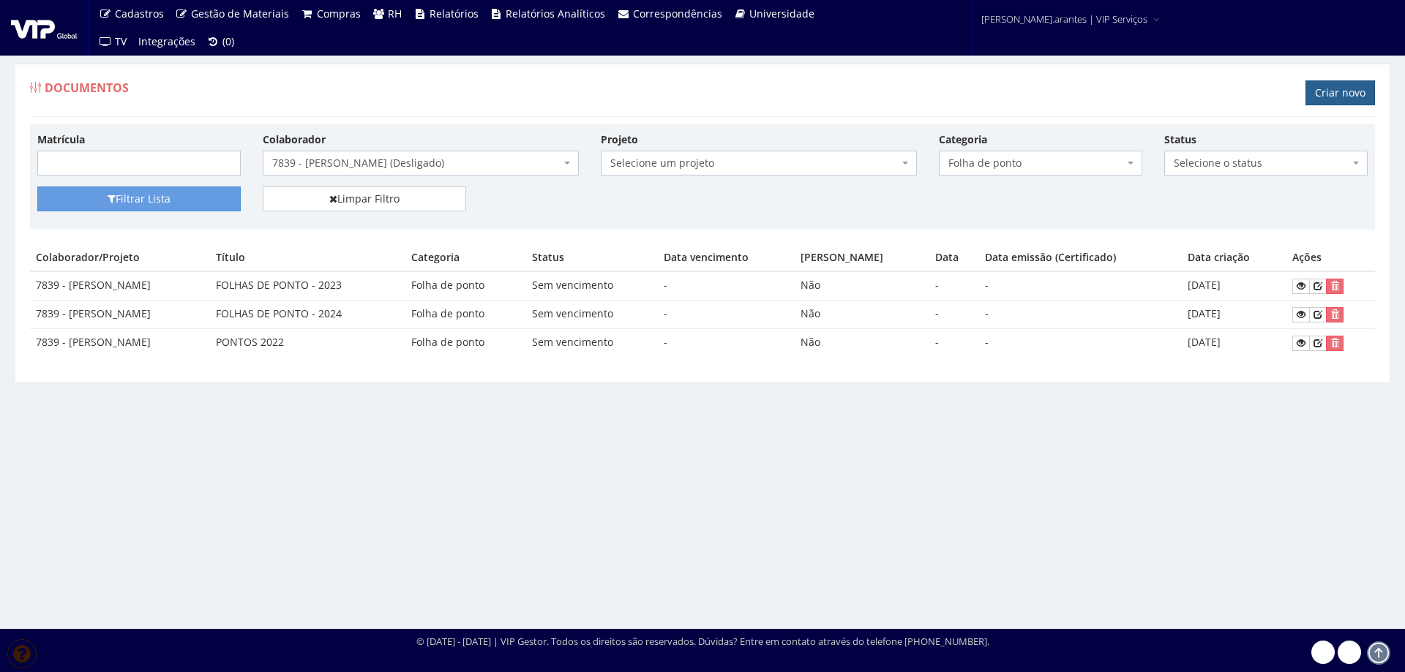
click at [1329, 85] on link "Criar novo" at bounding box center [1339, 92] width 69 height 25
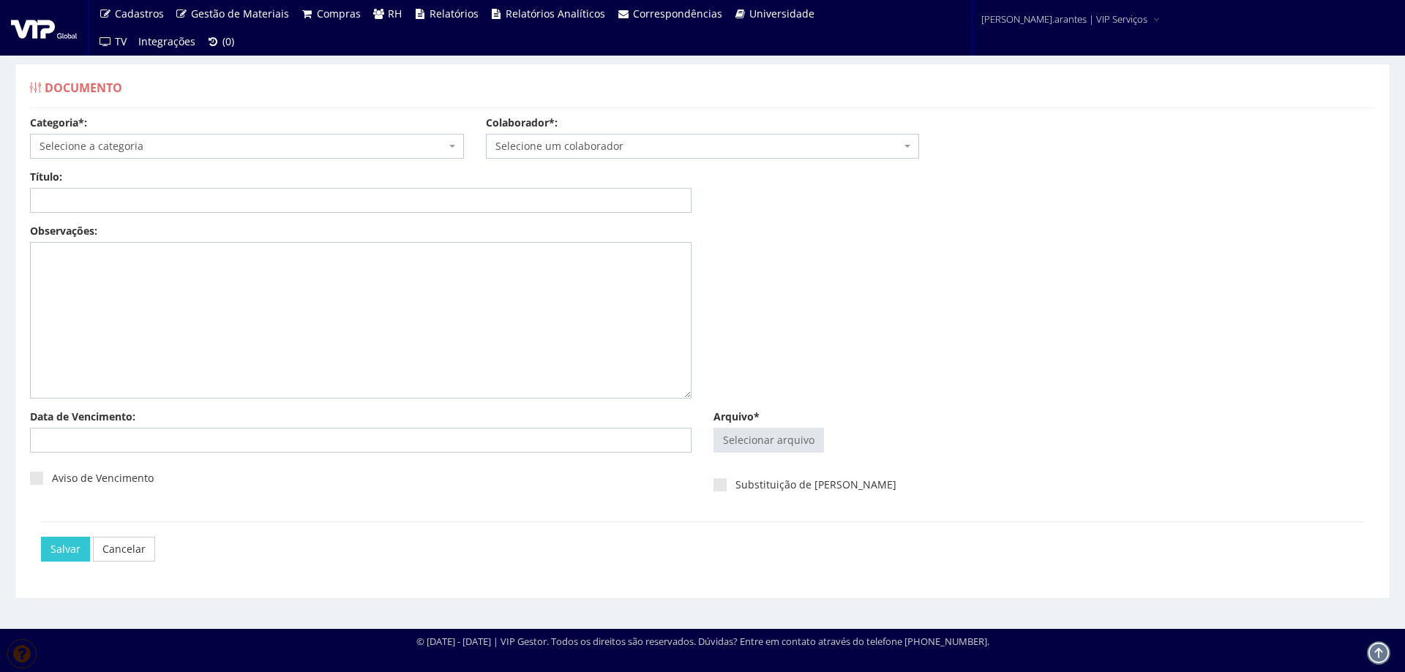
click at [145, 154] on span "Selecione a categoria" at bounding box center [247, 146] width 434 height 25
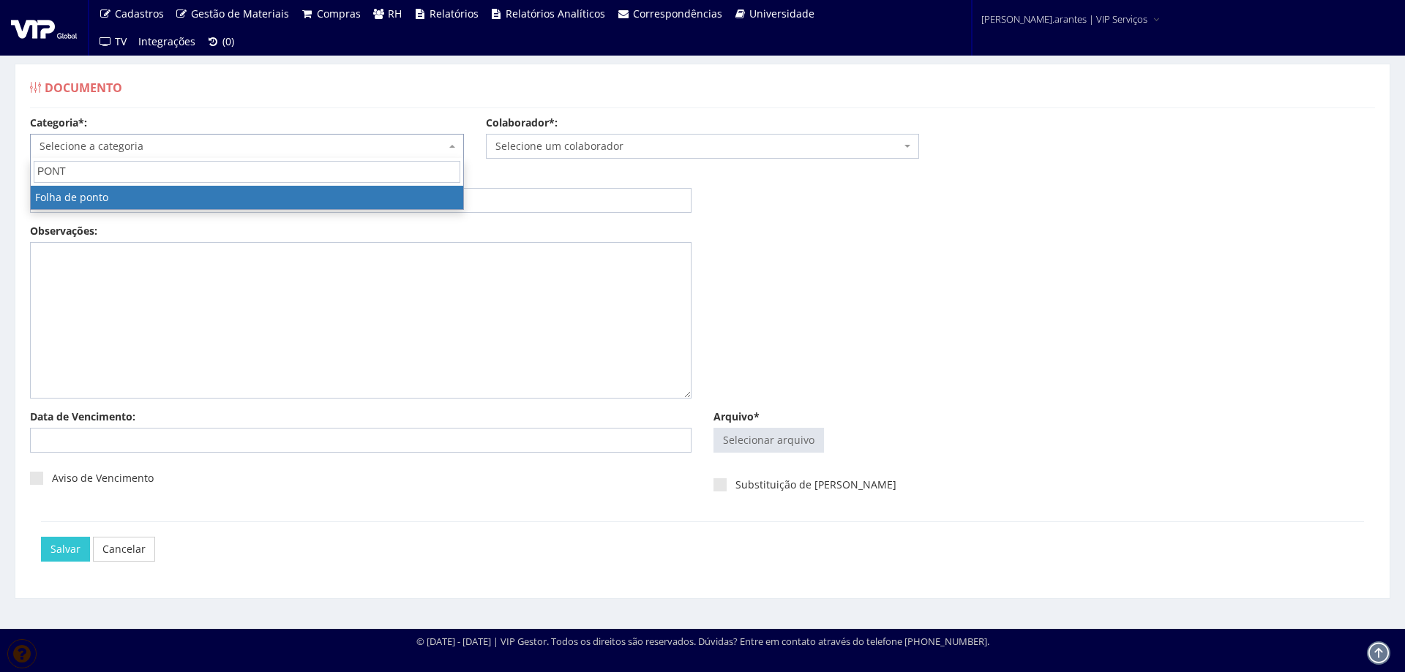
type input "PONTO"
select select "folha_ponto"
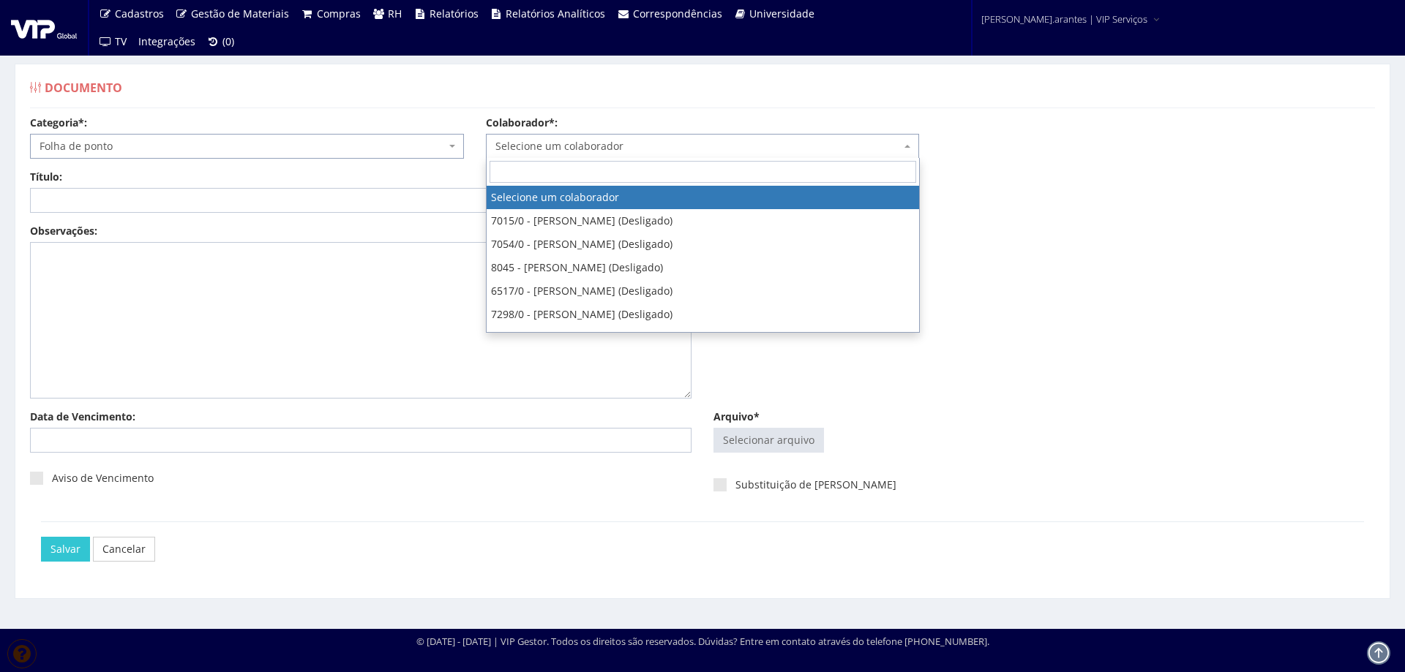
click at [561, 142] on span "Selecione um colaborador" at bounding box center [698, 146] width 406 height 15
type input "7839"
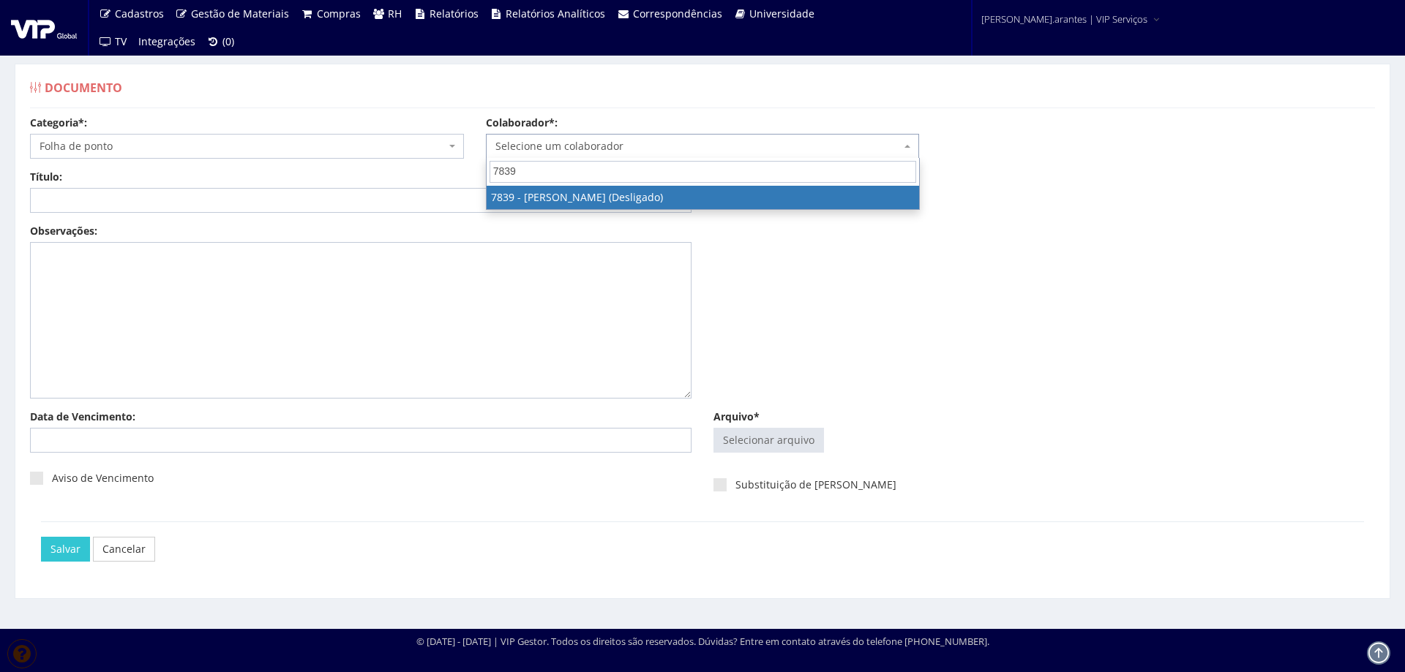
select select "2671"
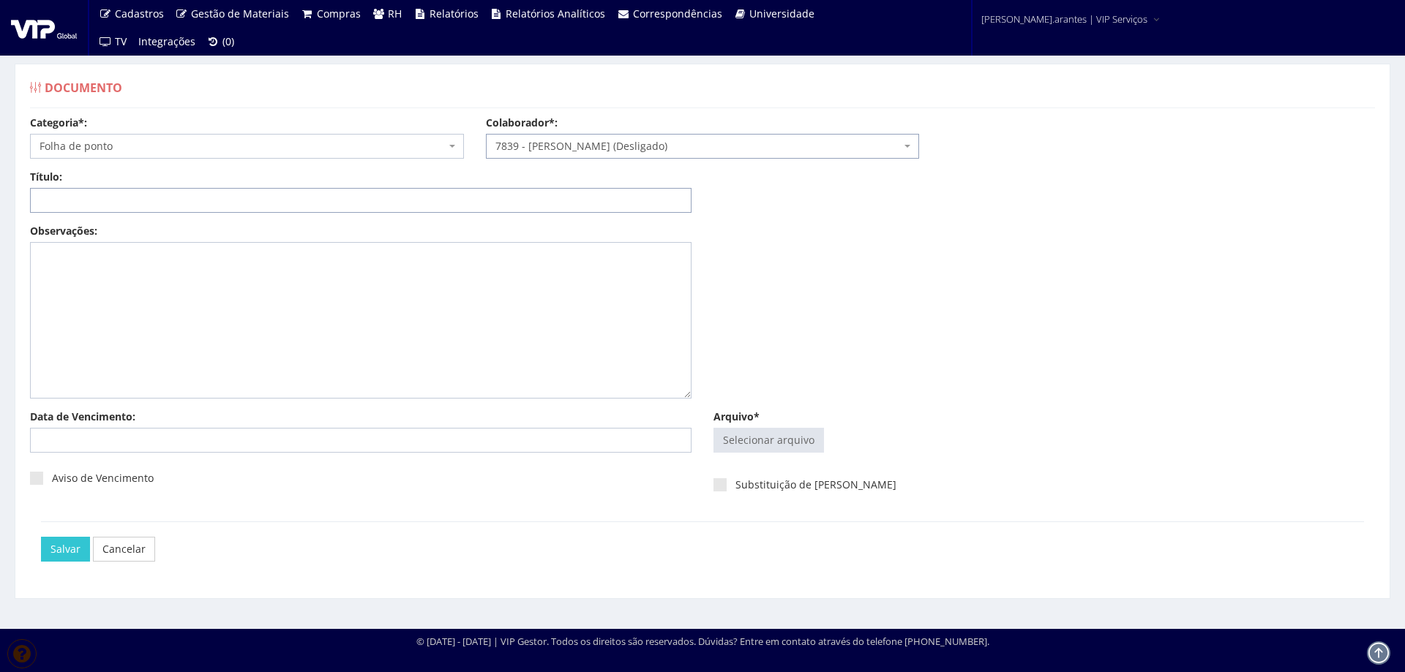
click at [421, 202] on input "Título:" at bounding box center [360, 200] width 661 height 25
type input "PONTO JAN/2025"
click at [767, 435] on input "Arquivo*" at bounding box center [768, 440] width 109 height 23
type input "C:\fakepath\FP_Ambev Cuiabá_16.12.2024 a 15.01.2025-11.pdf"
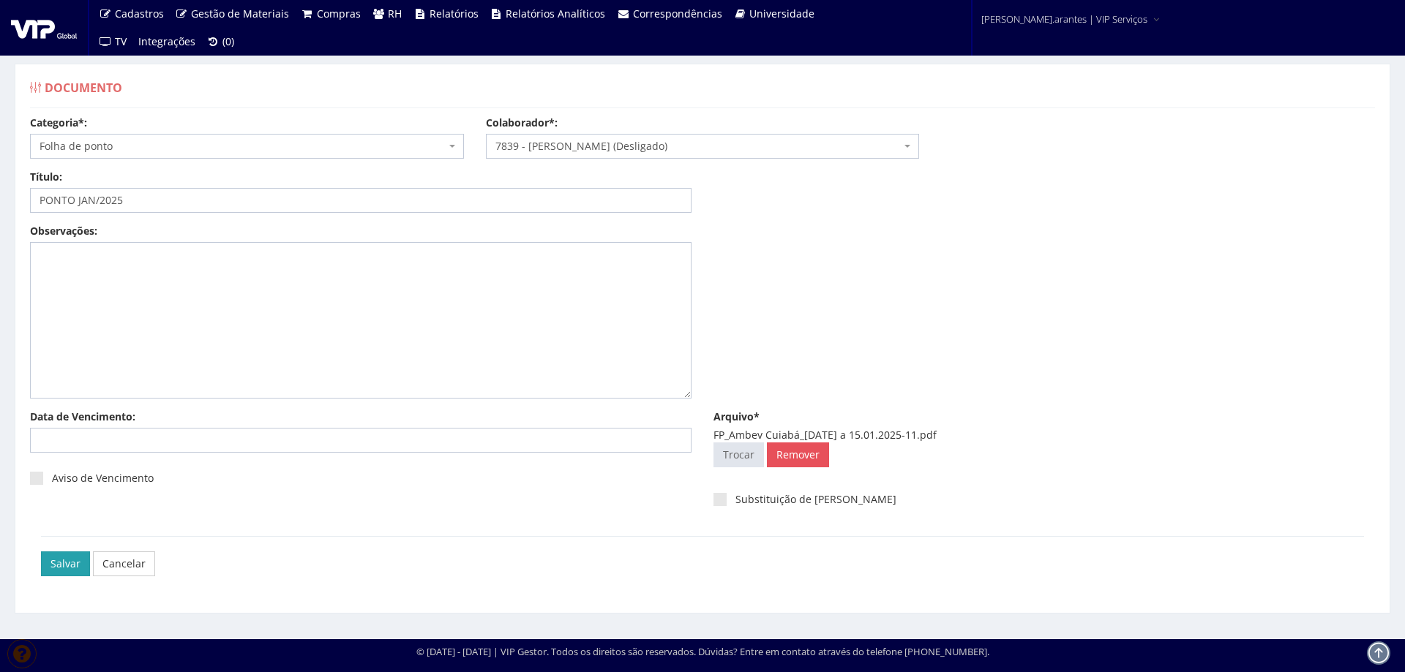
click at [61, 556] on input "Salvar" at bounding box center [65, 564] width 49 height 25
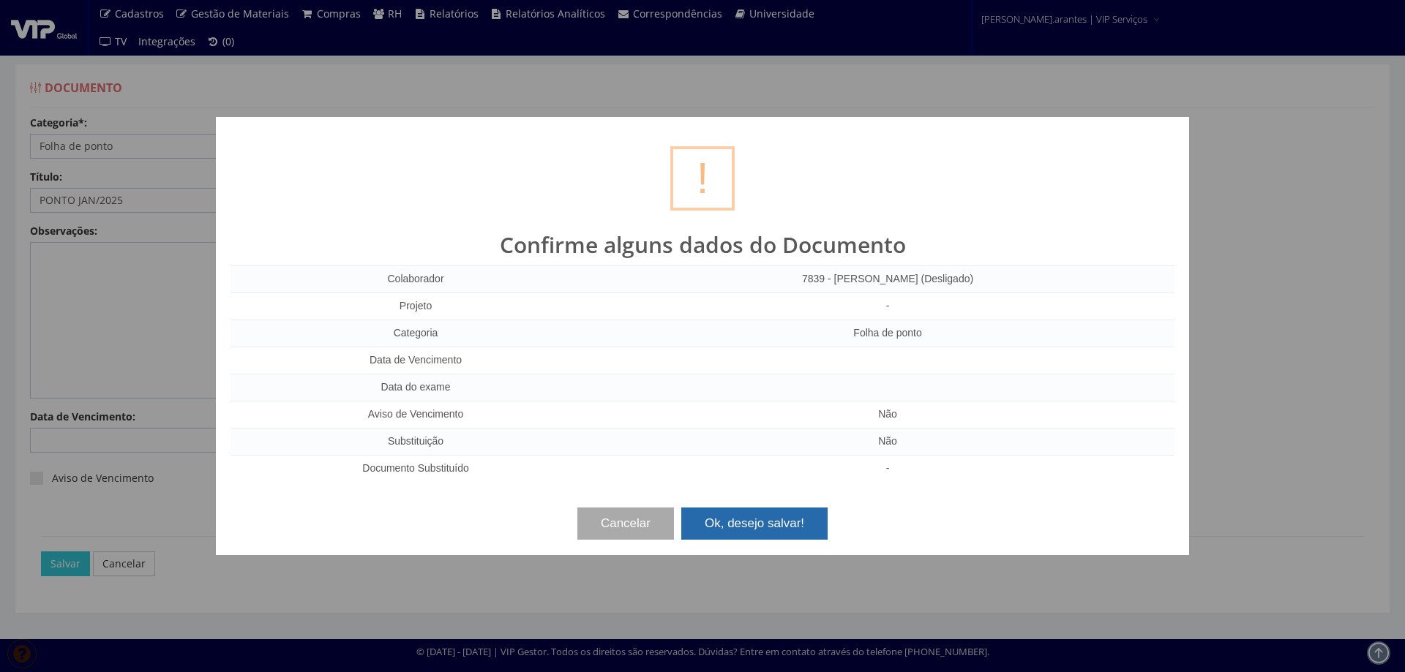
click at [762, 515] on button "Ok, desejo salvar!" at bounding box center [754, 524] width 146 height 32
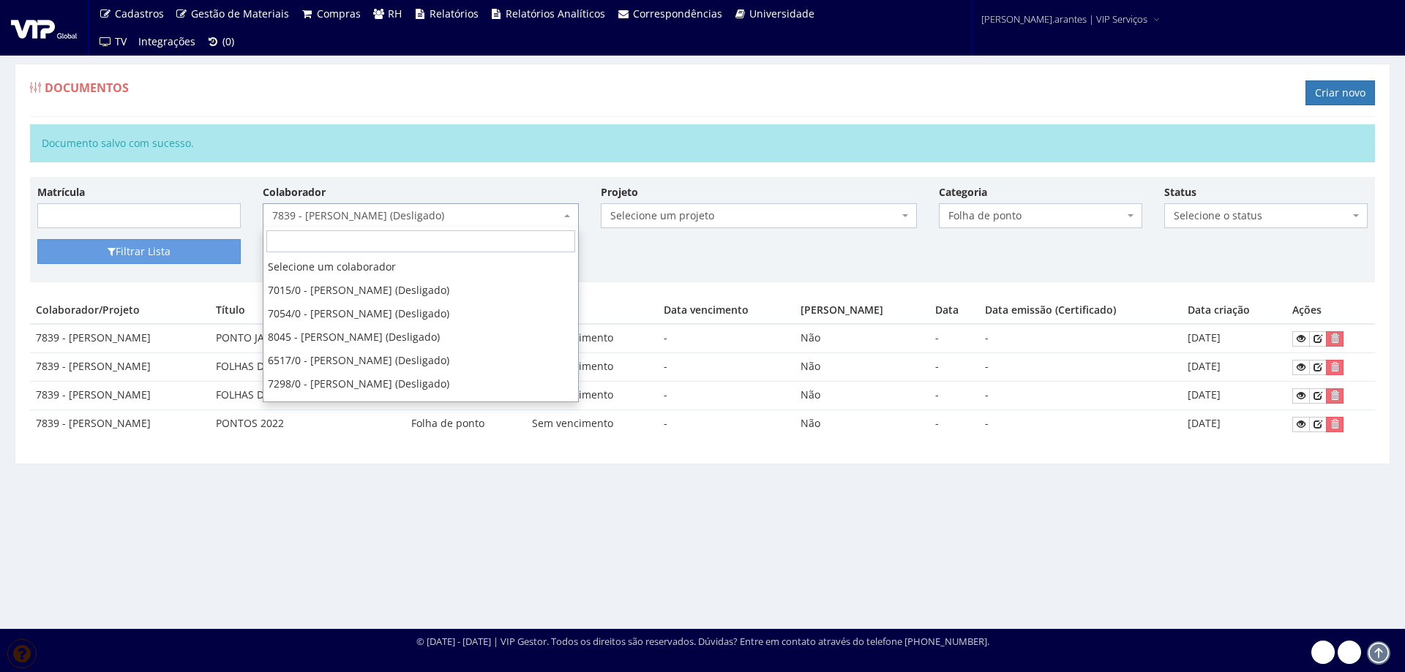
click at [466, 209] on span "7839 - [PERSON_NAME] (Desligado)" at bounding box center [416, 215] width 288 height 15
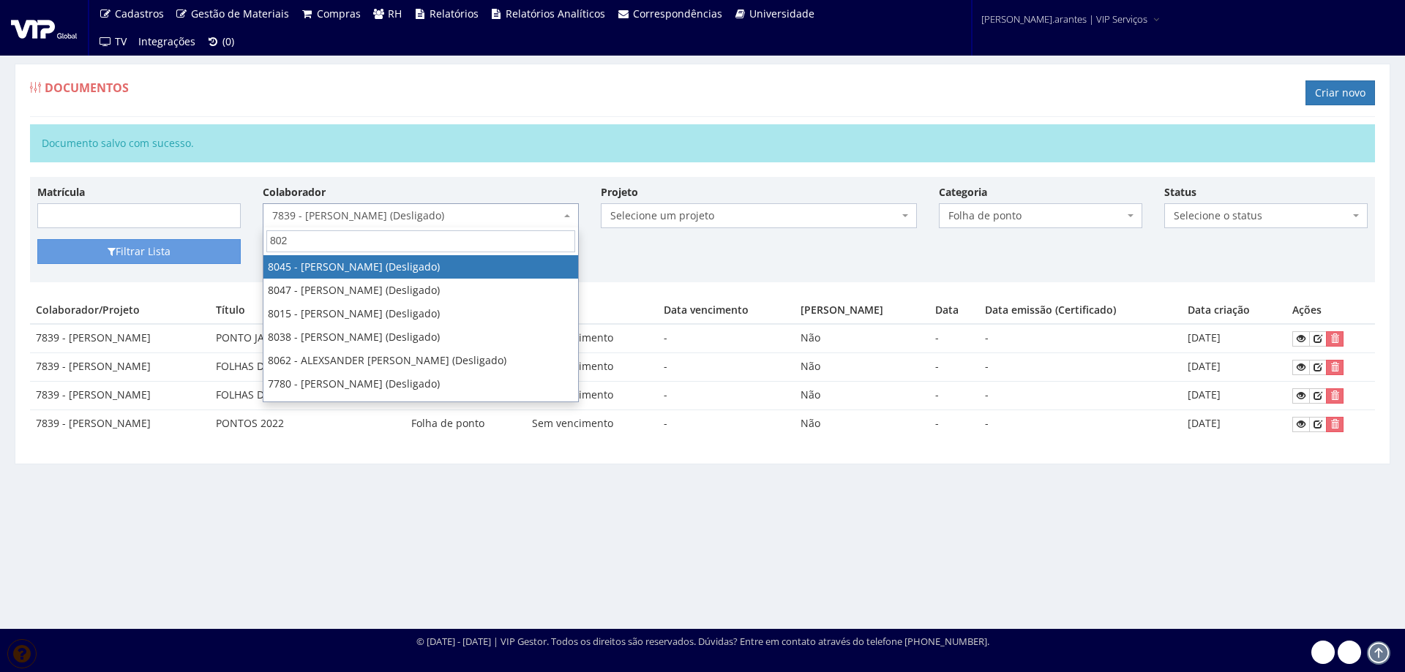
type input "8029"
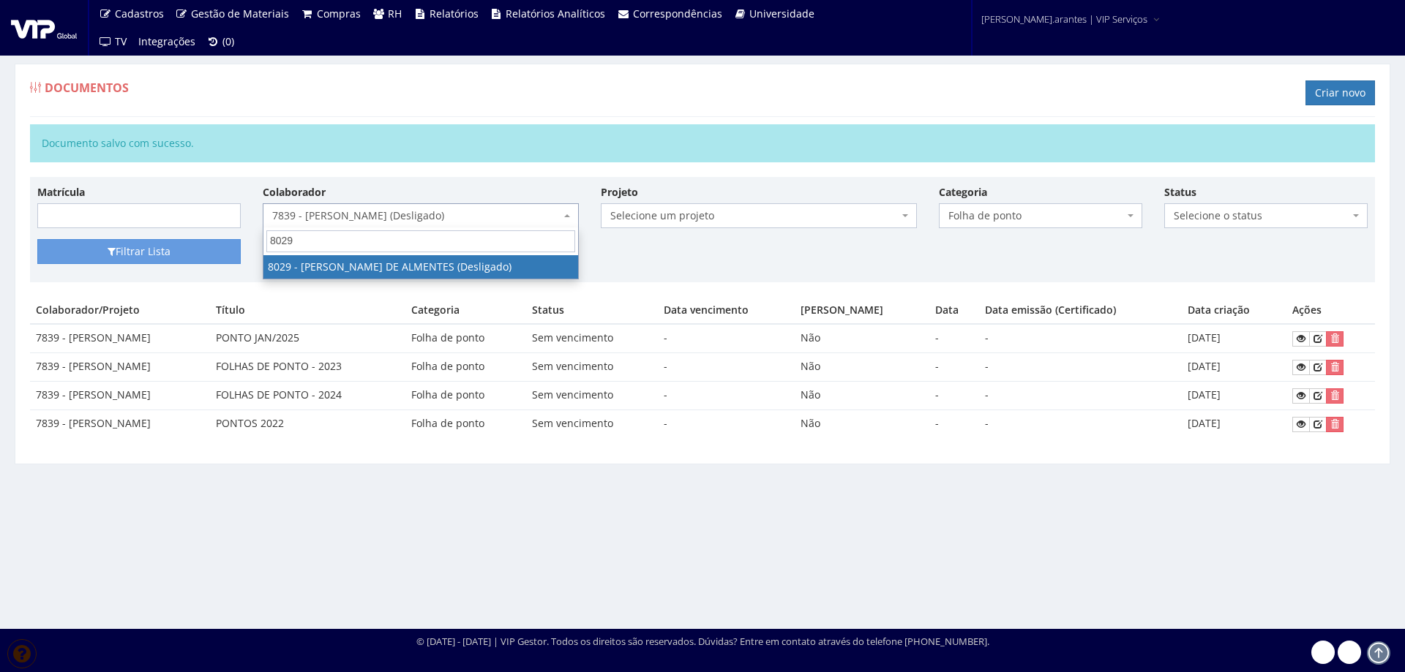
select select "3381"
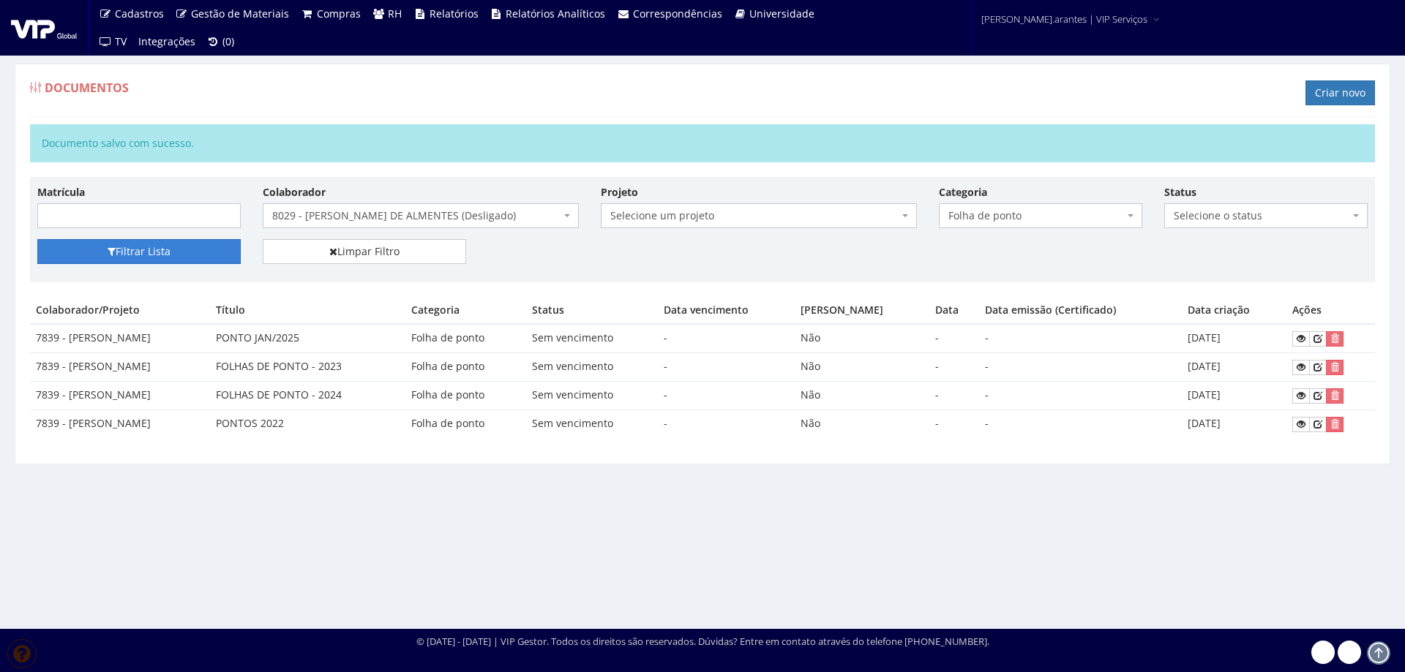
click at [196, 246] on button "Filtrar Lista" at bounding box center [138, 251] width 203 height 25
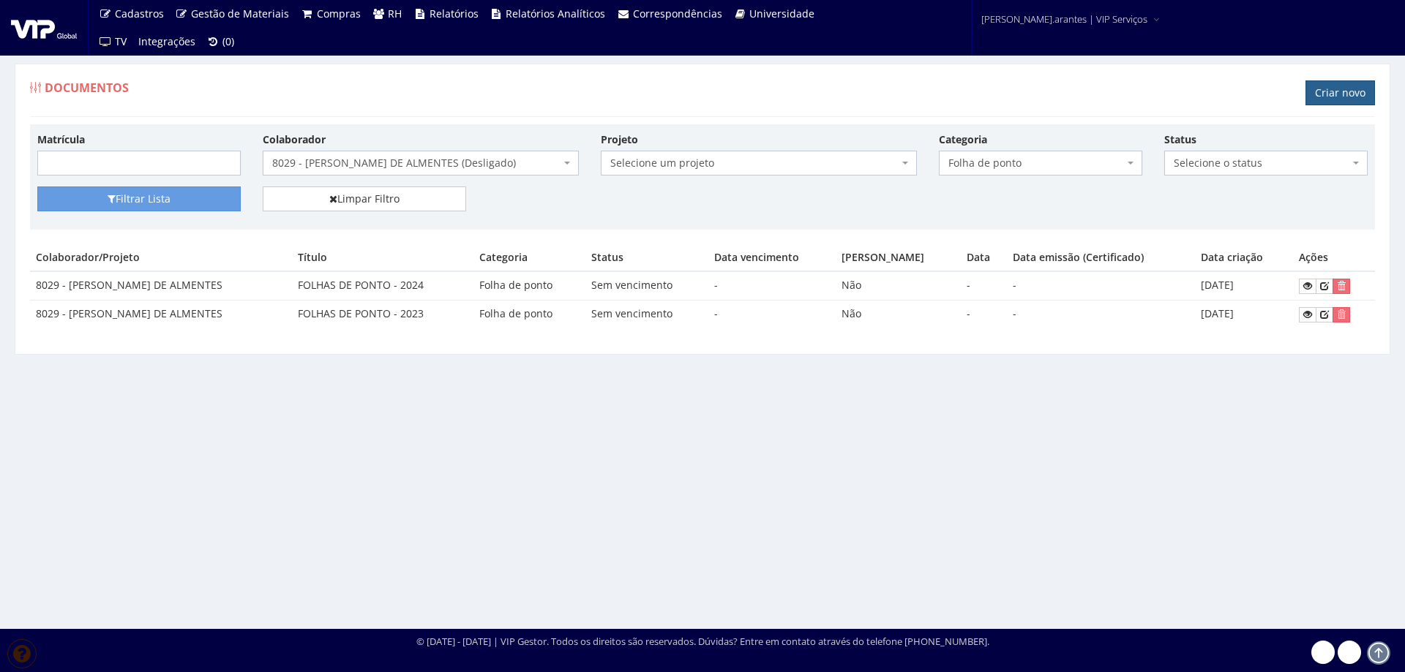
click at [1359, 88] on link "Criar novo" at bounding box center [1339, 92] width 69 height 25
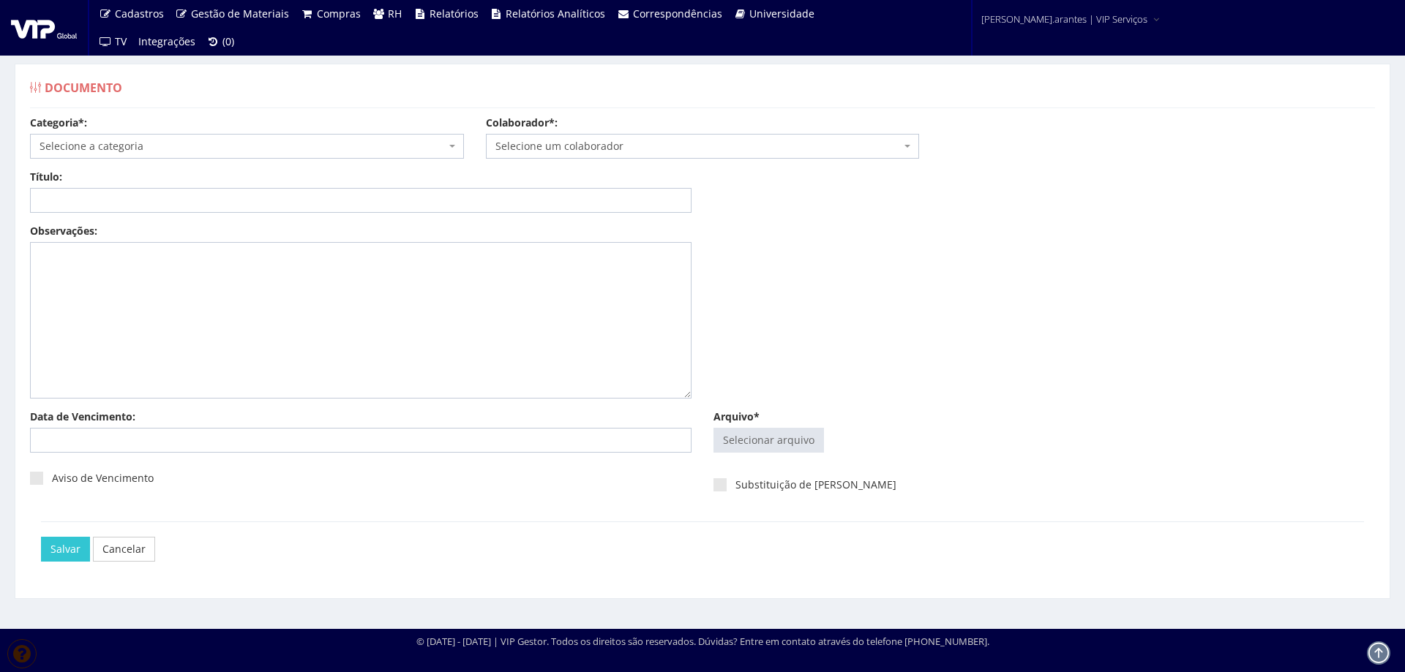
click at [156, 152] on span "Selecione a categoria" at bounding box center [243, 146] width 406 height 15
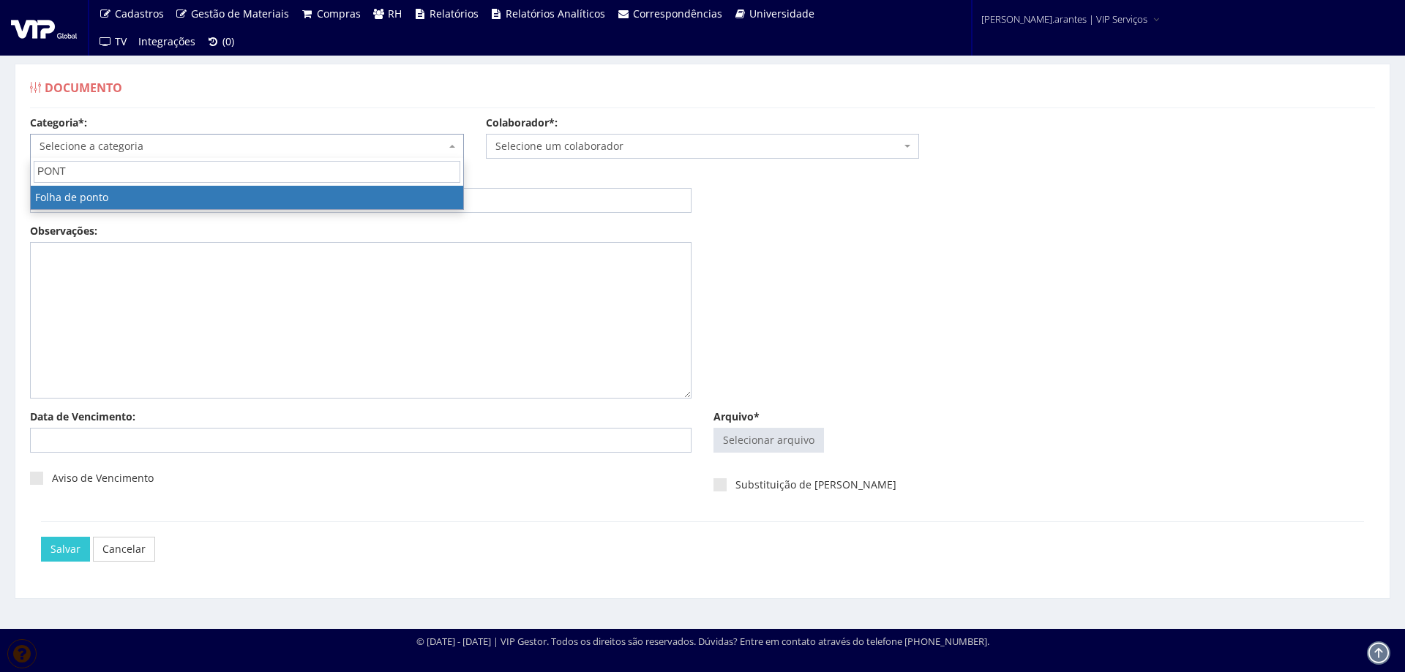
type input "PONT"
select select "folha_ponto"
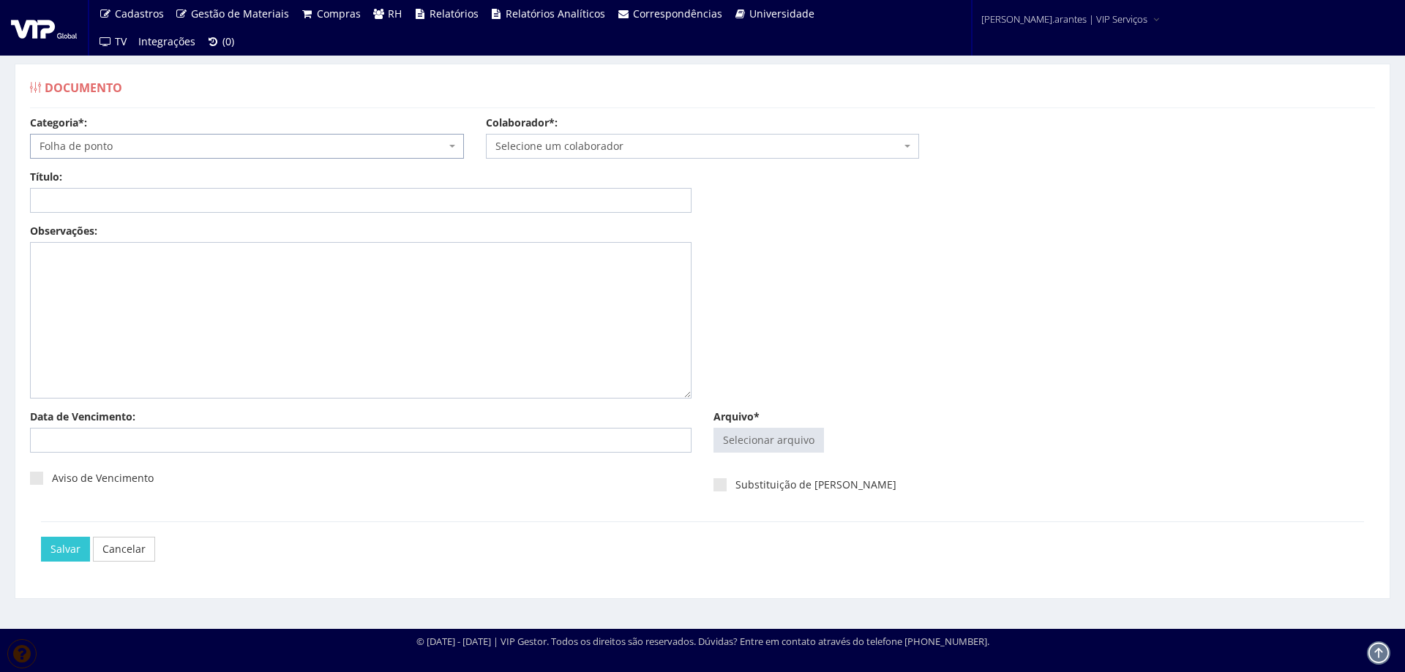
click at [563, 138] on span "Selecione um colaborador" at bounding box center [703, 146] width 434 height 25
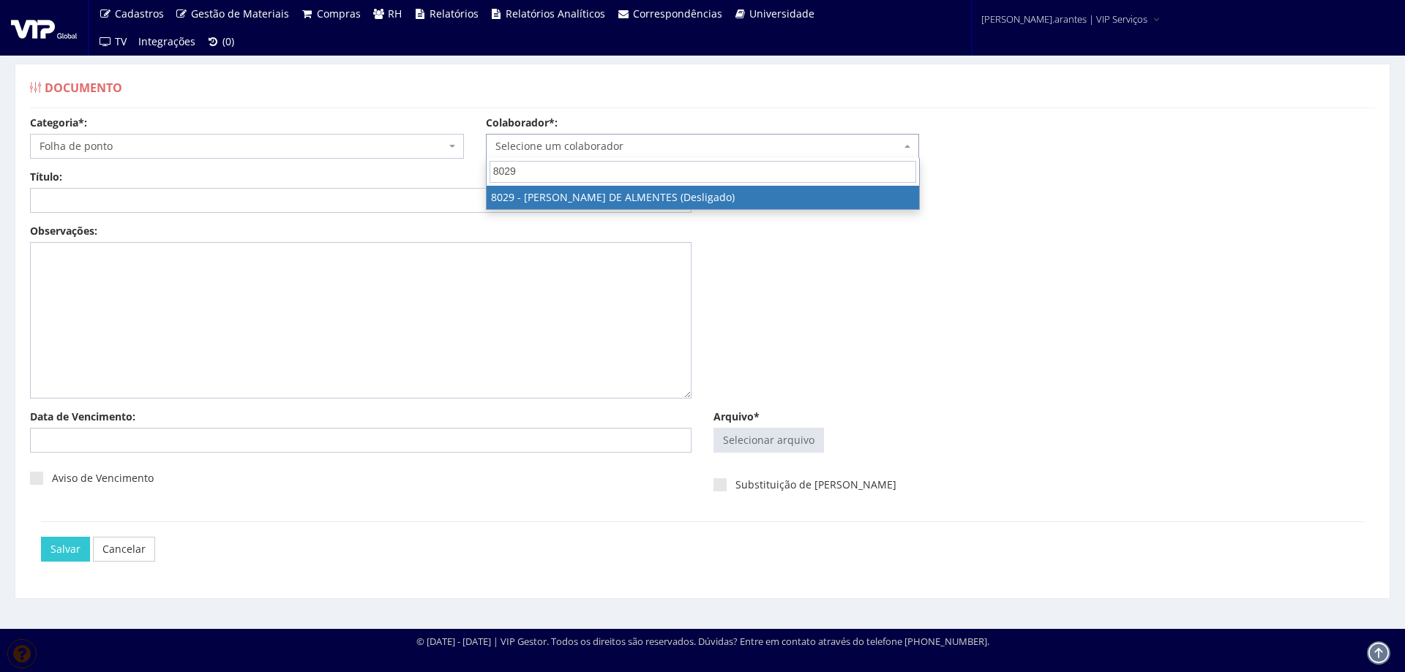
type input "8029"
select select "3381"
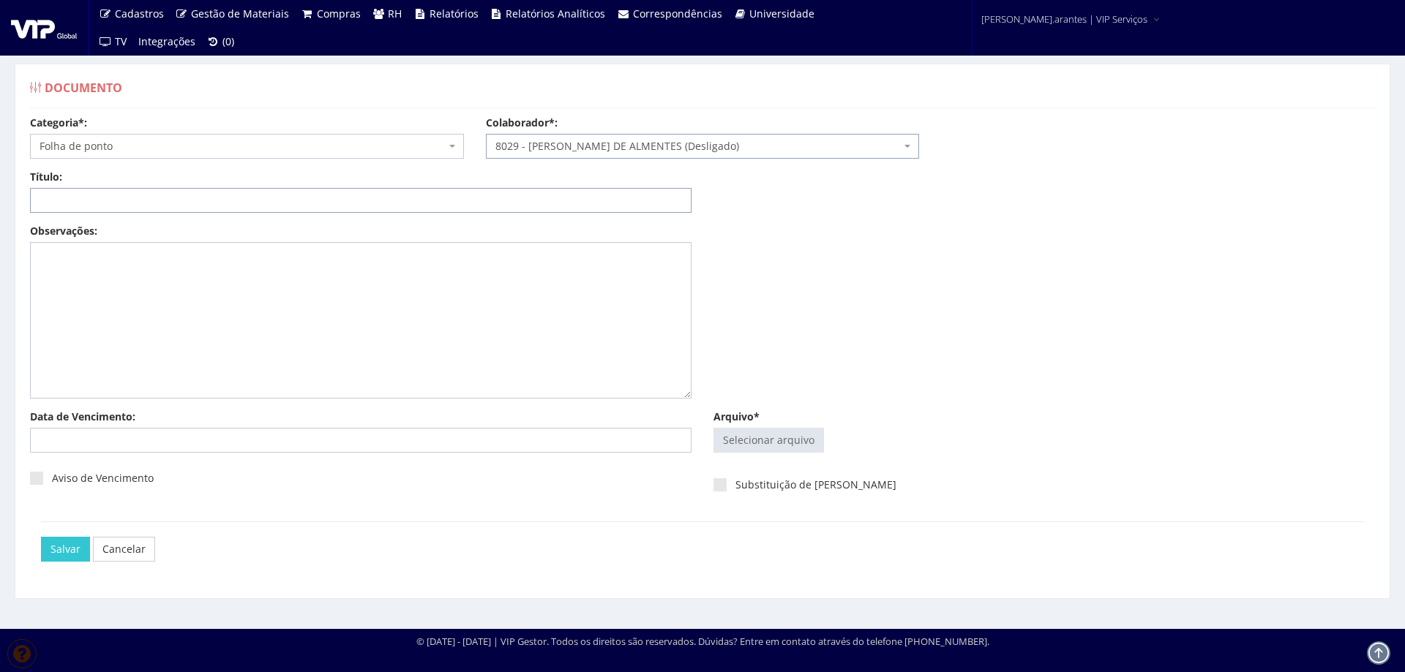
click at [146, 195] on input "Título:" at bounding box center [360, 200] width 661 height 25
type input "PONTO JAN/2025"
click at [762, 439] on input "Arquivo*" at bounding box center [768, 440] width 109 height 23
type input "C:\fakepath\FP_HNK Igrejinha_[DATE] a 15.01.2025-1.pdf"
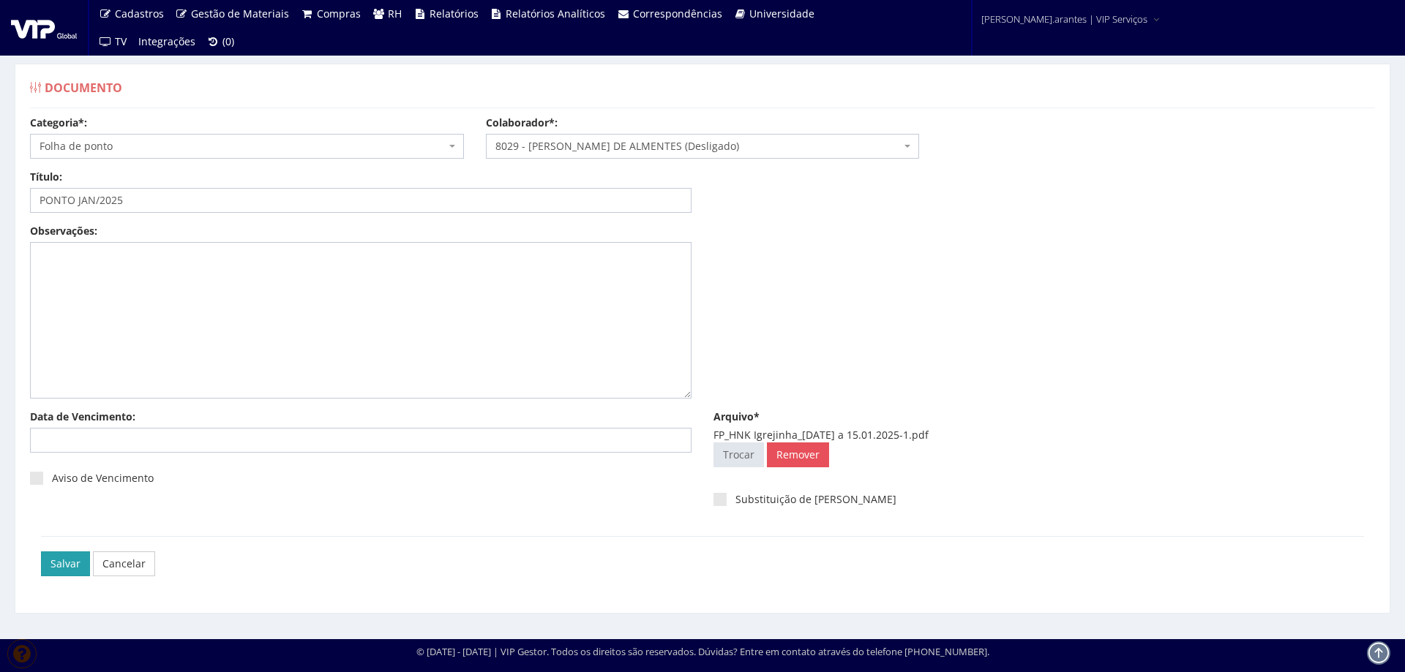
click at [61, 563] on input "Salvar" at bounding box center [65, 564] width 49 height 25
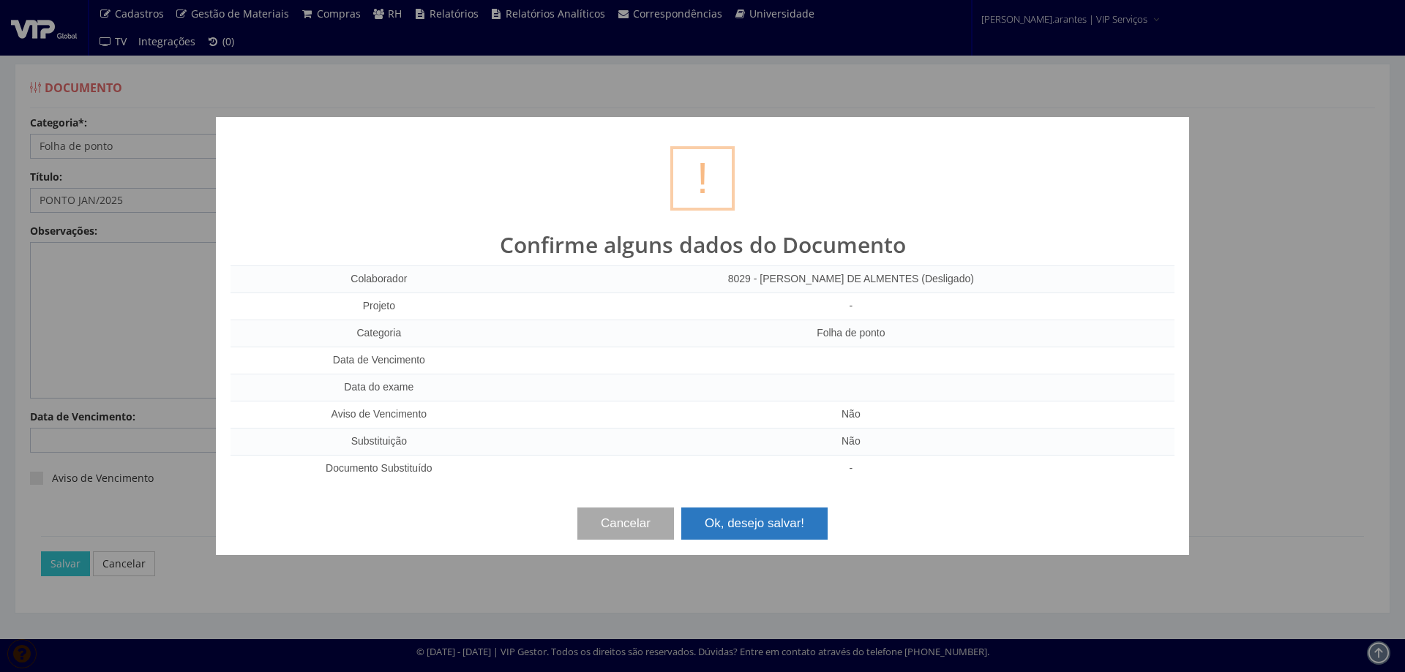
click at [784, 519] on button "Ok, desejo salvar!" at bounding box center [754, 524] width 146 height 32
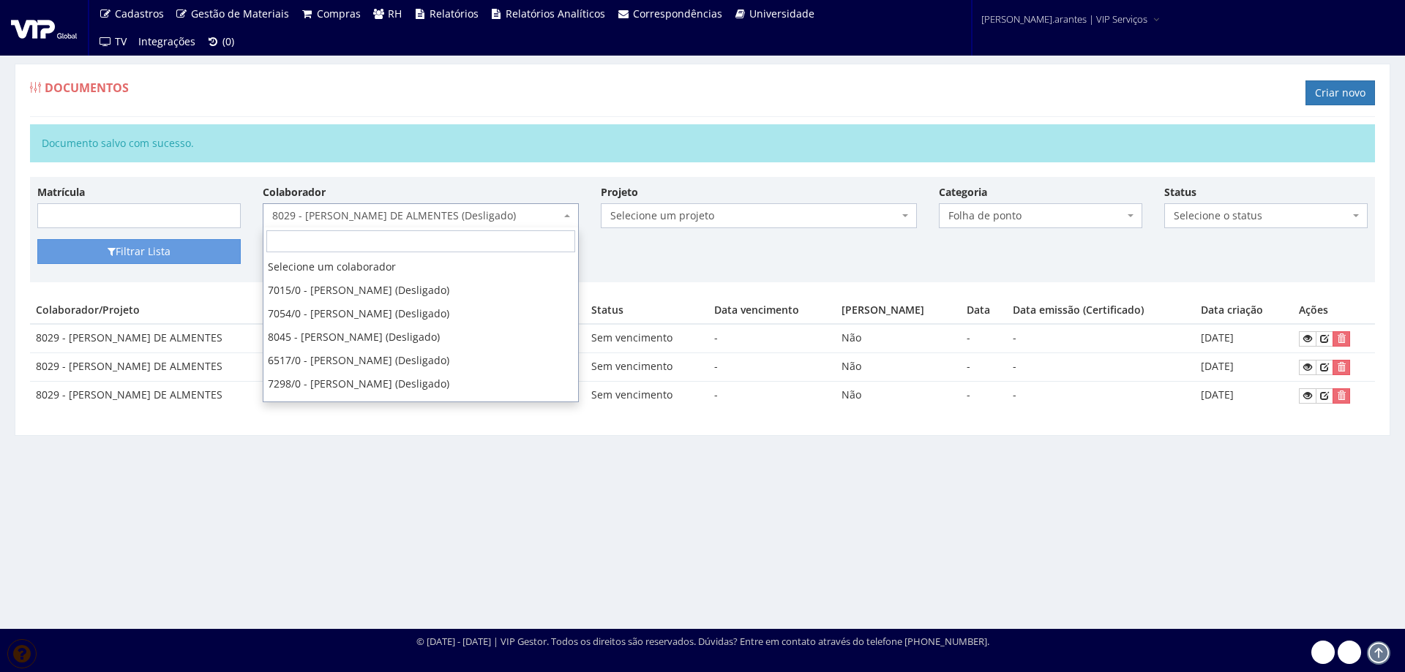
click at [376, 210] on span "8029 - [PERSON_NAME] DE ALMENTES (Desligado)" at bounding box center [416, 215] width 288 height 15
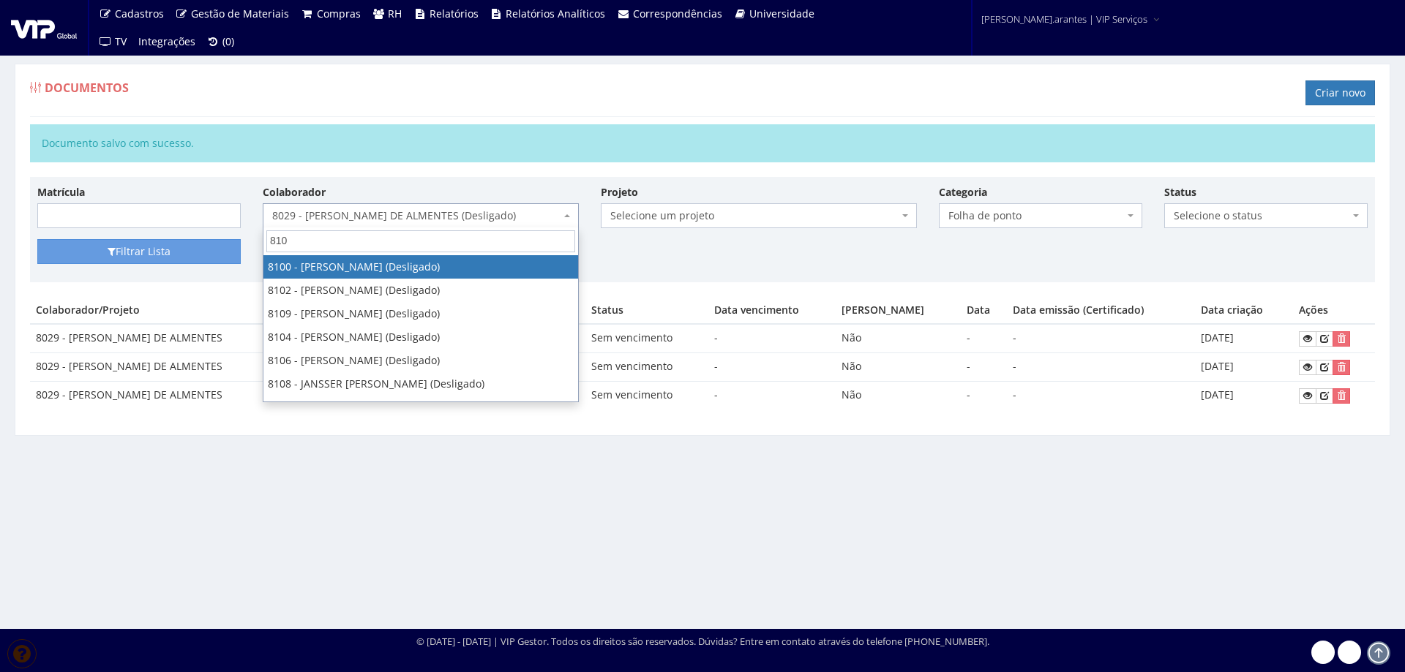
type input "8104"
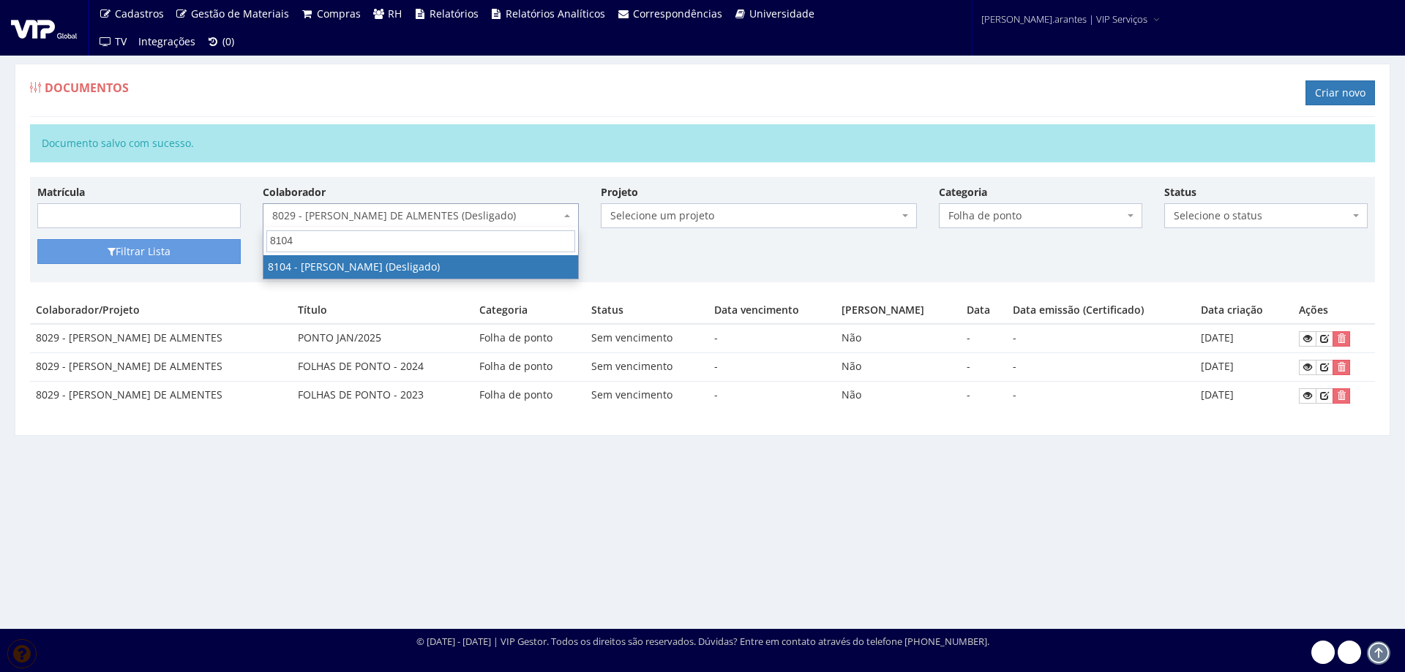
select select "3638"
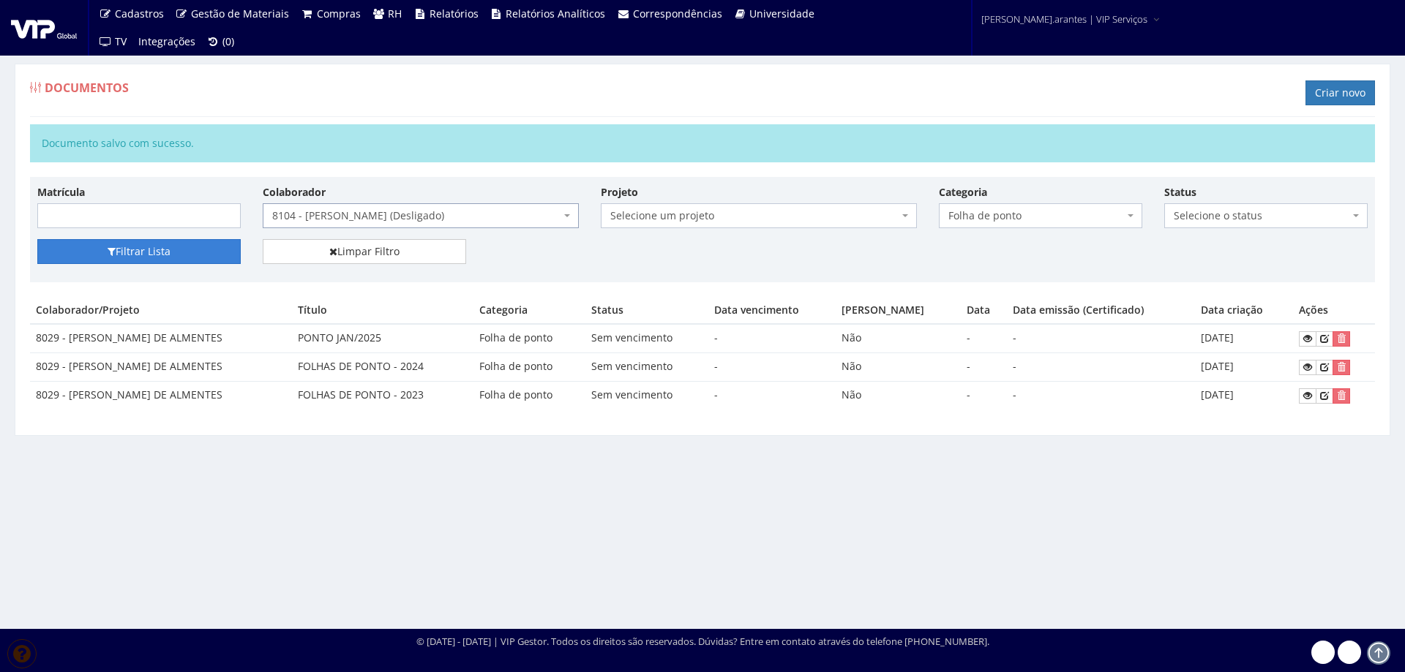
click at [176, 247] on button "Filtrar Lista" at bounding box center [138, 251] width 203 height 25
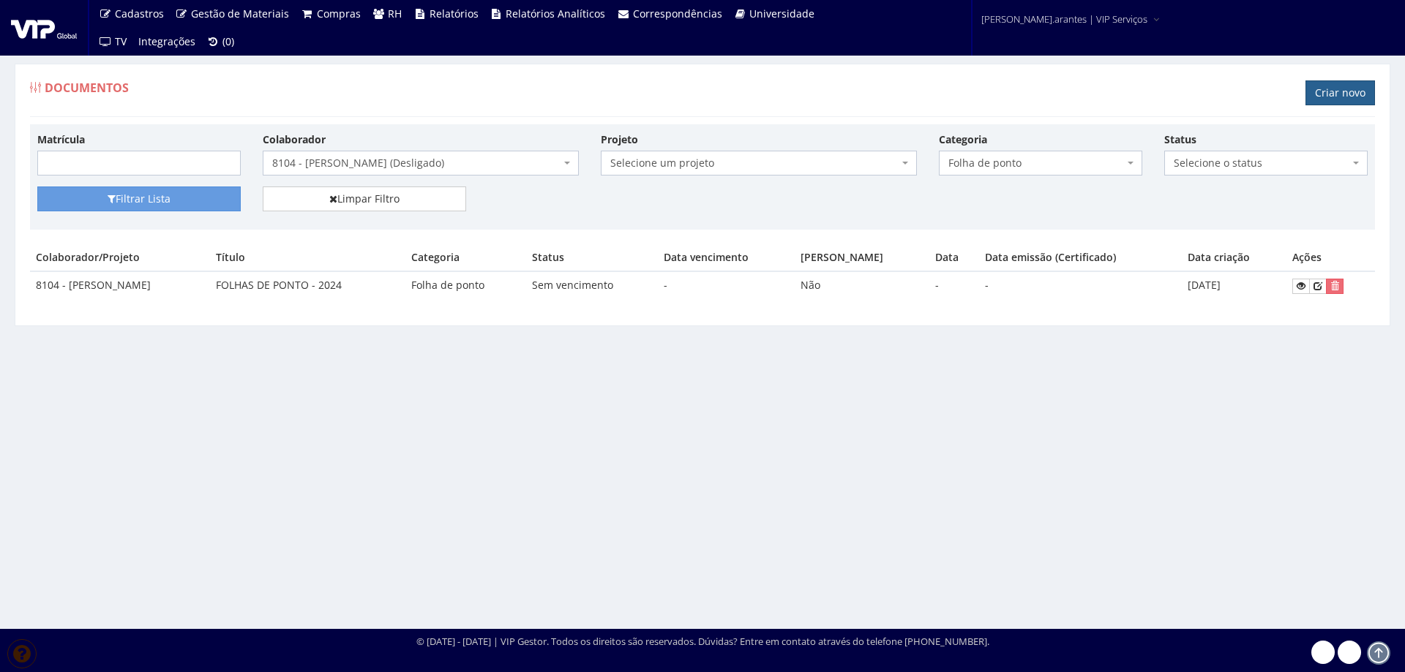
click at [1337, 93] on link "Criar novo" at bounding box center [1339, 92] width 69 height 25
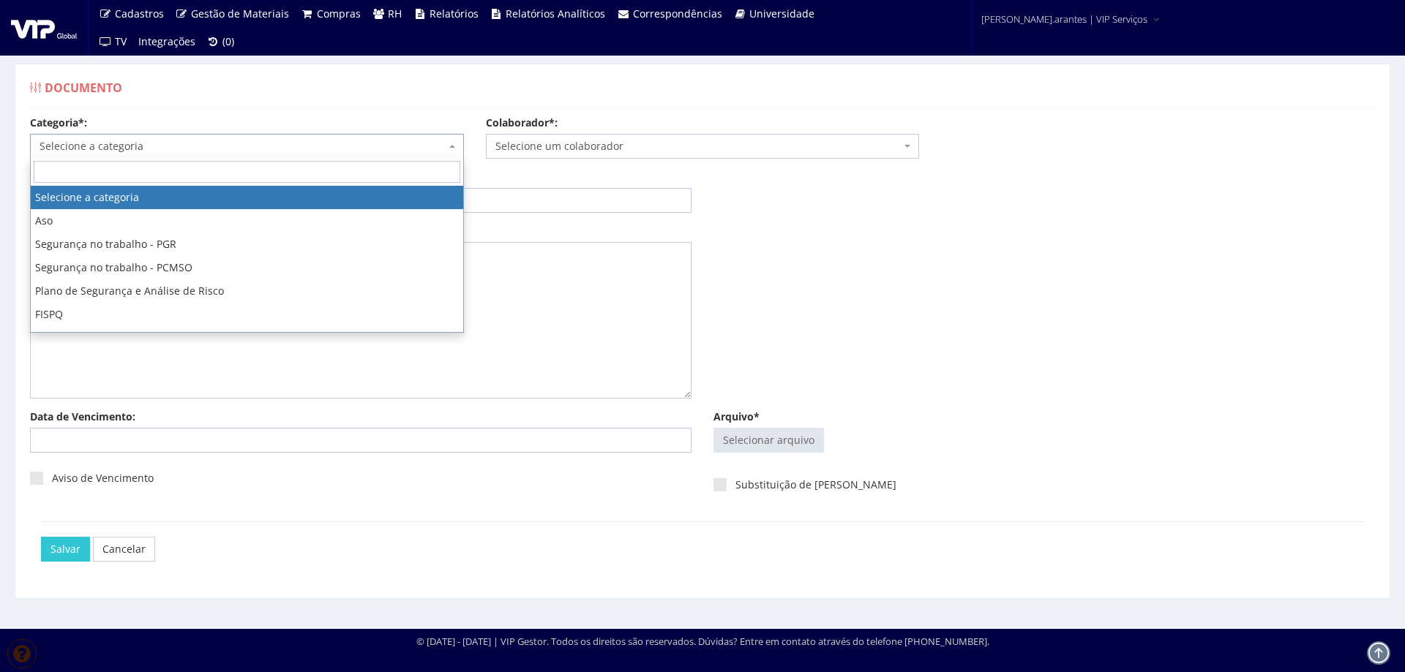
click at [159, 146] on span "Selecione a categoria" at bounding box center [243, 146] width 406 height 15
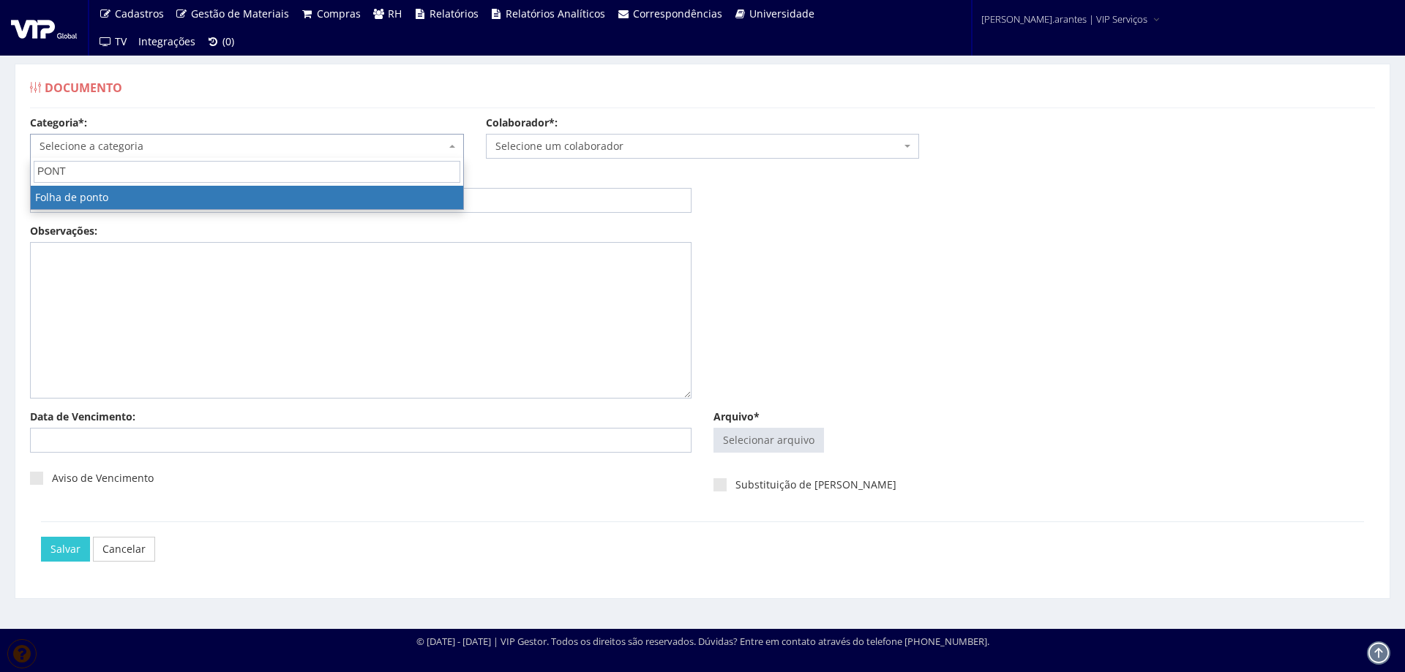
type input "PONT"
select select "folha_ponto"
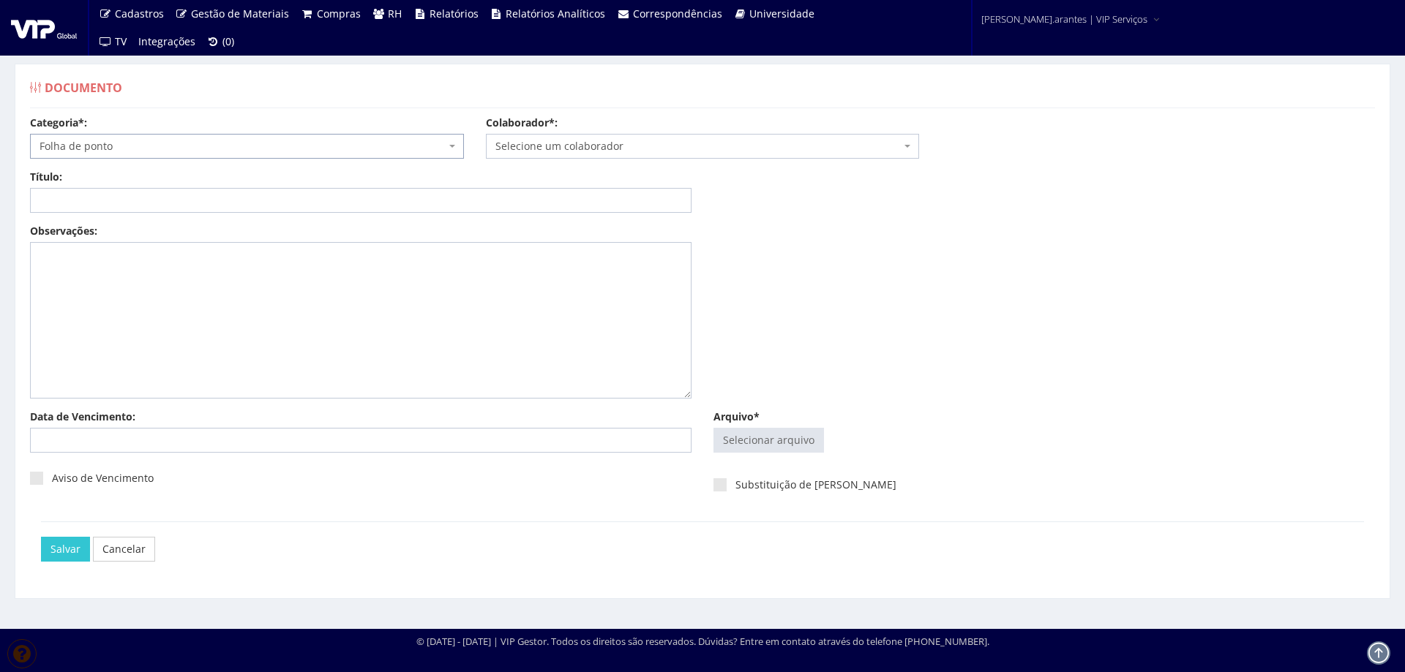
click at [521, 143] on span "Selecione um colaborador" at bounding box center [698, 146] width 406 height 15
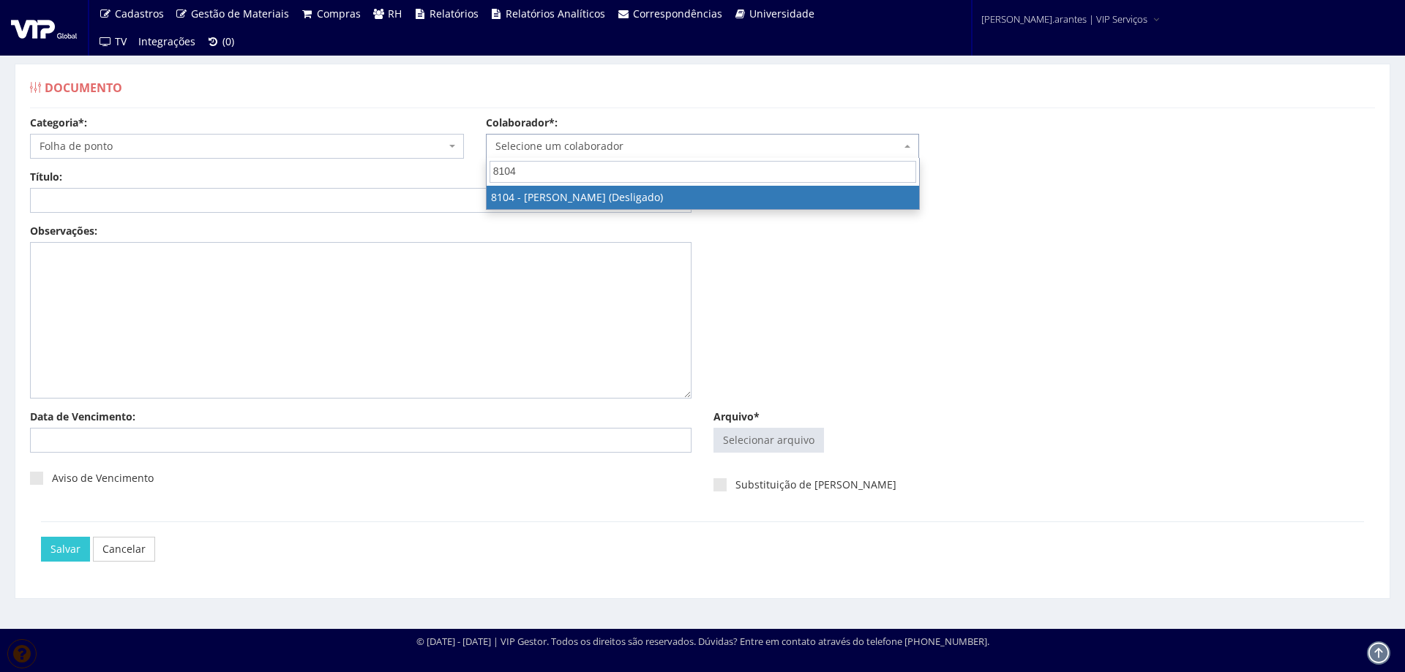
type input "8104"
select select "3638"
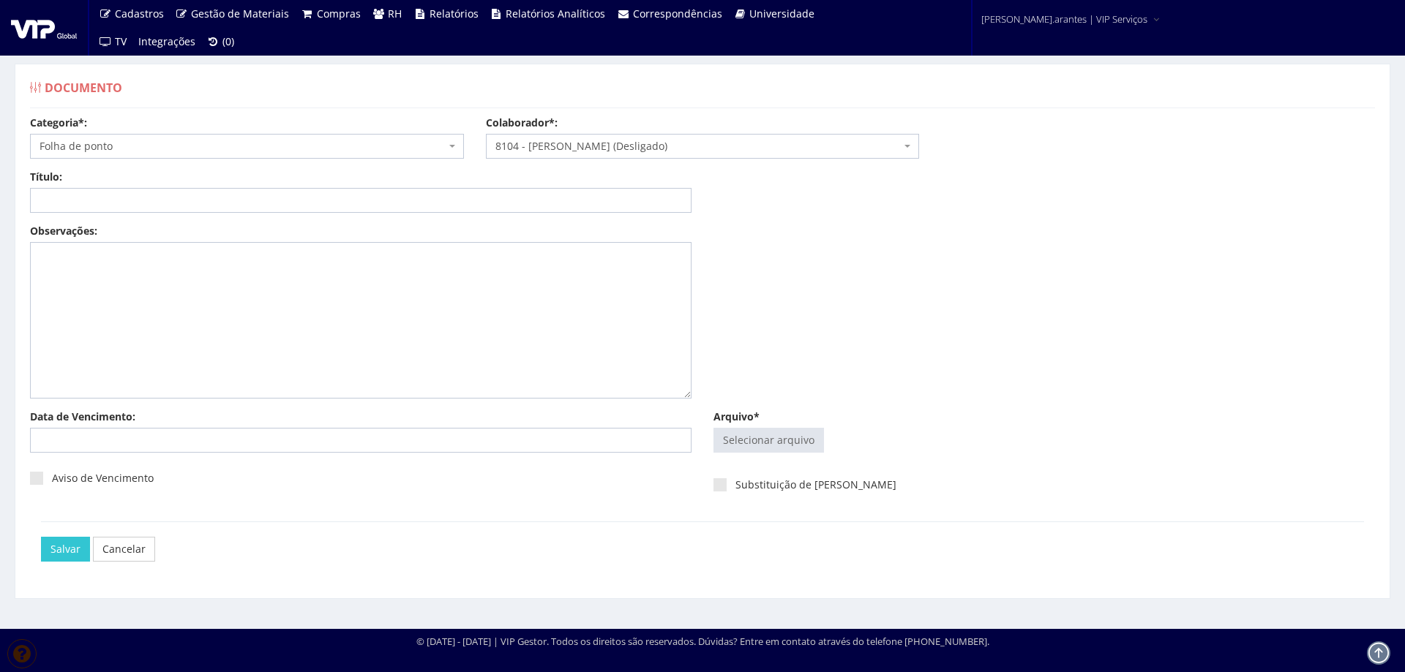
click at [325, 214] on div "Título: Data: Período: Selecione o período 30 Dias 45 Dias 90 Dias Selecione o …" at bounding box center [702, 197] width 1367 height 54
click at [315, 201] on input "Título:" at bounding box center [360, 200] width 661 height 25
type input "PONTO JAN/2025"
click at [775, 436] on input "Arquivo*" at bounding box center [768, 440] width 109 height 23
type input "C:\fakepath\FP_HNK Igrejinha_16.12.2024 a 15.01.2025-2.pdf"
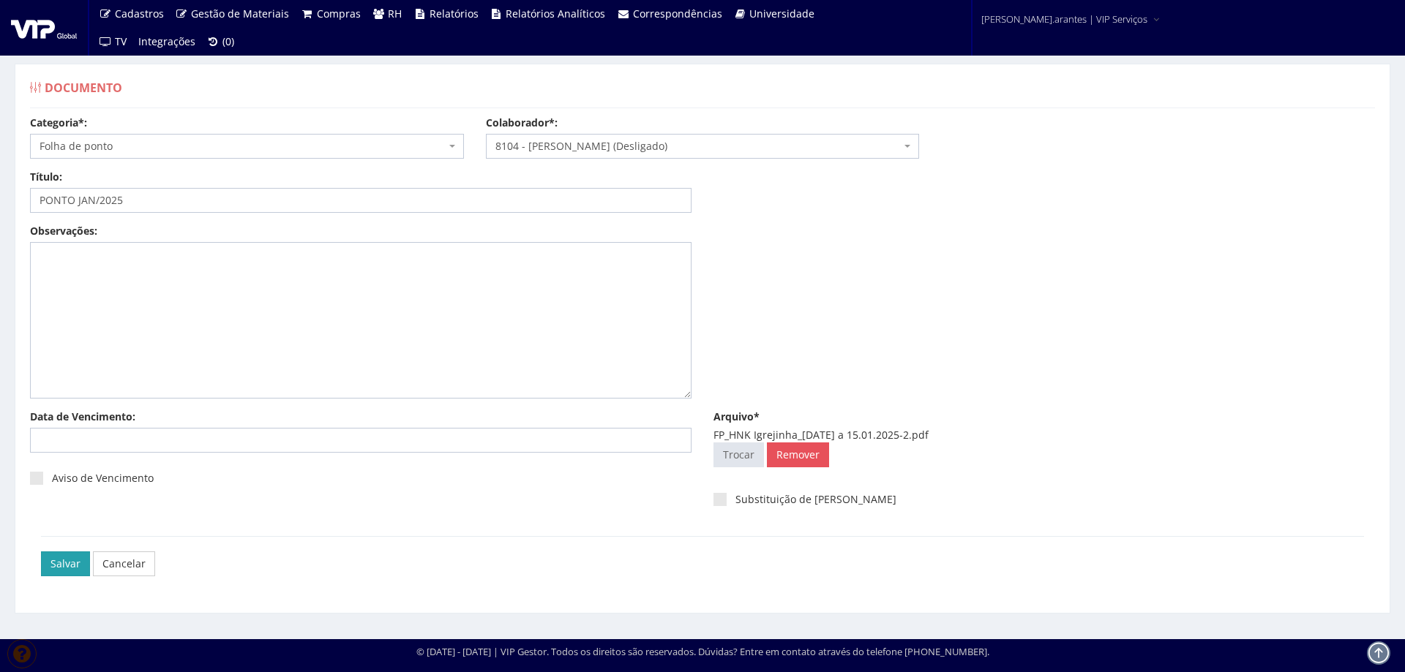
click at [58, 565] on input "Salvar" at bounding box center [65, 564] width 49 height 25
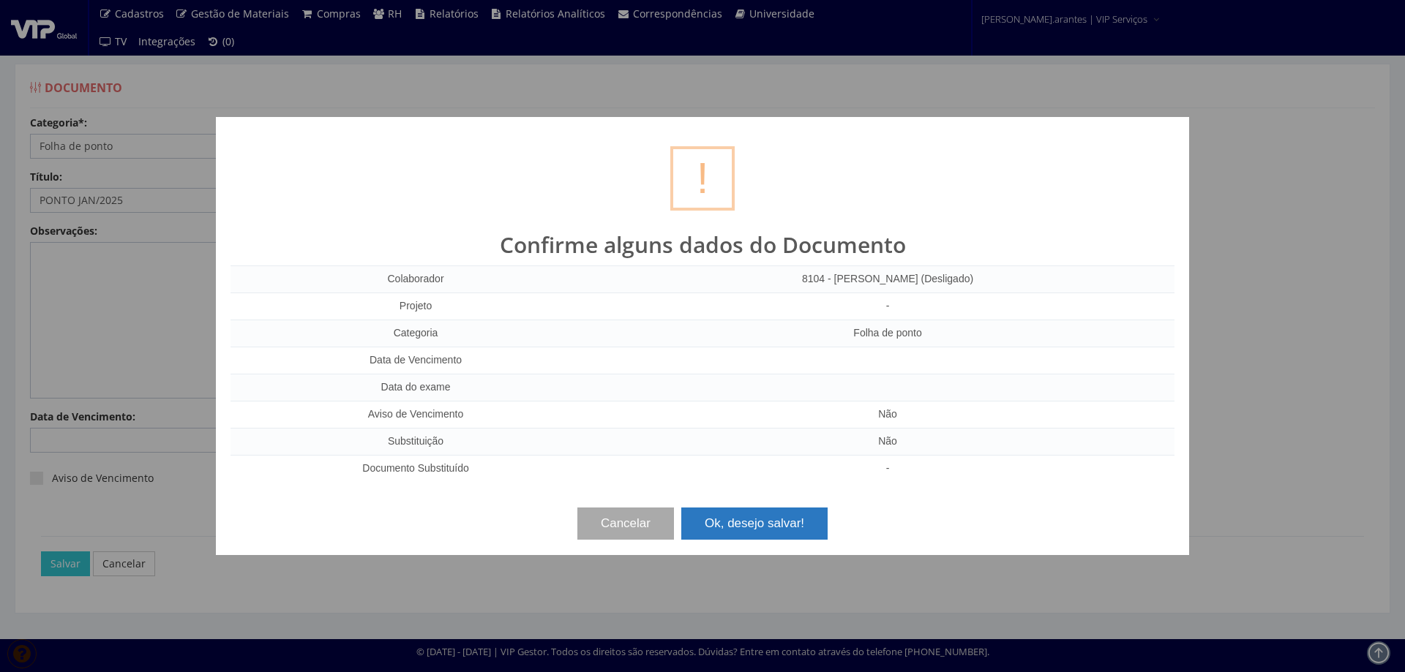
click at [788, 520] on button "Ok, desejo salvar!" at bounding box center [754, 524] width 146 height 32
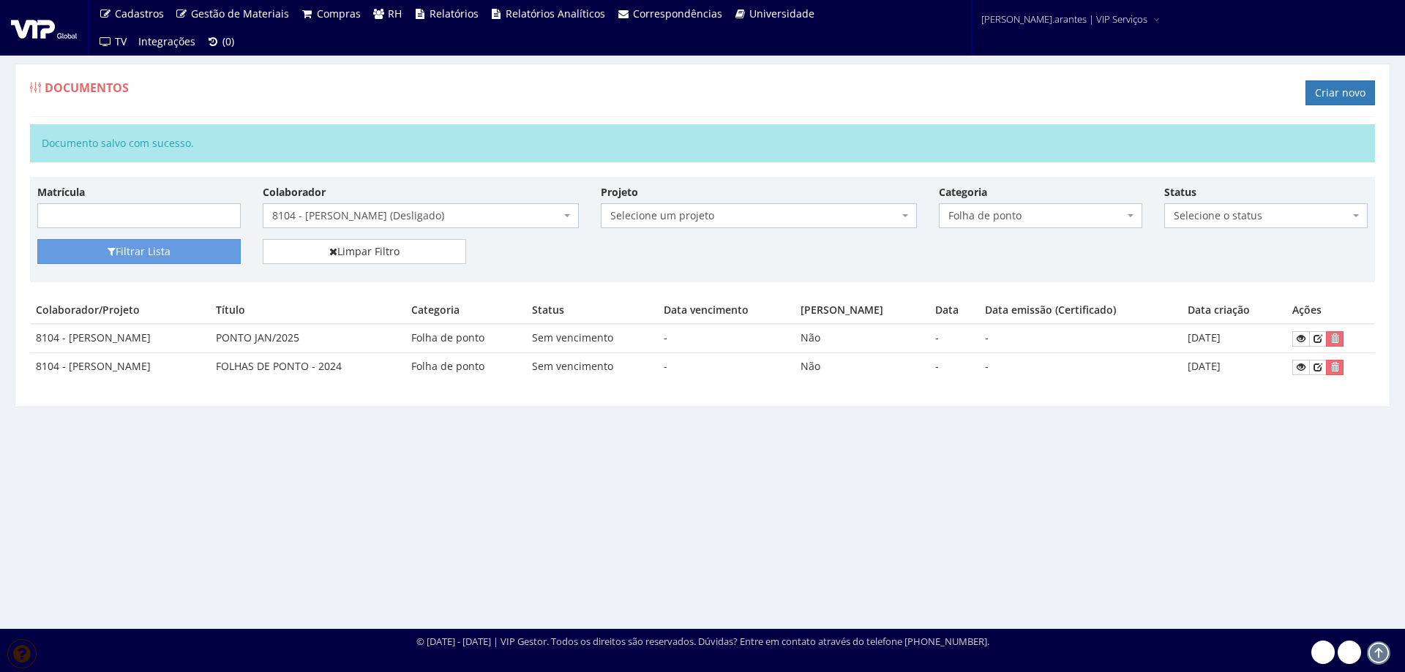
click at [375, 219] on span "8104 - [PERSON_NAME] (Desligado)" at bounding box center [416, 215] width 288 height 15
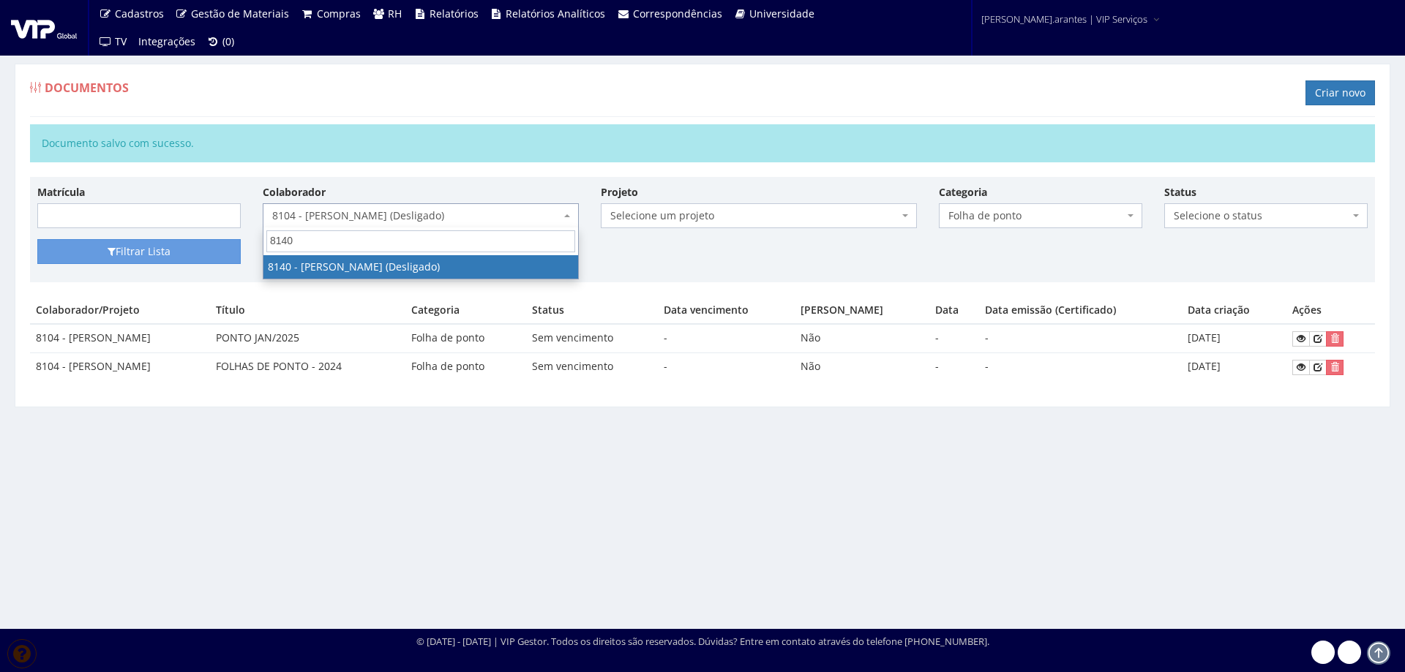
type input "8140"
select select "3800"
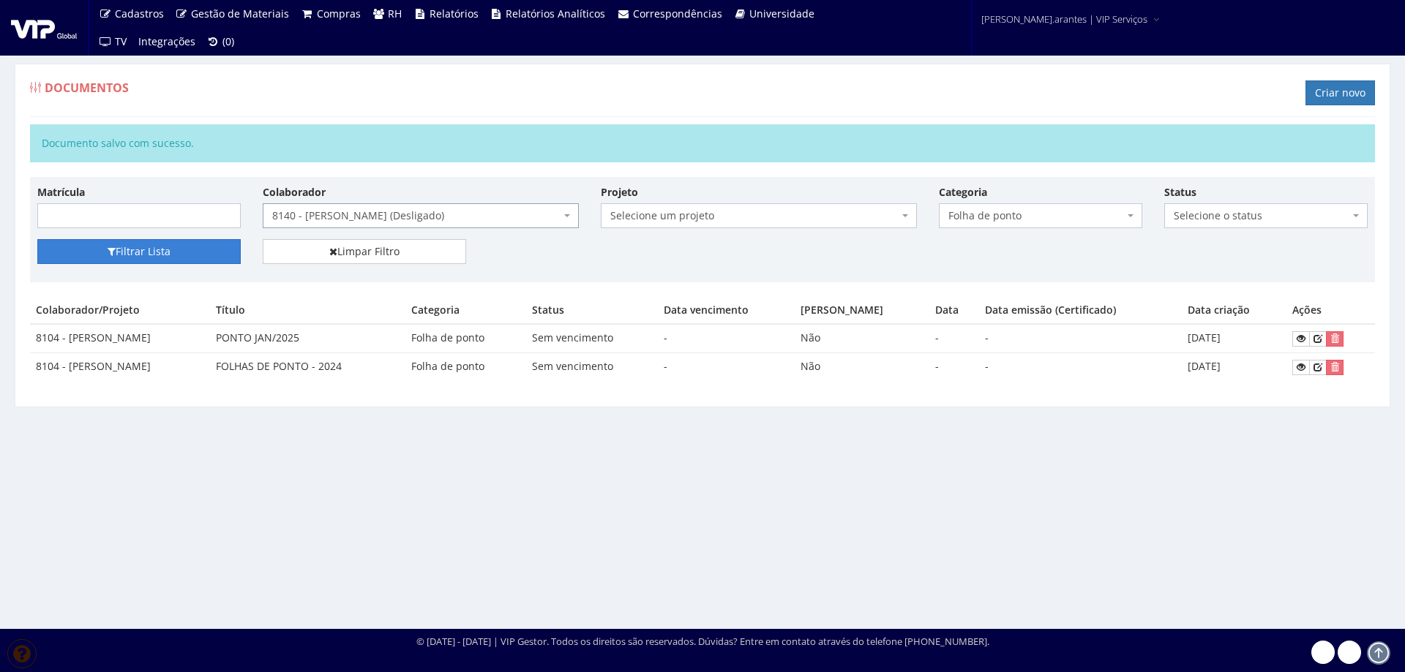
click at [157, 246] on button "Filtrar Lista" at bounding box center [138, 251] width 203 height 25
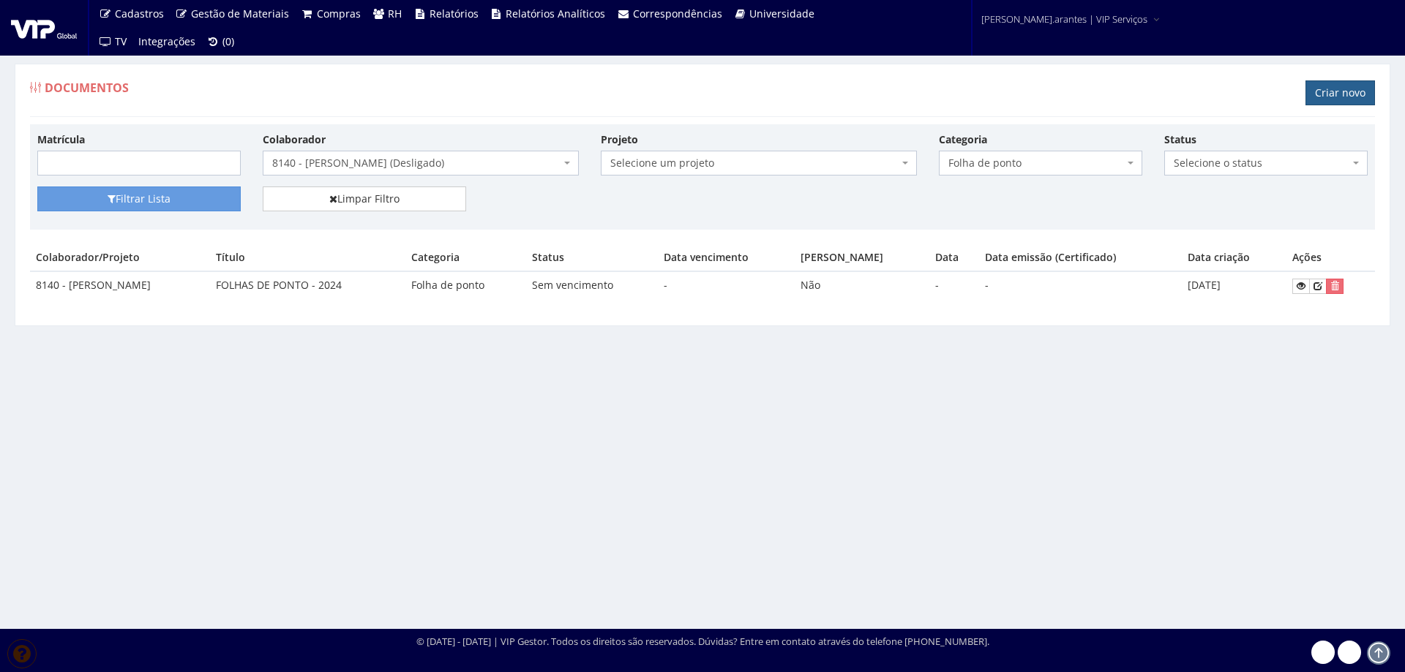
click at [1342, 91] on link "Criar novo" at bounding box center [1339, 92] width 69 height 25
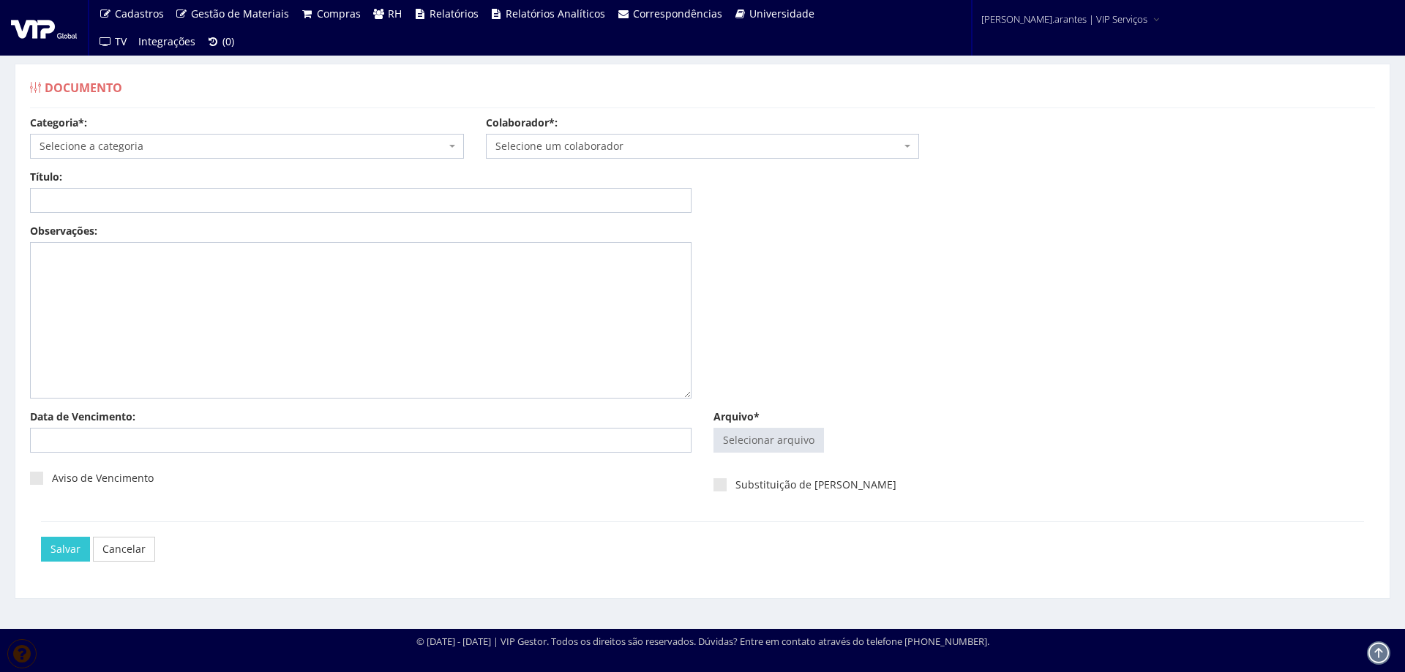
click at [122, 144] on span "Selecione a categoria" at bounding box center [243, 146] width 406 height 15
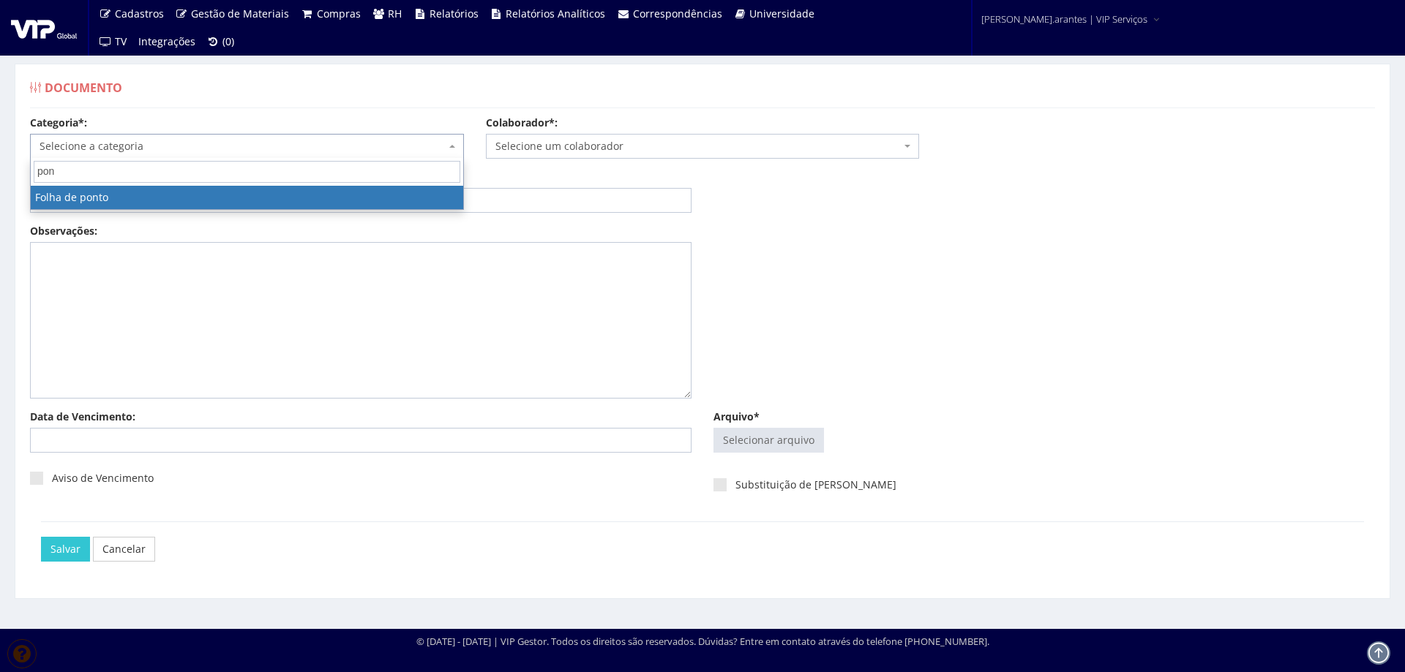
type input "pont"
select select "folha_ponto"
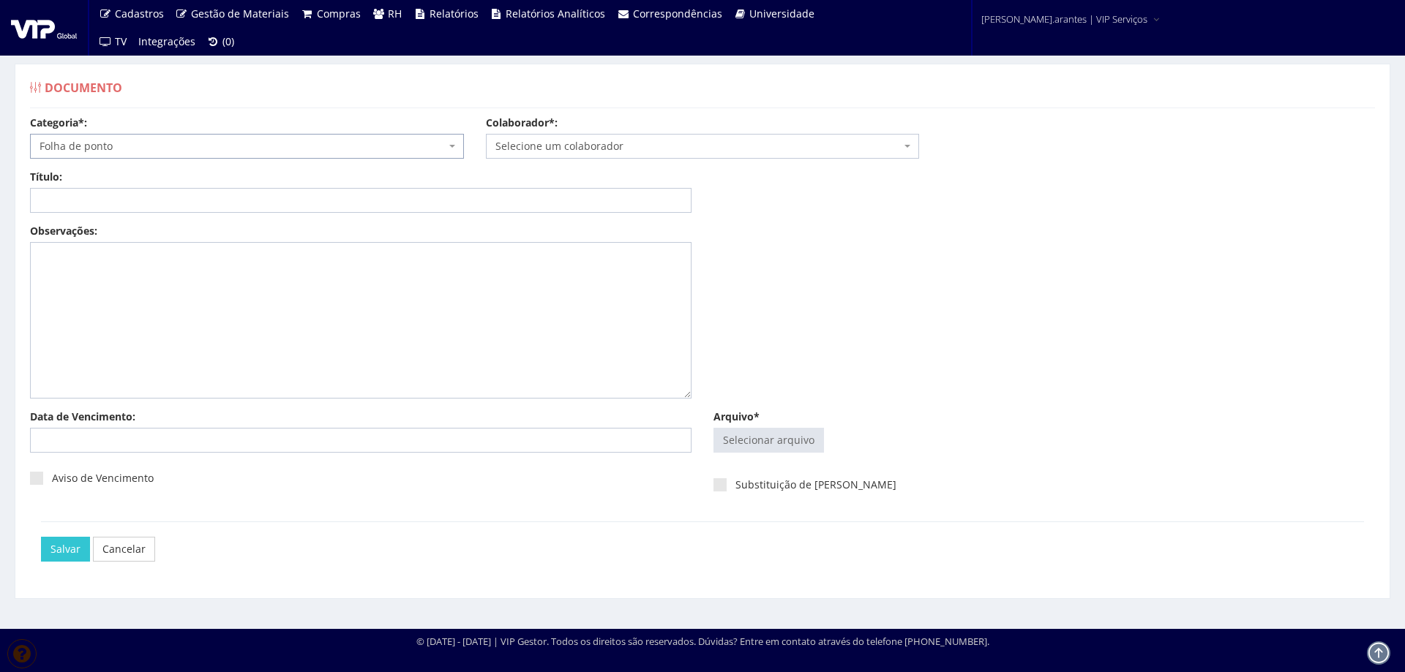
click at [557, 151] on span "Selecione um colaborador" at bounding box center [698, 146] width 406 height 15
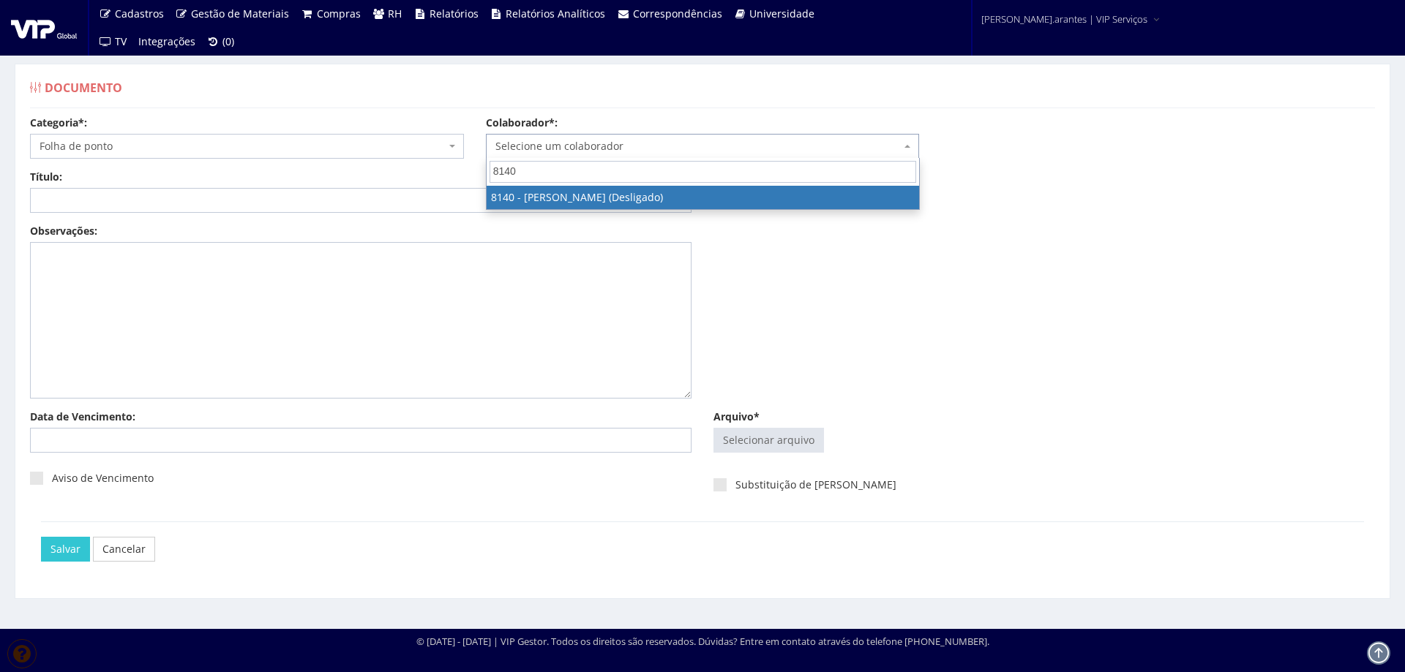
type input "8140"
drag, startPoint x: 593, startPoint y: 194, endPoint x: 538, endPoint y: 208, distance: 57.3
select select "3800"
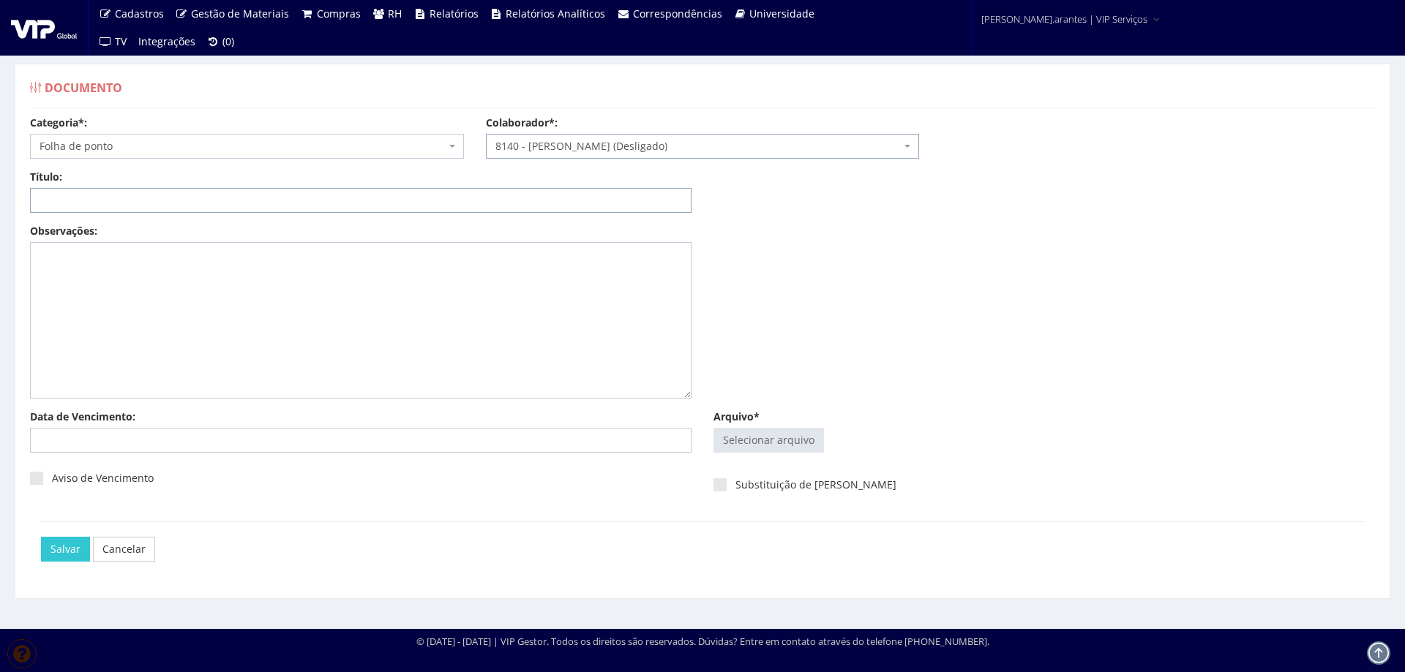
click at [347, 208] on input "Título:" at bounding box center [360, 200] width 661 height 25
type input "PONTO JAN/2025"
click at [750, 452] on span "Selecionar arquivo Trocar" at bounding box center [768, 440] width 110 height 25
click at [752, 448] on input "Arquivo*" at bounding box center [768, 440] width 109 height 23
type input "C:\fakepath\FP_HNK Igrejinha_16.12.2024 a 15.01.2025-3.pdf"
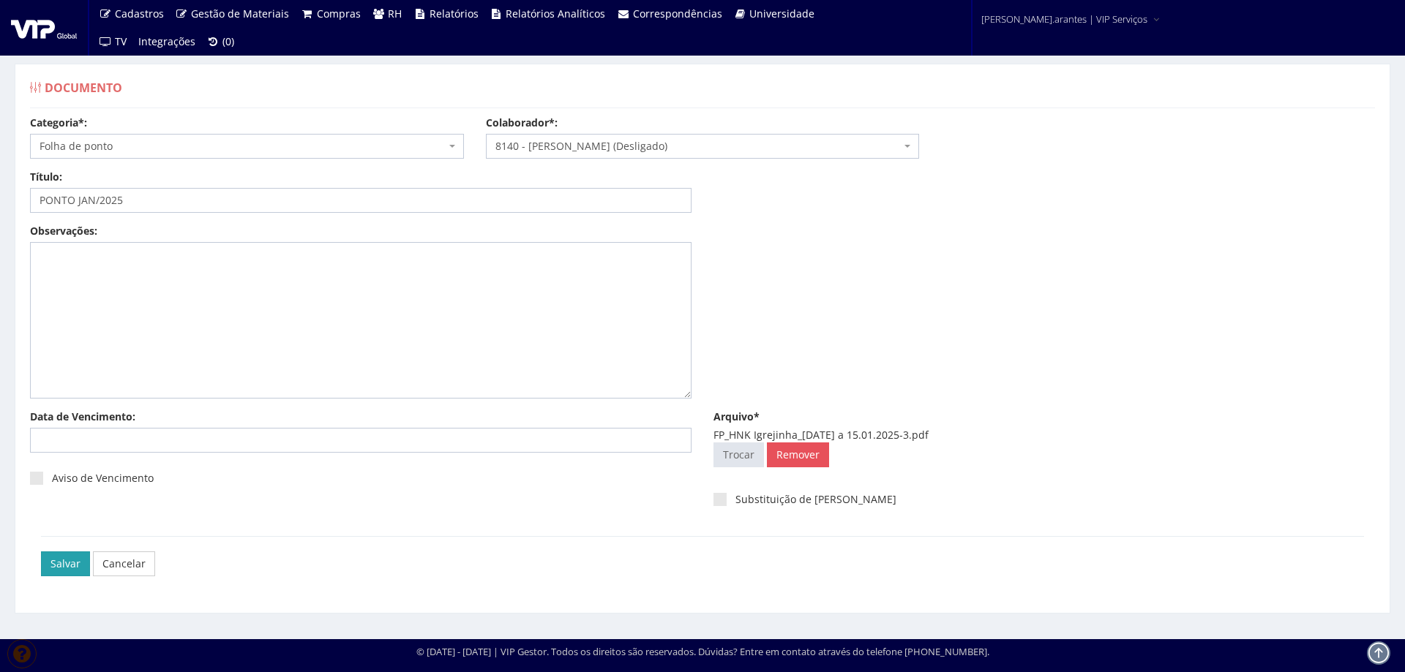
click at [64, 566] on input "Salvar" at bounding box center [65, 564] width 49 height 25
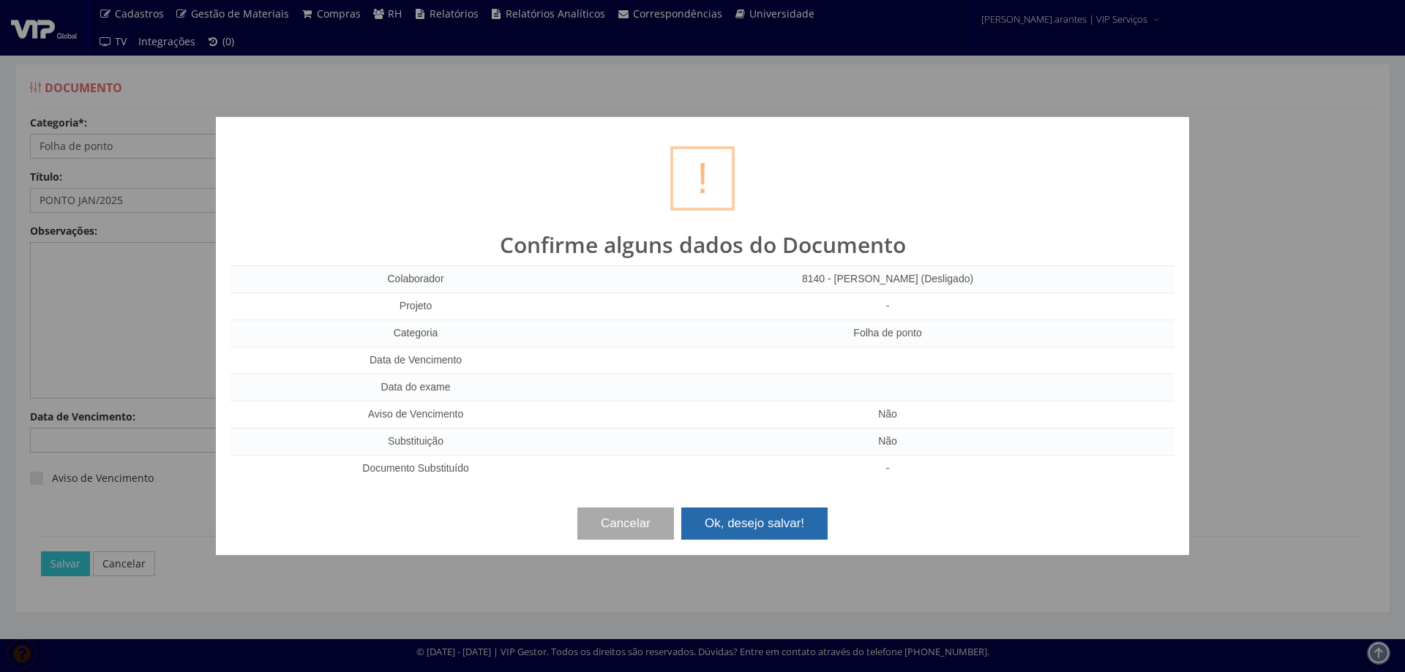
click at [786, 519] on button "Ok, desejo salvar!" at bounding box center [754, 524] width 146 height 32
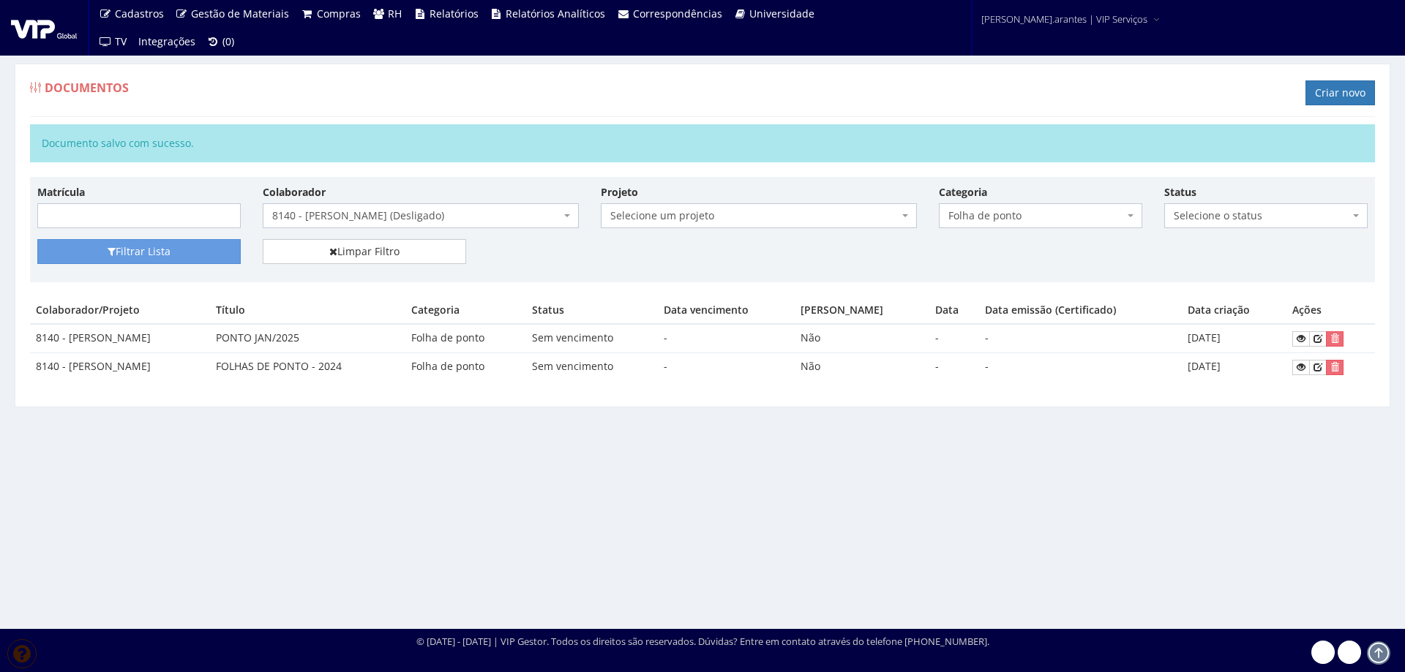
click at [424, 215] on span "8140 - [PERSON_NAME] (Desligado)" at bounding box center [416, 215] width 288 height 15
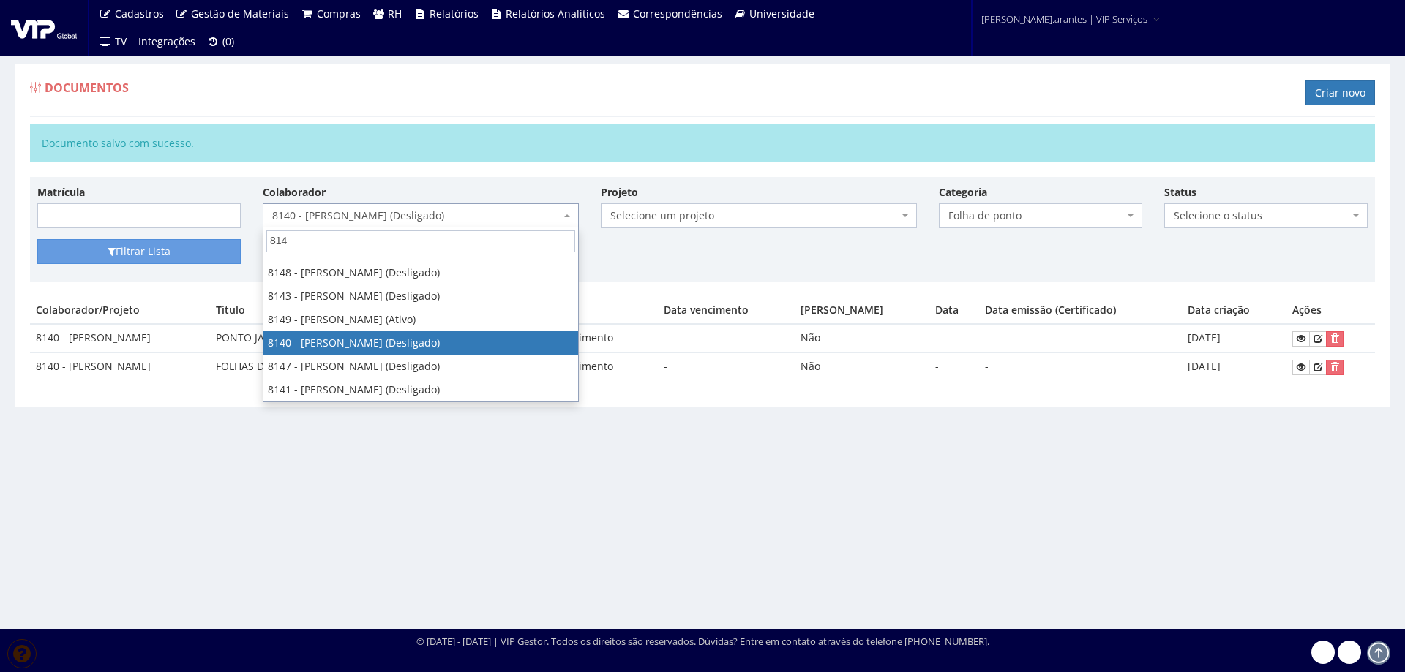
scroll to position [135, 0]
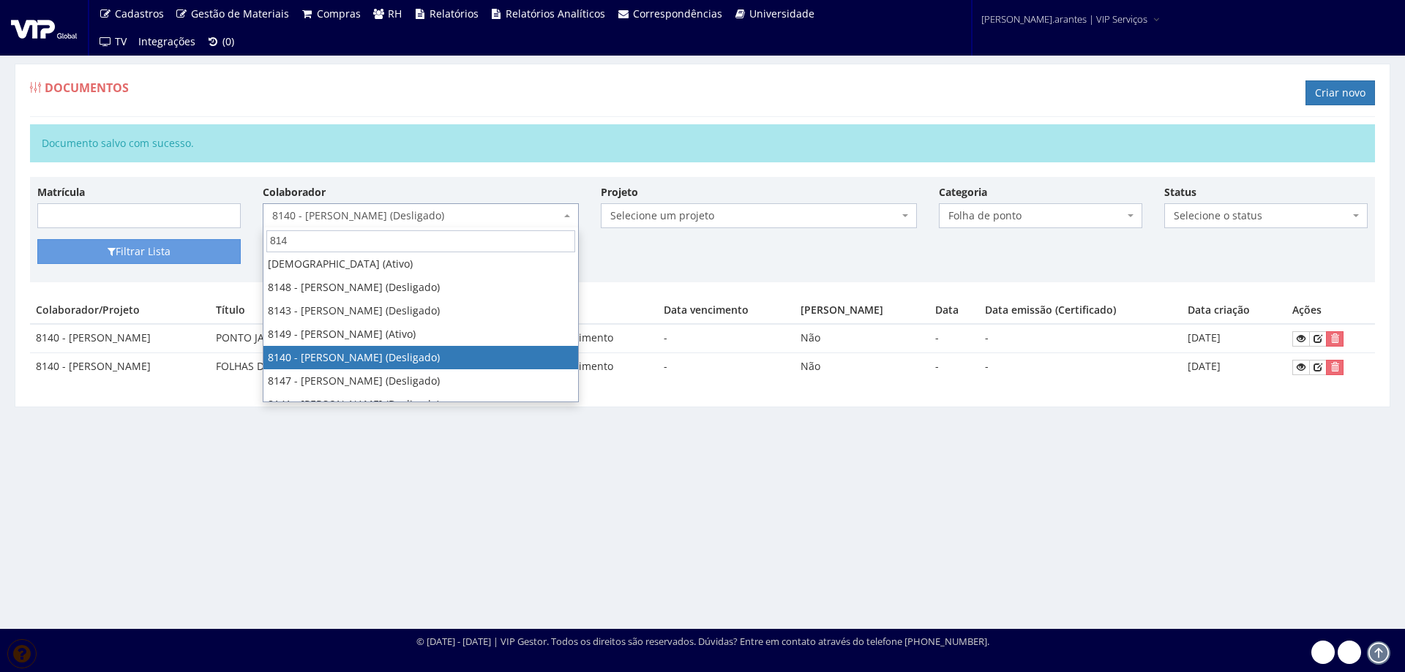
type input "8141"
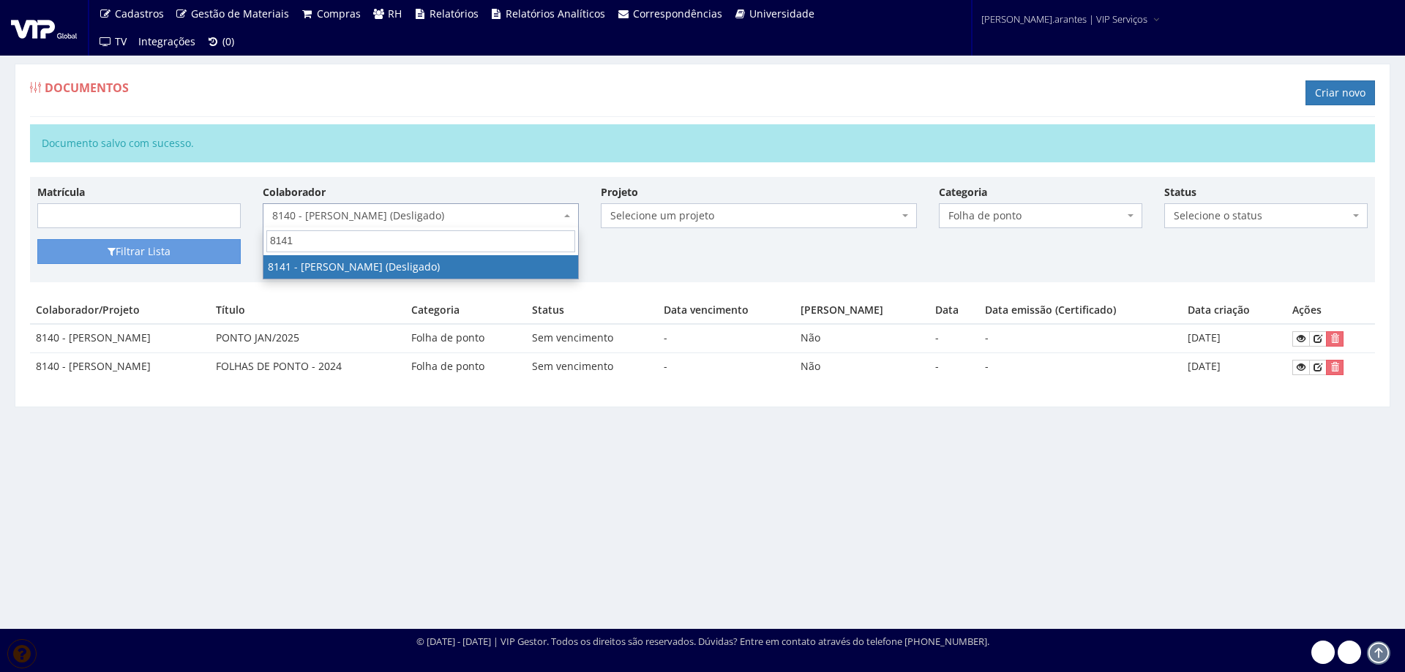
scroll to position [0, 0]
select select "3808"
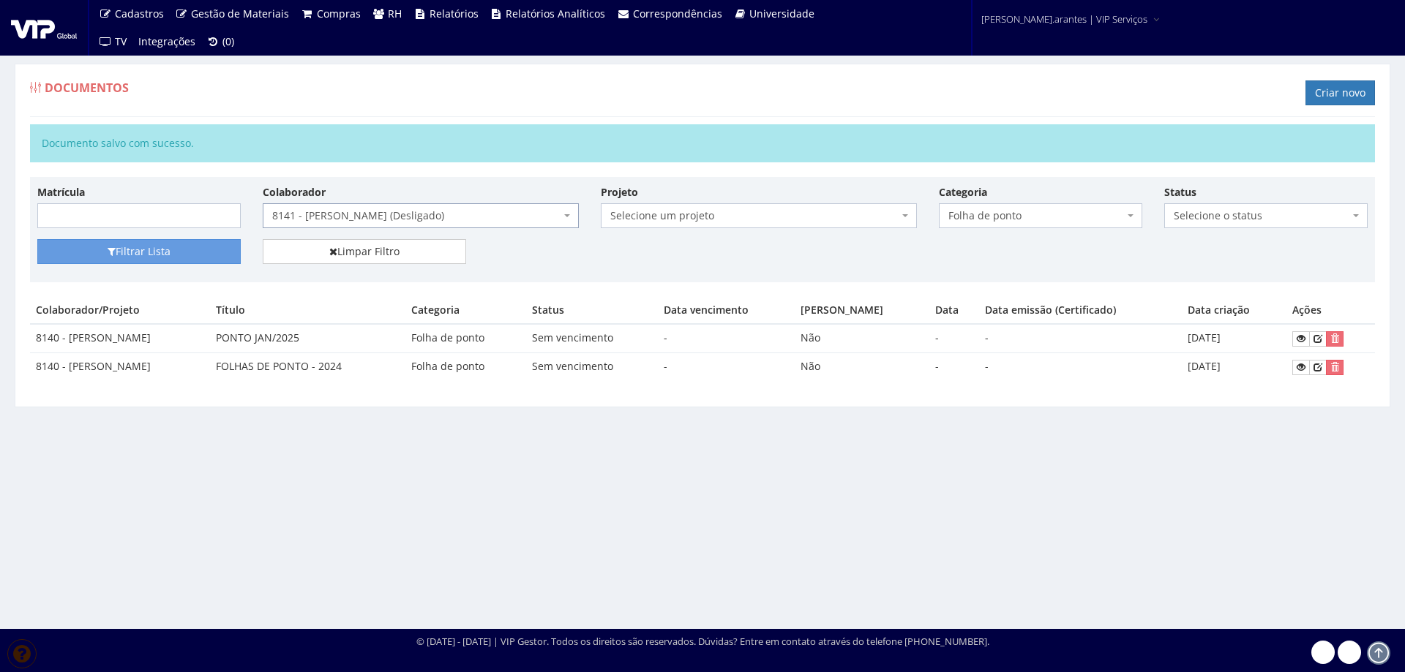
click at [306, 211] on span "8141 - [PERSON_NAME] (Desligado)" at bounding box center [416, 215] width 288 height 15
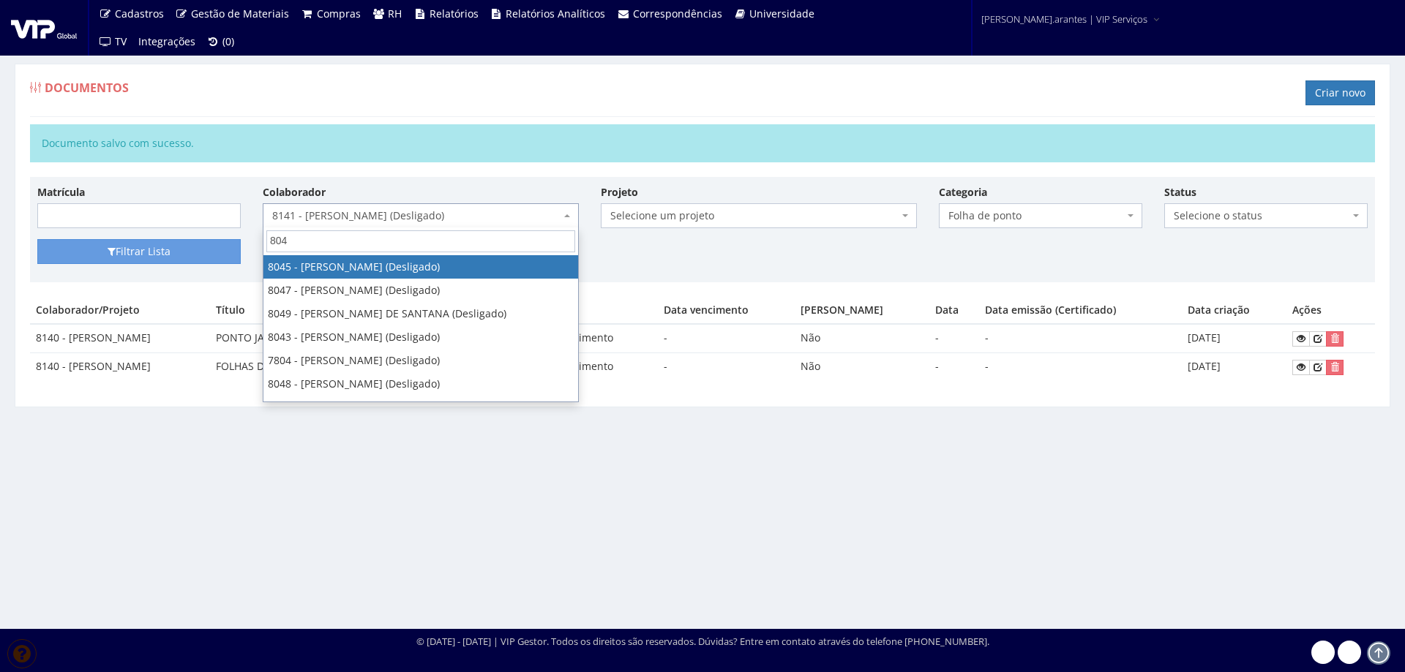
type input "8041"
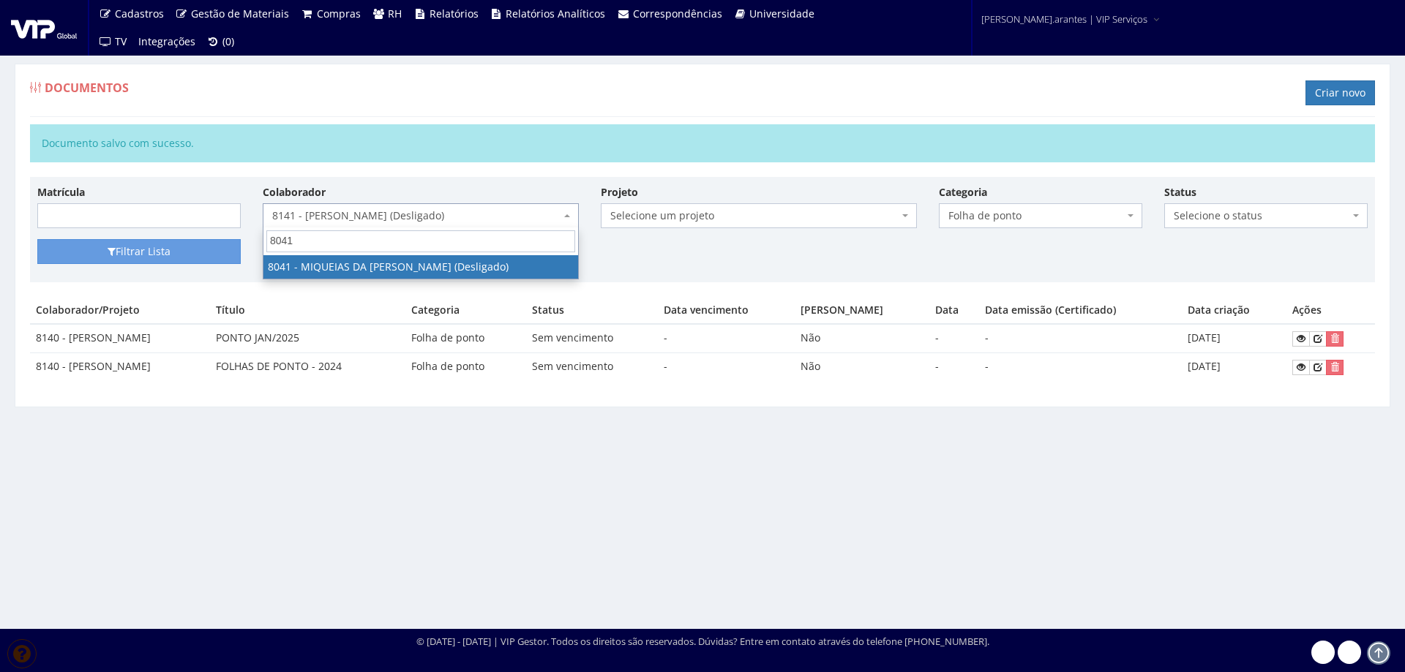
select select "3450"
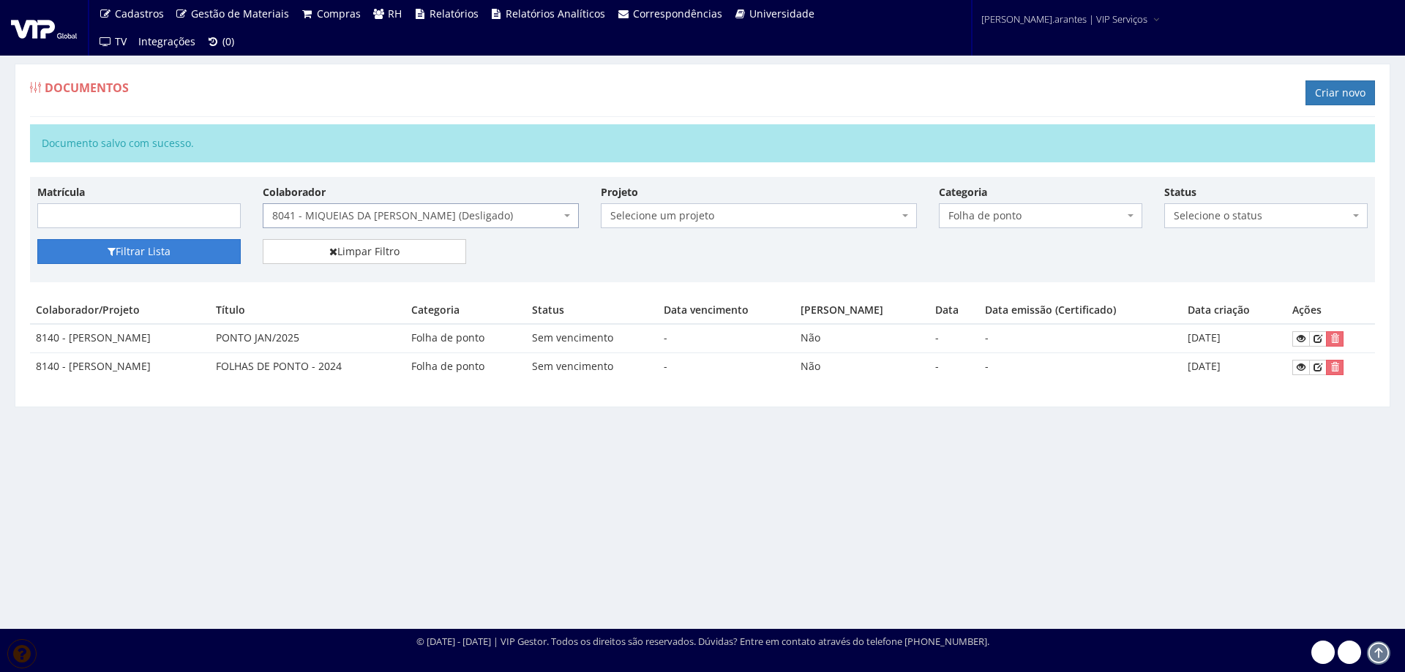
click at [136, 255] on button "Filtrar Lista" at bounding box center [138, 251] width 203 height 25
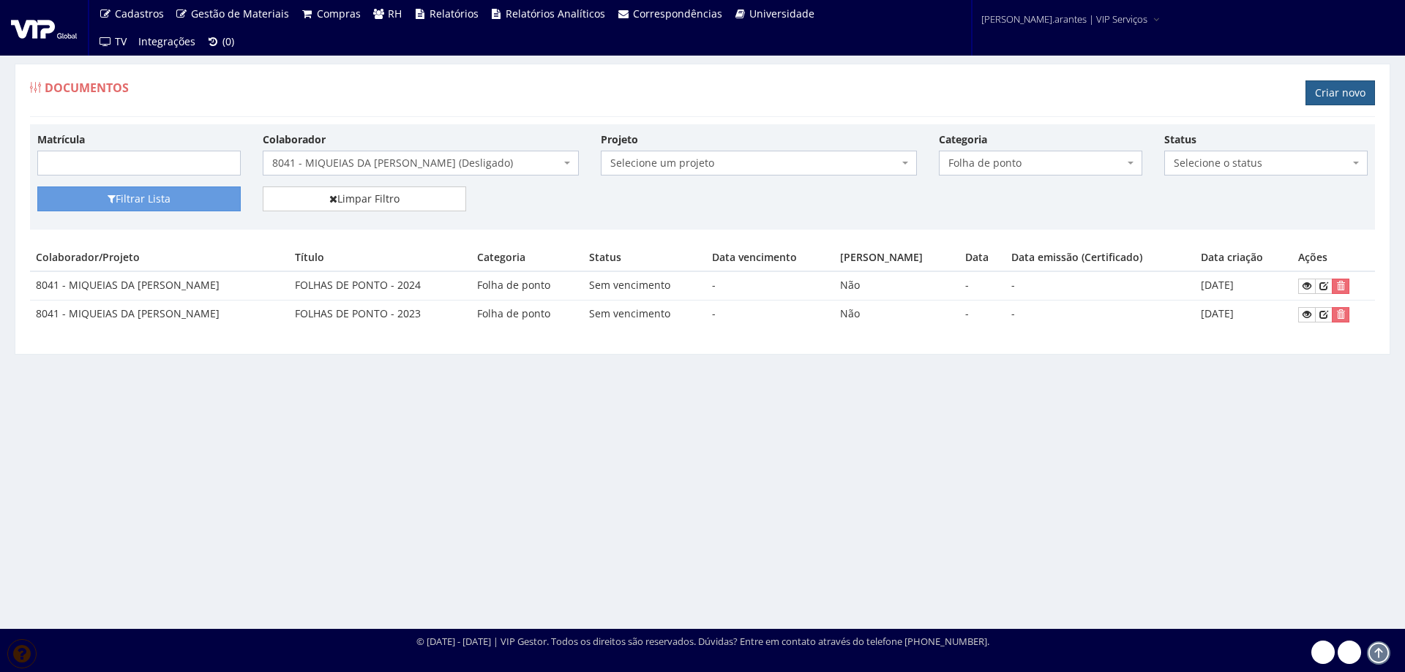
click at [1325, 91] on link "Criar novo" at bounding box center [1339, 92] width 69 height 25
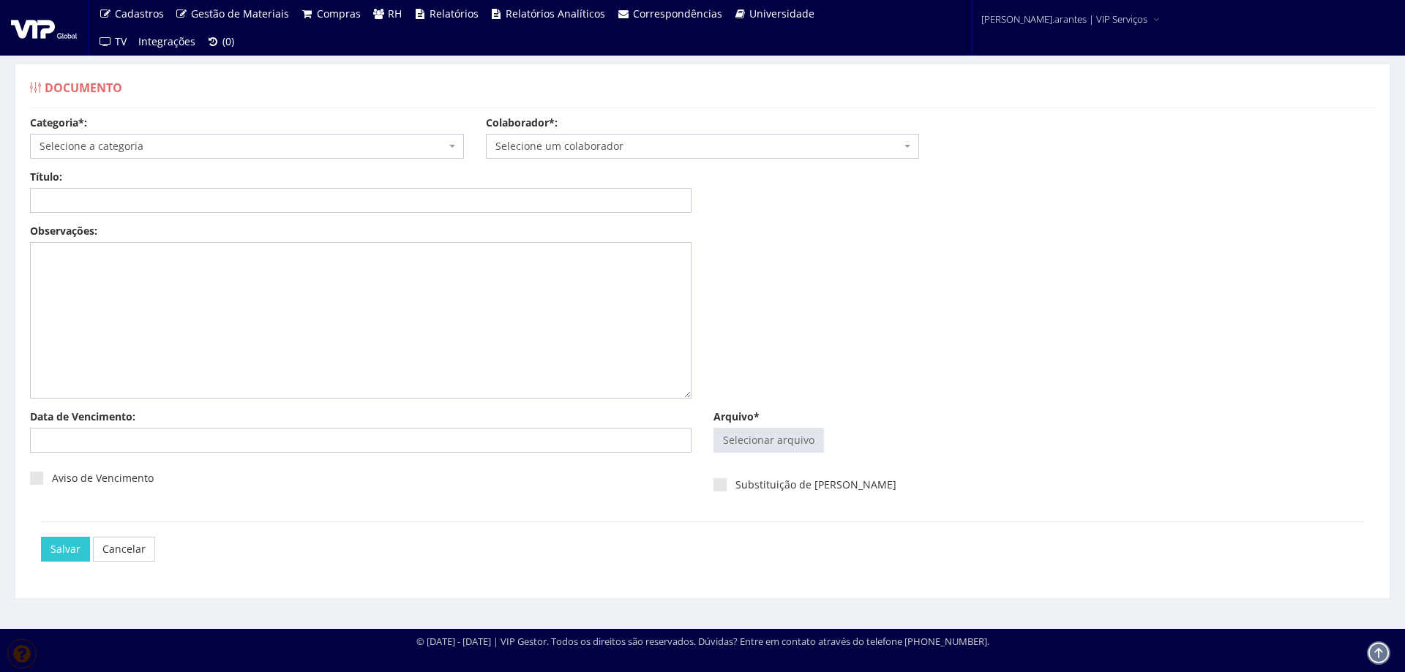
click at [134, 149] on span "Selecione a categoria" at bounding box center [243, 146] width 406 height 15
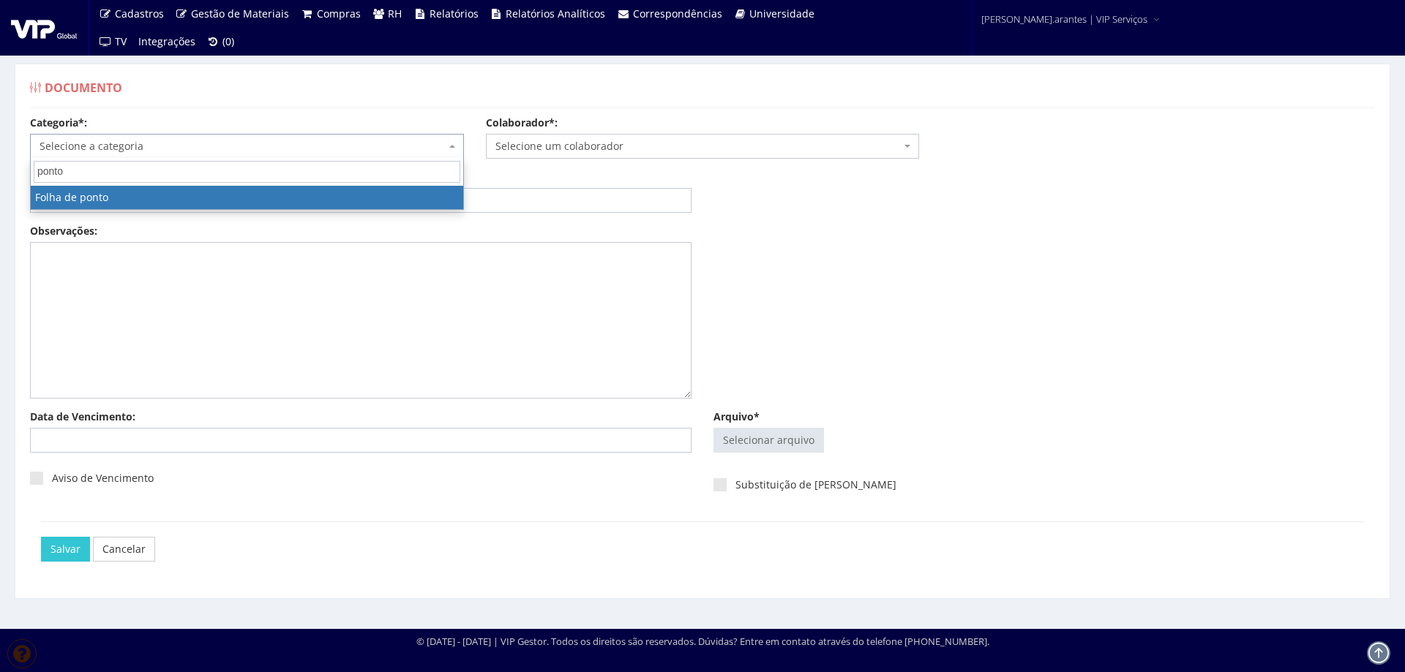
type input "ponto"
select select "folha_ponto"
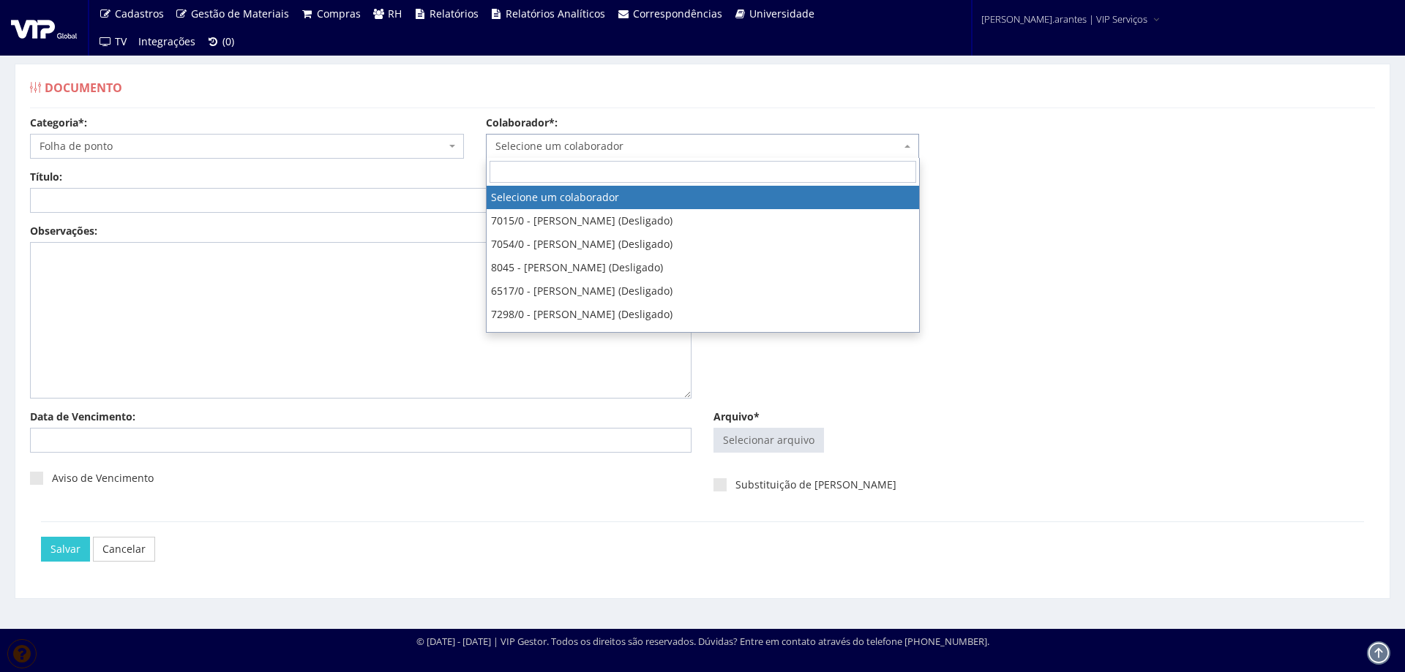
click at [551, 147] on span "Selecione um colaborador" at bounding box center [698, 146] width 406 height 15
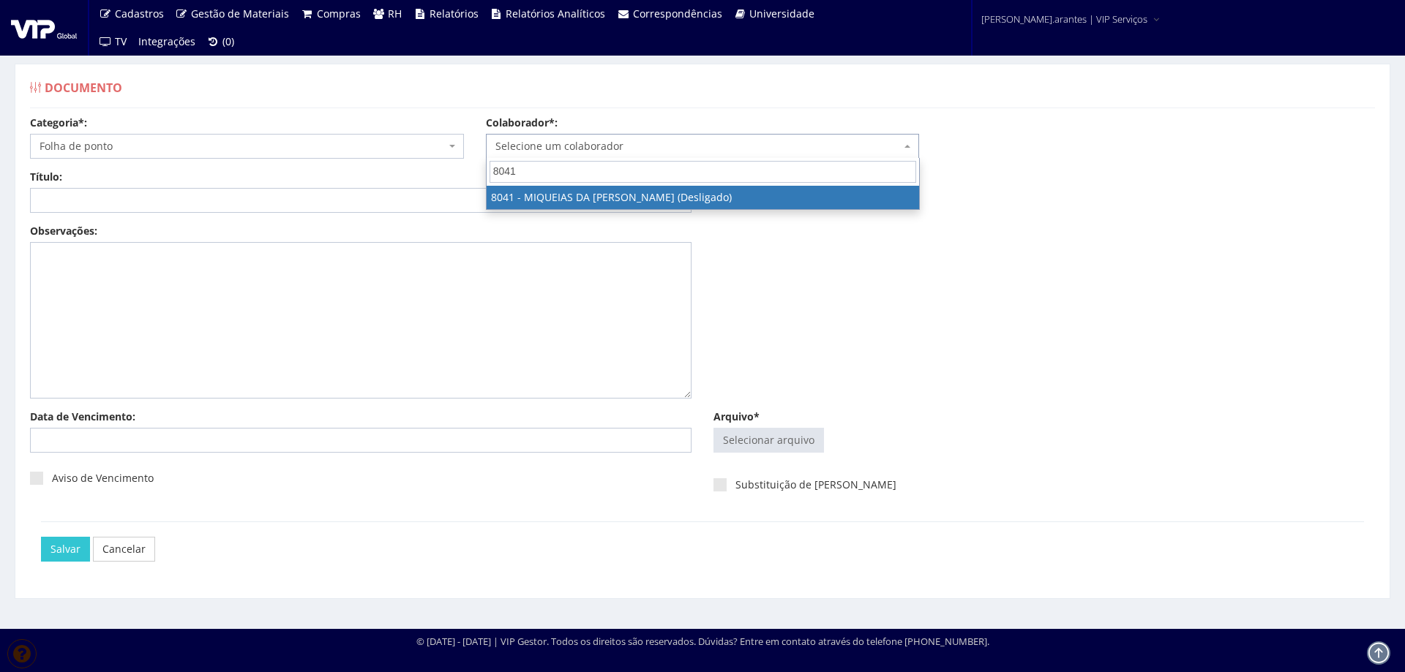
type input "8041"
select select "3450"
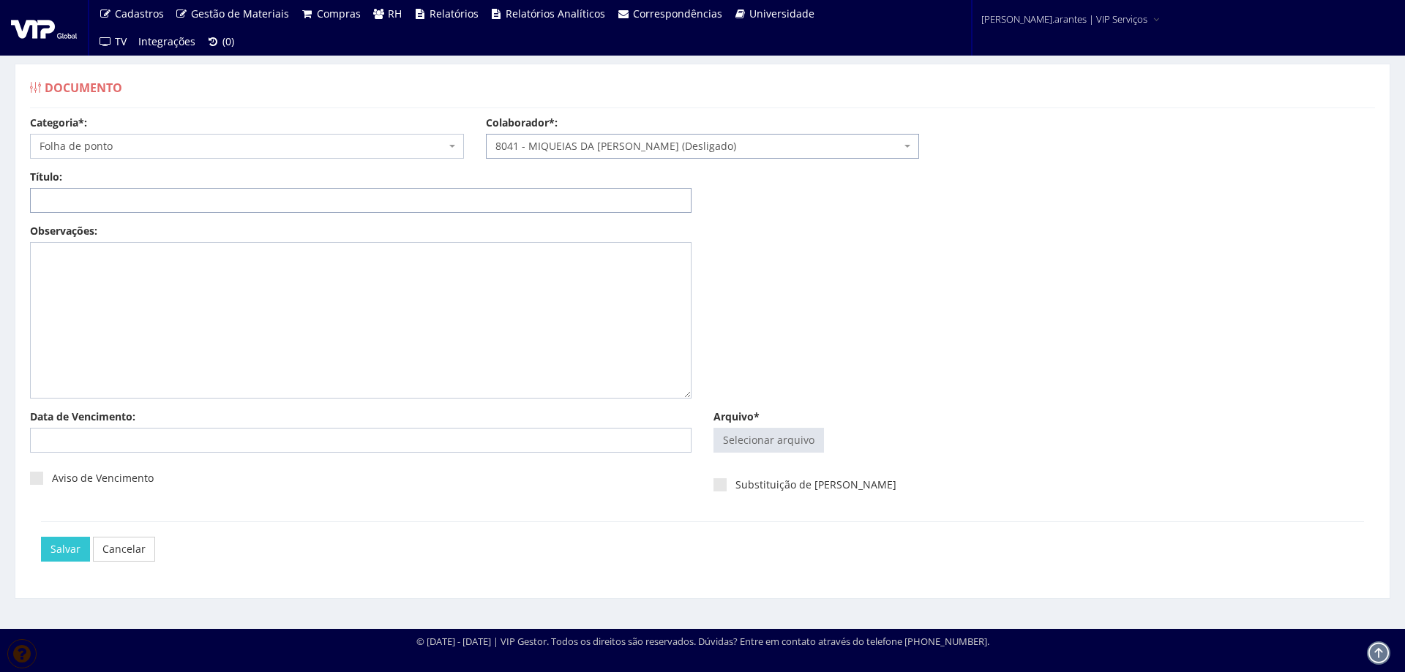
click at [386, 211] on input "Título:" at bounding box center [360, 200] width 661 height 25
type input "PONTO JAN/2025"
click at [775, 437] on input "Arquivo*" at bounding box center [768, 440] width 109 height 23
type input "C:\fakepath\FP_HNK Igrejinha_16.12.2024 a 15.01.2025-4.pdf"
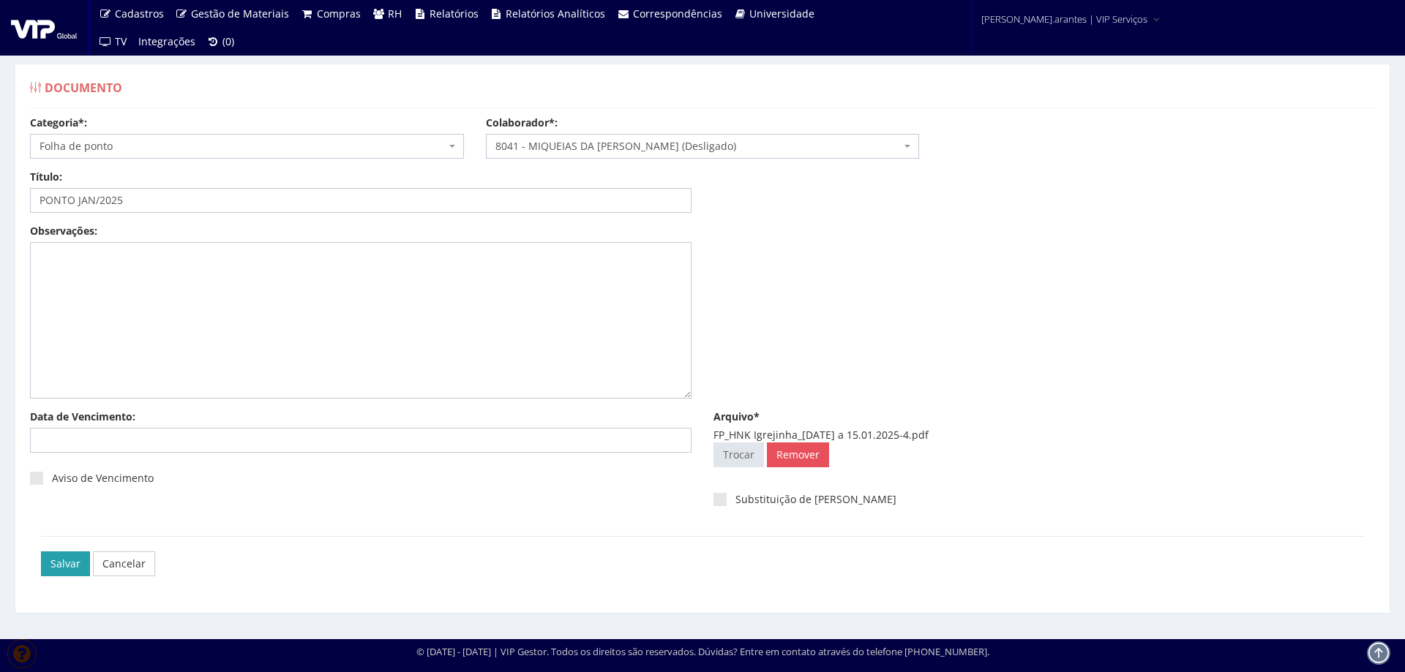
click at [54, 566] on input "Salvar" at bounding box center [65, 564] width 49 height 25
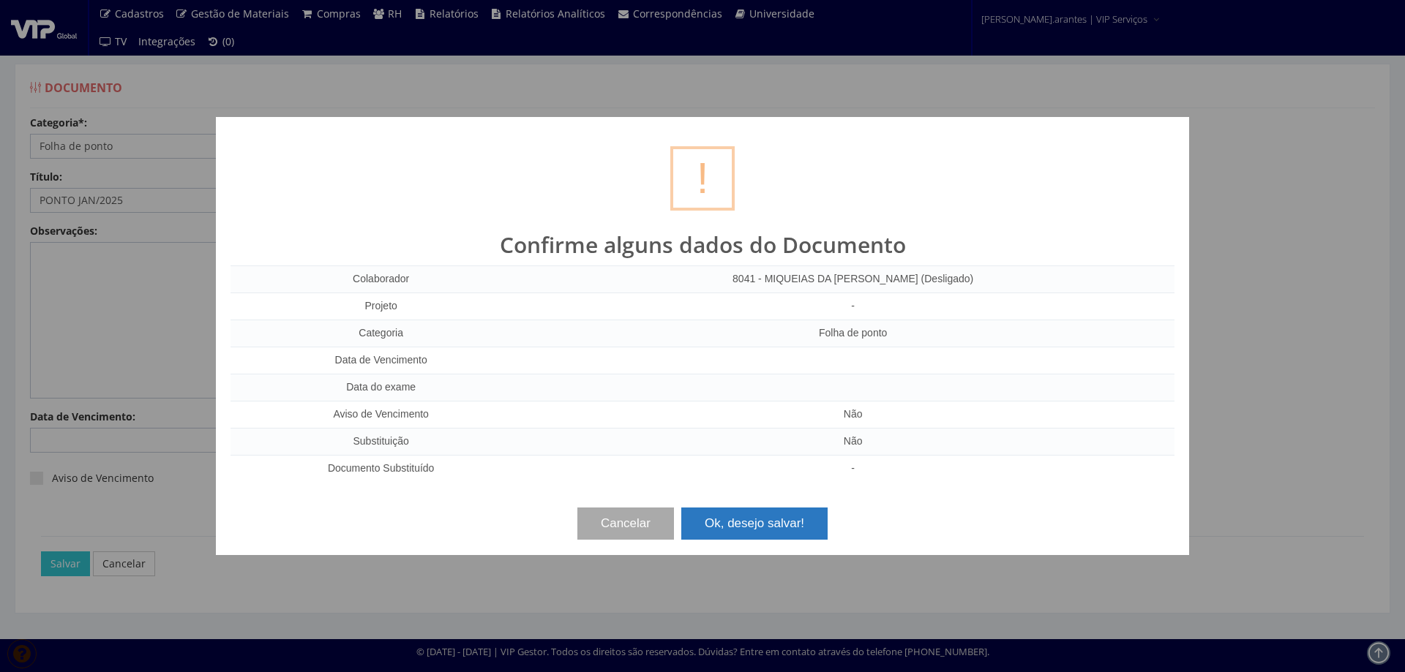
click at [770, 533] on button "Ok, desejo salvar!" at bounding box center [754, 524] width 146 height 32
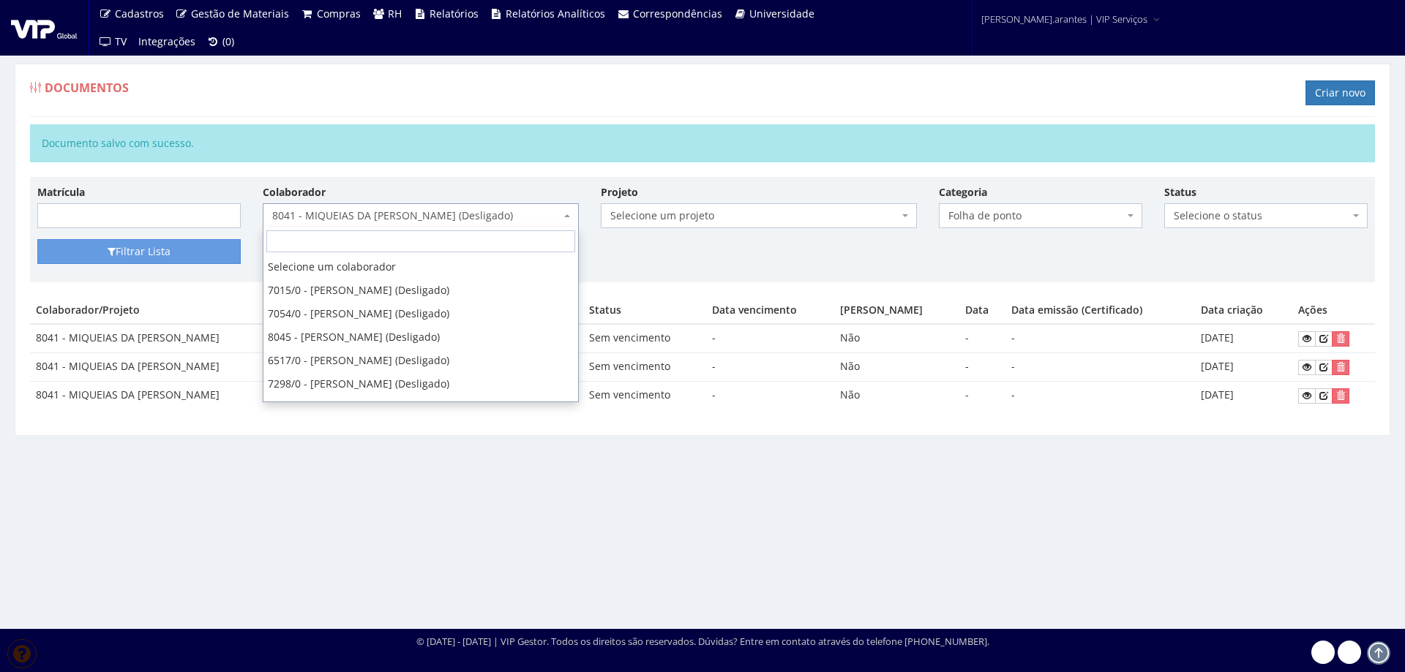
click at [369, 215] on span "8041 - MIQUEIAS DA [PERSON_NAME] (Desligado)" at bounding box center [416, 215] width 288 height 15
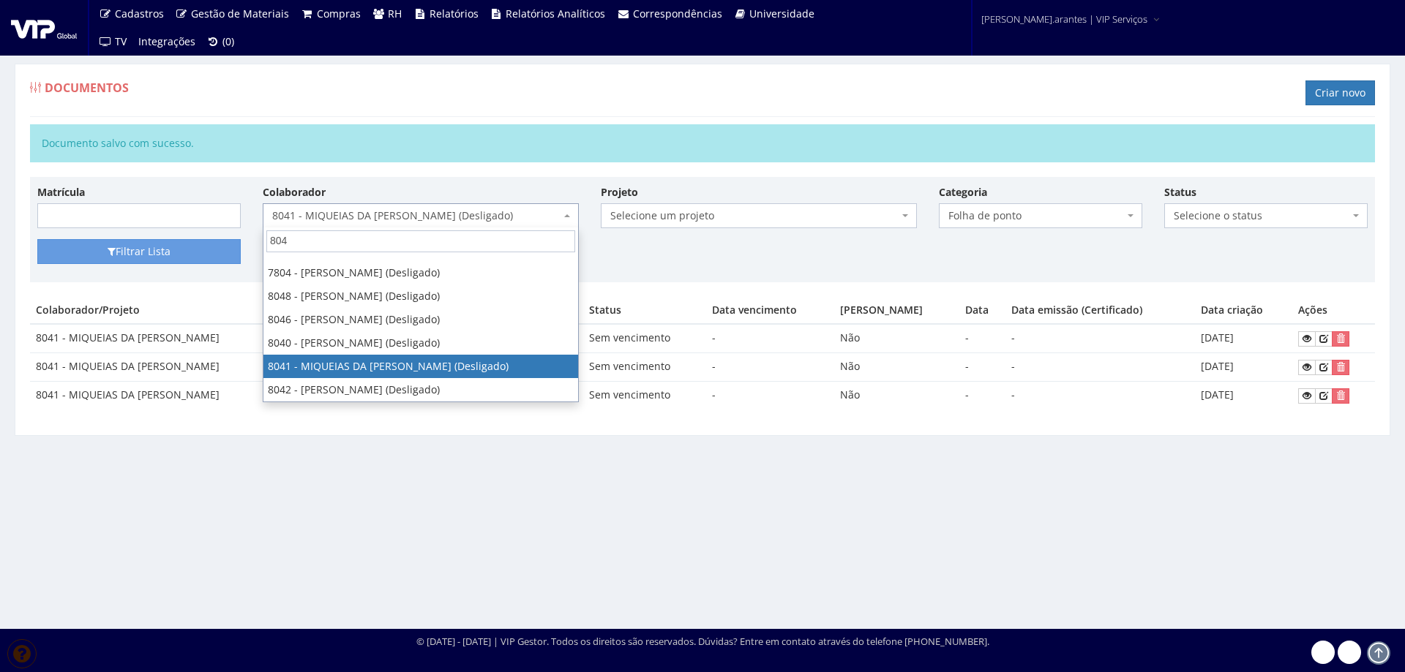
scroll to position [88, 0]
type input "8042"
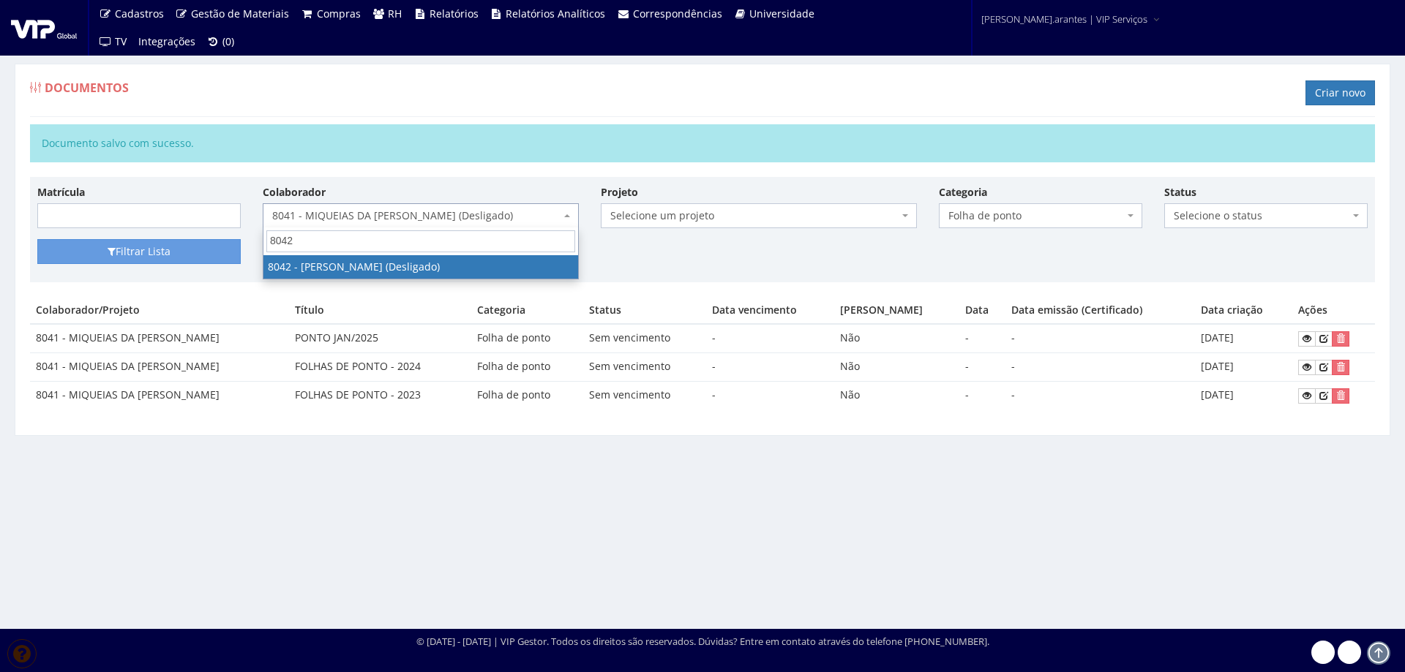
scroll to position [0, 0]
select select "3451"
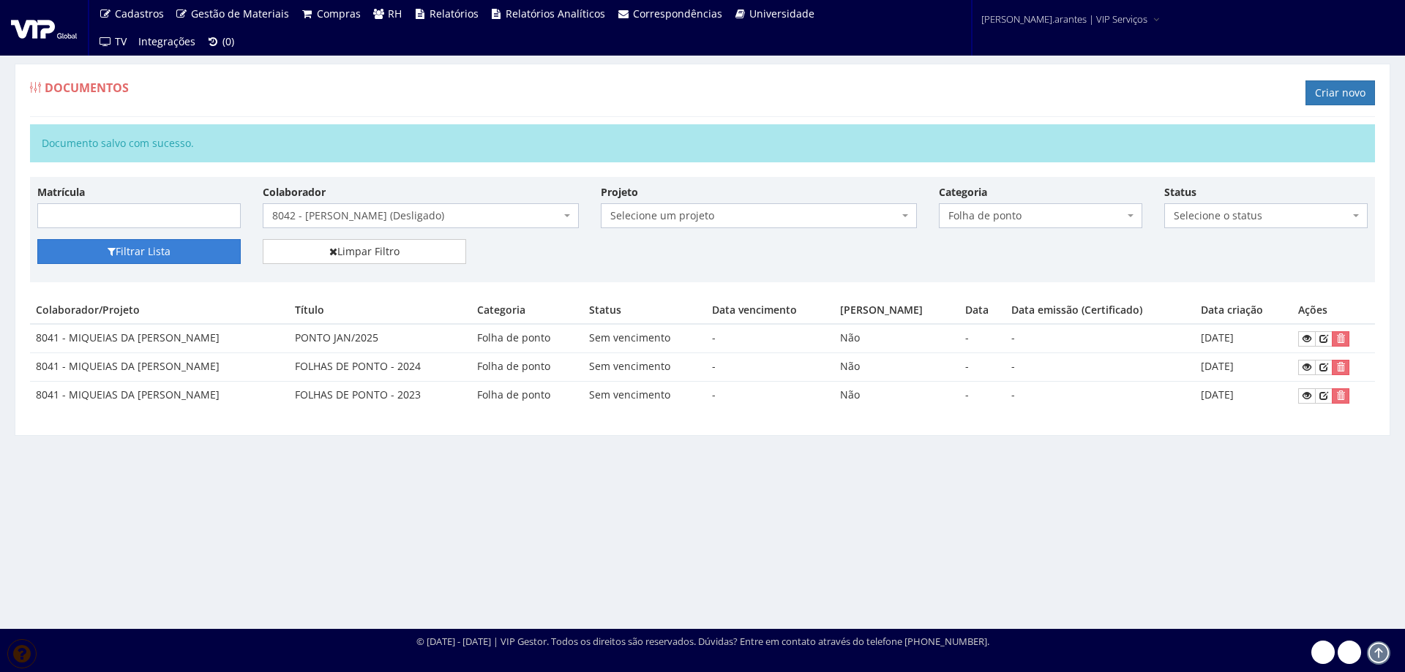
click at [143, 258] on button "Filtrar Lista" at bounding box center [138, 251] width 203 height 25
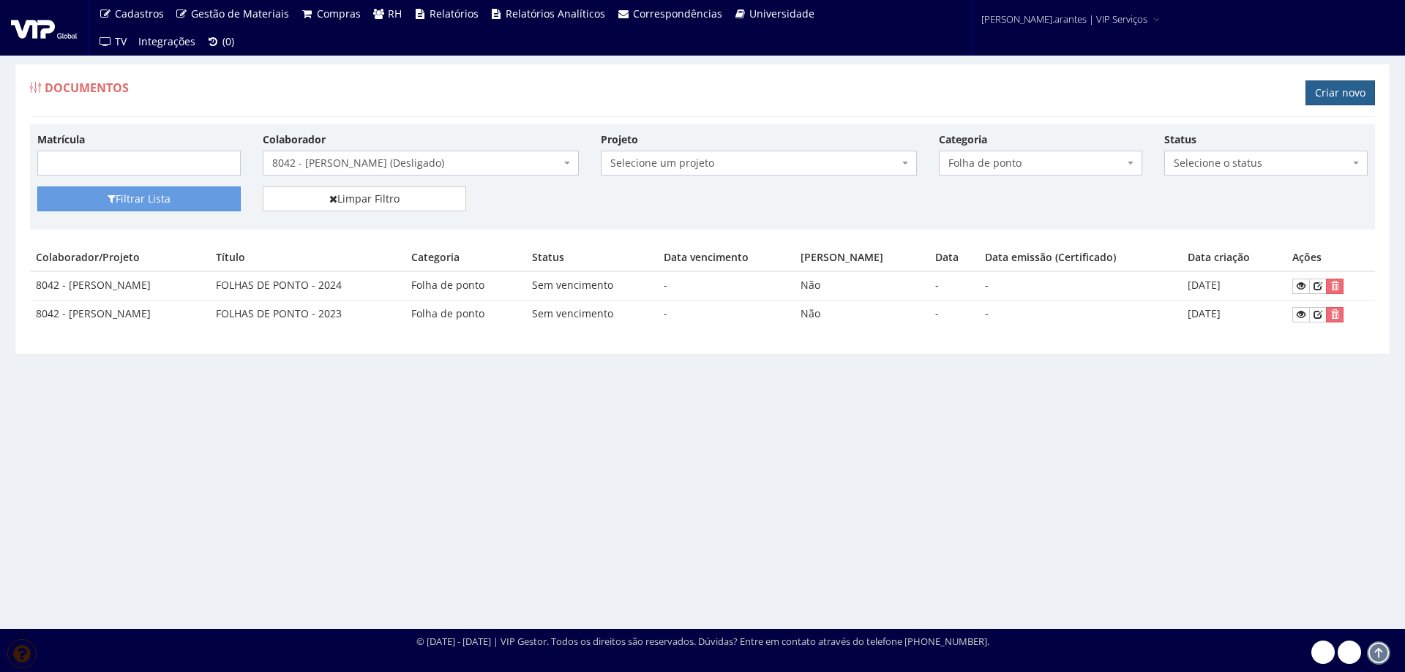
click at [1340, 91] on link "Criar novo" at bounding box center [1339, 92] width 69 height 25
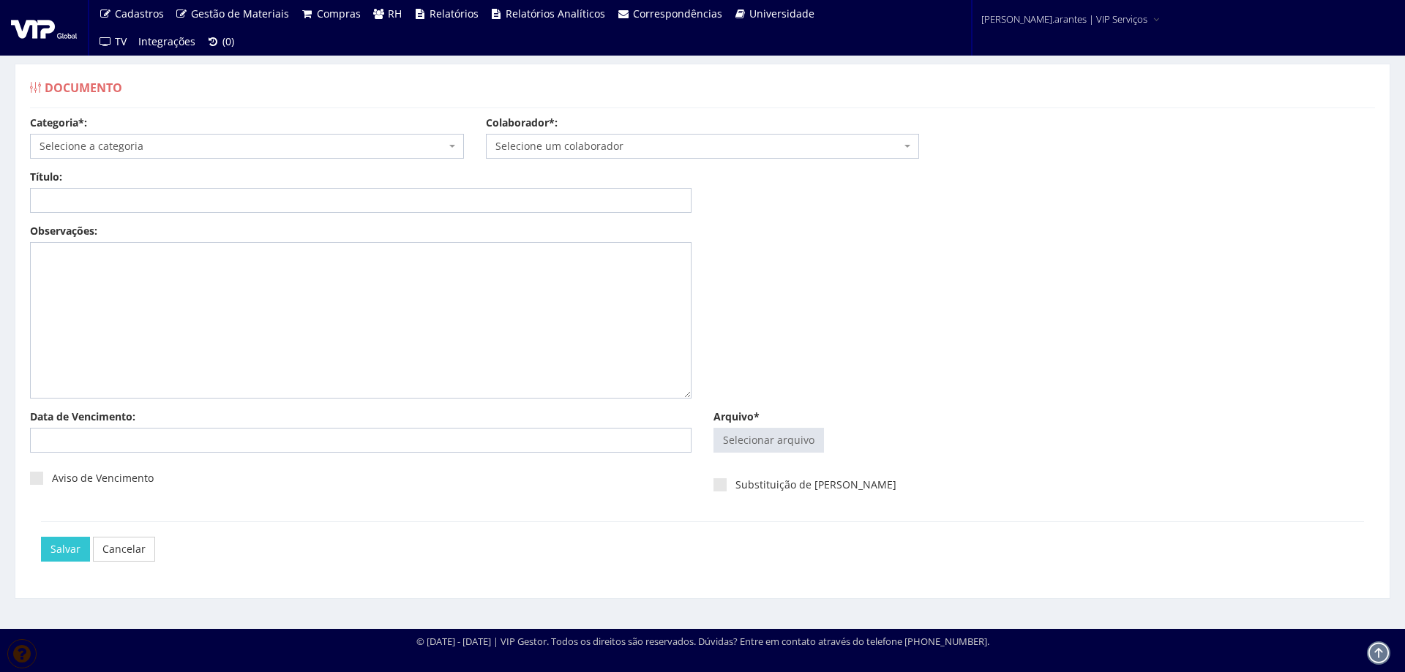
click at [192, 143] on span "Selecione a categoria" at bounding box center [243, 146] width 406 height 15
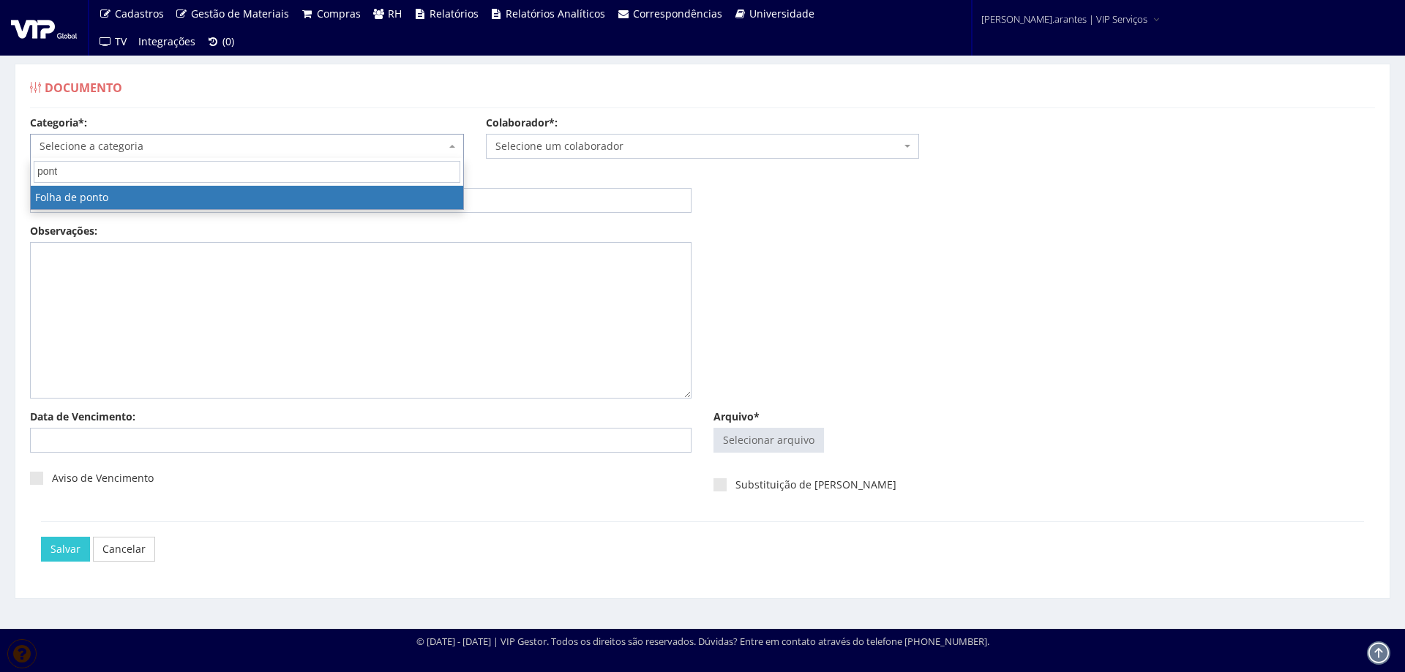
type input "ponto"
select select "folha_ponto"
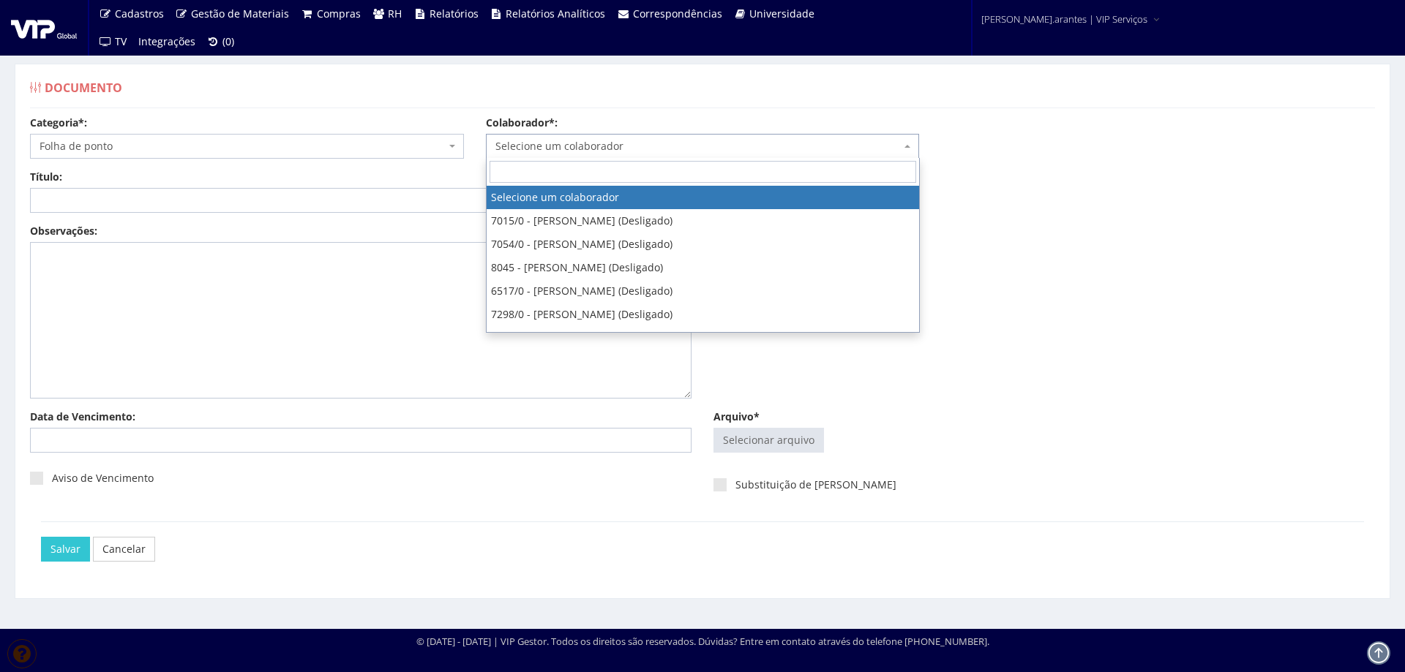
click at [672, 148] on span "Selecione um colaborador" at bounding box center [698, 146] width 406 height 15
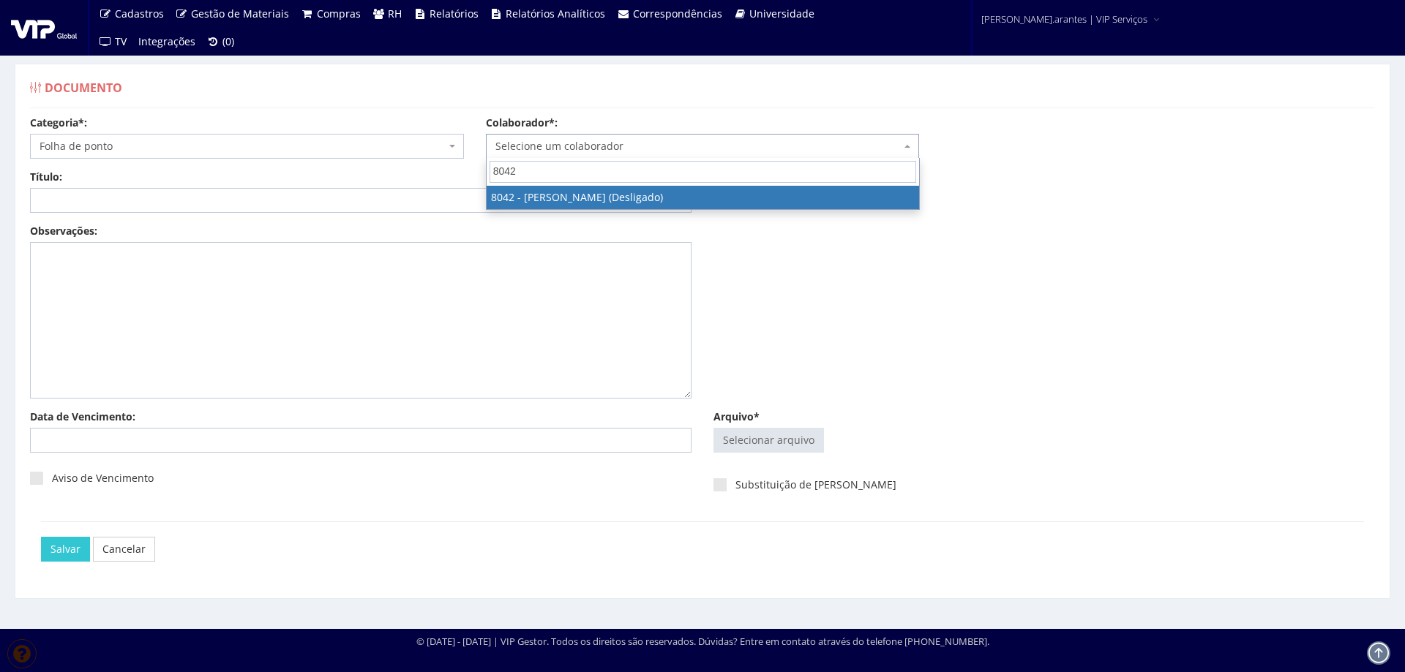
type input "8042"
select select "3451"
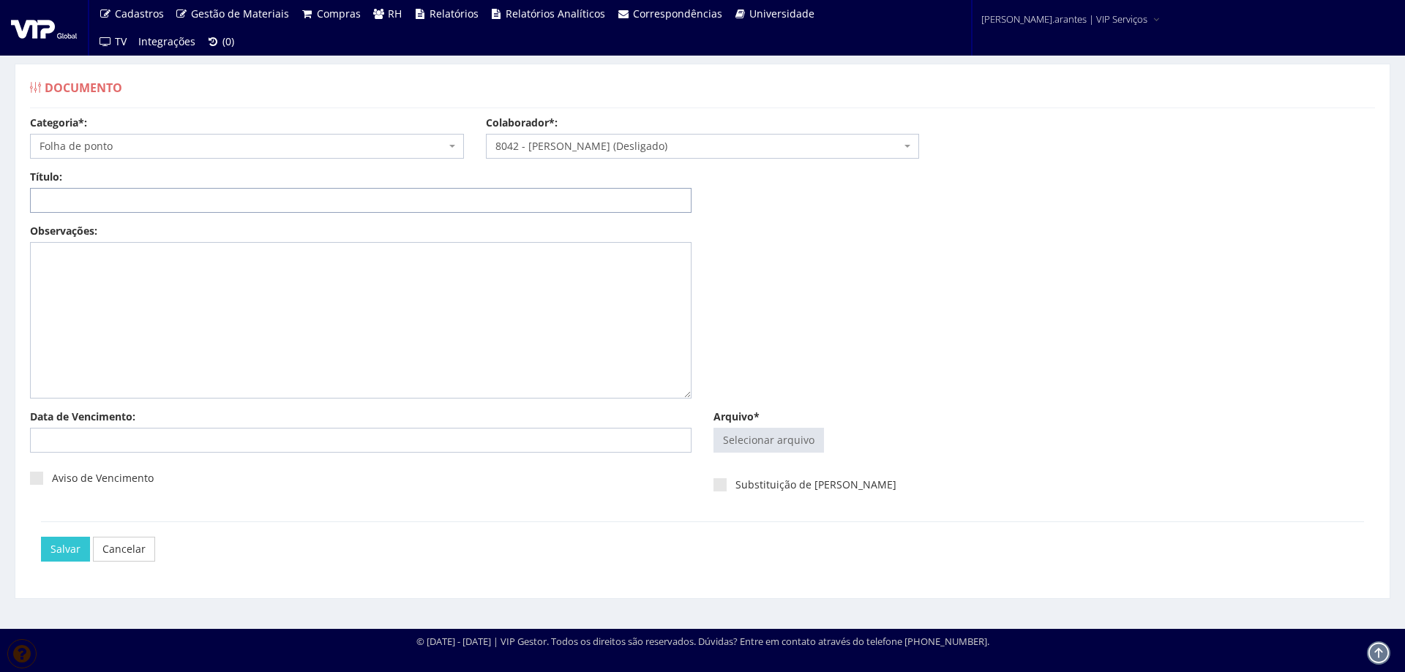
click at [204, 200] on input "Título:" at bounding box center [360, 200] width 661 height 25
type input "PONTO JAN/2025"
click at [767, 437] on input "Arquivo*" at bounding box center [768, 440] width 109 height 23
type input "C:\fakepath\FP_HNK Igrejinha_16.12.2024 a 15.01.2025-5.pdf"
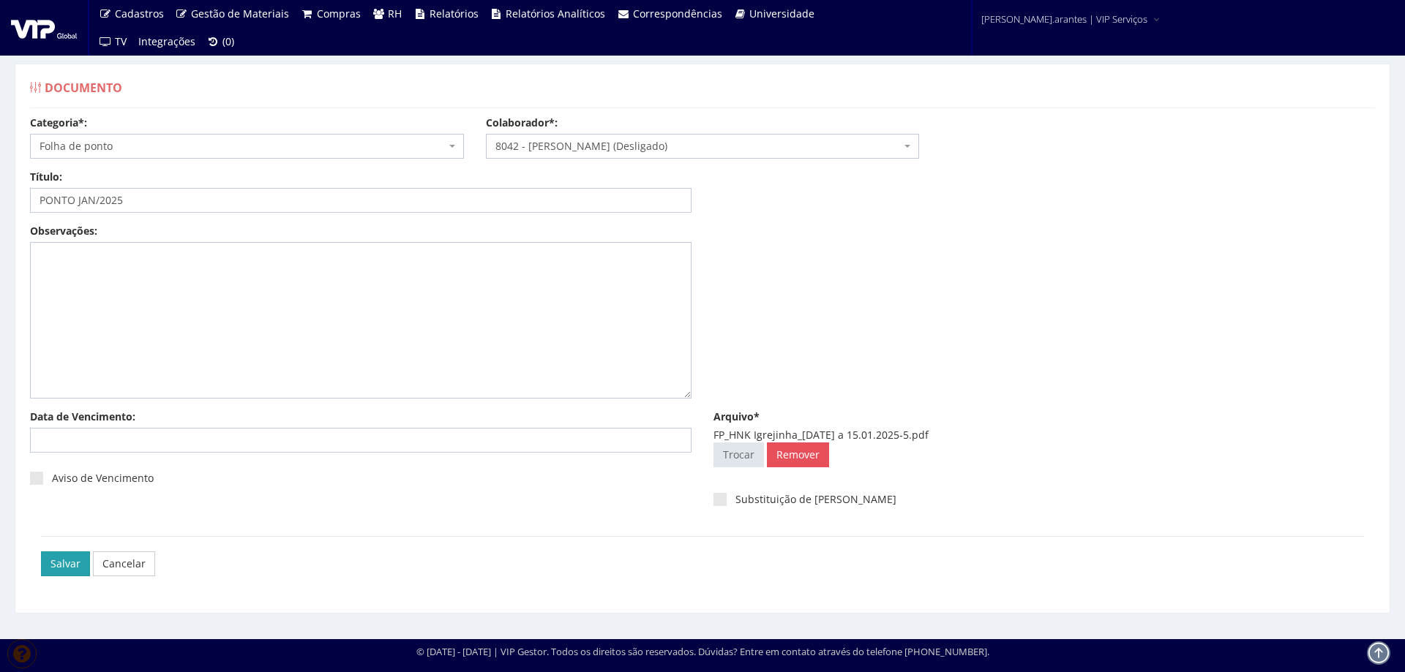
click at [63, 565] on input "Salvar" at bounding box center [65, 564] width 49 height 25
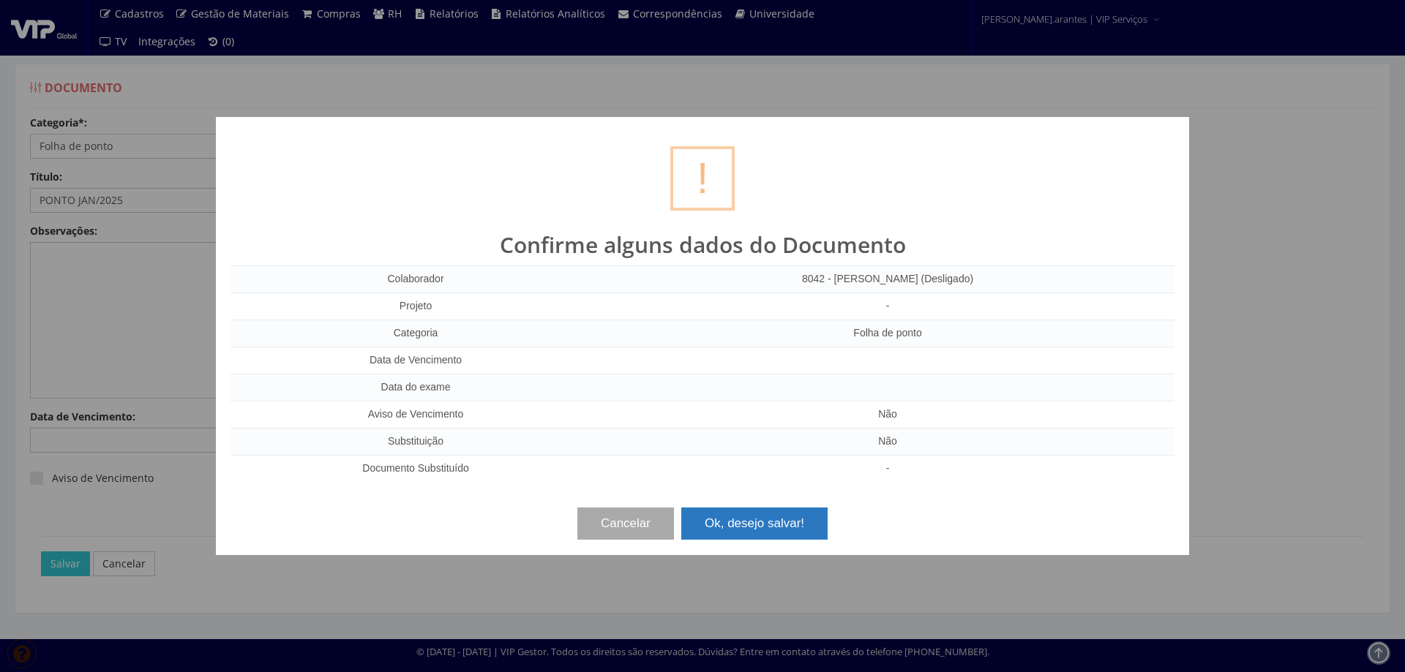
drag, startPoint x: 763, startPoint y: 511, endPoint x: 772, endPoint y: 510, distance: 8.9
click at [764, 511] on button "Ok, desejo salvar!" at bounding box center [754, 524] width 146 height 32
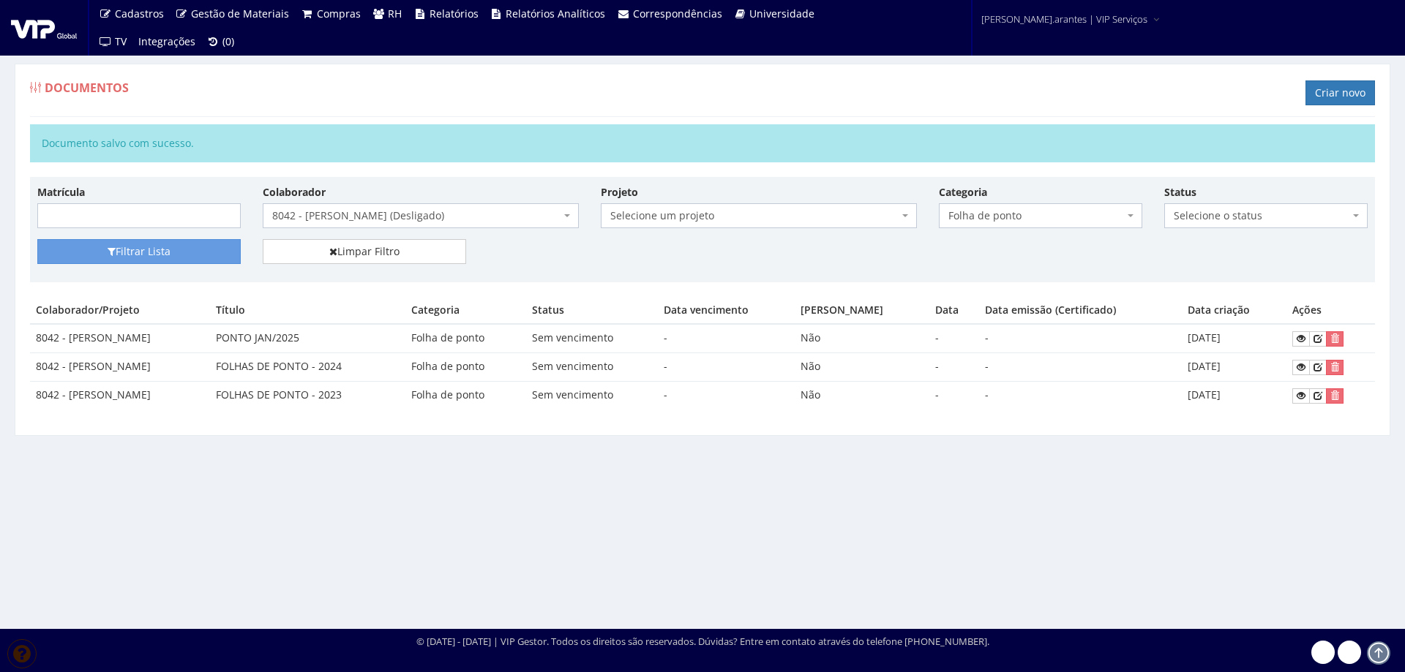
click at [131, 141] on div "Documento salvo com sucesso." at bounding box center [702, 143] width 1345 height 38
click at [386, 223] on span "8042 - [PERSON_NAME] (Desligado)" at bounding box center [416, 215] width 288 height 15
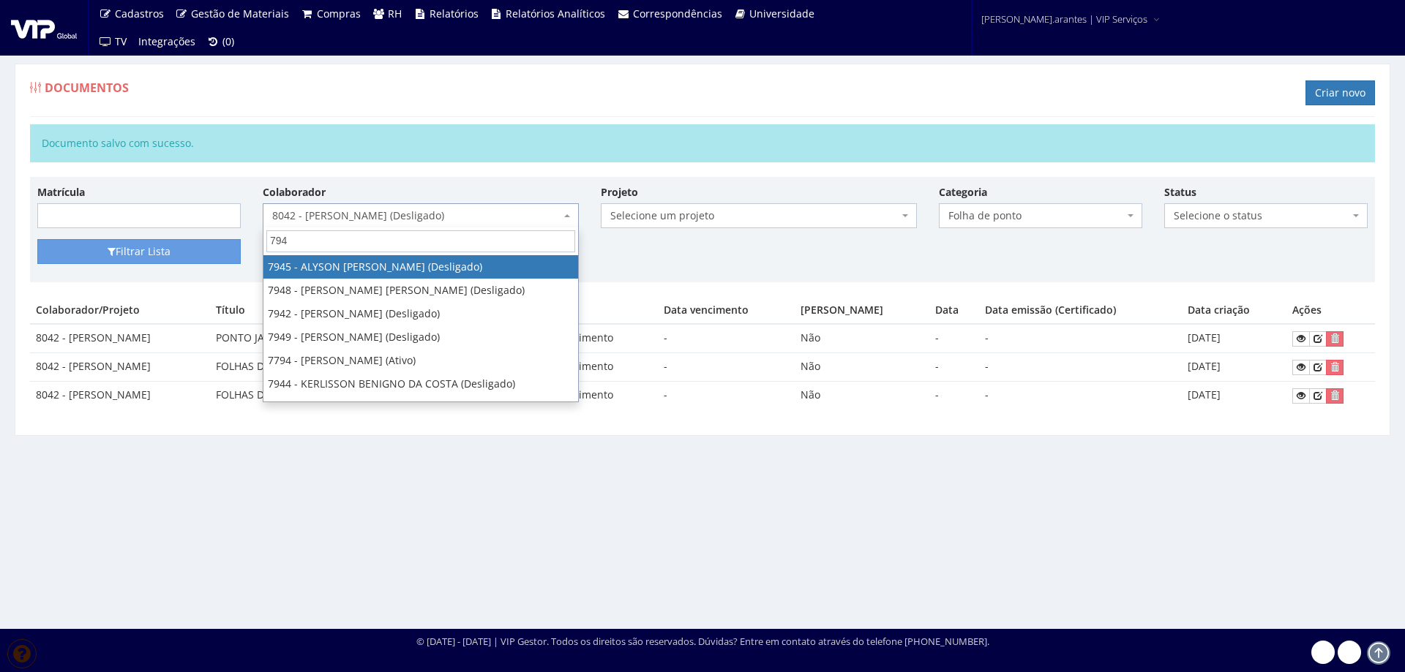
type input "7941"
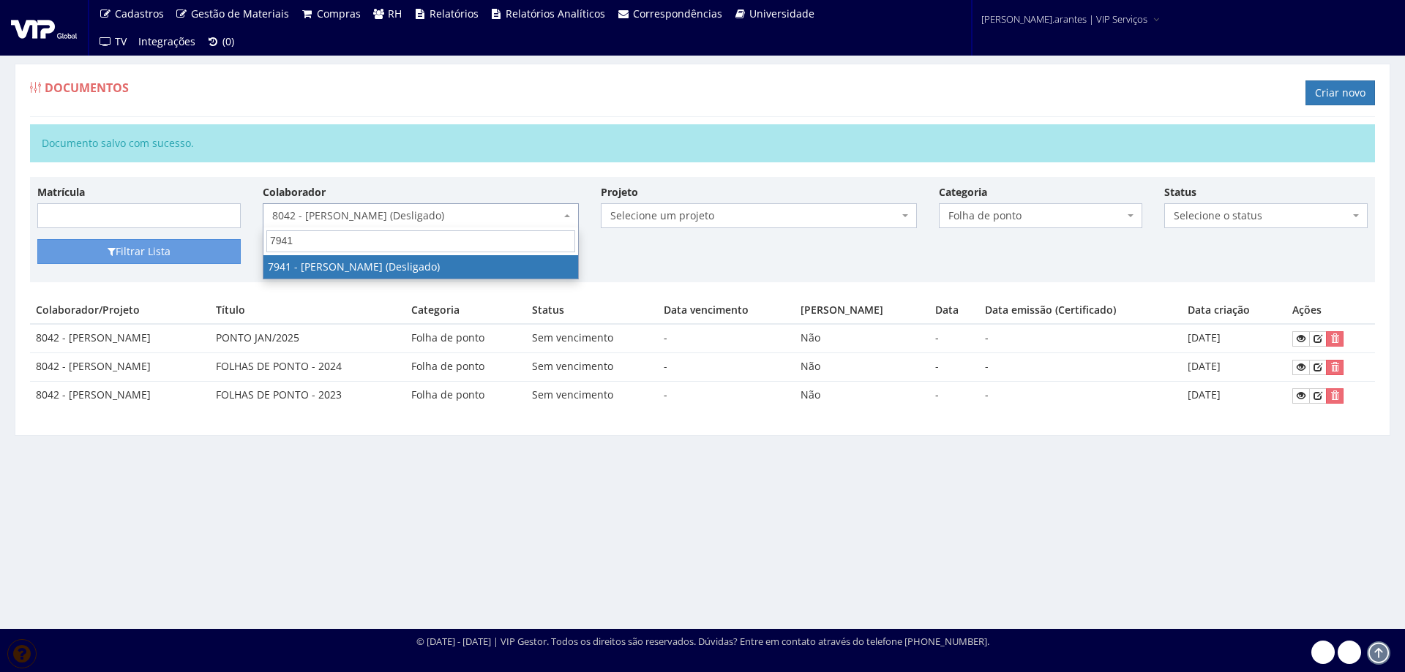
select select "3049"
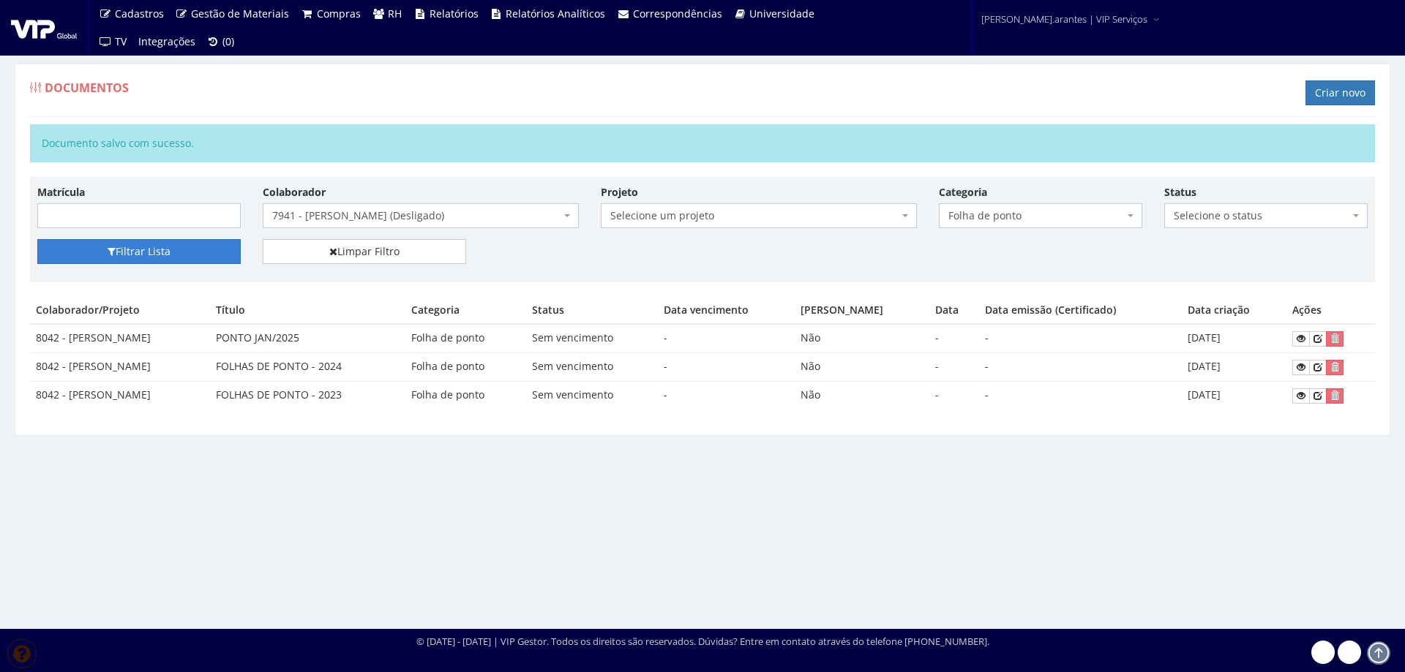
click at [143, 253] on button "Filtrar Lista" at bounding box center [138, 251] width 203 height 25
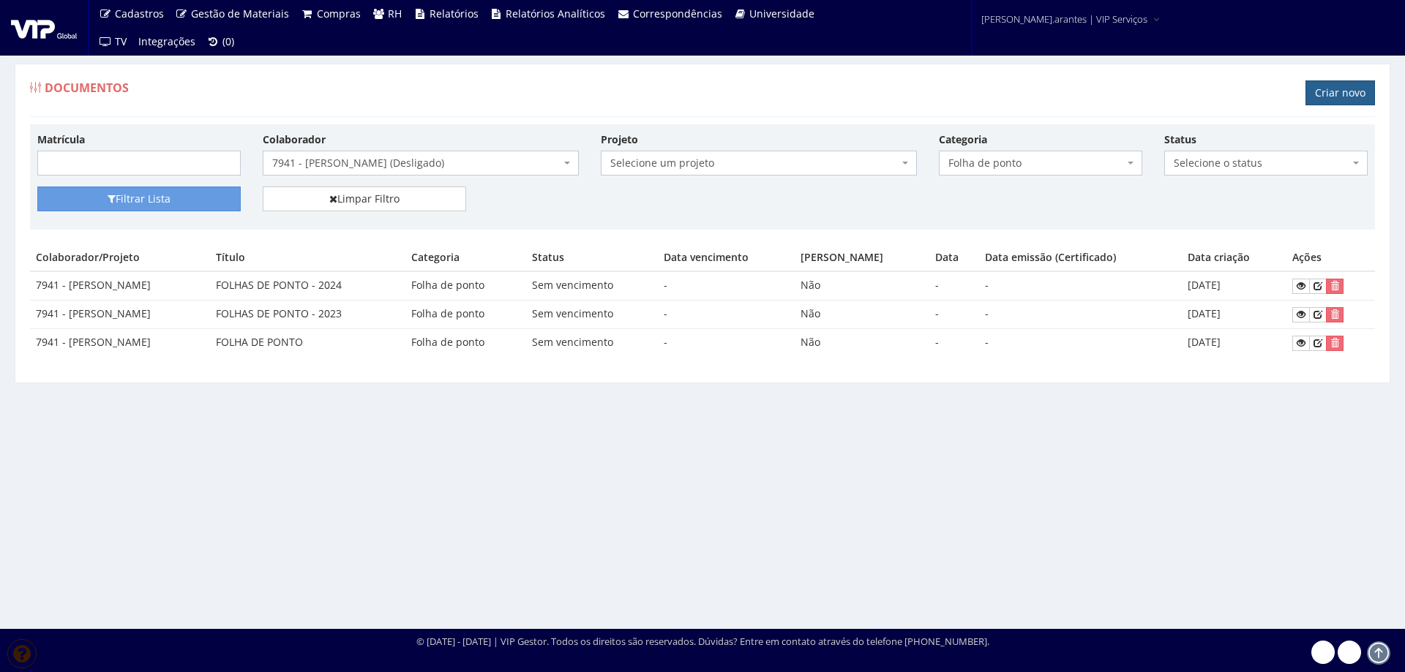
click at [1333, 86] on link "Criar novo" at bounding box center [1339, 92] width 69 height 25
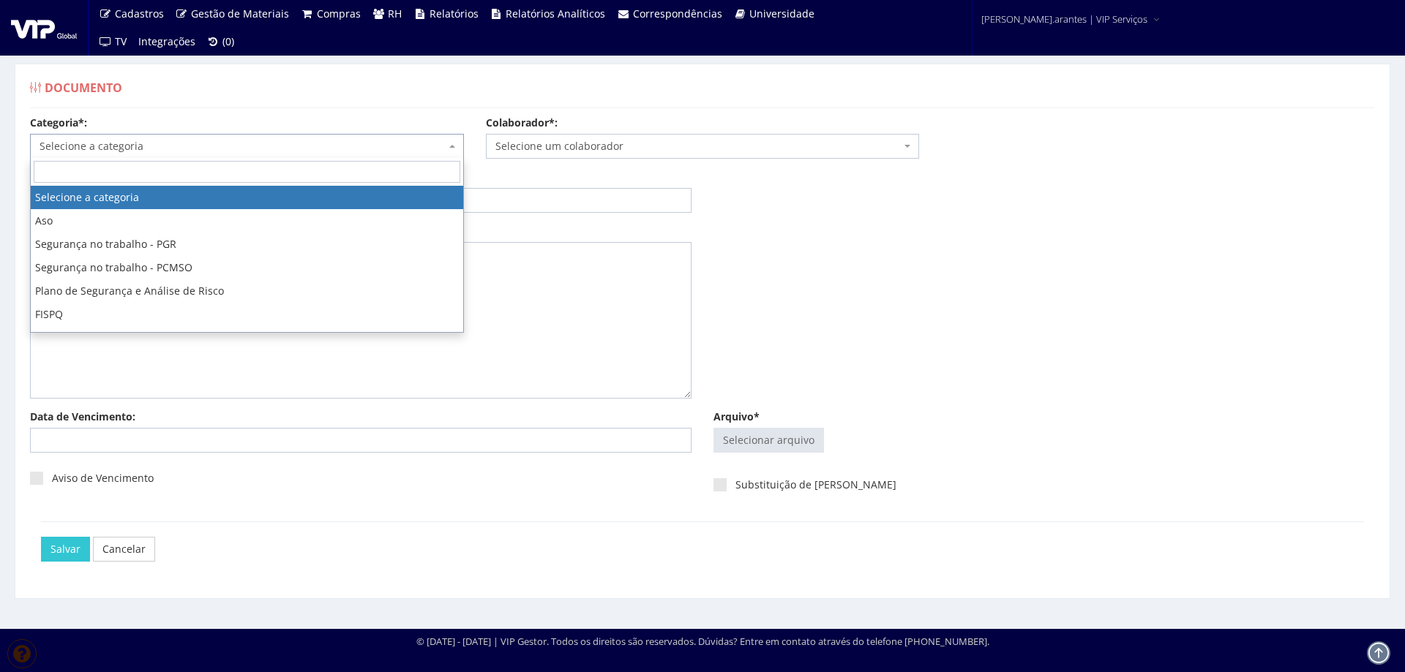
click at [137, 146] on span "Selecione a categoria" at bounding box center [243, 146] width 406 height 15
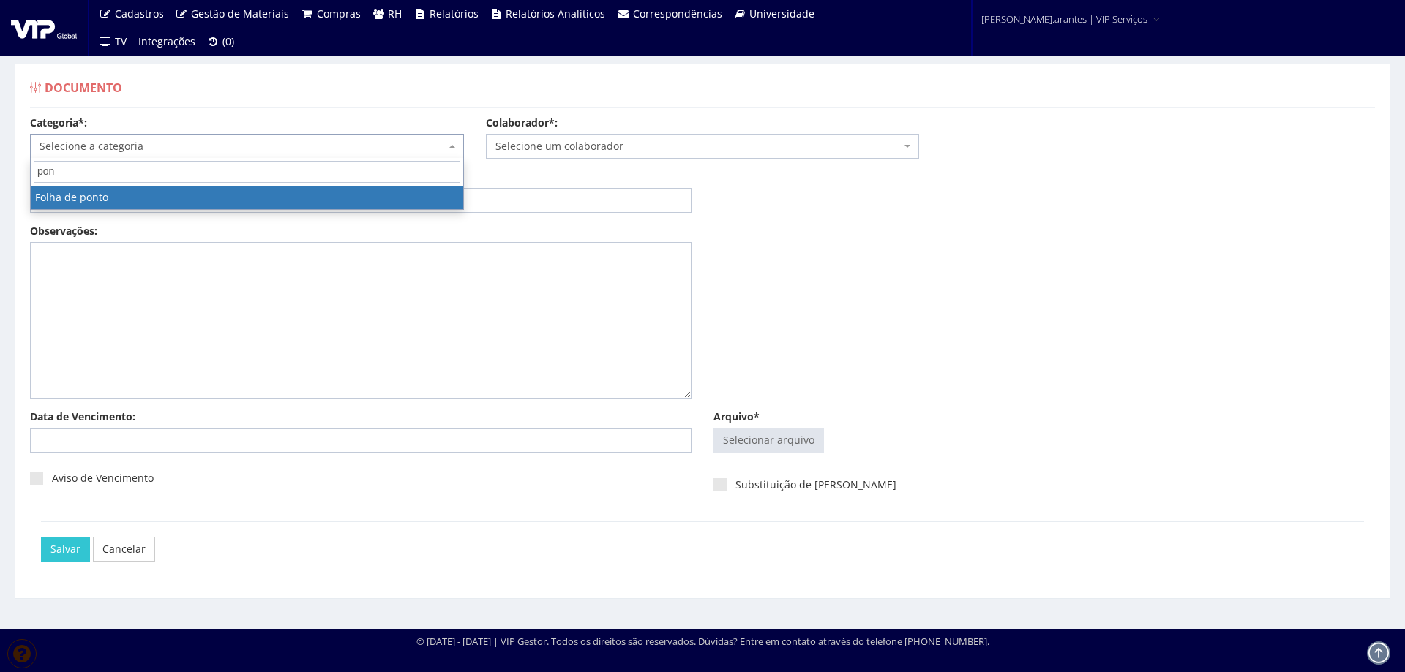
type input "pont"
select select "folha_ponto"
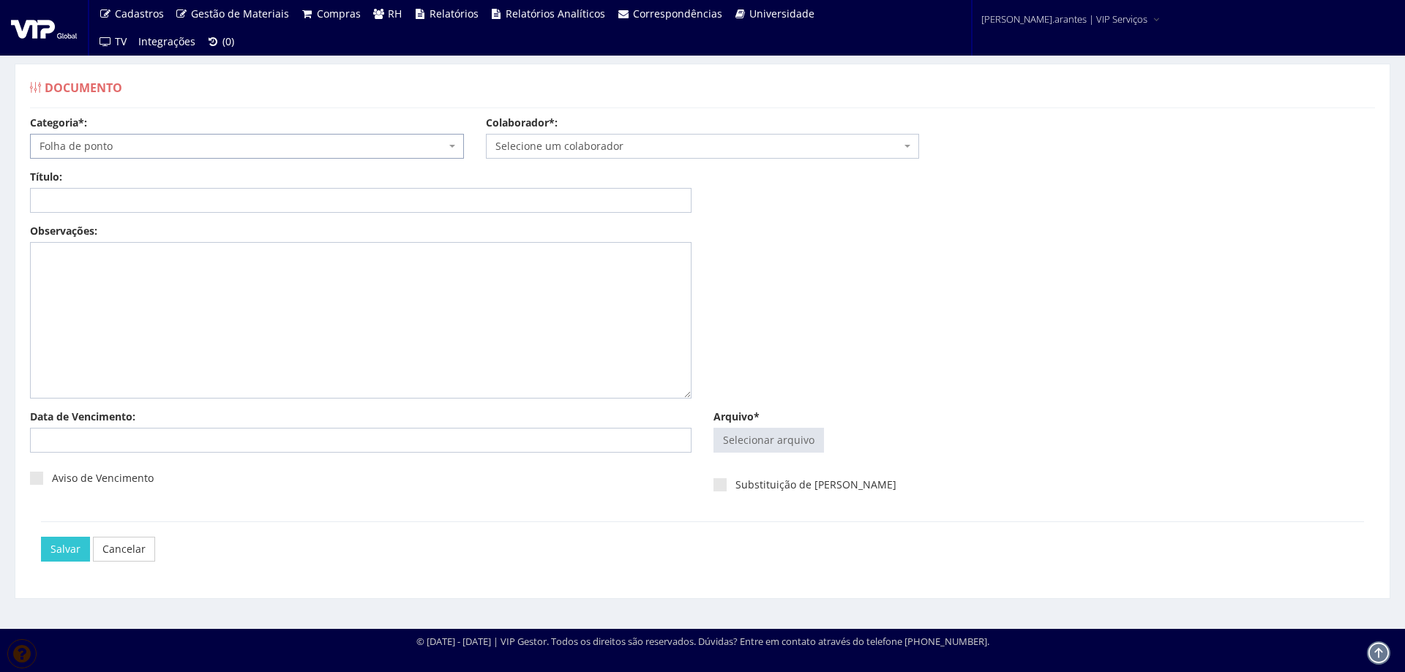
click at [721, 139] on span "Selecione um colaborador" at bounding box center [698, 146] width 406 height 15
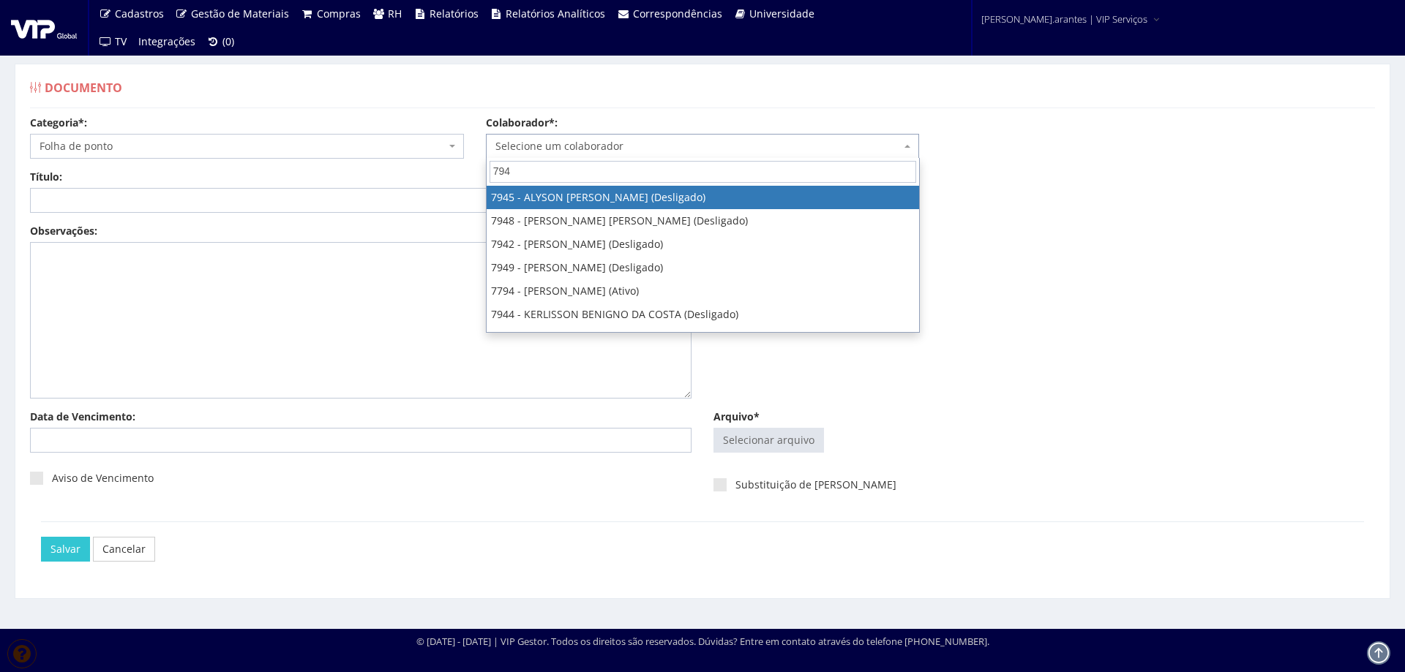
type input "7941"
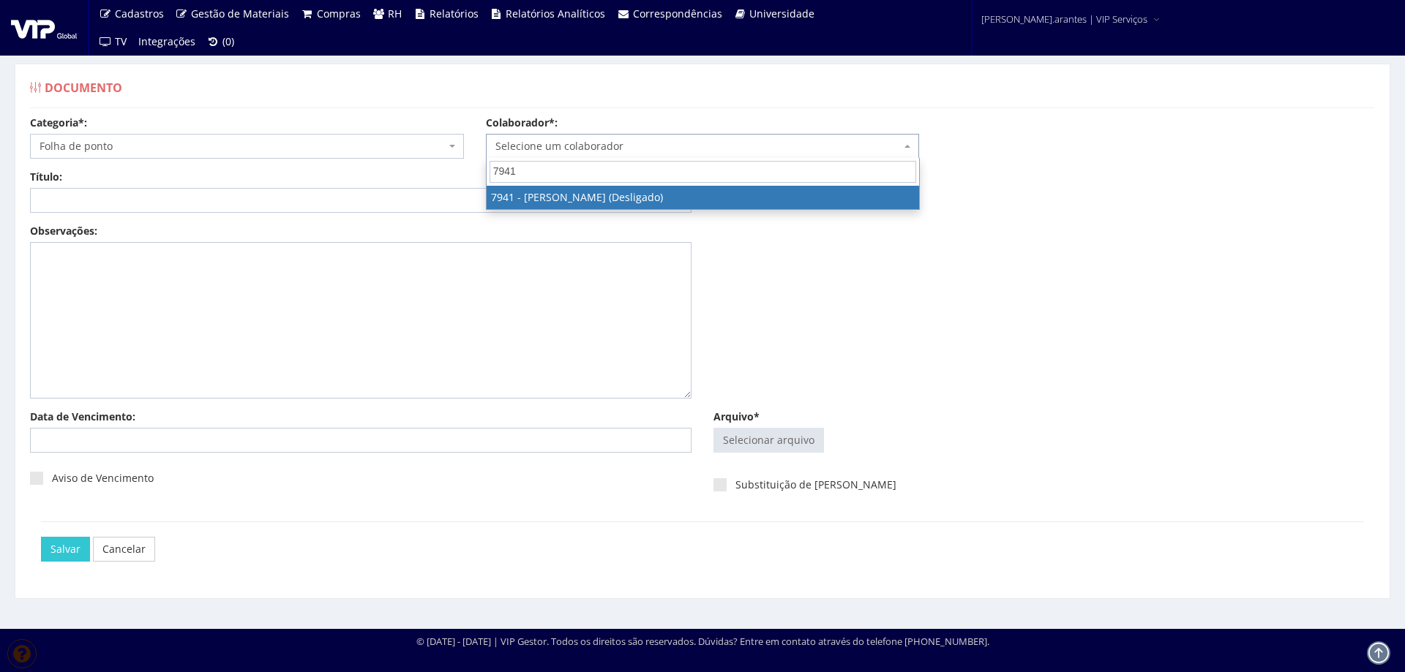
select select "3049"
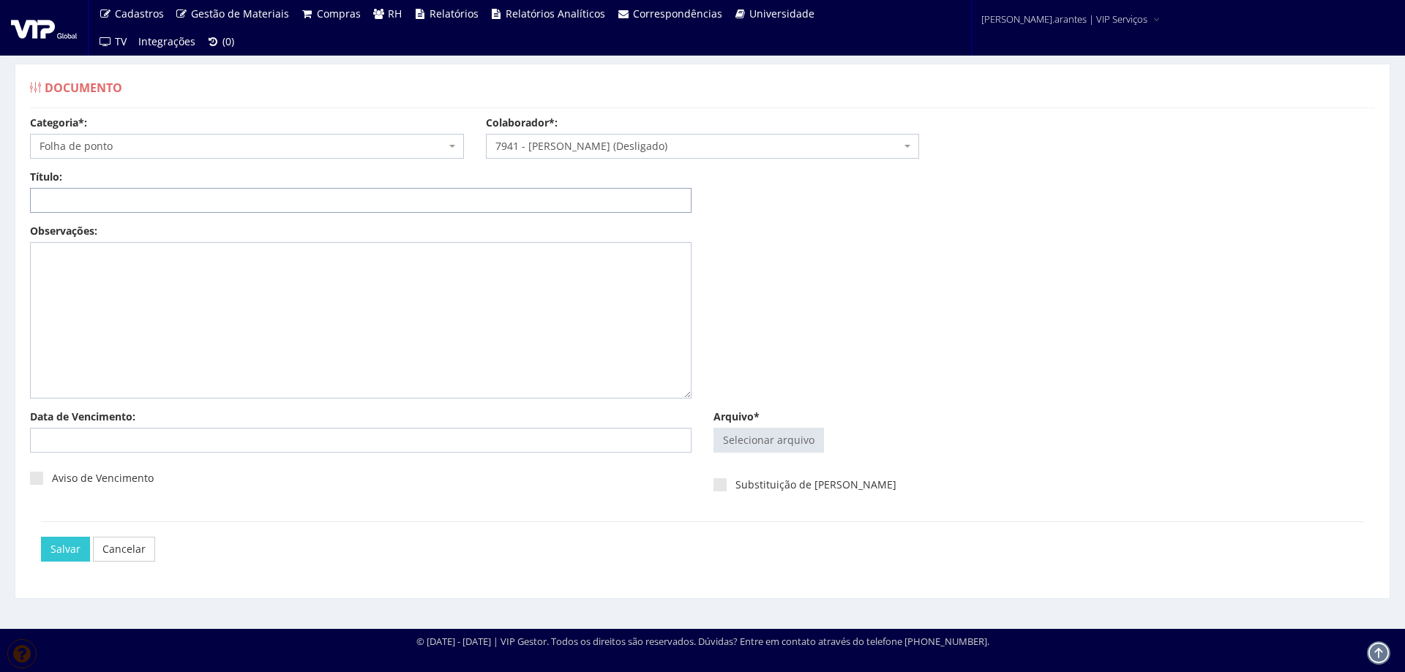
click at [334, 193] on input "Título:" at bounding box center [360, 200] width 661 height 25
type input "PONTO JAN/2025"
click at [748, 437] on input "Arquivo*" at bounding box center [768, 440] width 109 height 23
type input "C:\fakepath\FP_HNK Igrejinha_16.12.2024 a 15.01.2025-6.pdf"
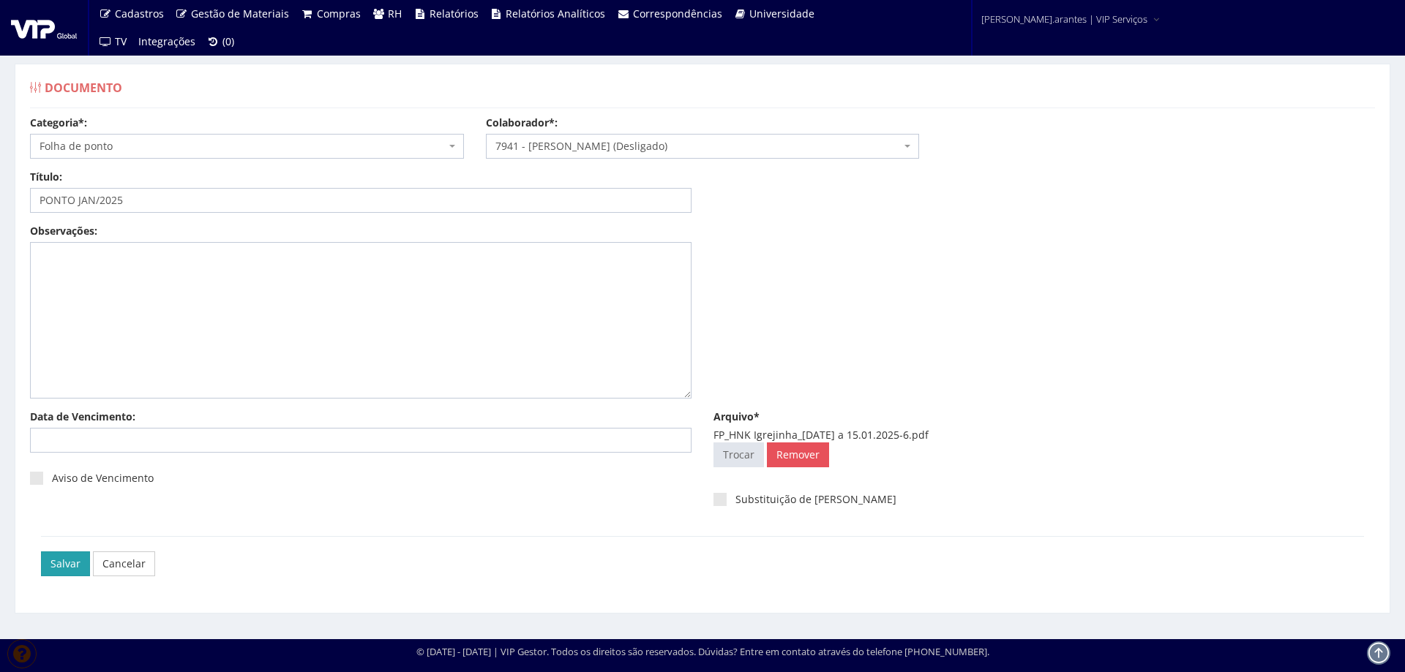
click at [44, 569] on input "Salvar" at bounding box center [65, 564] width 49 height 25
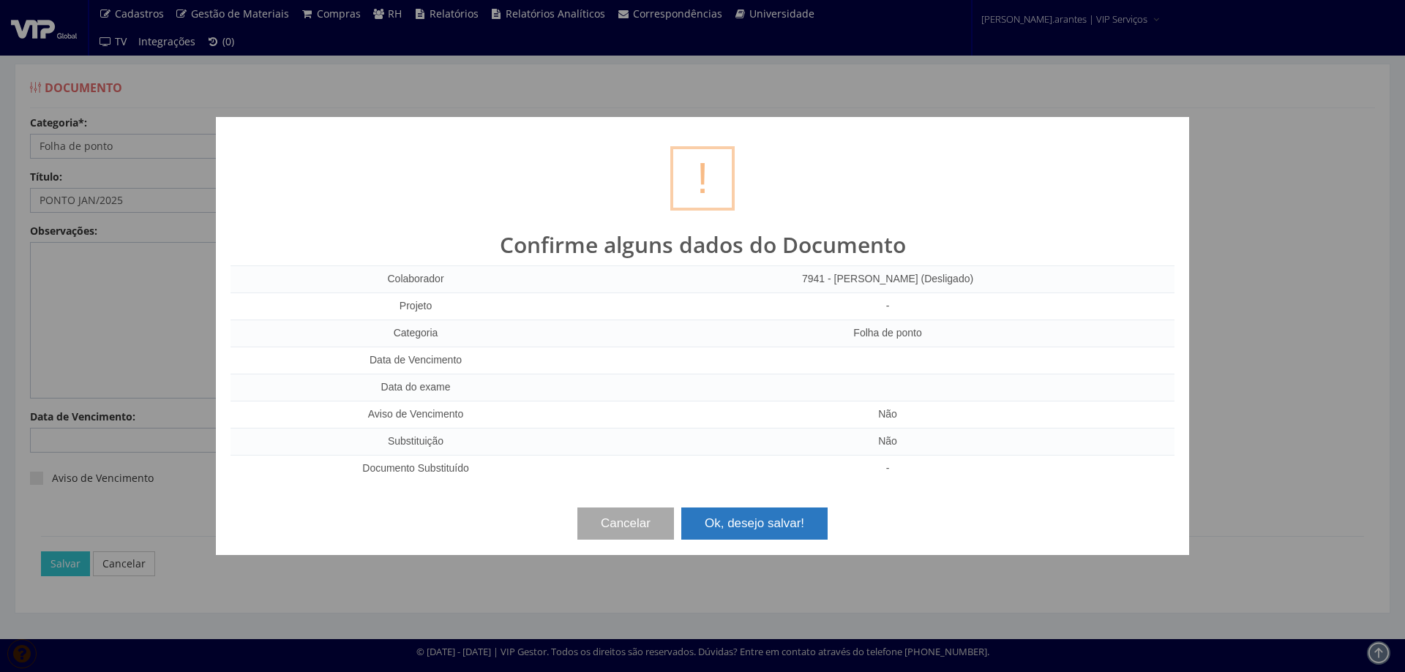
click at [764, 538] on button "Ok, desejo salvar!" at bounding box center [754, 524] width 146 height 32
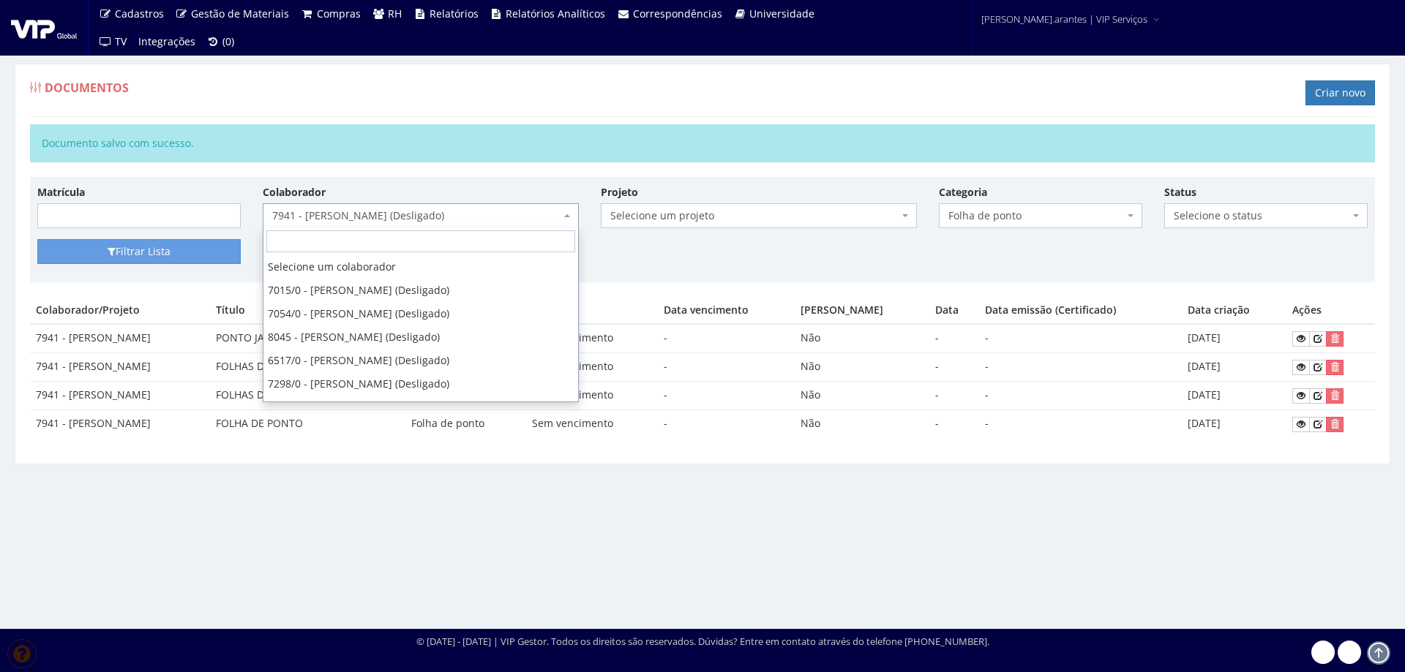
click at [377, 215] on span "7941 - [PERSON_NAME] (Desligado)" at bounding box center [416, 215] width 288 height 15
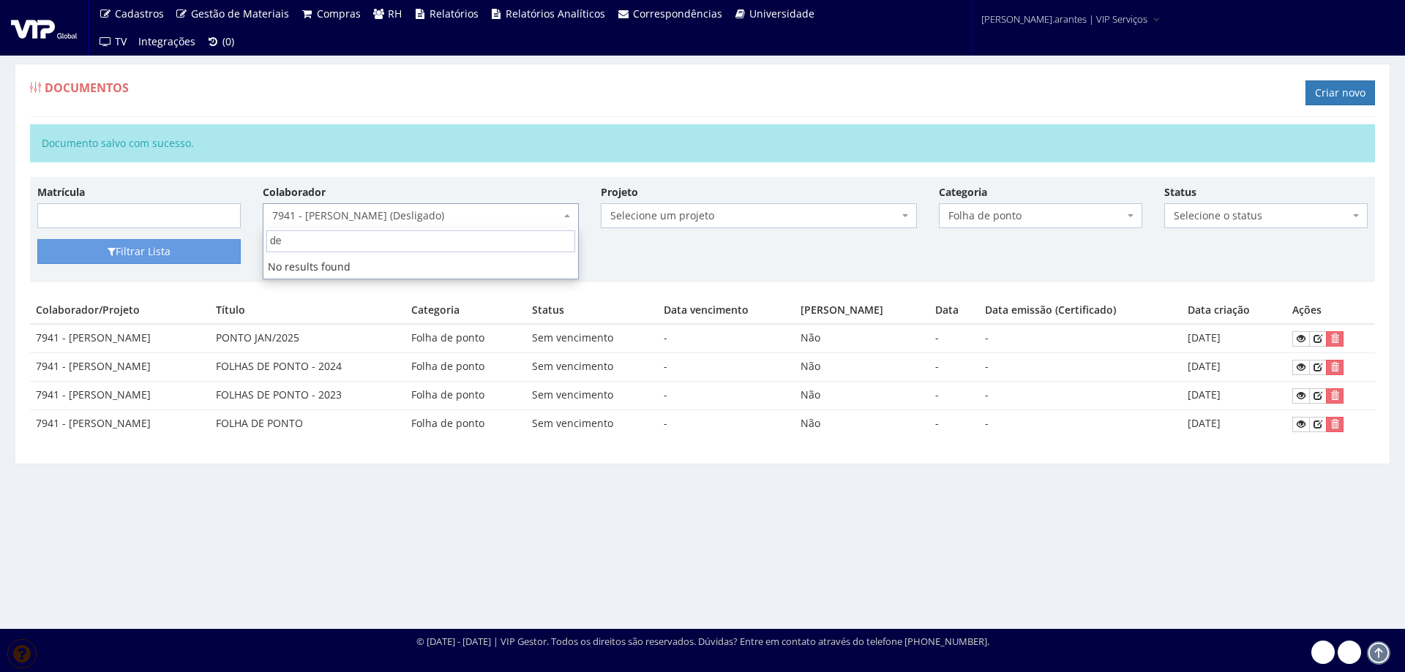
type input "d"
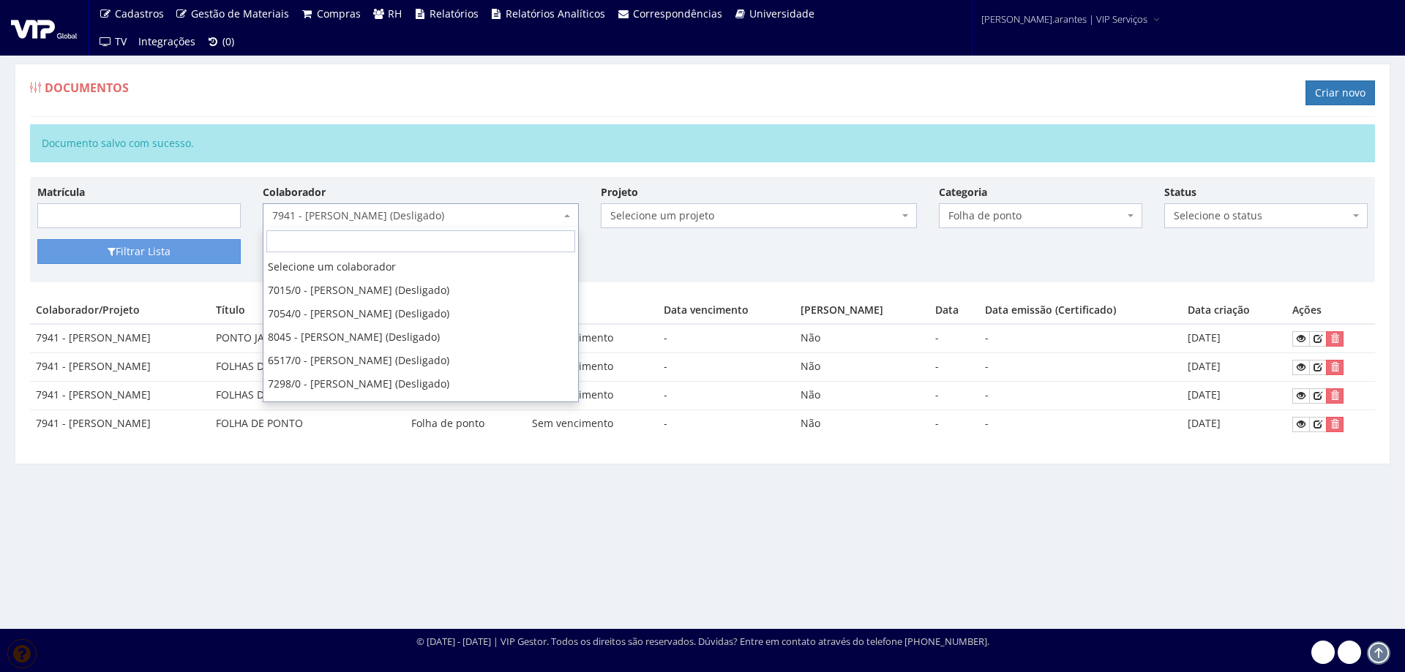
scroll to position [34627, 0]
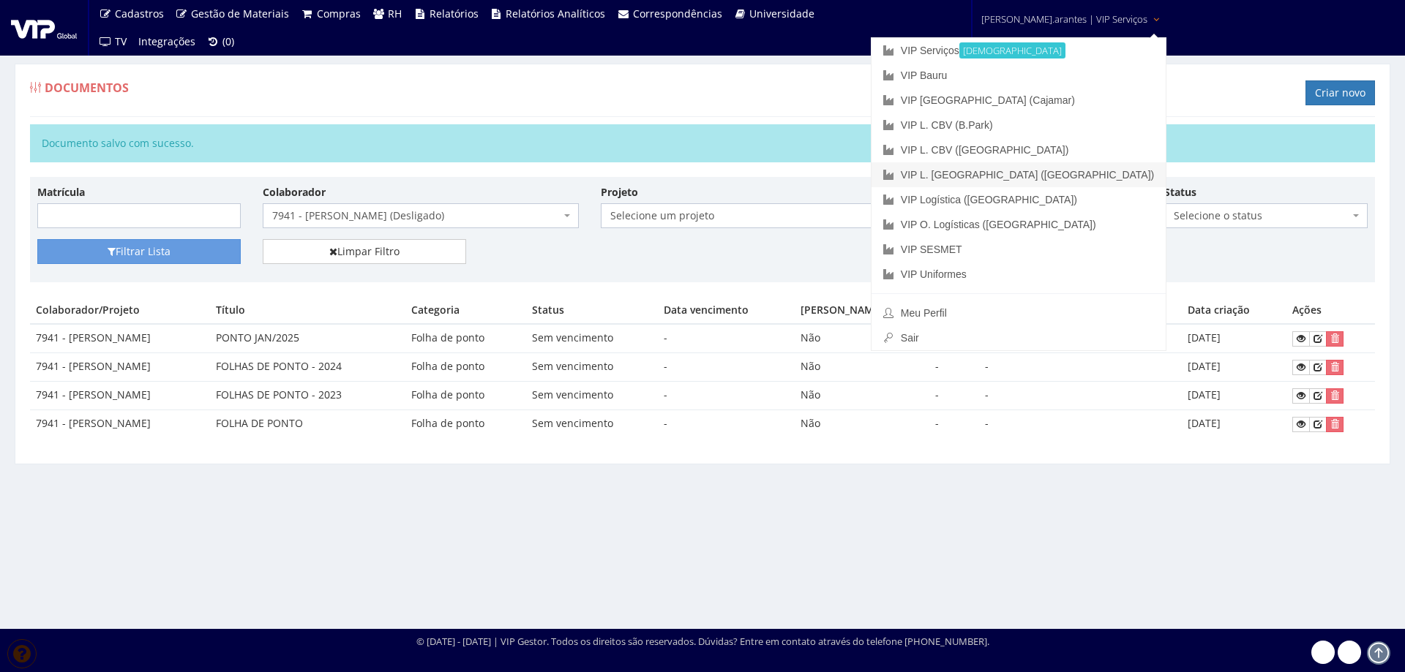
click at [1008, 177] on link "VIP L. [GEOGRAPHIC_DATA] ([GEOGRAPHIC_DATA])" at bounding box center [1018, 174] width 294 height 25
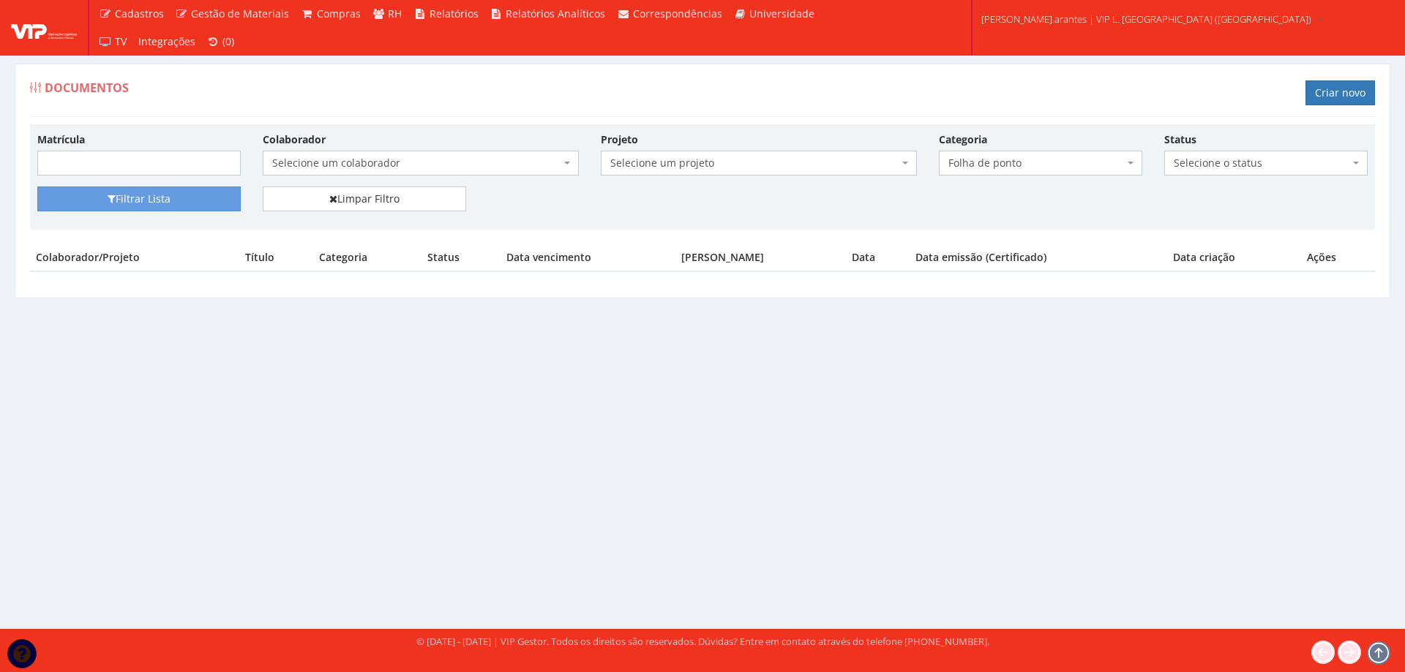
click at [361, 163] on span "Selecione um colaborador" at bounding box center [416, 163] width 288 height 15
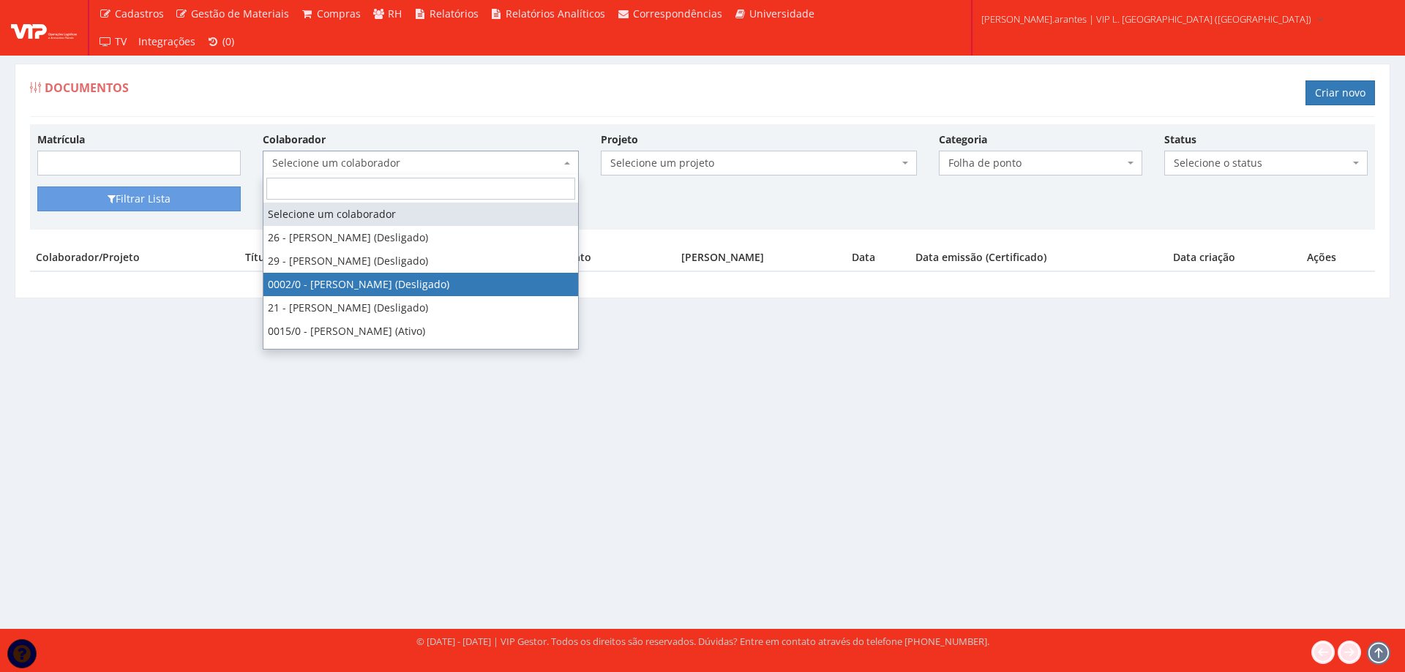
select select "715"
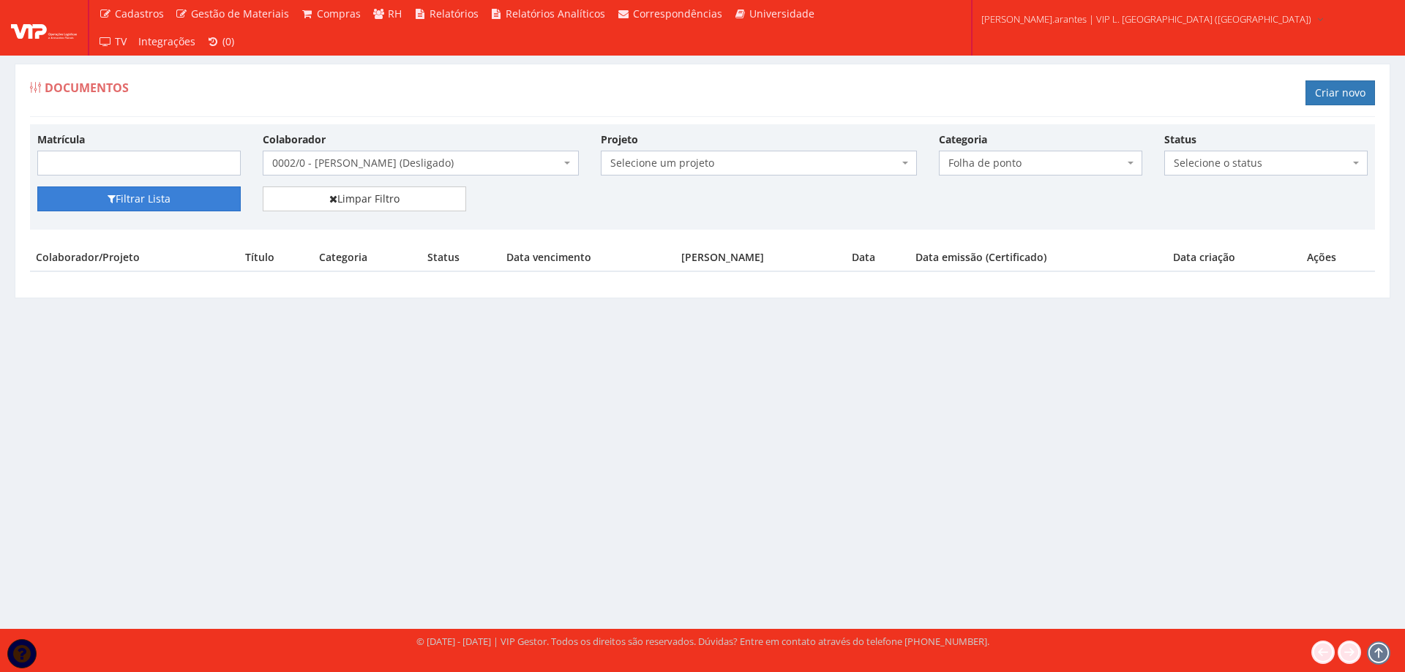
click at [104, 200] on button "Filtrar Lista" at bounding box center [138, 199] width 203 height 25
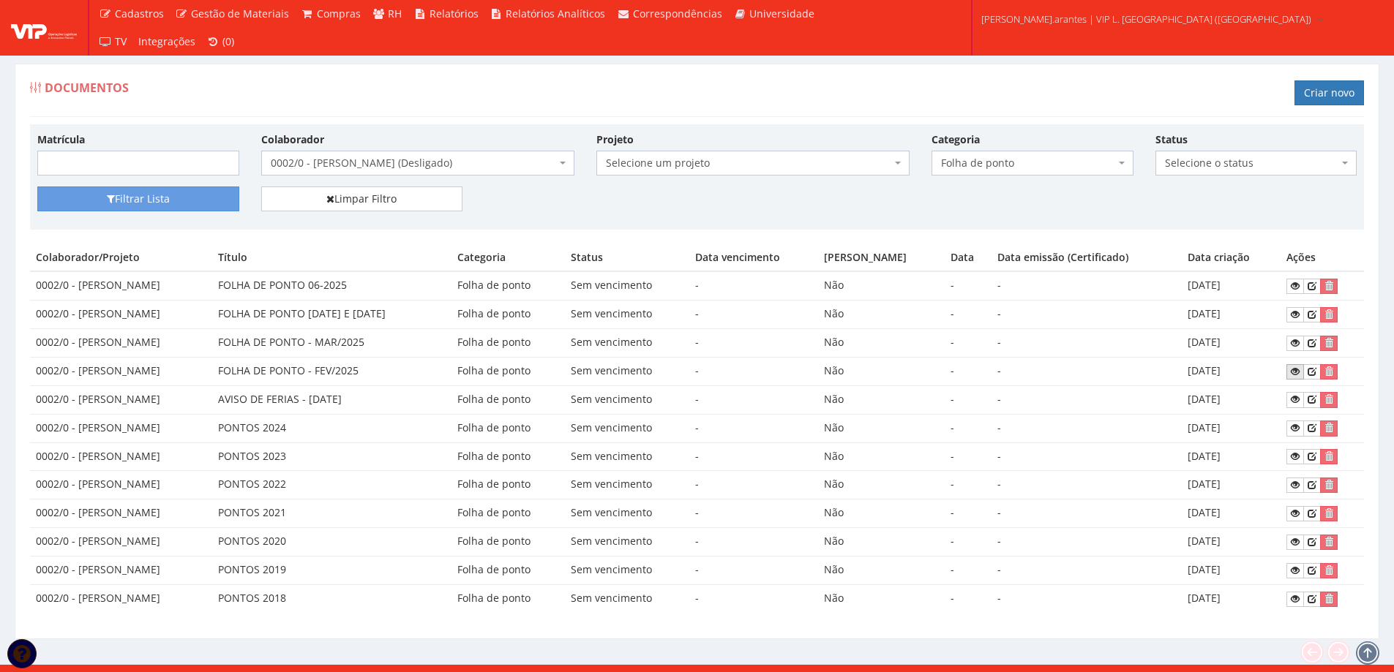
click at [1299, 371] on icon at bounding box center [1294, 372] width 9 height 10
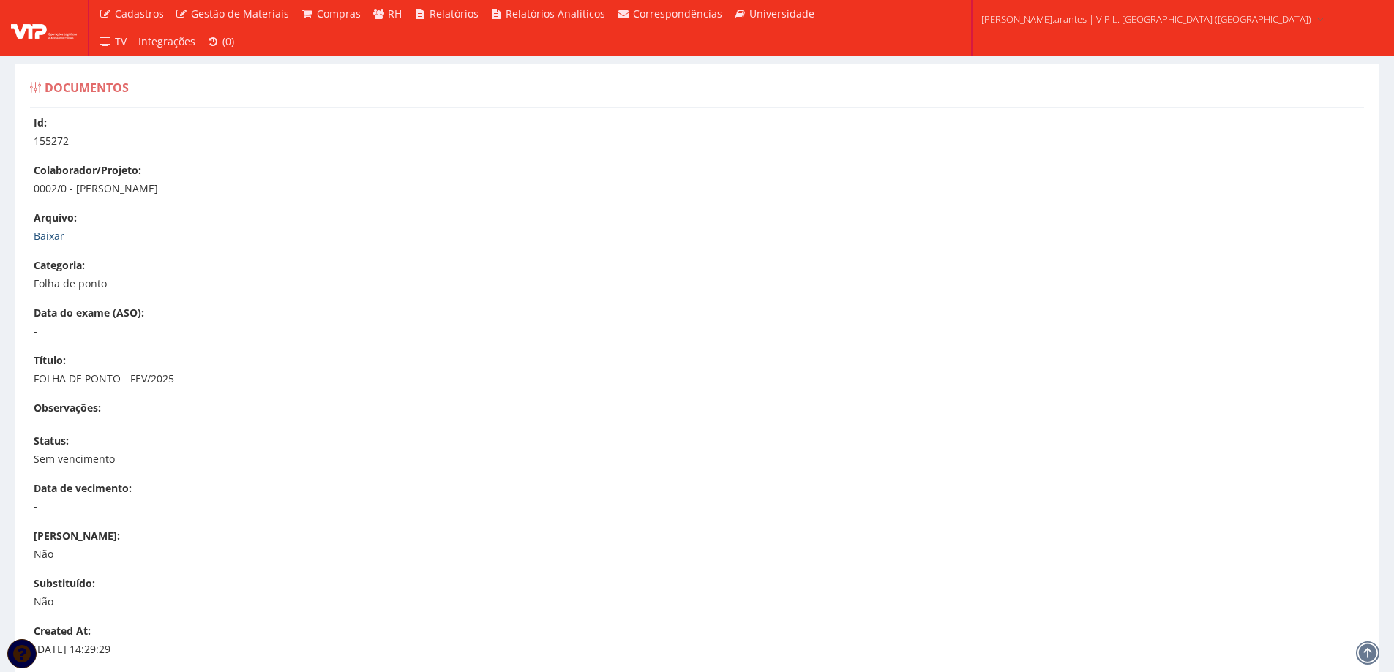
click at [34, 236] on link "Baixar" at bounding box center [49, 236] width 31 height 14
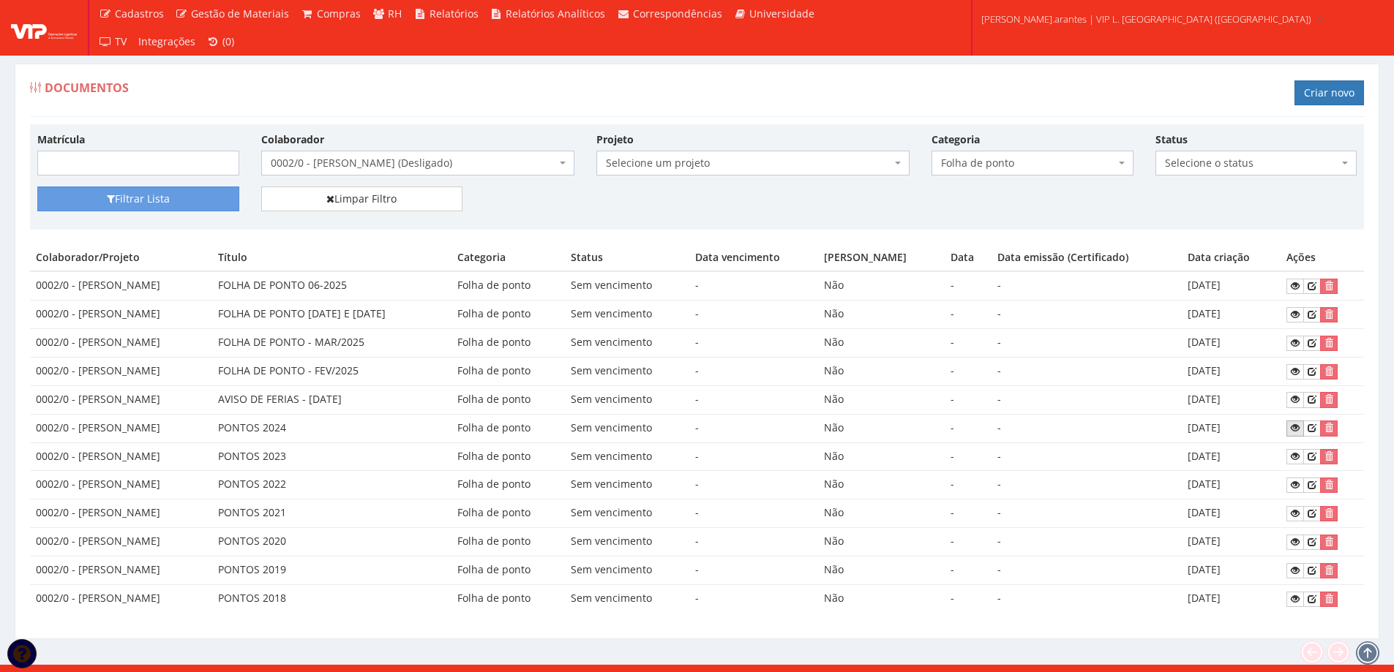
click at [1296, 429] on icon at bounding box center [1294, 428] width 9 height 10
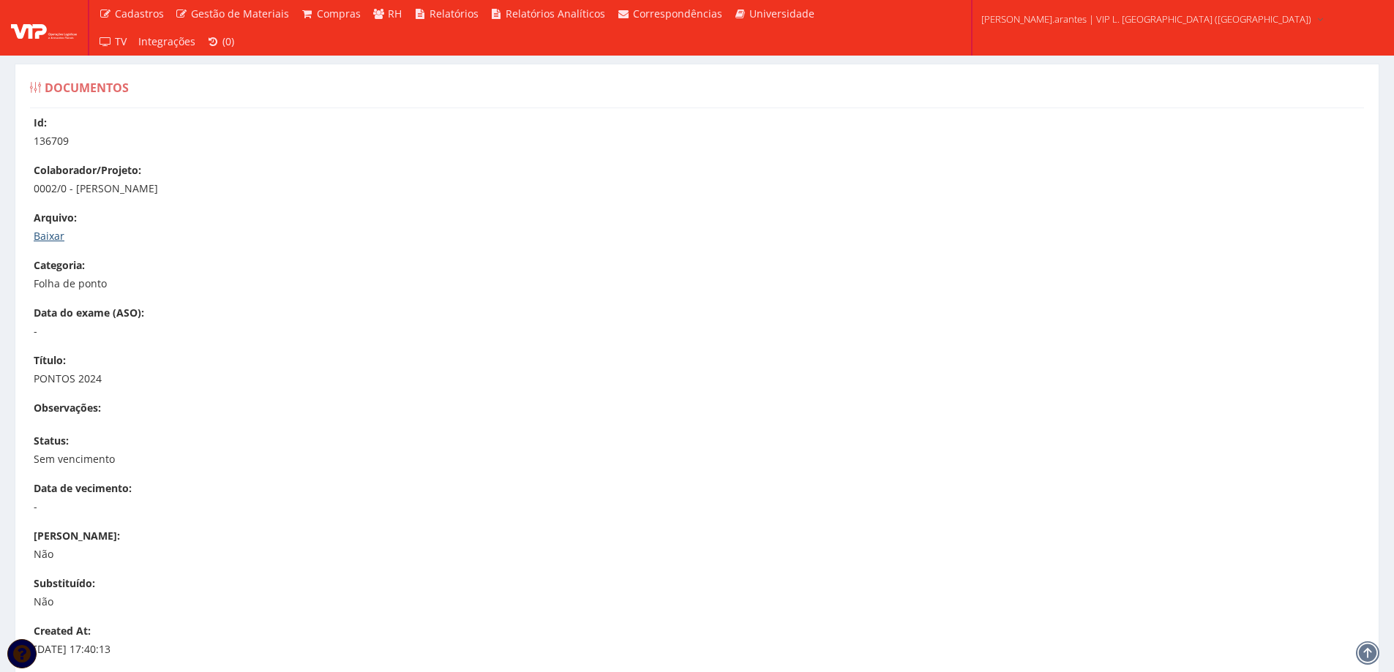
click at [56, 237] on link "Baixar" at bounding box center [49, 236] width 31 height 14
